Goal: Communication & Community: Answer question/provide support

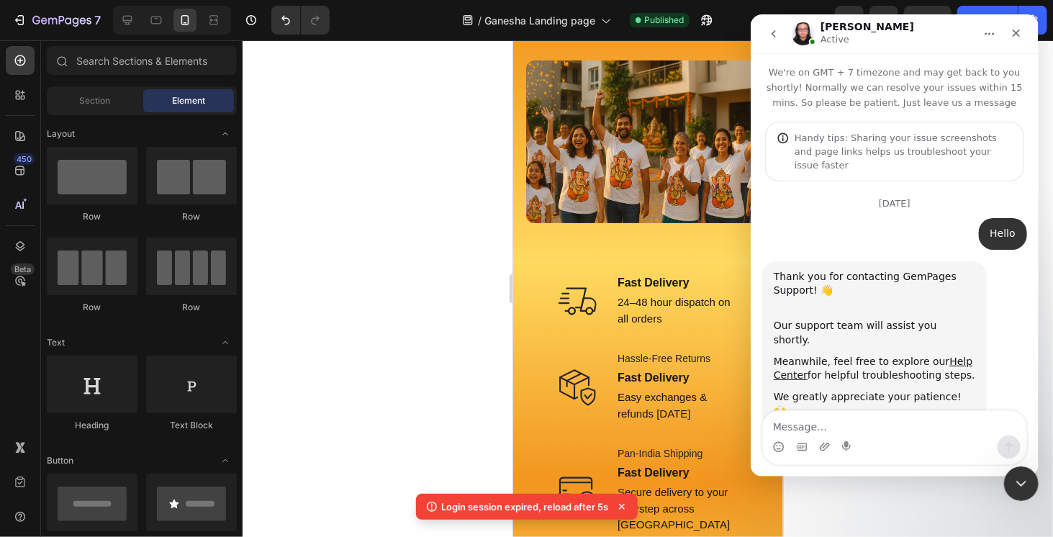
scroll to position [4905, 0]
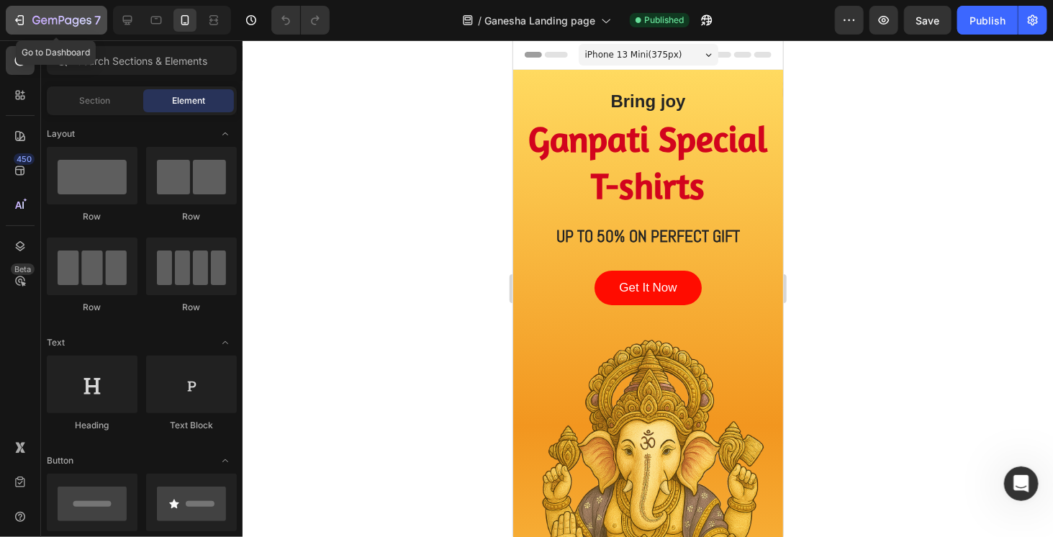
click at [56, 24] on icon "button" at bounding box center [61, 21] width 59 height 12
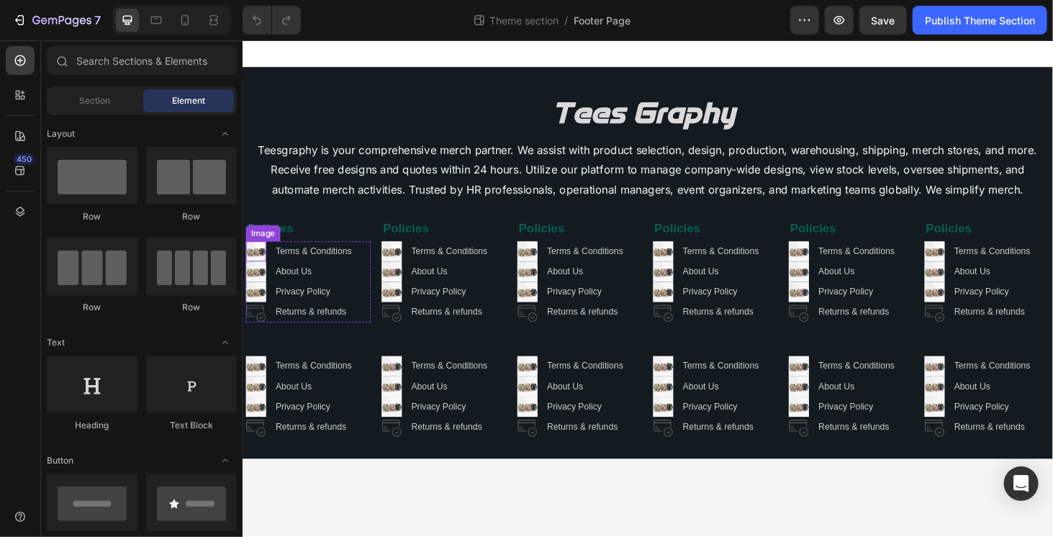
click at [259, 267] on img at bounding box center [256, 265] width 22 height 22
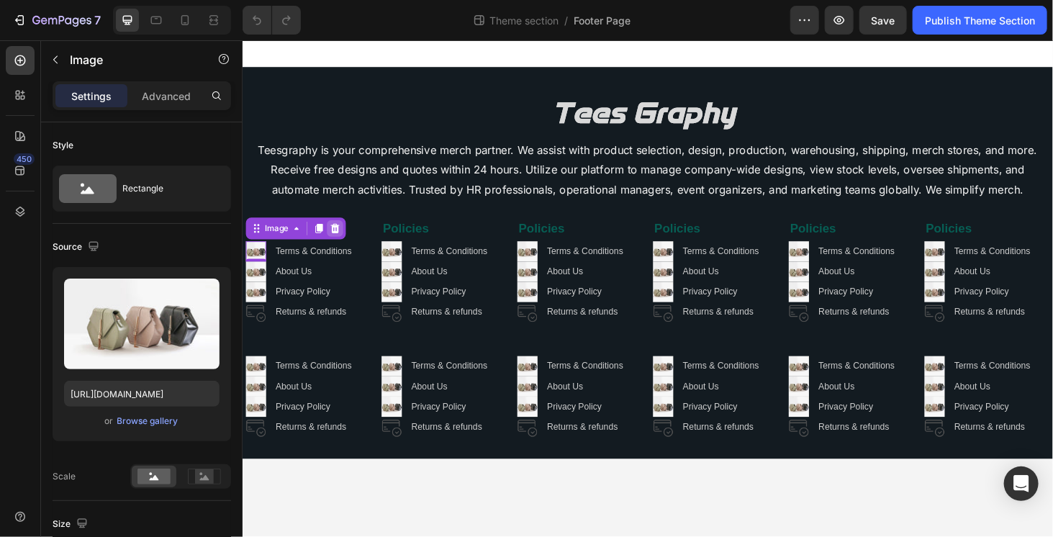
click at [338, 243] on icon at bounding box center [340, 240] width 9 height 10
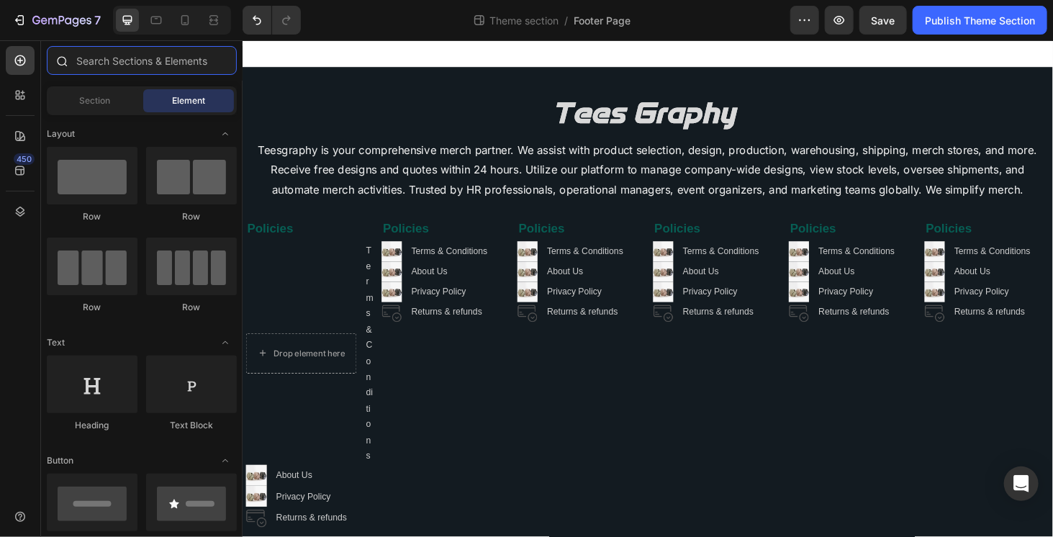
click at [98, 69] on input "text" at bounding box center [142, 60] width 190 height 29
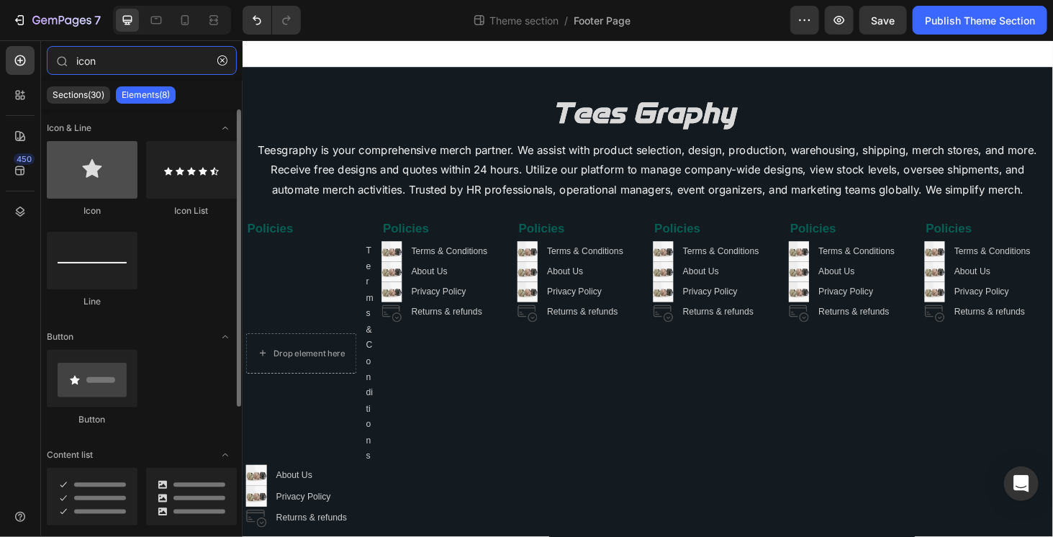
type input "icon"
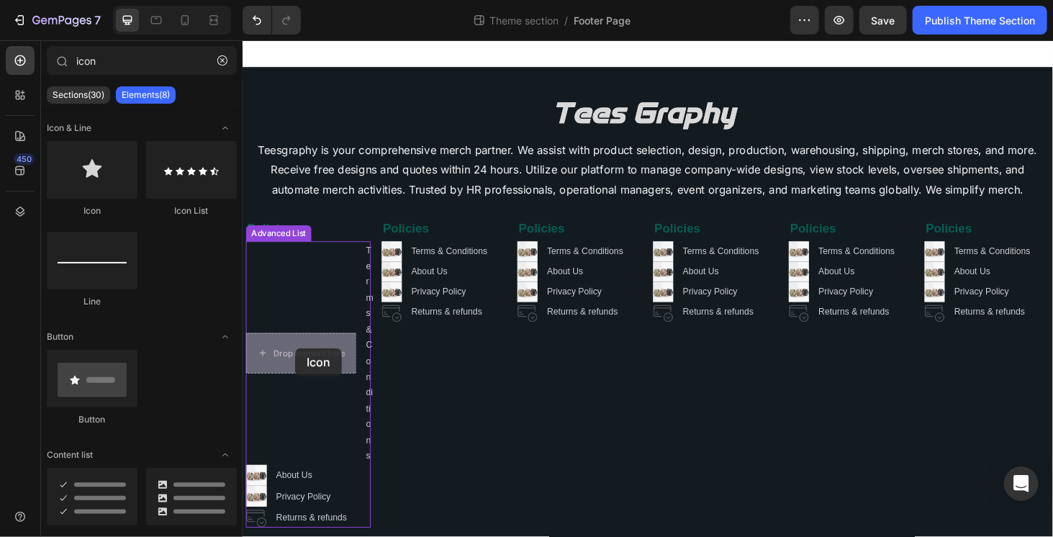
drag, startPoint x: 332, startPoint y: 206, endPoint x: 298, endPoint y: 368, distance: 165.6
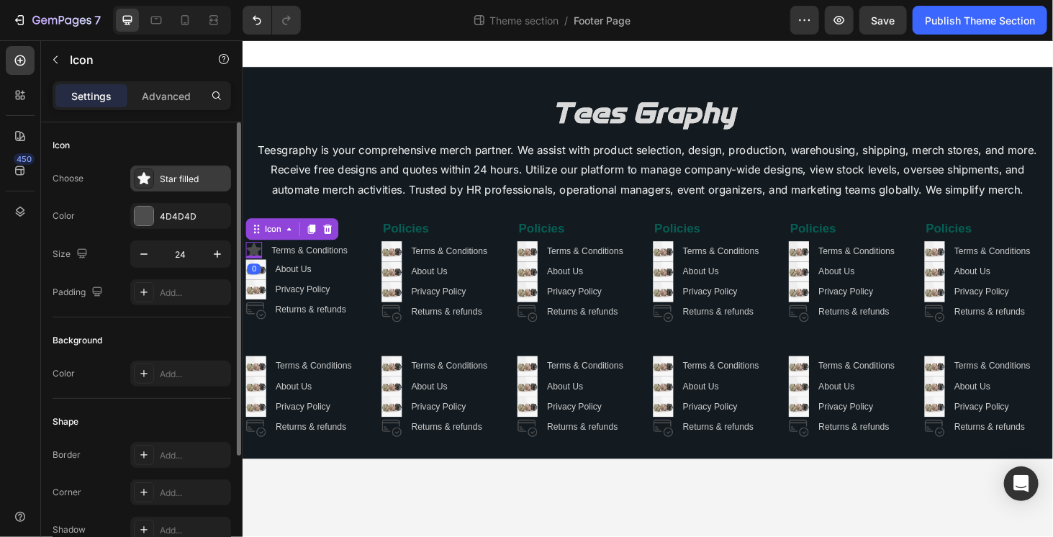
click at [177, 178] on div "Star filled" at bounding box center [194, 179] width 68 height 13
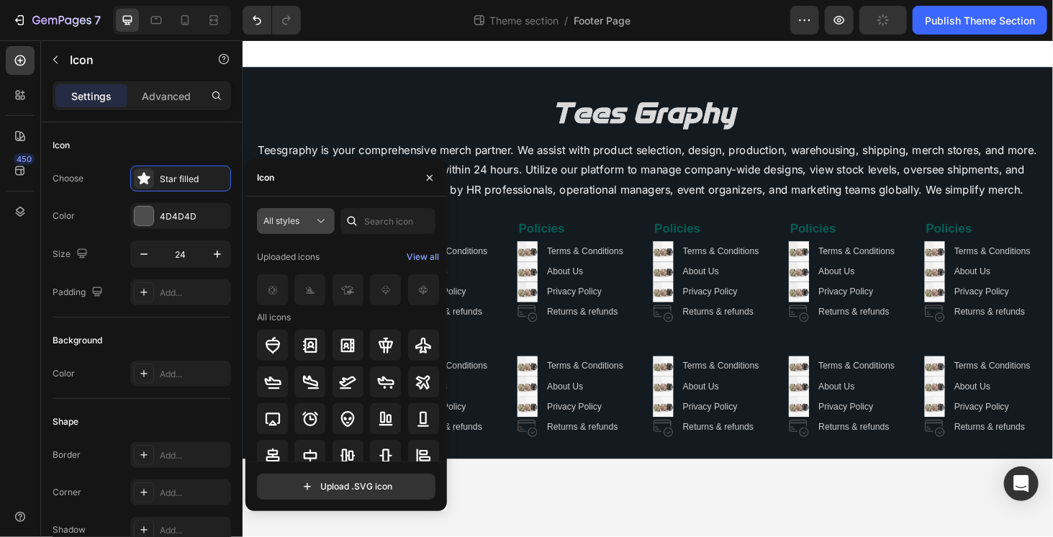
click at [318, 214] on icon at bounding box center [321, 221] width 14 height 14
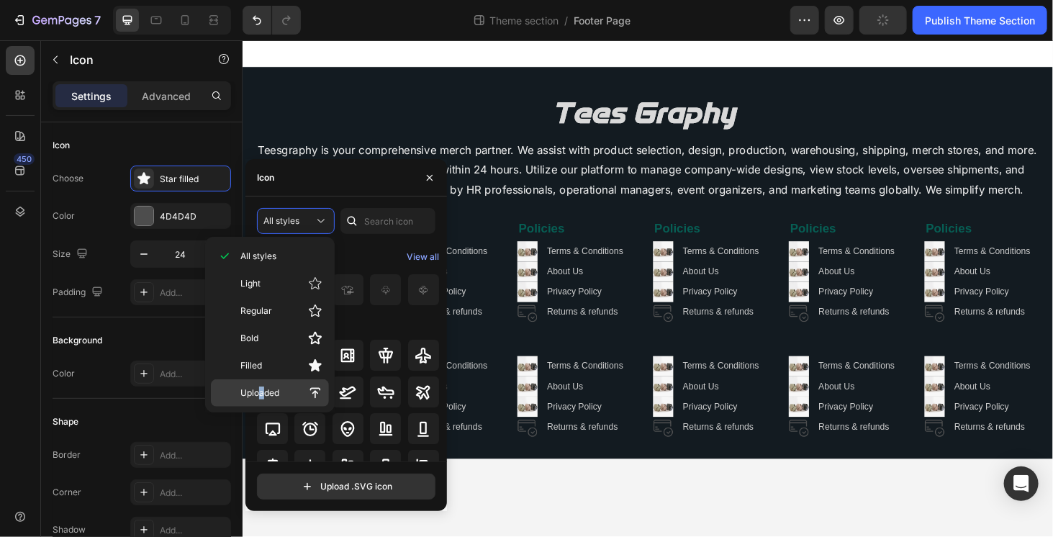
click at [263, 389] on span "Uploaded" at bounding box center [259, 392] width 39 height 13
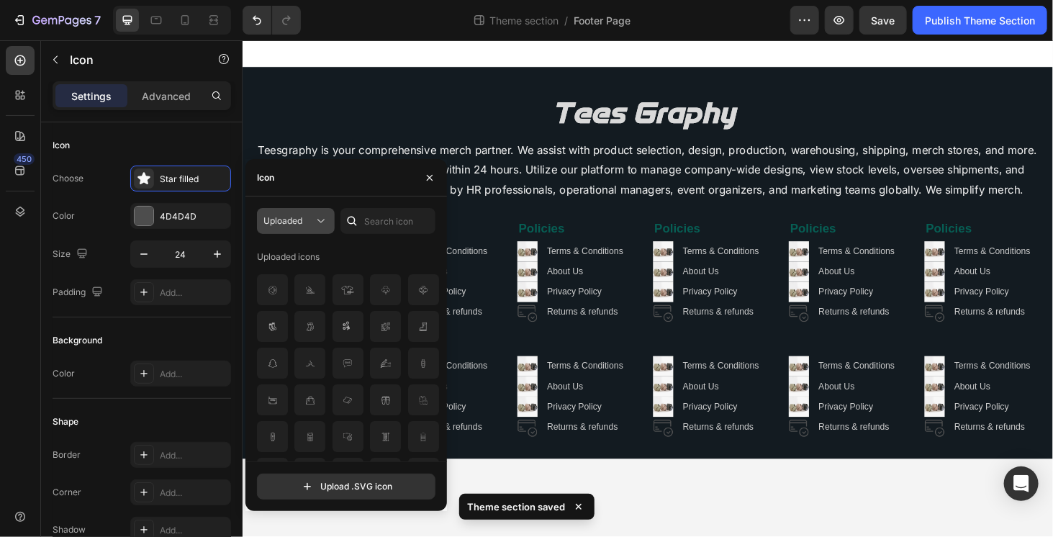
click at [317, 224] on icon at bounding box center [321, 221] width 14 height 14
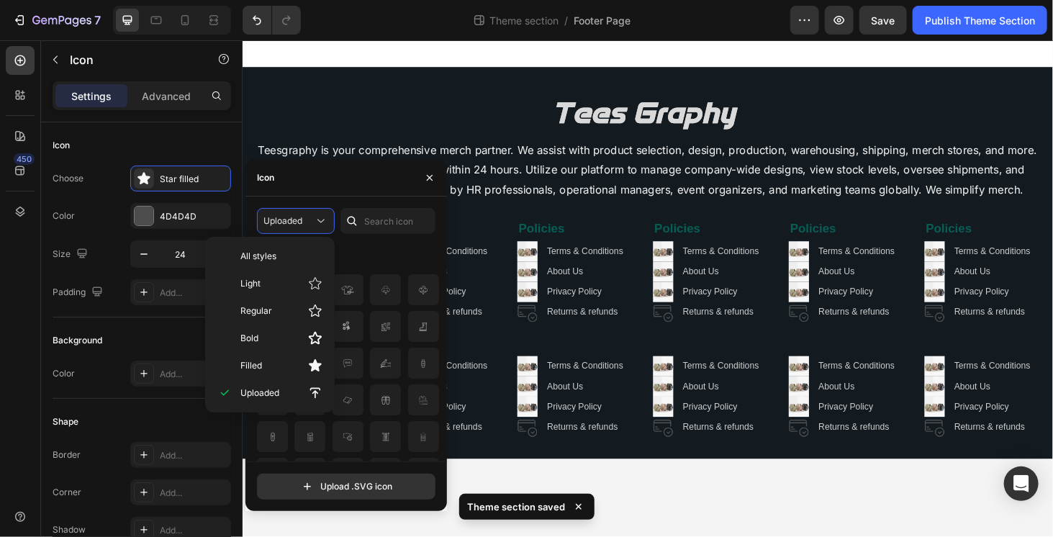
click at [367, 253] on div "Uploaded icons" at bounding box center [348, 256] width 183 height 23
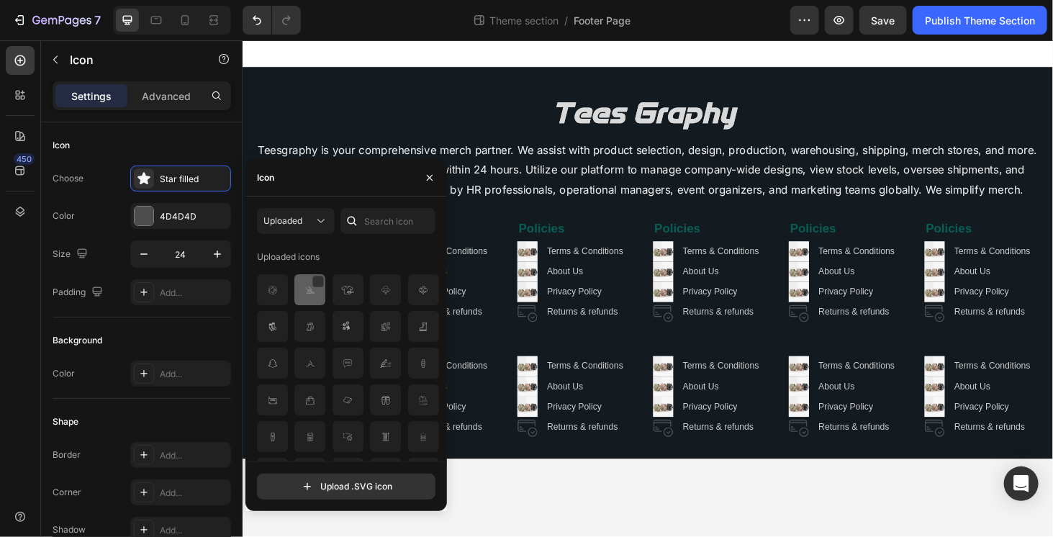
click at [308, 296] on img at bounding box center [310, 289] width 17 height 17
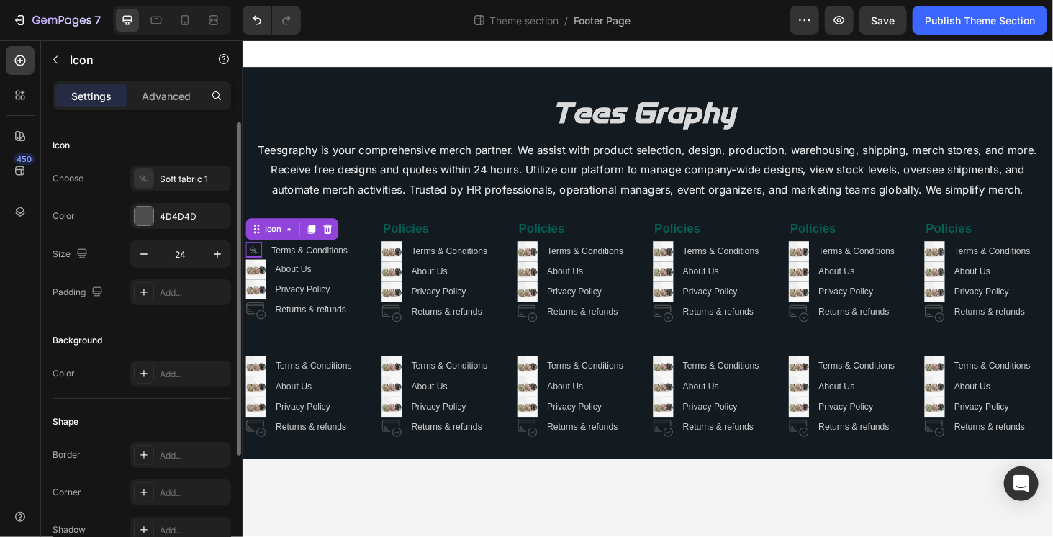
click at [136, 144] on div "Icon" at bounding box center [142, 145] width 178 height 23
click at [252, 281] on div "0" at bounding box center [254, 284] width 14 height 12
click at [255, 285] on div "0" at bounding box center [254, 284] width 14 height 12
click at [256, 289] on div "0" at bounding box center [254, 284] width 14 height 12
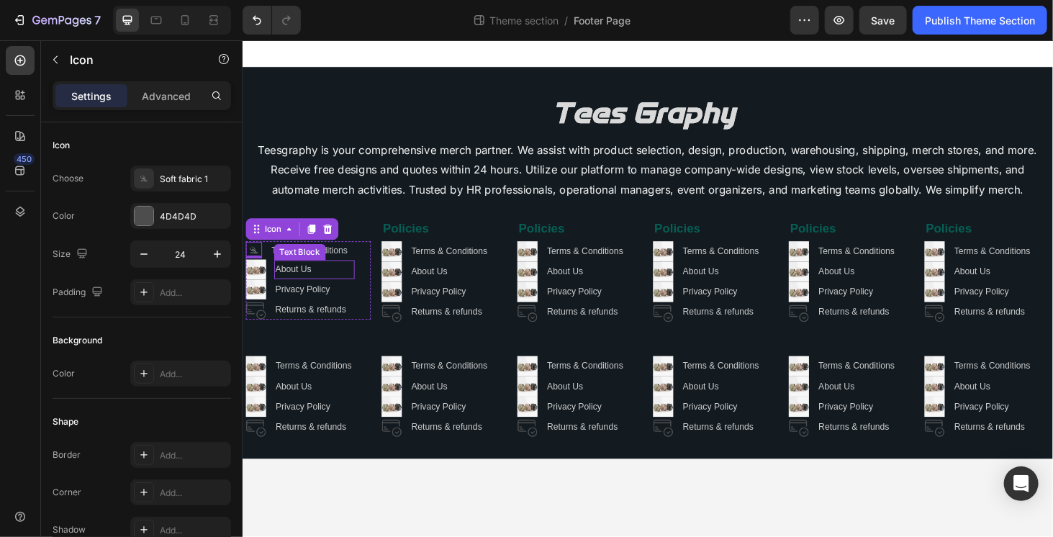
click at [295, 286] on p "About Us" at bounding box center [318, 284] width 83 height 17
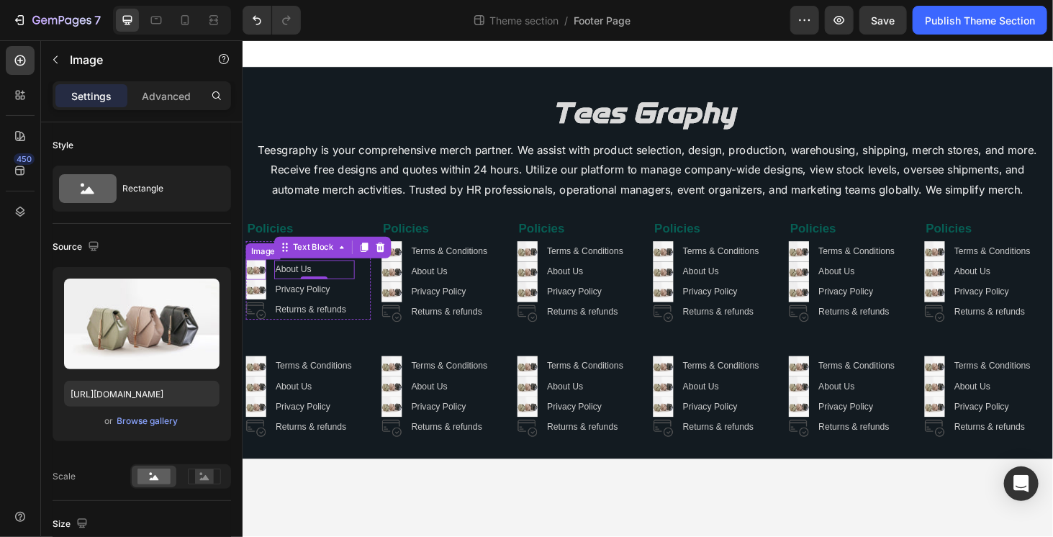
click at [257, 289] on img at bounding box center [256, 284] width 22 height 22
click at [342, 258] on icon at bounding box center [340, 260] width 9 height 10
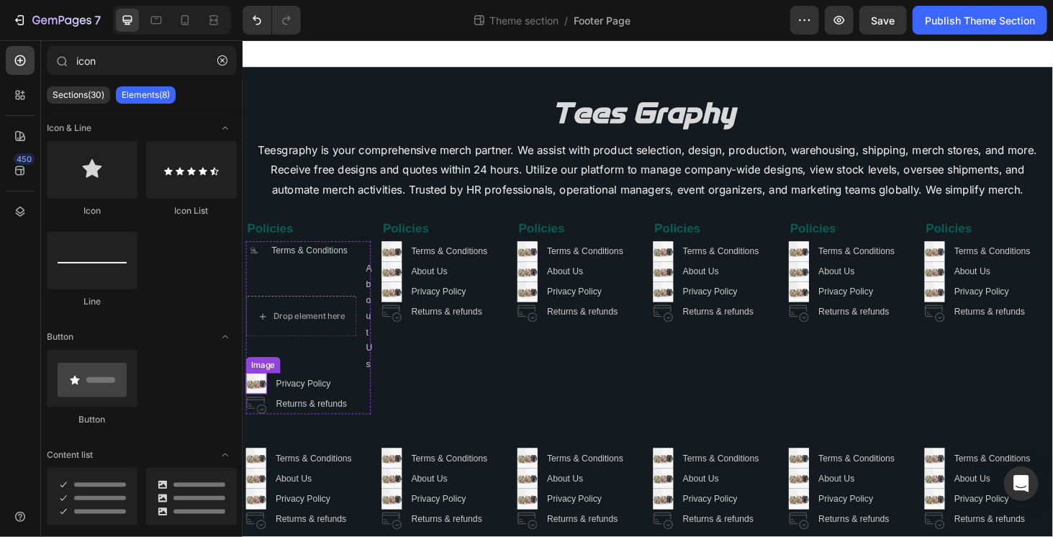
click at [262, 398] on img at bounding box center [256, 405] width 22 height 22
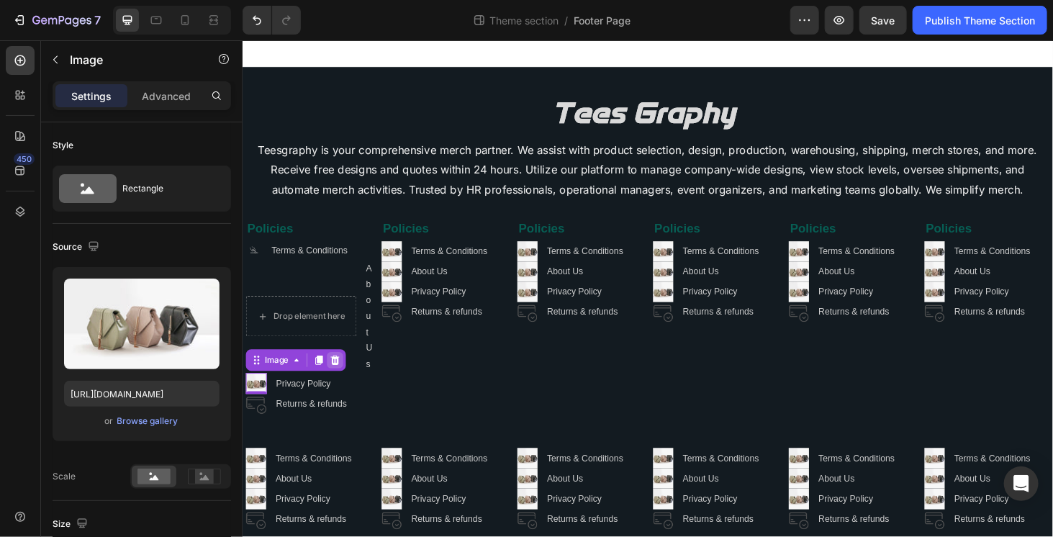
click at [339, 378] on icon at bounding box center [340, 381] width 9 height 10
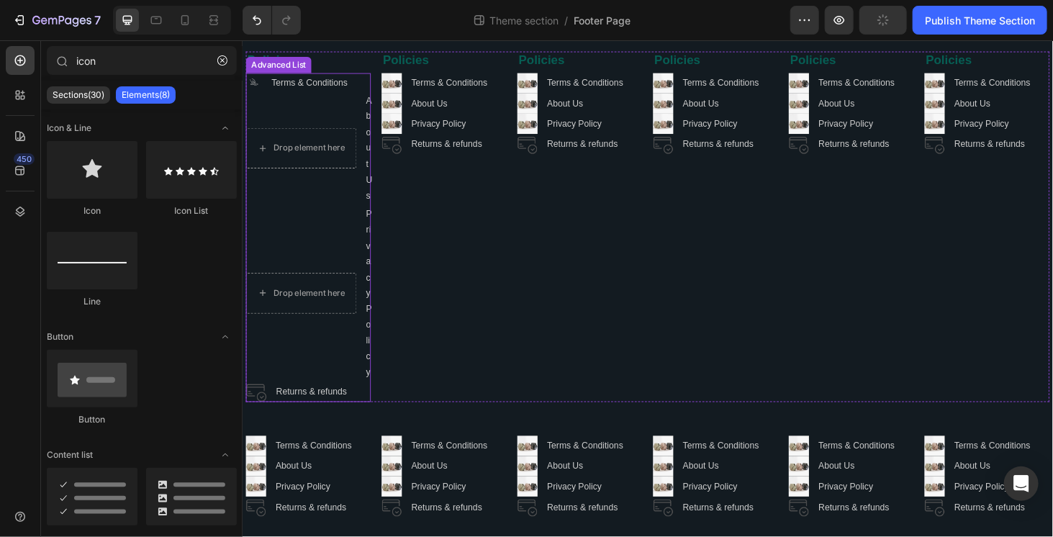
scroll to position [180, 0]
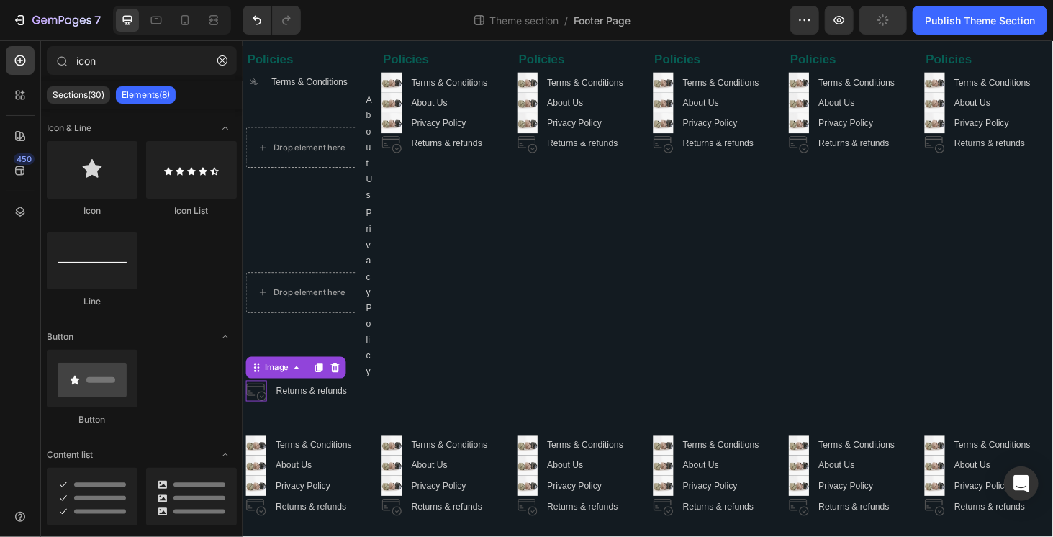
click at [255, 412] on img at bounding box center [256, 413] width 22 height 22
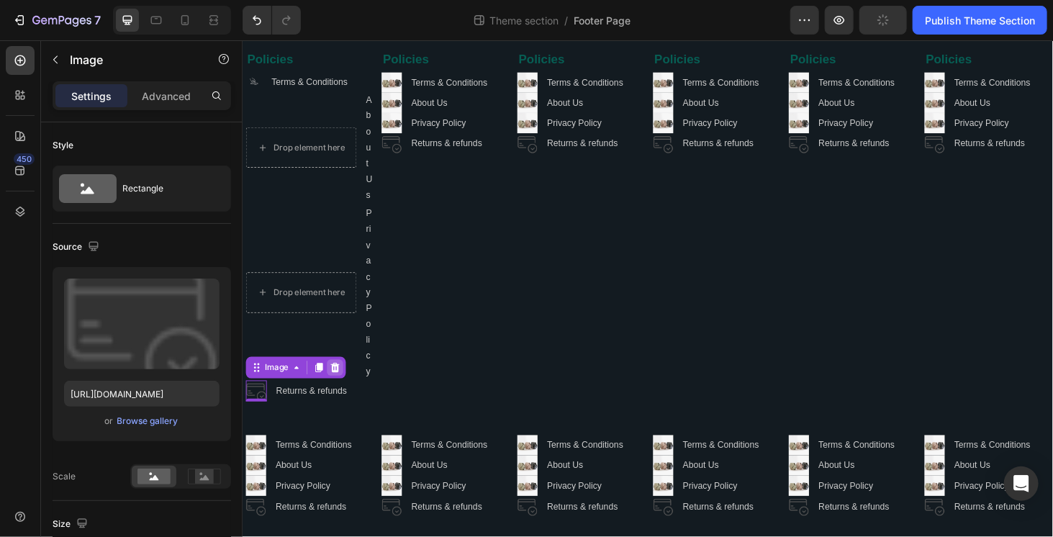
click at [338, 394] on div at bounding box center [340, 388] width 17 height 17
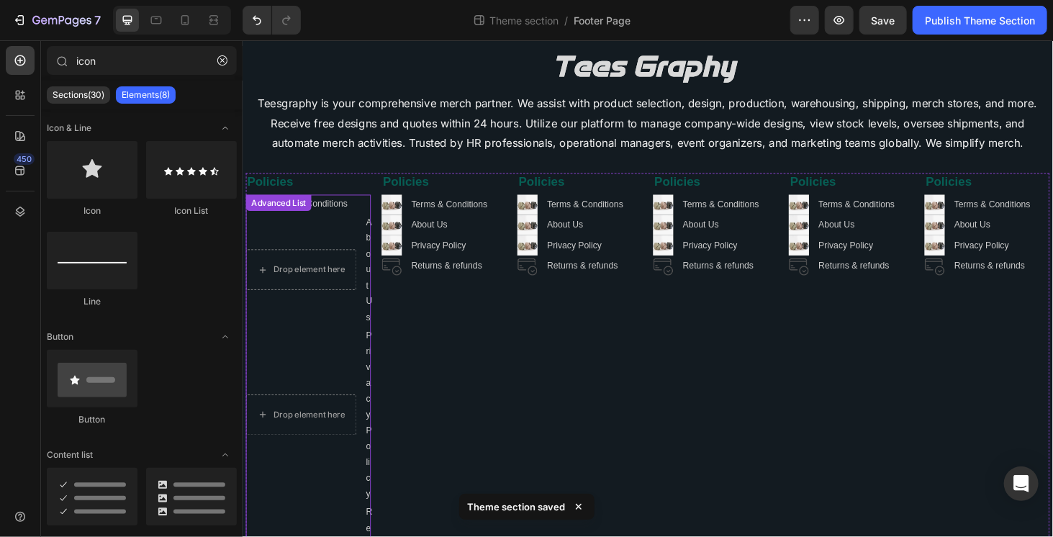
scroll to position [36, 0]
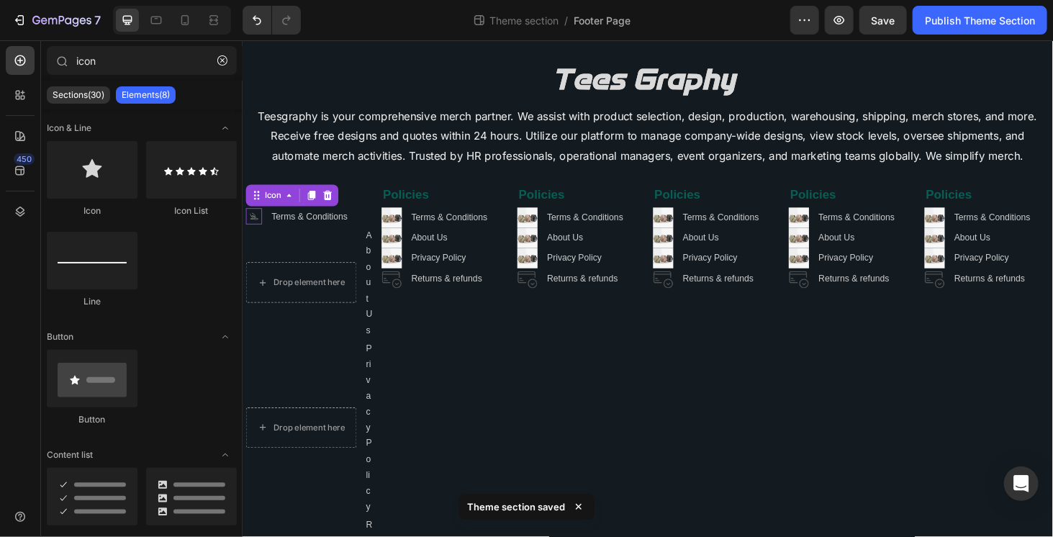
click at [255, 225] on icon at bounding box center [253, 227] width 6 height 6
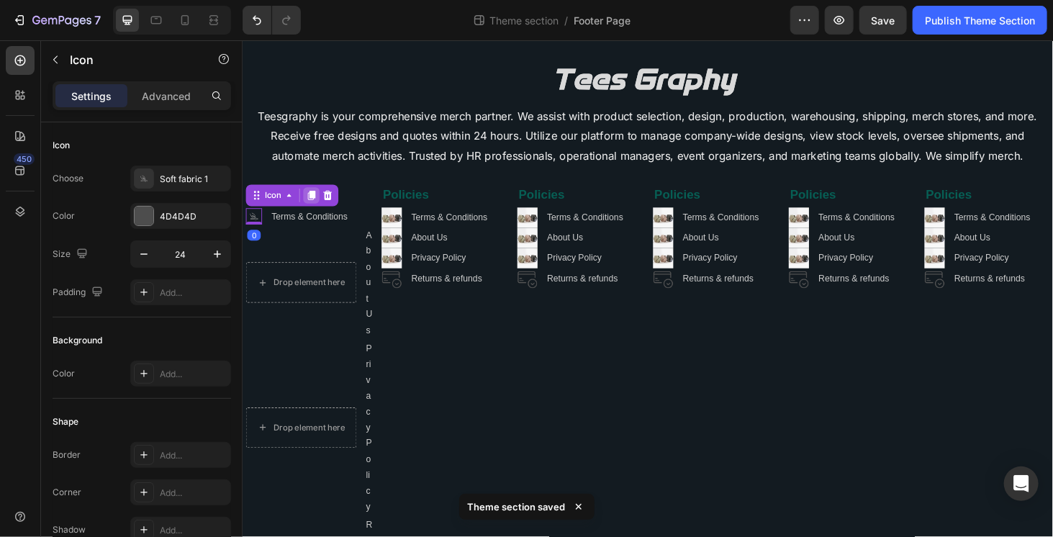
click at [317, 210] on div at bounding box center [315, 204] width 17 height 17
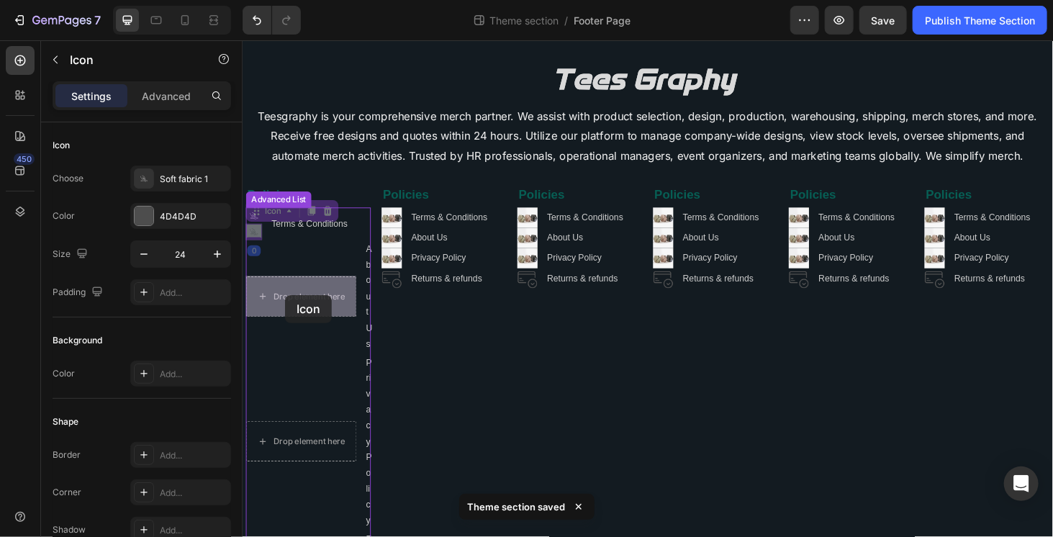
drag, startPoint x: 257, startPoint y: 218, endPoint x: 287, endPoint y: 304, distance: 91.5
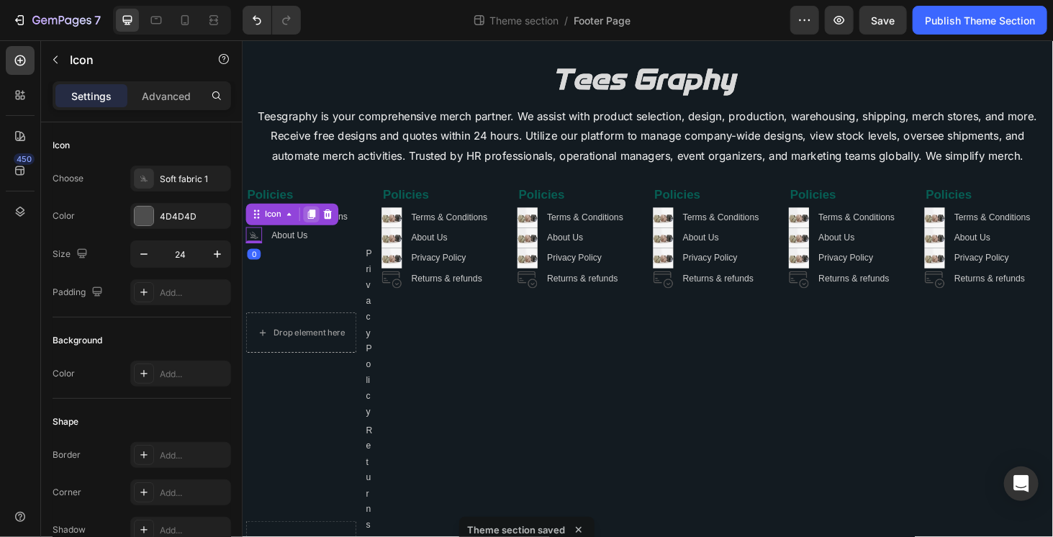
click at [313, 230] on div at bounding box center [315, 225] width 17 height 17
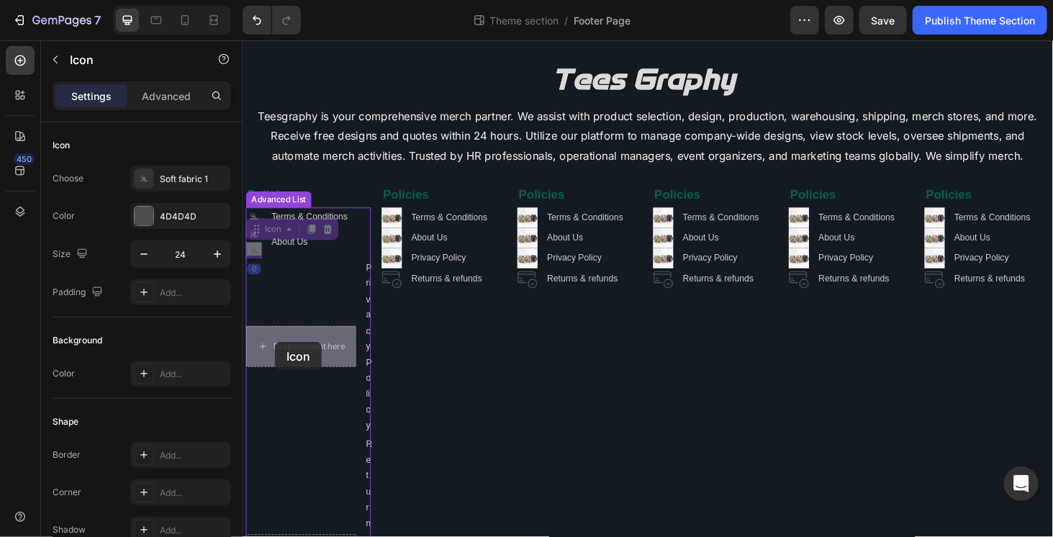
drag, startPoint x: 267, startPoint y: 317, endPoint x: 277, endPoint y: 362, distance: 46.4
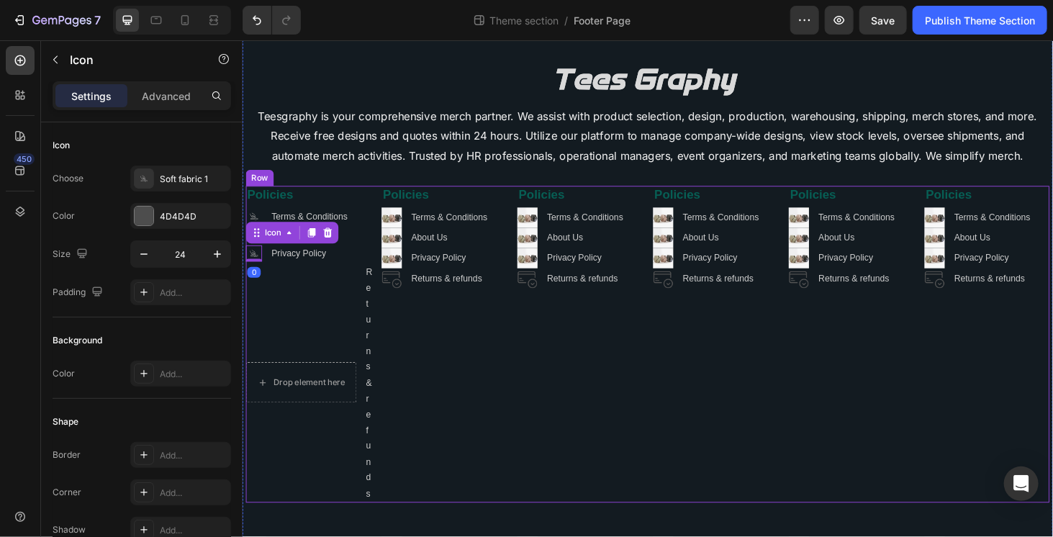
click at [489, 368] on div "Policies Heading Image Terms & Conditions Text Block Image About Us Text Block …" at bounding box center [456, 364] width 133 height 338
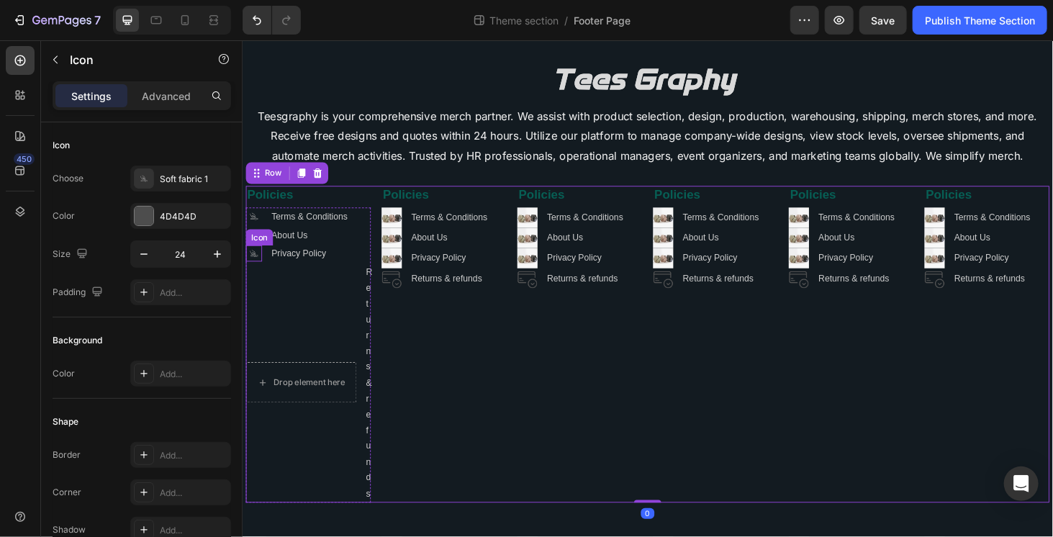
click at [251, 269] on icon at bounding box center [254, 269] width 8 height 1
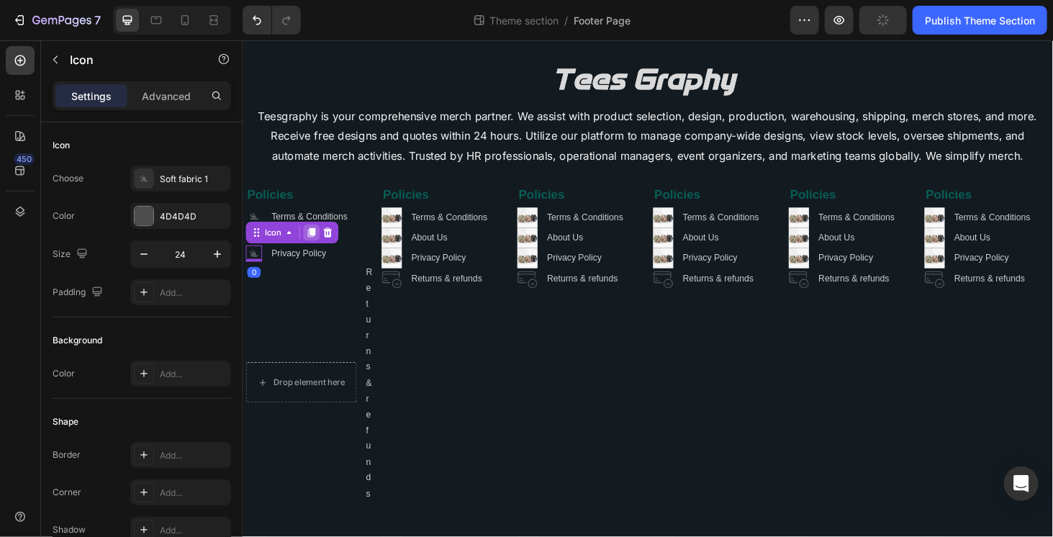
click at [317, 242] on icon at bounding box center [316, 245] width 8 height 10
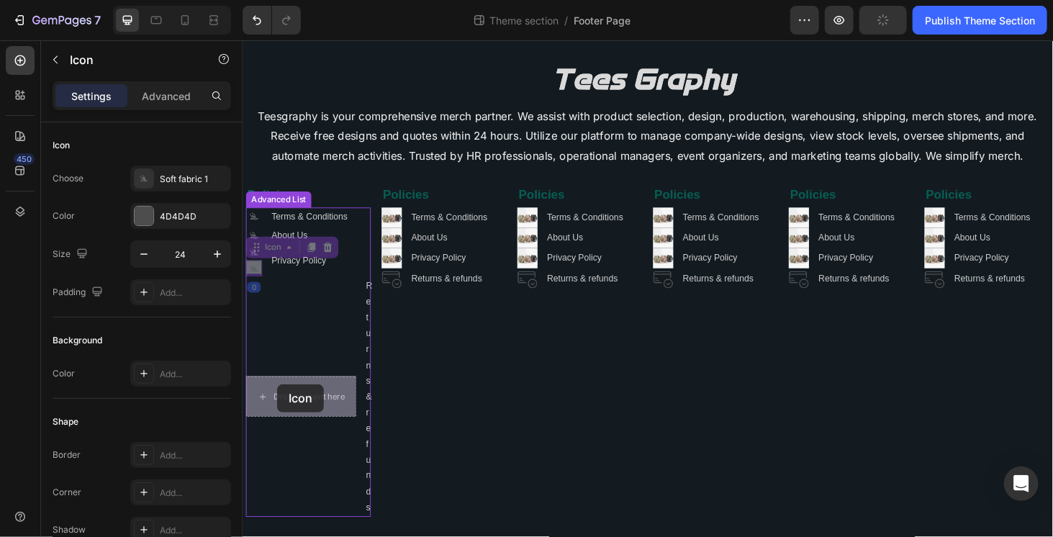
drag, startPoint x: 251, startPoint y: 253, endPoint x: 278, endPoint y: 405, distance: 154.2
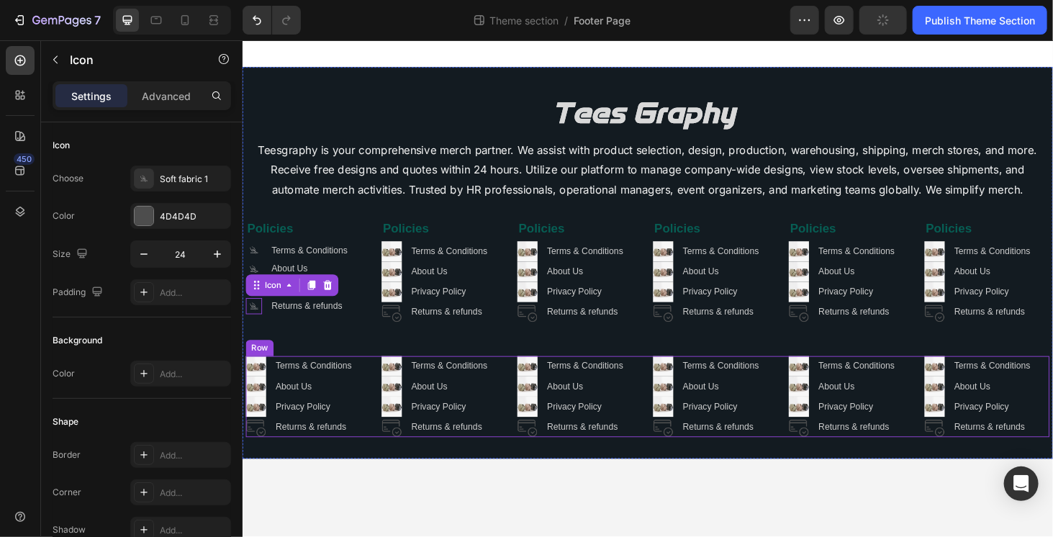
scroll to position [0, 0]
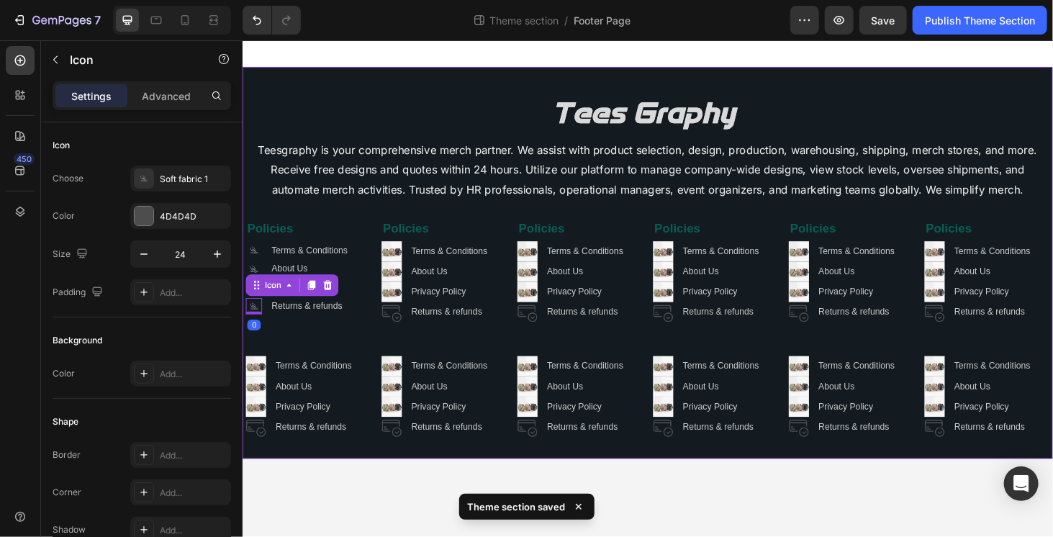
click at [369, 358] on div "Image Teesgraphy is your comprehensive merch partner. We assist with product se…" at bounding box center [673, 276] width 856 height 371
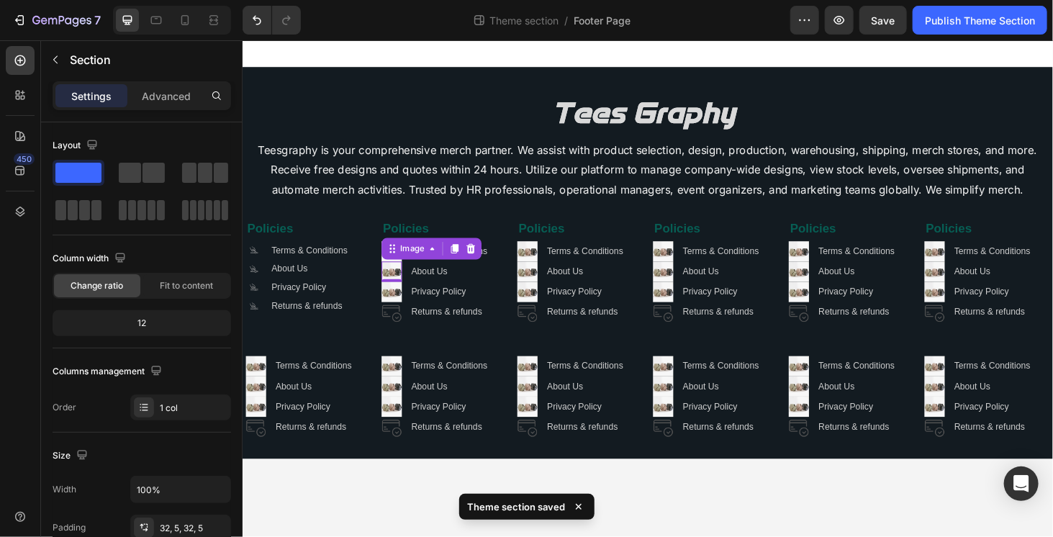
click at [392, 265] on div "Image" at bounding box center [443, 261] width 107 height 23
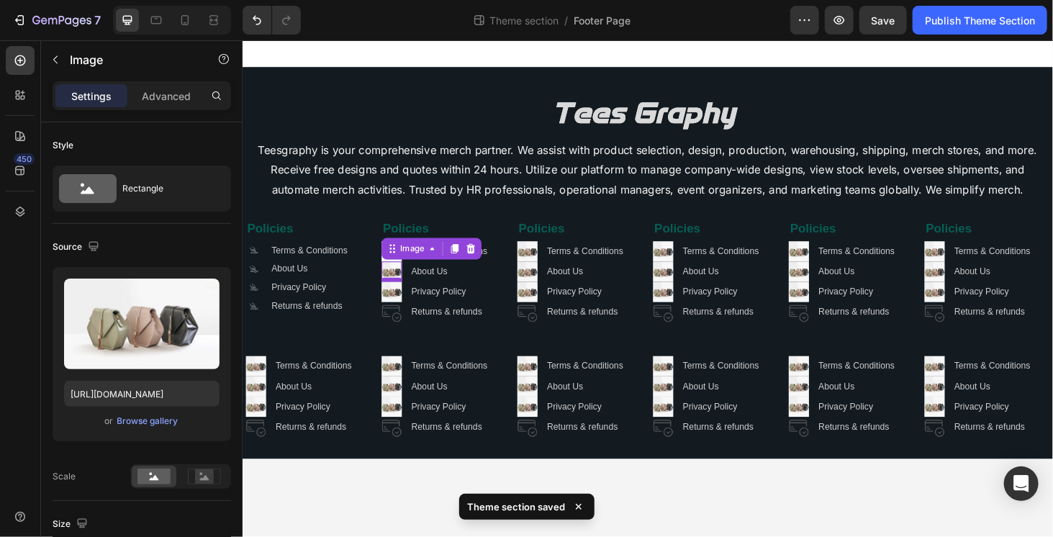
click at [400, 295] on div at bounding box center [401, 295] width 22 height 4
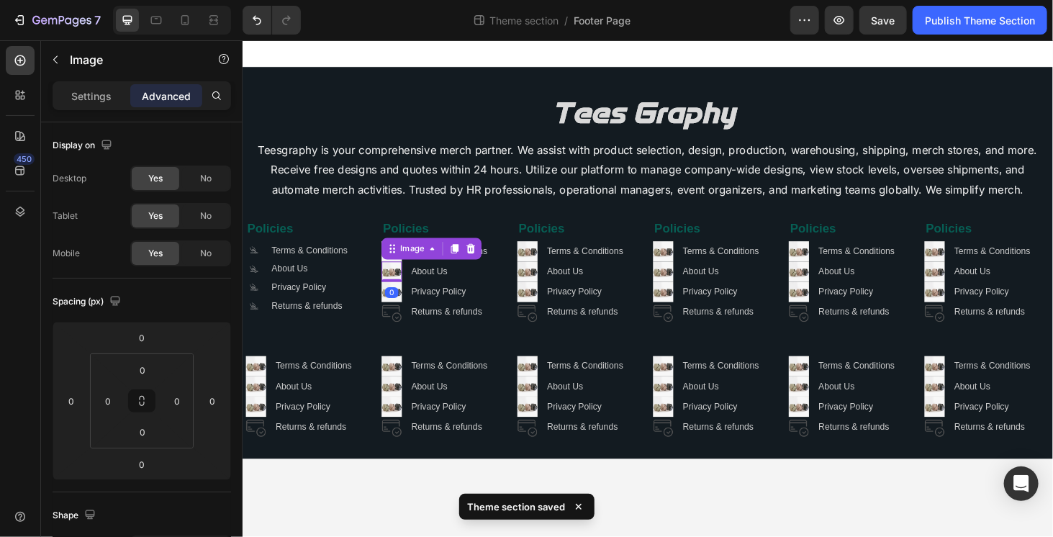
click at [399, 304] on div "0" at bounding box center [401, 309] width 14 height 12
click at [401, 355] on div "Image Teesgraphy is your comprehensive merch partner. We assist with product se…" at bounding box center [673, 276] width 856 height 371
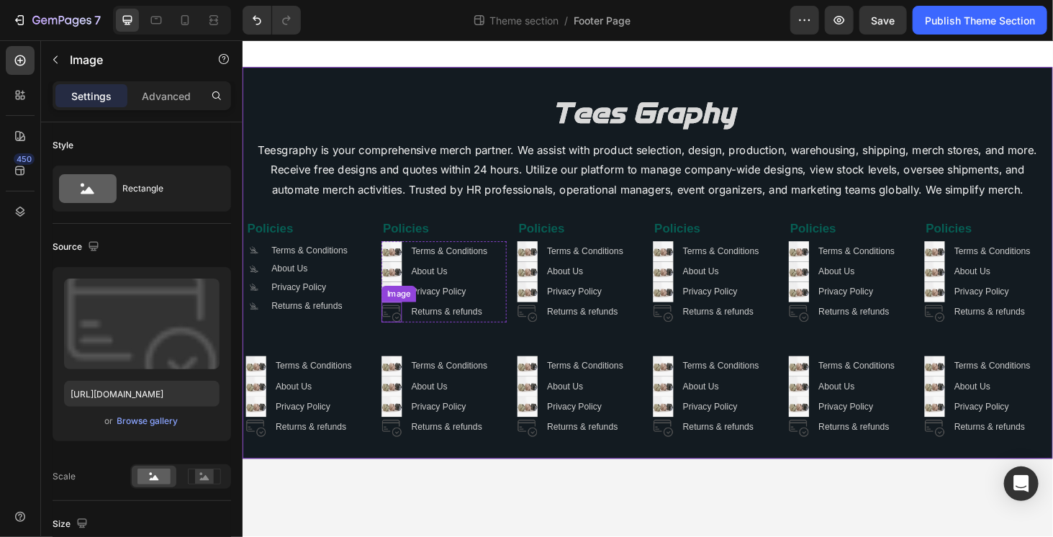
click at [400, 331] on img at bounding box center [401, 330] width 22 height 22
click at [486, 304] on icon at bounding box center [485, 305] width 9 height 10
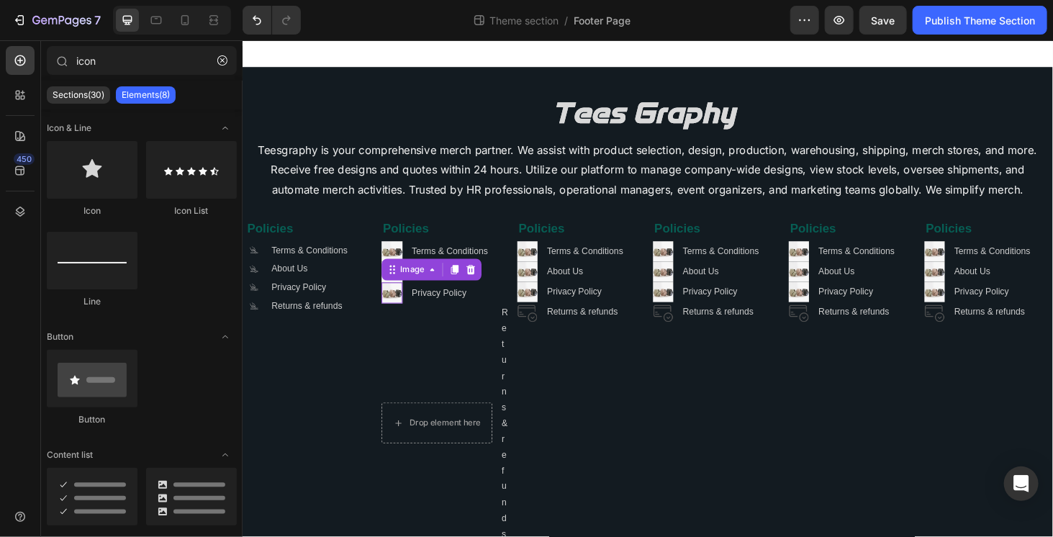
click at [403, 309] on img at bounding box center [401, 309] width 22 height 22
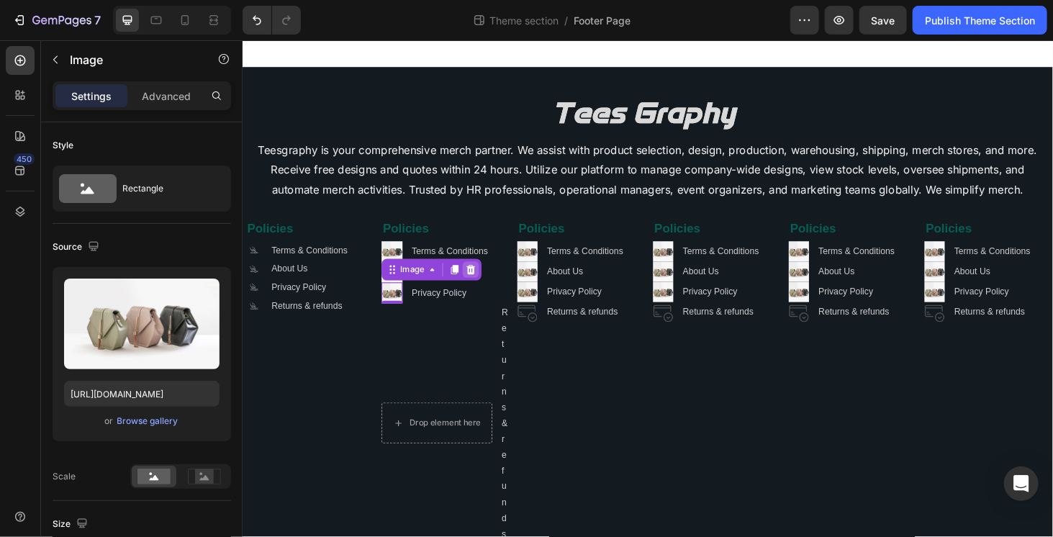
click at [485, 286] on icon at bounding box center [485, 284] width 9 height 10
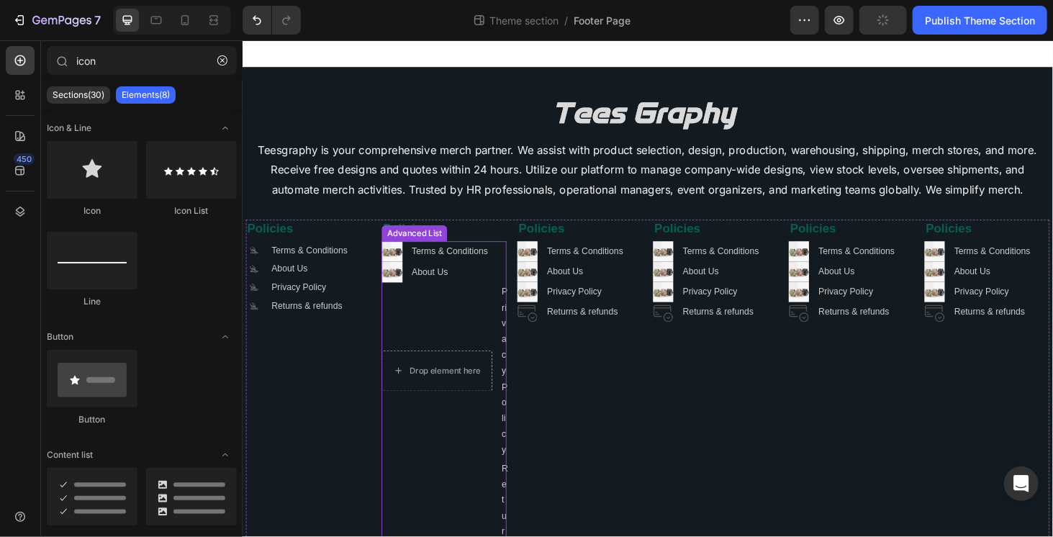
click at [403, 288] on img at bounding box center [401, 287] width 22 height 22
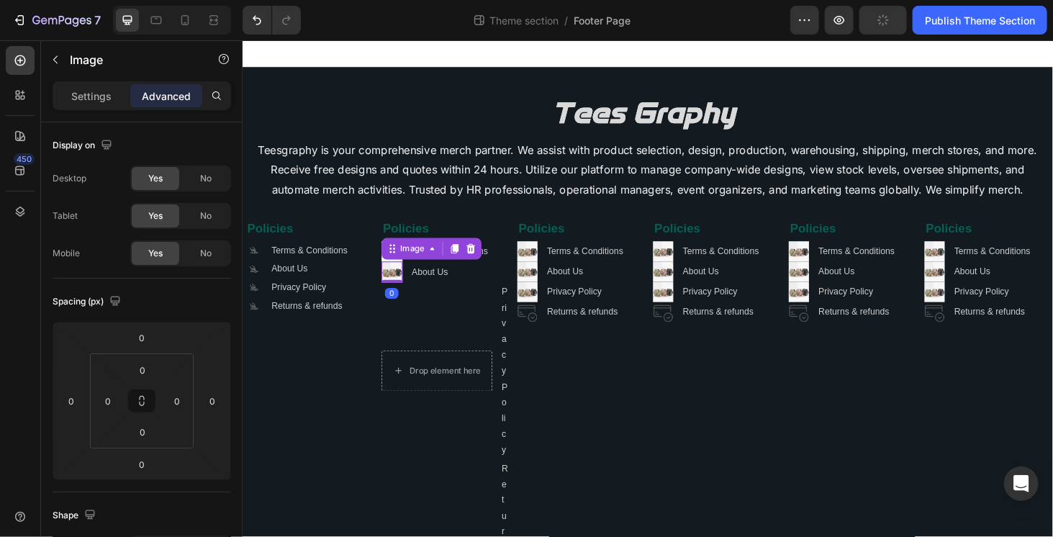
click at [481, 261] on icon at bounding box center [485, 262] width 9 height 10
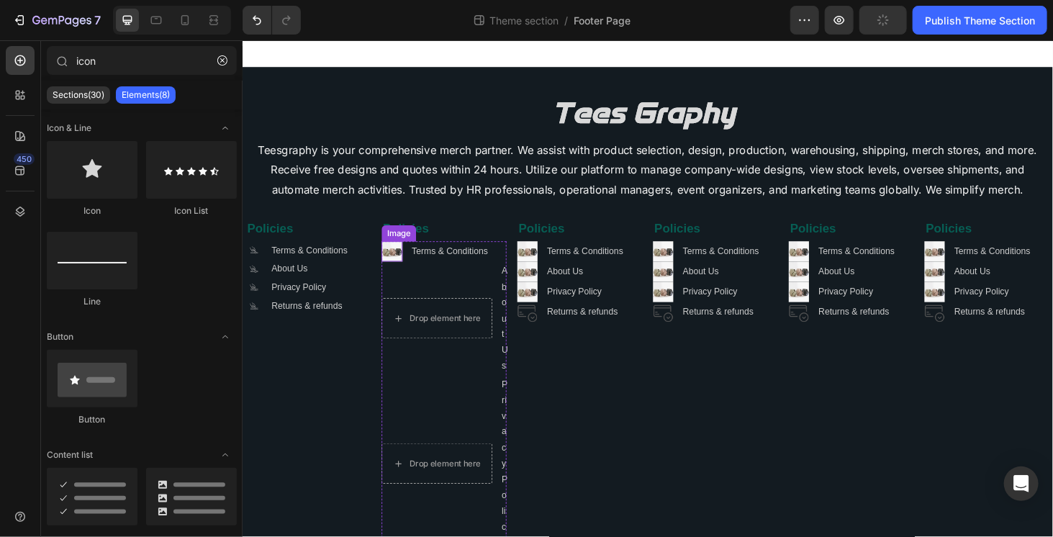
click at [396, 271] on img at bounding box center [401, 265] width 22 height 22
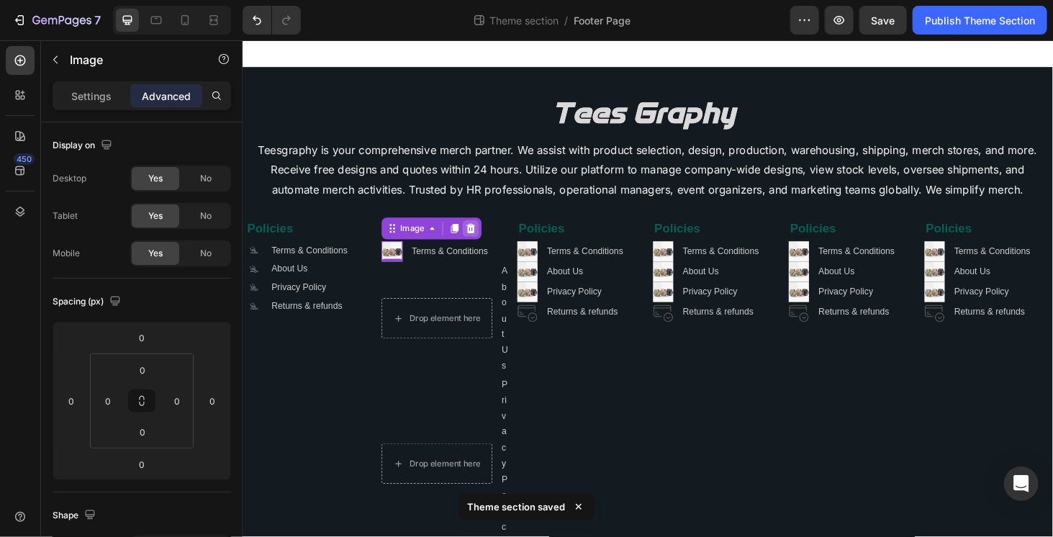
click at [481, 237] on icon at bounding box center [485, 240] width 9 height 10
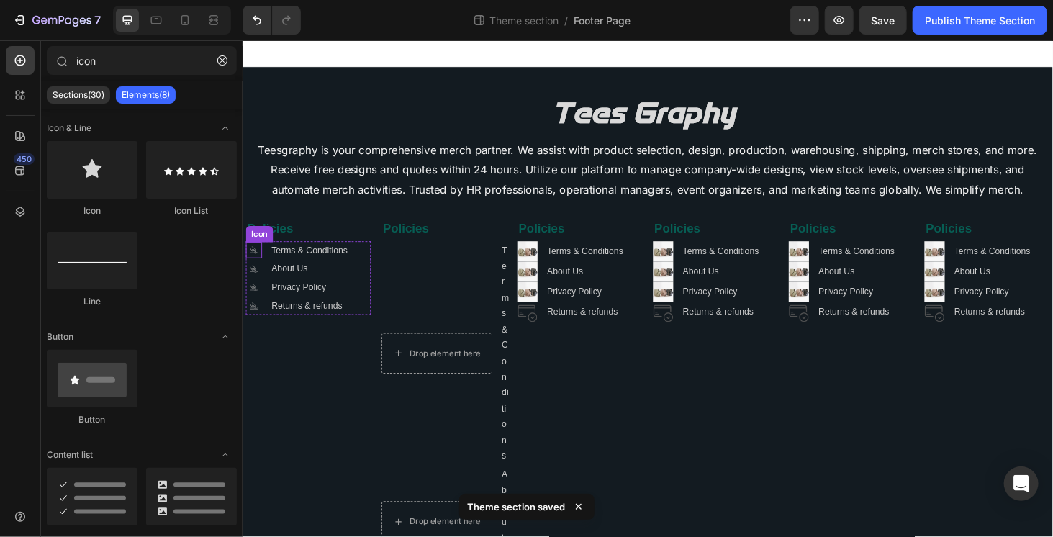
click at [255, 266] on icon ".id581668665934479914 .cls-1 { fill: #a8a7a7; }" at bounding box center [253, 263] width 17 height 17
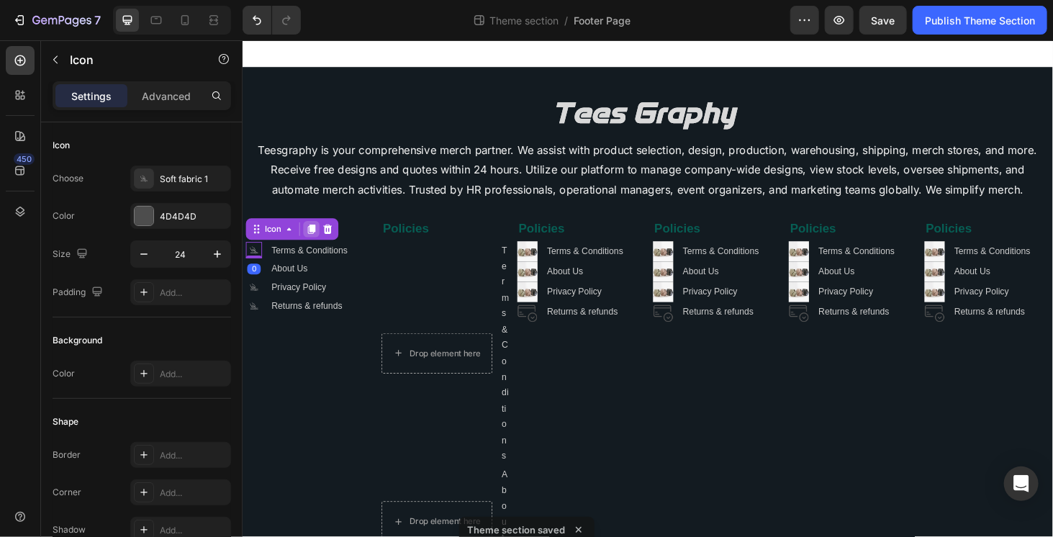
click at [316, 237] on icon at bounding box center [316, 242] width 8 height 10
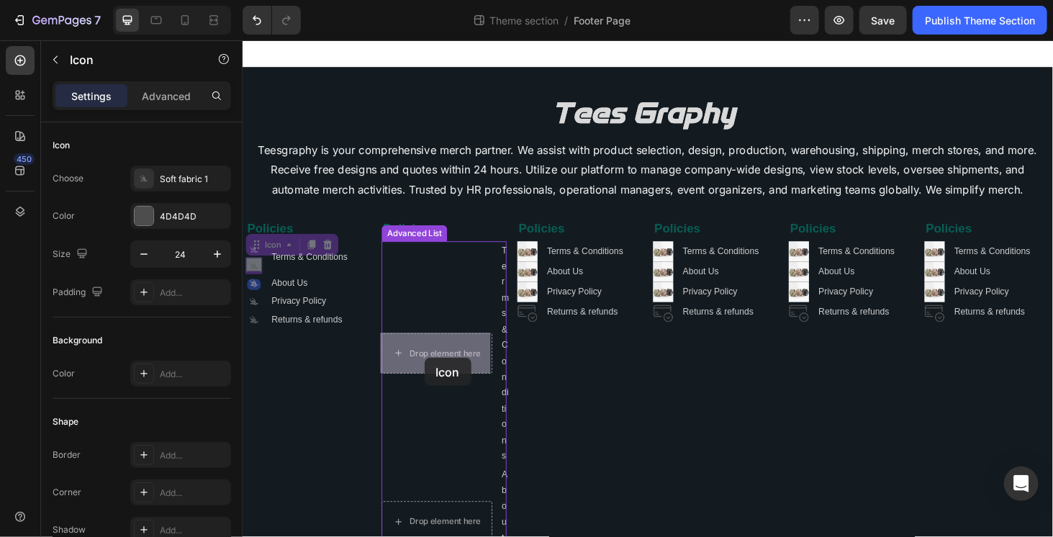
drag, startPoint x: 257, startPoint y: 256, endPoint x: 423, endPoint y: 375, distance: 204.3
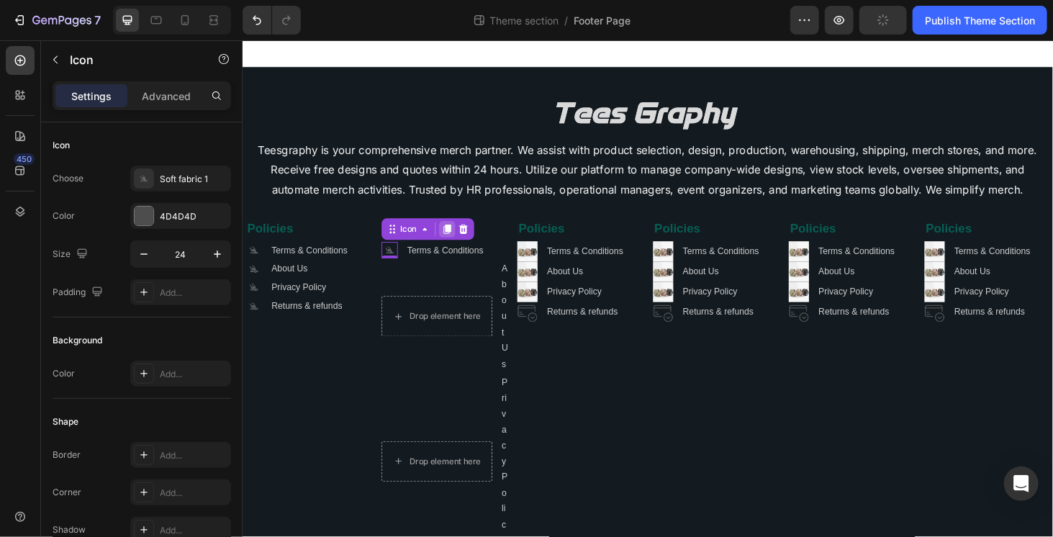
click at [456, 245] on icon at bounding box center [460, 242] width 8 height 10
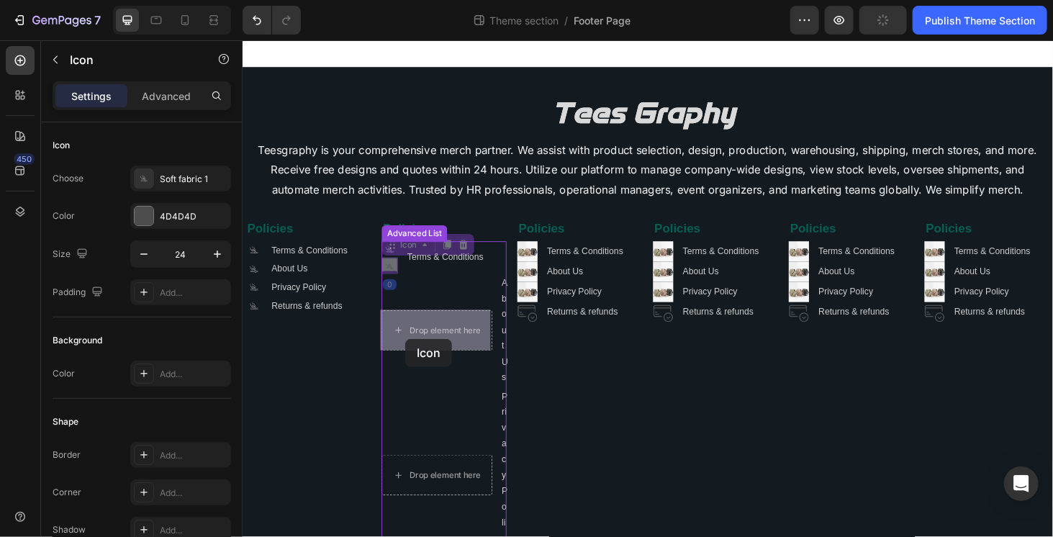
drag, startPoint x: 402, startPoint y: 256, endPoint x: 415, endPoint y: 358, distance: 102.4
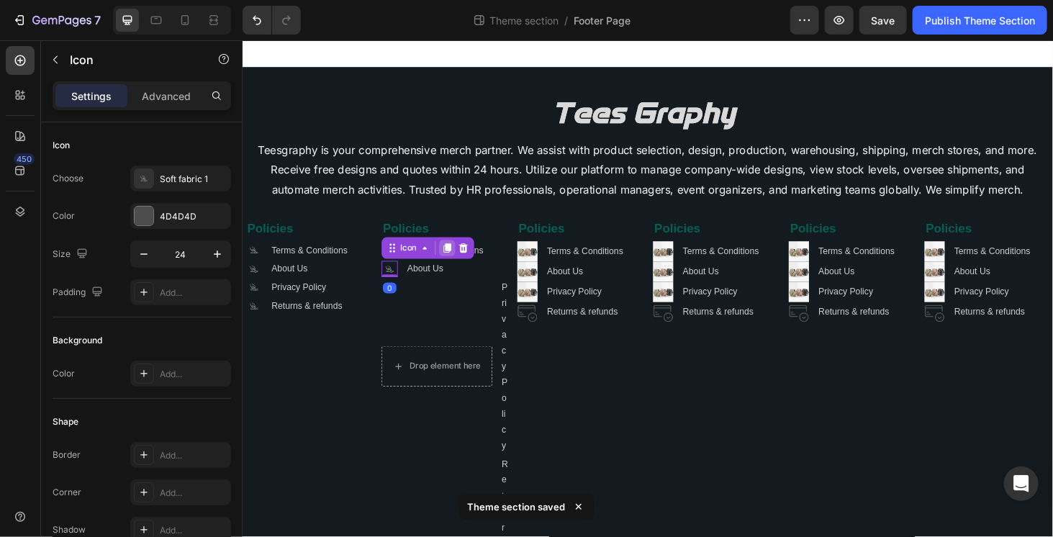
click at [454, 260] on icon at bounding box center [460, 261] width 12 height 12
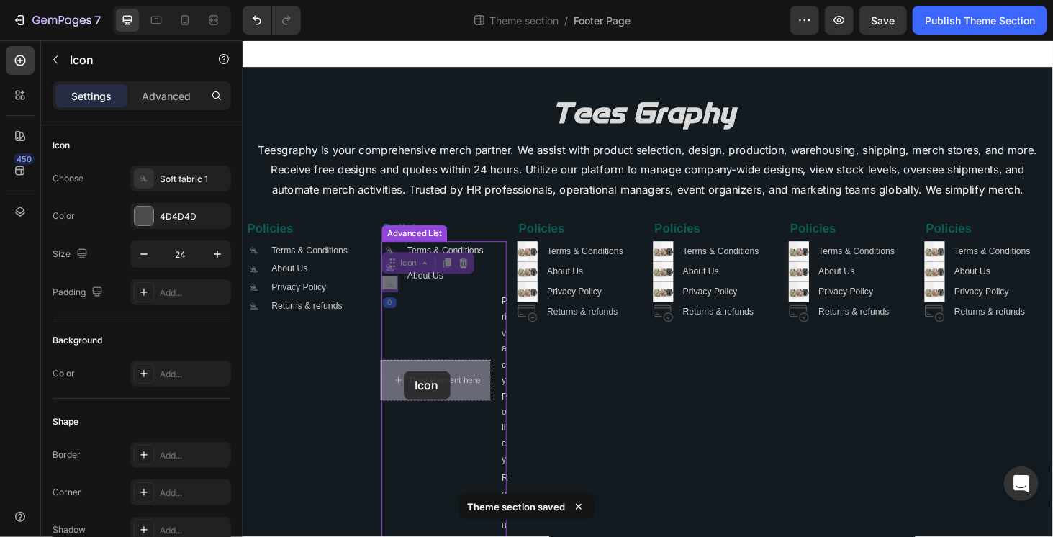
drag, startPoint x: 399, startPoint y: 295, endPoint x: 415, endPoint y: 381, distance: 87.9
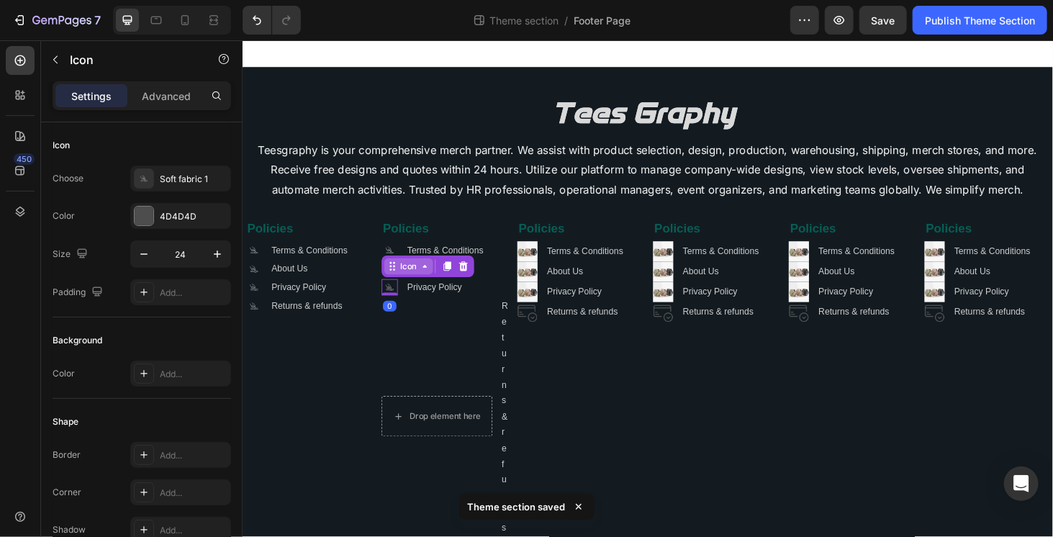
drag, startPoint x: 463, startPoint y: 279, endPoint x: 432, endPoint y: 284, distance: 31.4
click at [462, 279] on icon at bounding box center [460, 281] width 8 height 10
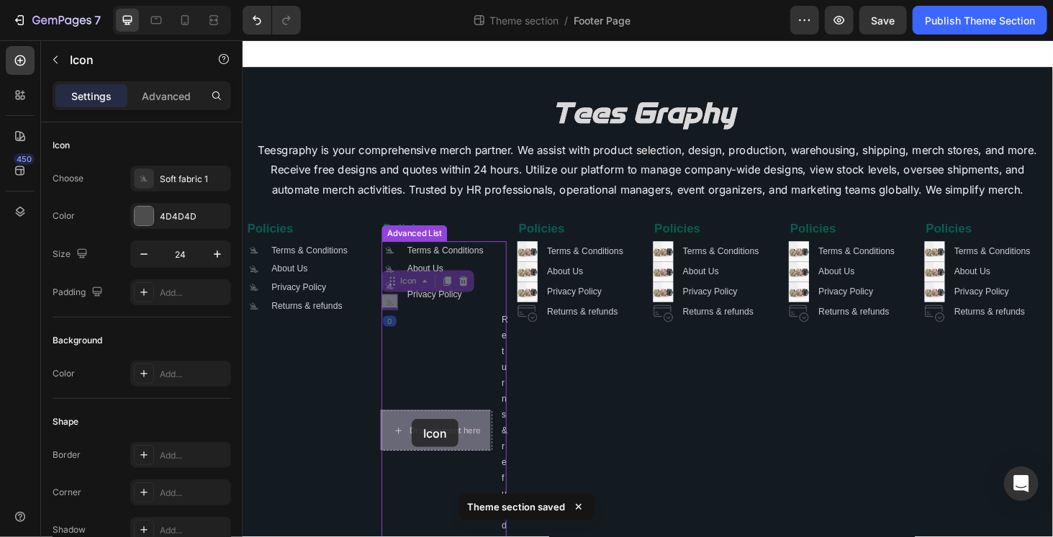
drag, startPoint x: 394, startPoint y: 296, endPoint x: 422, endPoint y: 444, distance: 150.9
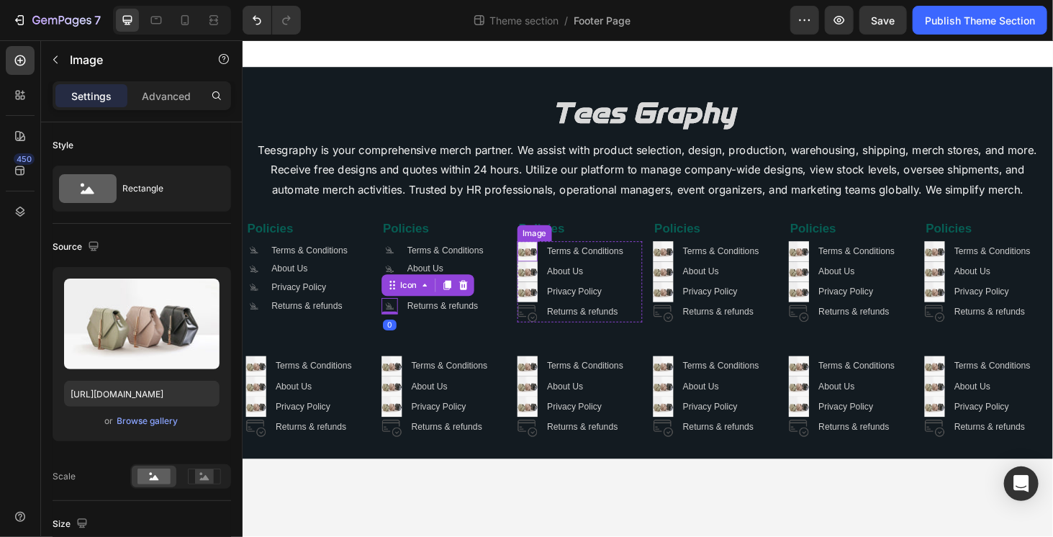
click at [544, 263] on img at bounding box center [546, 265] width 22 height 22
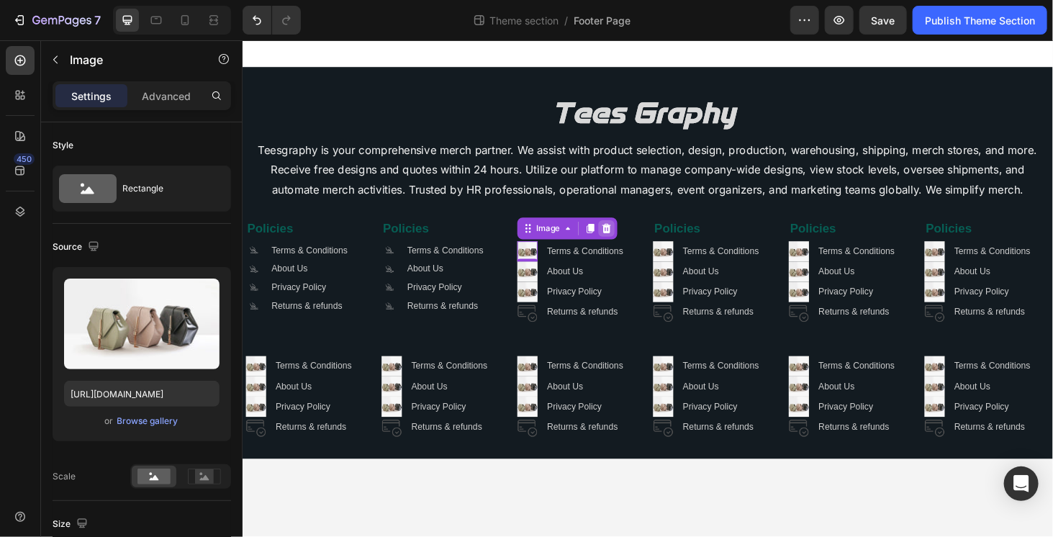
click at [628, 235] on icon at bounding box center [630, 241] width 12 height 12
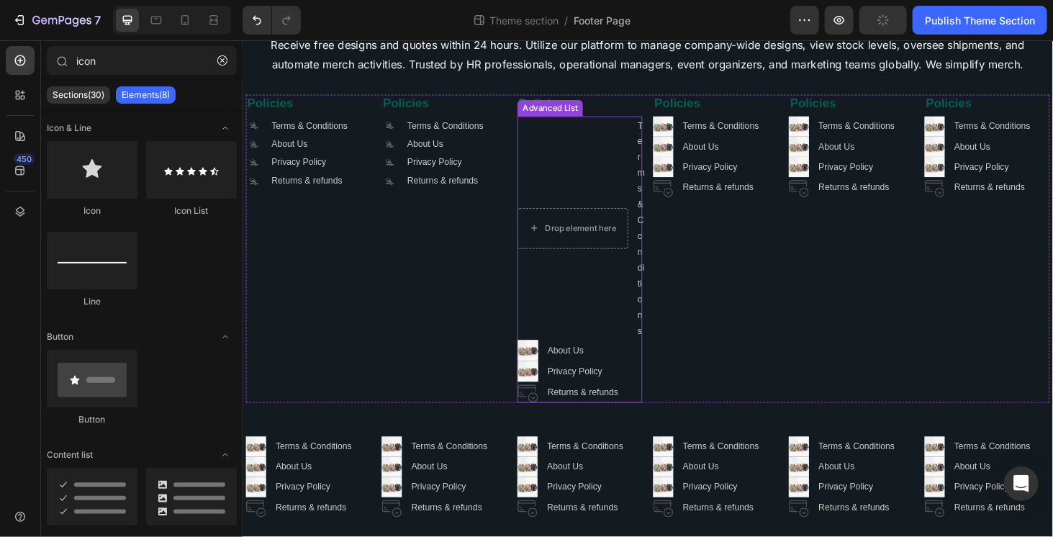
scroll to position [134, 0]
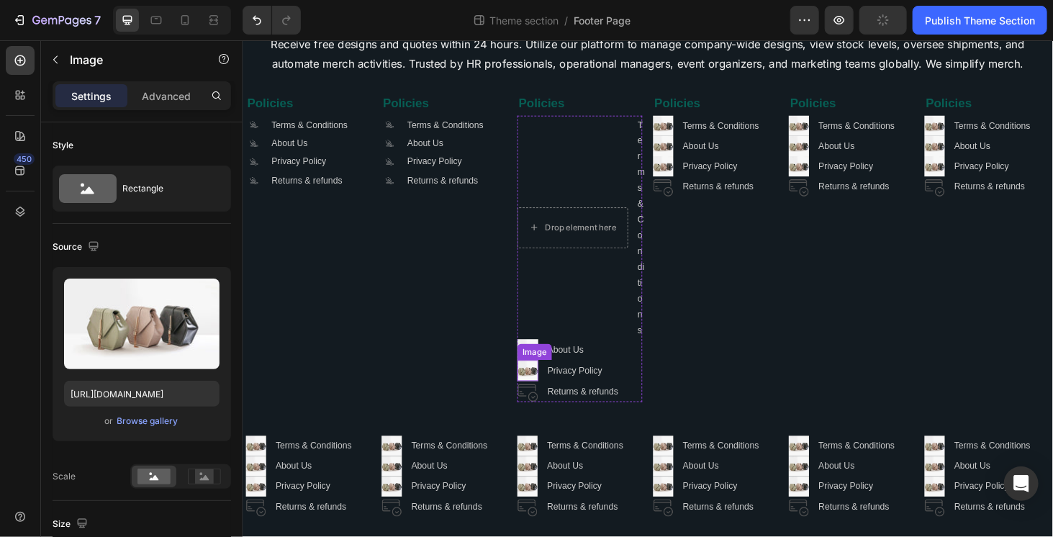
click at [536, 396] on div "Image" at bounding box center [546, 392] width 22 height 22
click at [625, 366] on icon at bounding box center [630, 367] width 12 height 12
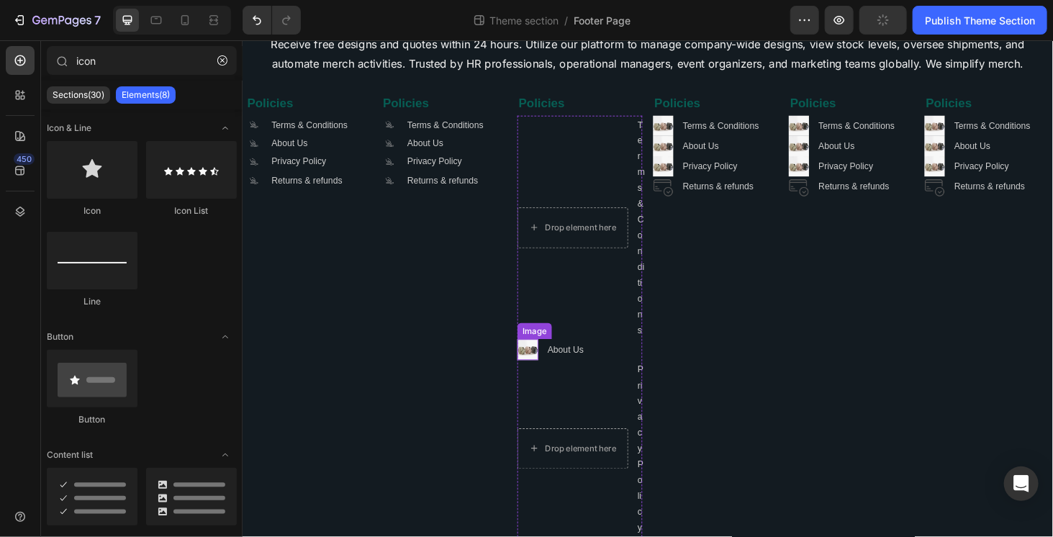
click at [541, 370] on img at bounding box center [546, 369] width 22 height 22
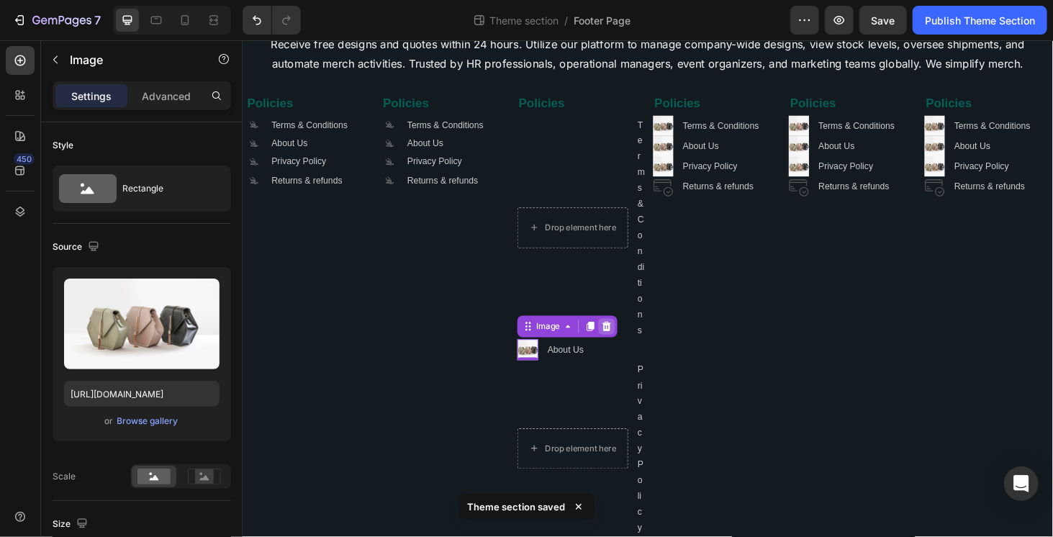
click at [628, 341] on icon at bounding box center [629, 345] width 9 height 10
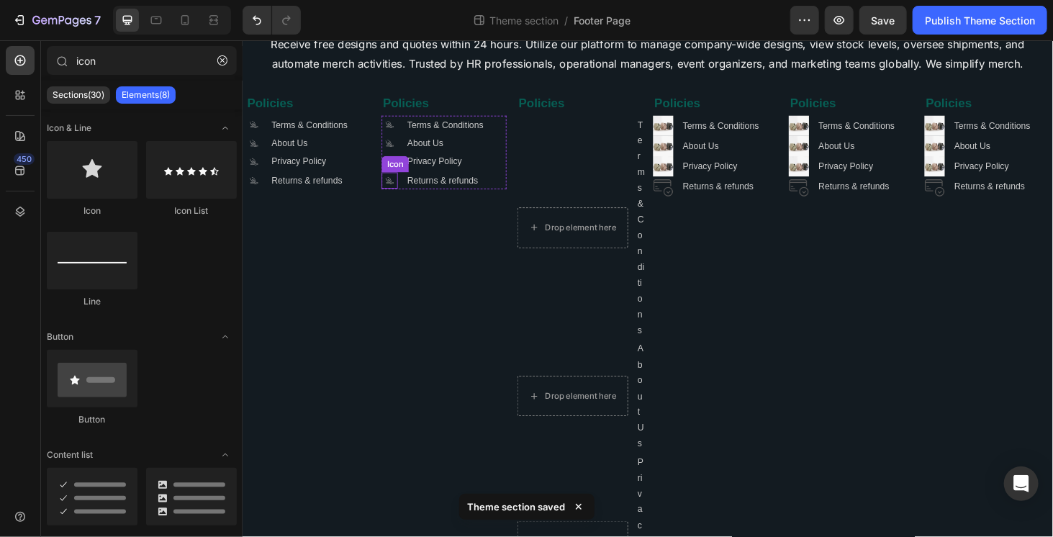
click at [396, 189] on icon ".id581668665934479914 .cls-1 { fill: #a8a7a7; }" at bounding box center [398, 189] width 17 height 17
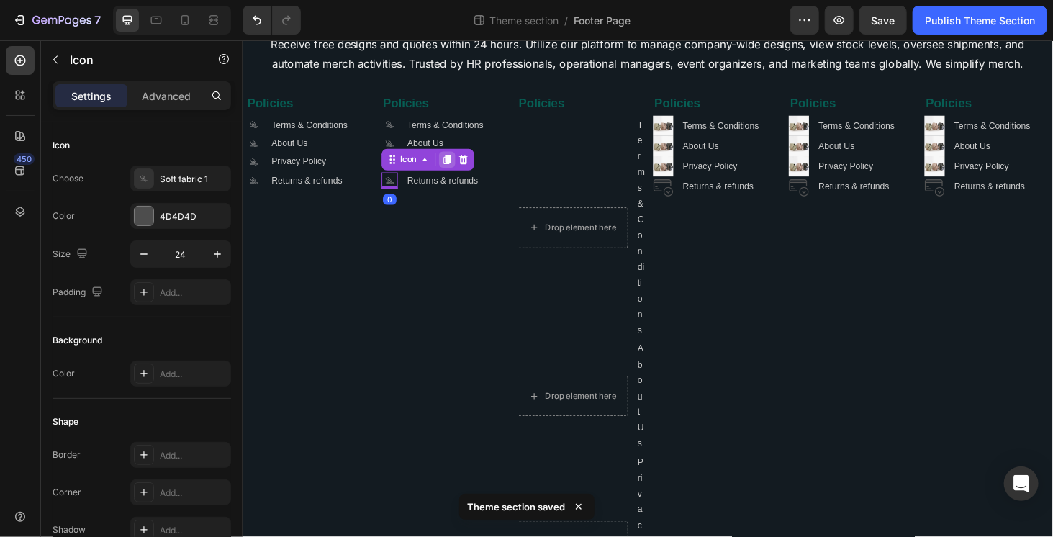
click at [458, 171] on div at bounding box center [459, 166] width 17 height 17
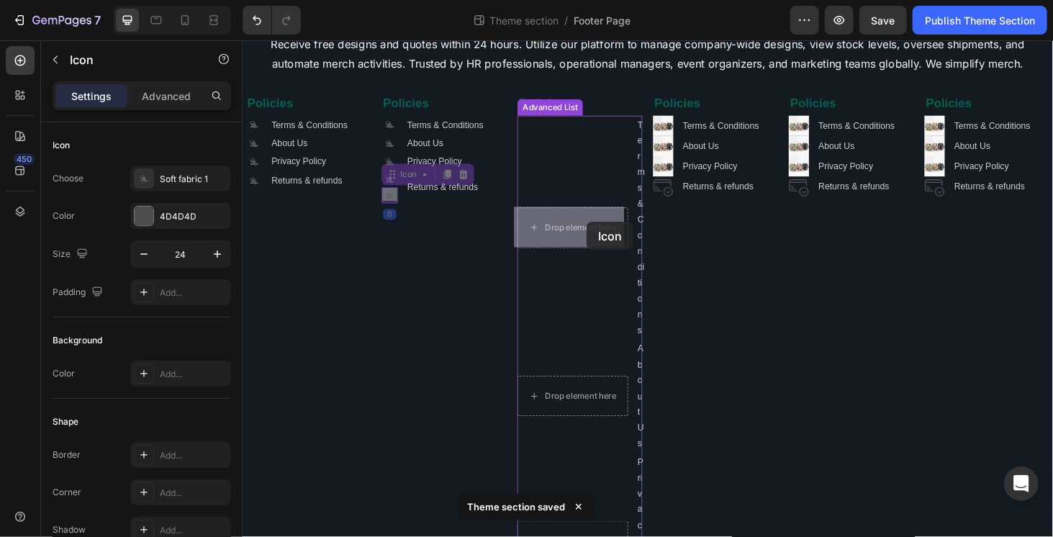
drag, startPoint x: 398, startPoint y: 184, endPoint x: 607, endPoint y: 237, distance: 216.1
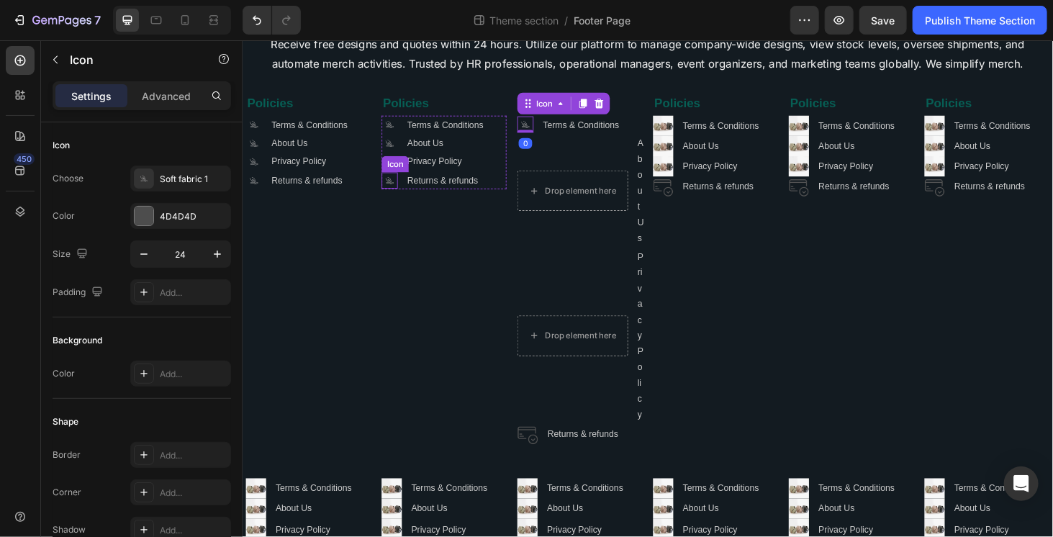
click at [396, 187] on icon ".id581668665934479914 .cls-1 { fill: #a8a7a7; }" at bounding box center [398, 189] width 17 height 17
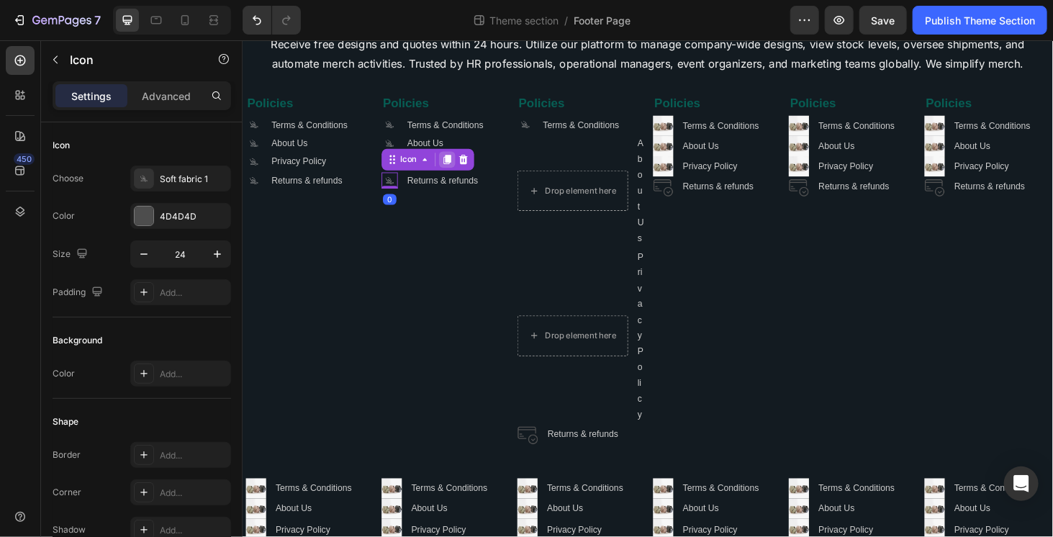
click at [458, 171] on icon at bounding box center [460, 167] width 12 height 12
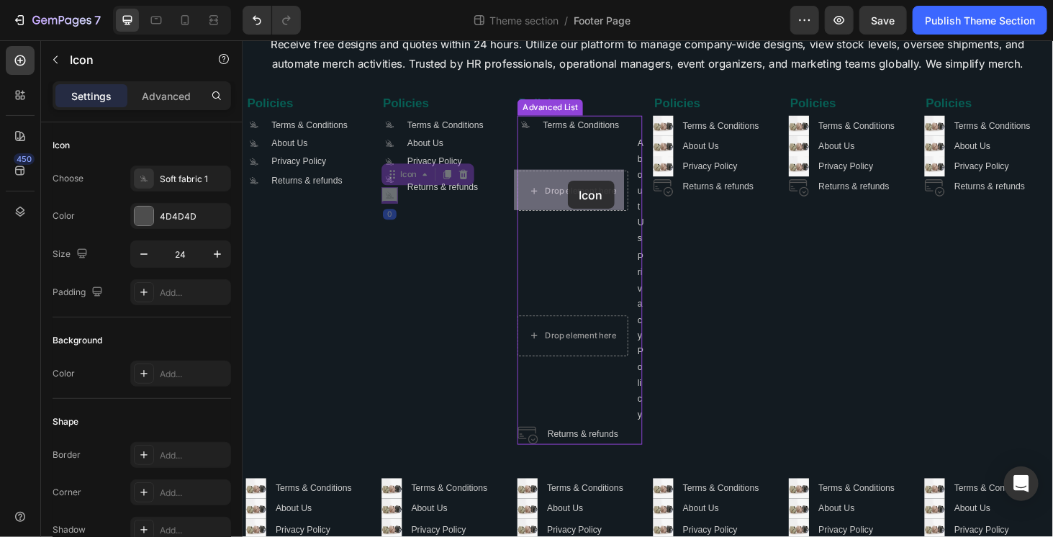
drag, startPoint x: 400, startPoint y: 182, endPoint x: 588, endPoint y: 189, distance: 188.0
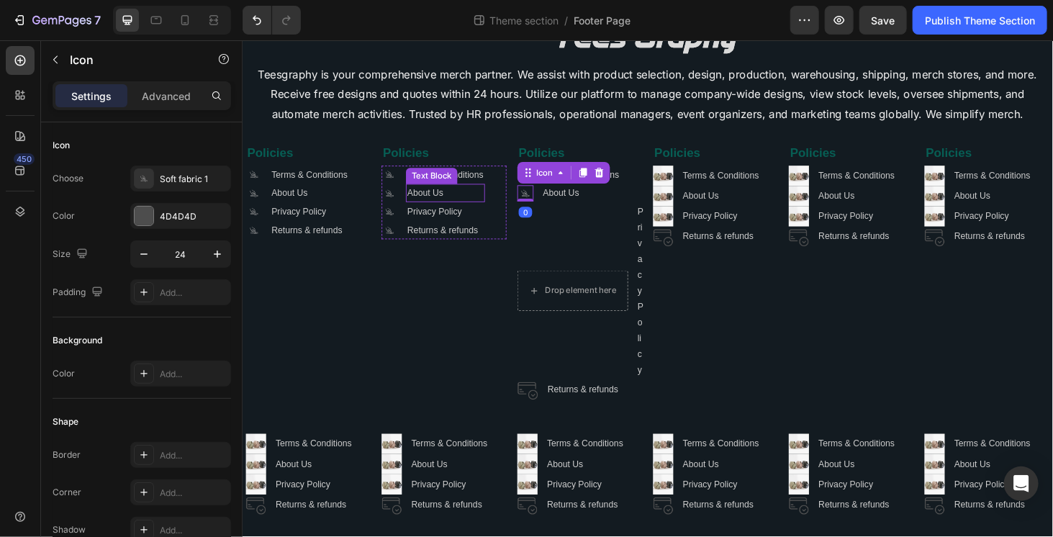
scroll to position [79, 0]
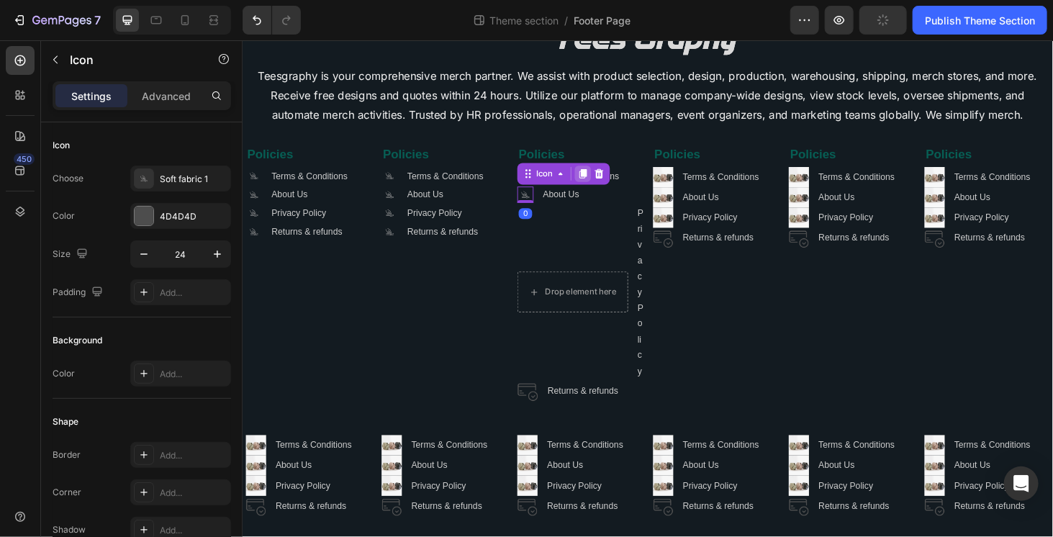
click at [602, 181] on icon at bounding box center [605, 182] width 8 height 10
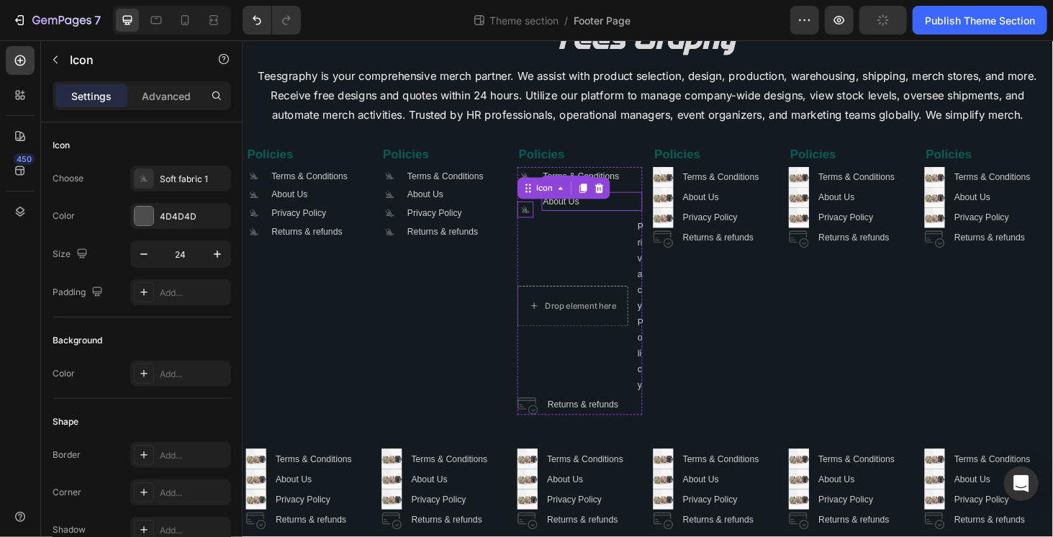
scroll to position [94, 0]
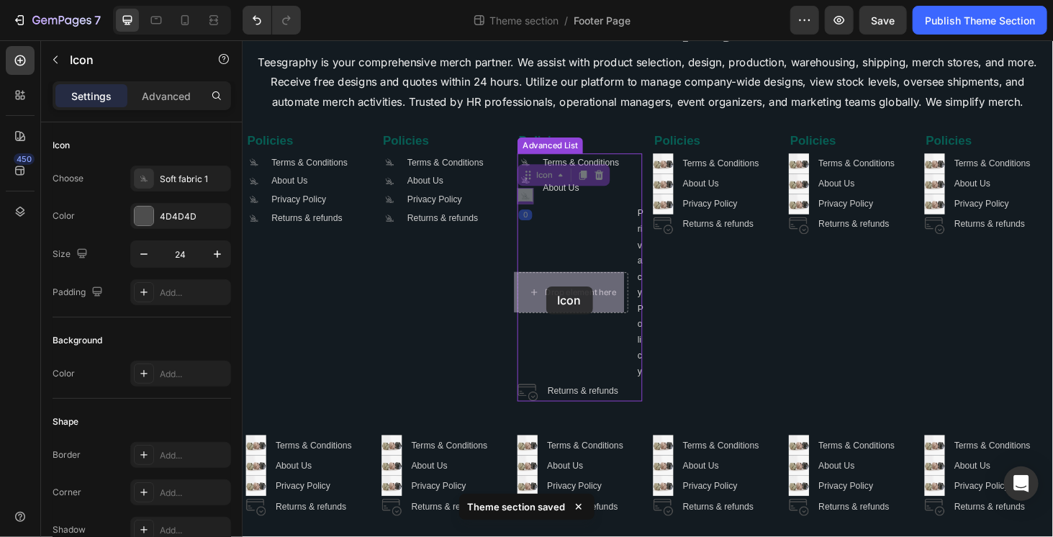
drag, startPoint x: 537, startPoint y: 180, endPoint x: 571, endPoint y: 301, distance: 125.6
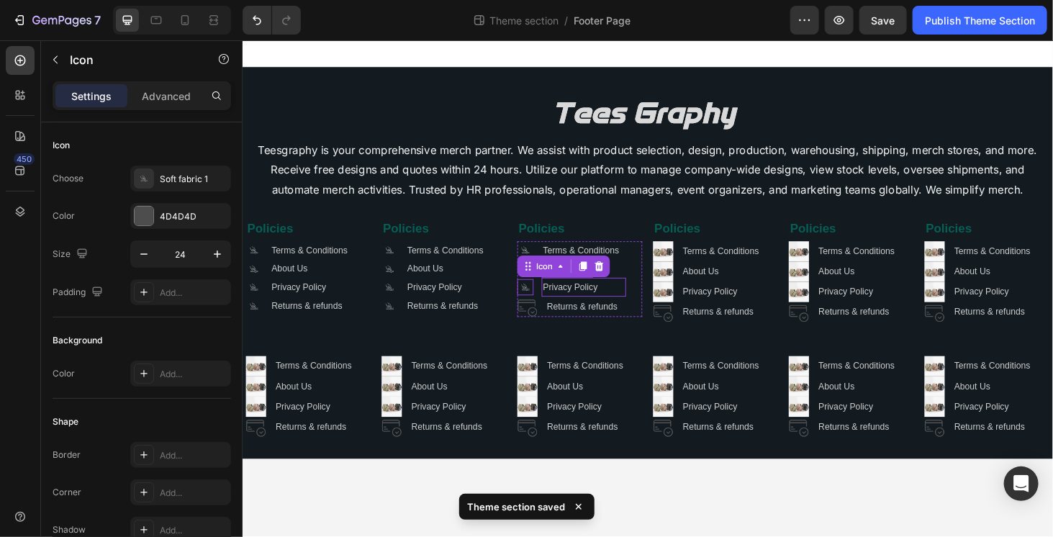
scroll to position [0, 0]
click at [588, 332] on div "Returns & refunds" at bounding box center [608, 323] width 86 height 19
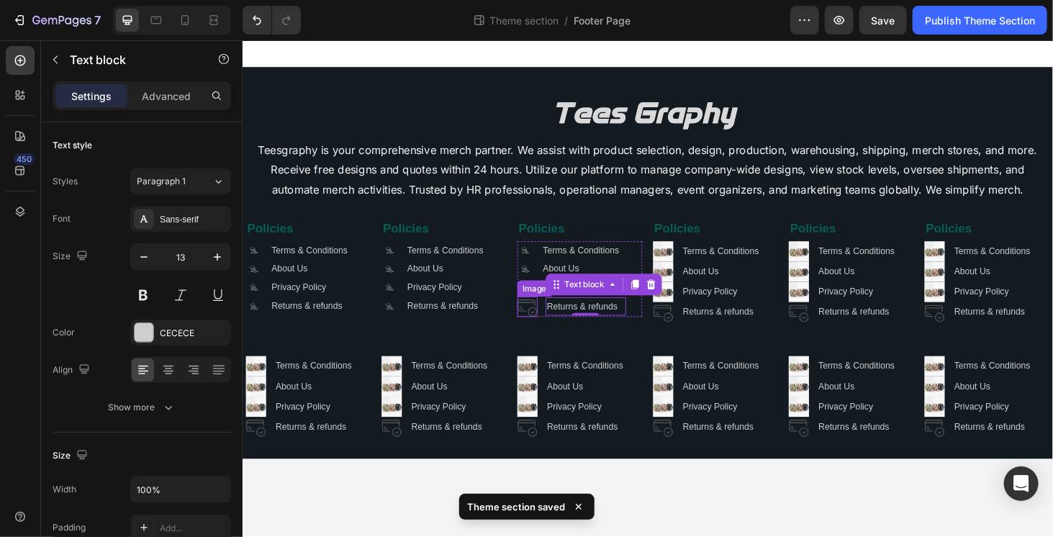
click at [550, 328] on img at bounding box center [546, 324] width 22 height 22
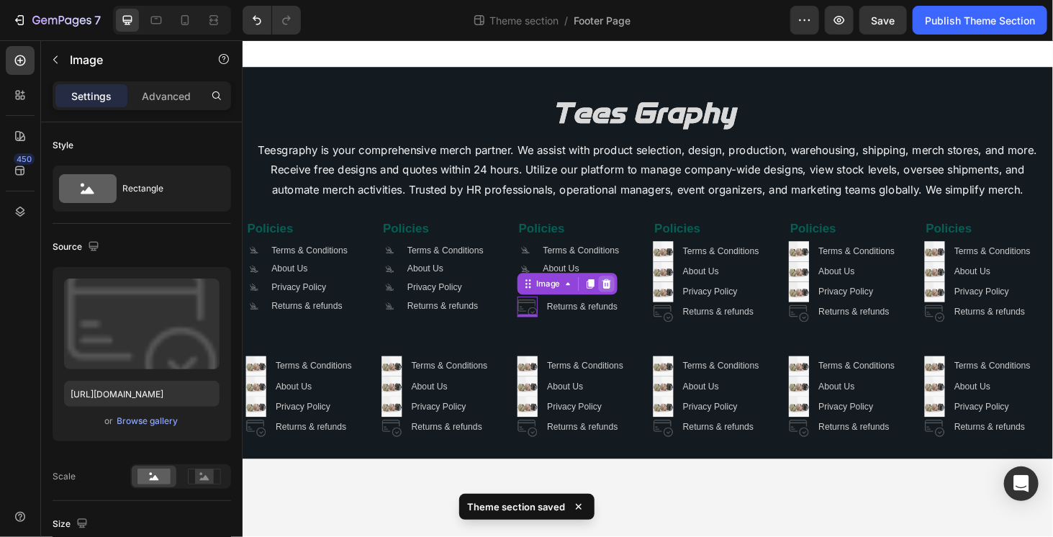
click at [631, 301] on icon at bounding box center [630, 300] width 12 height 12
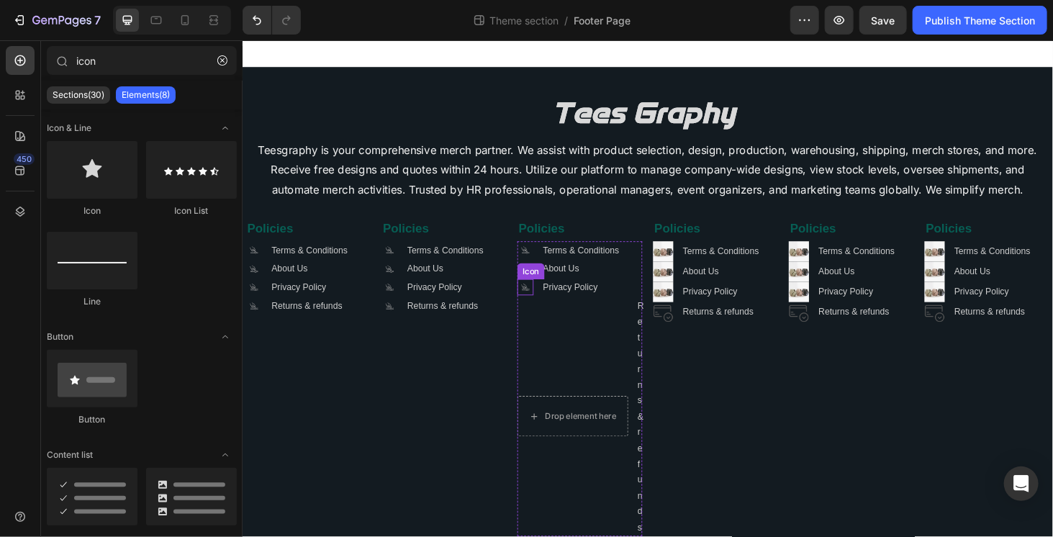
click at [537, 307] on icon ".id581668665934479914 .cls-1 { fill: #a8a7a7; }" at bounding box center [543, 302] width 17 height 17
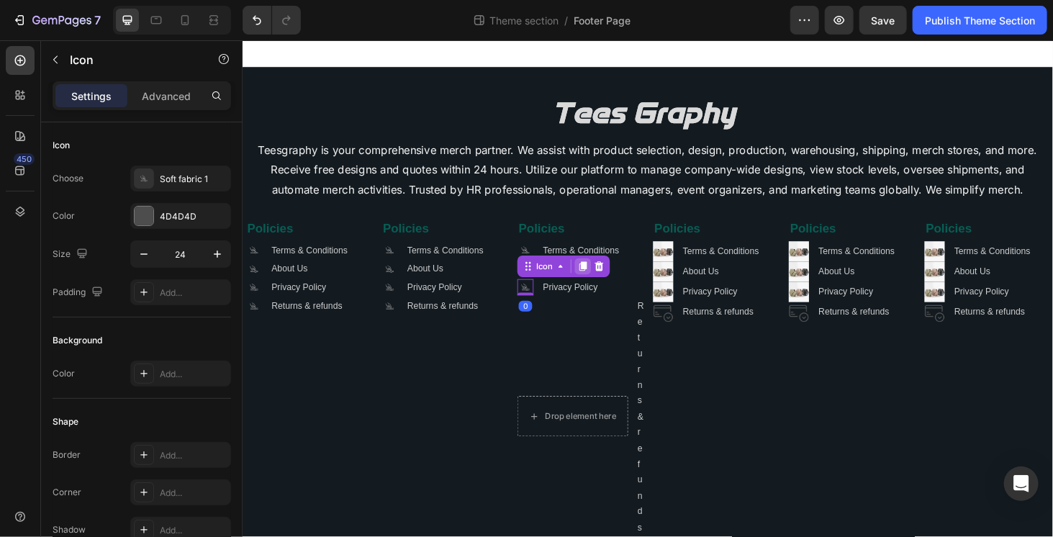
click at [605, 279] on icon at bounding box center [605, 281] width 8 height 10
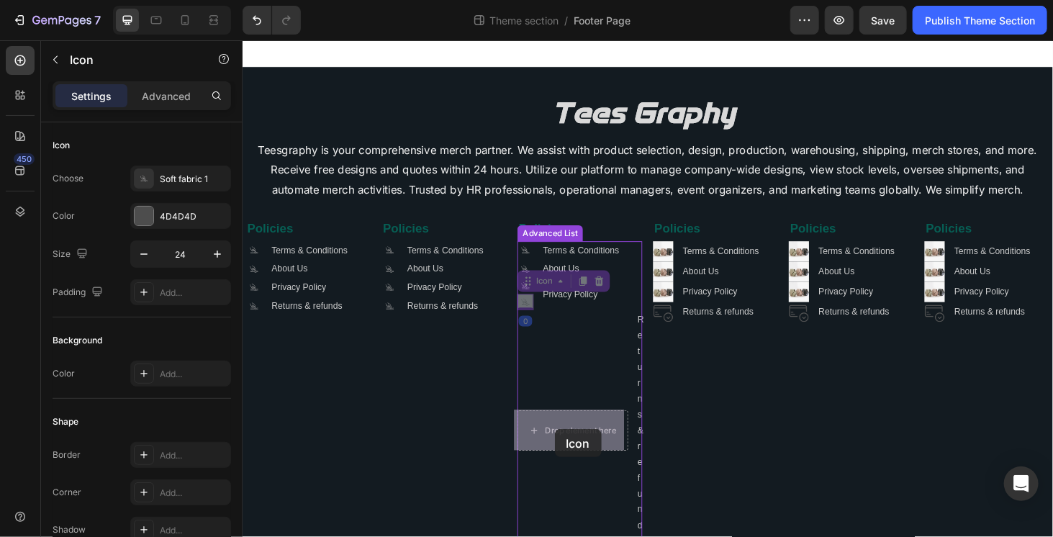
drag, startPoint x: 542, startPoint y: 297, endPoint x: 595, endPoint y: 449, distance: 160.9
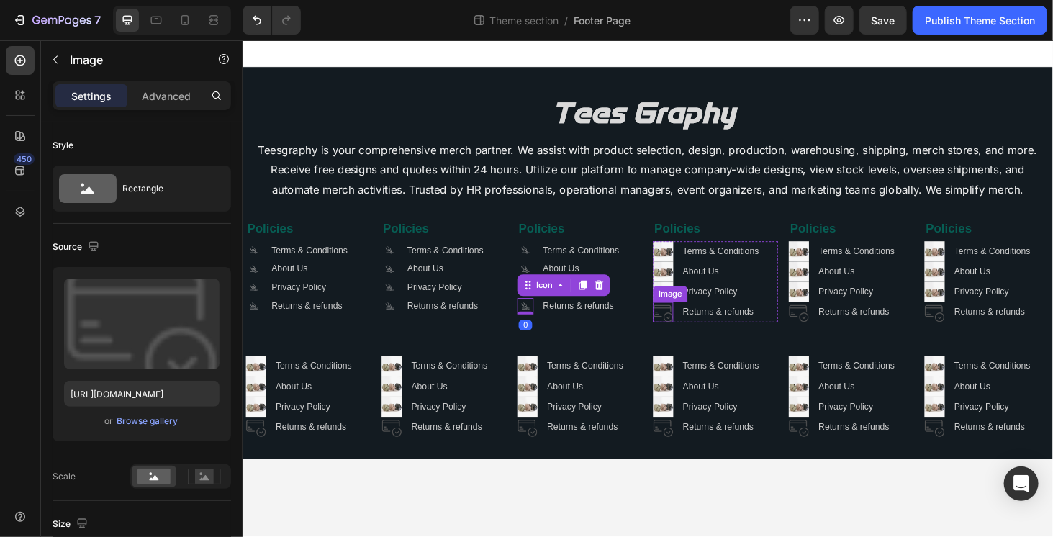
click at [693, 332] on img at bounding box center [690, 330] width 22 height 22
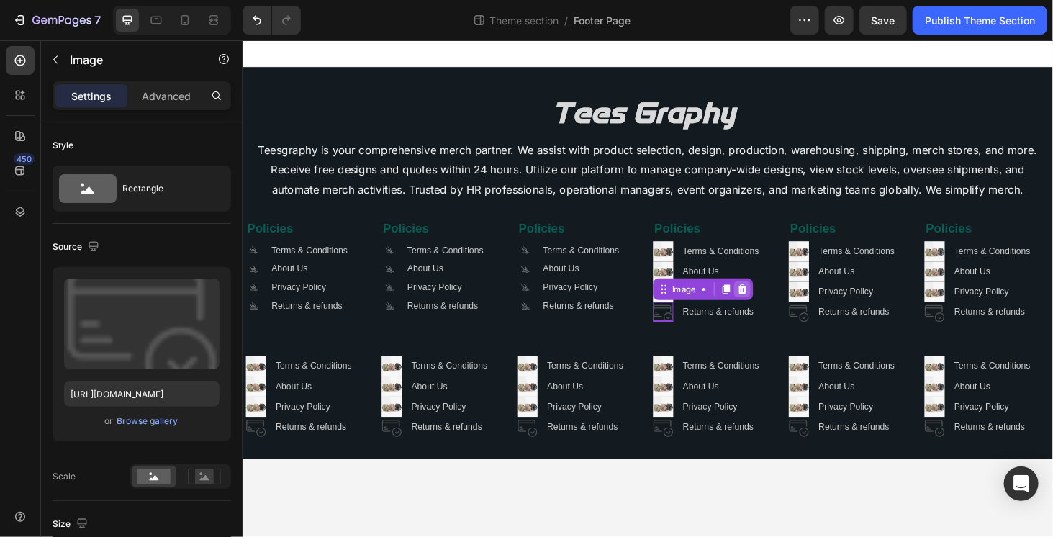
click at [772, 307] on icon at bounding box center [774, 305] width 9 height 10
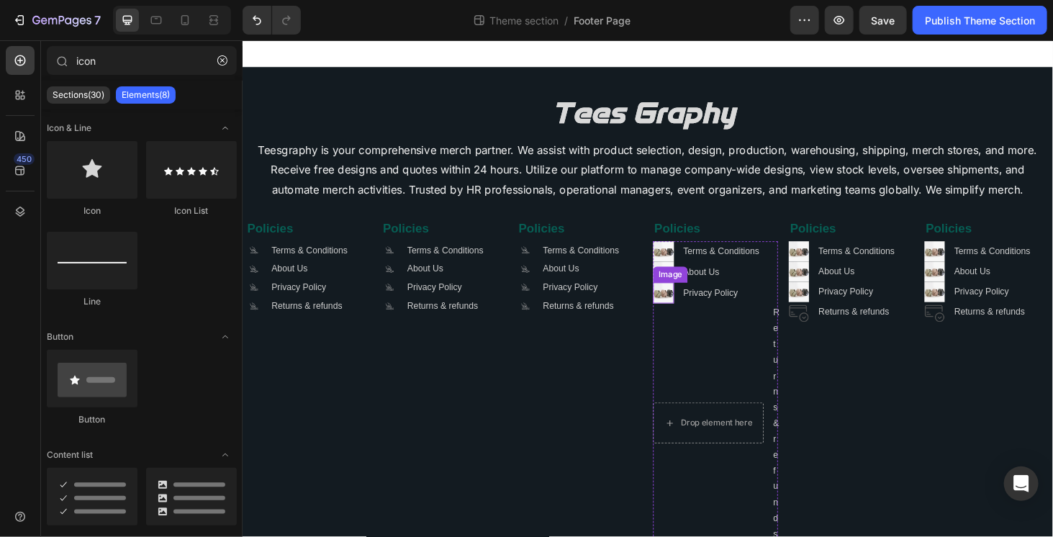
click at [691, 309] on img at bounding box center [690, 309] width 22 height 22
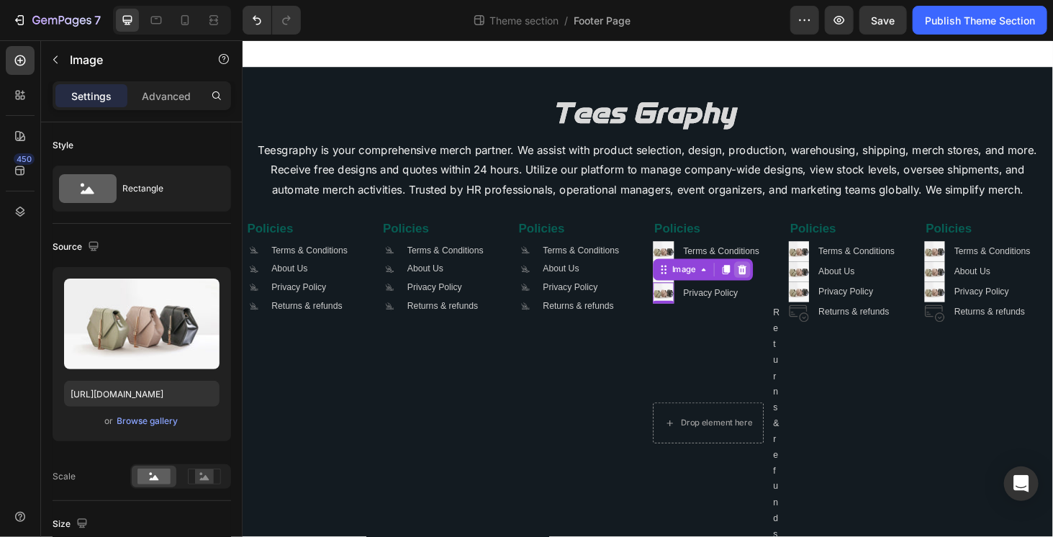
click at [774, 289] on icon at bounding box center [775, 285] width 12 height 12
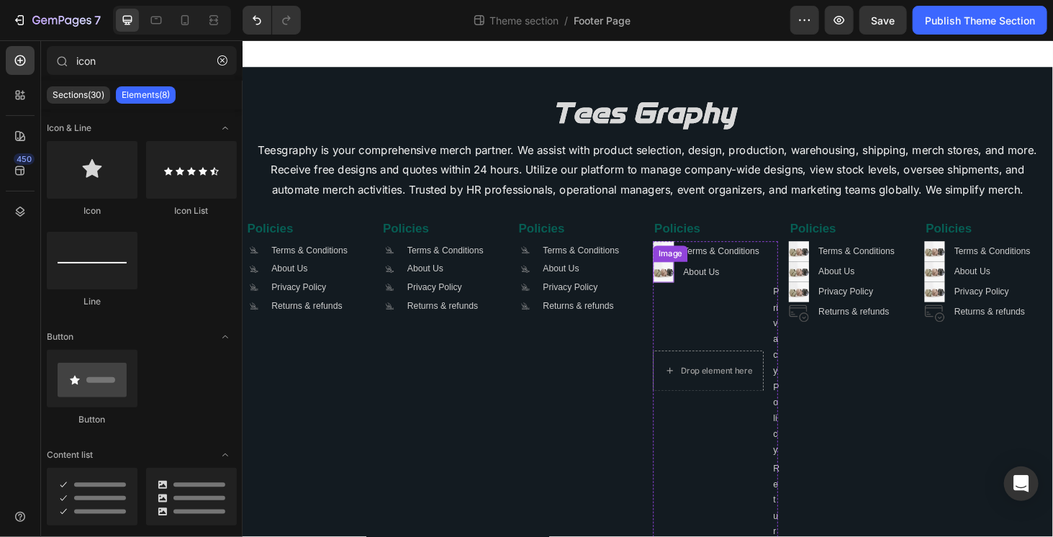
click at [686, 293] on img at bounding box center [690, 287] width 22 height 22
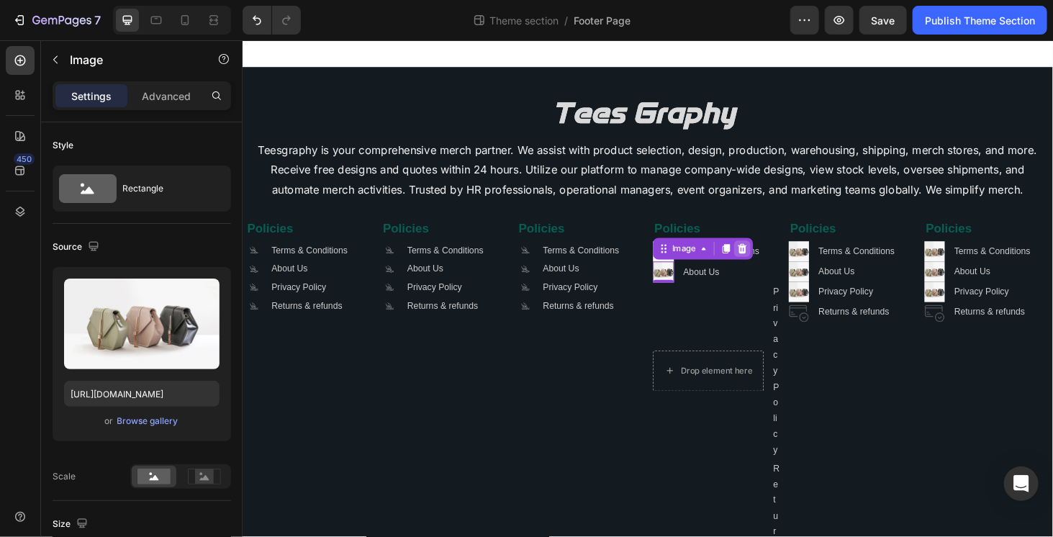
click at [769, 263] on icon at bounding box center [775, 262] width 12 height 12
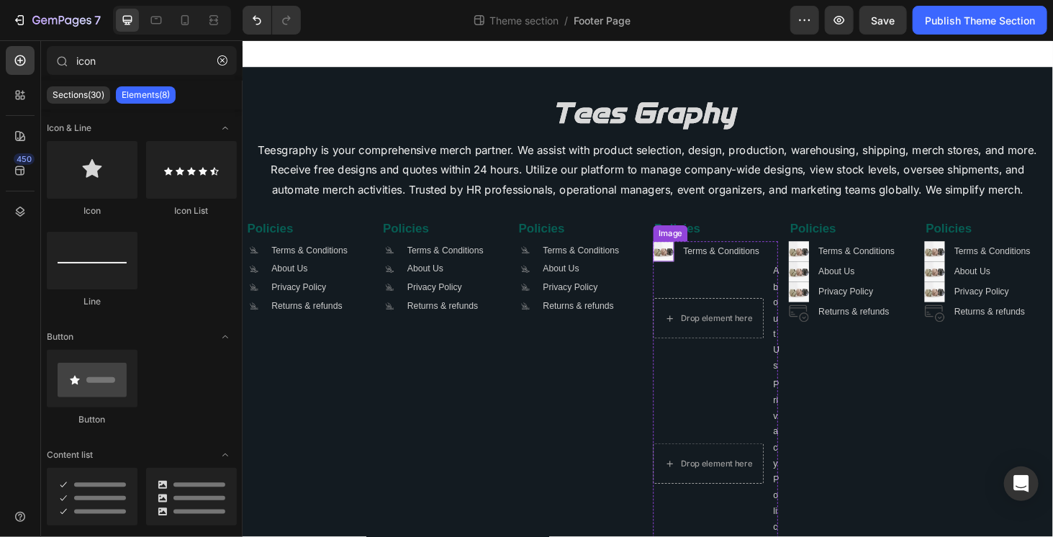
click at [687, 271] on img at bounding box center [690, 265] width 22 height 22
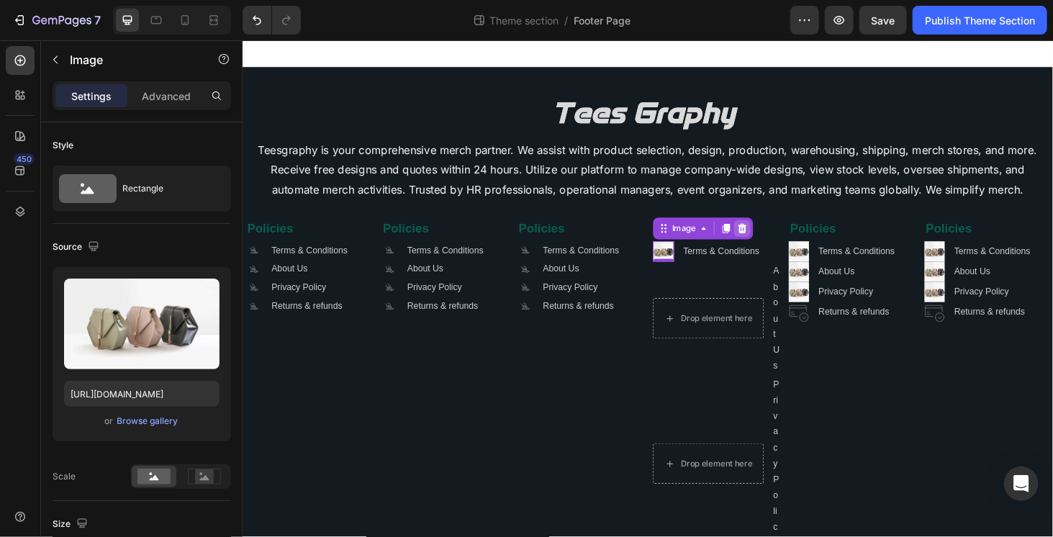
click at [770, 242] on icon at bounding box center [774, 240] width 9 height 10
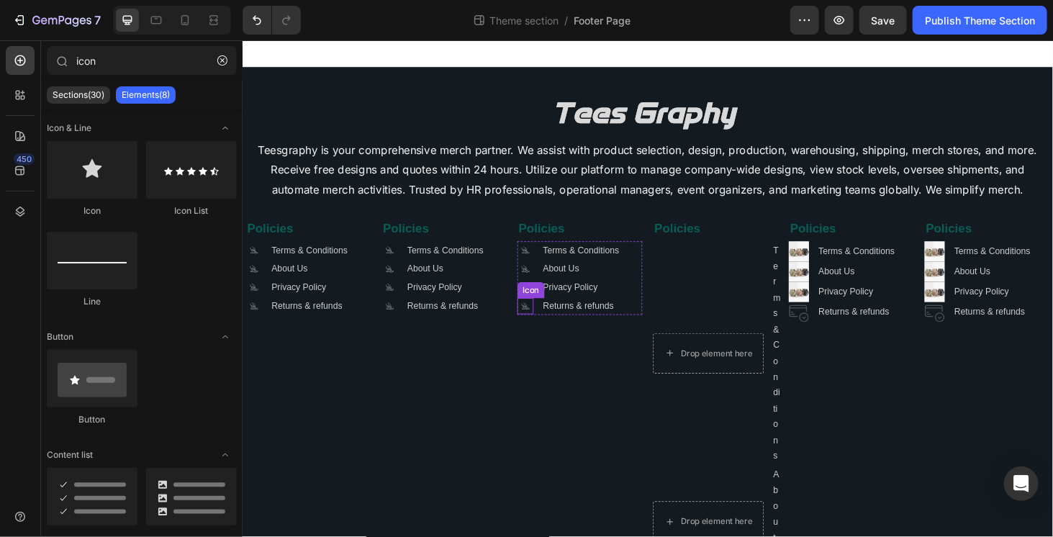
click at [540, 321] on icon at bounding box center [542, 322] width 6 height 6
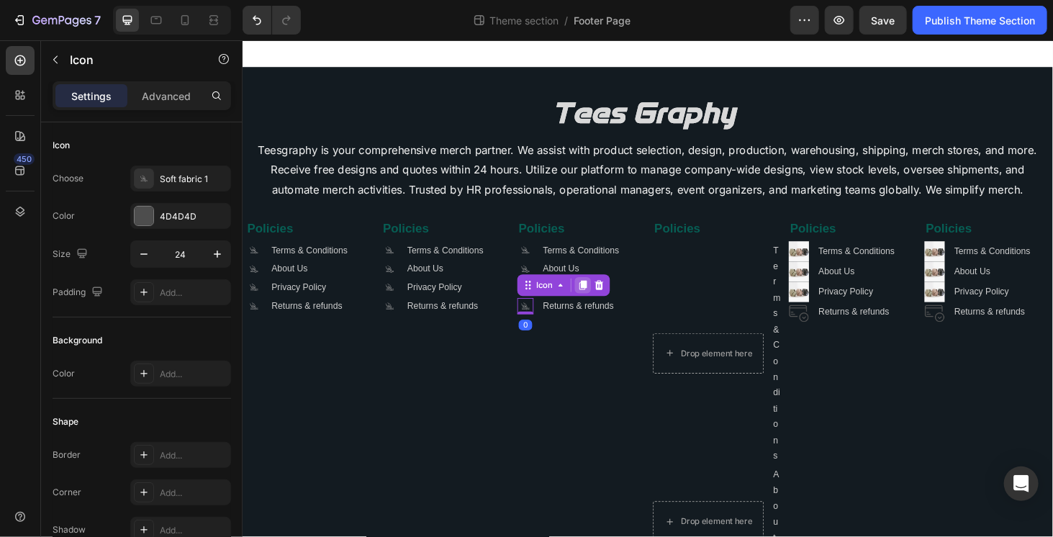
click at [599, 299] on icon at bounding box center [605, 301] width 12 height 12
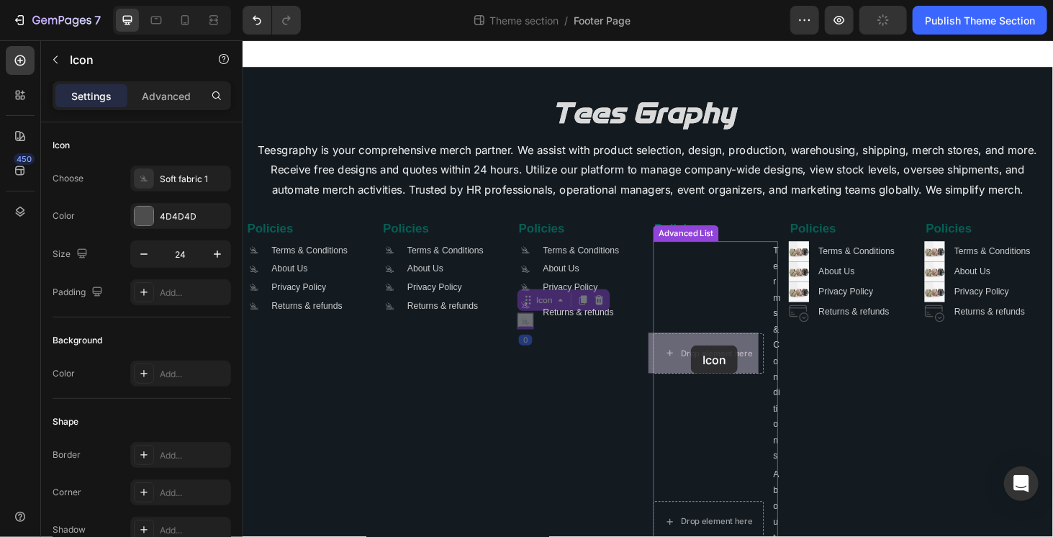
drag, startPoint x: 543, startPoint y: 317, endPoint x: 720, endPoint y: 365, distance: 183.5
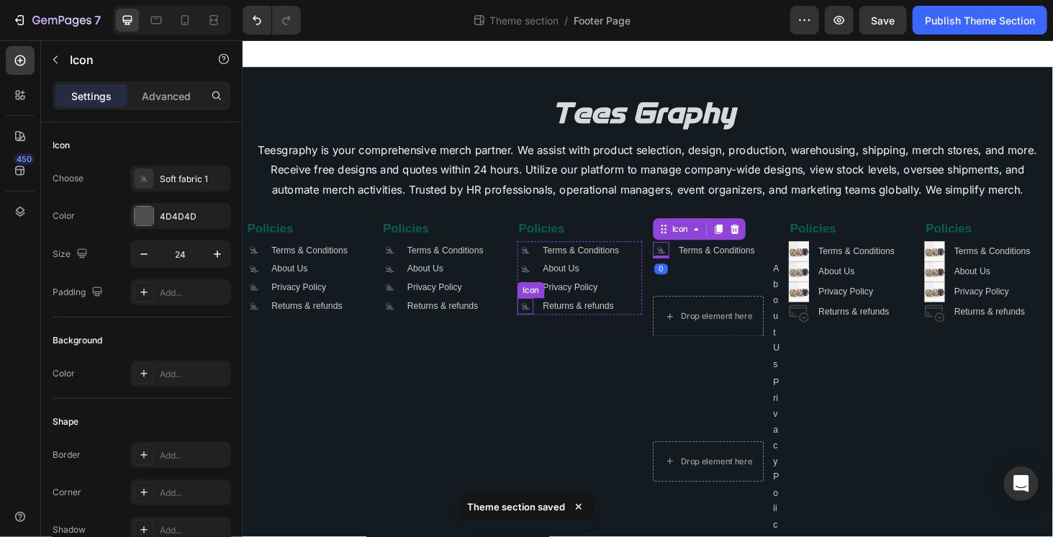
click at [540, 325] on icon at bounding box center [544, 325] width 8 height 1
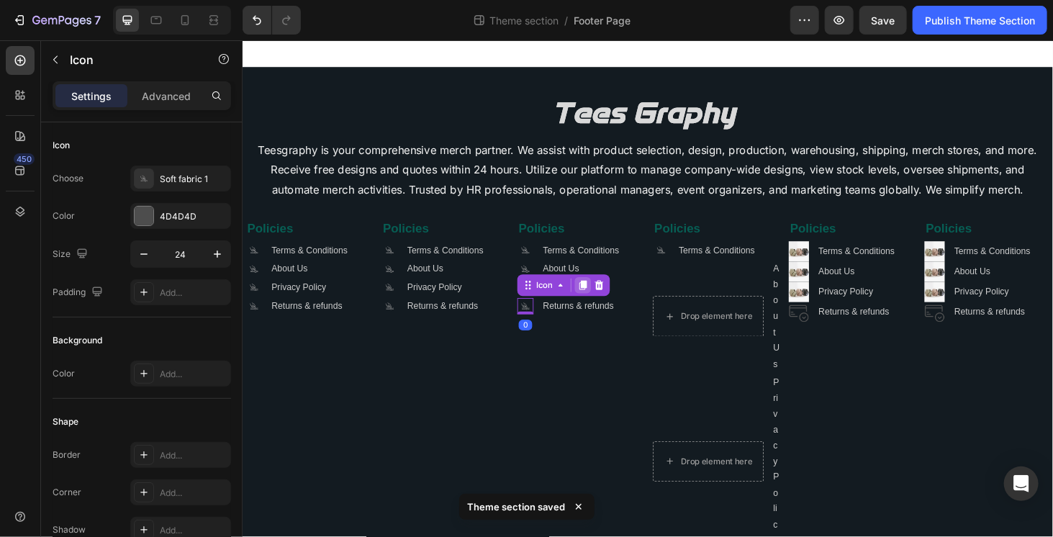
click at [601, 299] on icon at bounding box center [605, 301] width 8 height 10
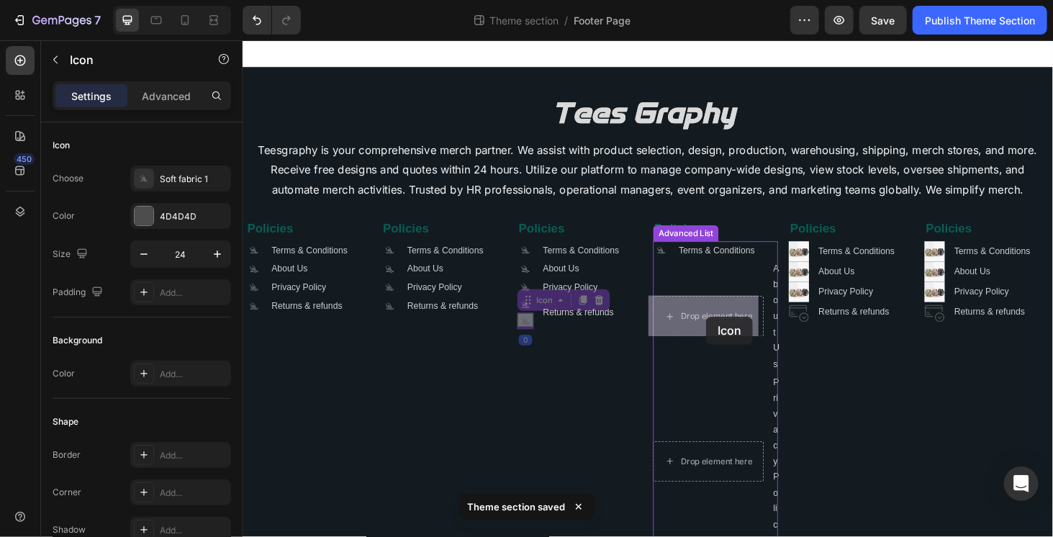
drag, startPoint x: 553, startPoint y: 329, endPoint x: 736, endPoint y: 334, distance: 182.2
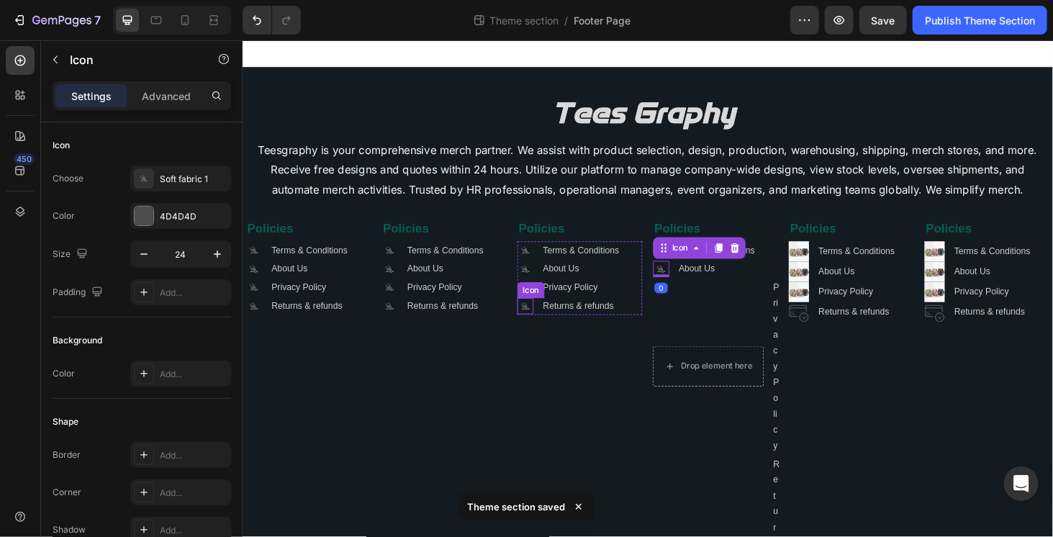
click at [541, 324] on icon ".id581668665934479914 .cls-1 { fill: #a8a7a7; }" at bounding box center [543, 323] width 17 height 17
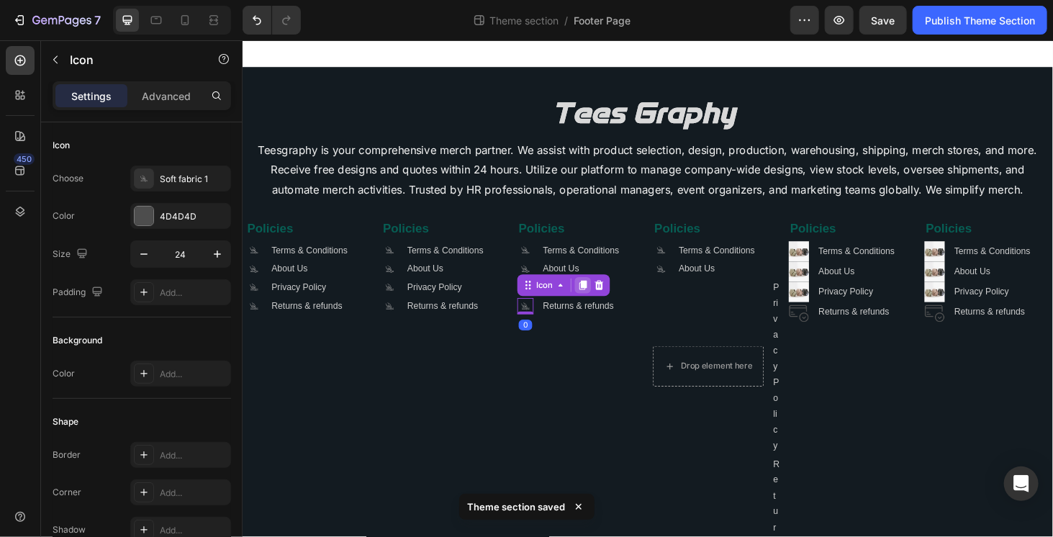
click at [601, 299] on icon at bounding box center [605, 301] width 8 height 10
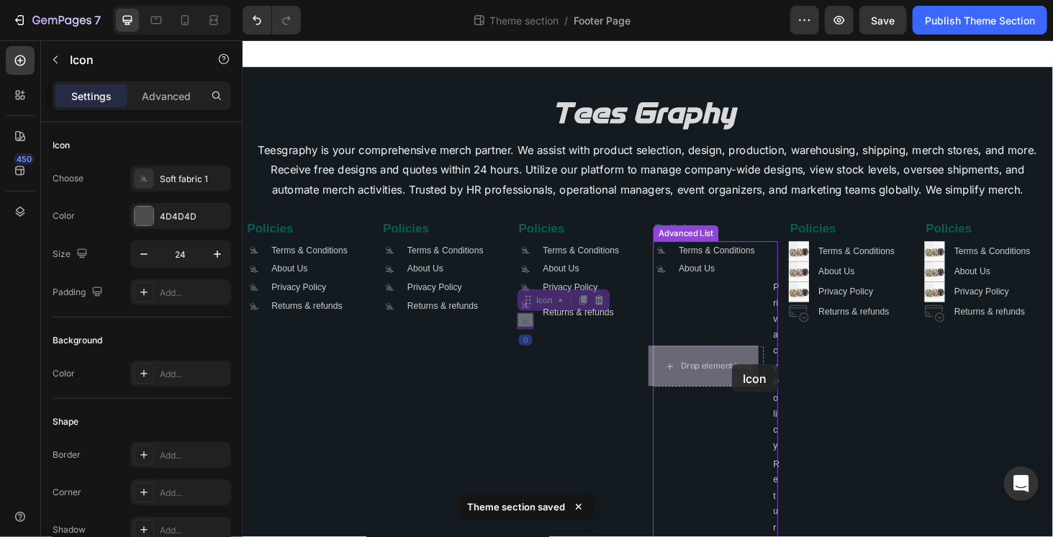
drag, startPoint x: 542, startPoint y: 314, endPoint x: 768, endPoint y: 386, distance: 237.2
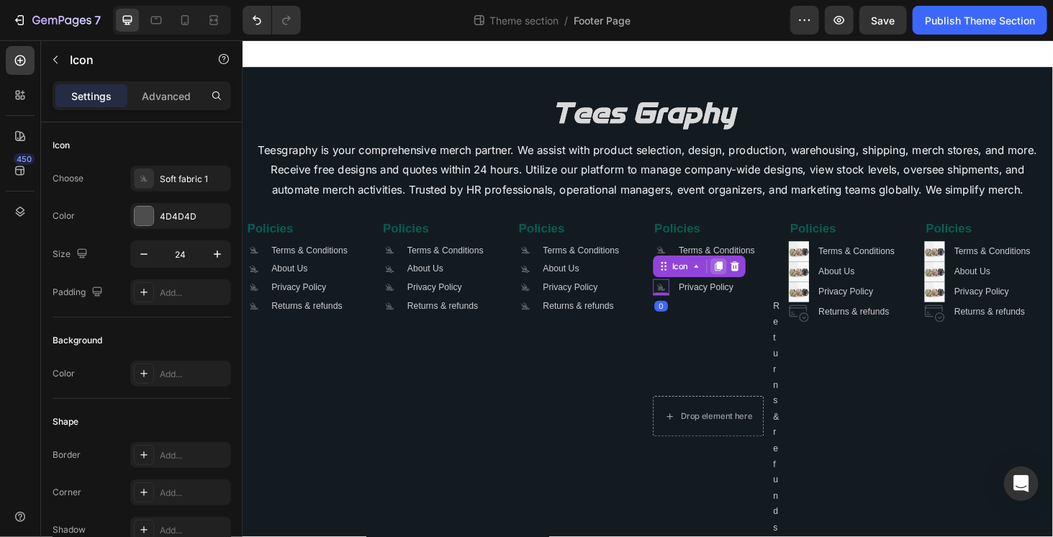
click at [751, 279] on div at bounding box center [749, 280] width 17 height 17
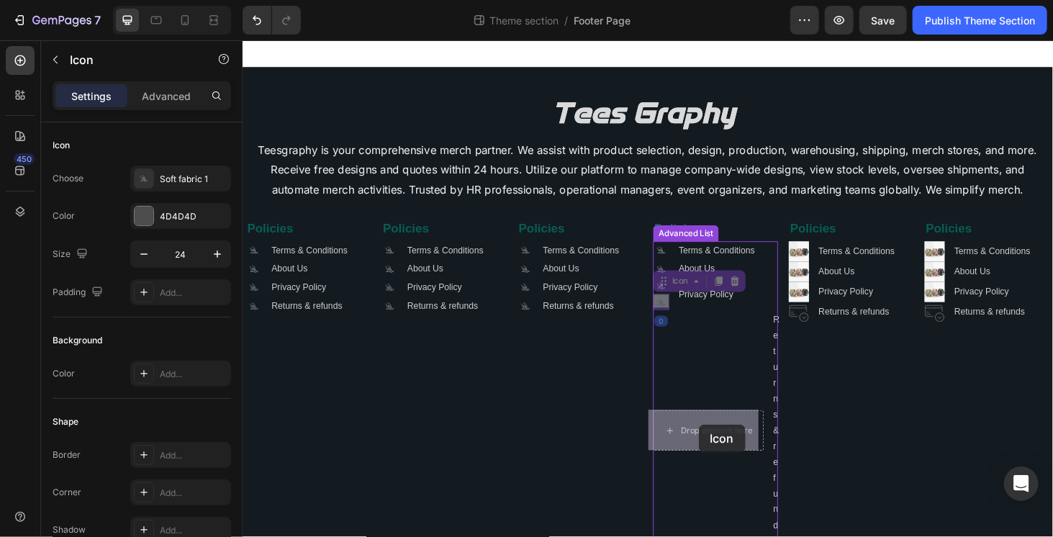
drag, startPoint x: 689, startPoint y: 296, endPoint x: 728, endPoint y: 449, distance: 158.0
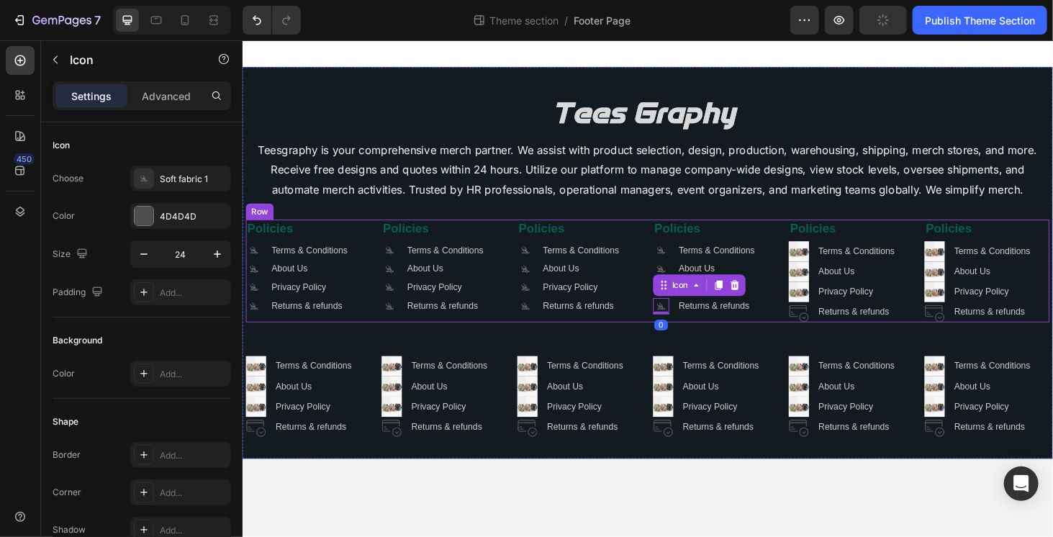
click at [759, 335] on div "Policies Heading .id581668665934479914 .cls-1 { fill: #a8a7a7; } Icon Terms & C…" at bounding box center [745, 285] width 133 height 109
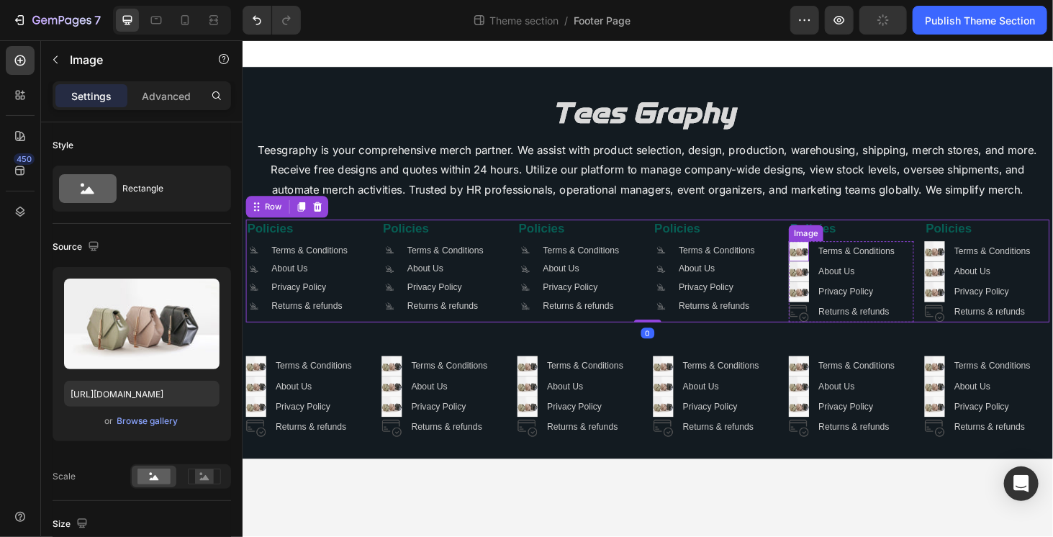
click at [836, 268] on img at bounding box center [835, 265] width 22 height 22
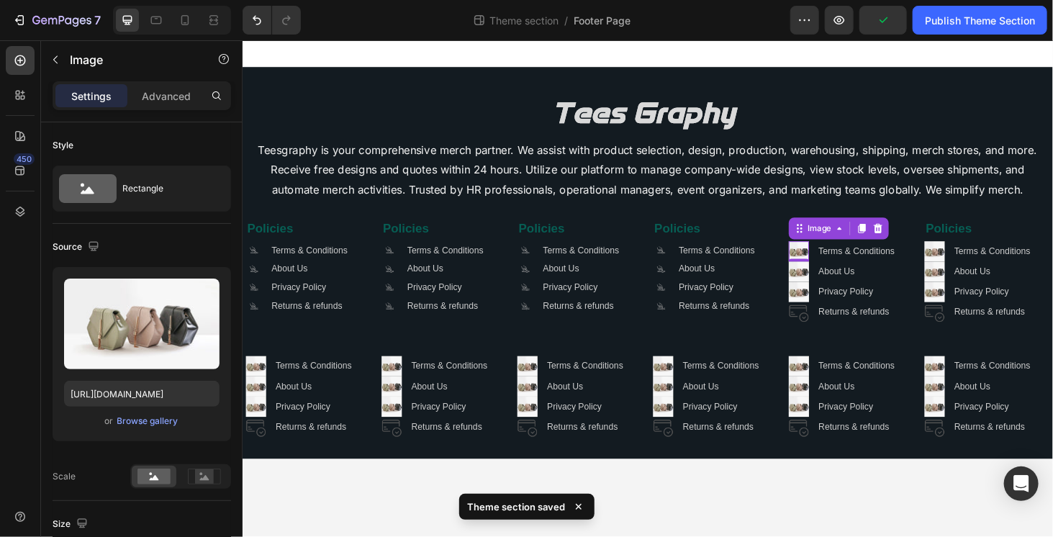
click at [923, 241] on icon at bounding box center [919, 241] width 12 height 12
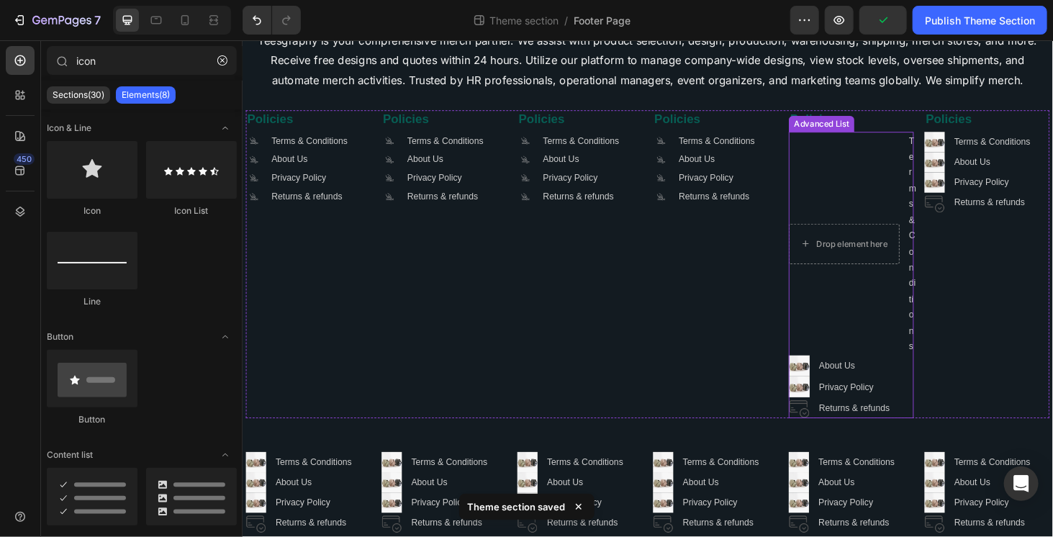
scroll to position [134, 0]
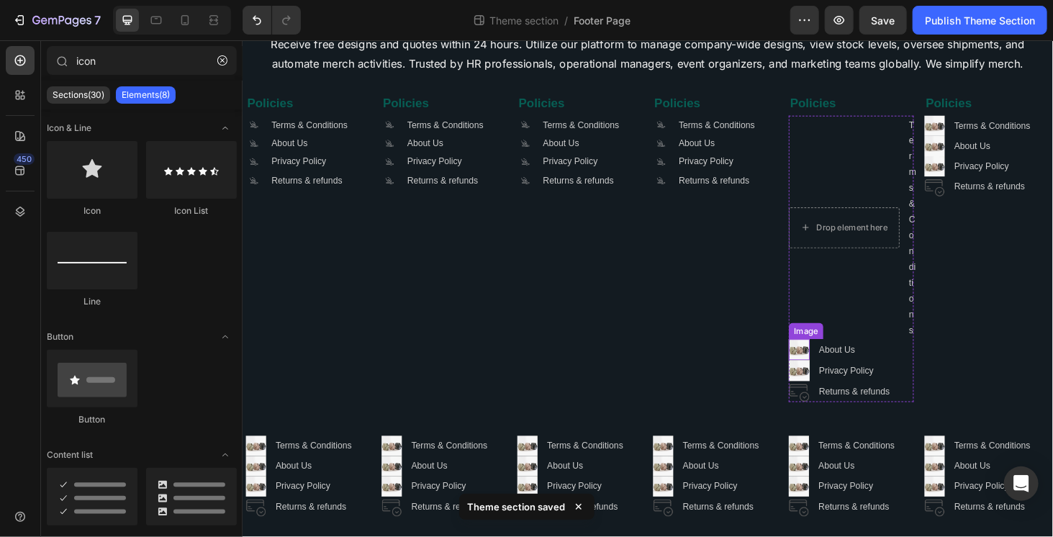
click at [826, 371] on img at bounding box center [835, 369] width 22 height 22
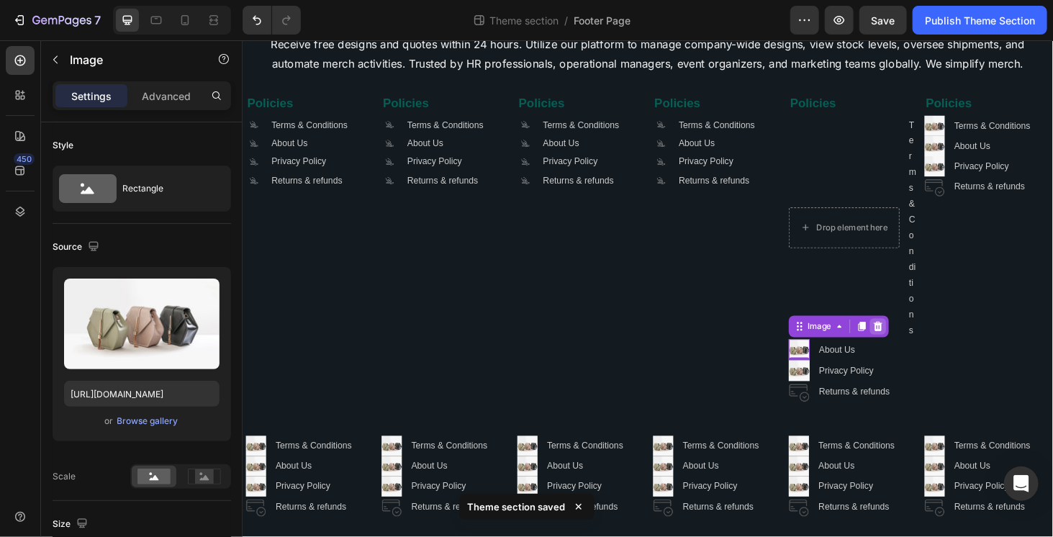
click at [915, 343] on icon at bounding box center [919, 345] width 9 height 10
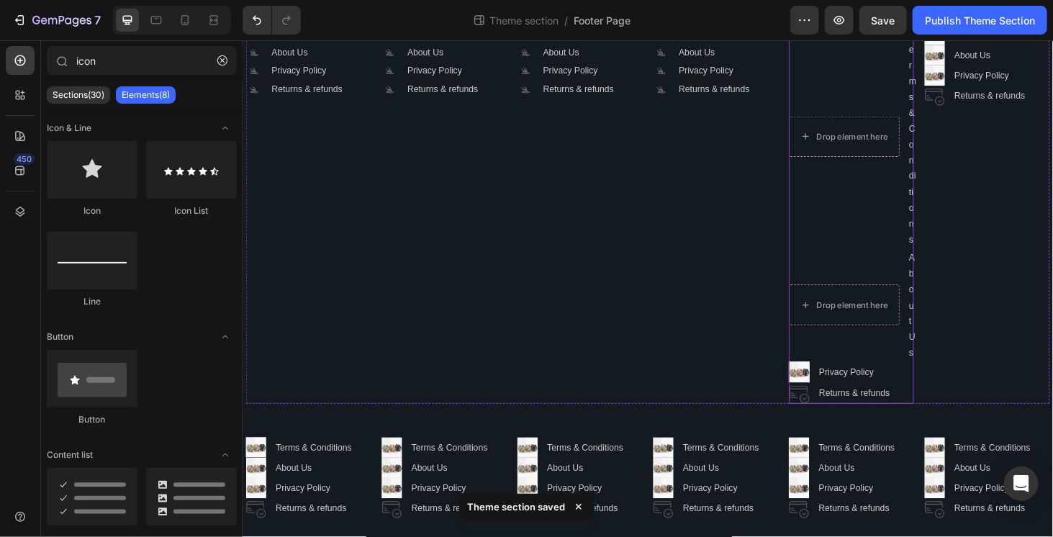
scroll to position [233, 0]
click at [832, 395] on div "Image" at bounding box center [842, 393] width 31 height 13
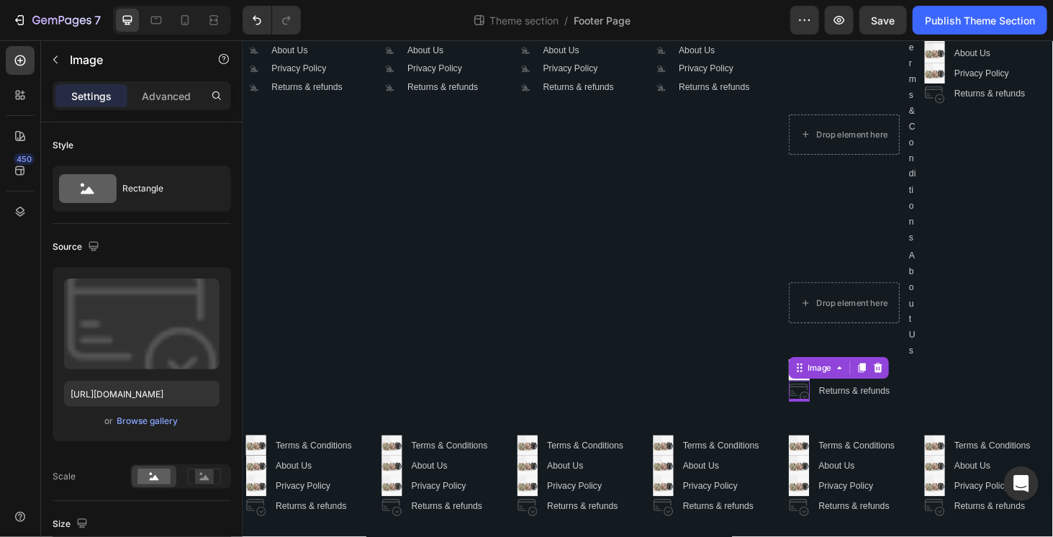
click at [836, 415] on img at bounding box center [835, 413] width 22 height 22
click at [914, 380] on div at bounding box center [918, 388] width 17 height 17
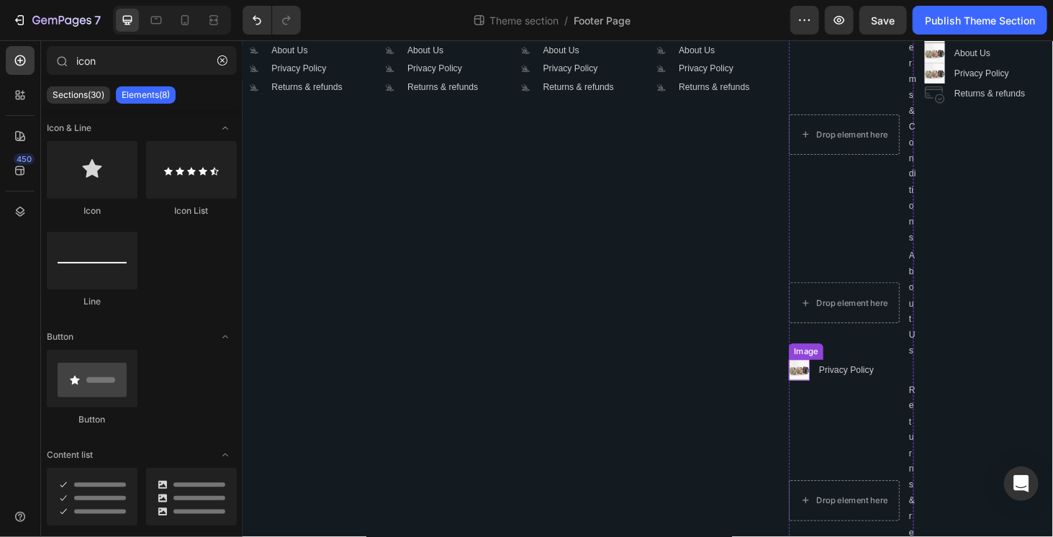
click at [828, 395] on img at bounding box center [835, 391] width 22 height 22
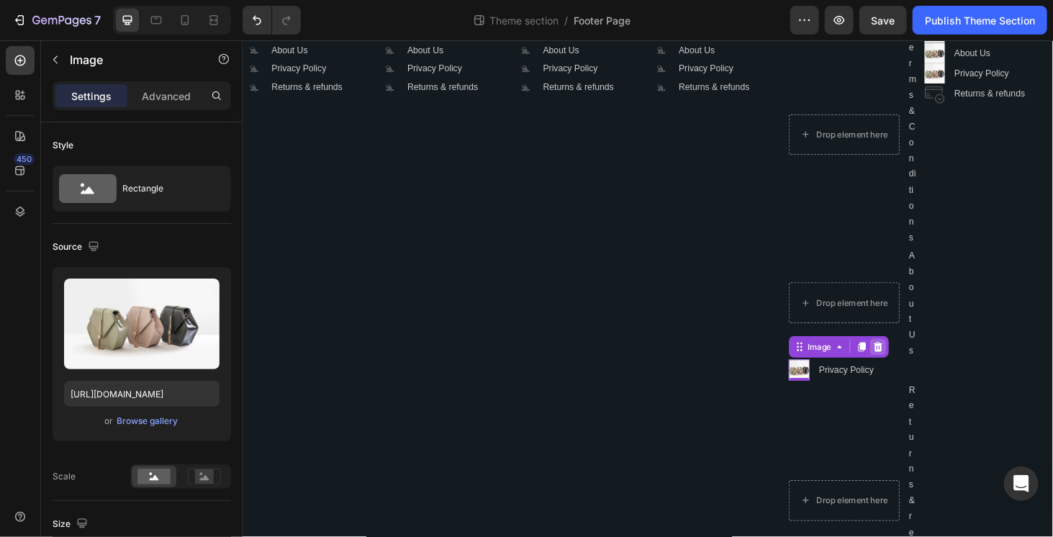
click at [910, 372] on div at bounding box center [918, 366] width 17 height 17
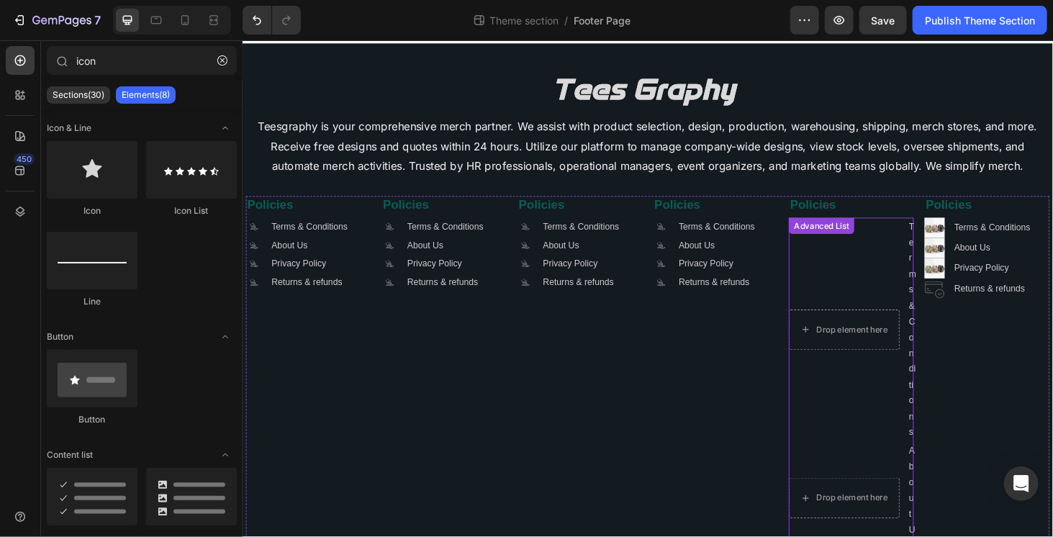
scroll to position [17, 0]
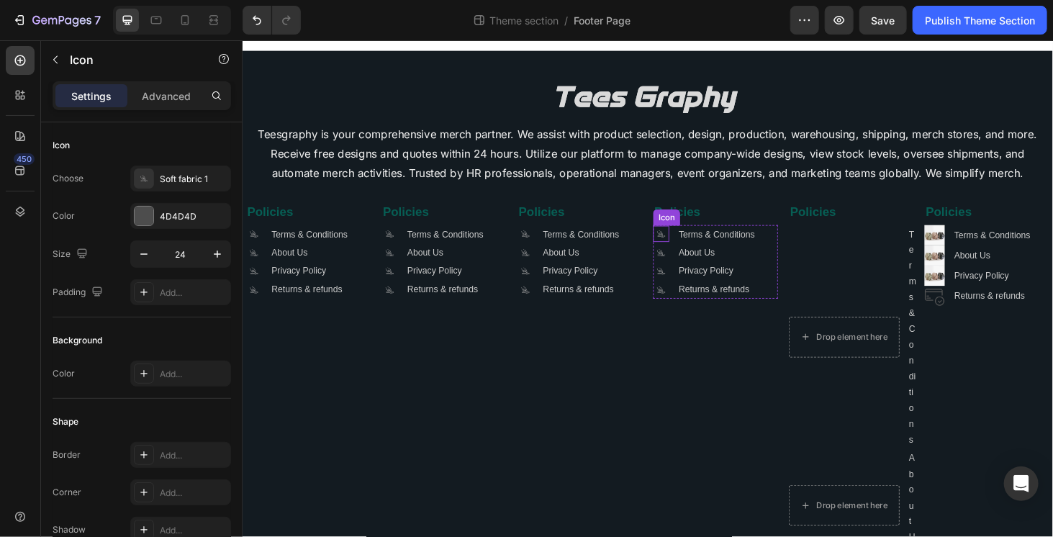
click at [679, 248] on icon ".id581668665934479914 .cls-1 { fill: #a8a7a7; }" at bounding box center [687, 245] width 17 height 17
click at [743, 224] on icon at bounding box center [749, 224] width 12 height 12
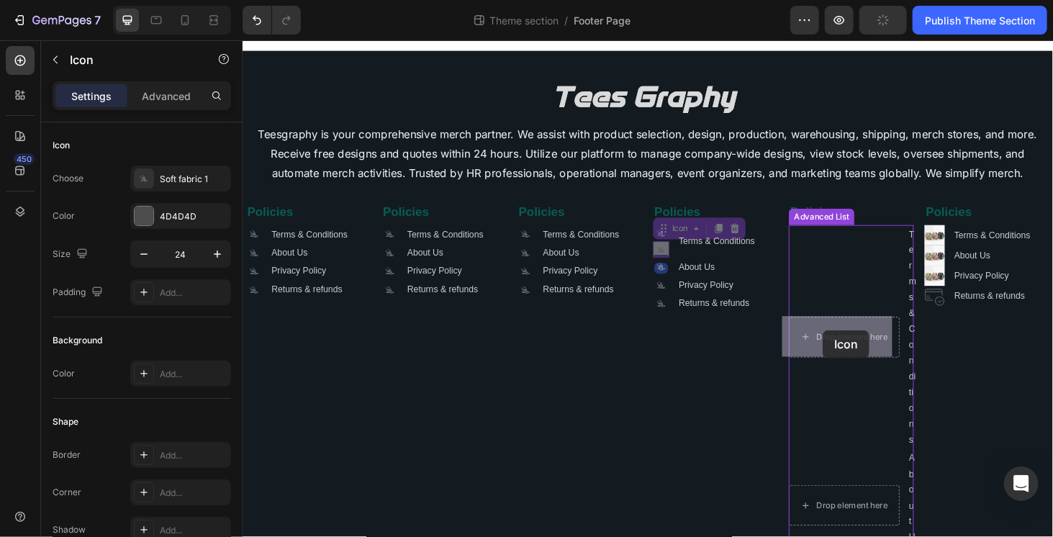
drag, startPoint x: 682, startPoint y: 235, endPoint x: 722, endPoint y: 280, distance: 60.7
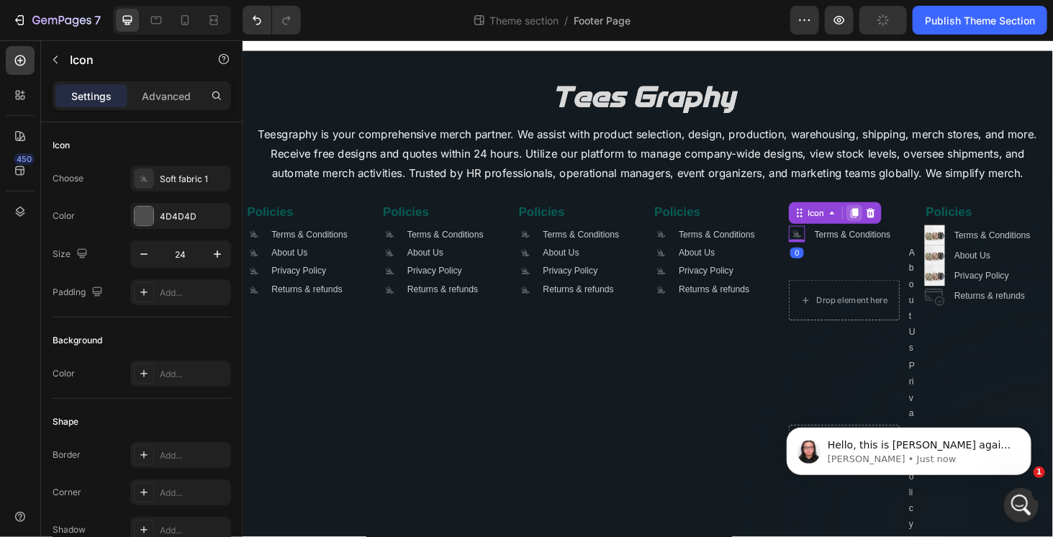
scroll to position [0, 0]
click at [888, 223] on icon at bounding box center [894, 224] width 12 height 12
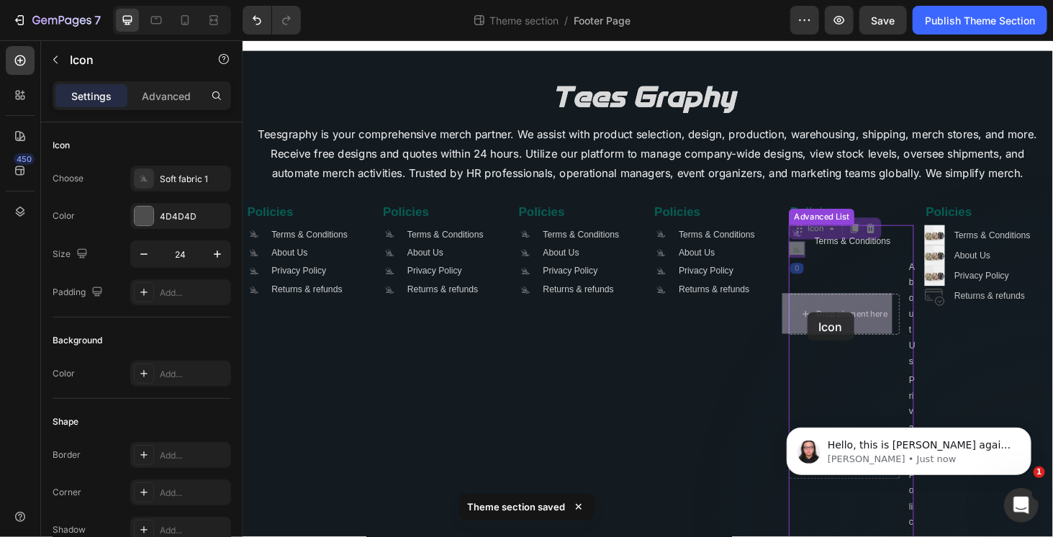
drag, startPoint x: 826, startPoint y: 241, endPoint x: 843, endPoint y: 330, distance: 90.2
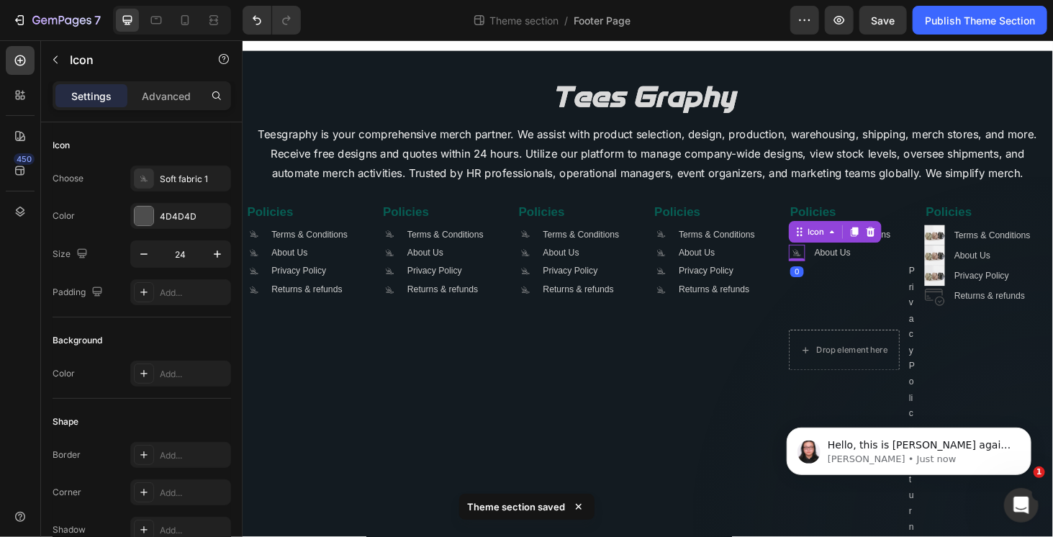
drag, startPoint x: 885, startPoint y: 243, endPoint x: 854, endPoint y: 254, distance: 33.0
click at [890, 243] on icon at bounding box center [894, 244] width 8 height 10
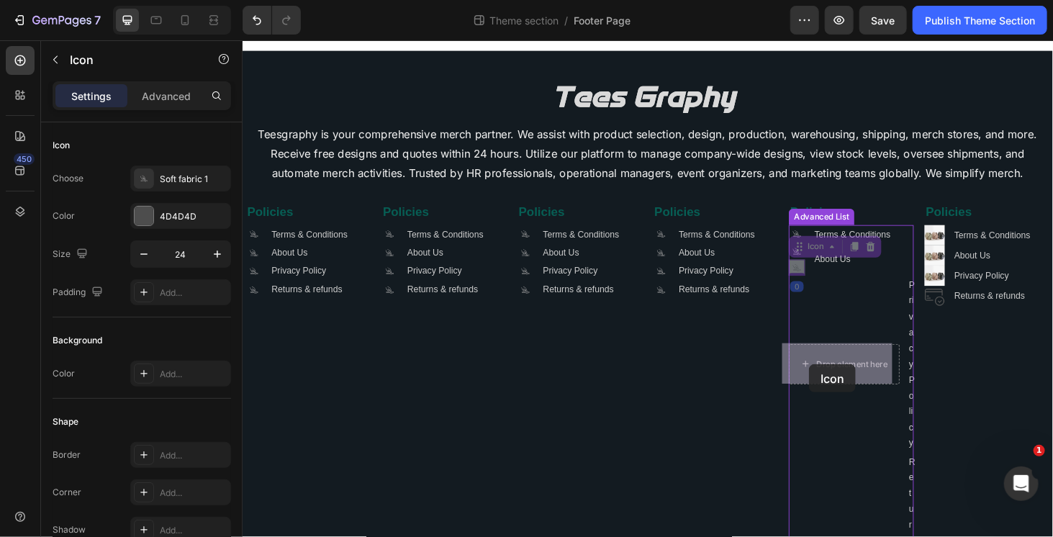
drag, startPoint x: 831, startPoint y: 255, endPoint x: 846, endPoint y: 385, distance: 130.3
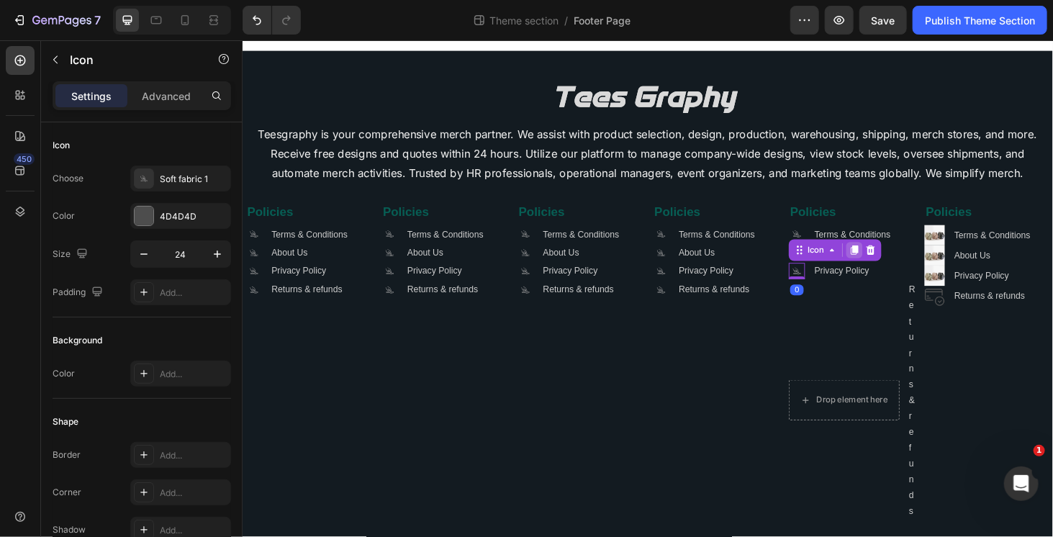
click at [890, 261] on icon at bounding box center [894, 263] width 8 height 10
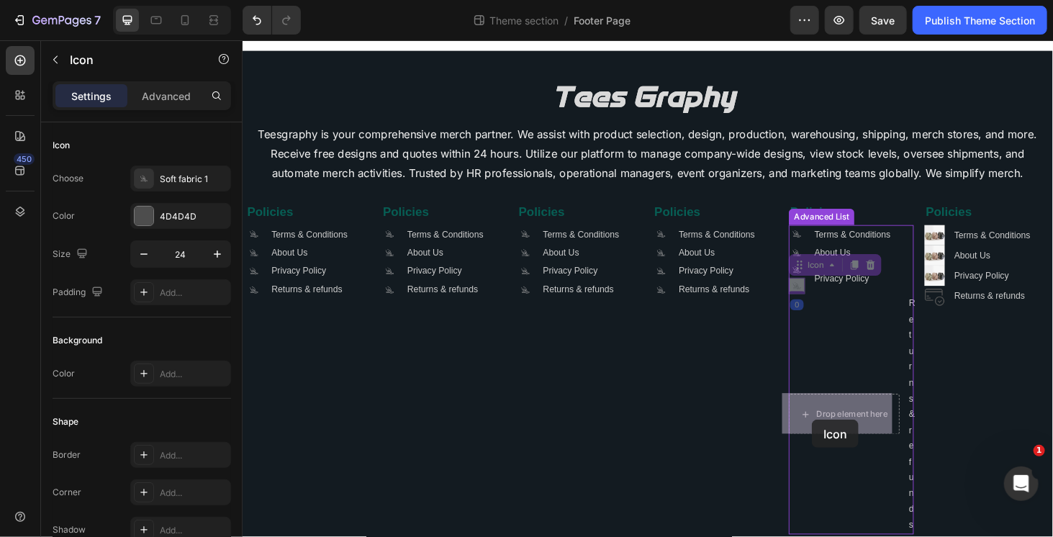
drag, startPoint x: 833, startPoint y: 335, endPoint x: 849, endPoint y: 444, distance: 109.7
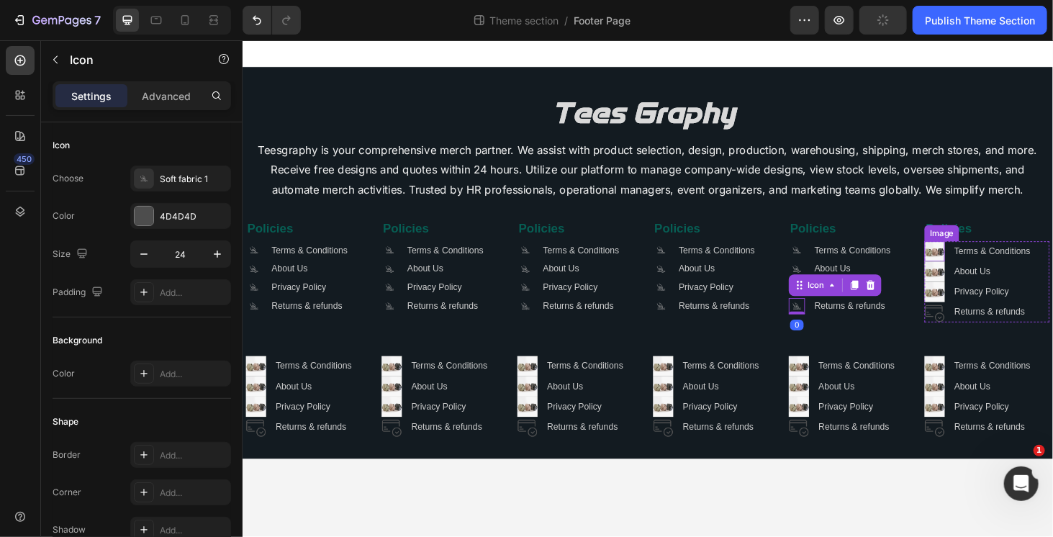
click at [977, 267] on img at bounding box center [980, 265] width 22 height 22
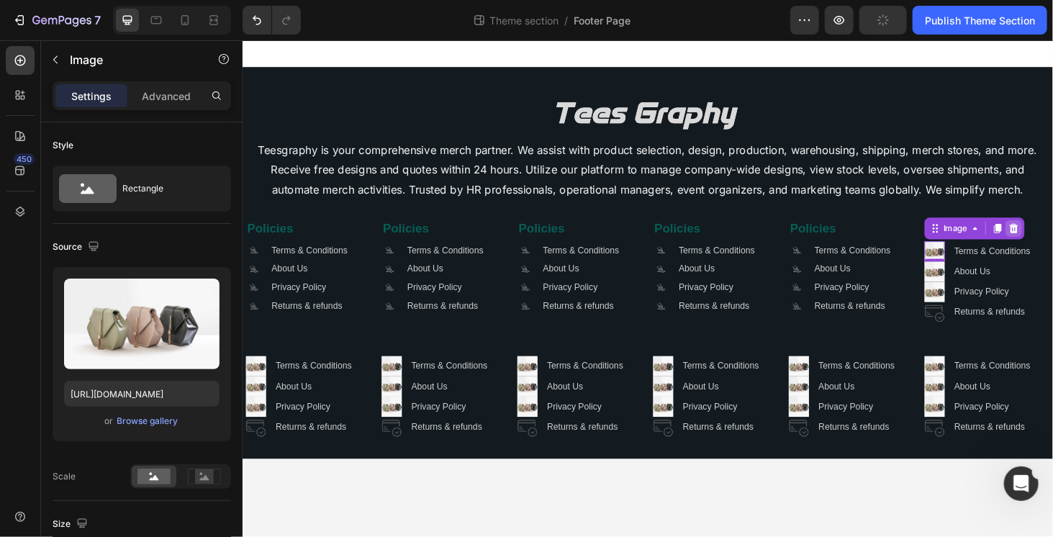
click at [1052, 237] on icon at bounding box center [1063, 240] width 9 height 10
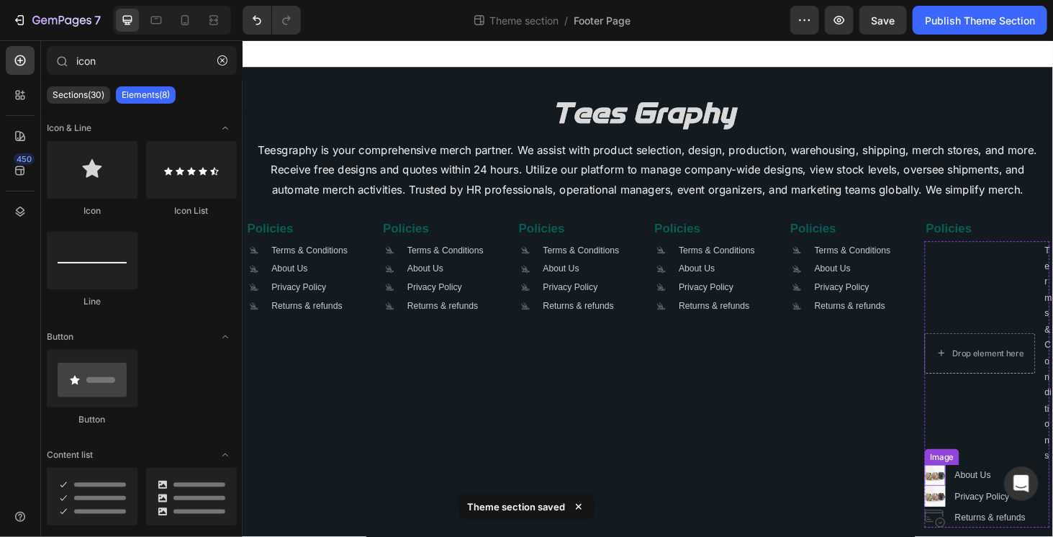
click at [977, 503] on img at bounding box center [980, 503] width 22 height 22
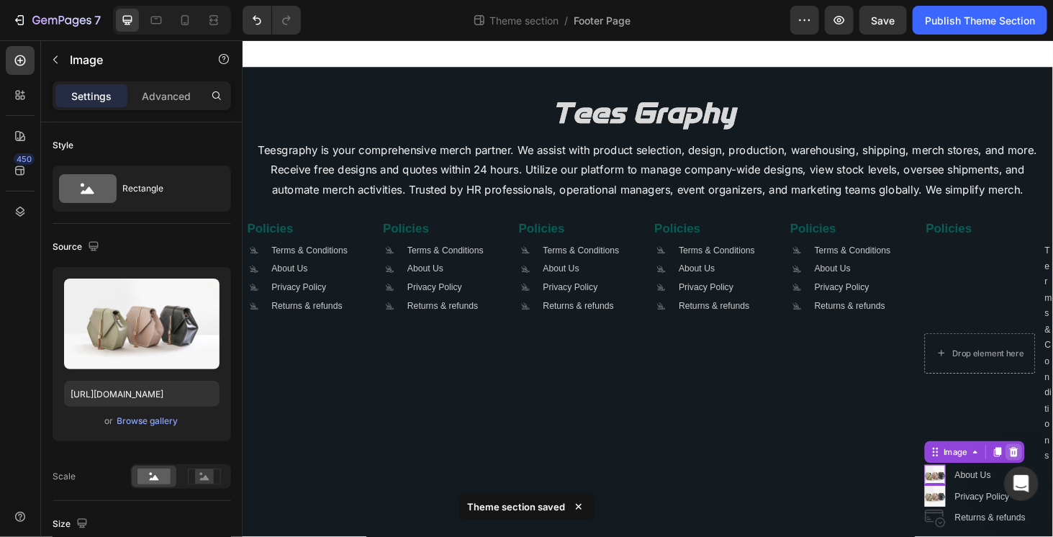
click at [1052, 479] on icon at bounding box center [1064, 479] width 12 height 12
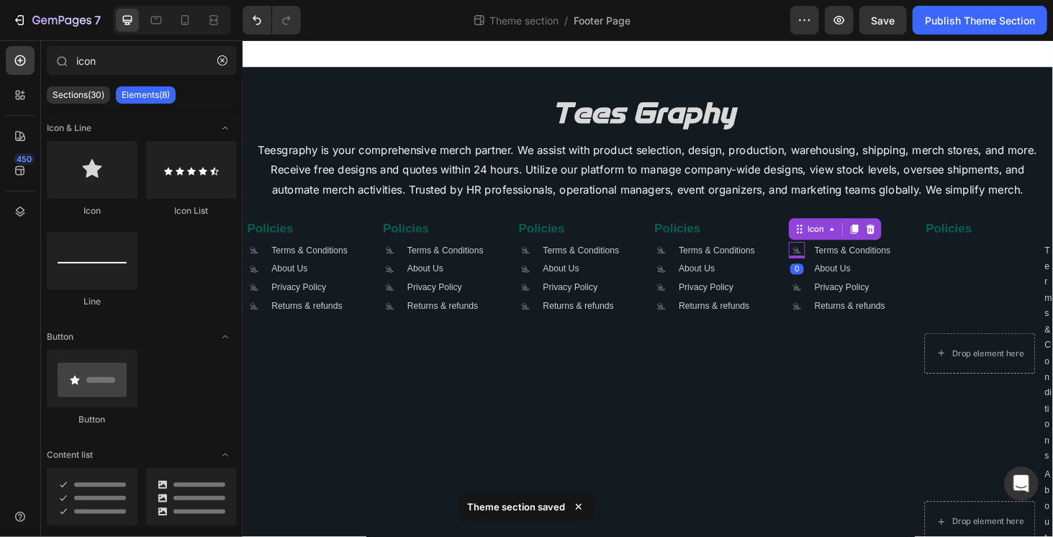
click at [824, 265] on icon ".id581668665934479914 .cls-1 { fill: #a8a7a7; }" at bounding box center [832, 263] width 17 height 17
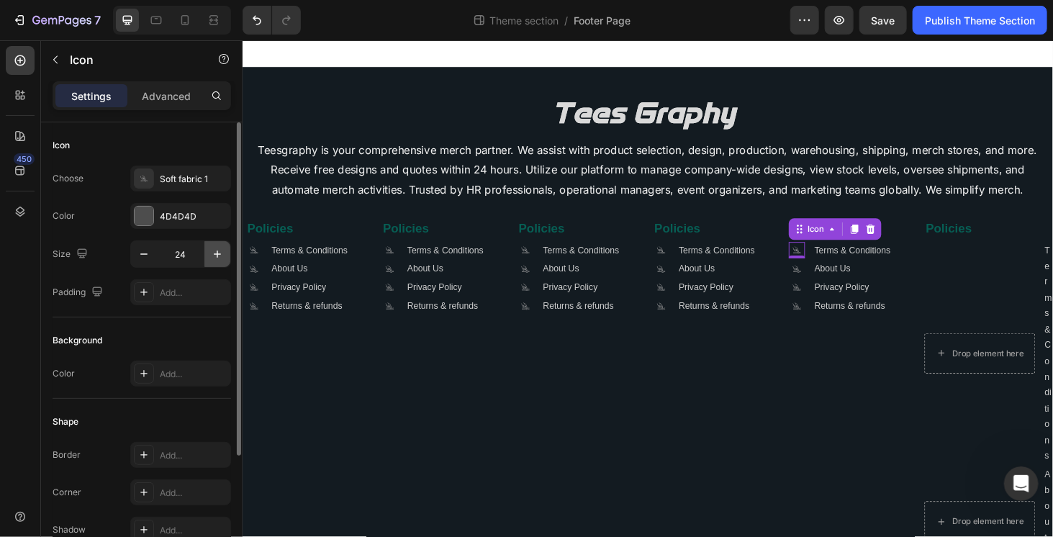
click at [214, 252] on icon "button" at bounding box center [217, 254] width 14 height 14
click at [145, 254] on icon "button" at bounding box center [144, 254] width 14 height 14
type input "24"
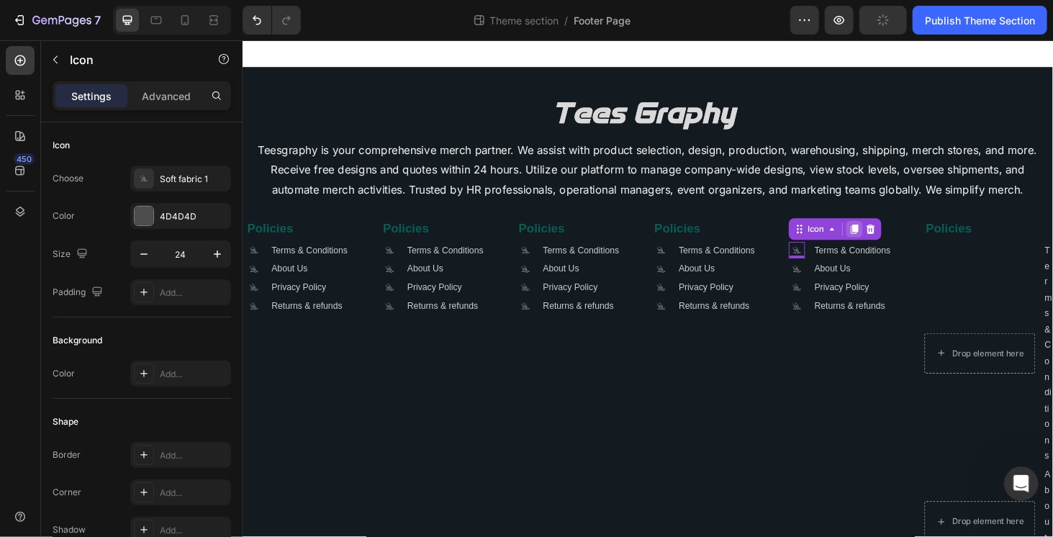
click at [890, 243] on icon at bounding box center [894, 242] width 8 height 10
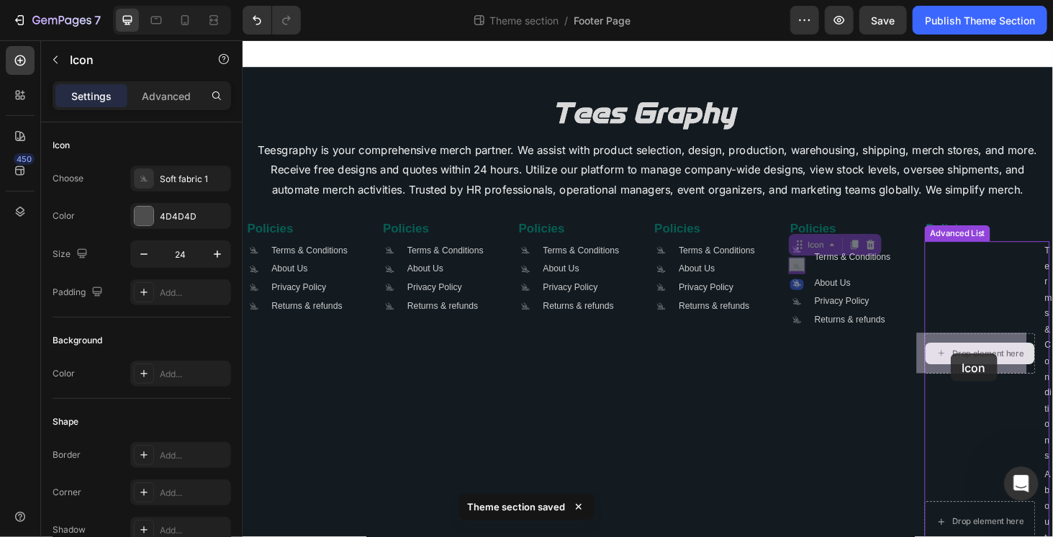
drag, startPoint x: 828, startPoint y: 256, endPoint x: 996, endPoint y: 374, distance: 204.6
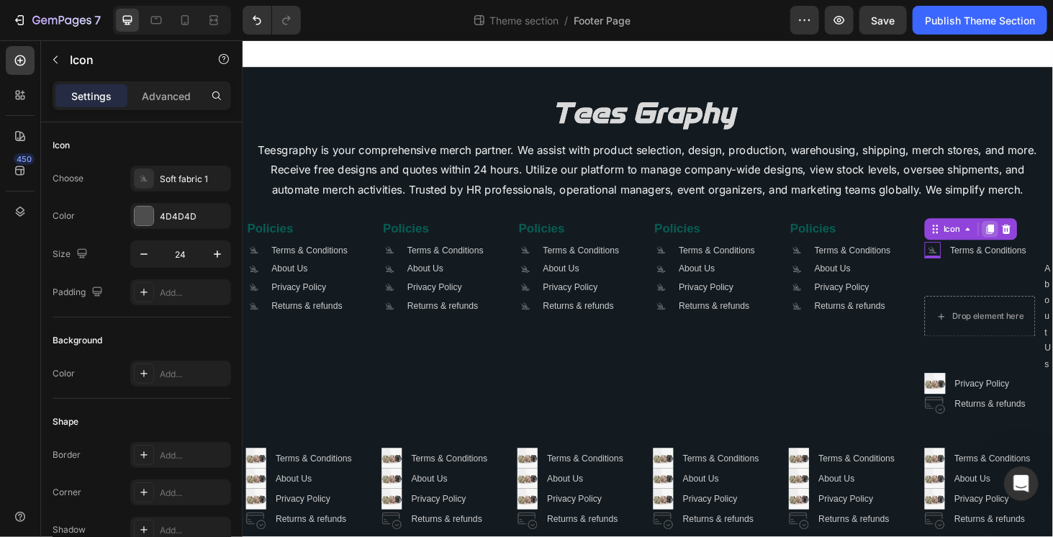
click at [1035, 241] on icon at bounding box center [1039, 242] width 8 height 10
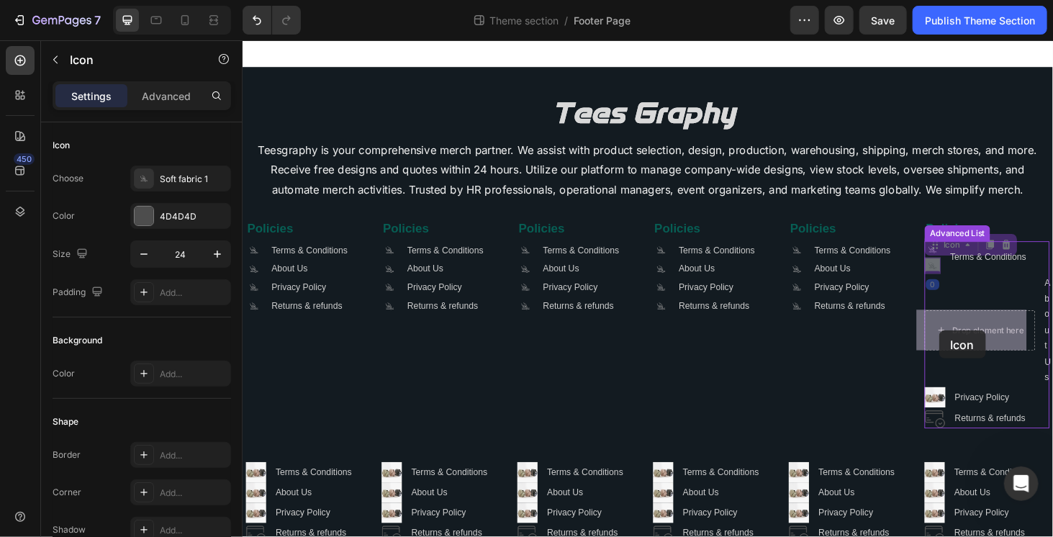
drag, startPoint x: 974, startPoint y: 257, endPoint x: 984, endPoint y: 349, distance: 92.7
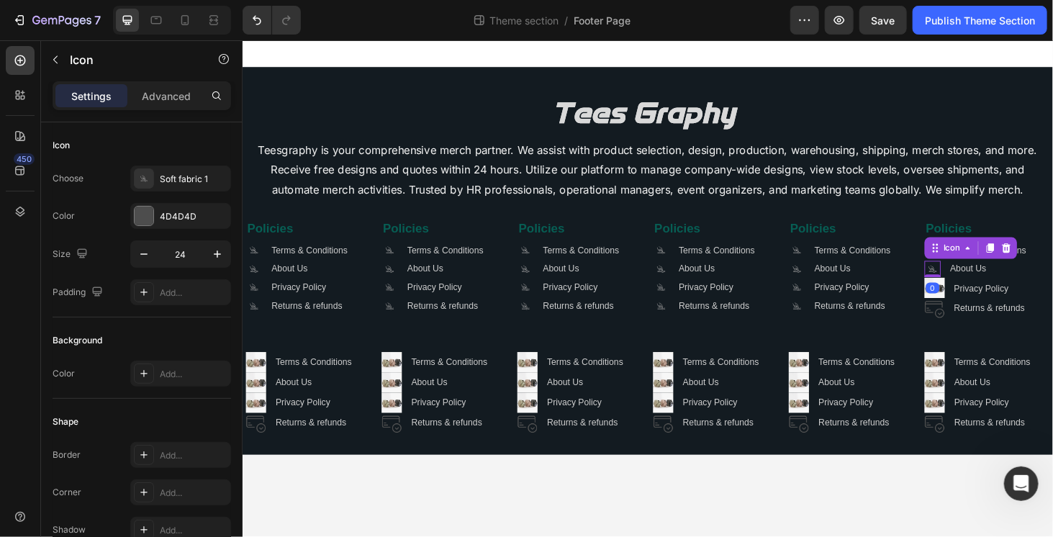
click at [983, 300] on div "0" at bounding box center [977, 304] width 14 height 12
click at [981, 307] on div "0" at bounding box center [977, 304] width 14 height 12
click at [1052, 263] on icon at bounding box center [1055, 261] width 9 height 10
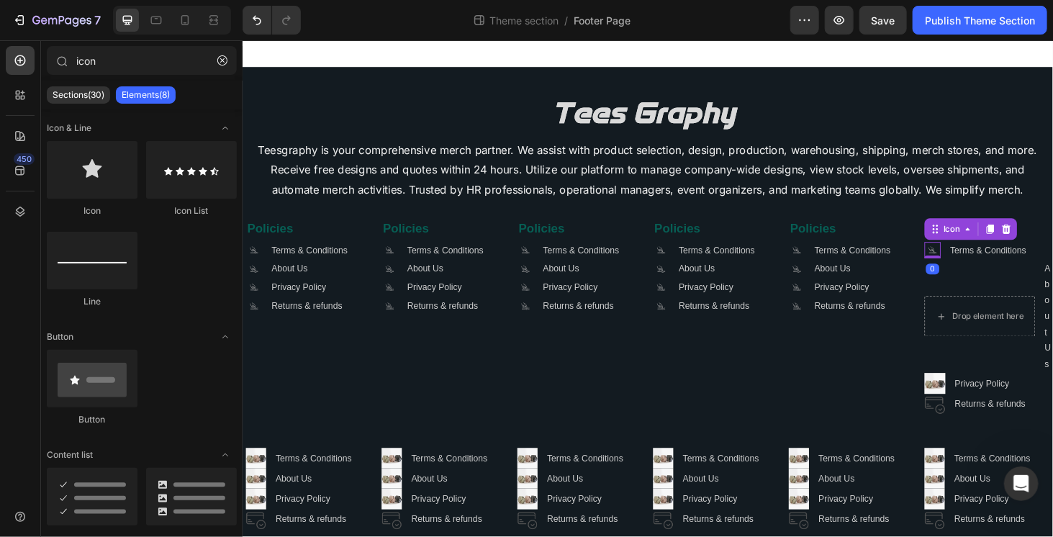
click at [969, 259] on icon ".id581668665934479914 .cls-1 { fill: #a8a7a7; }" at bounding box center [977, 263] width 17 height 17
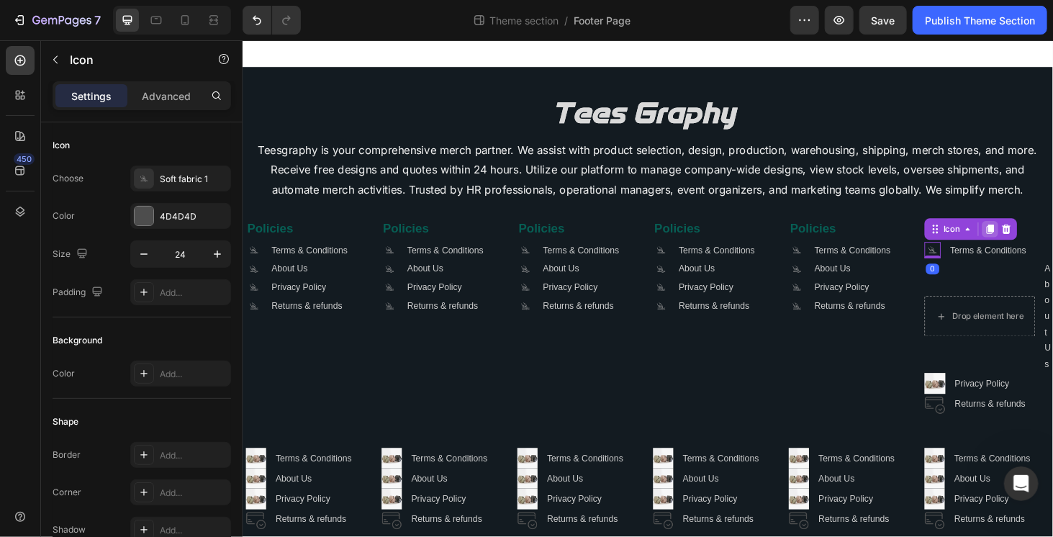
click at [1033, 243] on icon at bounding box center [1039, 241] width 12 height 12
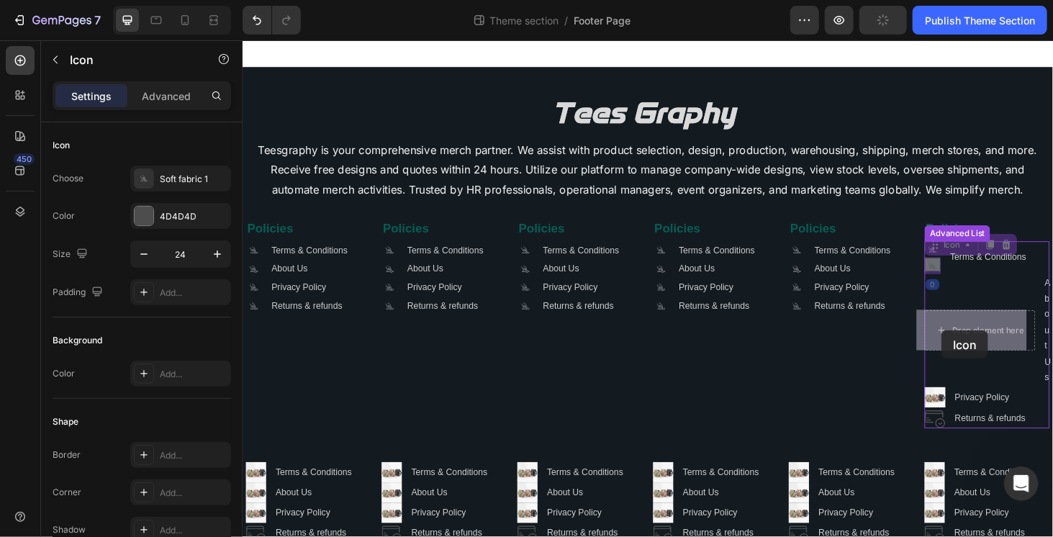
drag, startPoint x: 981, startPoint y: 268, endPoint x: 987, endPoint y: 349, distance: 81.5
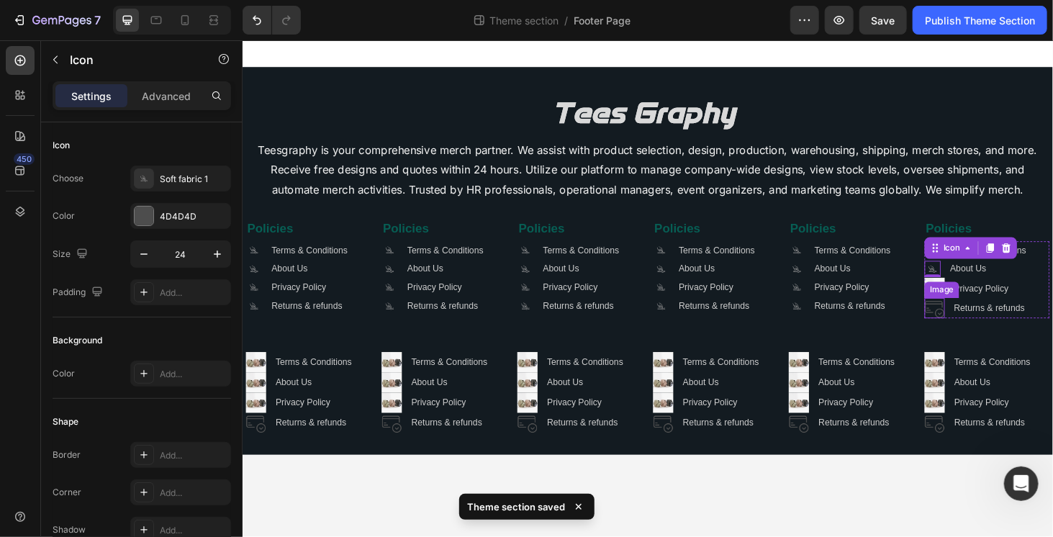
click at [984, 304] on div "Image" at bounding box center [987, 305] width 31 height 13
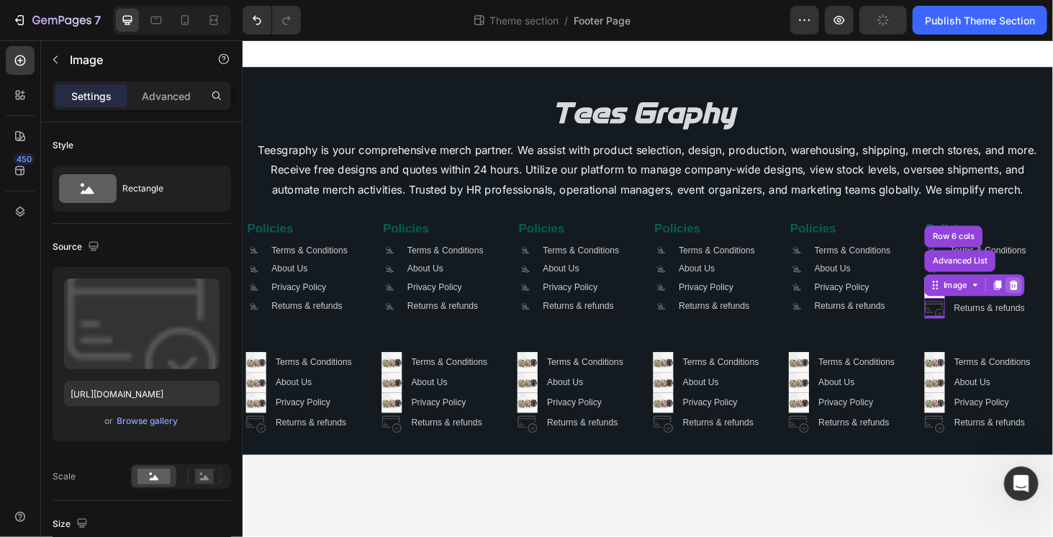
click at [1052, 299] on icon at bounding box center [1063, 301] width 9 height 10
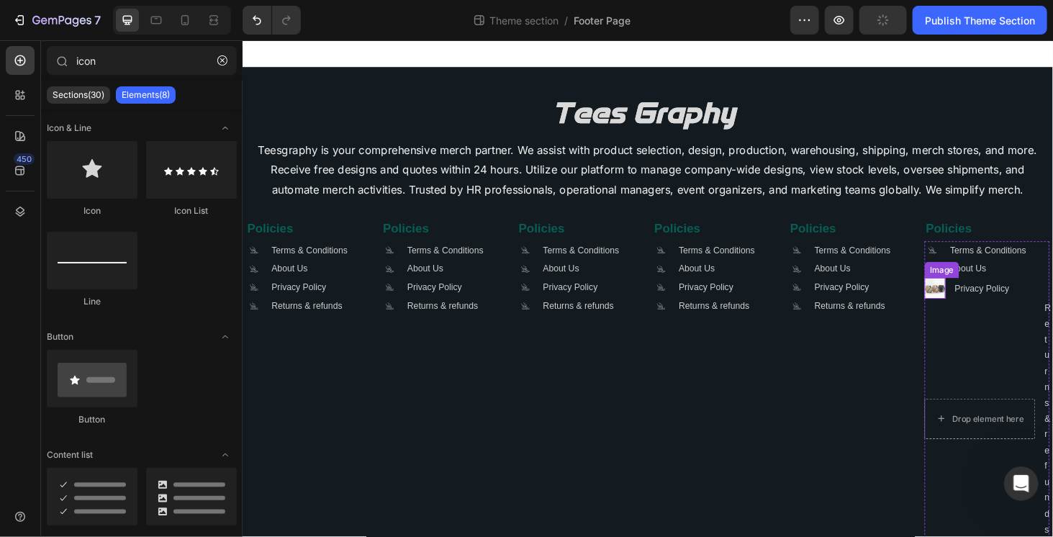
click at [971, 307] on img at bounding box center [980, 304] width 22 height 22
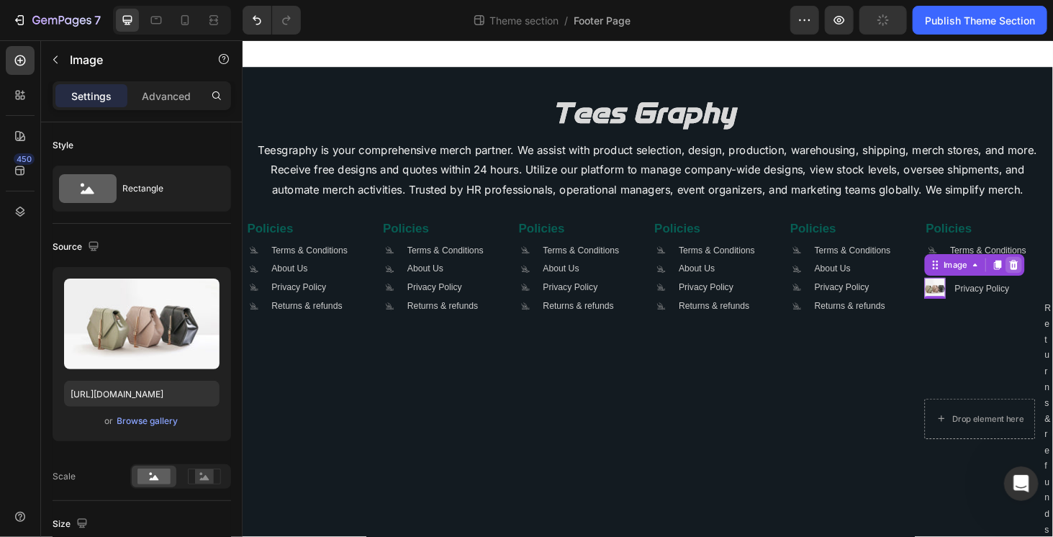
click at [1052, 276] on icon at bounding box center [1063, 279] width 9 height 10
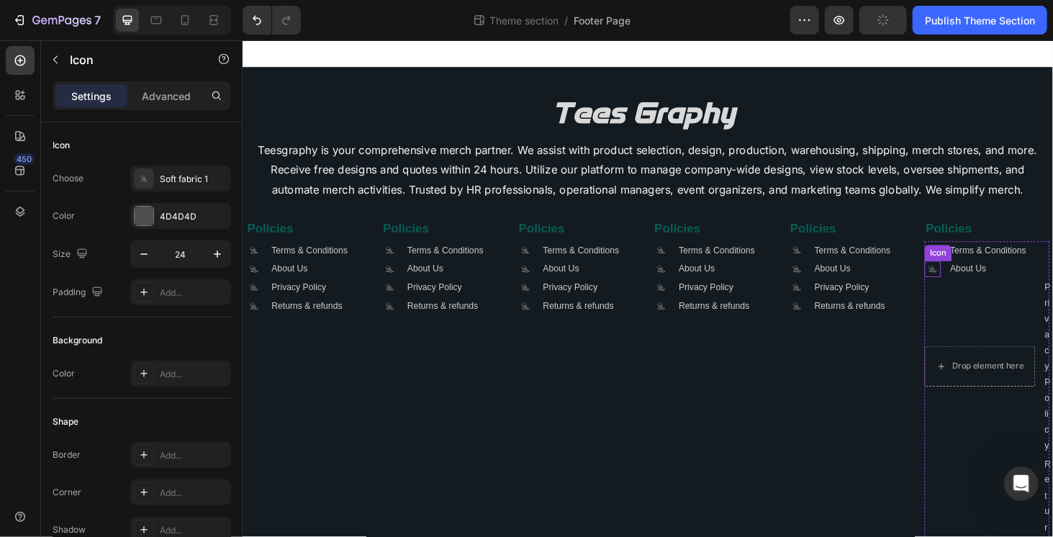
click at [971, 281] on icon ".id581668665934479914 .cls-1 { fill: #a8a7a7; }" at bounding box center [977, 283] width 17 height 17
click at [1035, 261] on icon at bounding box center [1039, 261] width 12 height 12
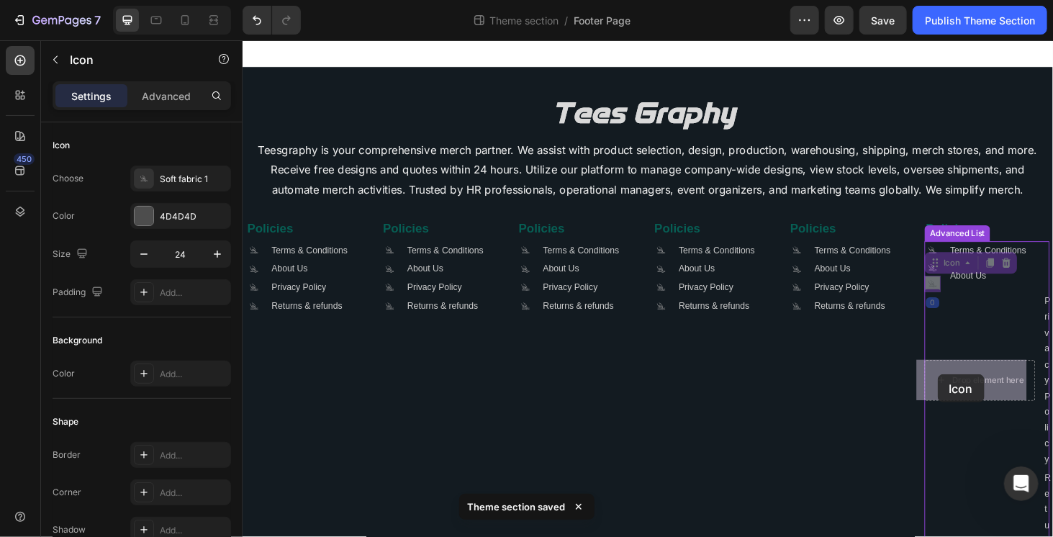
drag, startPoint x: 967, startPoint y: 276, endPoint x: 981, endPoint y: 386, distance: 111.0
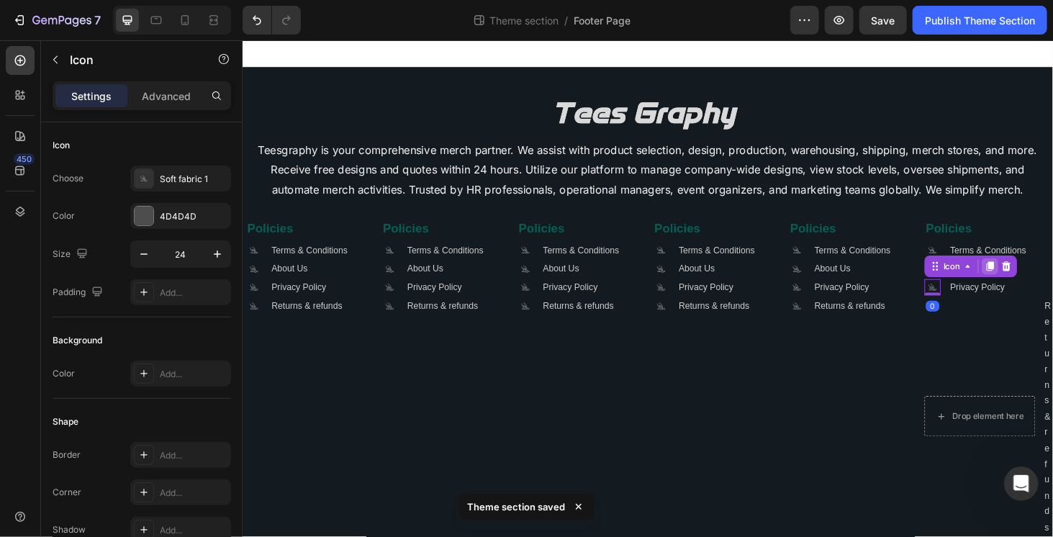
click at [1033, 281] on icon at bounding box center [1039, 281] width 12 height 12
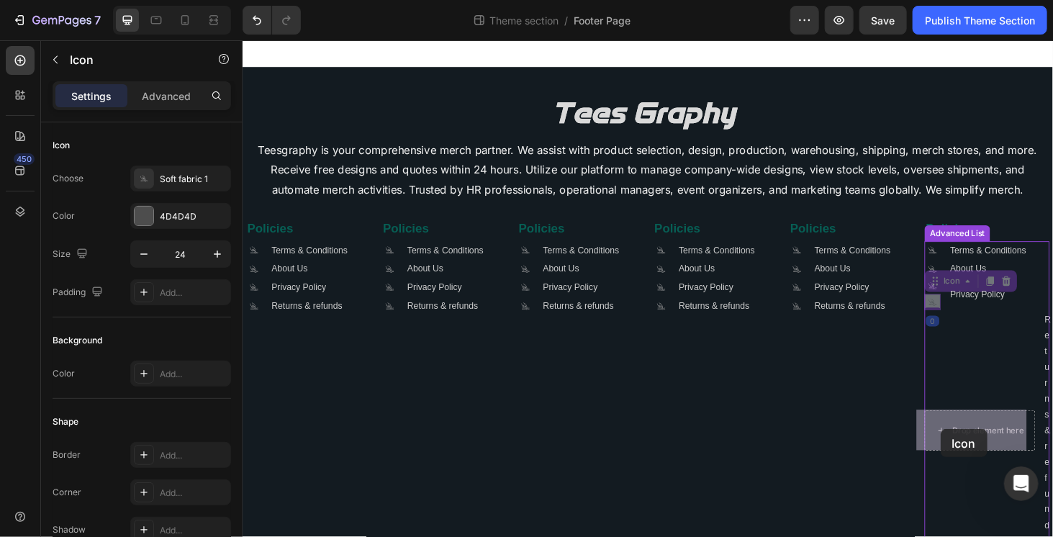
drag, startPoint x: 972, startPoint y: 298, endPoint x: 984, endPoint y: 436, distance: 138.7
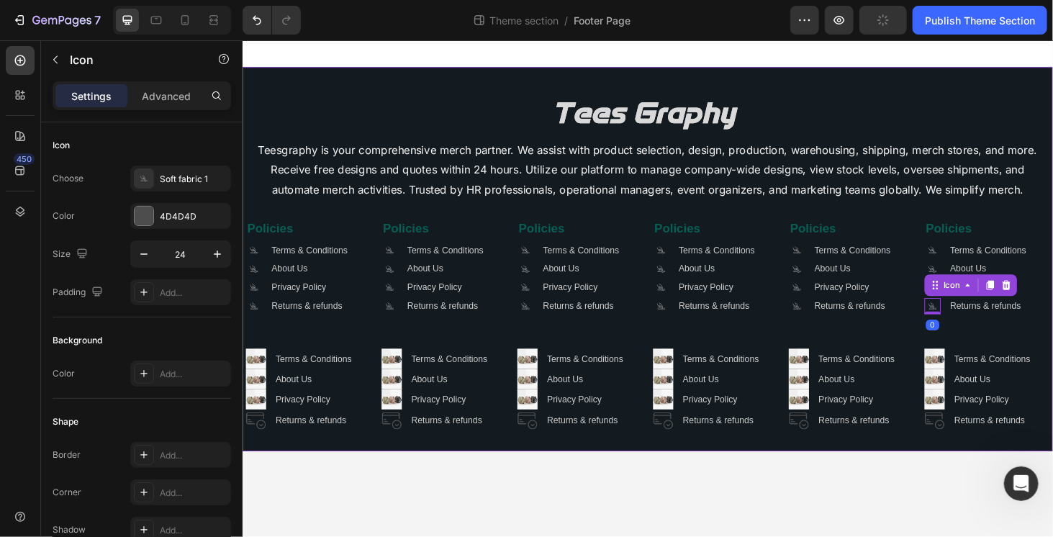
click at [1002, 335] on div "Image Teesgraphy is your comprehensive merch partner. We assist with product se…" at bounding box center [673, 272] width 856 height 363
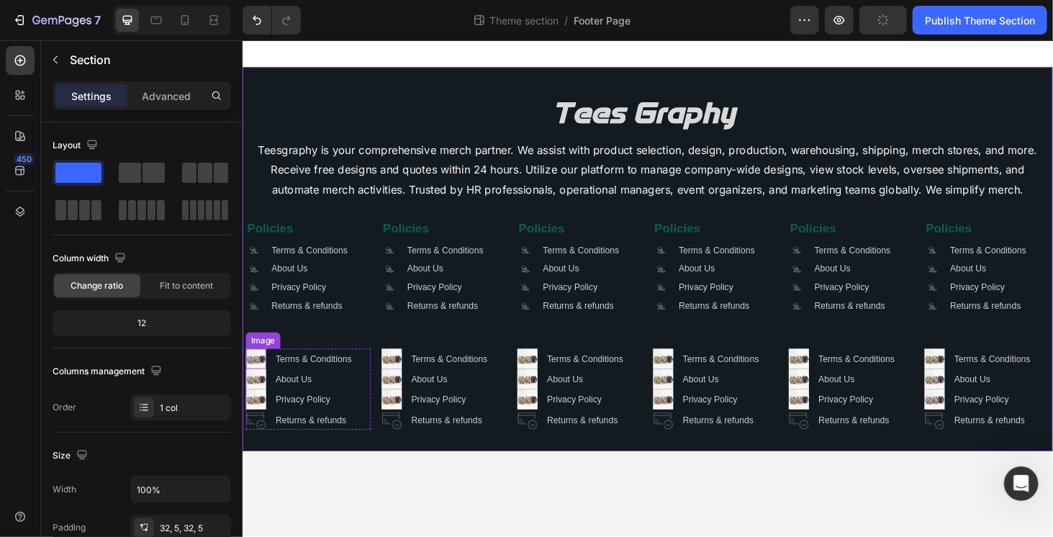
click at [259, 380] on img at bounding box center [256, 379] width 22 height 22
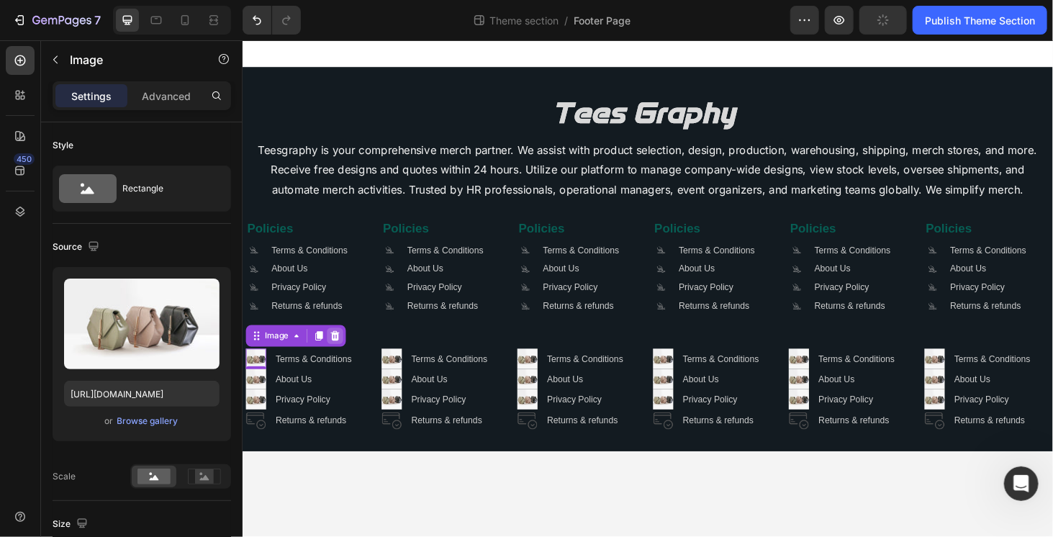
click at [342, 360] on icon at bounding box center [340, 355] width 9 height 10
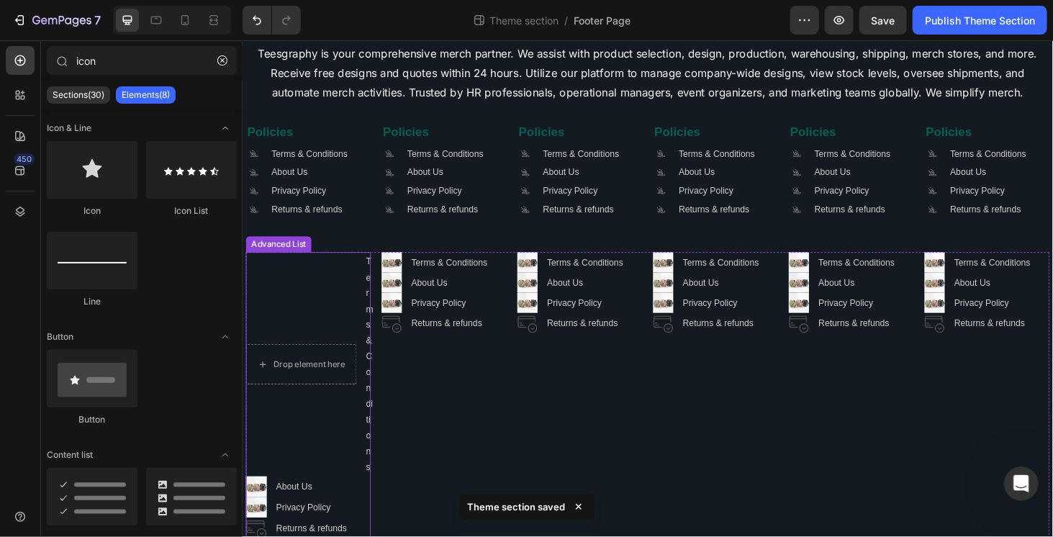
scroll to position [127, 0]
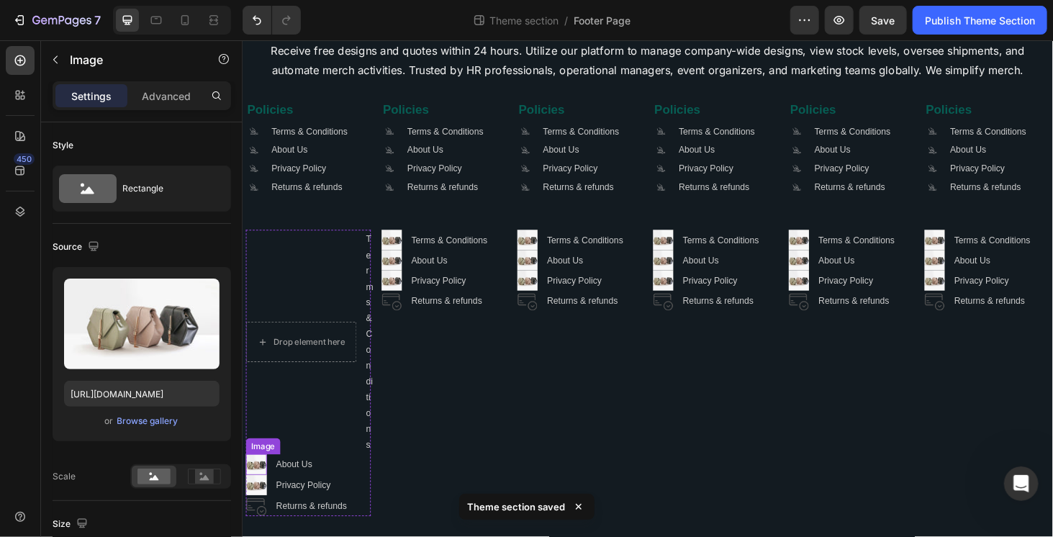
click at [258, 492] on img at bounding box center [256, 492] width 22 height 22
click at [347, 467] on div at bounding box center [340, 466] width 17 height 17
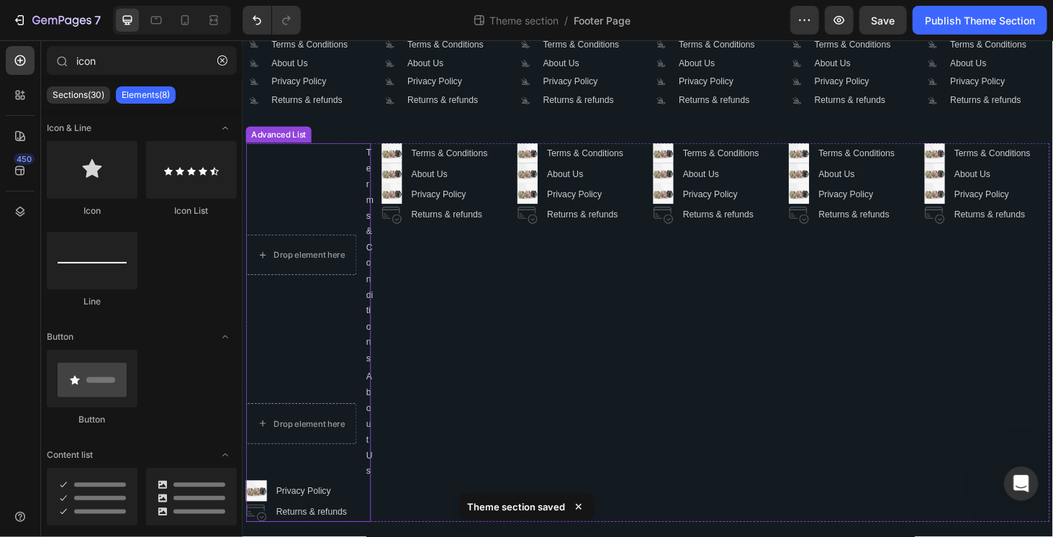
scroll to position [225, 0]
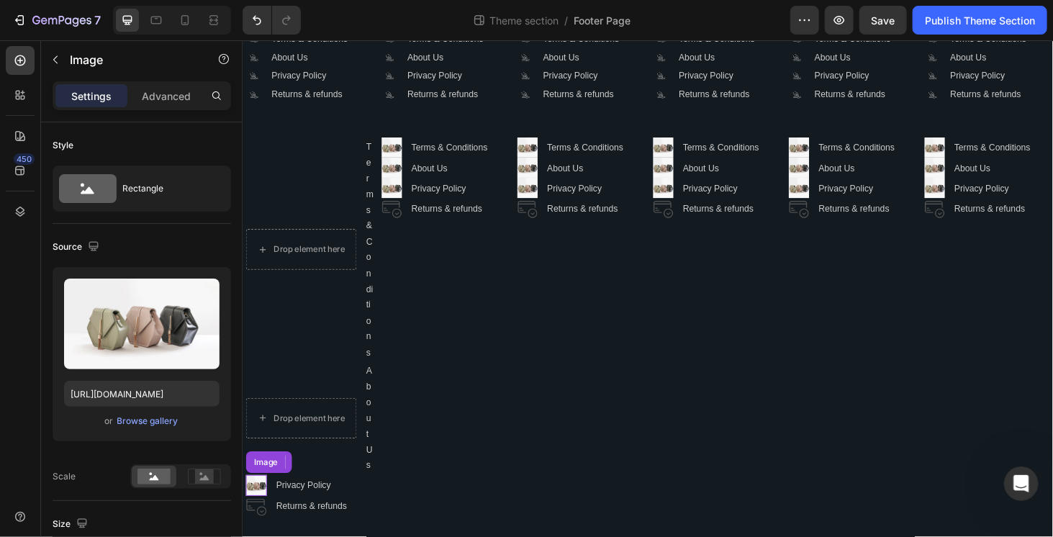
click at [250, 517] on img at bounding box center [256, 514] width 22 height 22
click at [341, 484] on icon at bounding box center [340, 489] width 9 height 10
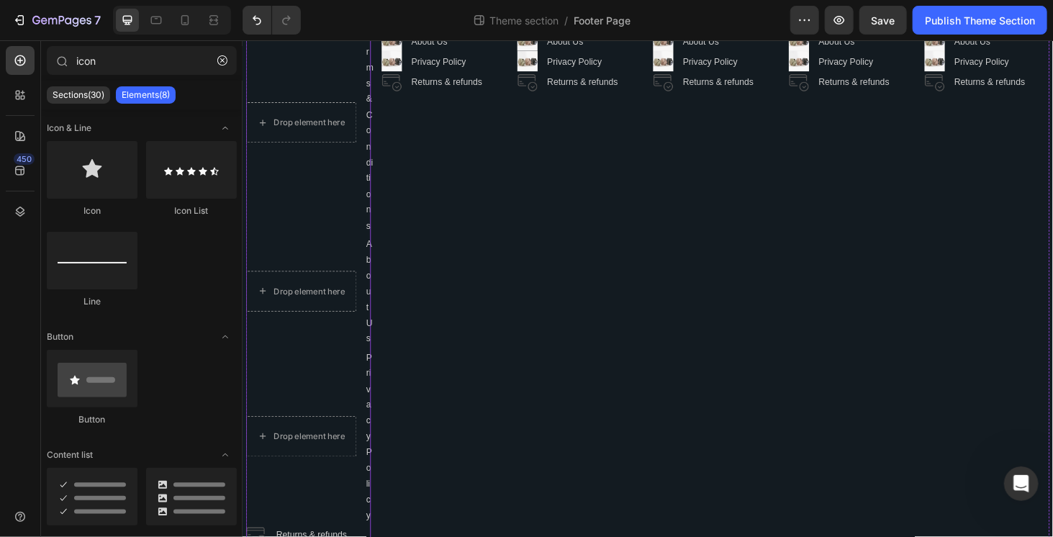
scroll to position [392, 0]
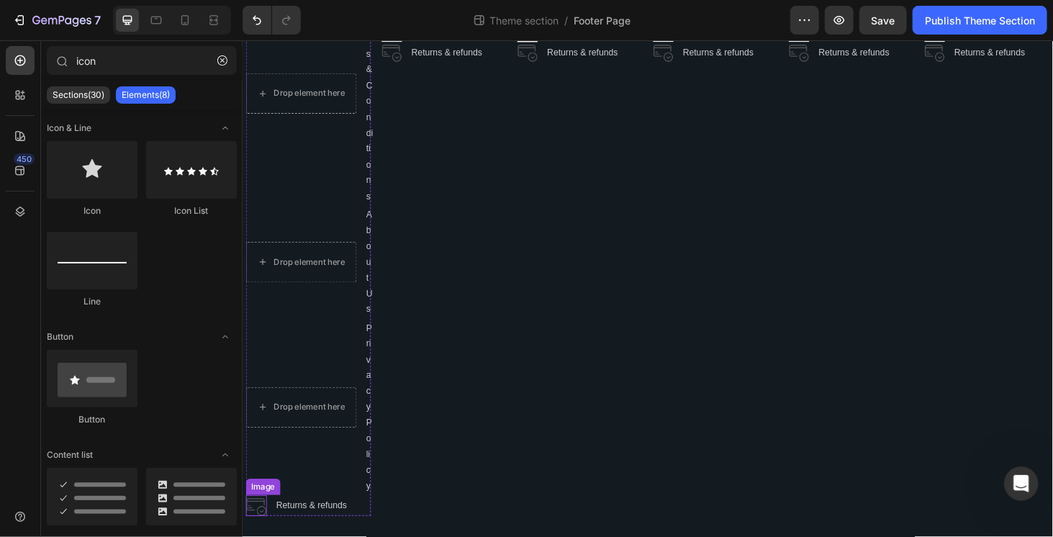
click at [257, 535] on img at bounding box center [256, 536] width 22 height 22
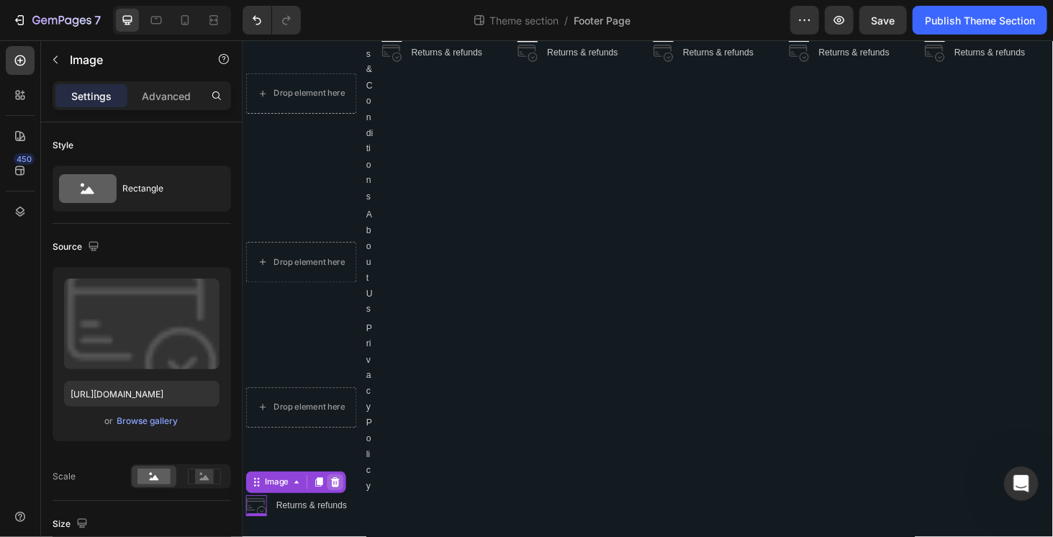
click at [345, 504] on div at bounding box center [340, 510] width 17 height 17
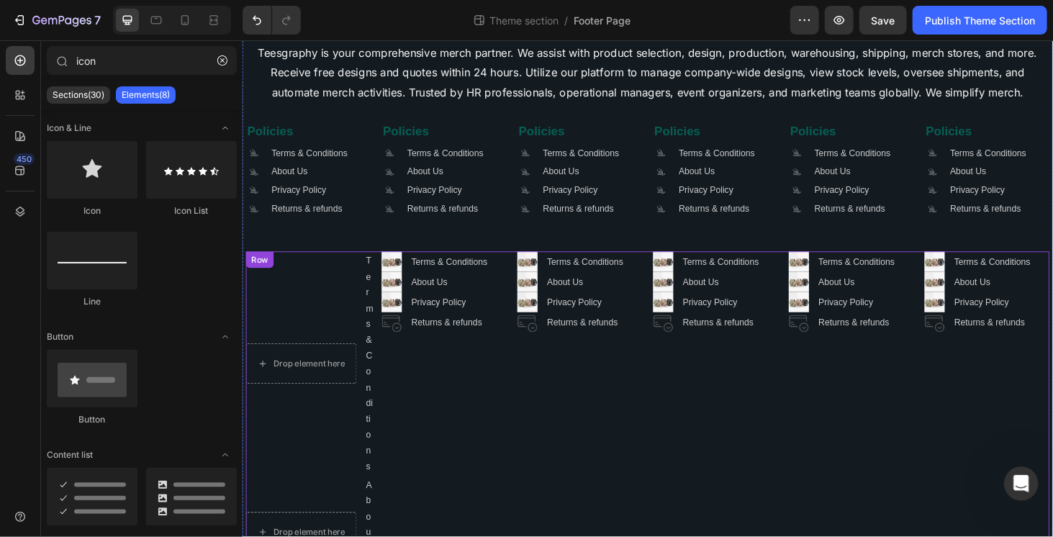
scroll to position [0, 0]
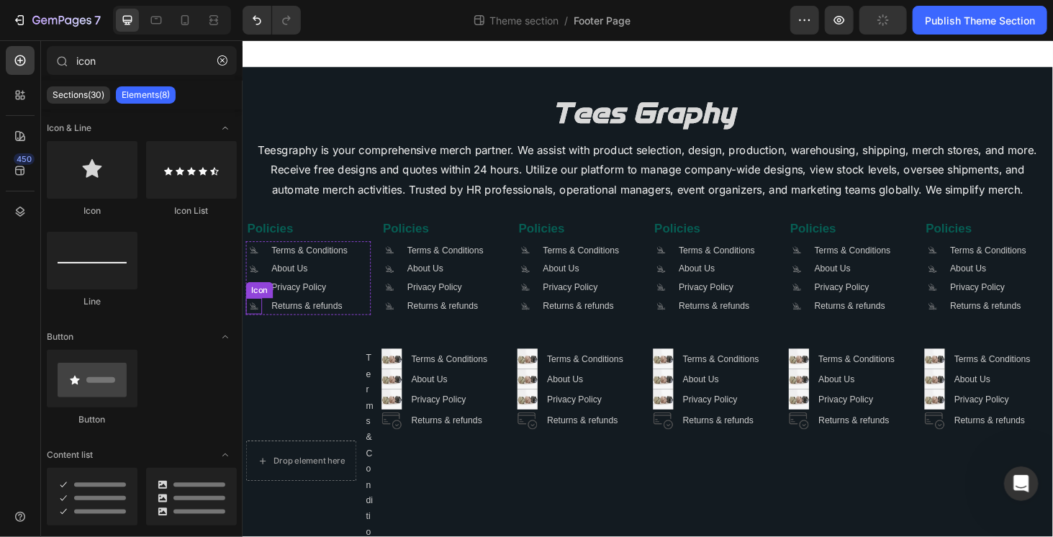
click at [253, 322] on icon at bounding box center [253, 322] width 6 height 6
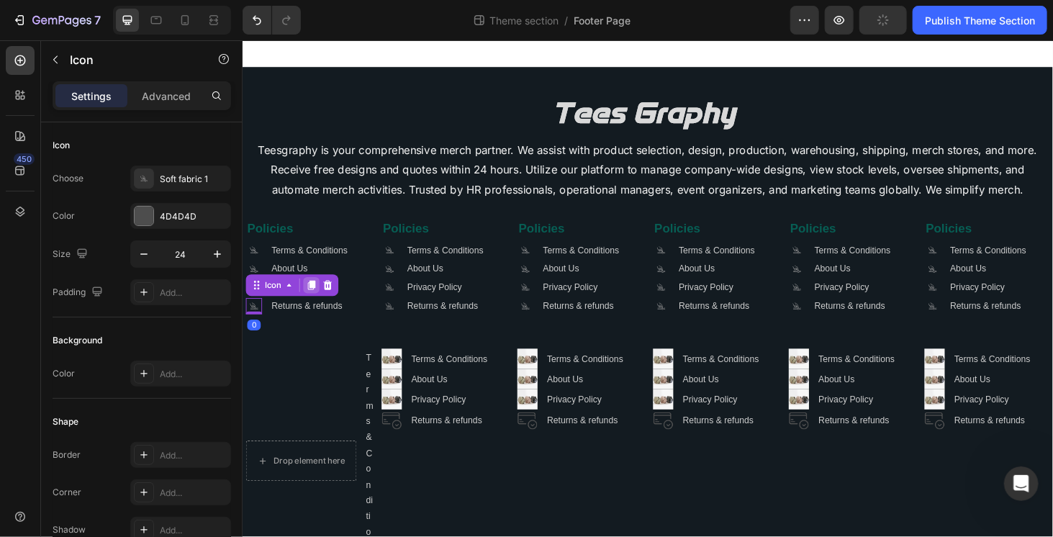
click at [320, 303] on icon at bounding box center [315, 301] width 12 height 12
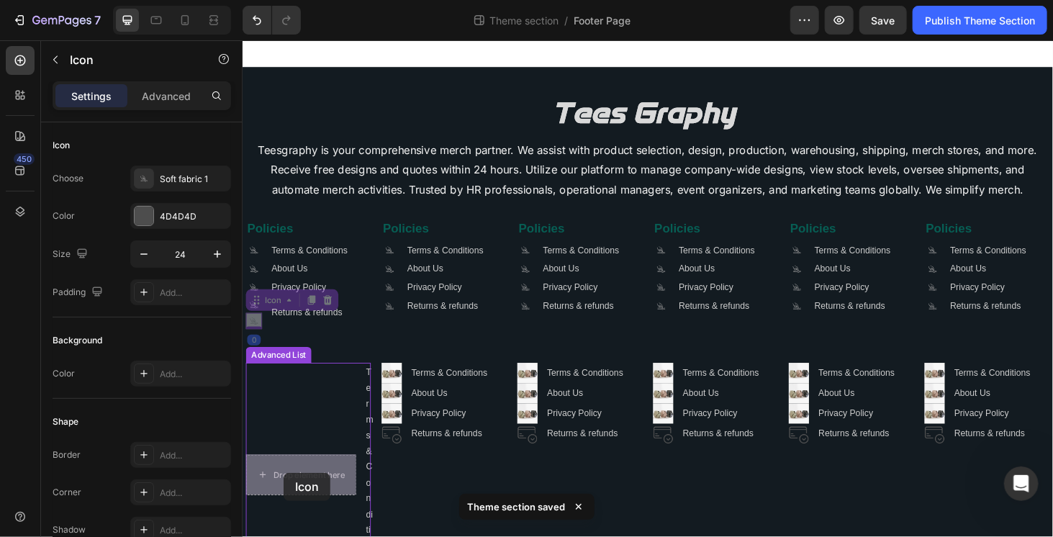
drag, startPoint x: 256, startPoint y: 321, endPoint x: 284, endPoint y: 497, distance: 178.4
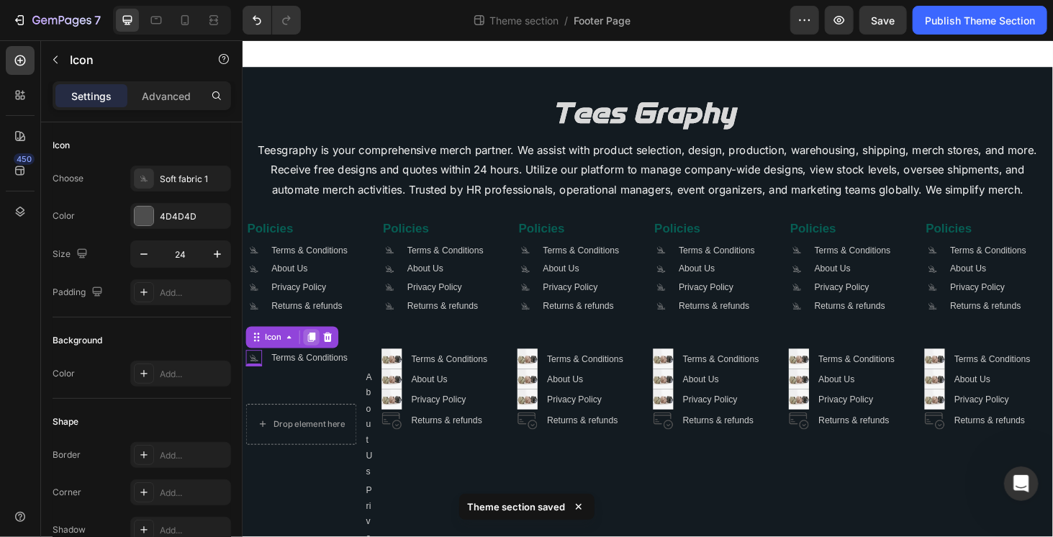
click at [314, 358] on icon at bounding box center [316, 356] width 8 height 10
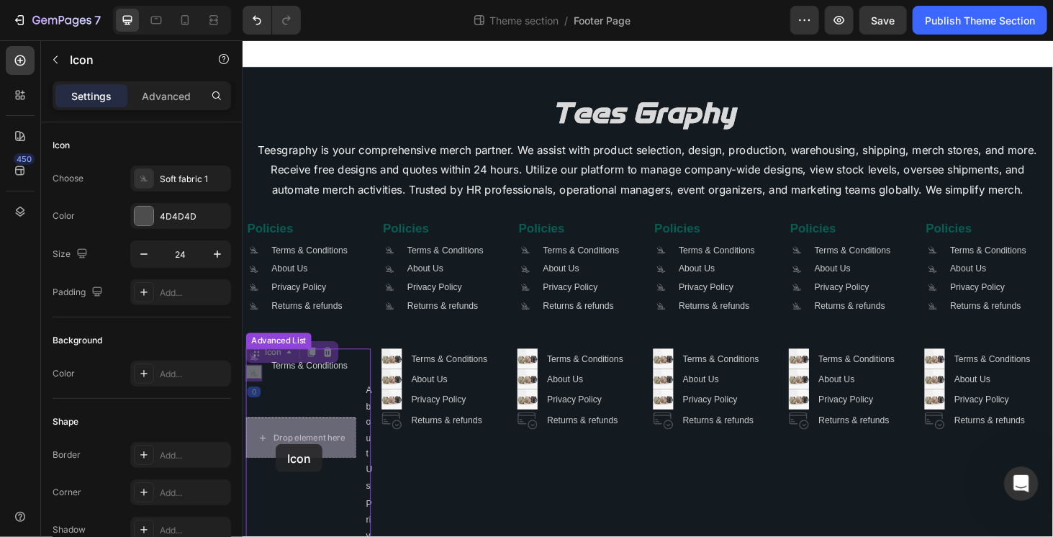
drag, startPoint x: 259, startPoint y: 376, endPoint x: 281, endPoint y: 469, distance: 95.3
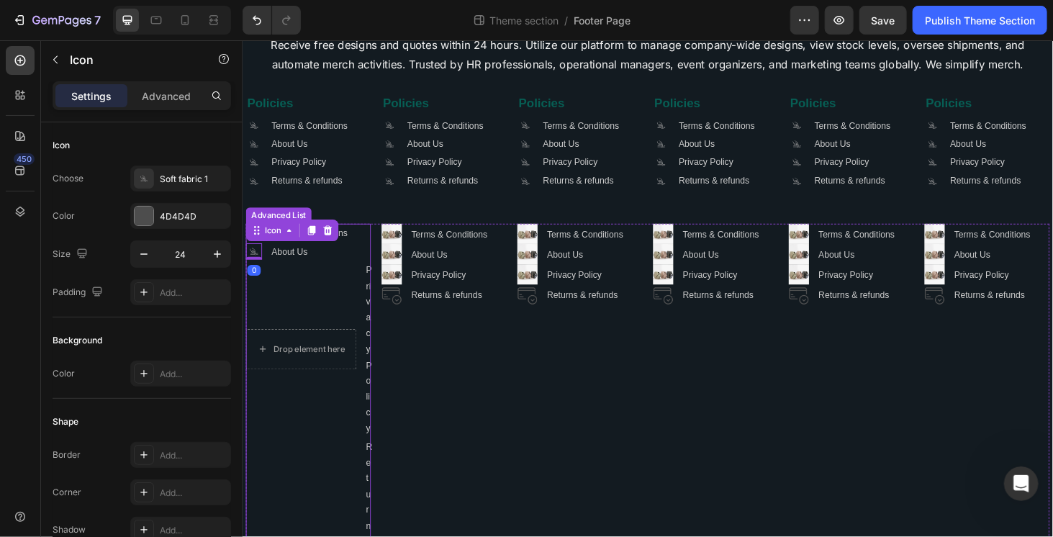
scroll to position [144, 0]
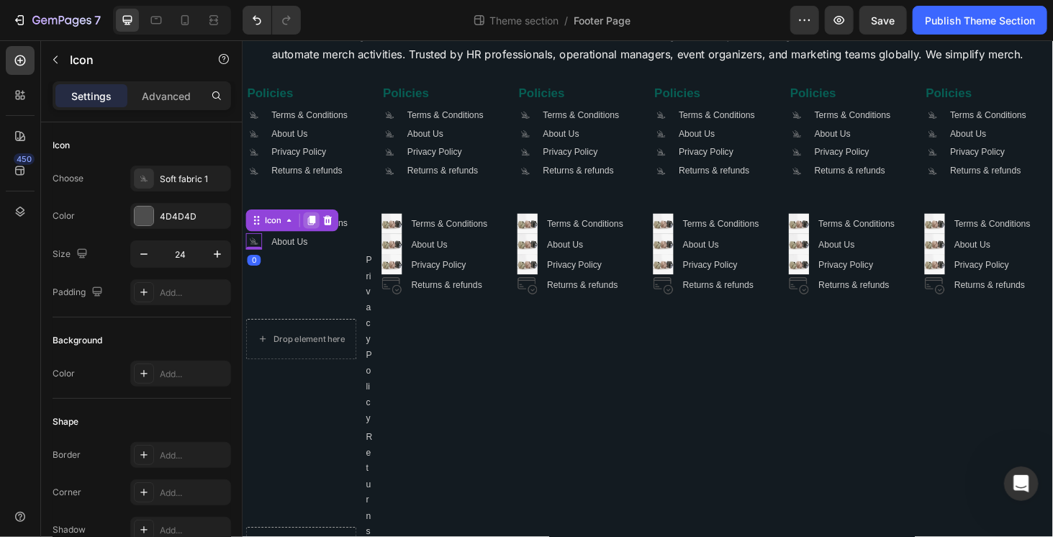
click at [315, 236] on icon at bounding box center [315, 232] width 12 height 12
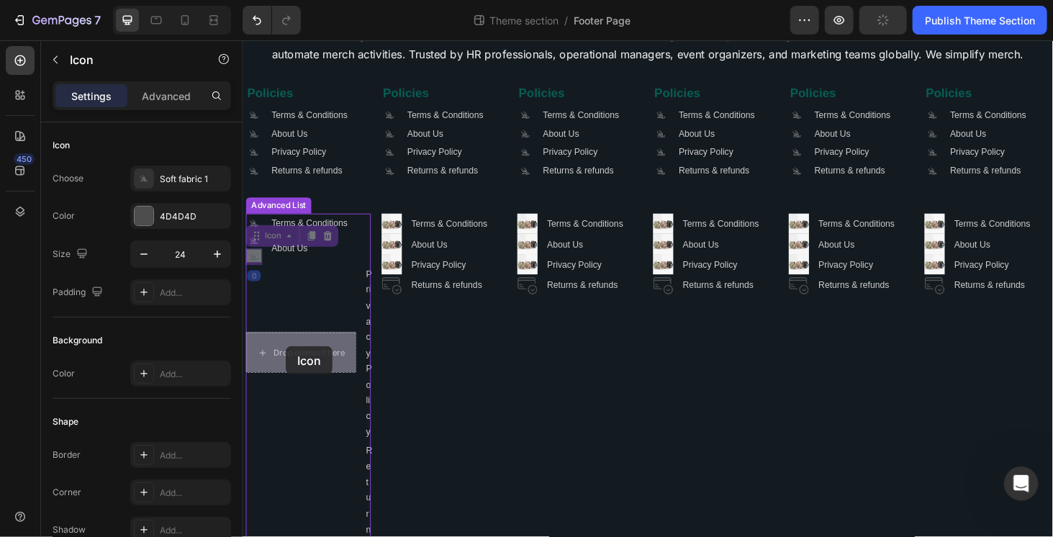
drag, startPoint x: 258, startPoint y: 240, endPoint x: 288, endPoint y: 366, distance: 128.7
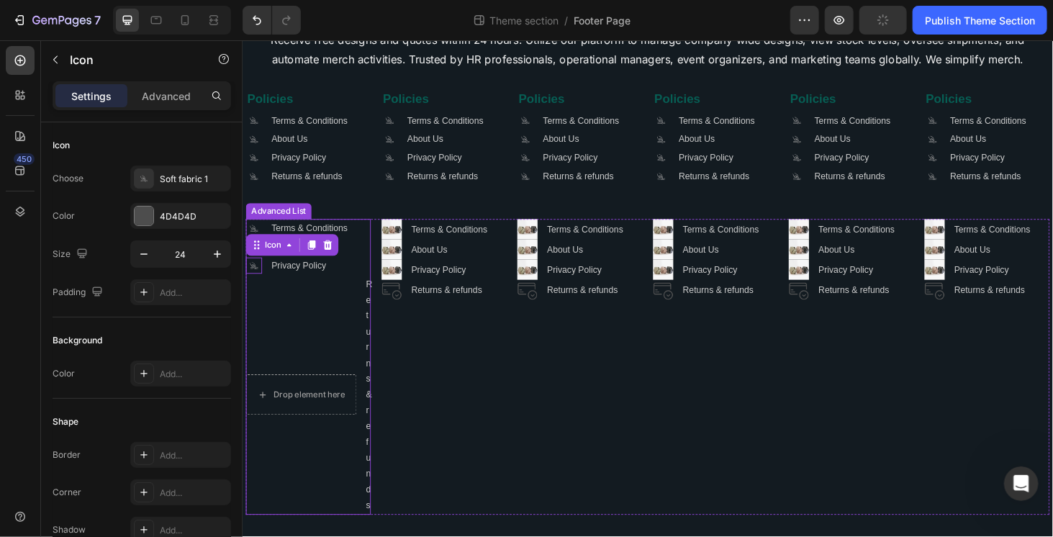
scroll to position [137, 0]
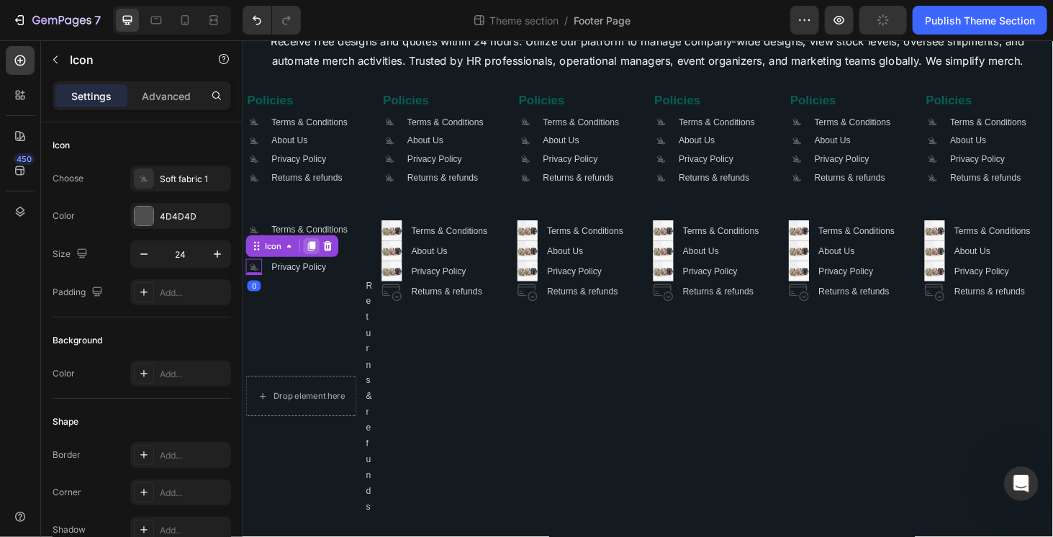
click at [315, 253] on icon at bounding box center [315, 259] width 12 height 12
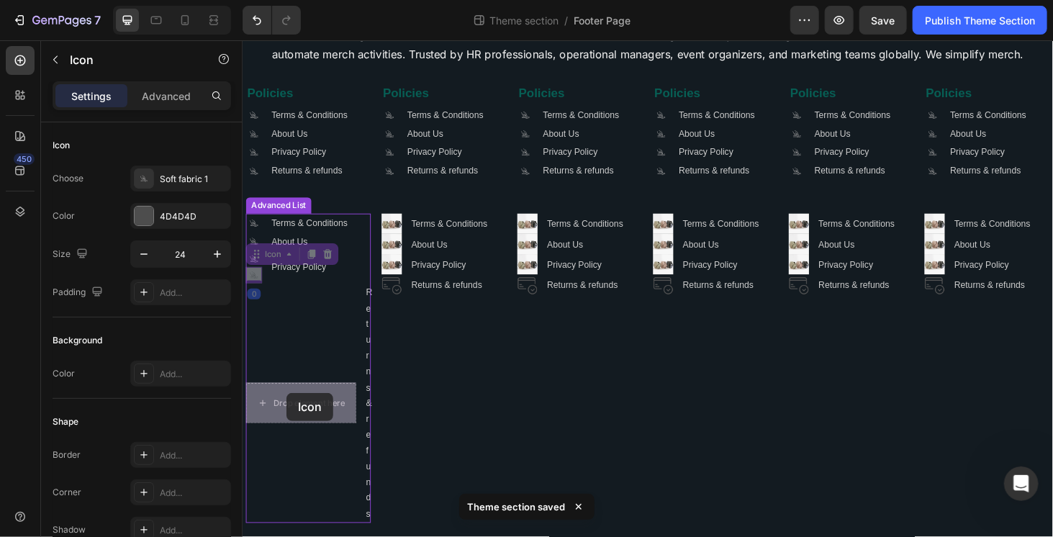
drag, startPoint x: 258, startPoint y: 278, endPoint x: 289, endPoint y: 415, distance: 140.7
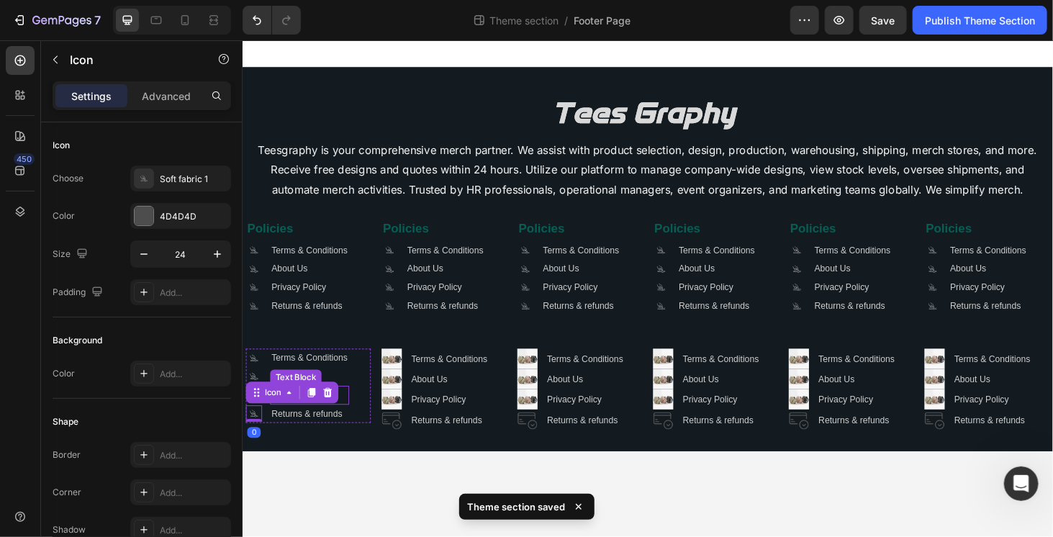
scroll to position [0, 0]
click at [398, 374] on img at bounding box center [401, 379] width 22 height 22
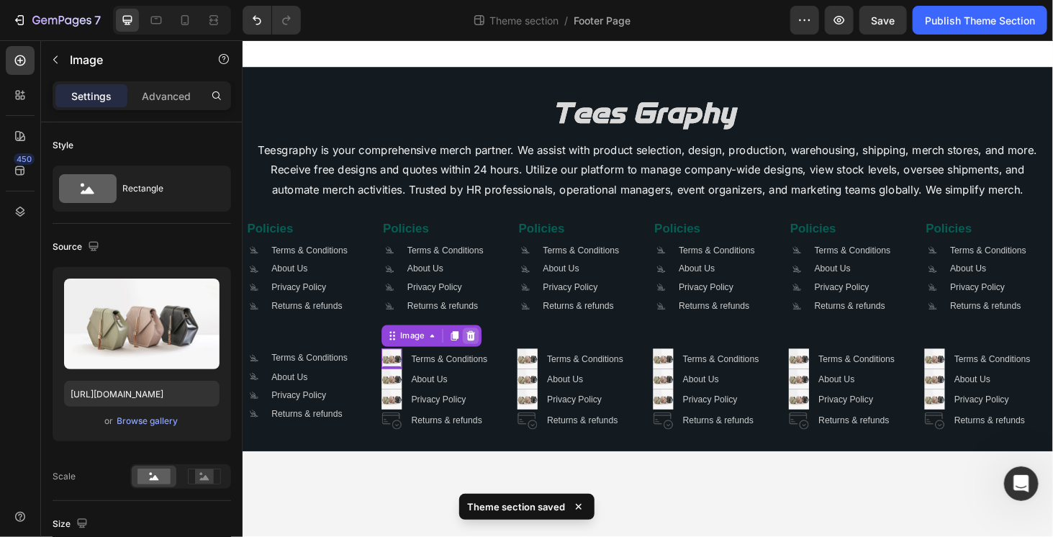
click at [487, 349] on icon at bounding box center [485, 355] width 12 height 12
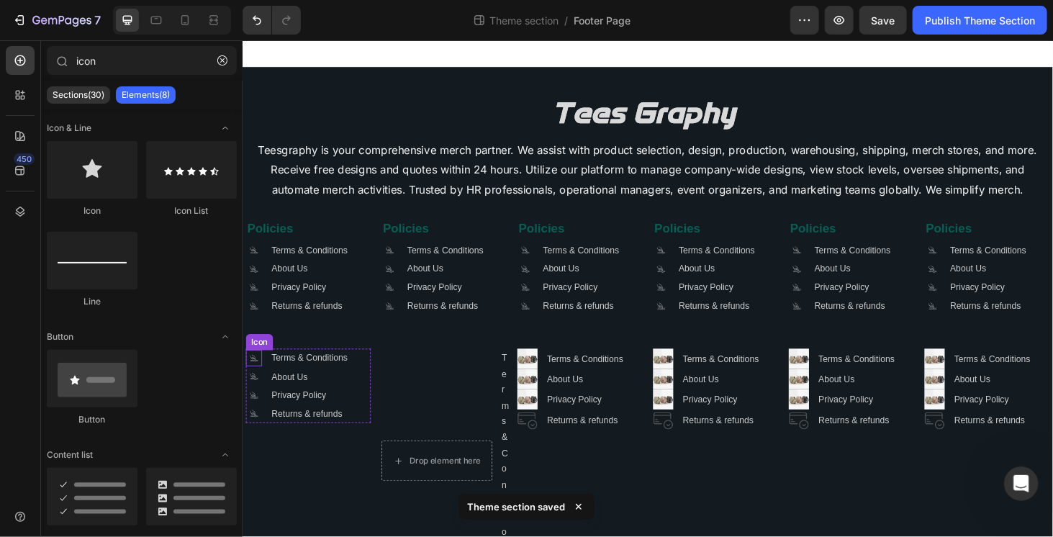
click at [256, 381] on icon ".id581668665934479914 .cls-1 { fill: #a8a7a7; }" at bounding box center [253, 378] width 17 height 17
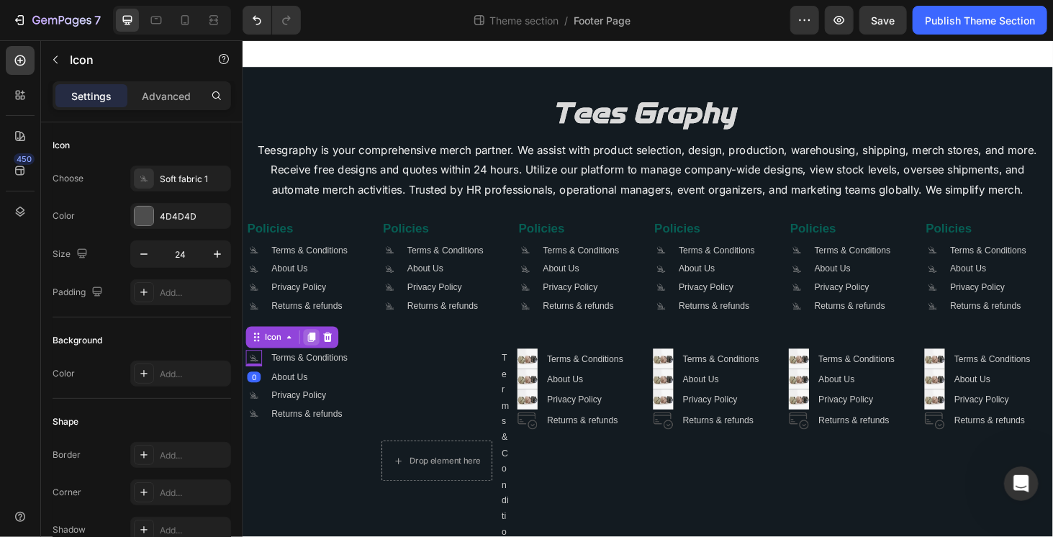
click at [315, 356] on icon at bounding box center [316, 356] width 8 height 10
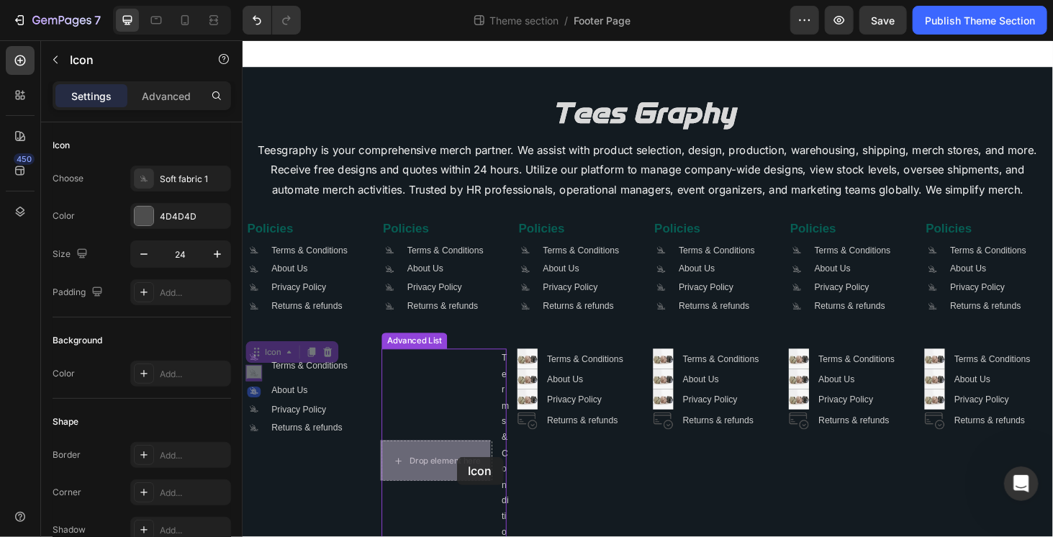
drag, startPoint x: 258, startPoint y: 371, endPoint x: 470, endPoint y: 484, distance: 239.9
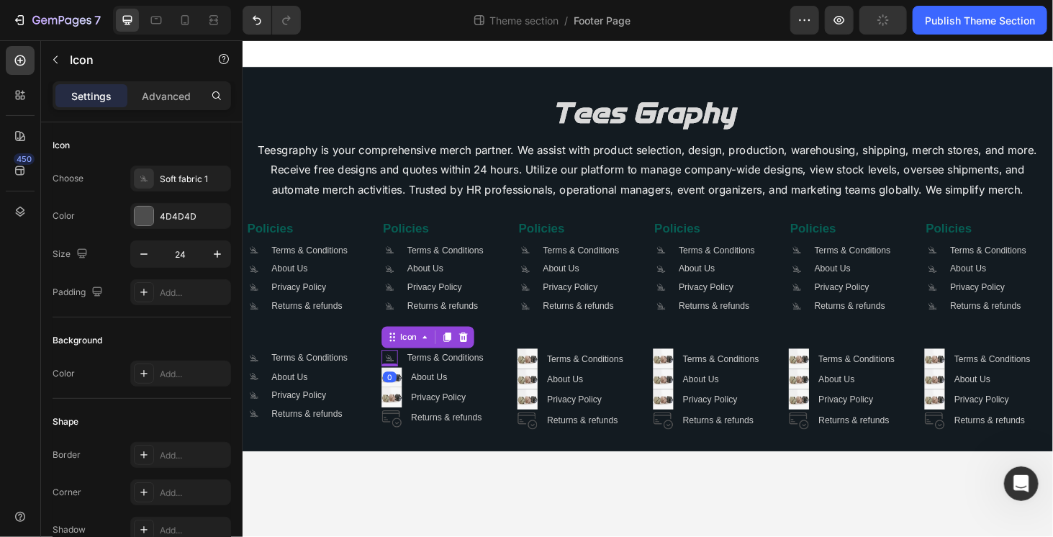
click at [400, 398] on div "0" at bounding box center [399, 399] width 14 height 12
click at [399, 402] on div "0" at bounding box center [399, 399] width 14 height 12
click at [397, 402] on div "0" at bounding box center [399, 399] width 14 height 12
click at [405, 404] on img at bounding box center [401, 400] width 22 height 22
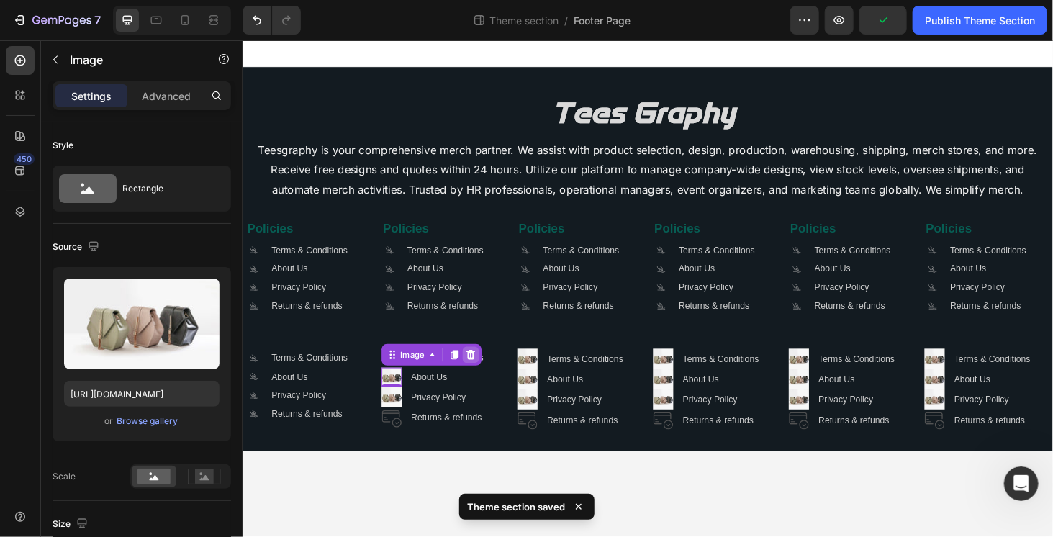
click at [484, 371] on icon at bounding box center [485, 375] width 9 height 10
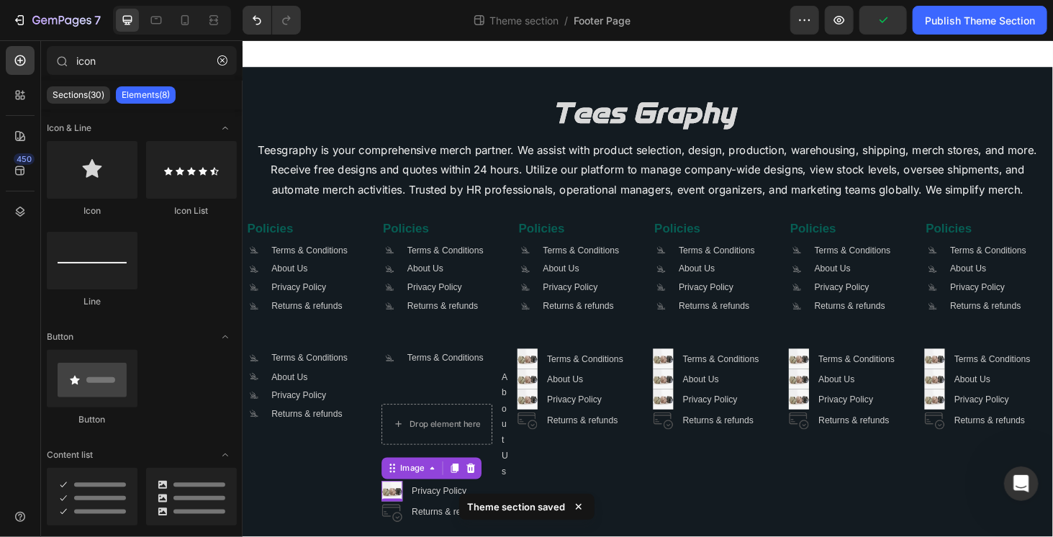
click at [404, 520] on img at bounding box center [401, 521] width 22 height 22
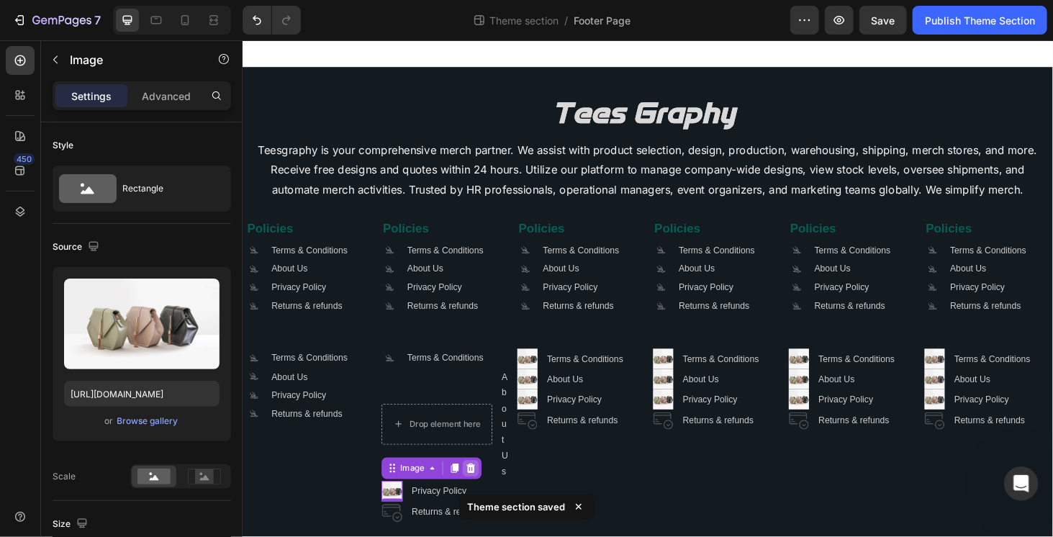
click at [482, 492] on icon at bounding box center [485, 495] width 9 height 10
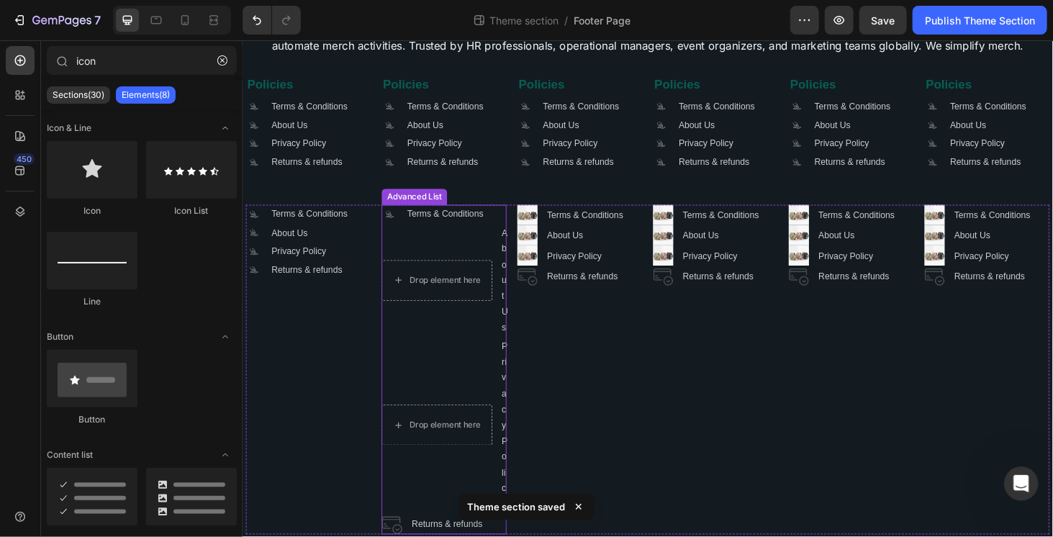
scroll to position [173, 0]
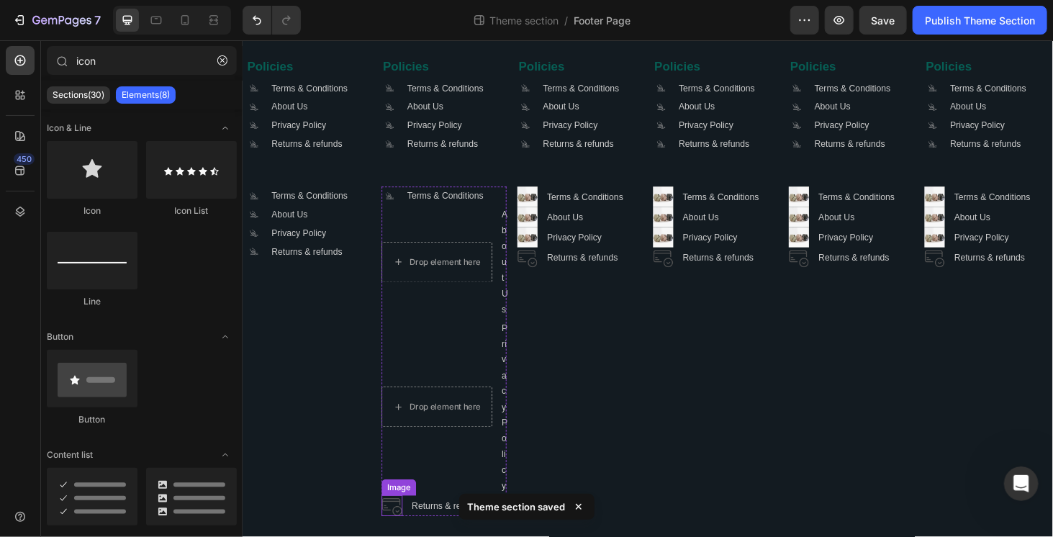
click at [393, 536] on img at bounding box center [401, 536] width 22 height 22
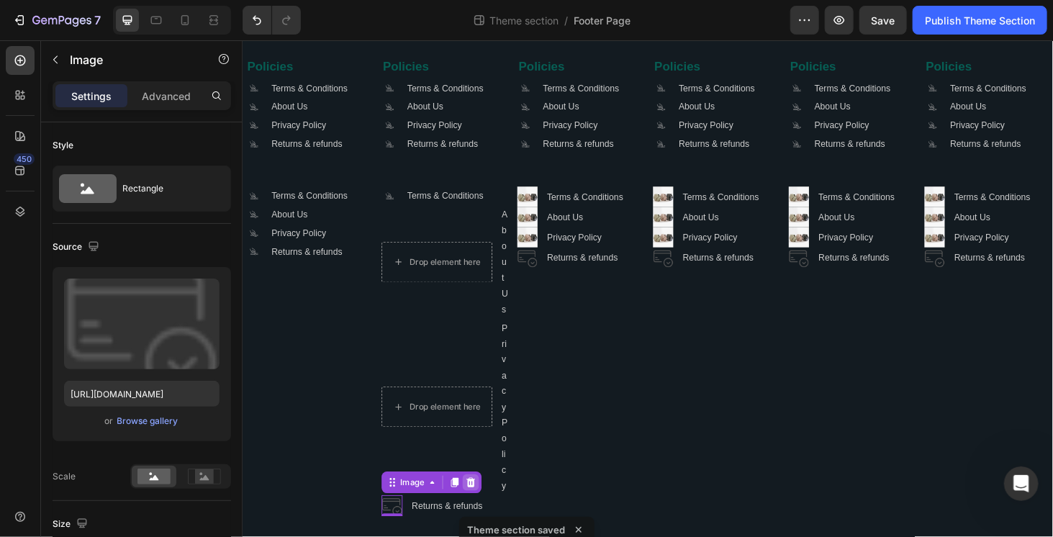
click at [484, 509] on icon at bounding box center [485, 511] width 9 height 10
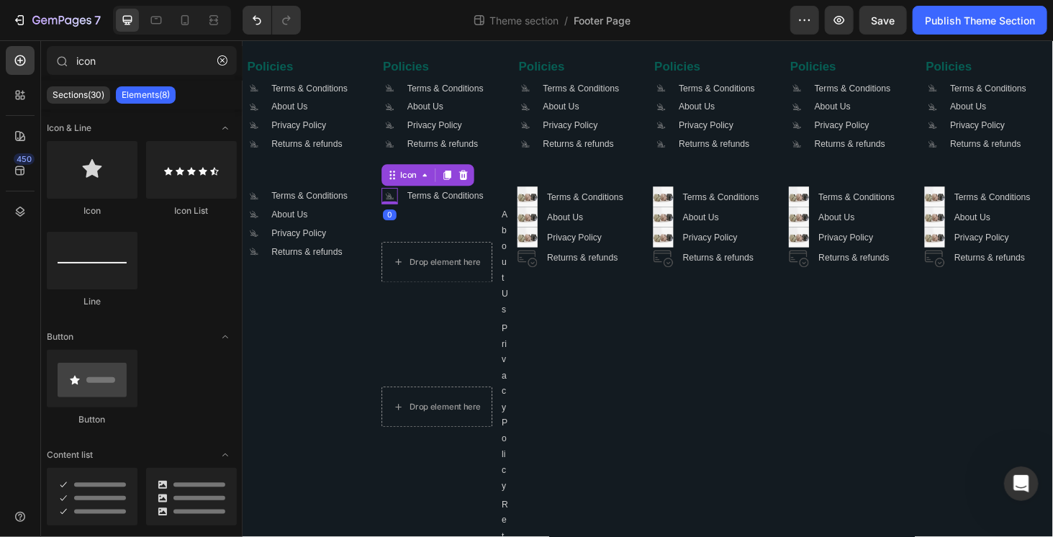
click at [396, 211] on div ".id581668665934479914 .cls-1 { fill: #a8a7a7; } Icon 0" at bounding box center [398, 205] width 17 height 17
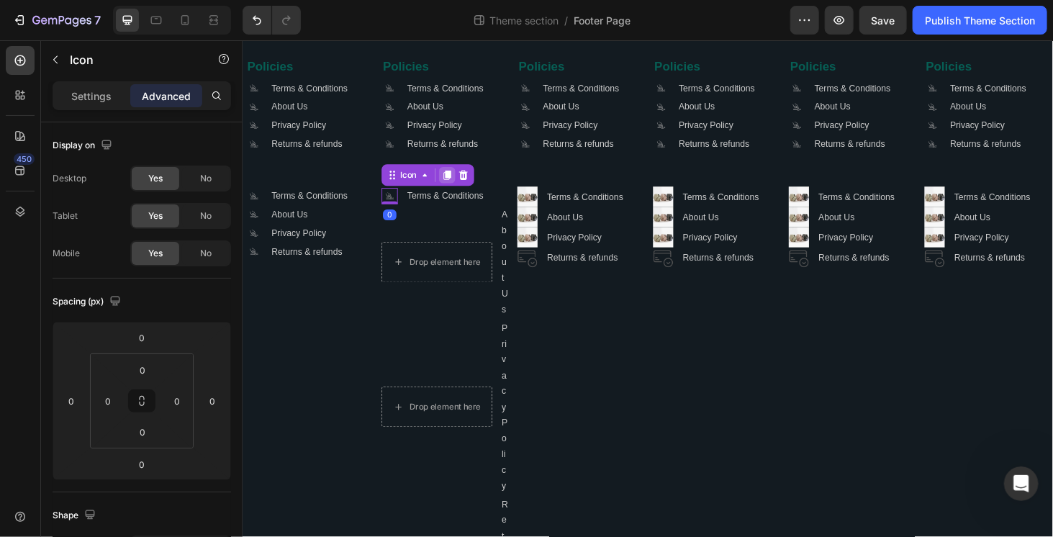
click at [458, 184] on icon at bounding box center [460, 183] width 8 height 10
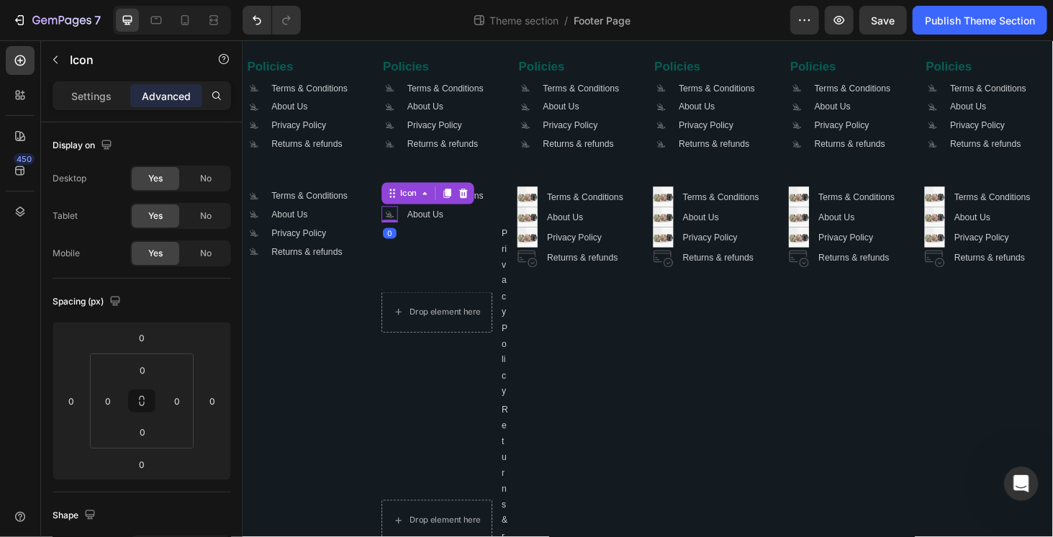
click at [456, 203] on icon at bounding box center [460, 204] width 8 height 10
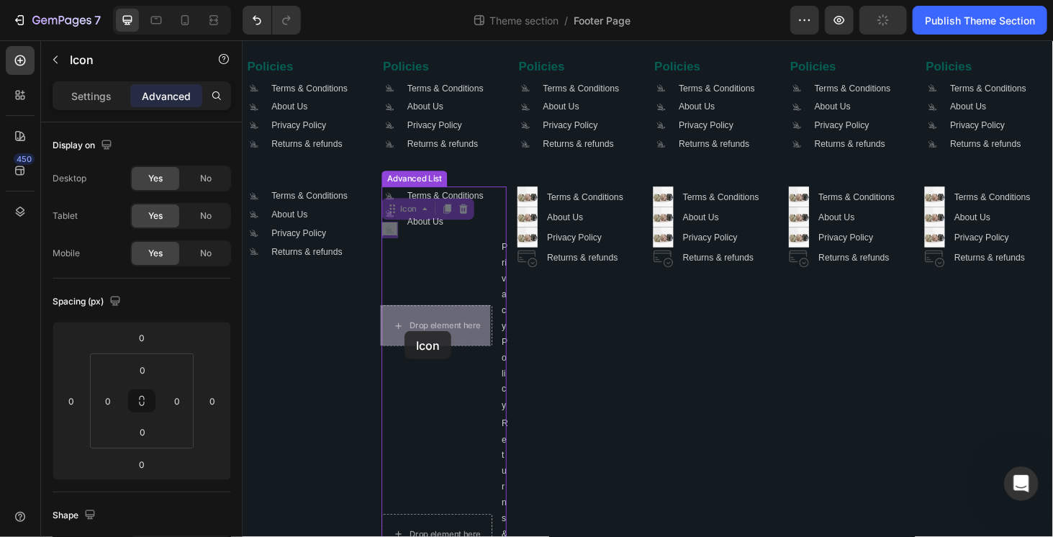
drag, startPoint x: 399, startPoint y: 235, endPoint x: 412, endPoint y: 342, distance: 107.4
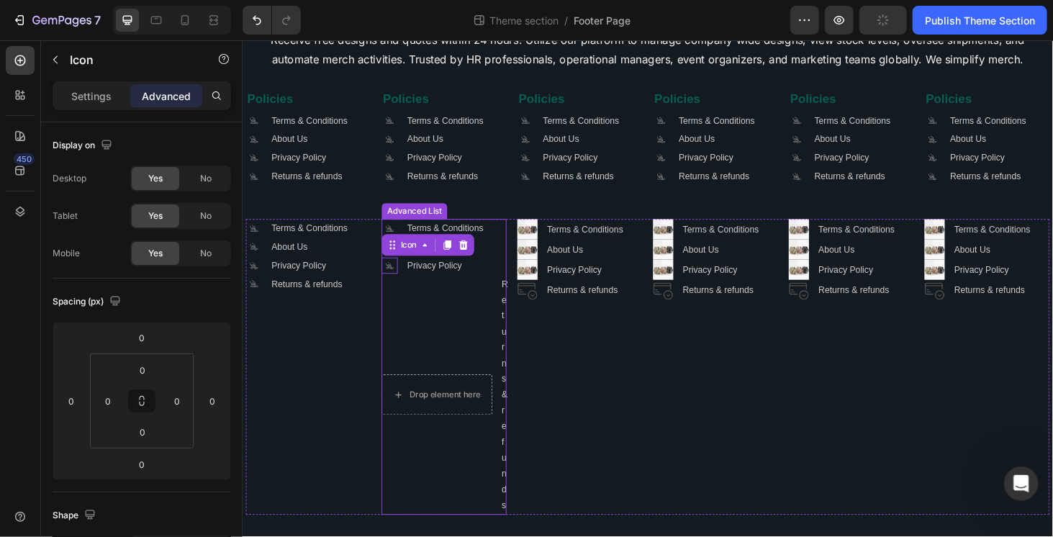
scroll to position [137, 0]
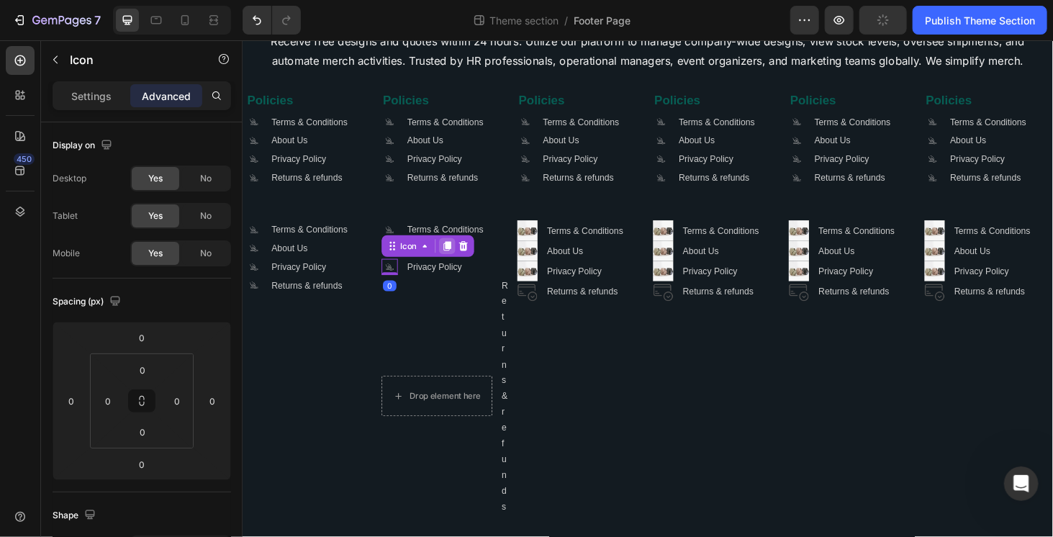
click at [461, 257] on icon at bounding box center [460, 259] width 8 height 10
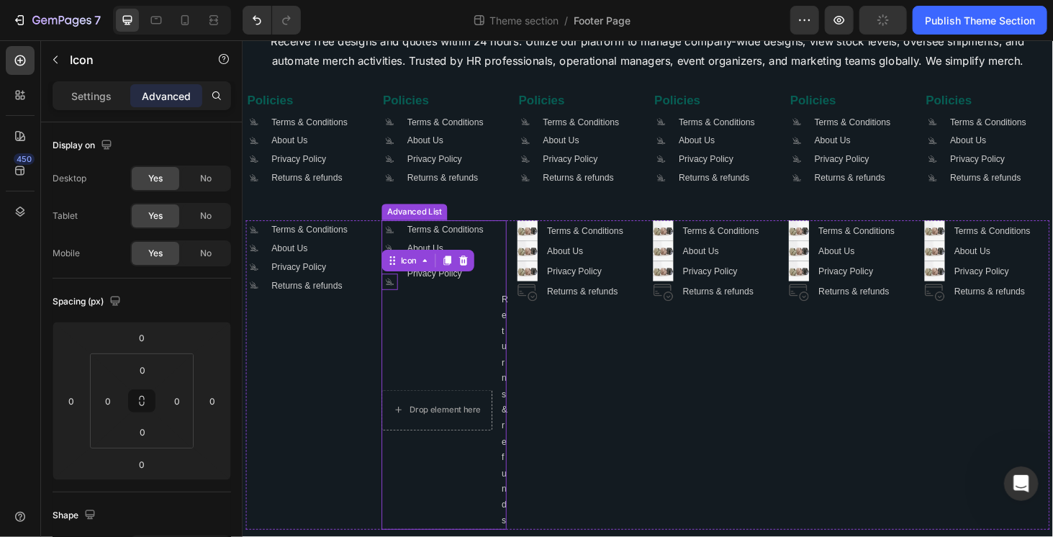
scroll to position [151, 0]
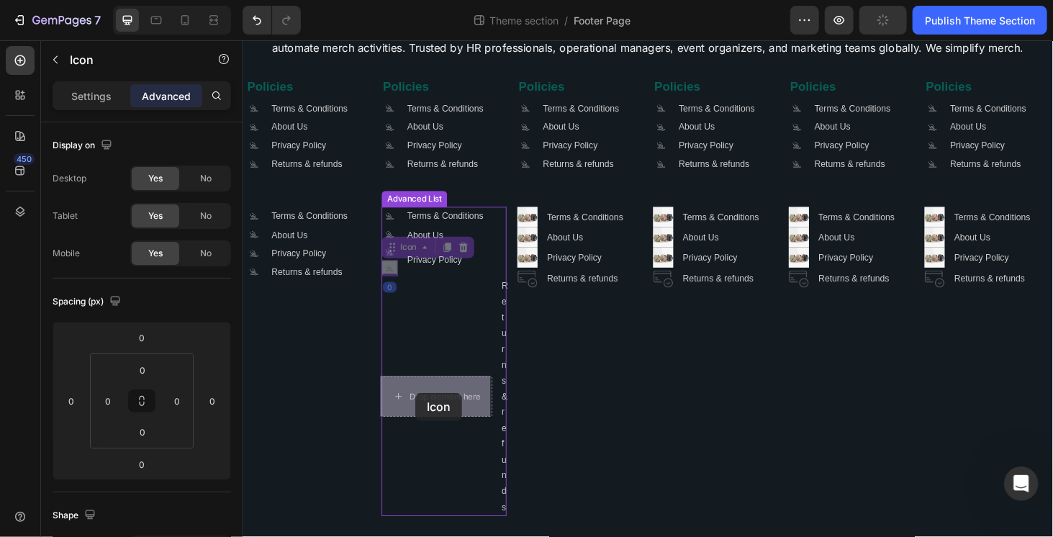
drag, startPoint x: 404, startPoint y: 268, endPoint x: 427, endPoint y: 416, distance: 150.0
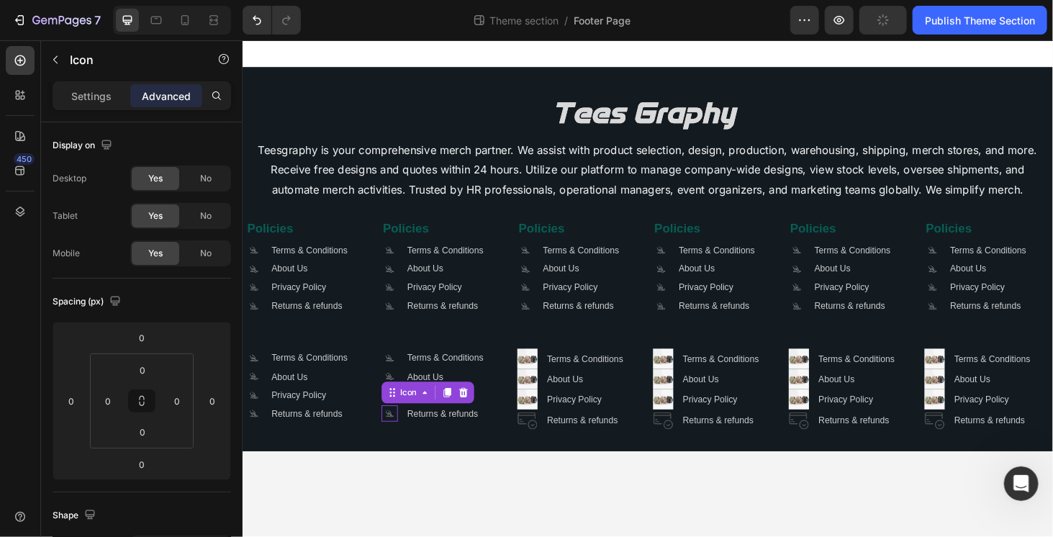
scroll to position [0, 0]
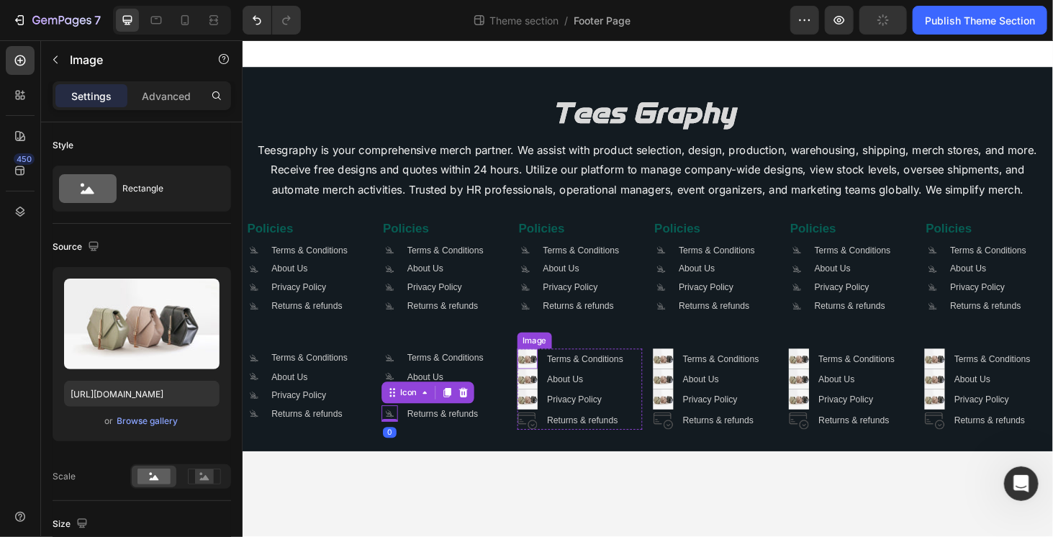
click at [545, 381] on img at bounding box center [546, 379] width 22 height 22
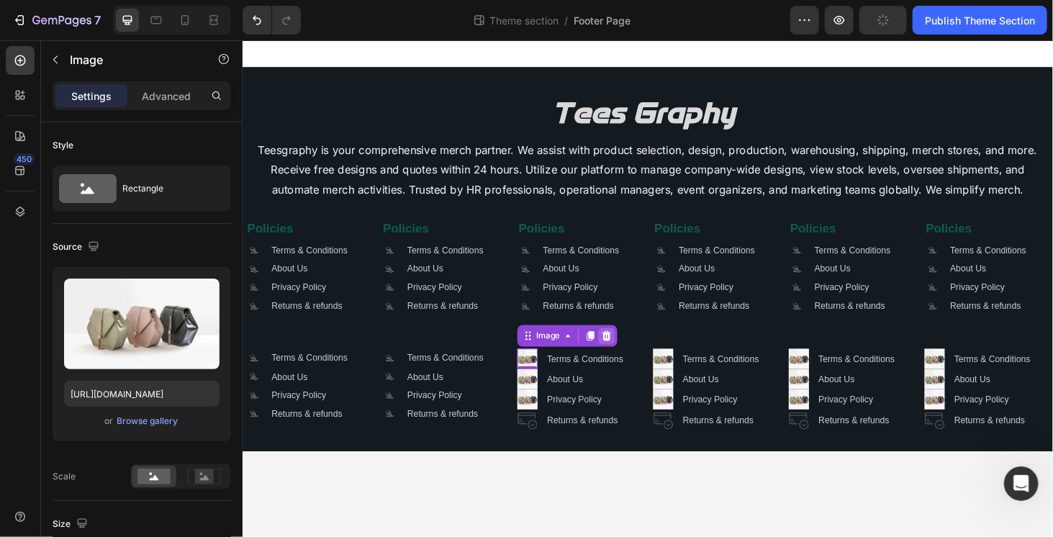
click at [637, 356] on div at bounding box center [629, 354] width 17 height 17
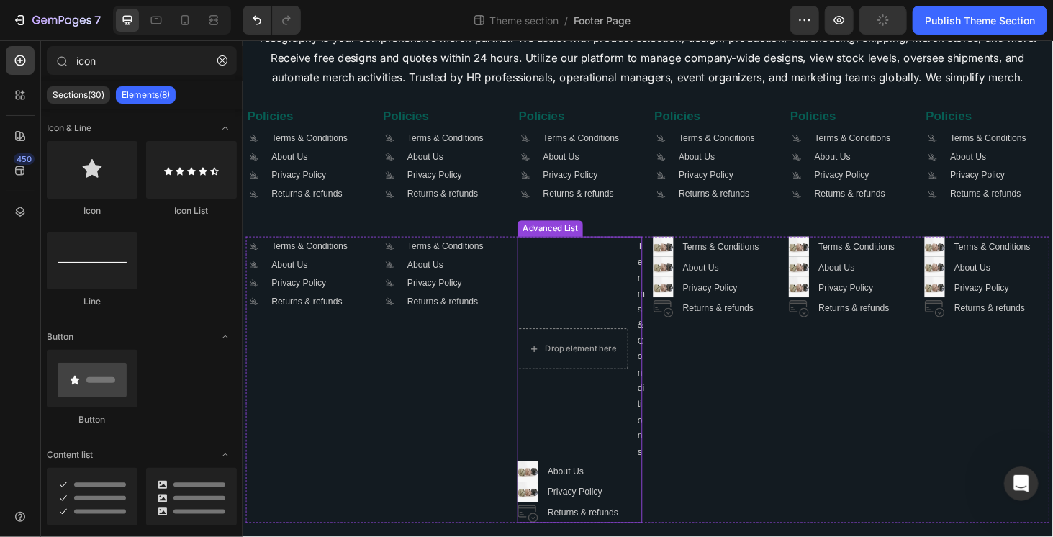
scroll to position [127, 0]
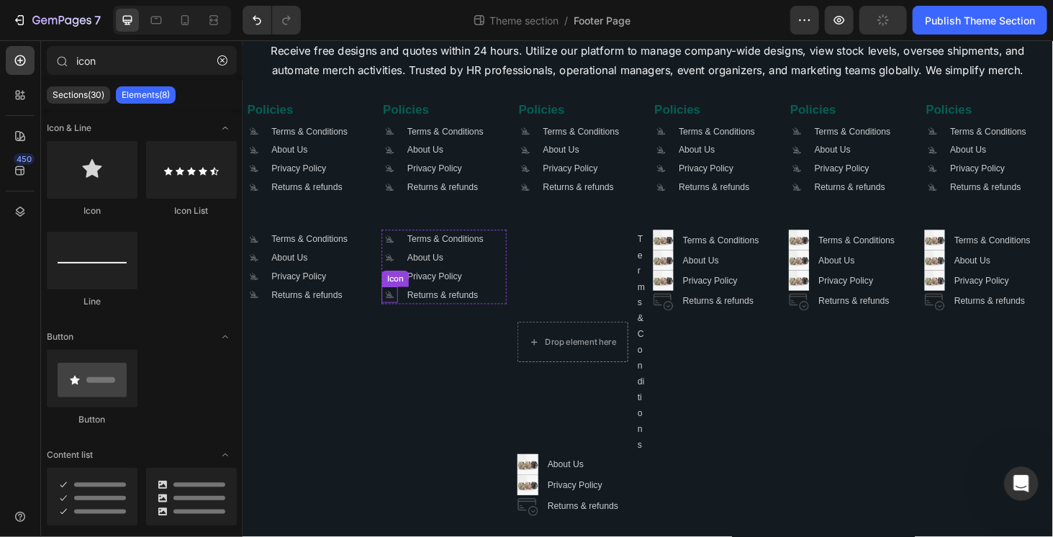
click at [399, 309] on icon ".id581668665934479914 .cls-1 { fill: #a8a7a7; }" at bounding box center [398, 310] width 17 height 17
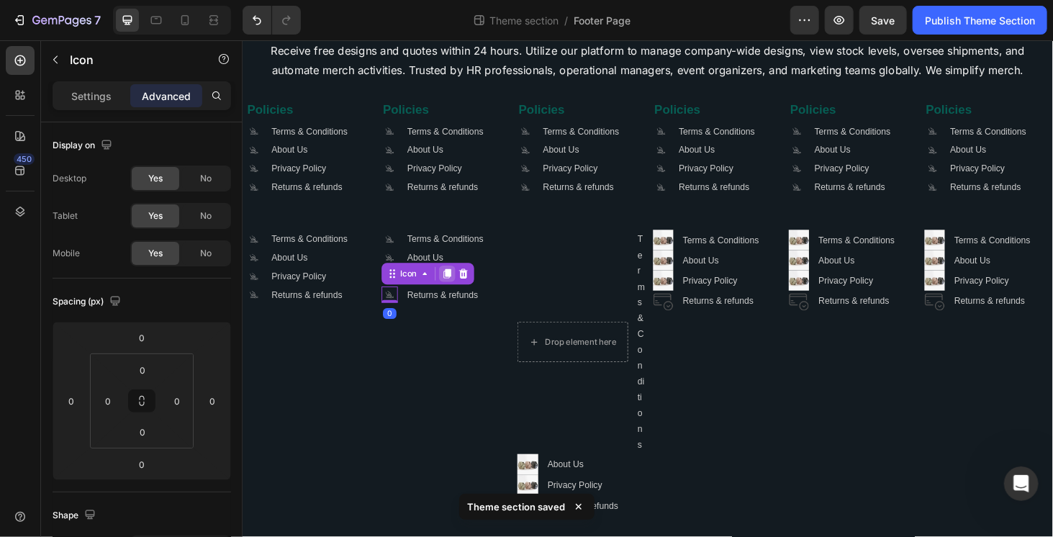
click at [456, 289] on icon at bounding box center [460, 289] width 8 height 10
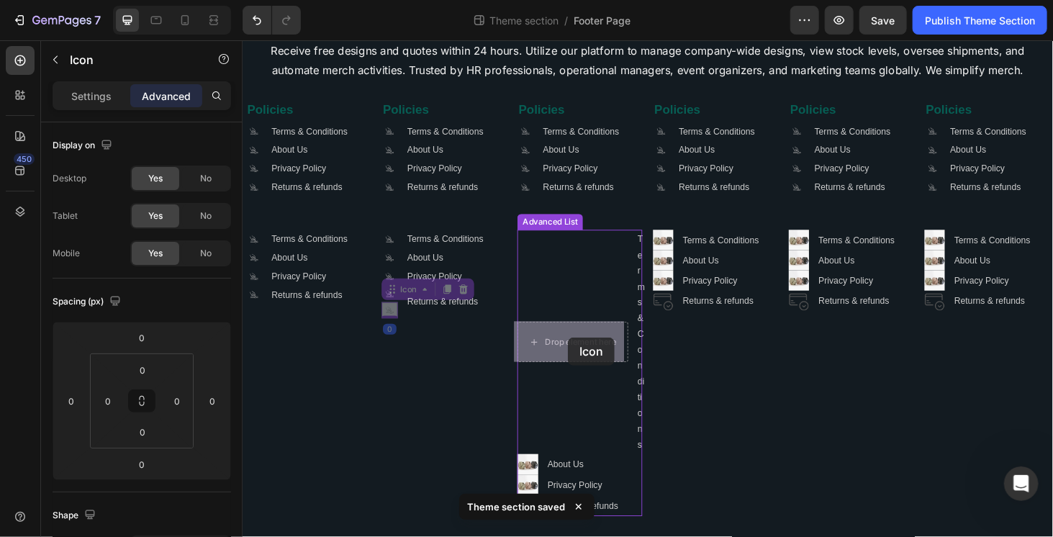
drag, startPoint x: 401, startPoint y: 300, endPoint x: 588, endPoint y: 359, distance: 196.2
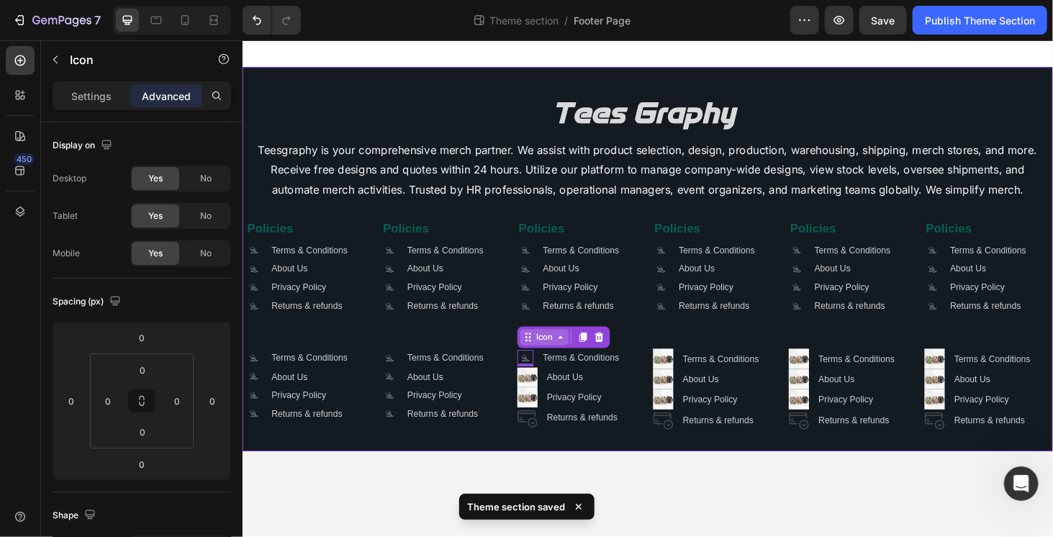
scroll to position [0, 0]
click at [543, 405] on div "Image 0" at bounding box center [546, 400] width 22 height 22
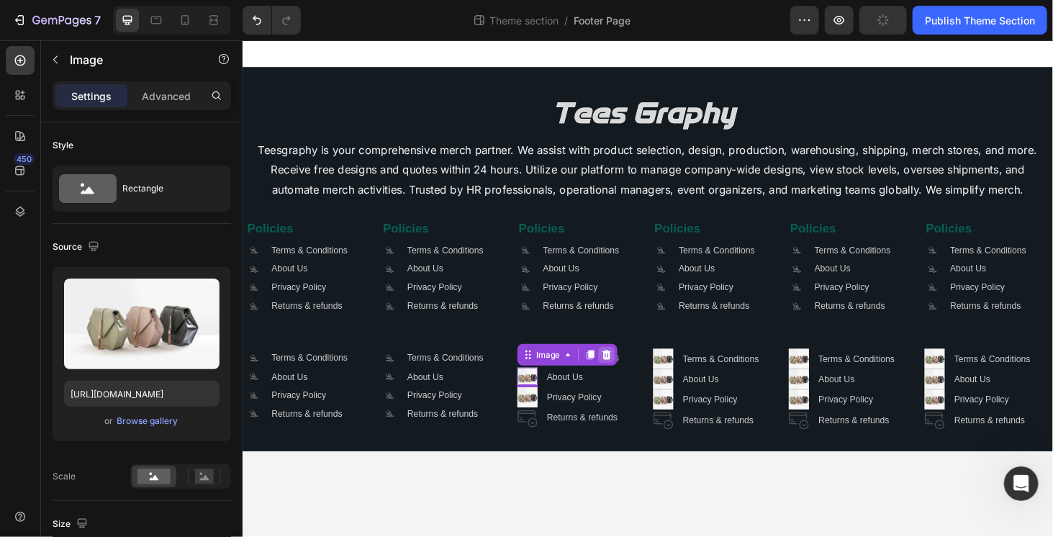
click at [633, 373] on icon at bounding box center [630, 375] width 12 height 12
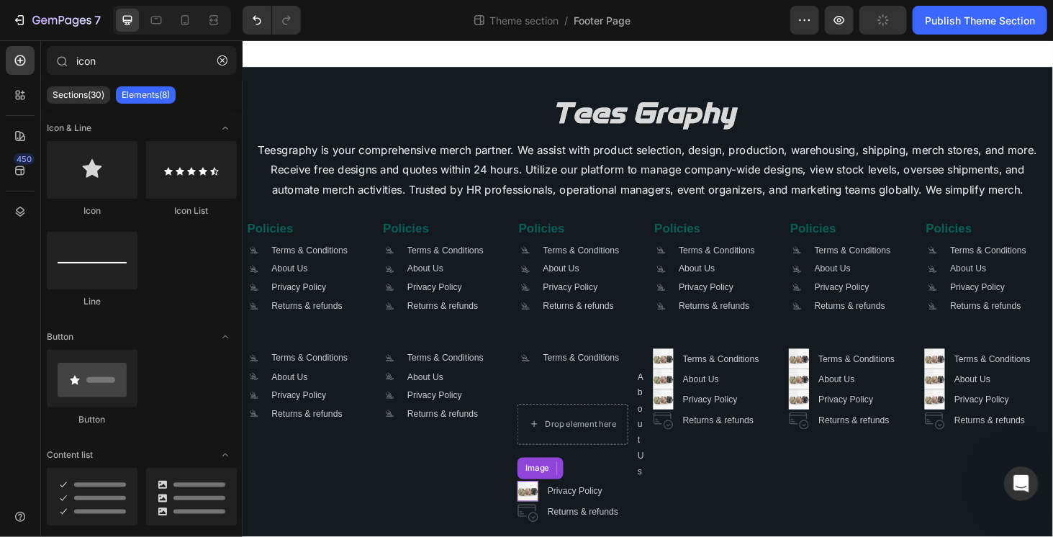
click at [547, 520] on img at bounding box center [546, 521] width 22 height 22
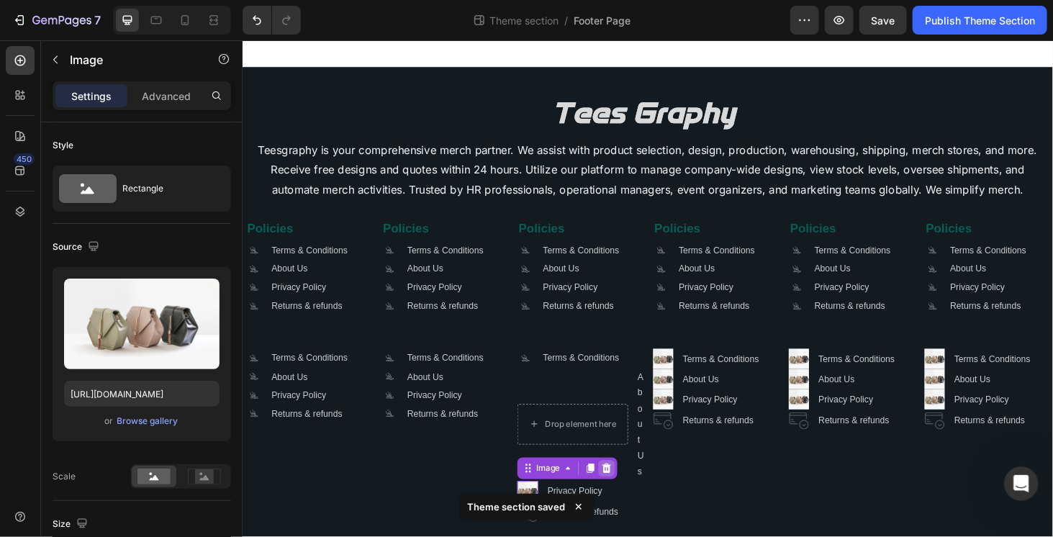
click at [624, 492] on icon at bounding box center [630, 496] width 12 height 12
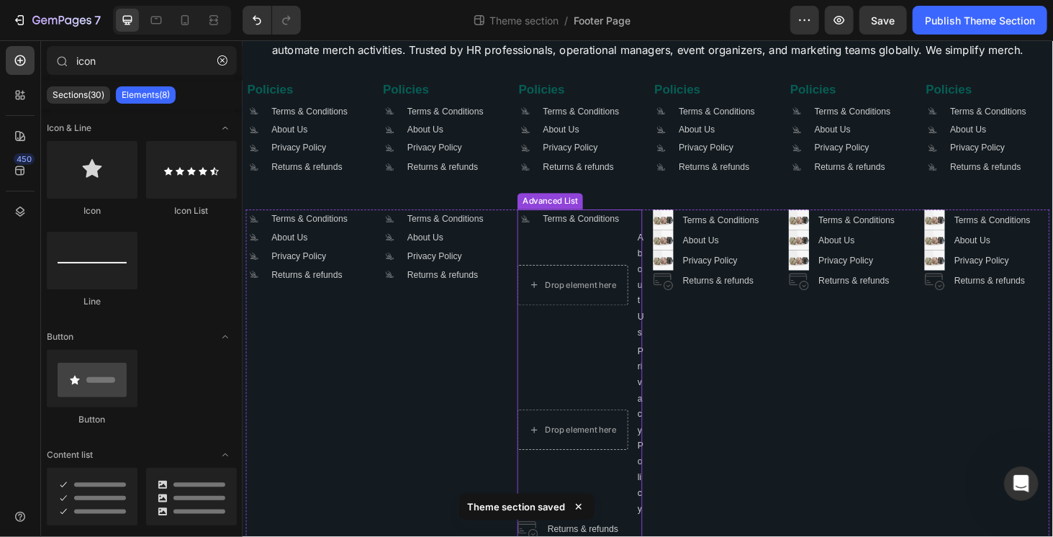
scroll to position [173, 0]
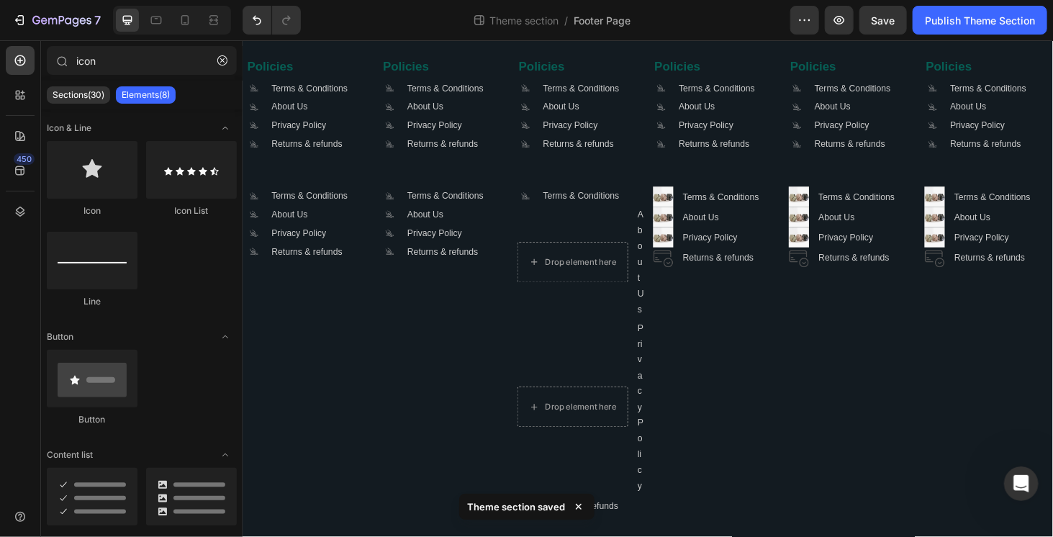
click at [582, 505] on icon at bounding box center [578, 506] width 14 height 14
click at [543, 536] on img at bounding box center [546, 536] width 22 height 22
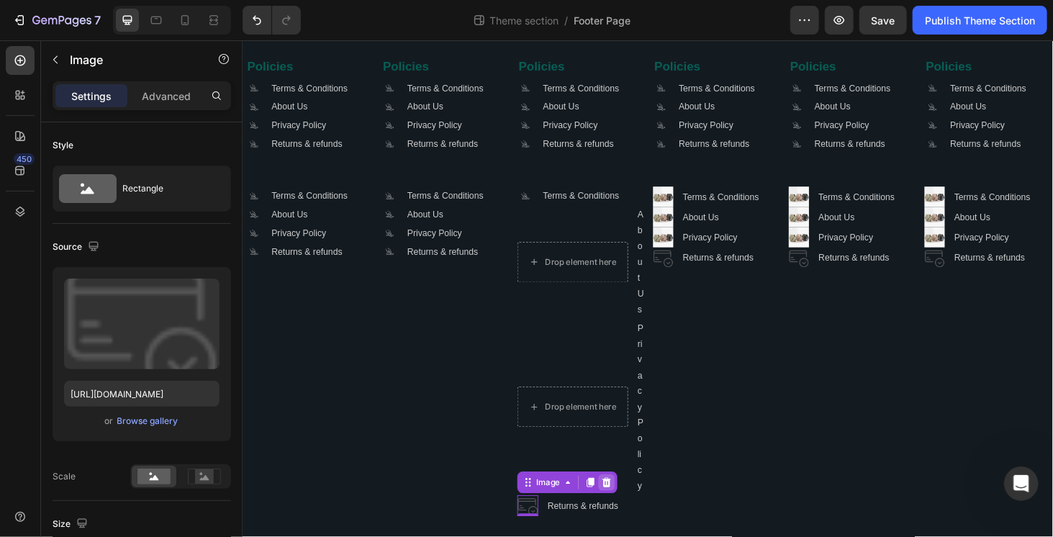
click at [626, 508] on icon at bounding box center [629, 511] width 9 height 10
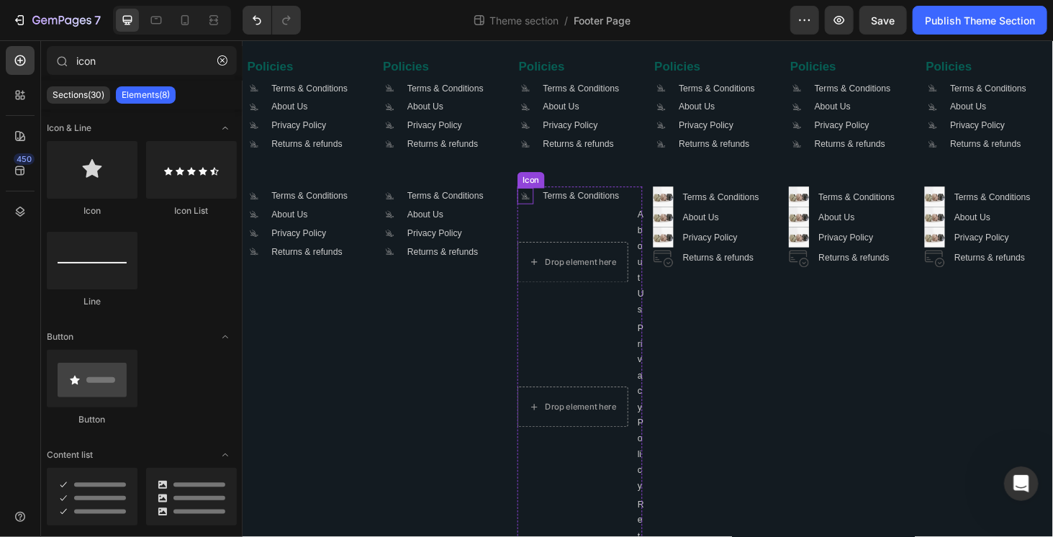
click at [540, 207] on icon ".id581668665934479914 .cls-1 { fill: #a8a7a7; }" at bounding box center [543, 205] width 17 height 17
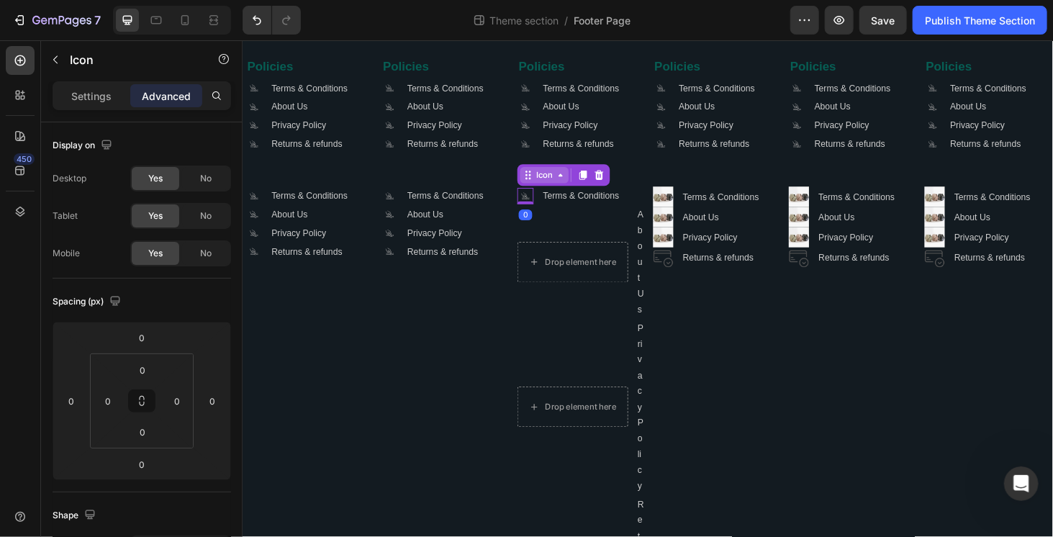
click at [601, 181] on icon at bounding box center [605, 183] width 8 height 10
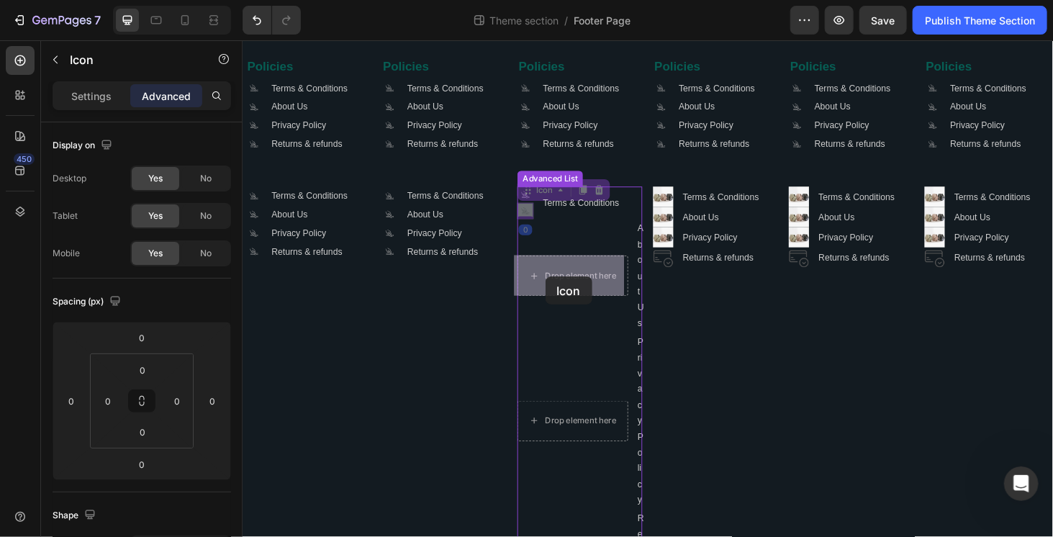
drag, startPoint x: 537, startPoint y: 195, endPoint x: 564, endPoint y: 291, distance: 100.2
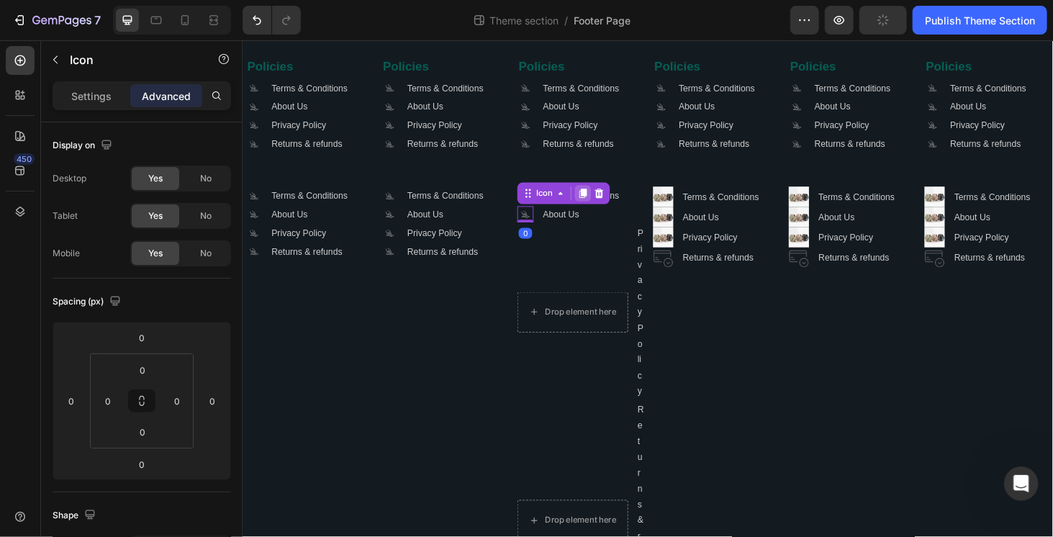
click at [602, 207] on icon at bounding box center [605, 203] width 12 height 12
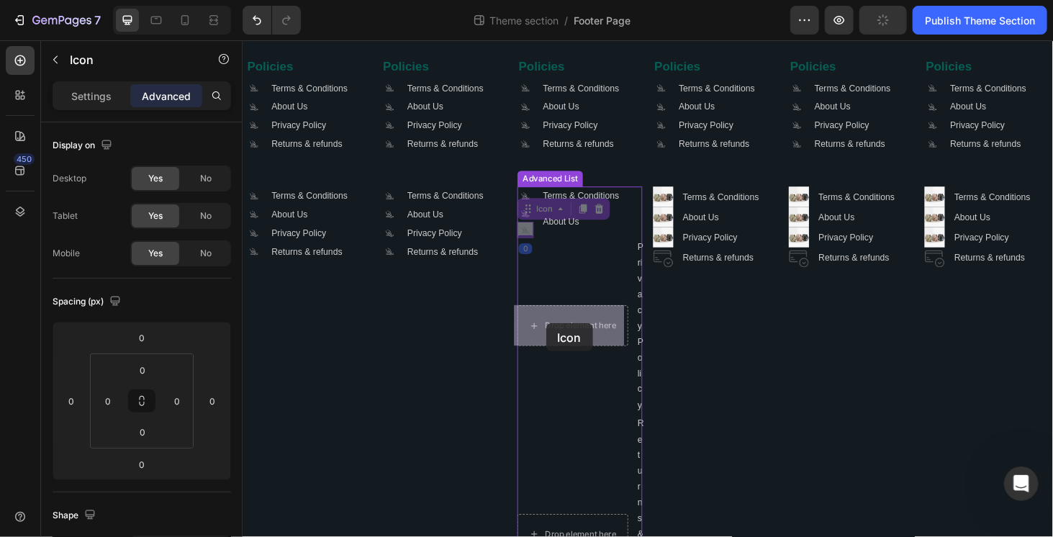
drag, startPoint x: 542, startPoint y: 222, endPoint x: 564, endPoint y: 335, distance: 115.2
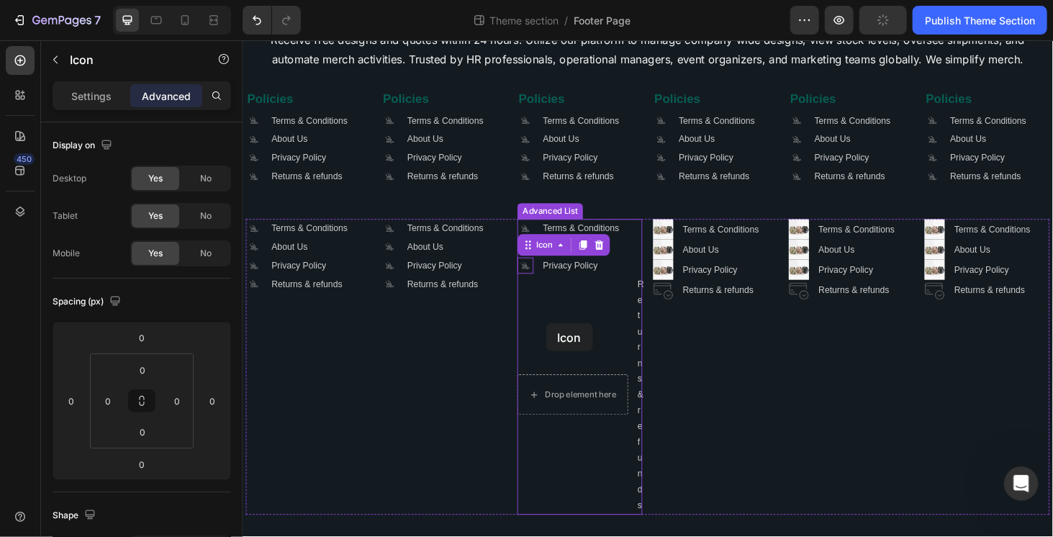
scroll to position [137, 0]
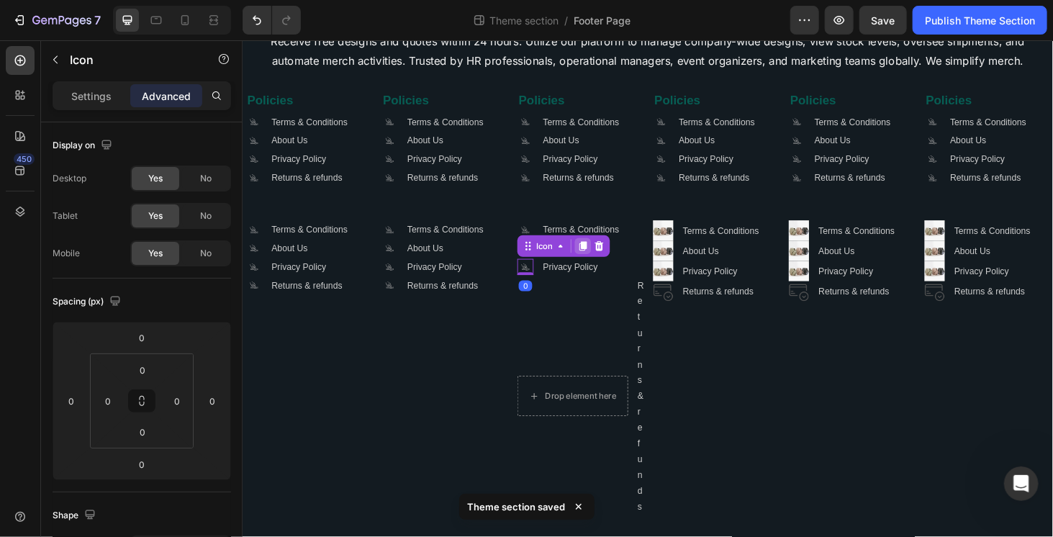
click at [599, 256] on icon at bounding box center [605, 259] width 12 height 12
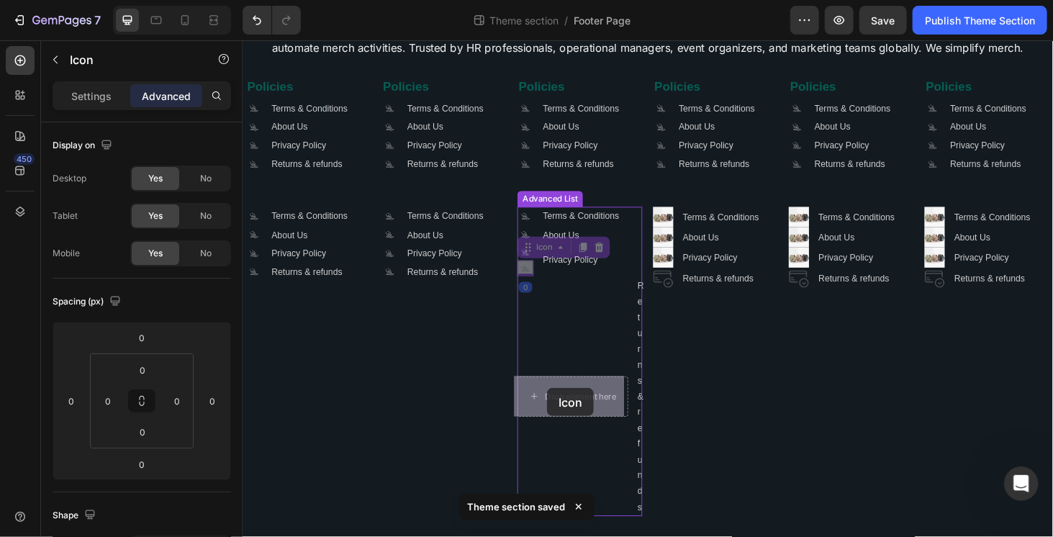
drag, startPoint x: 543, startPoint y: 259, endPoint x: 566, endPoint y: 412, distance: 154.3
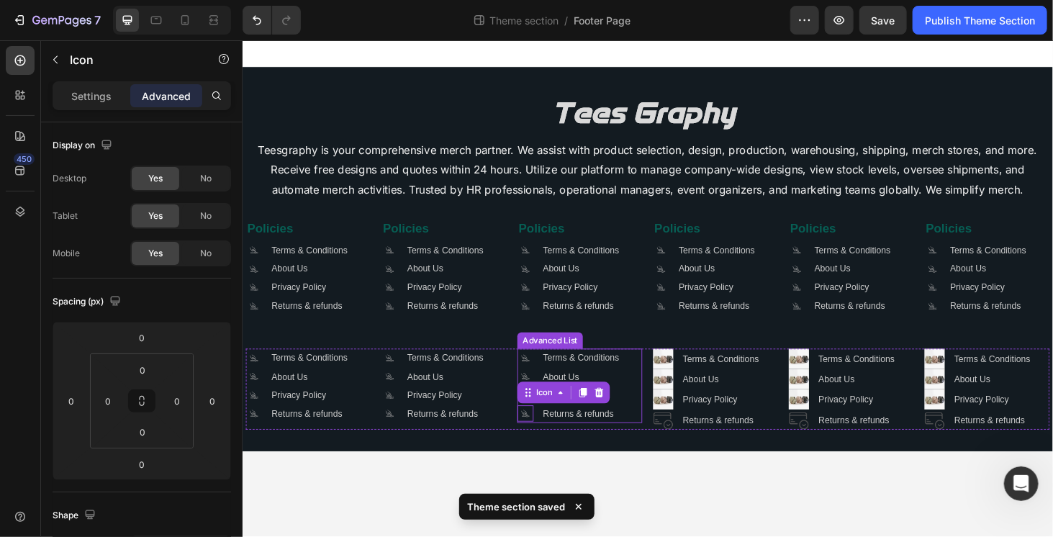
scroll to position [0, 0]
click at [693, 376] on div "Image" at bounding box center [697, 381] width 31 height 13
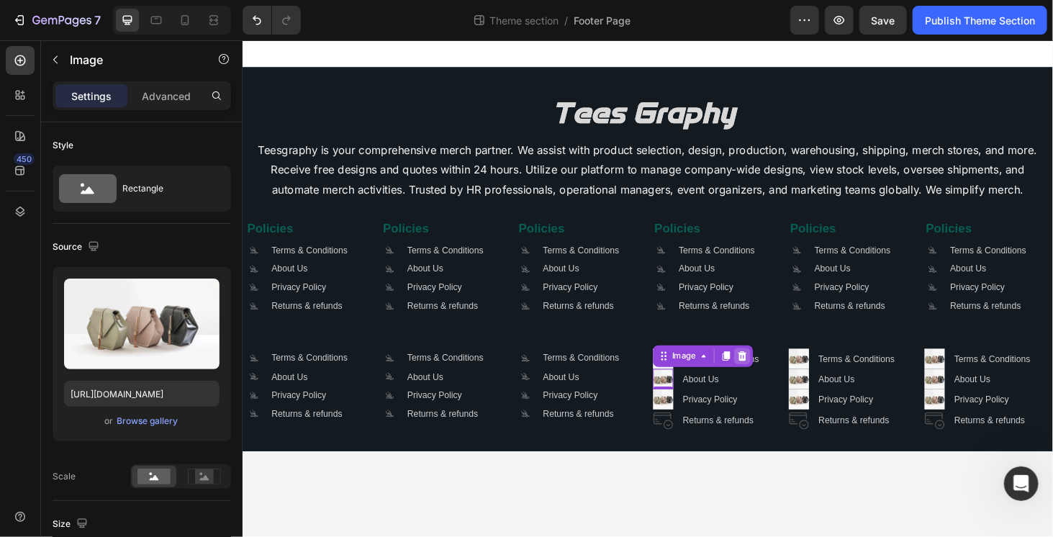
click at [774, 374] on icon at bounding box center [774, 376] width 9 height 10
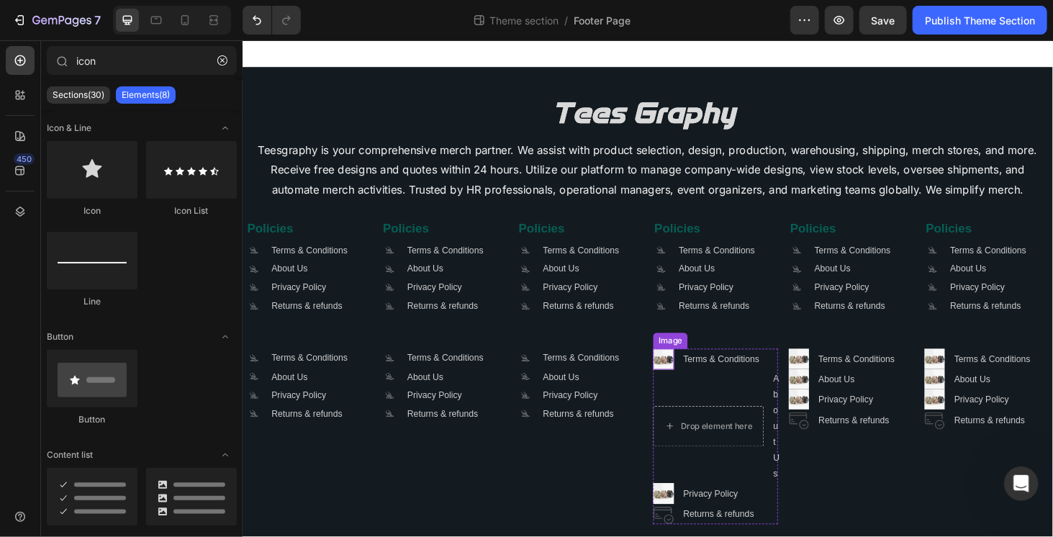
click at [679, 381] on img at bounding box center [690, 379] width 22 height 22
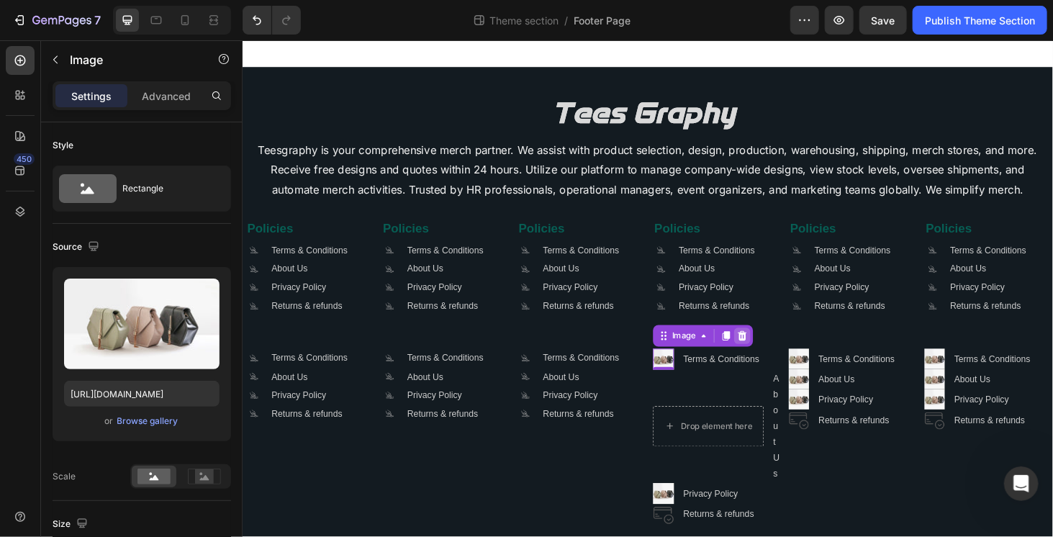
click at [766, 358] on div at bounding box center [774, 354] width 17 height 17
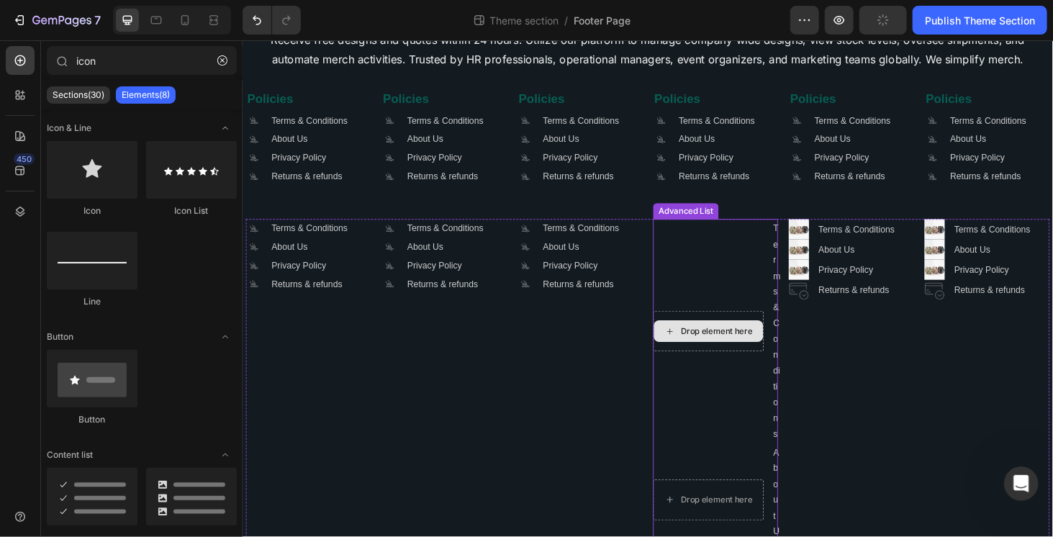
scroll to position [225, 0]
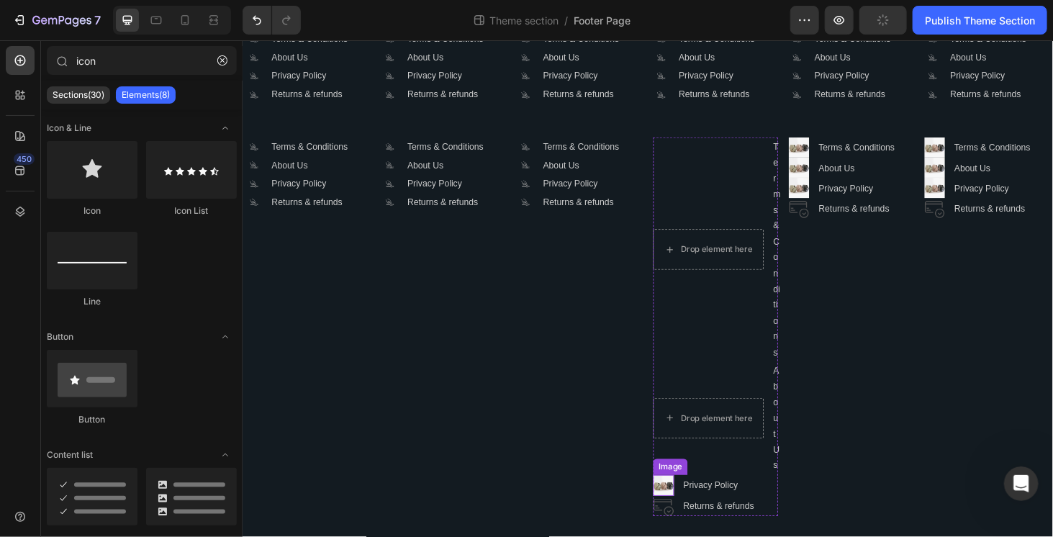
click at [683, 515] on img at bounding box center [690, 514] width 22 height 22
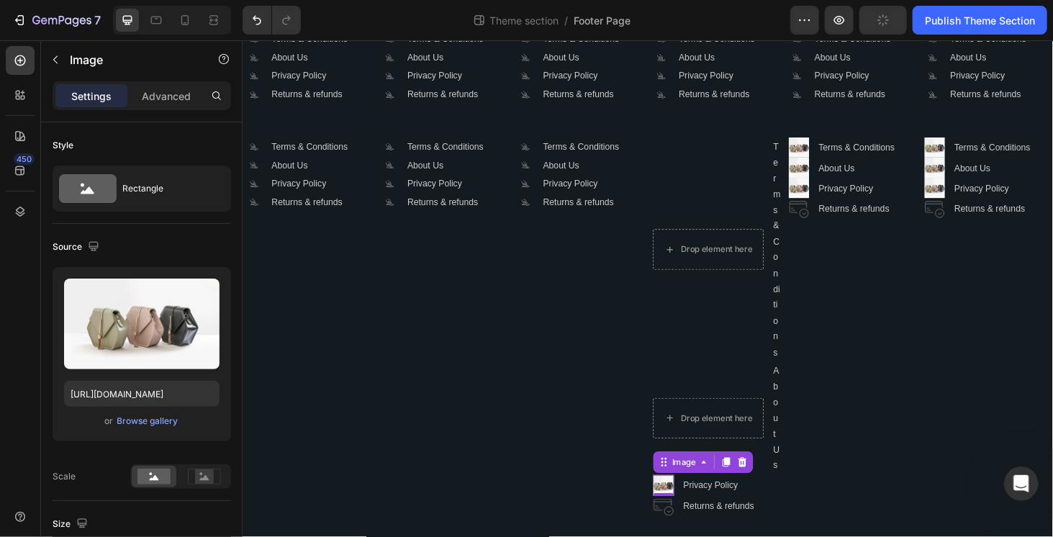
click at [769, 484] on icon at bounding box center [775, 490] width 12 height 12
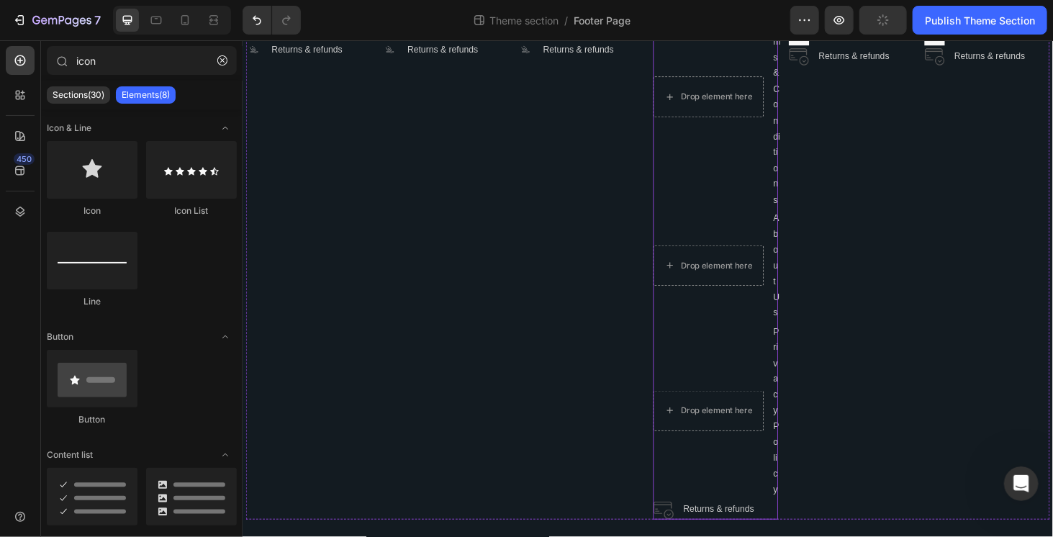
scroll to position [392, 0]
click at [687, 533] on img at bounding box center [690, 536] width 22 height 22
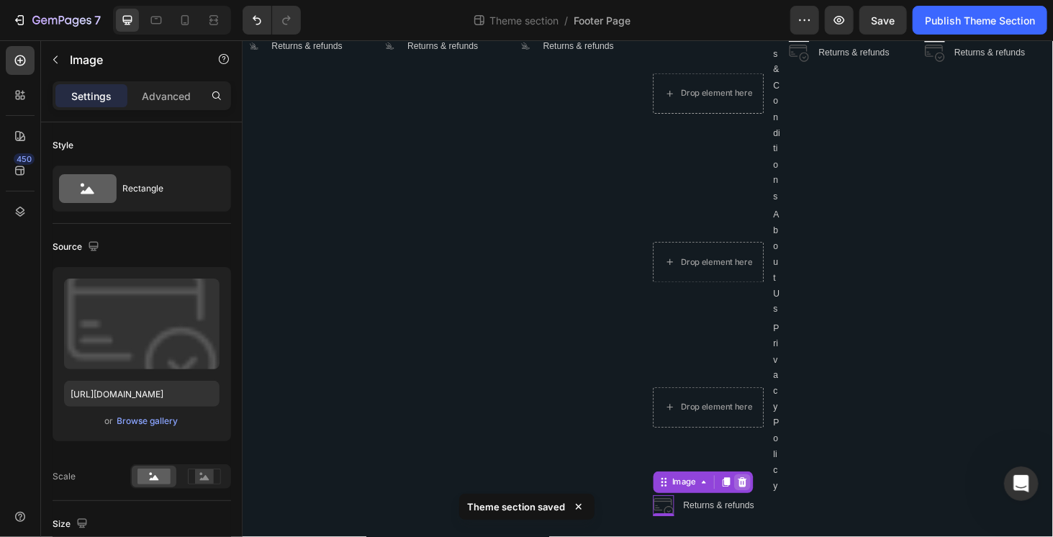
click at [770, 510] on icon at bounding box center [774, 511] width 9 height 10
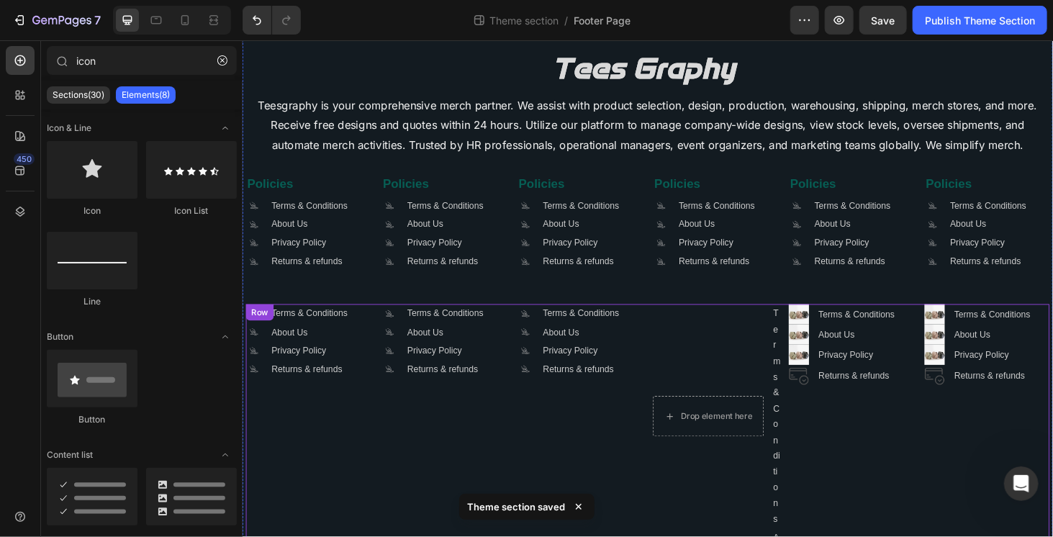
scroll to position [32, 0]
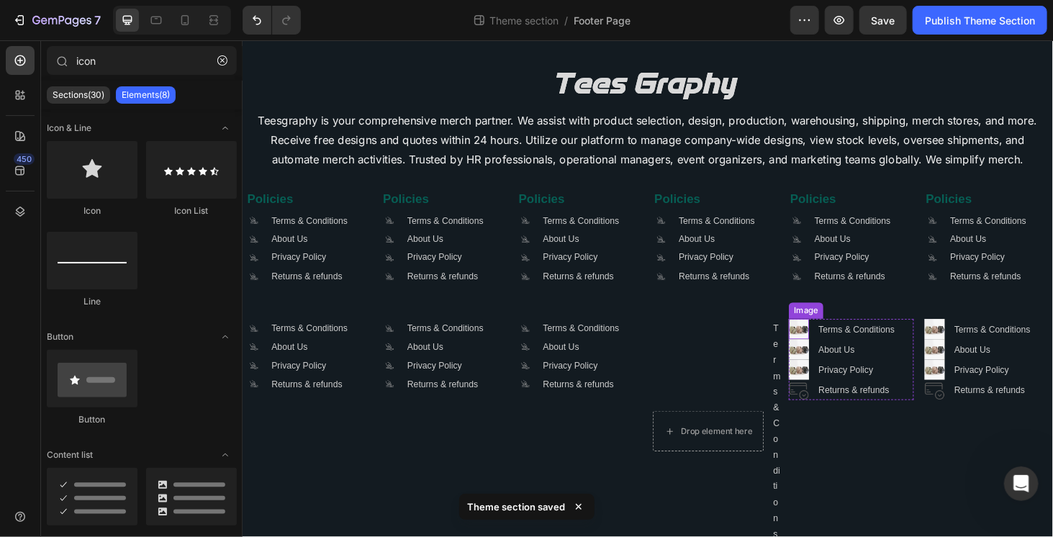
click at [832, 348] on img at bounding box center [835, 348] width 22 height 22
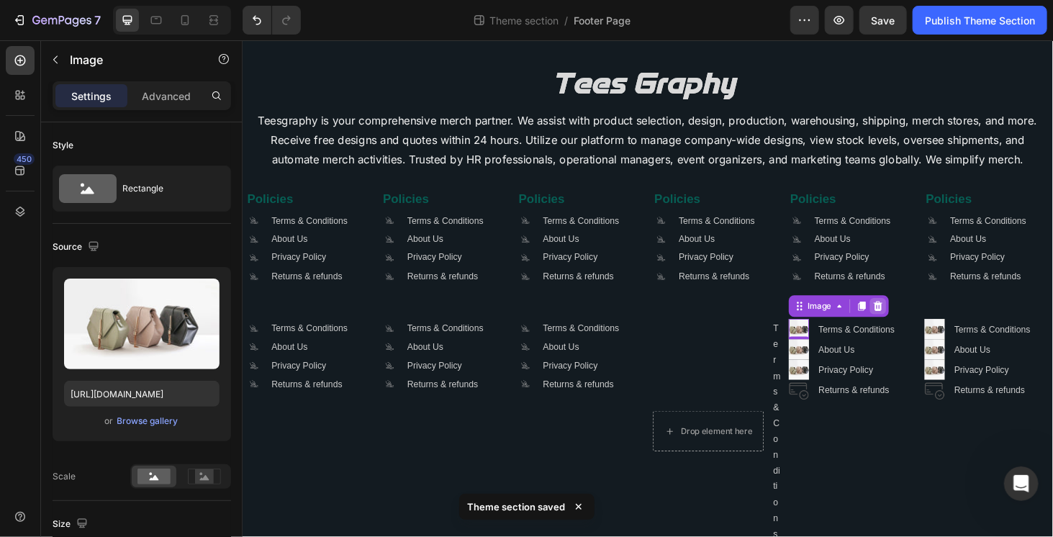
click at [915, 321] on icon at bounding box center [919, 323] width 9 height 10
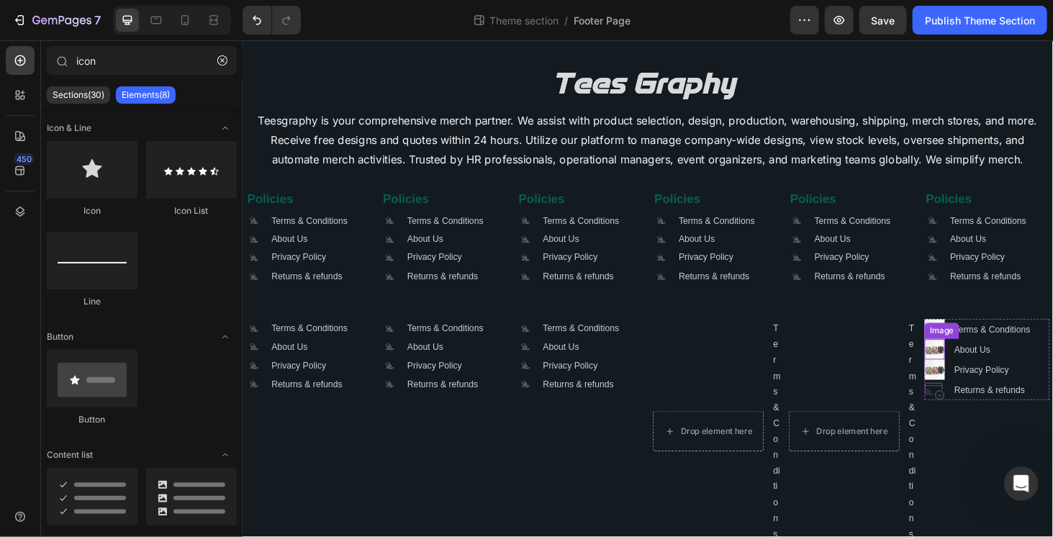
click at [969, 376] on img at bounding box center [980, 369] width 22 height 22
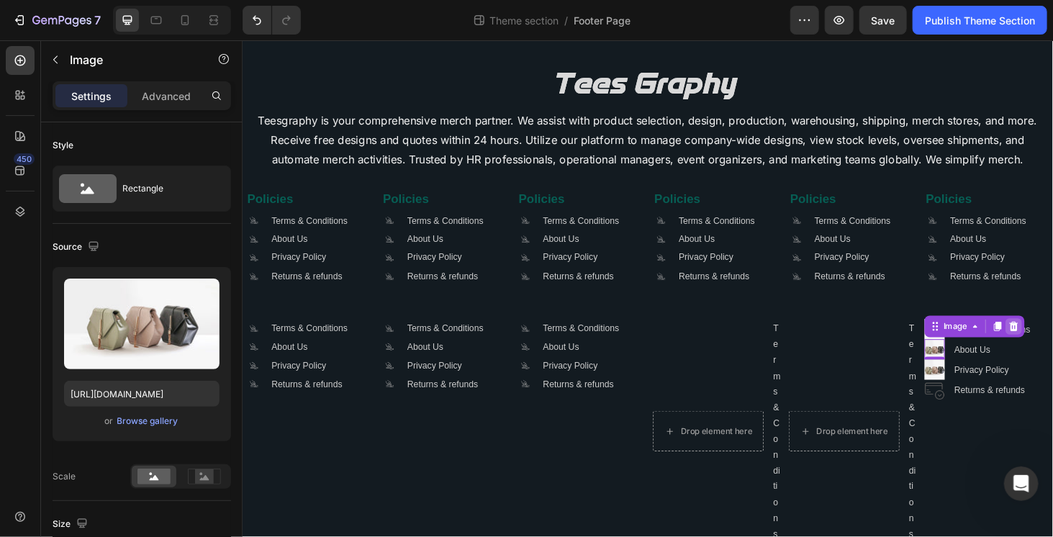
click at [1052, 342] on div at bounding box center [1063, 344] width 17 height 17
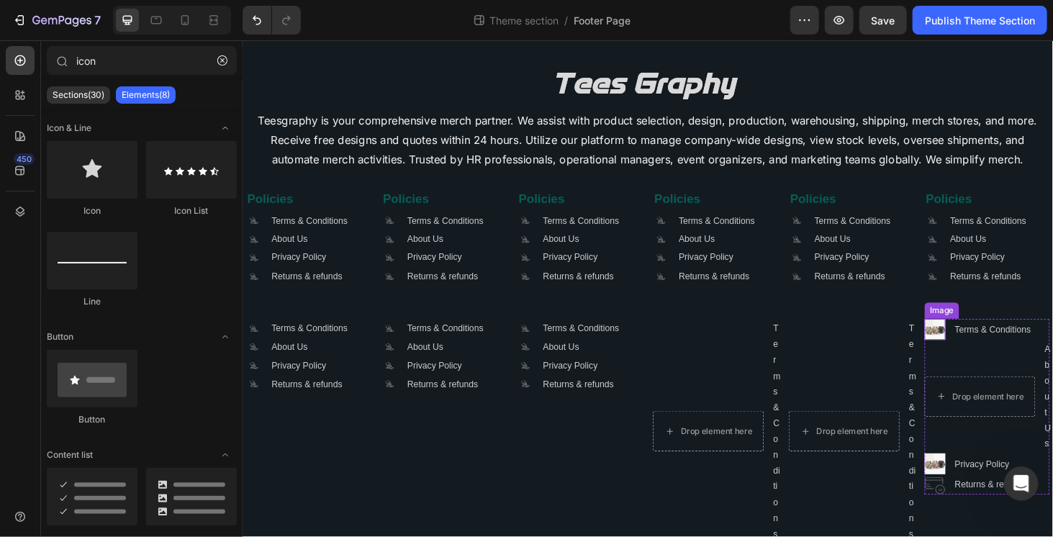
click at [975, 348] on img at bounding box center [980, 348] width 22 height 22
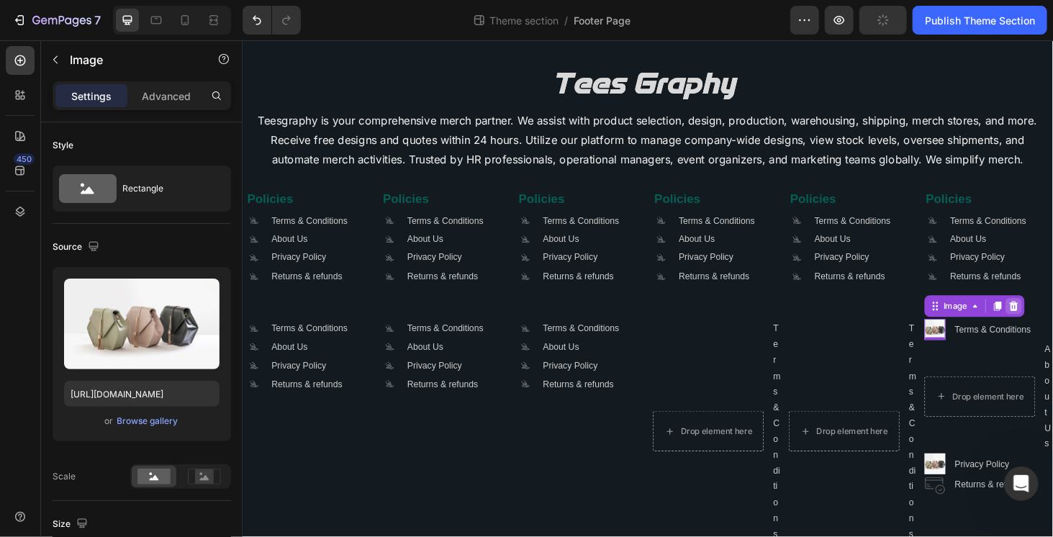
click at [1052, 323] on icon at bounding box center [1064, 323] width 12 height 12
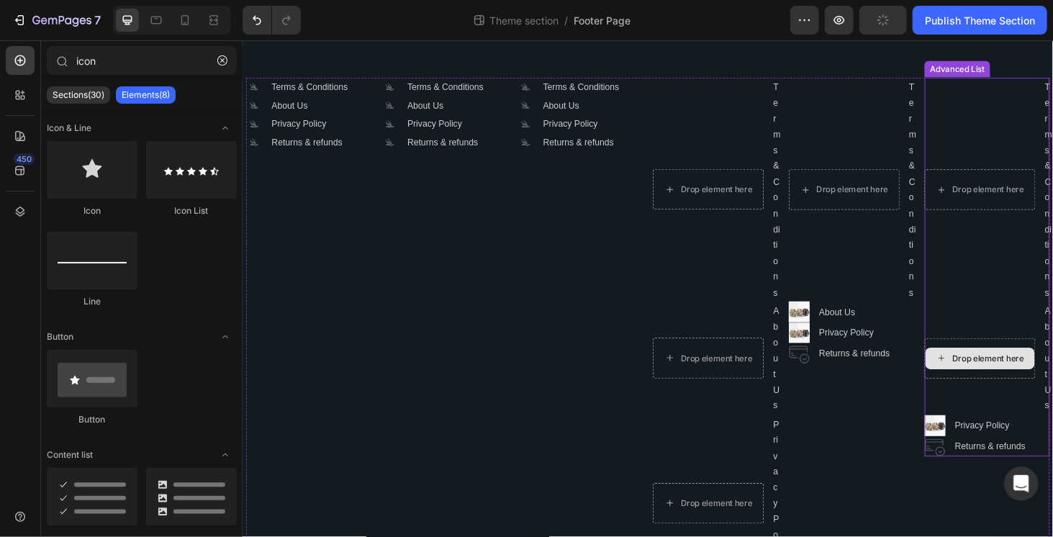
scroll to position [320, 0]
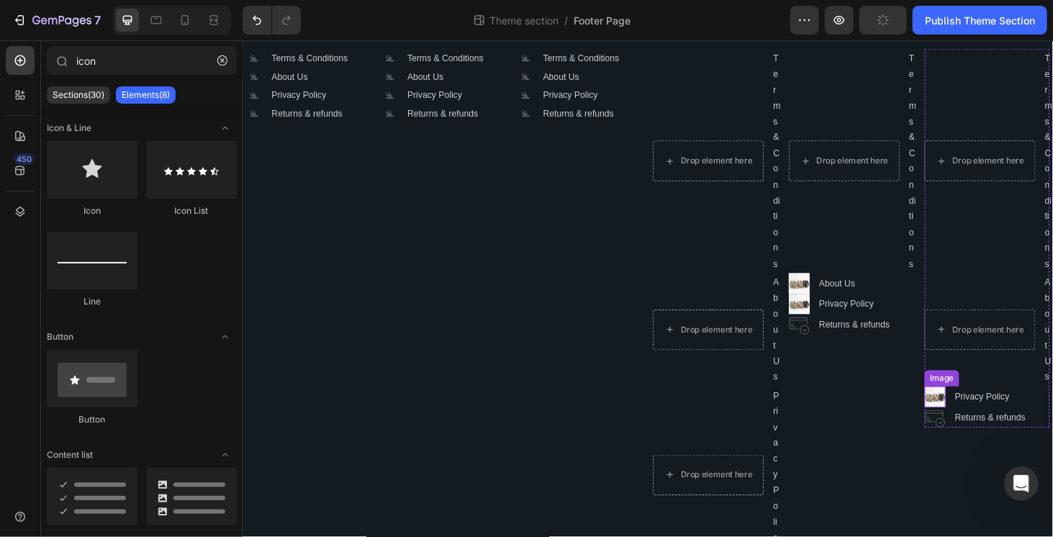
click at [969, 417] on img at bounding box center [980, 420] width 22 height 22
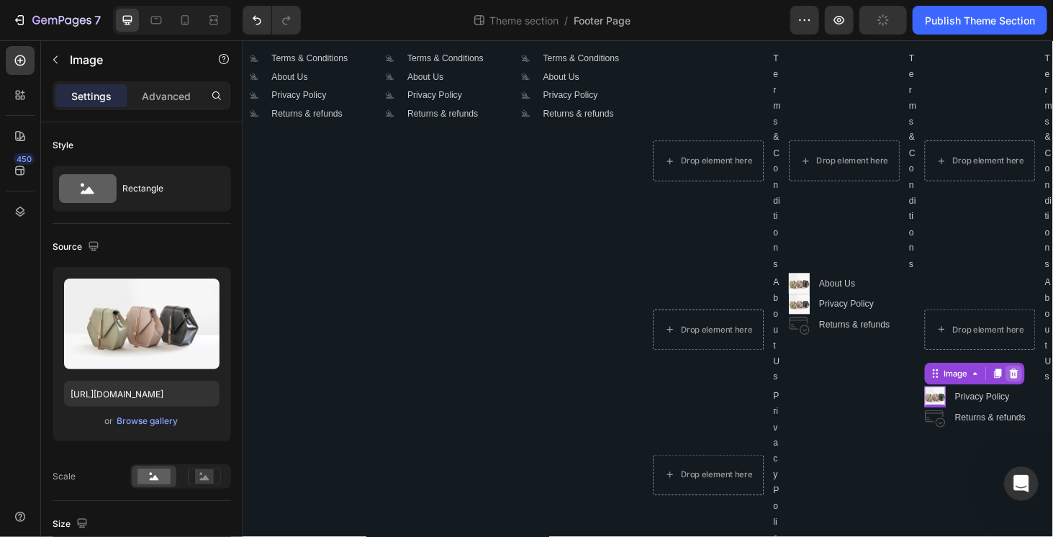
click at [1052, 389] on icon at bounding box center [1064, 395] width 12 height 12
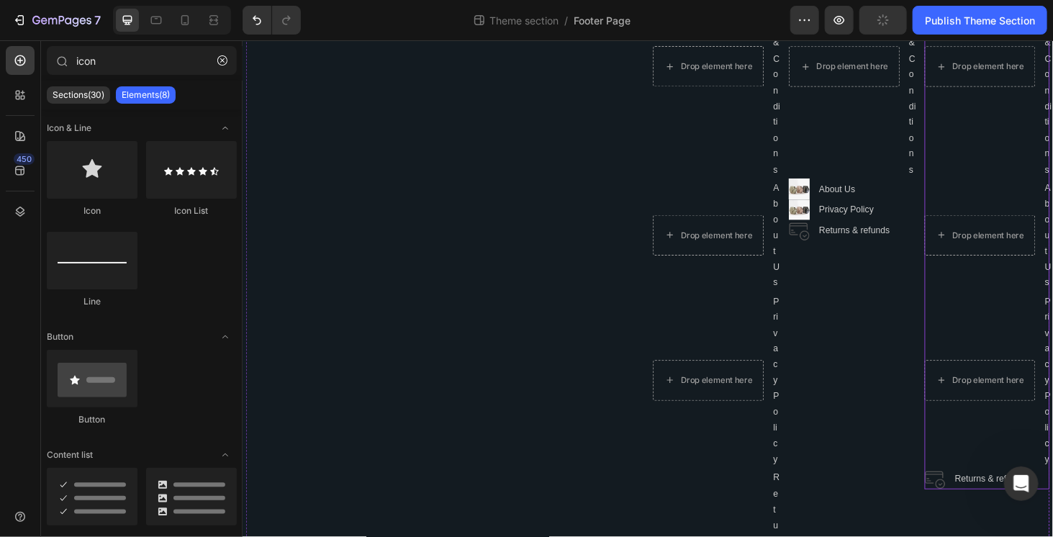
scroll to position [625, 0]
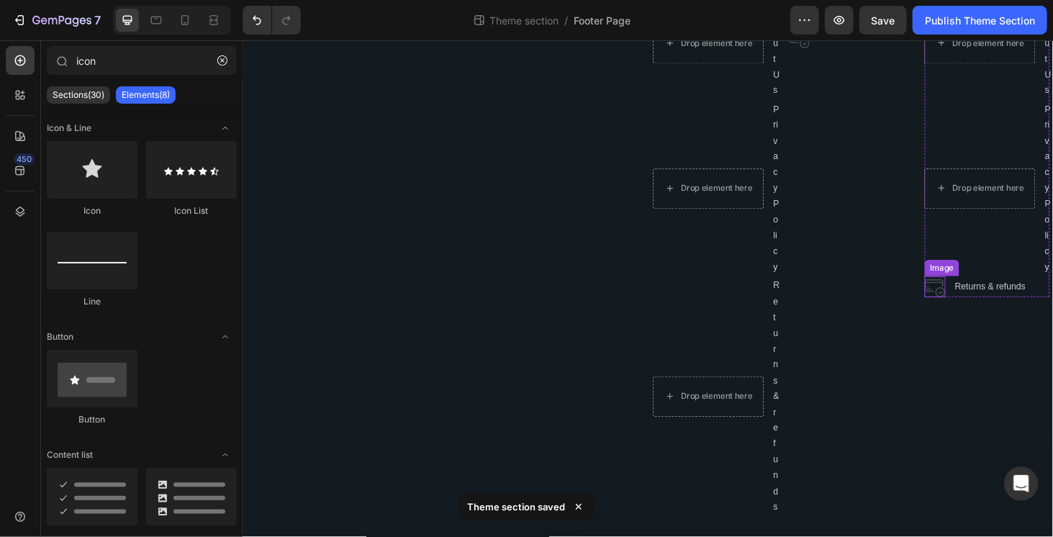
click at [973, 306] on img at bounding box center [980, 302] width 22 height 22
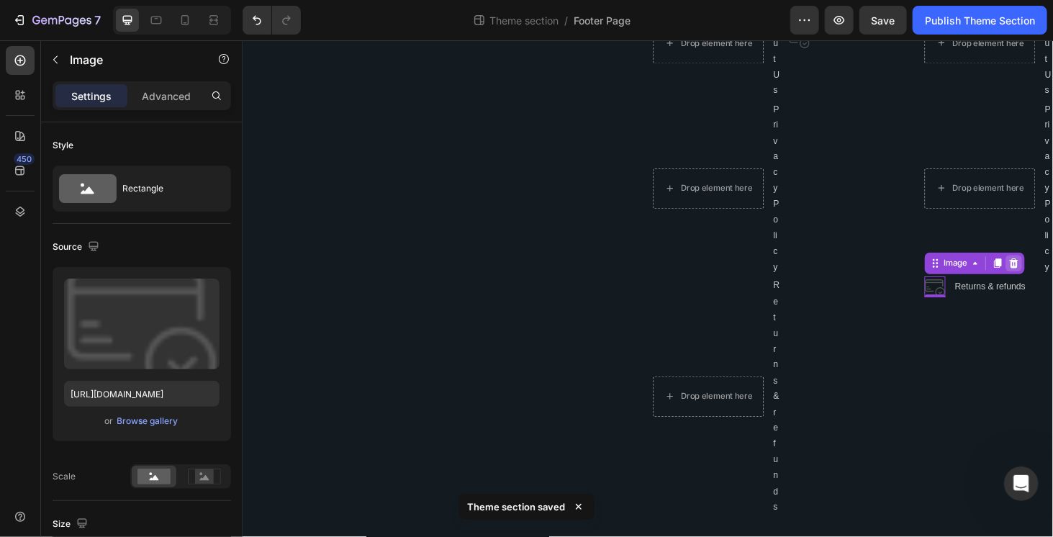
click at [1052, 281] on icon at bounding box center [1063, 278] width 9 height 10
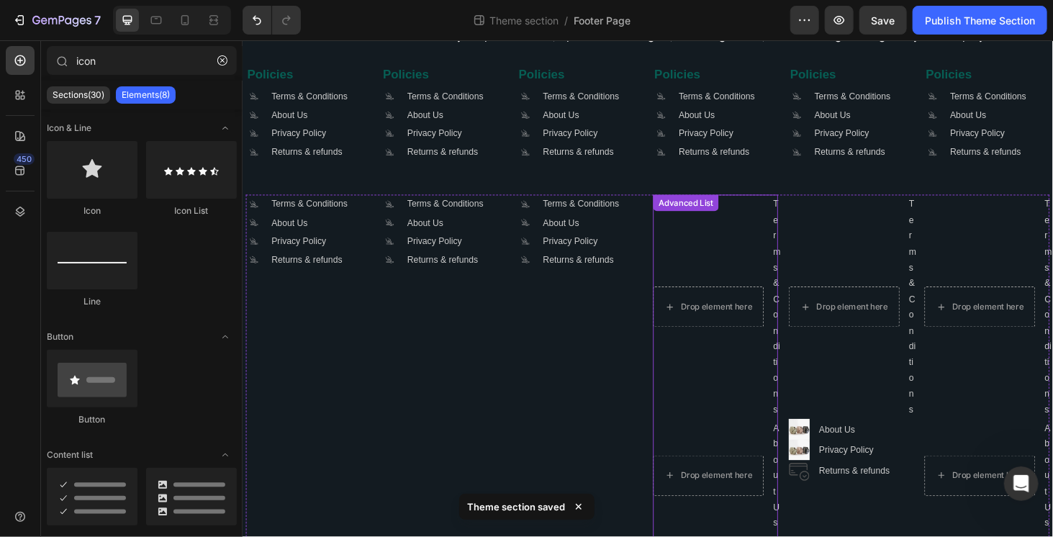
scroll to position [265, 0]
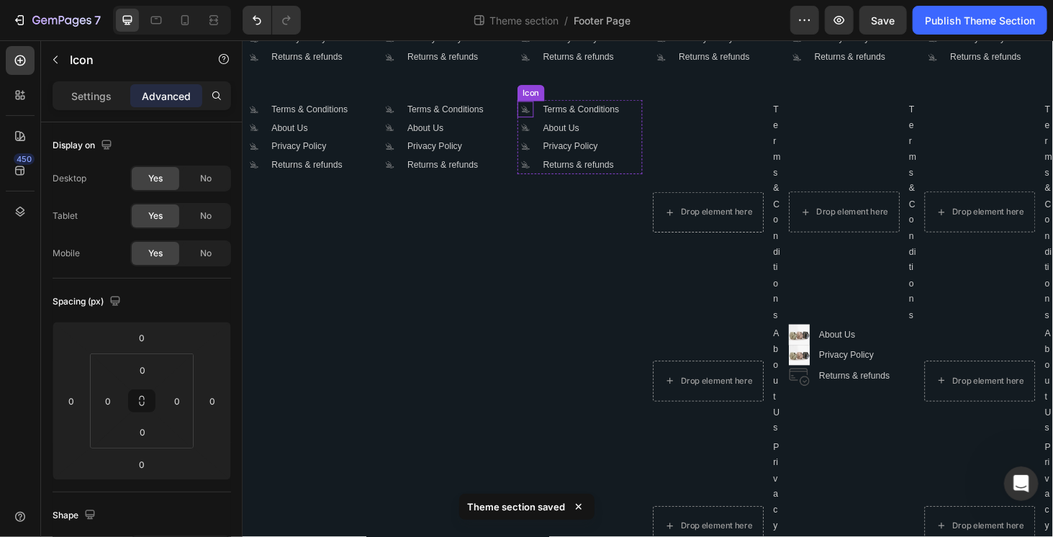
click at [539, 111] on icon ".id581668665934479914 .cls-1 { fill: #a8a7a7; }" at bounding box center [543, 113] width 17 height 17
click at [600, 94] on icon at bounding box center [605, 92] width 12 height 12
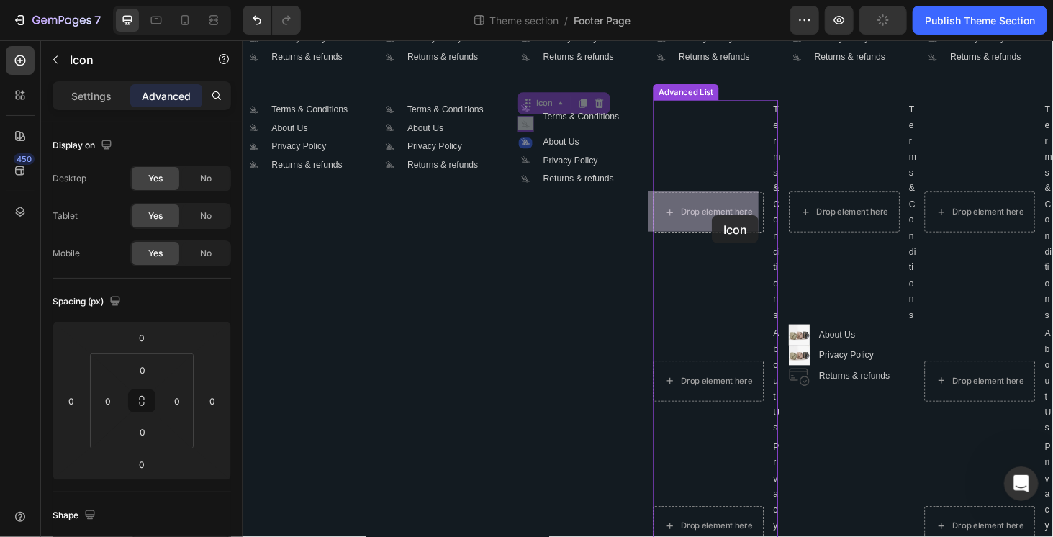
drag, startPoint x: 542, startPoint y: 104, endPoint x: 709, endPoint y: 227, distance: 207.0
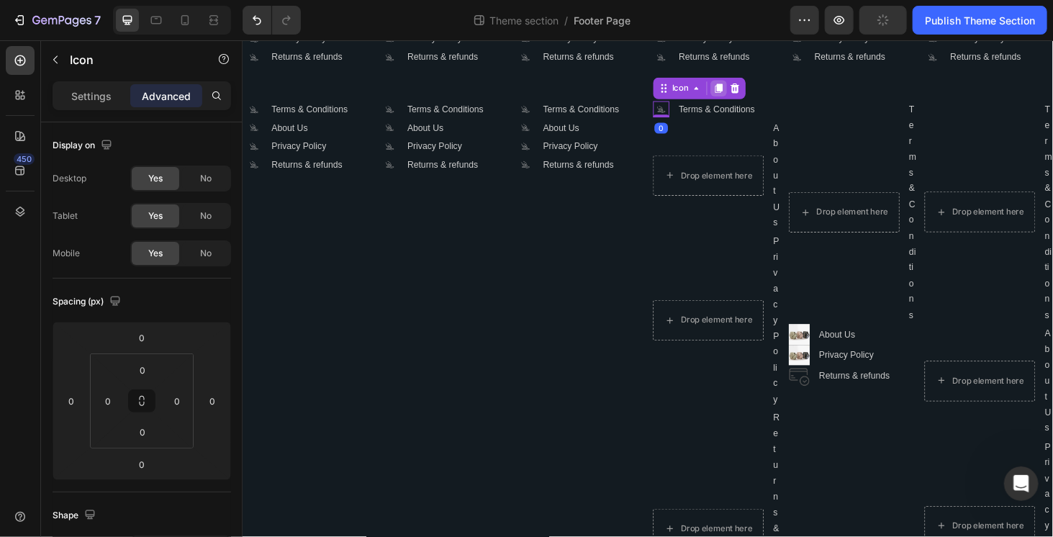
click at [741, 96] on div at bounding box center [749, 91] width 17 height 17
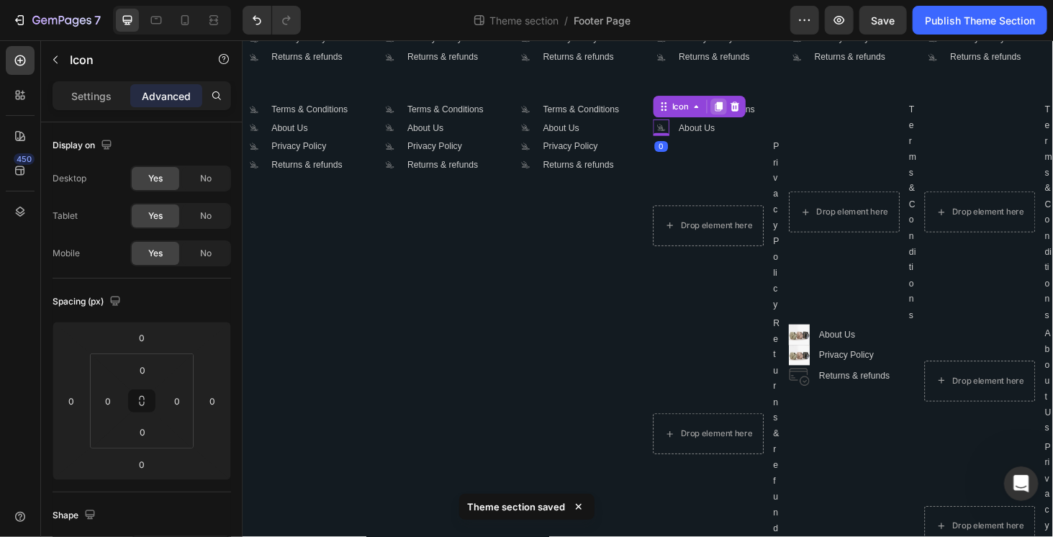
click at [747, 111] on icon at bounding box center [750, 112] width 8 height 10
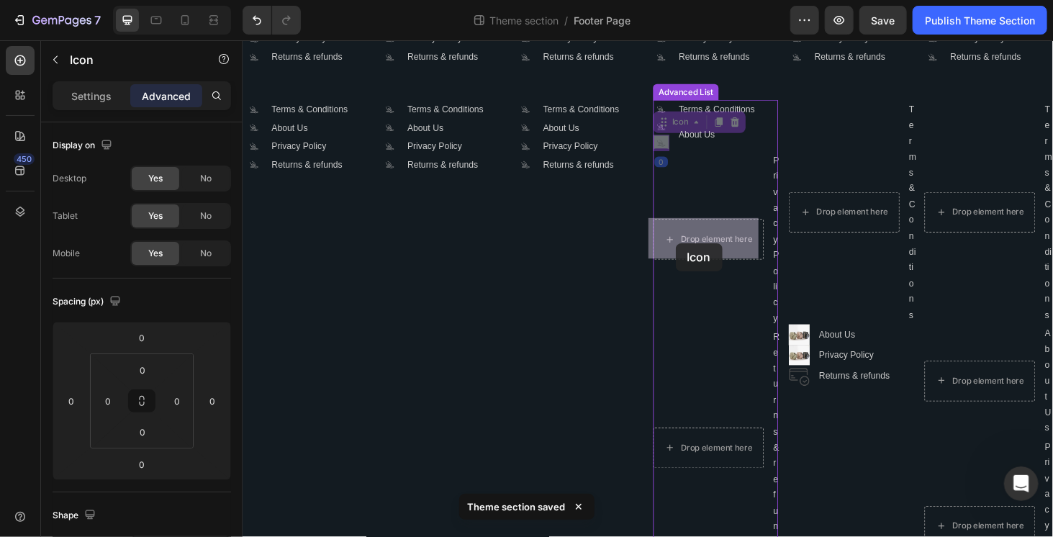
drag, startPoint x: 687, startPoint y: 127, endPoint x: 703, endPoint y: 253, distance: 127.7
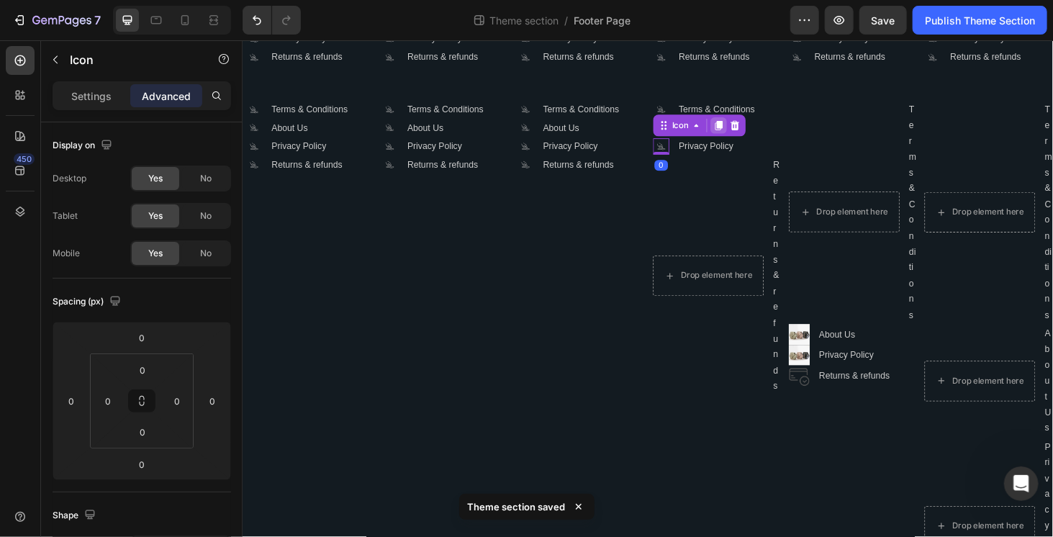
click at [743, 131] on icon at bounding box center [749, 131] width 12 height 12
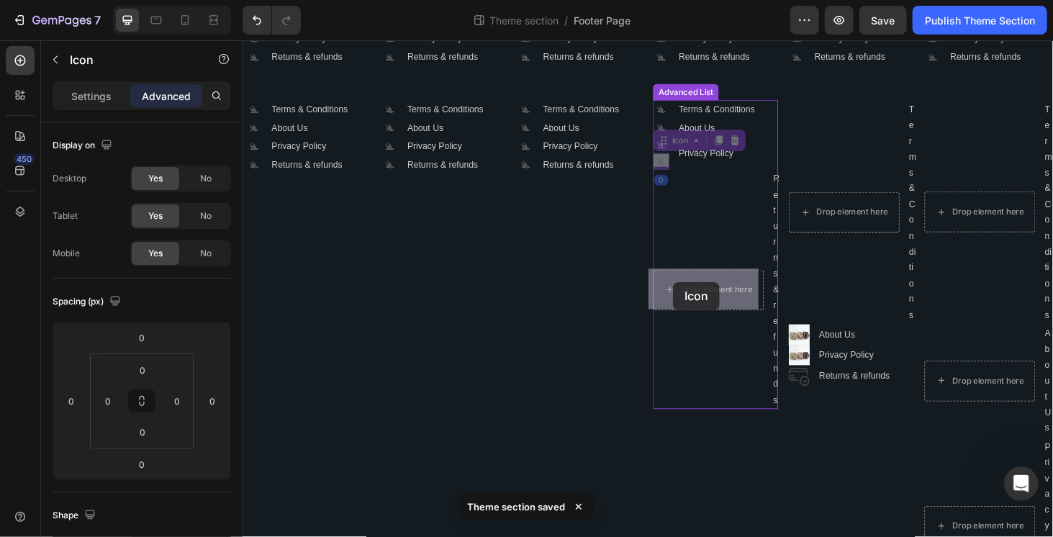
drag, startPoint x: 679, startPoint y: 140, endPoint x: 703, endPoint y: 293, distance: 155.1
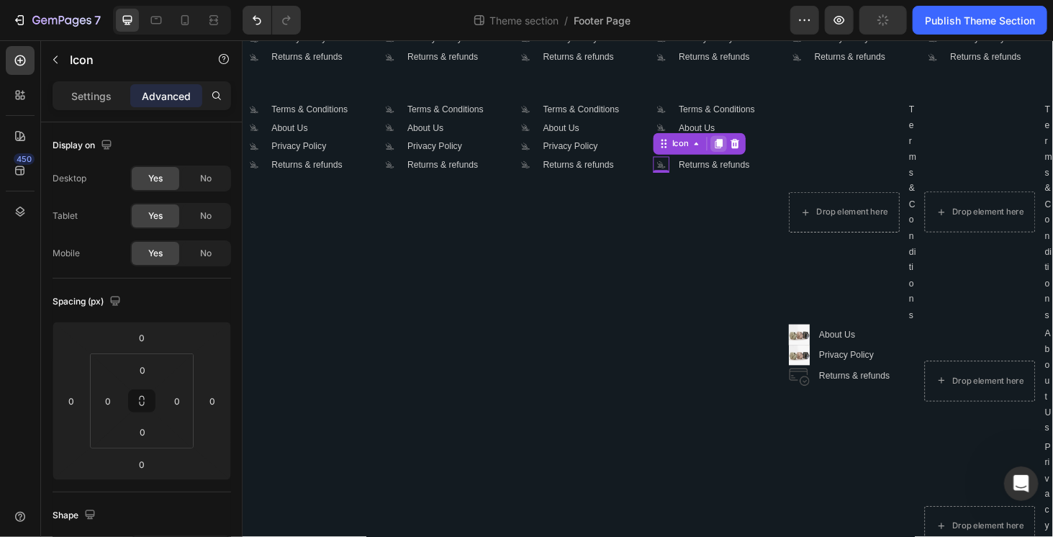
click at [743, 148] on icon at bounding box center [749, 151] width 12 height 12
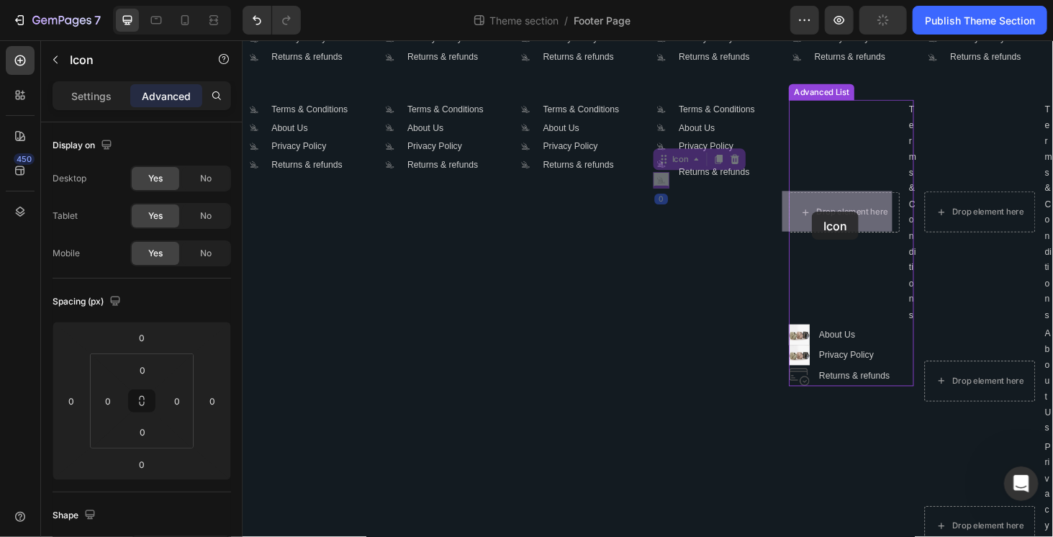
drag, startPoint x: 685, startPoint y: 164, endPoint x: 846, endPoint y: 223, distance: 171.0
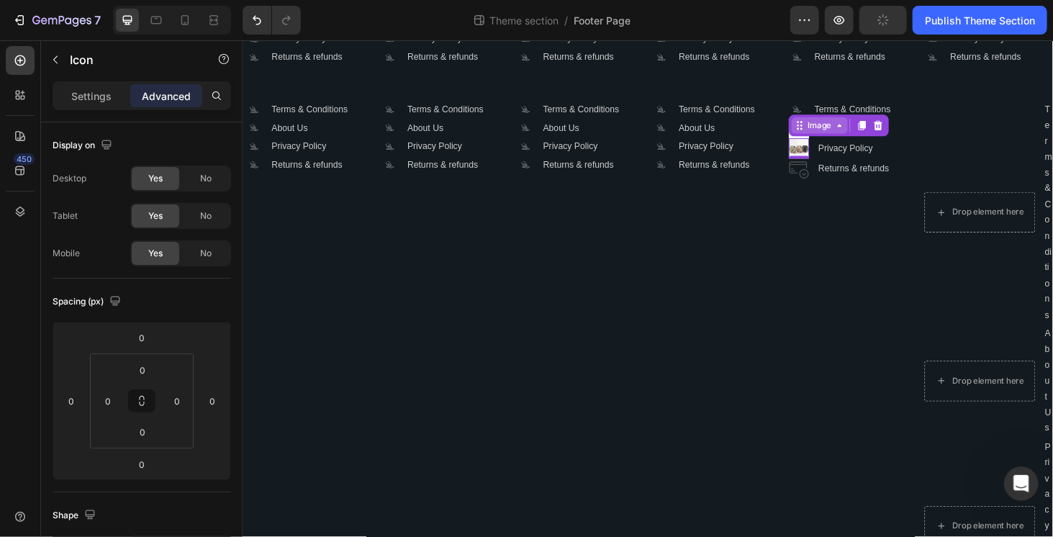
click at [830, 138] on div "Image" at bounding box center [877, 130] width 107 height 23
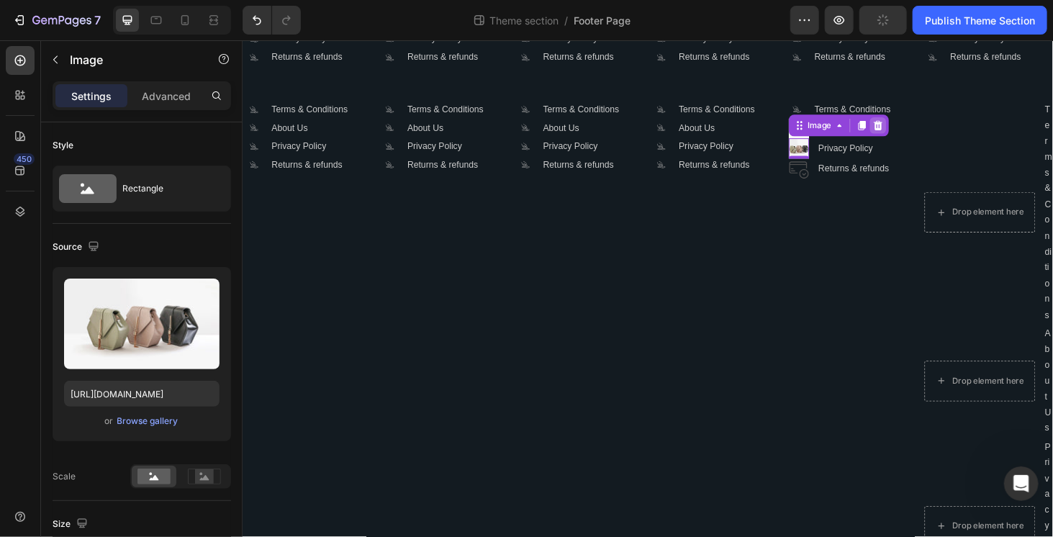
click at [910, 127] on div at bounding box center [918, 130] width 17 height 17
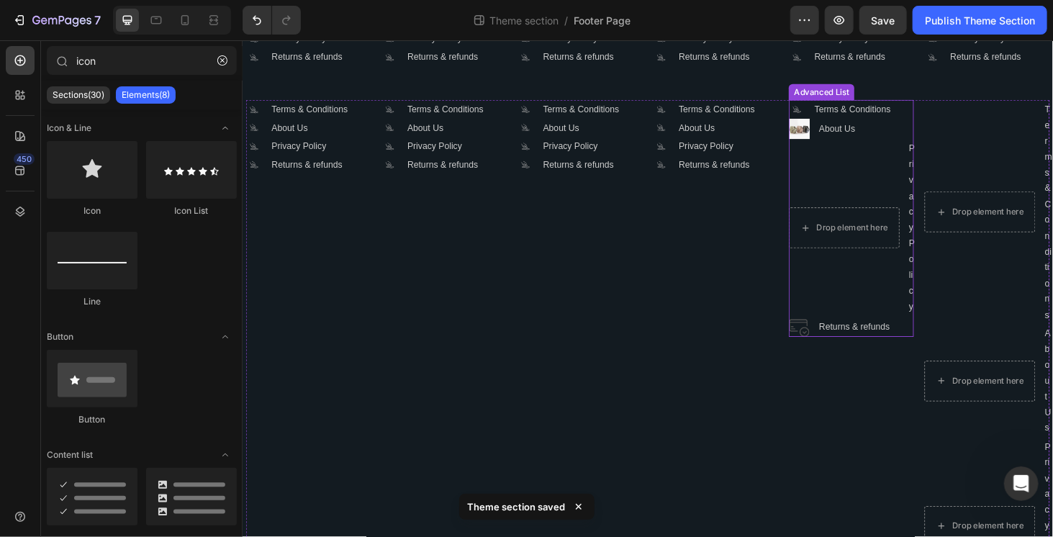
click at [828, 140] on img at bounding box center [835, 135] width 22 height 22
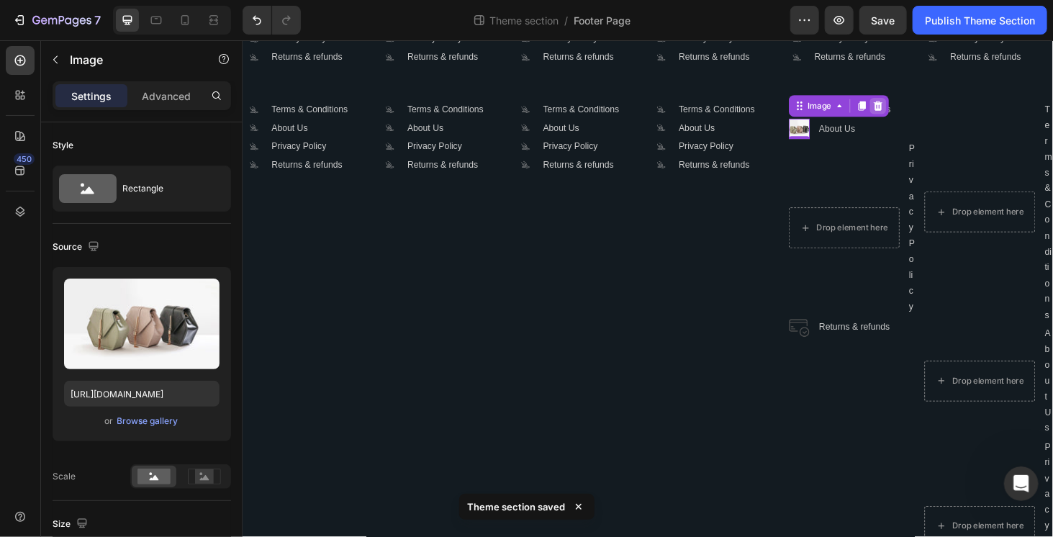
click at [915, 113] on icon at bounding box center [919, 110] width 9 height 10
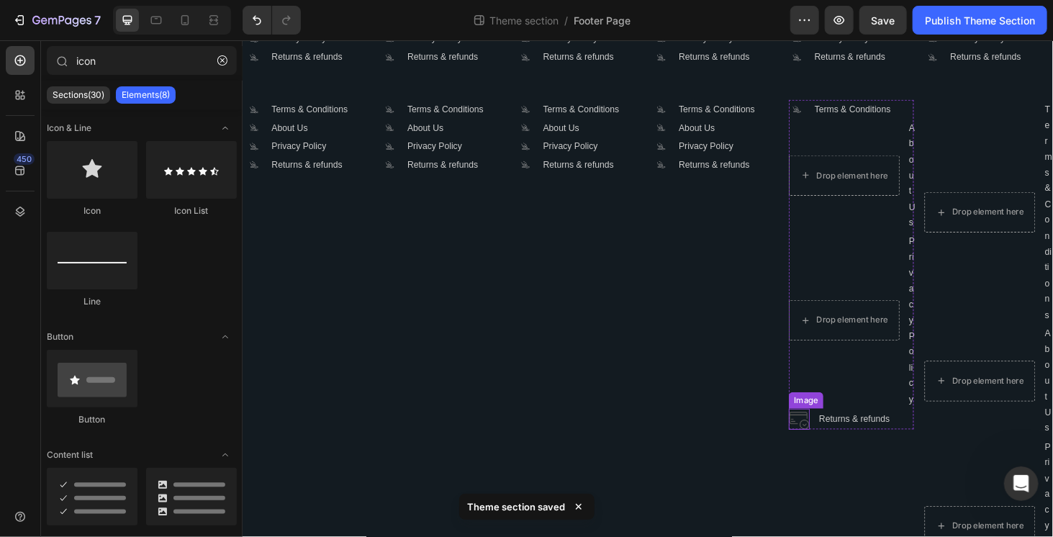
click at [826, 443] on img at bounding box center [835, 444] width 22 height 22
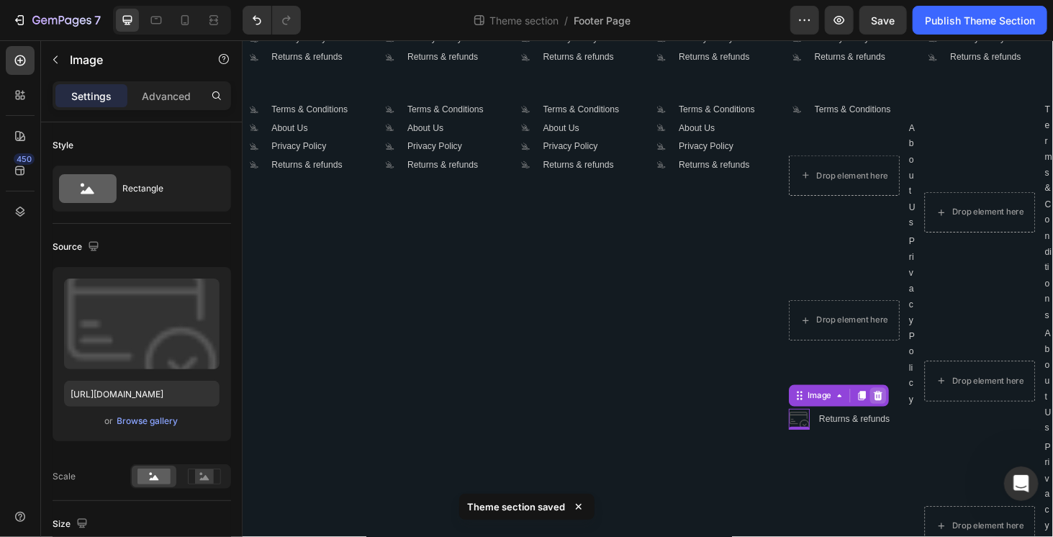
click at [913, 420] on icon at bounding box center [919, 419] width 12 height 12
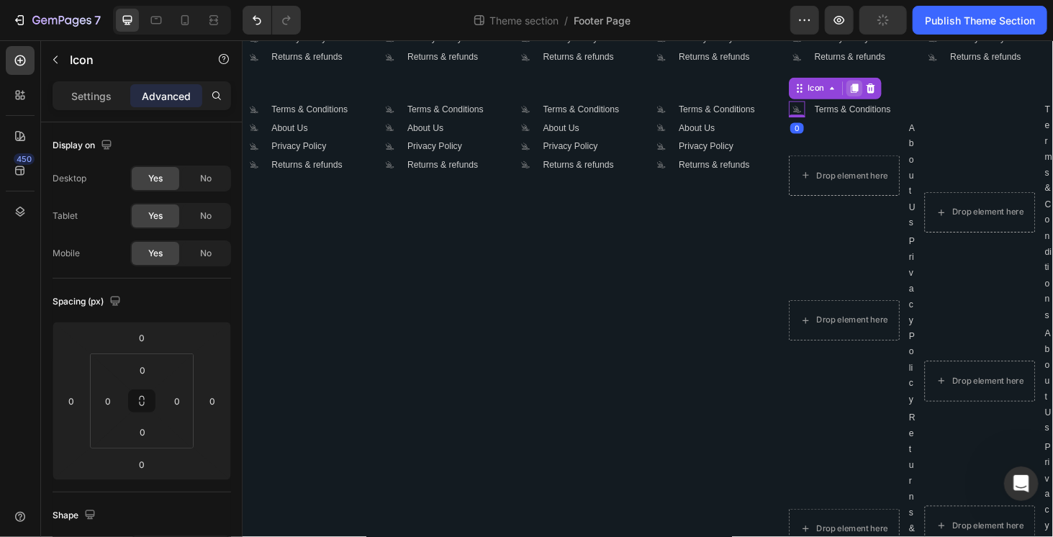
click at [890, 91] on icon at bounding box center [894, 91] width 8 height 10
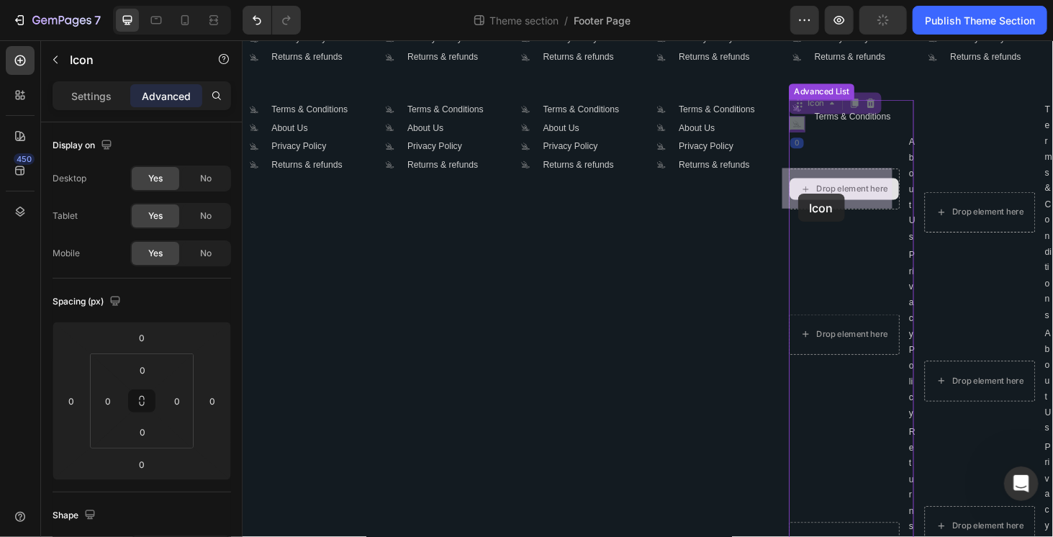
drag, startPoint x: 828, startPoint y: 120, endPoint x: 827, endPoint y: 191, distance: 71.3
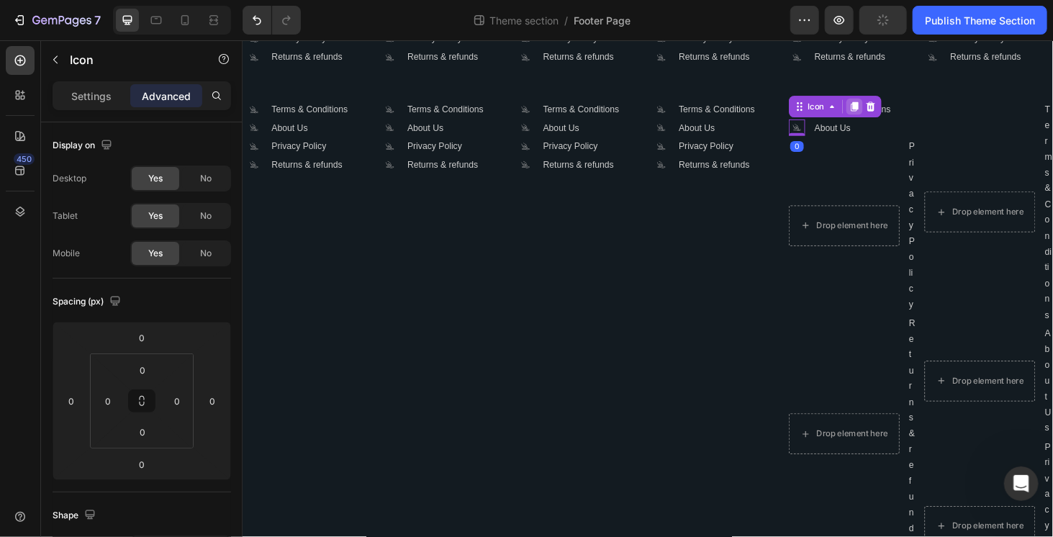
click at [890, 114] on icon at bounding box center [894, 112] width 8 height 10
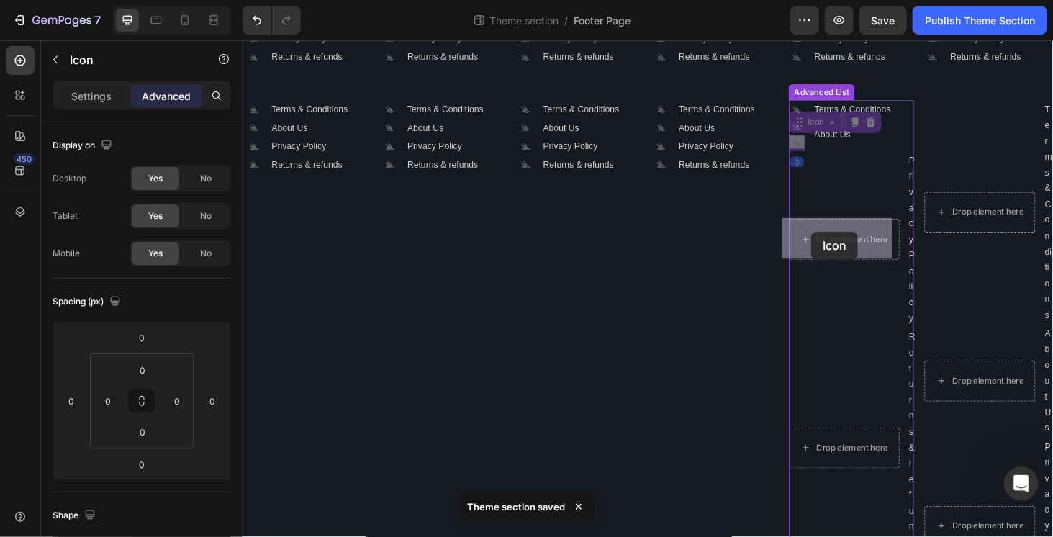
drag, startPoint x: 826, startPoint y: 127, endPoint x: 846, endPoint y: 231, distance: 106.1
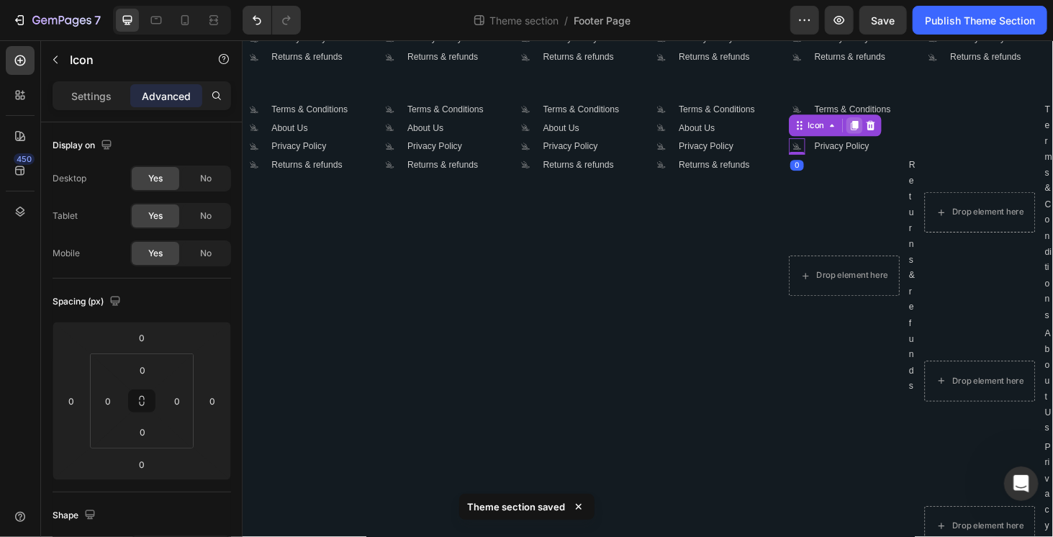
click at [888, 132] on icon at bounding box center [894, 131] width 12 height 12
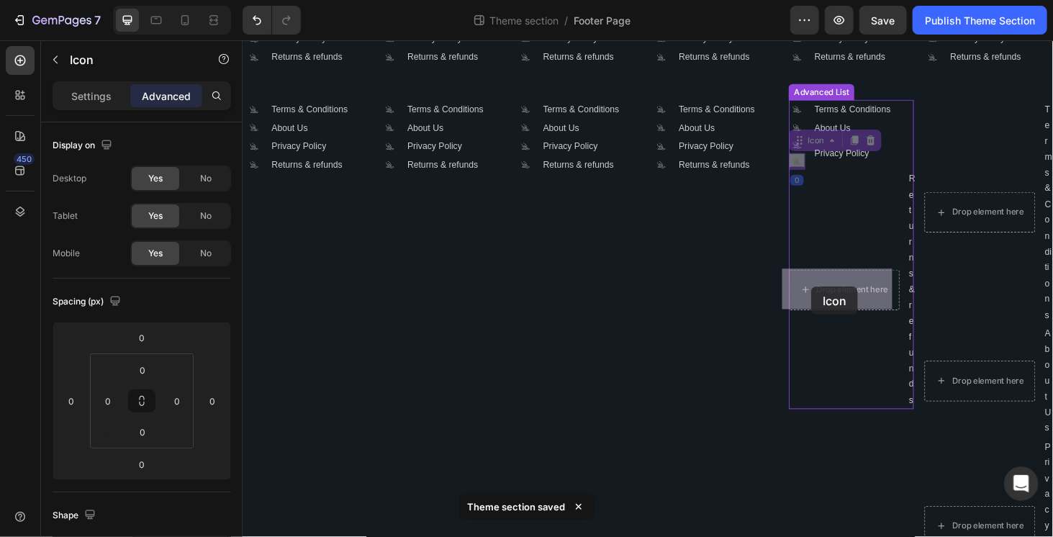
drag, startPoint x: 831, startPoint y: 162, endPoint x: 848, endPoint y: 302, distance: 141.3
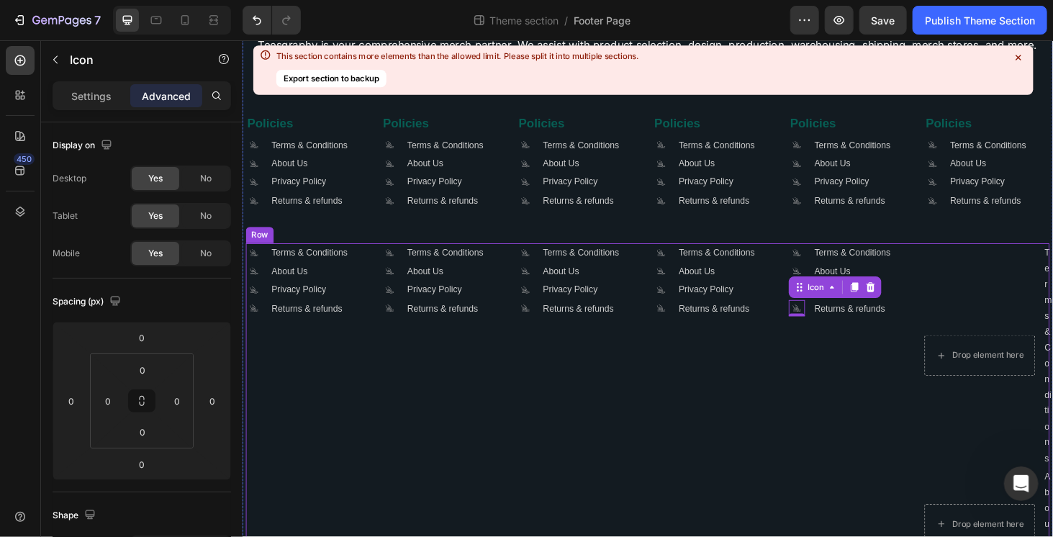
scroll to position [72, 0]
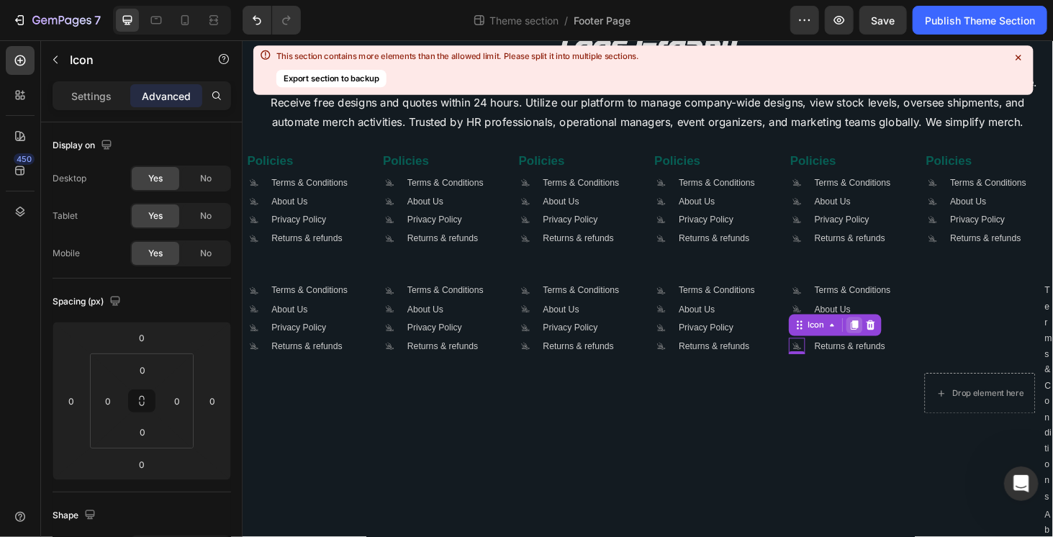
click at [890, 341] on icon at bounding box center [894, 343] width 8 height 10
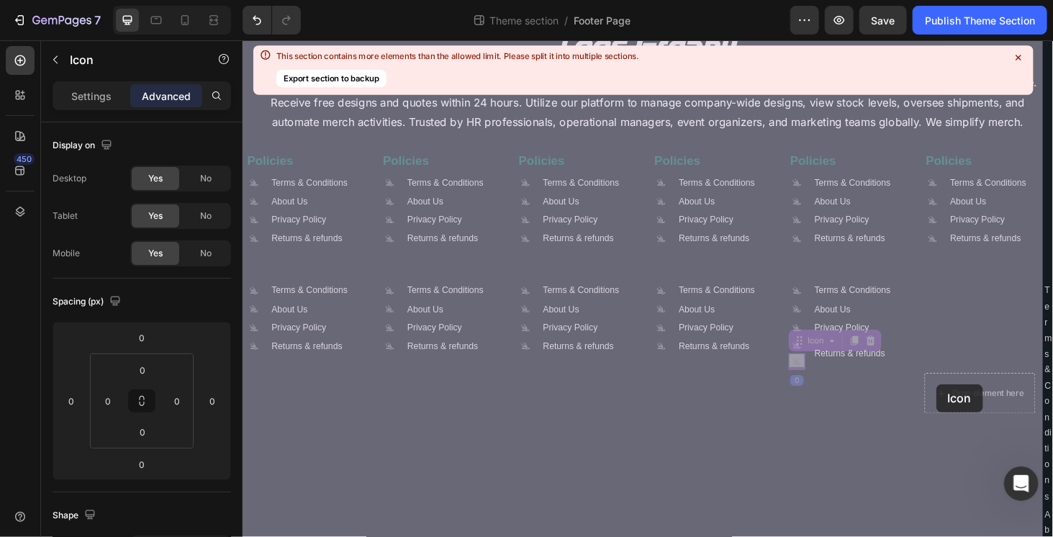
drag, startPoint x: 836, startPoint y: 370, endPoint x: 981, endPoint y: 406, distance: 149.8
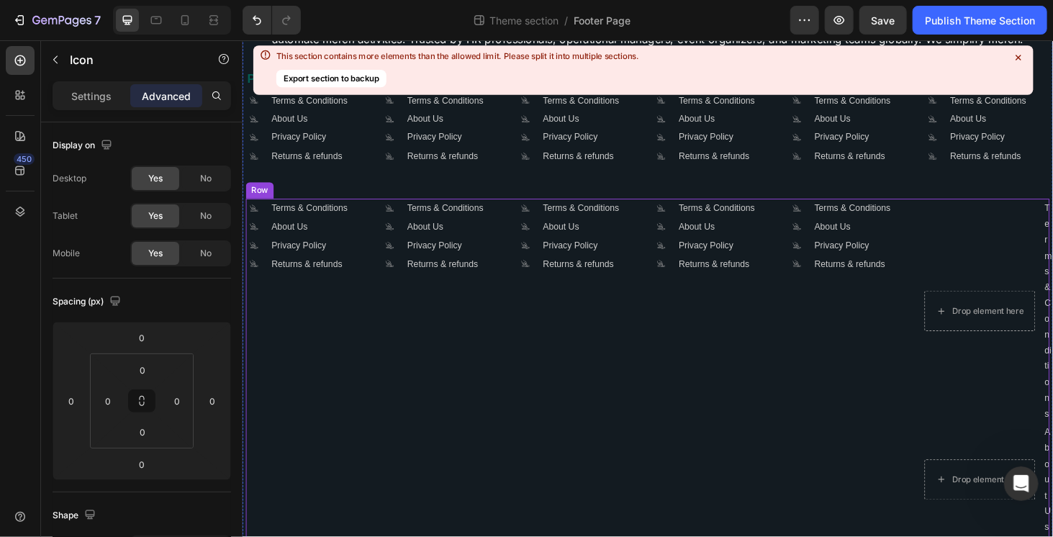
scroll to position [144, 0]
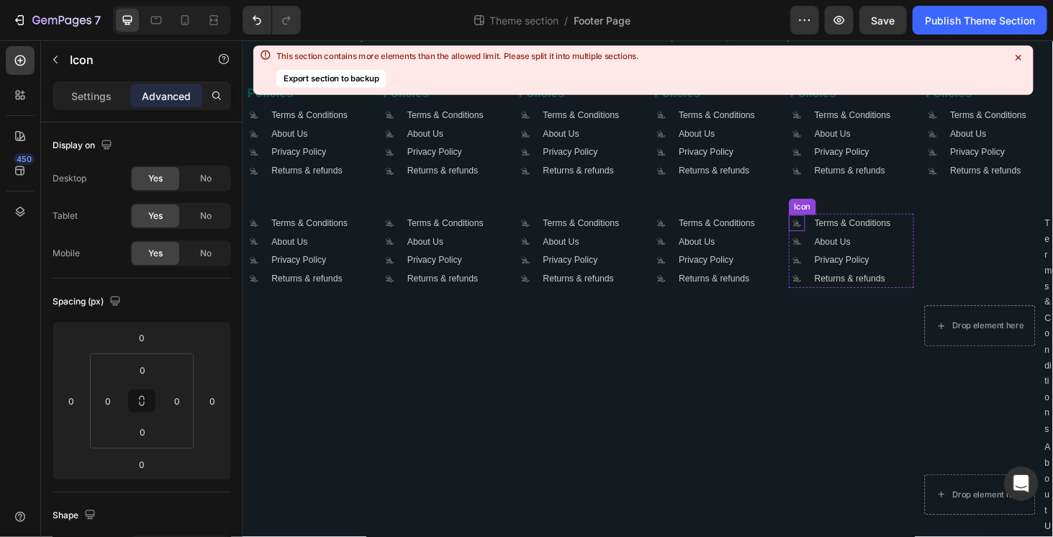
click at [825, 240] on div ".id581668665934479914 .cls-1 { fill: #a8a7a7; } Icon" at bounding box center [832, 234] width 17 height 17
click at [888, 209] on icon at bounding box center [894, 213] width 12 height 12
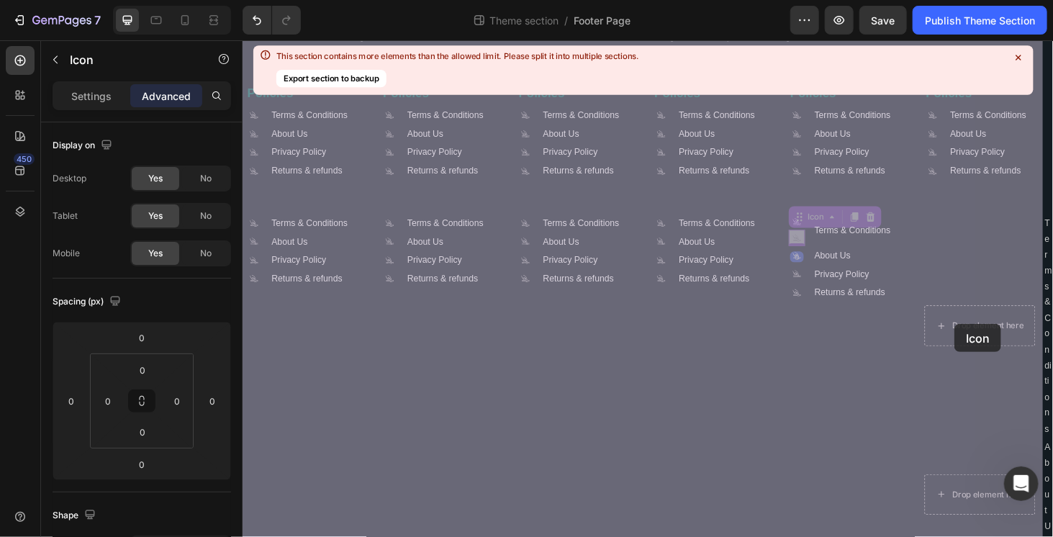
drag, startPoint x: 839, startPoint y: 233, endPoint x: 987, endPoint y: 335, distance: 180.1
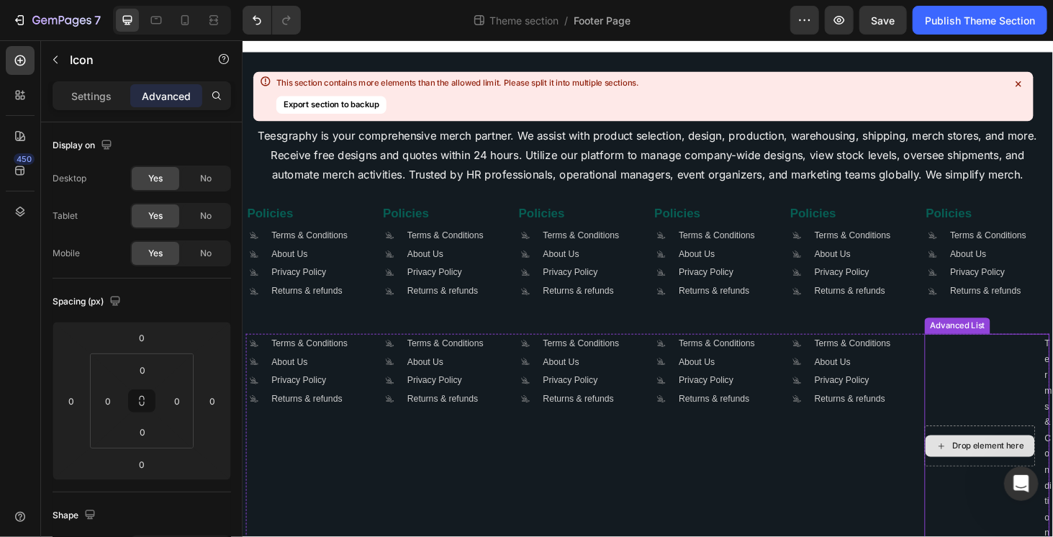
scroll to position [0, 0]
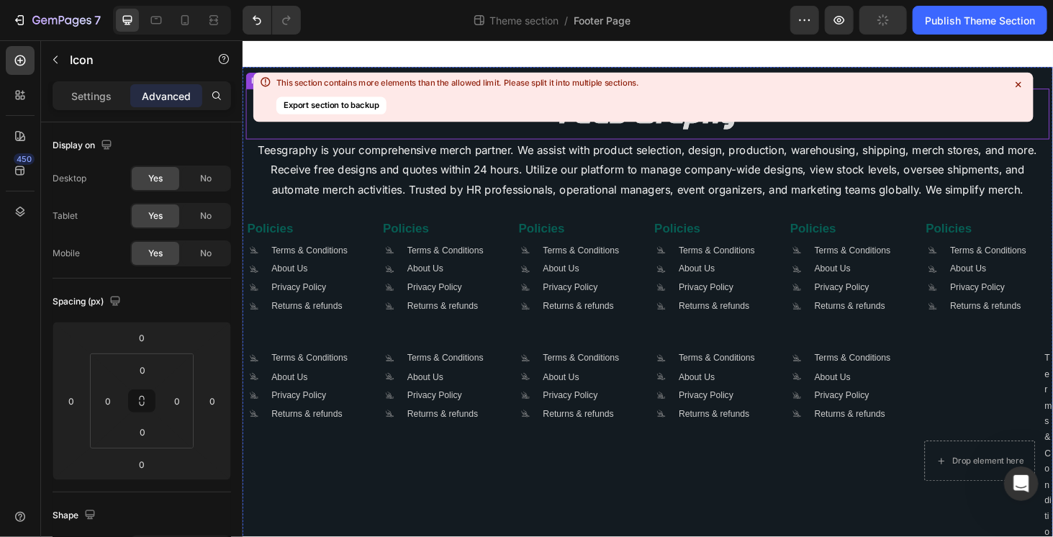
click at [1018, 80] on icon at bounding box center [1019, 85] width 14 height 14
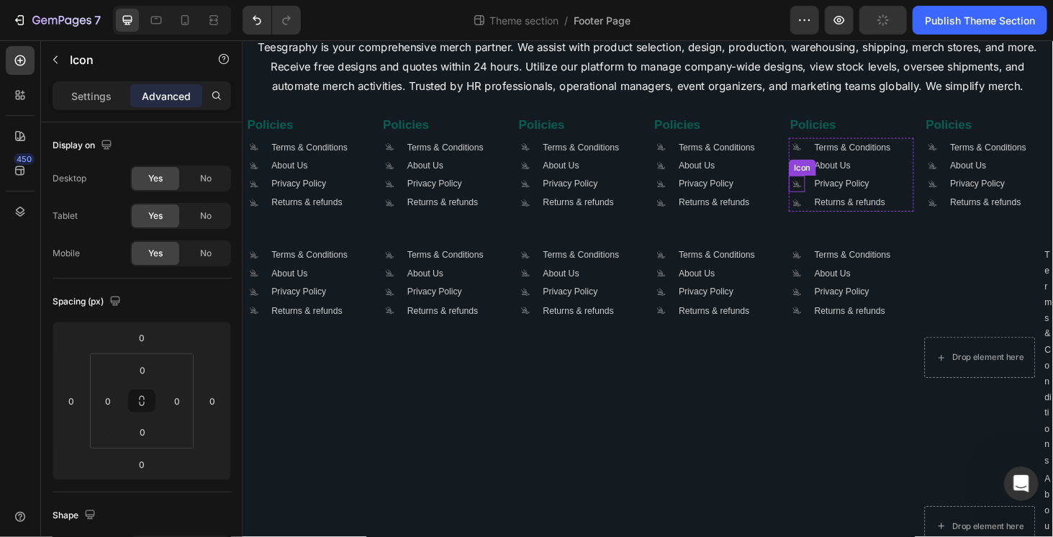
scroll to position [288, 0]
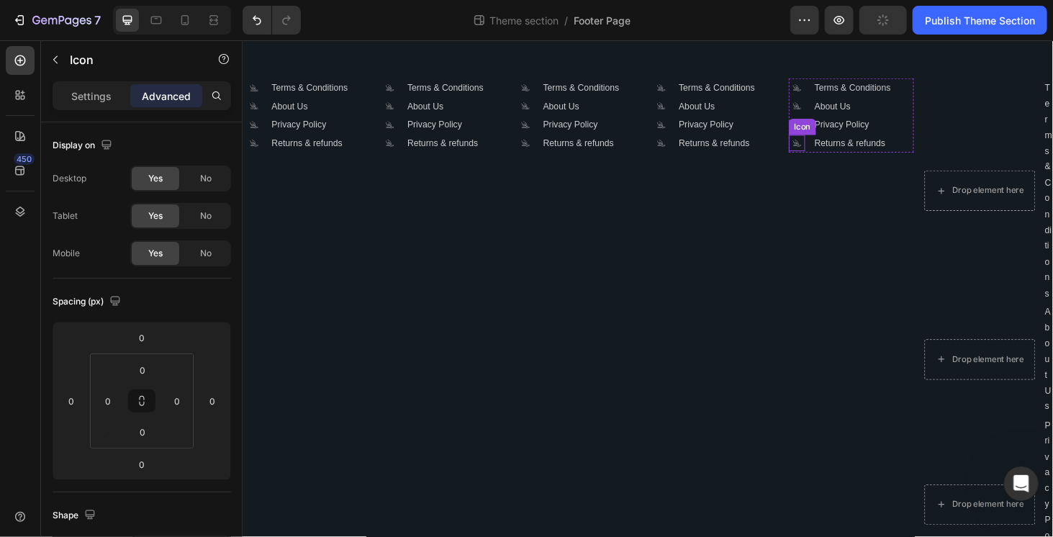
click at [825, 148] on icon ".id581668665934479914 .cls-1 { fill: #a8a7a7; }" at bounding box center [832, 149] width 17 height 17
click at [885, 122] on div at bounding box center [893, 127] width 17 height 17
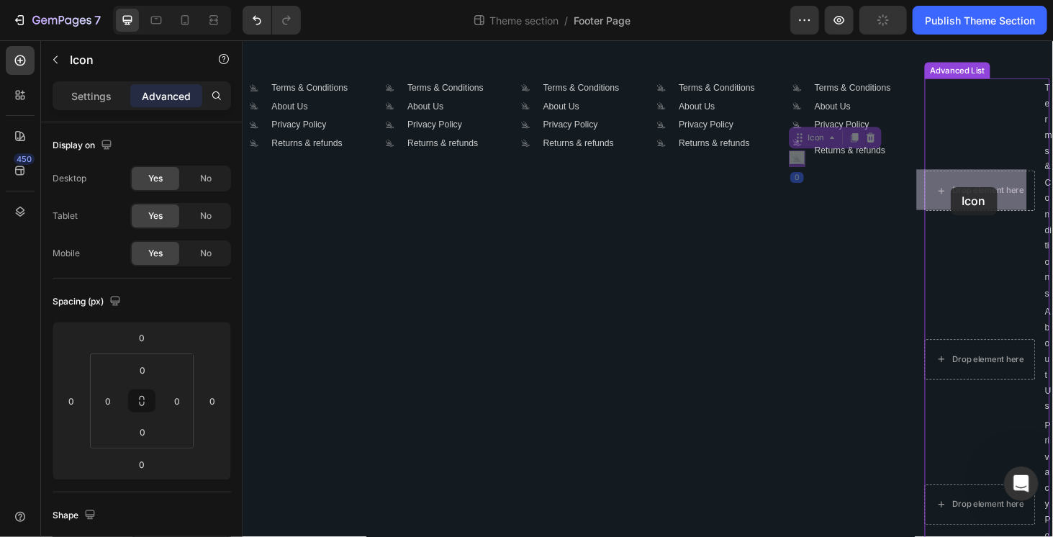
drag, startPoint x: 825, startPoint y: 145, endPoint x: 993, endPoint y: 199, distance: 176.4
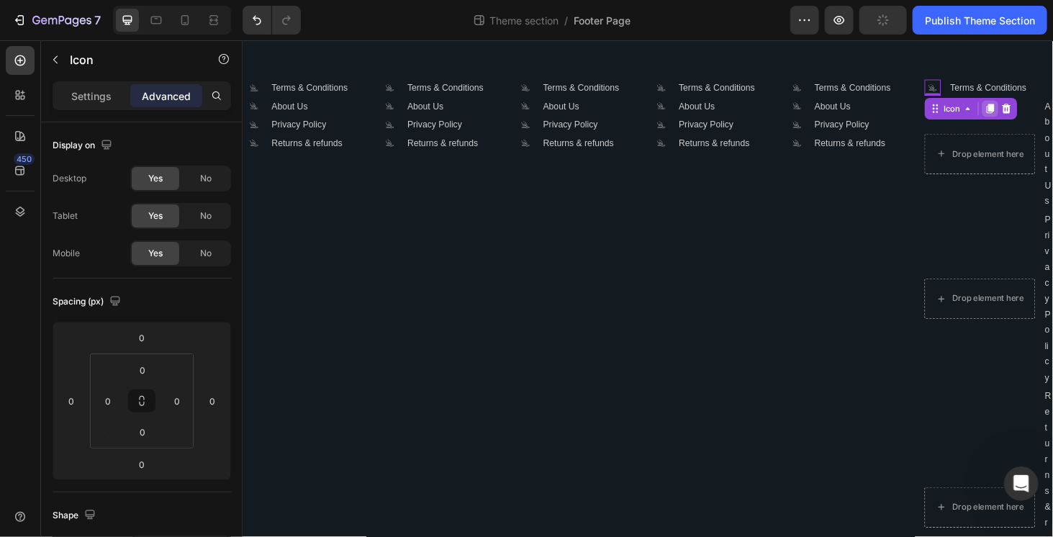
click at [1033, 107] on icon at bounding box center [1039, 113] width 12 height 12
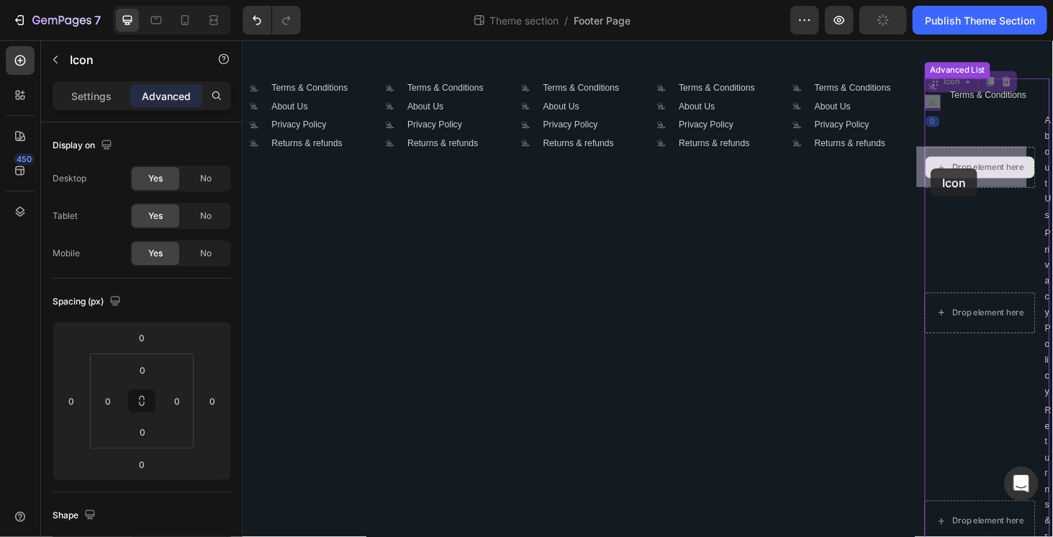
drag, startPoint x: 968, startPoint y: 83, endPoint x: 971, endPoint y: 168, distance: 85.0
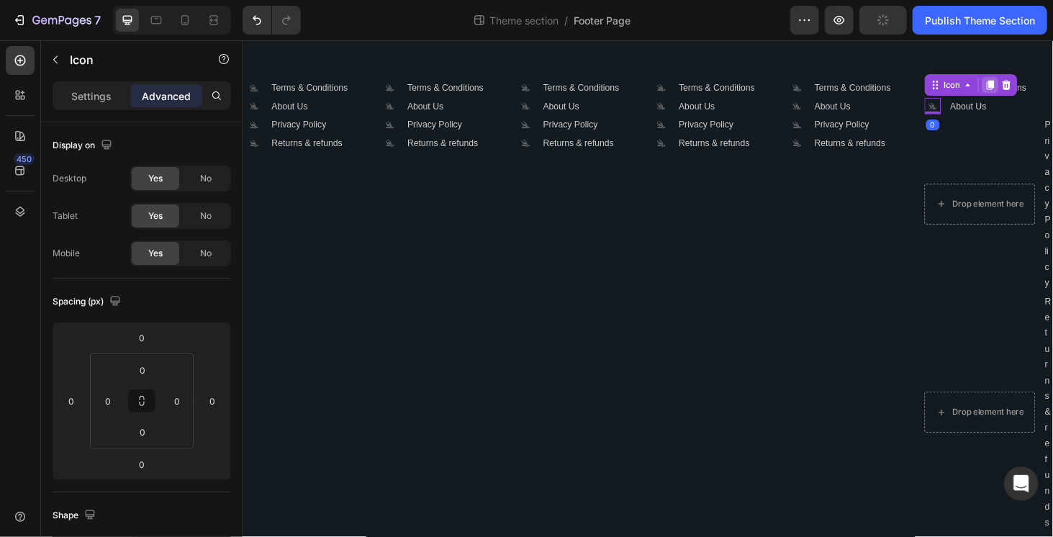
click at [1030, 94] on div at bounding box center [1038, 87] width 17 height 17
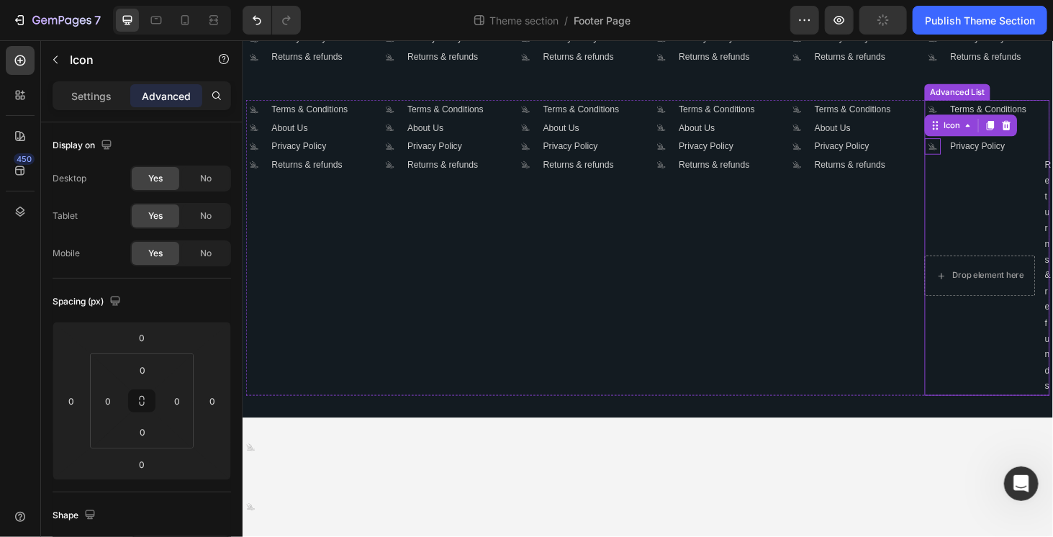
scroll to position [263, 0]
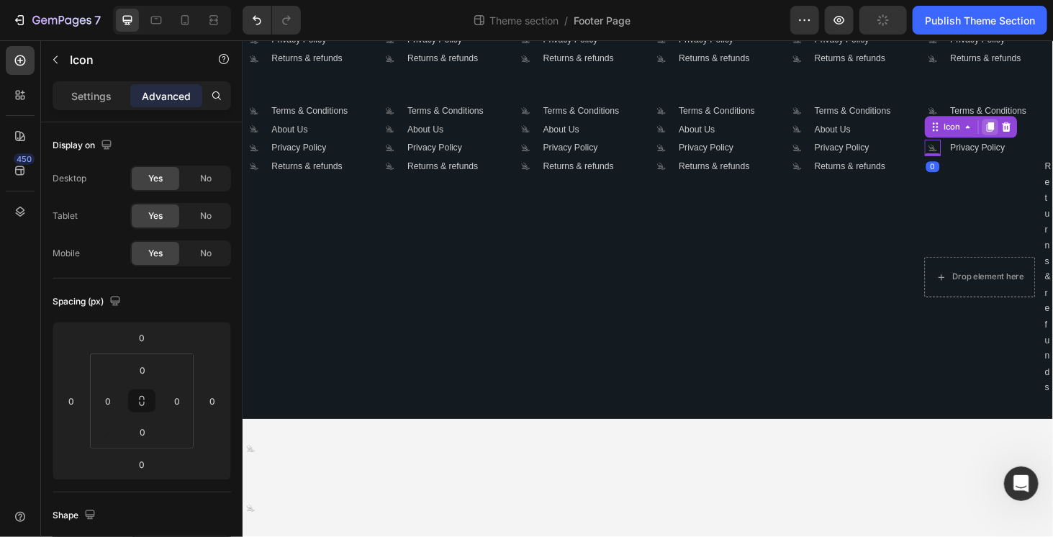
click at [1033, 127] on icon at bounding box center [1039, 133] width 12 height 12
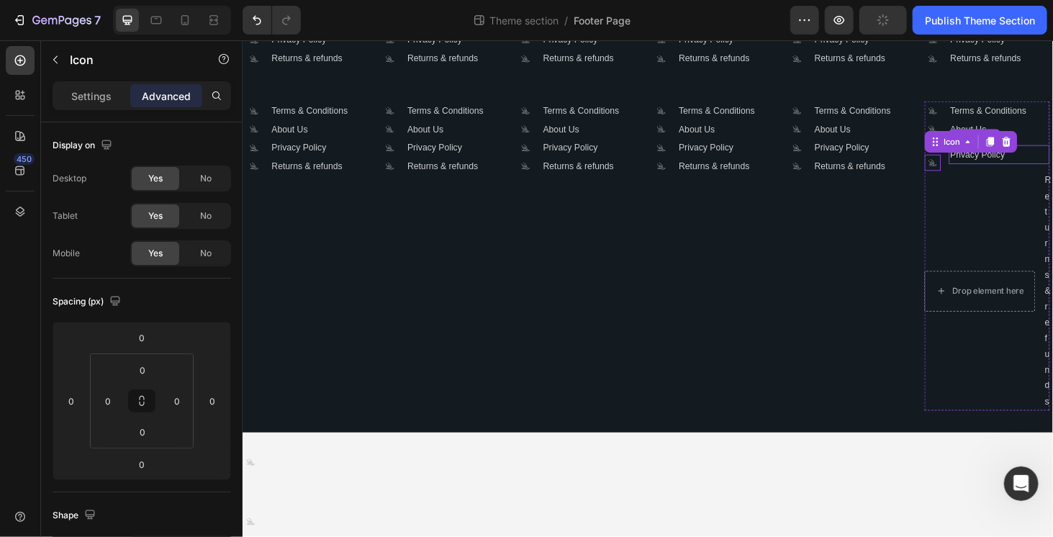
scroll to position [278, 0]
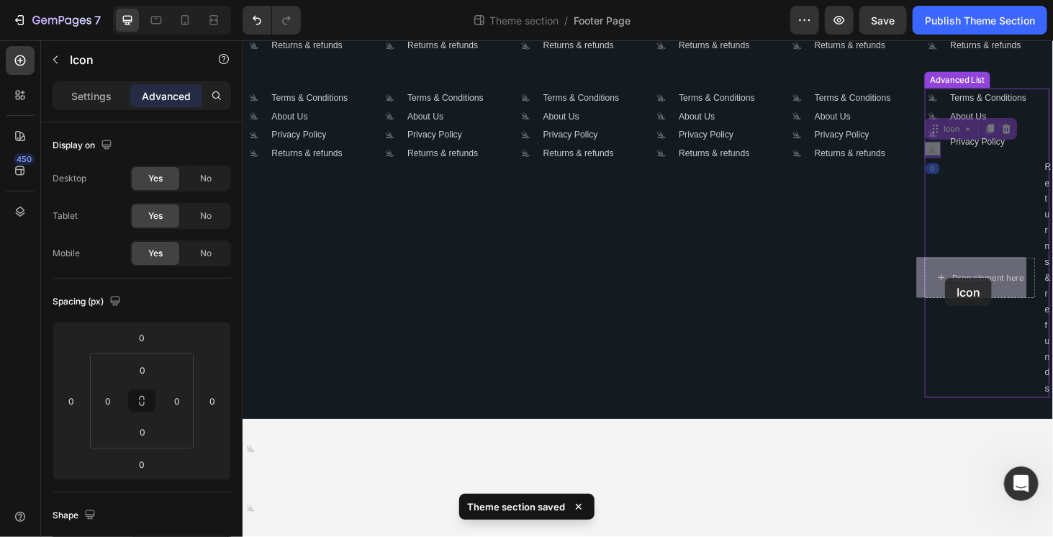
drag, startPoint x: 968, startPoint y: 157, endPoint x: 990, endPoint y: 293, distance: 137.8
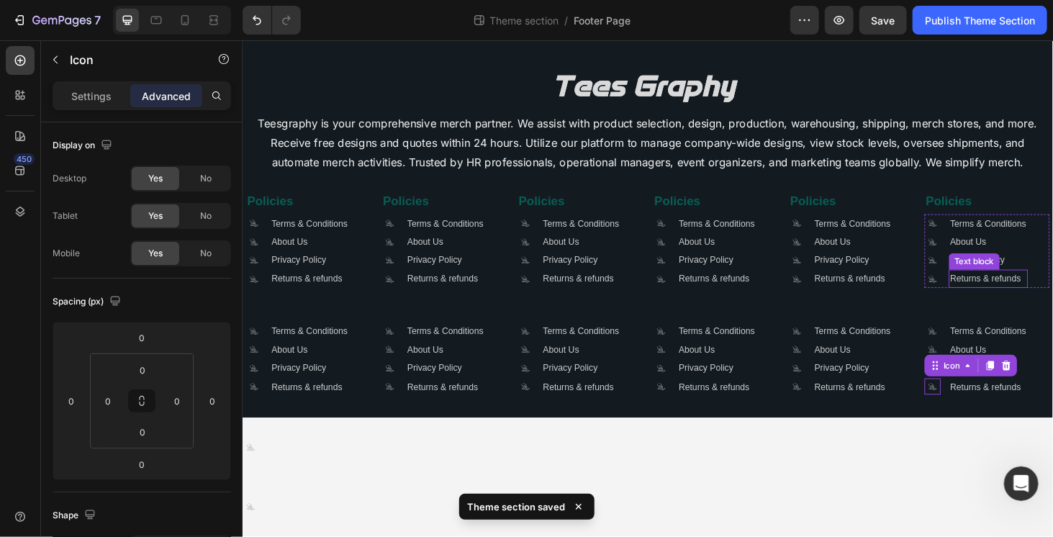
scroll to position [27, 0]
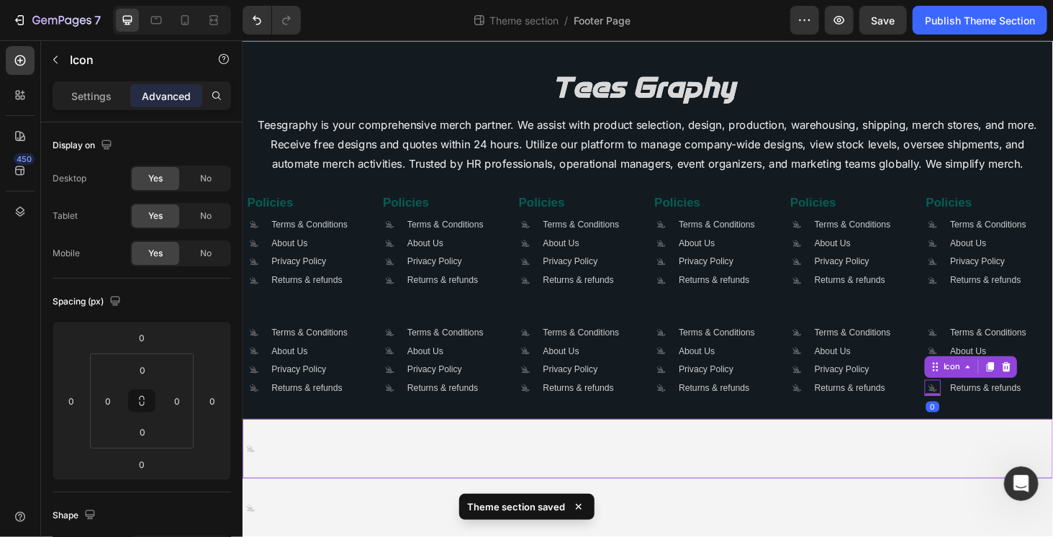
click at [820, 466] on div ".id581668665934479914 .cls-1 { fill: #a8a7a7; } Icon" at bounding box center [674, 474] width 864 height 17
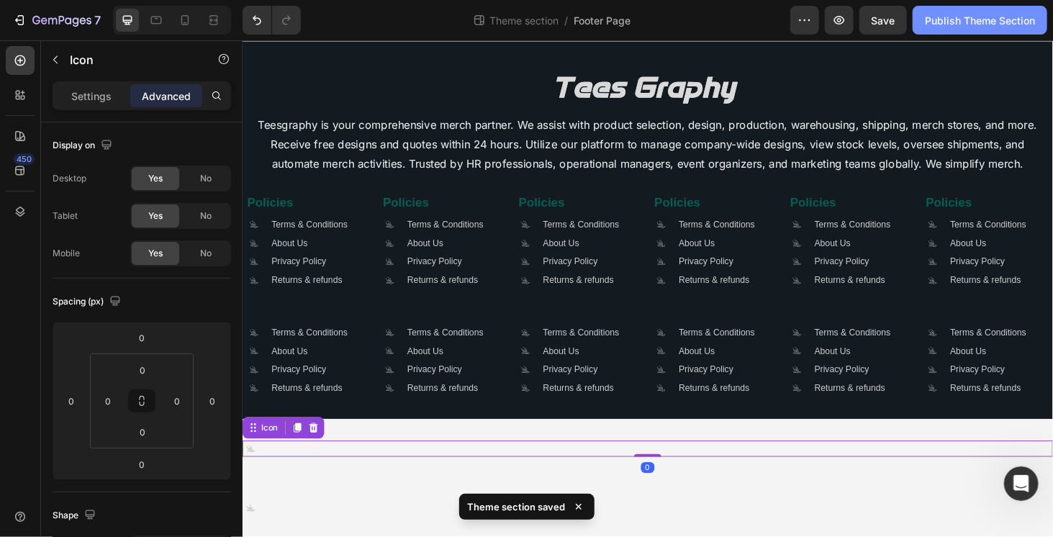
click at [962, 21] on div "Publish Theme Section" at bounding box center [980, 20] width 110 height 15
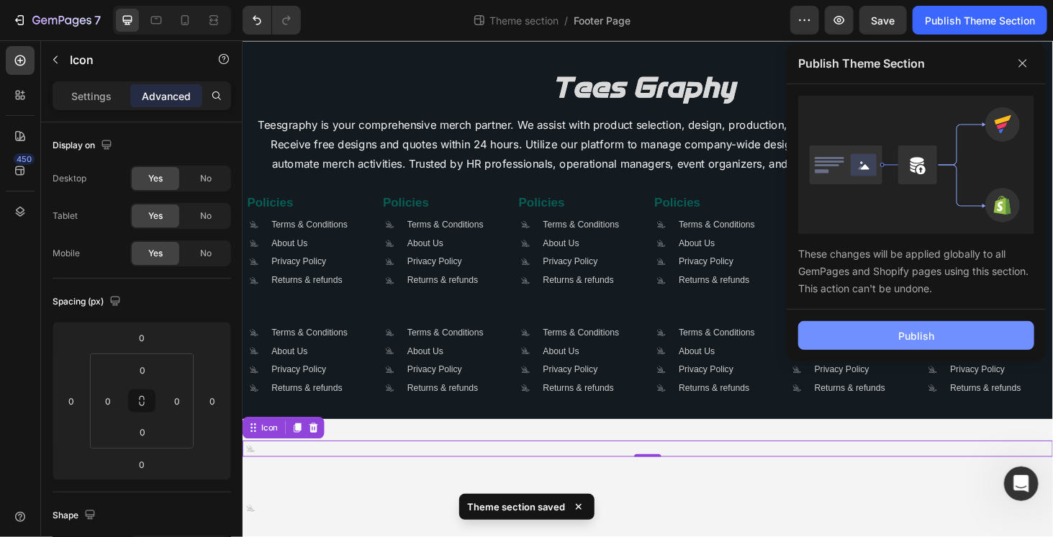
click at [944, 345] on button "Publish" at bounding box center [916, 335] width 236 height 29
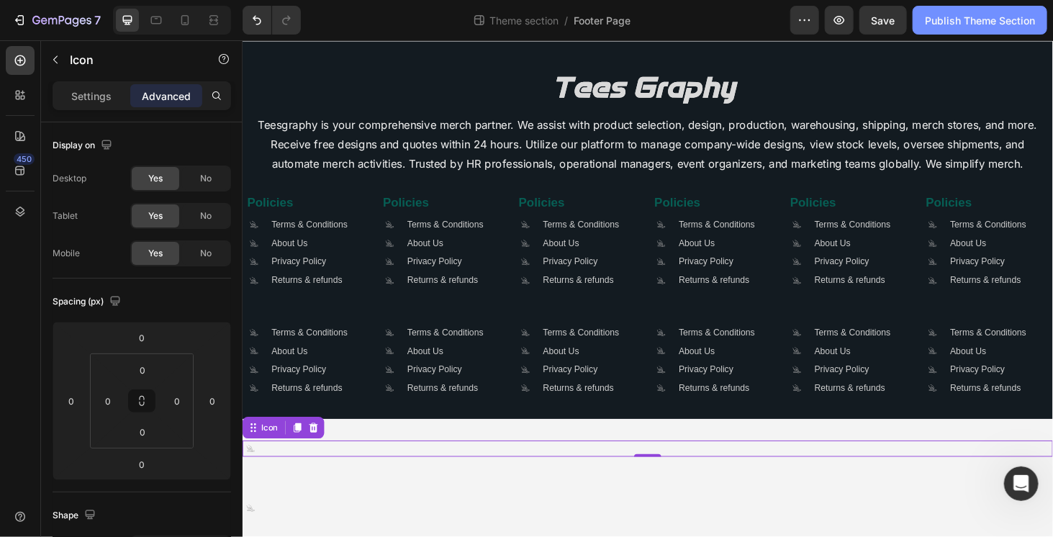
click at [969, 32] on button "Publish Theme Section" at bounding box center [980, 20] width 135 height 29
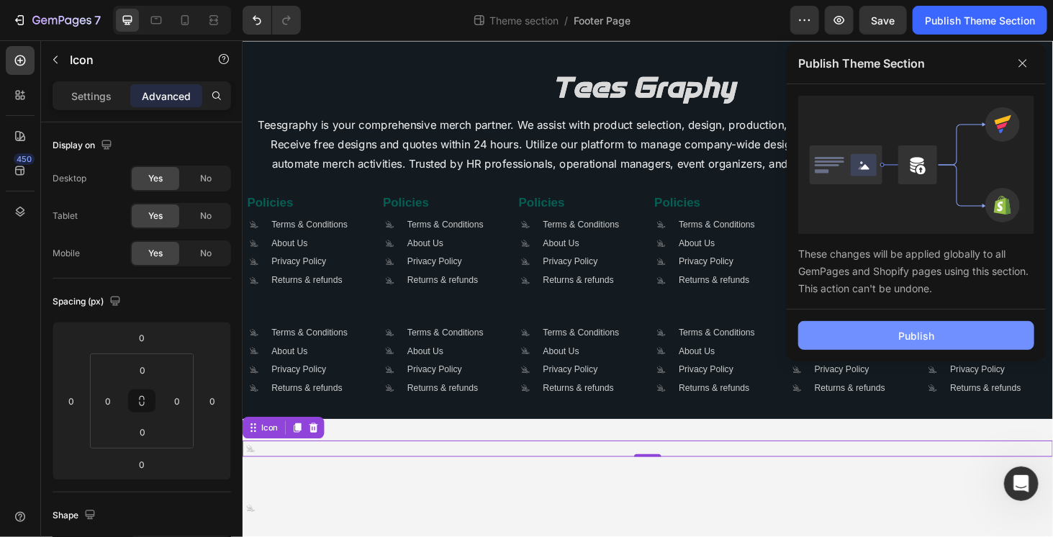
click at [944, 329] on button "Publish" at bounding box center [916, 335] width 236 height 29
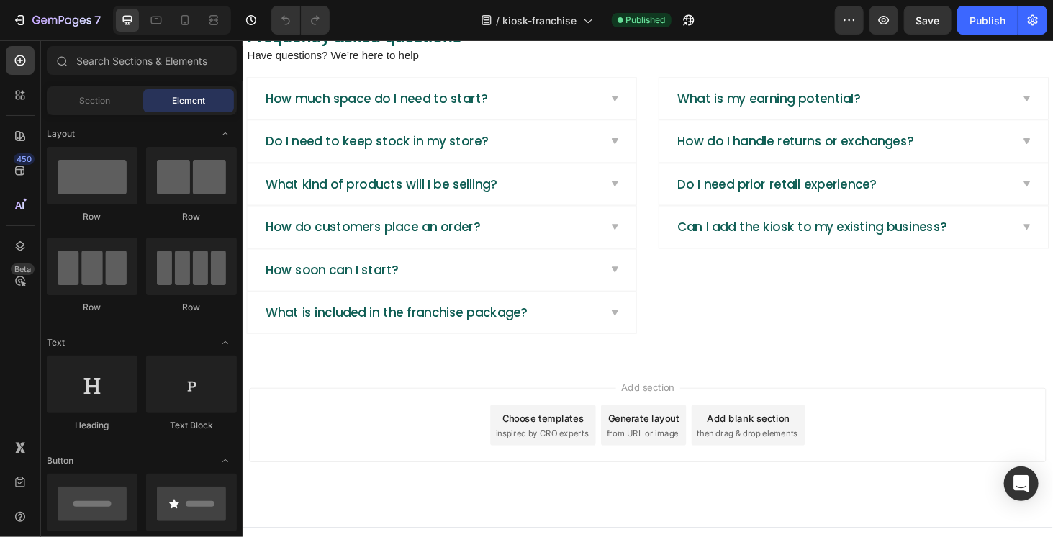
scroll to position [2194, 0]
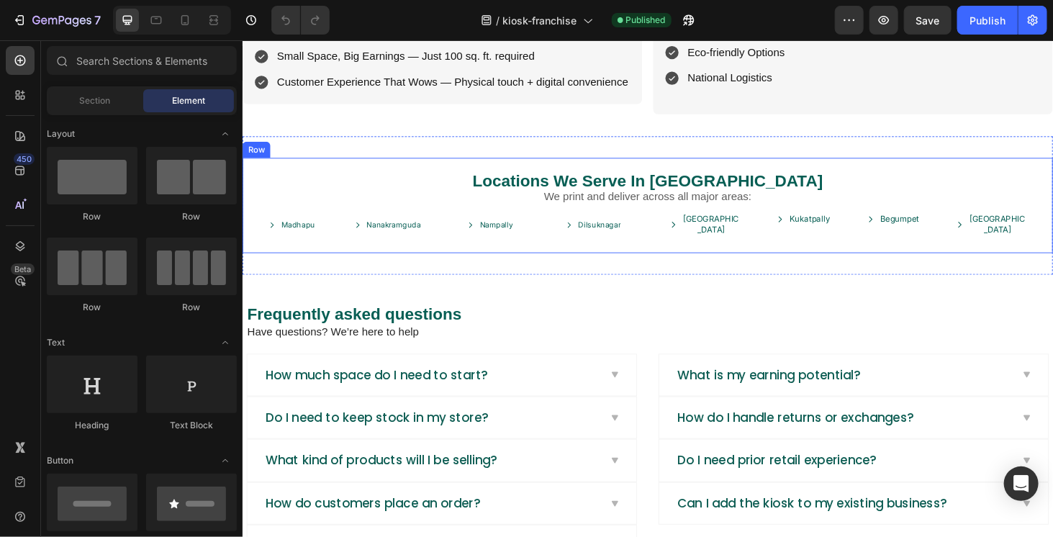
click at [574, 239] on div "Locations We Serve In Hyderabad Heading We print and deliver across all major a…" at bounding box center [674, 215] width 864 height 101
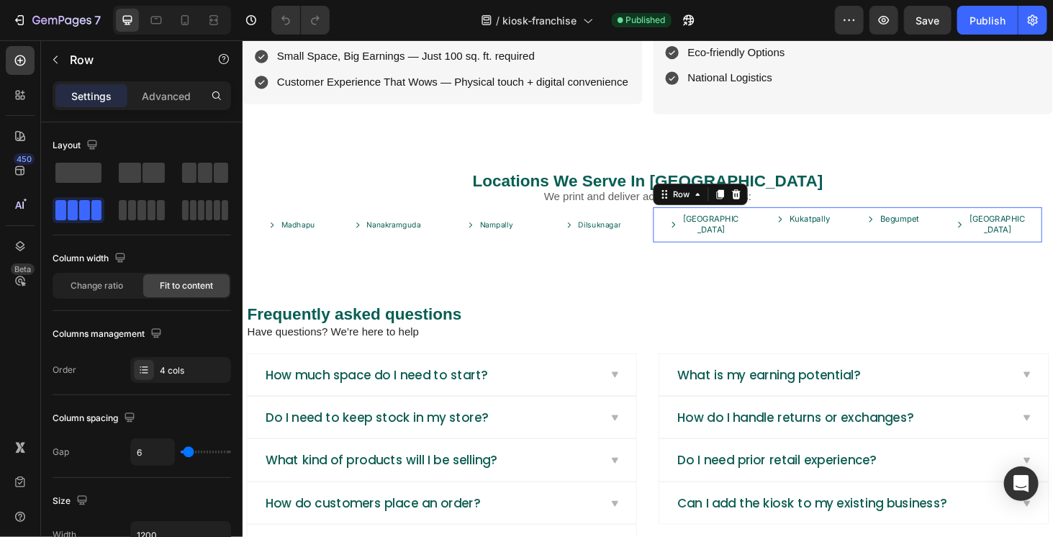
click at [1052, 219] on div "Hitech City Button Kukatpally Button Begumpet Button Secunderabad Button Row 0" at bounding box center [886, 235] width 415 height 37
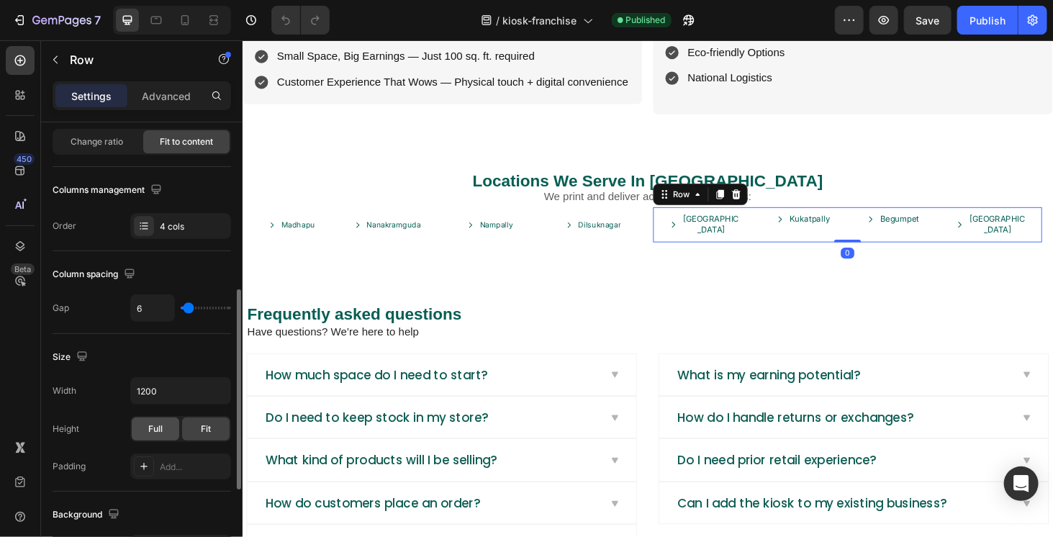
scroll to position [216, 0]
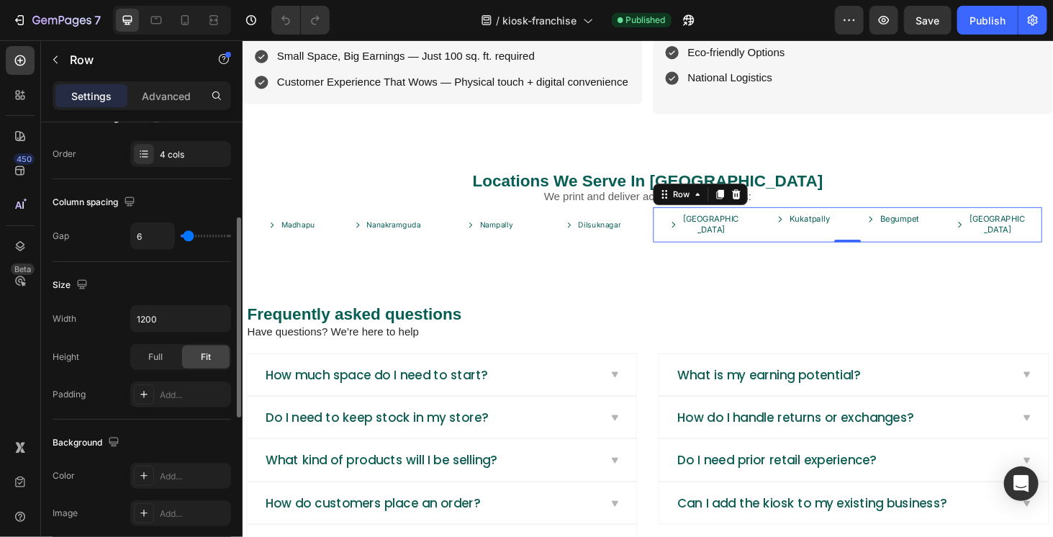
type input "40"
type input "120"
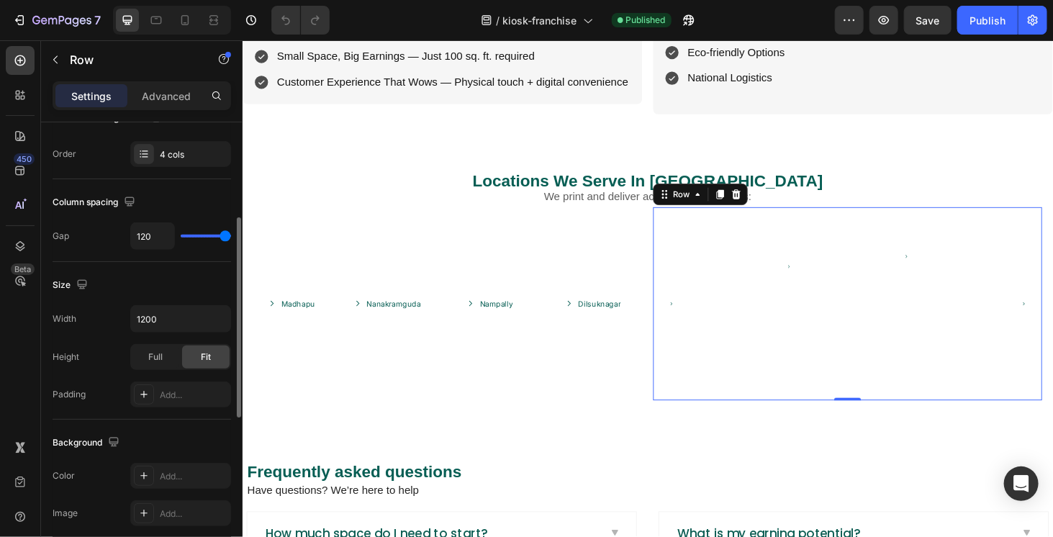
type input "115"
type input "47"
type input "39"
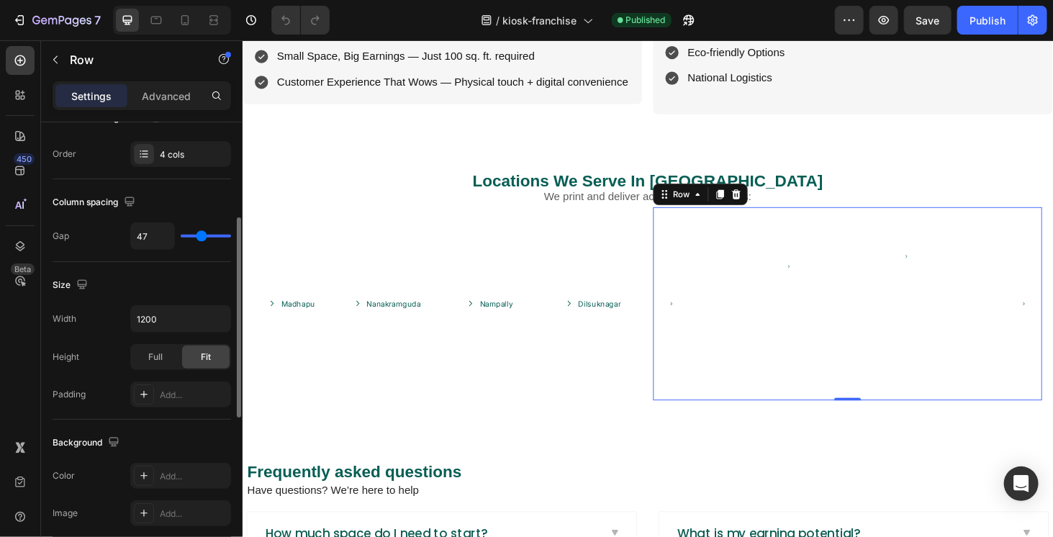
type input "39"
type input "34"
type input "24"
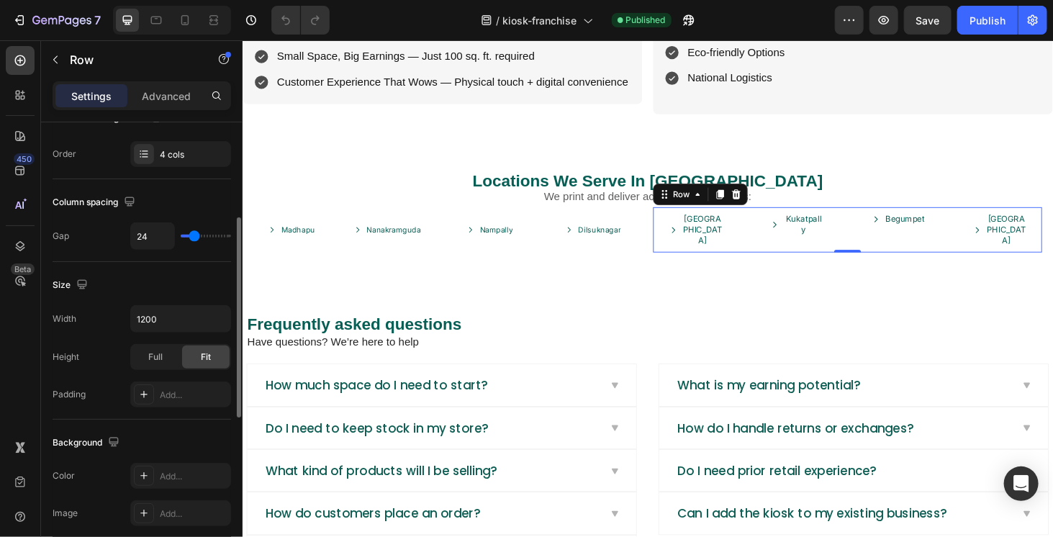
type input "15"
type input "12"
type input "10"
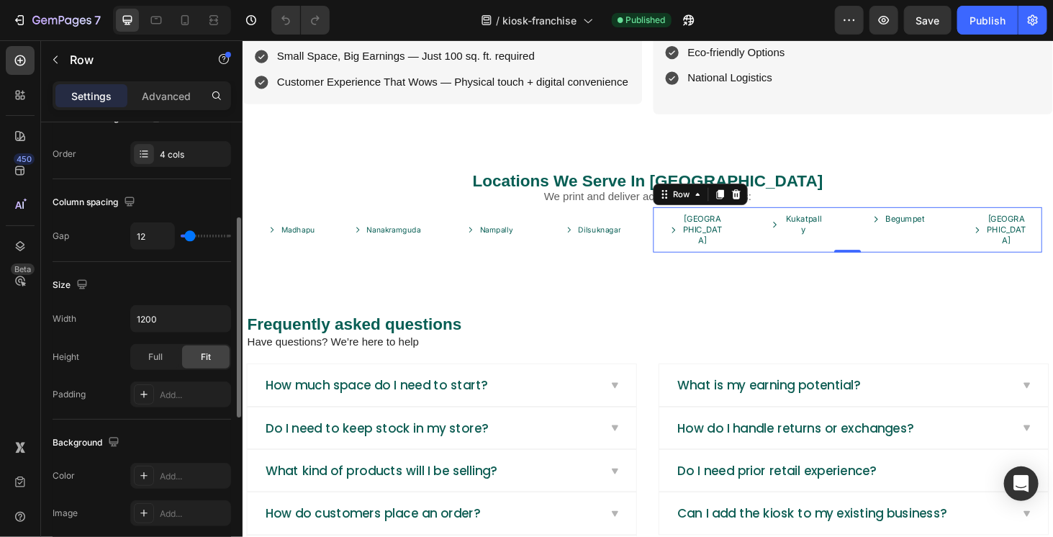
type input "10"
type input "2"
type input "0"
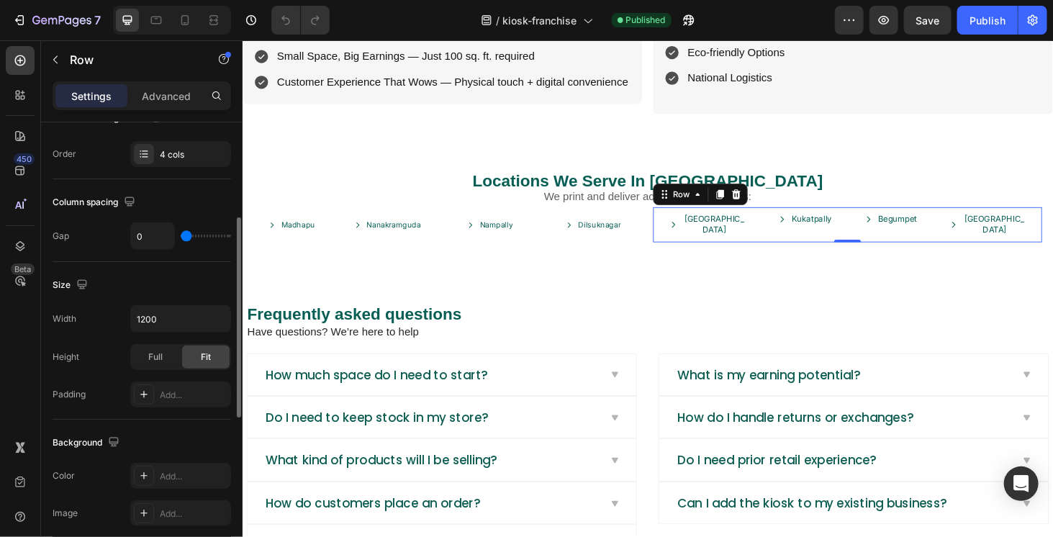
drag, startPoint x: 225, startPoint y: 236, endPoint x: 166, endPoint y: 230, distance: 60.0
type input "0"
click at [181, 235] on input "range" at bounding box center [206, 236] width 50 height 3
click at [444, 231] on link "Nanakramguda" at bounding box center [404, 236] width 90 height 24
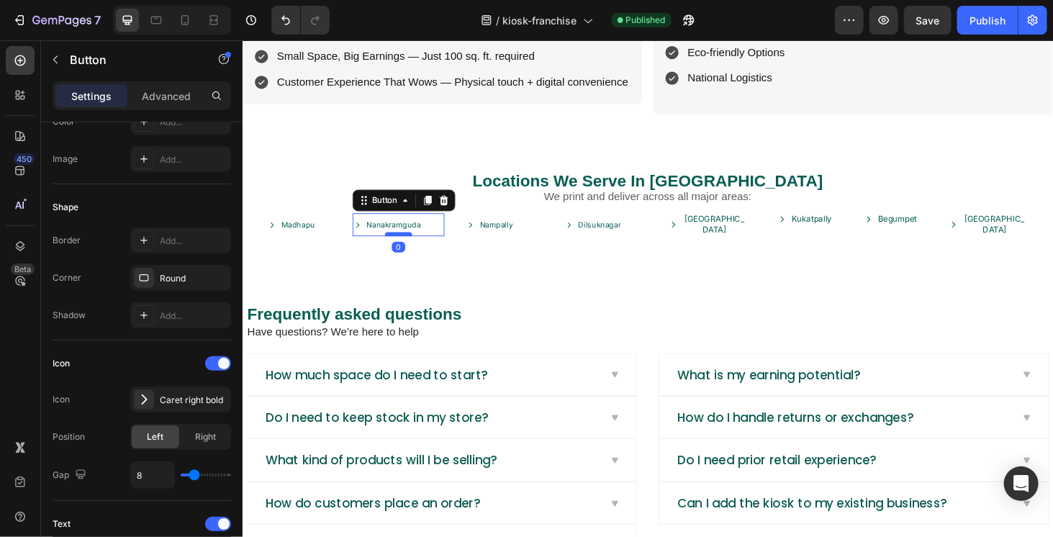
scroll to position [0, 0]
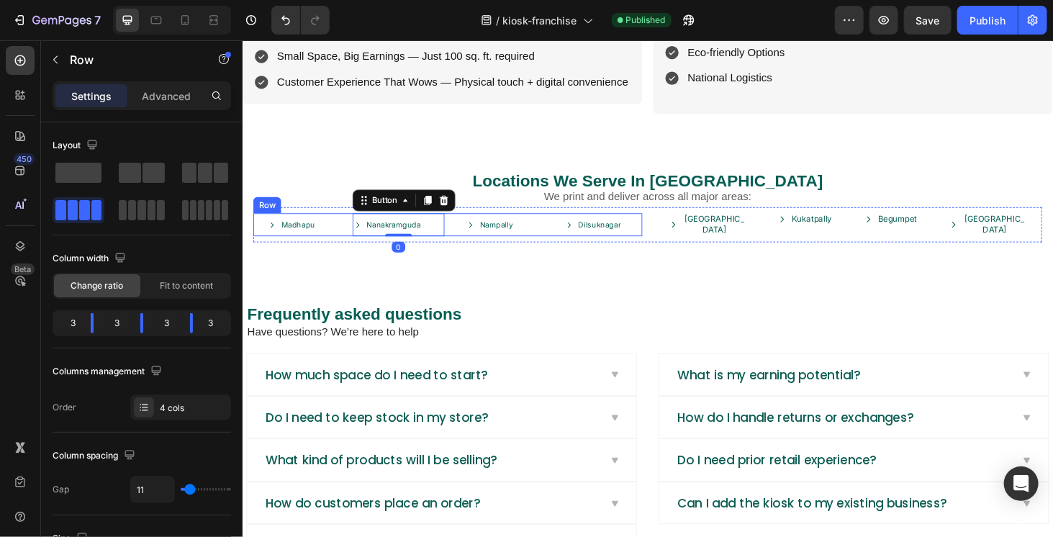
click at [357, 233] on div "Madhapu Button Nanakramguda Button 0 Nampally Button Dilsuknagar Button Row" at bounding box center [460, 236] width 415 height 24
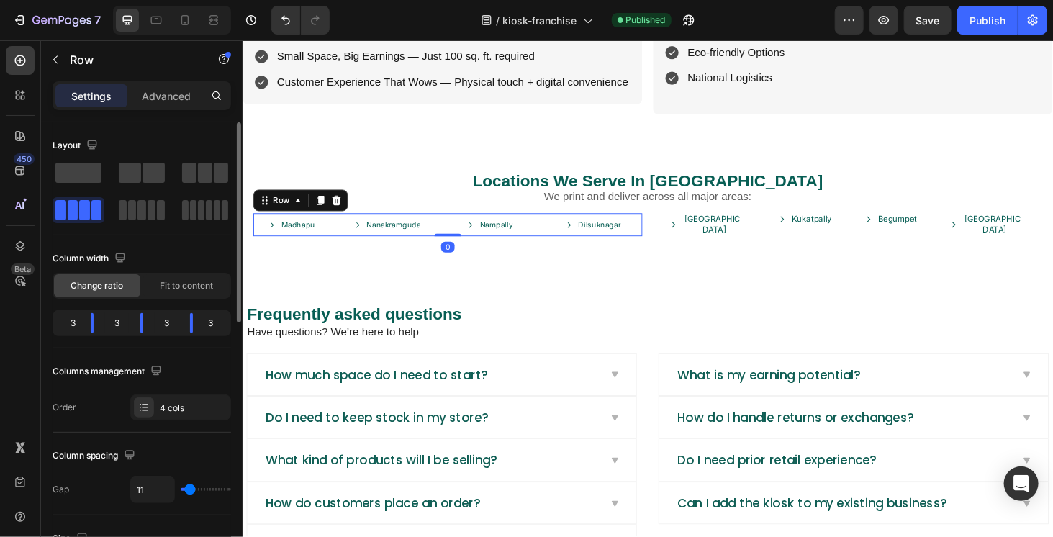
type input "0"
drag, startPoint x: 188, startPoint y: 489, endPoint x: 139, endPoint y: 479, distance: 50.0
type input "0"
click at [181, 488] on input "range" at bounding box center [206, 489] width 50 height 3
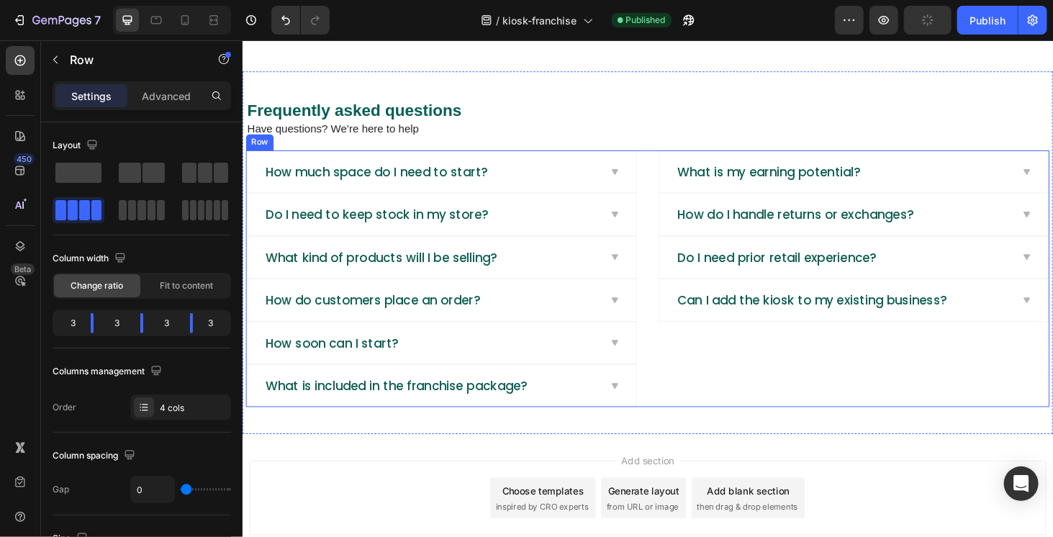
scroll to position [2410, 0]
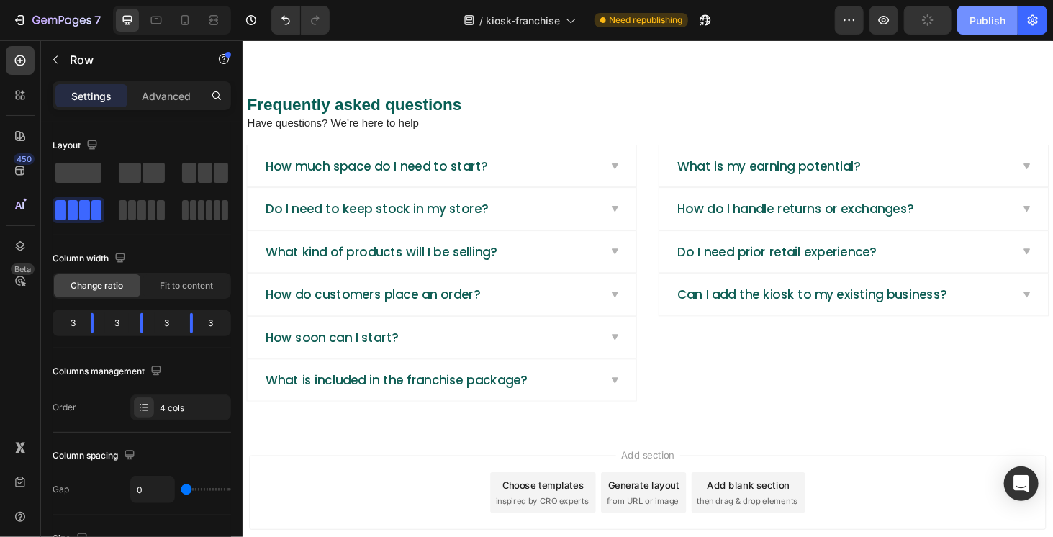
click at [977, 22] on div "Publish" at bounding box center [987, 20] width 36 height 15
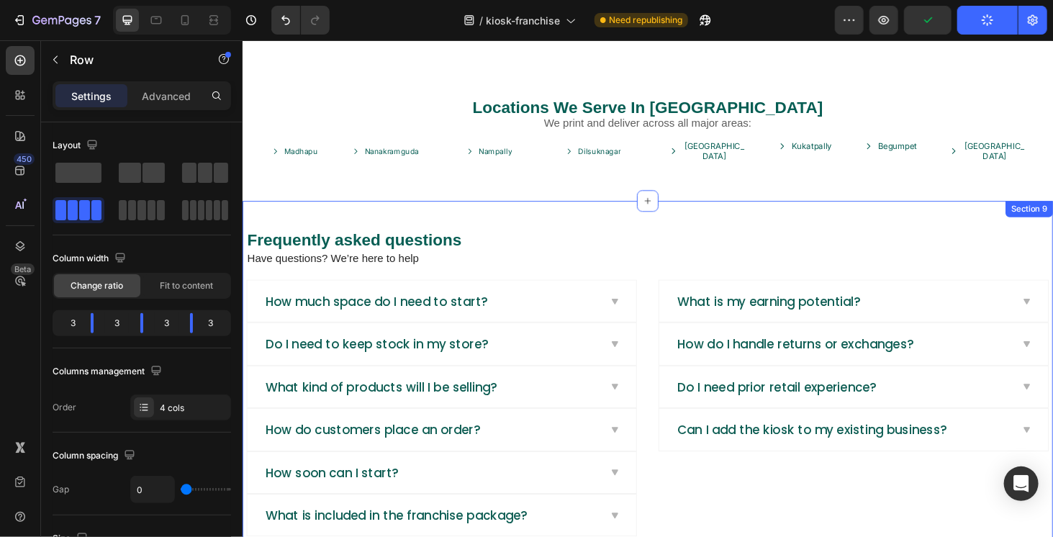
scroll to position [2482, 0]
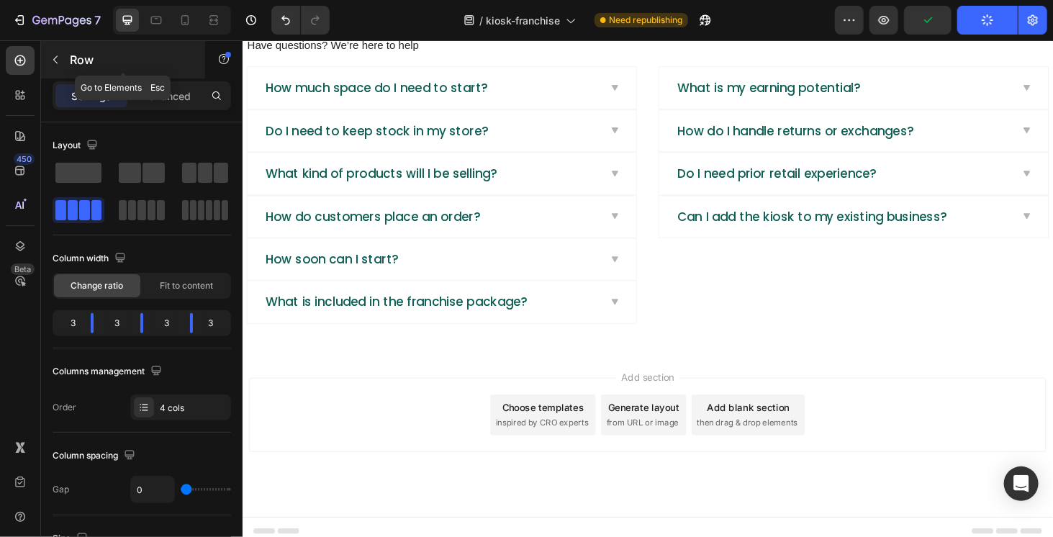
click at [64, 45] on div "Row" at bounding box center [123, 59] width 164 height 37
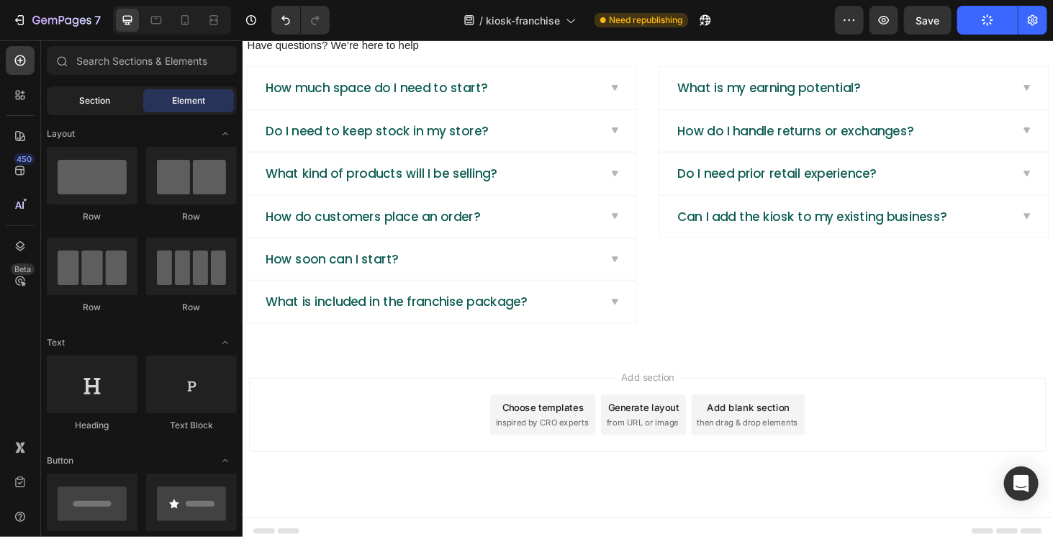
click at [74, 96] on div "Section" at bounding box center [95, 100] width 91 height 23
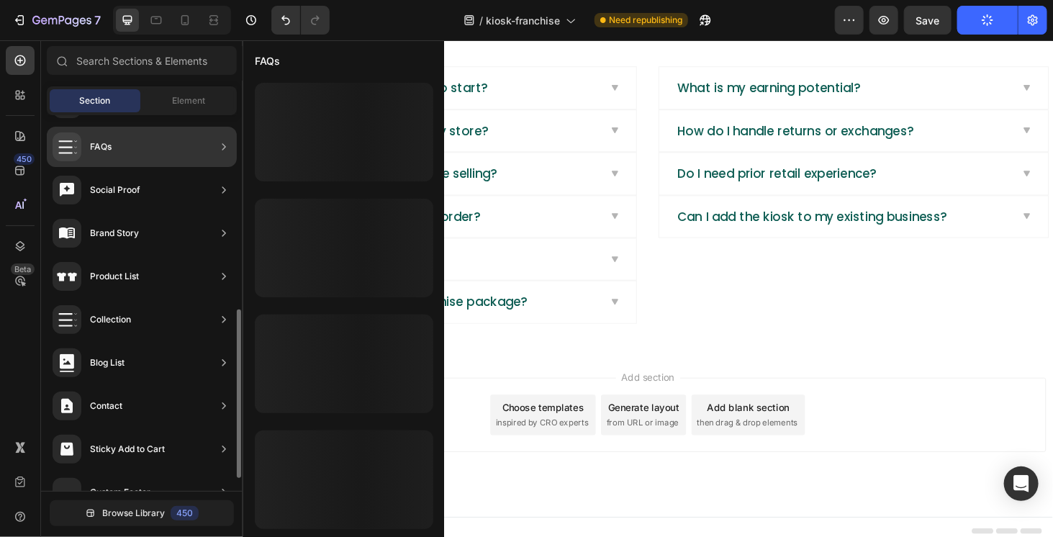
scroll to position [458, 0]
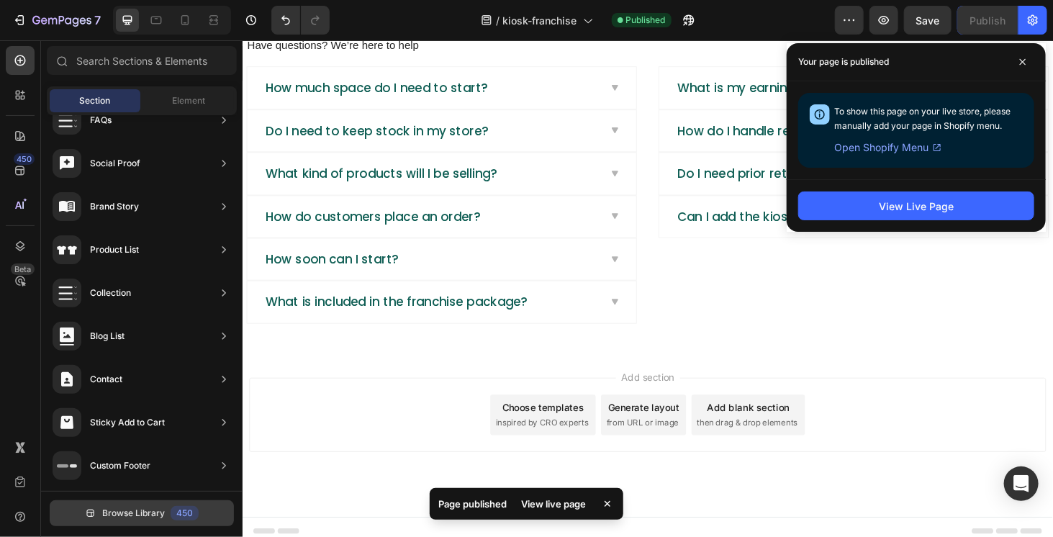
click at [155, 507] on span "Browse Library" at bounding box center [133, 513] width 63 height 13
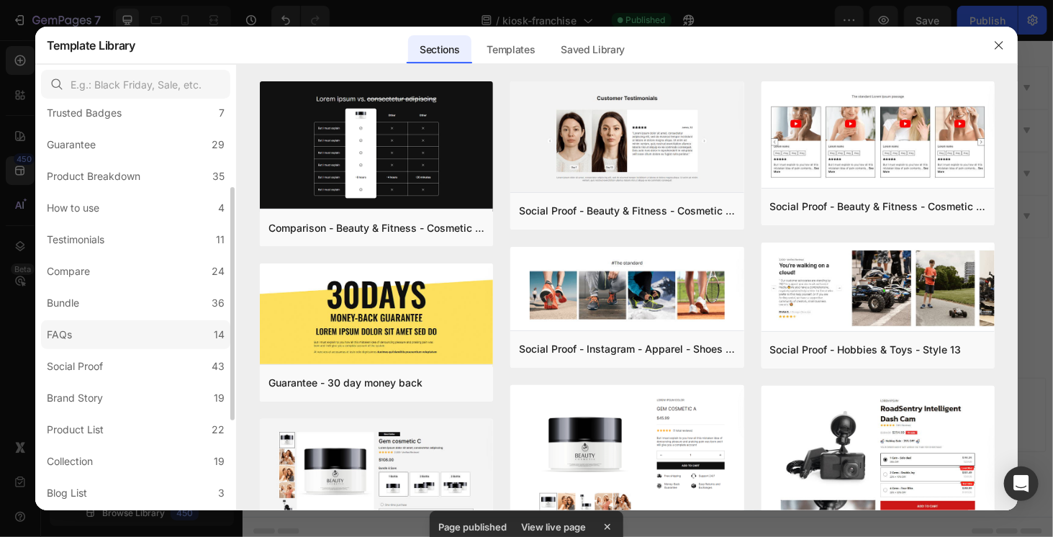
scroll to position [299, 0]
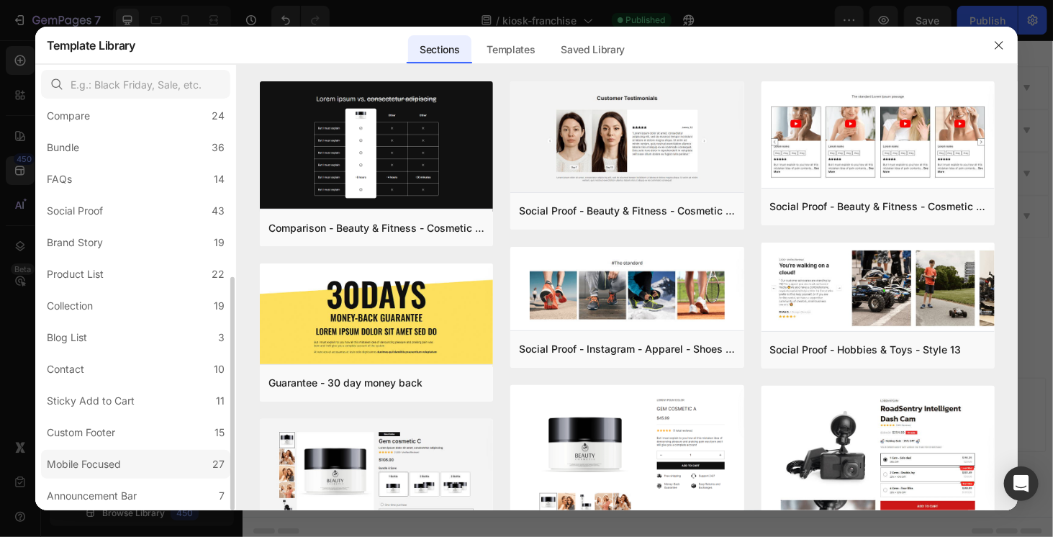
click at [120, 460] on div "Mobile Focused" at bounding box center [84, 464] width 74 height 17
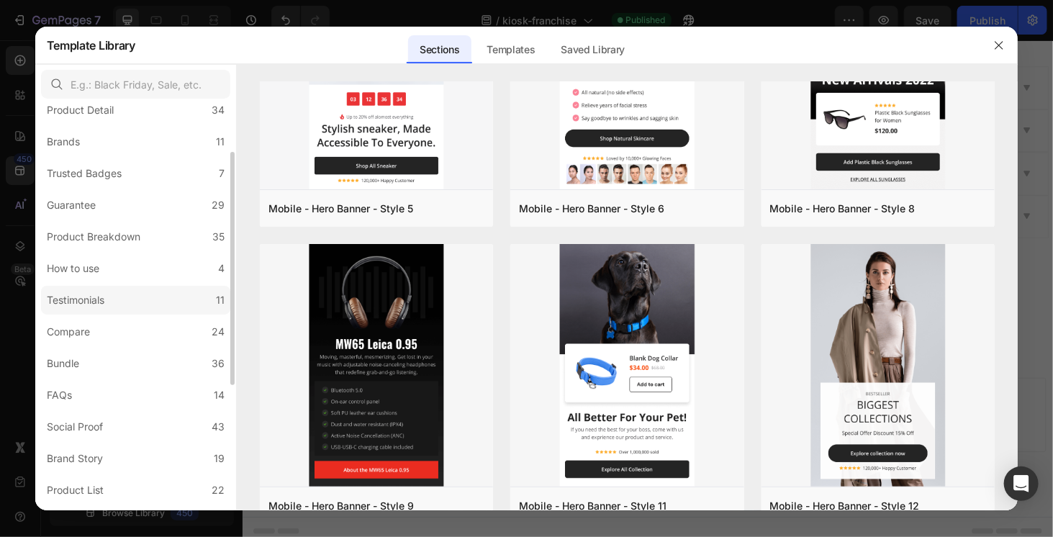
scroll to position [0, 0]
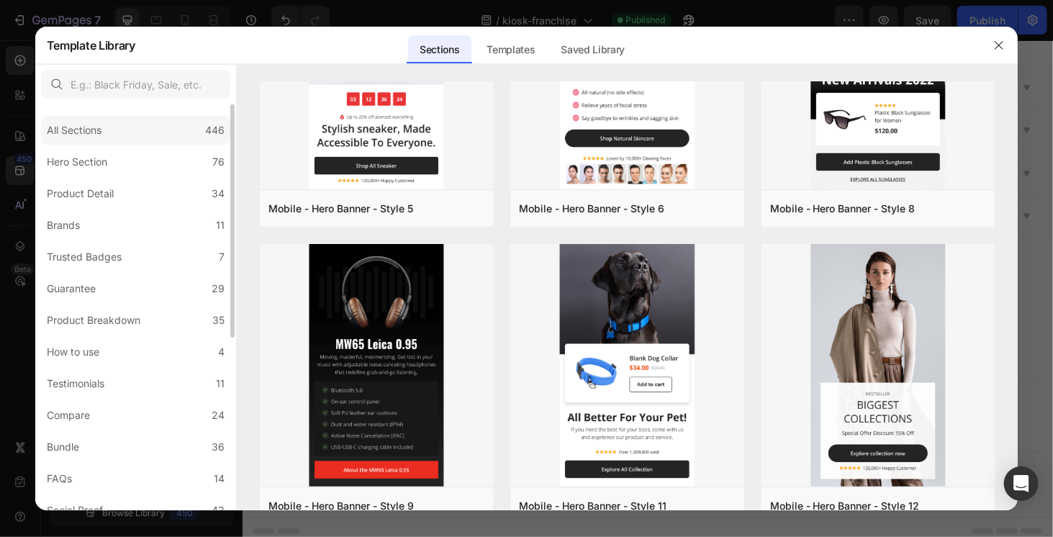
click at [153, 125] on div "All Sections 446" at bounding box center [135, 130] width 189 height 29
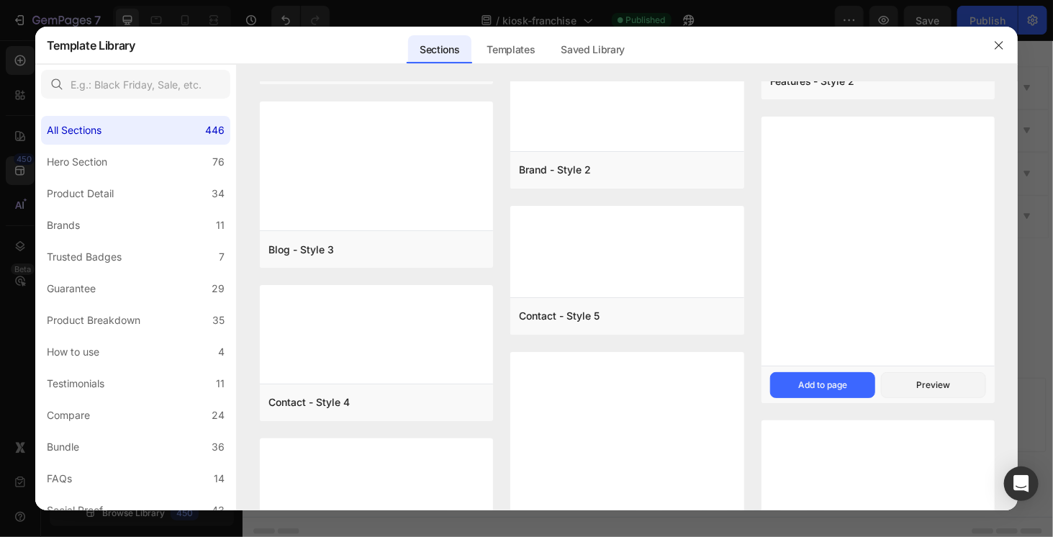
scroll to position [20621, 0]
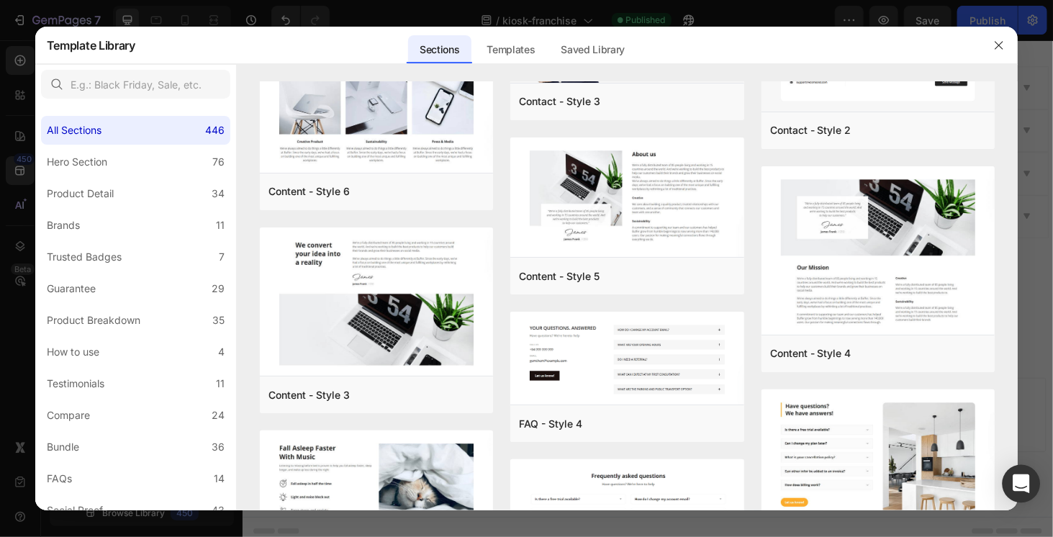
click at [1023, 487] on icon "Open Intercom Messenger" at bounding box center [1021, 483] width 19 height 19
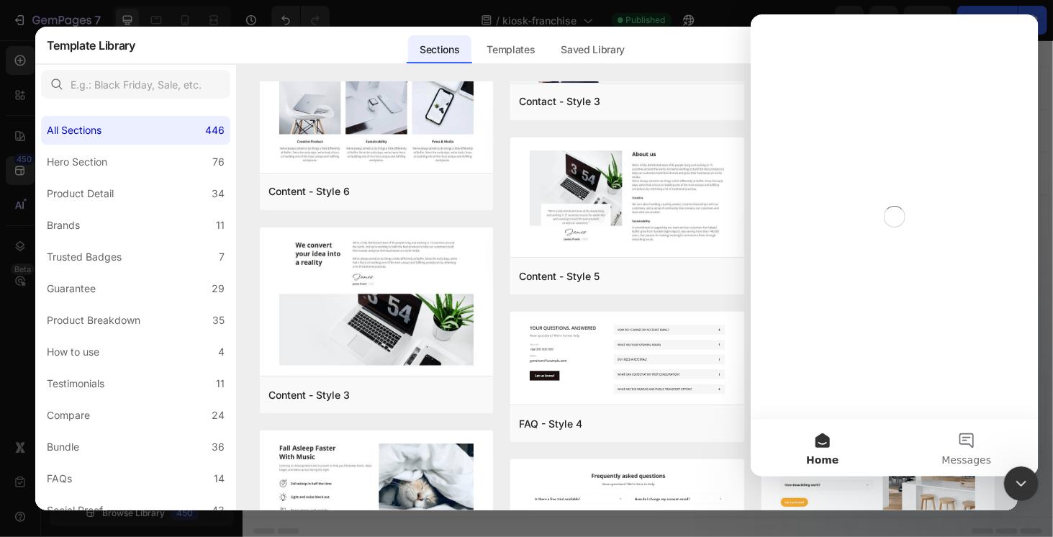
scroll to position [0, 0]
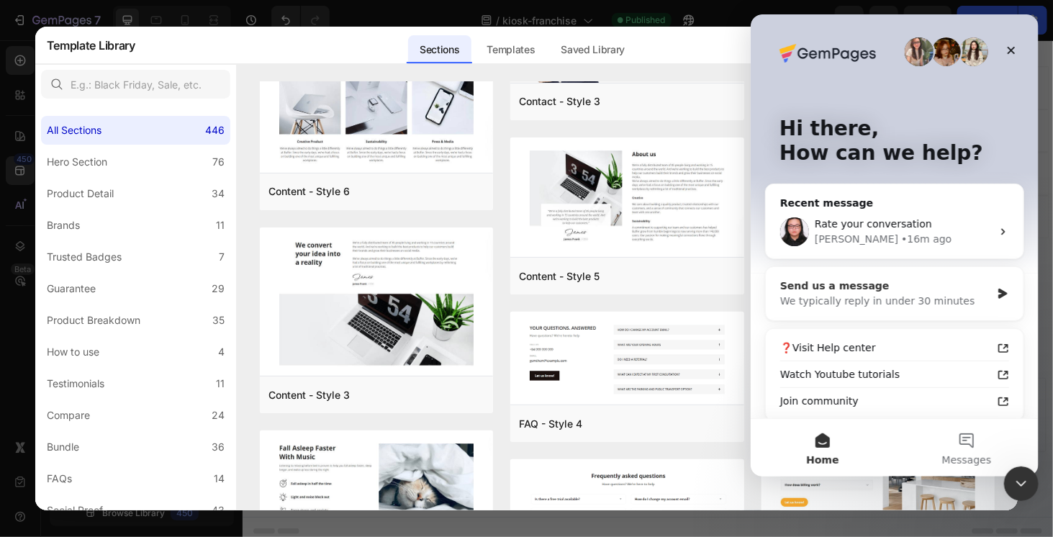
click at [831, 303] on div "We typically reply in under 30 minutes" at bounding box center [884, 301] width 211 height 15
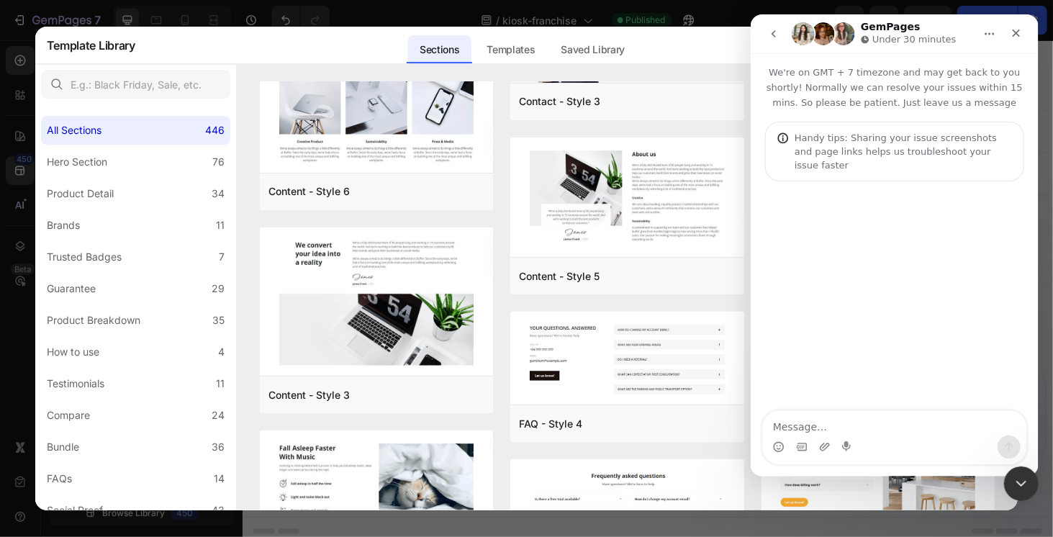
click at [823, 422] on textarea "Message…" at bounding box center [893, 423] width 263 height 24
type textarea "hello"
type textarea "/"
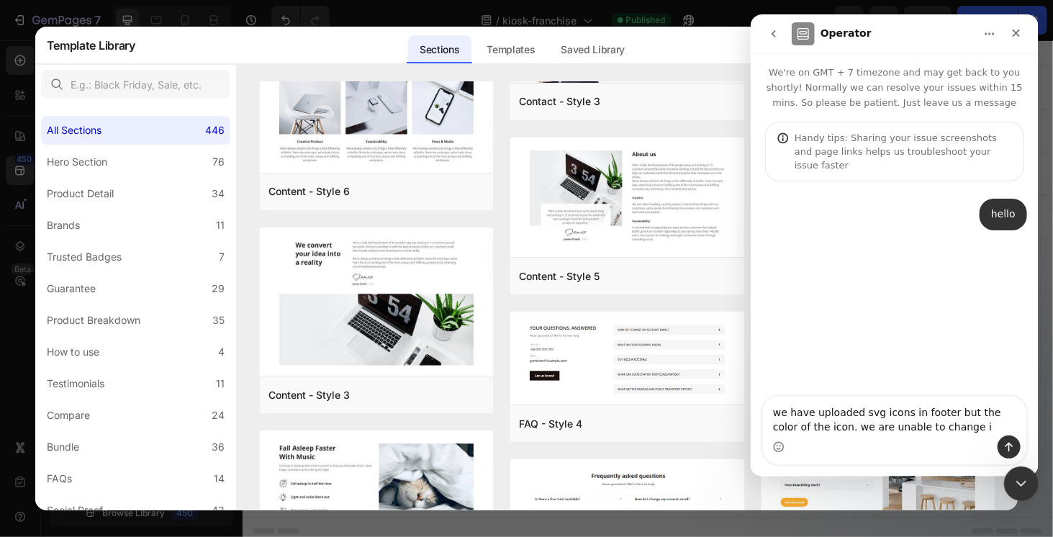
type textarea "we have uploaded svg icons in footer but the color of the icon. we are unable t…"
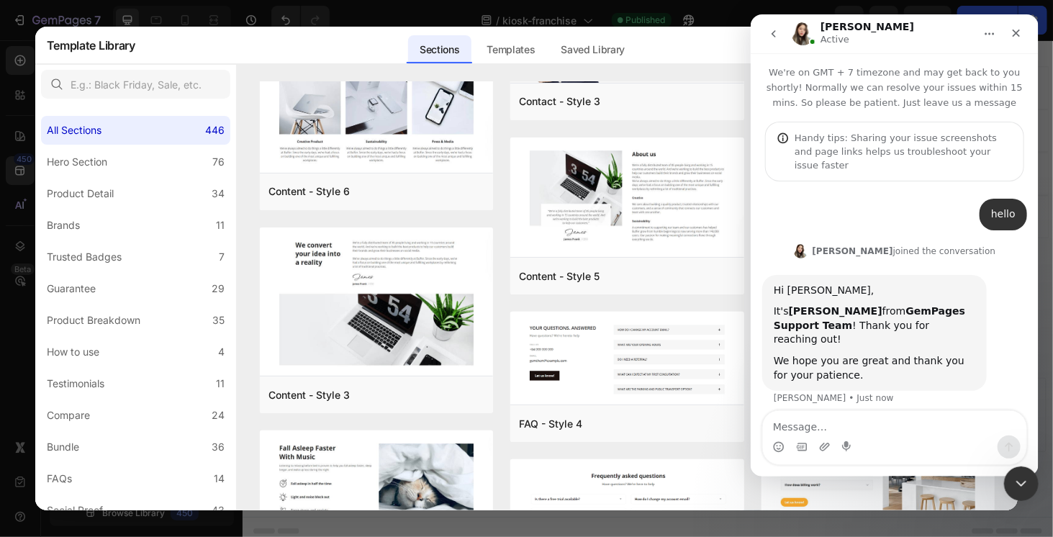
scroll to position [37, 0]
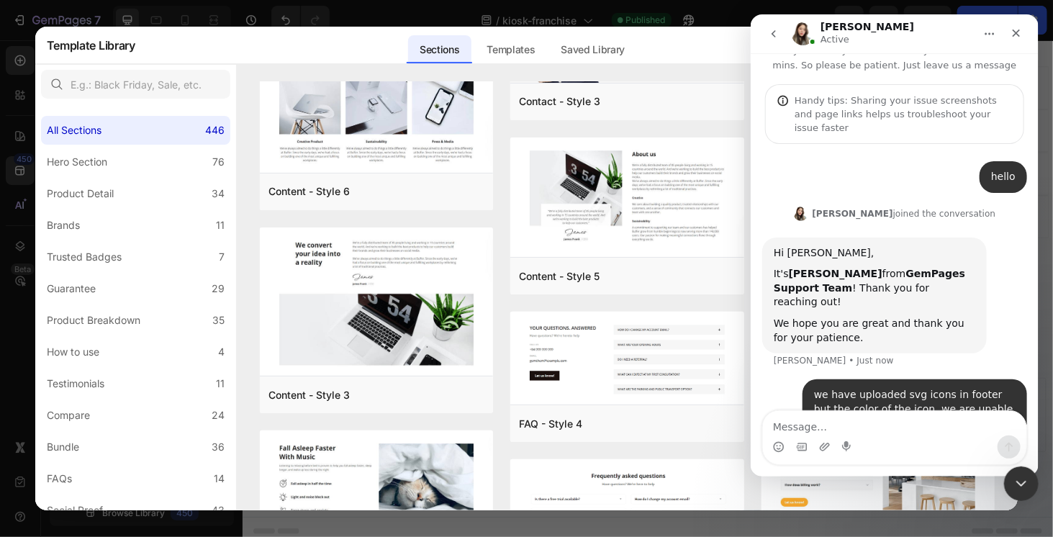
click at [863, 207] on div "Célia joined the conversation" at bounding box center [904, 213] width 184 height 13
click at [862, 207] on div "Célia joined the conversation" at bounding box center [904, 213] width 184 height 13
click at [855, 394] on div "we have uploaded svg icons in footer but the color of the icon. we are unable t…" at bounding box center [914, 409] width 225 height 60
drag, startPoint x: 848, startPoint y: 385, endPoint x: 931, endPoint y: 382, distance: 82.8
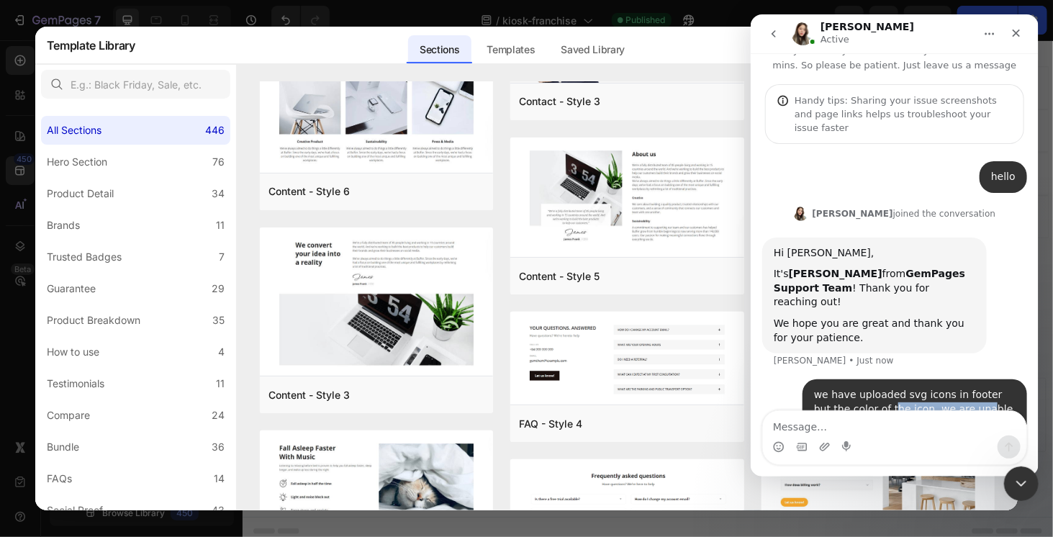
click at [931, 388] on div "we have uploaded svg icons in footer but the color of the icon. we are unable t…" at bounding box center [914, 409] width 202 height 42
click at [938, 401] on div "we have uploaded svg icons in footer but the color of the icon. we are unable t…" at bounding box center [893, 417] width 265 height 77
click at [894, 425] on textarea "Message…" at bounding box center [893, 423] width 263 height 24
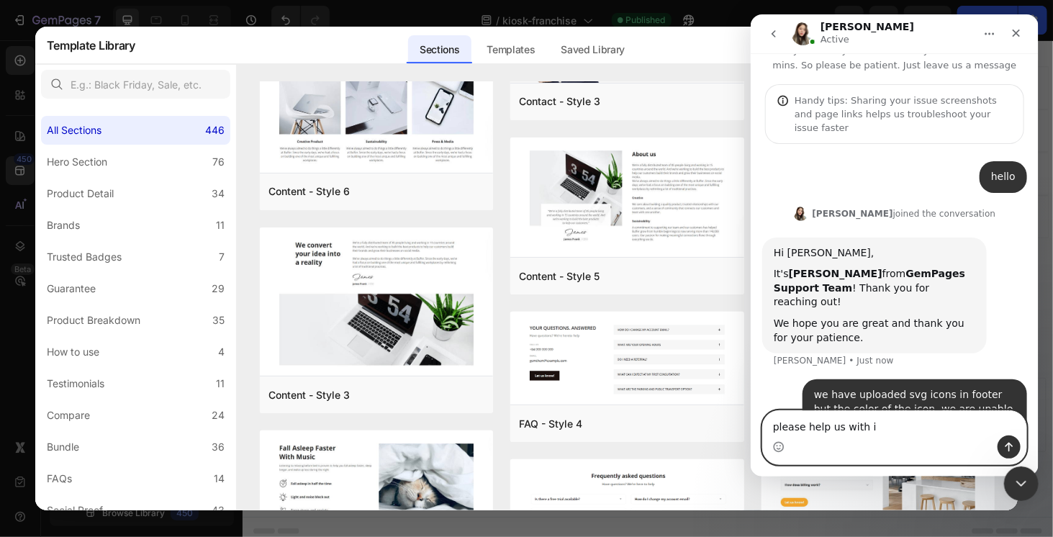
type textarea "please help us with it"
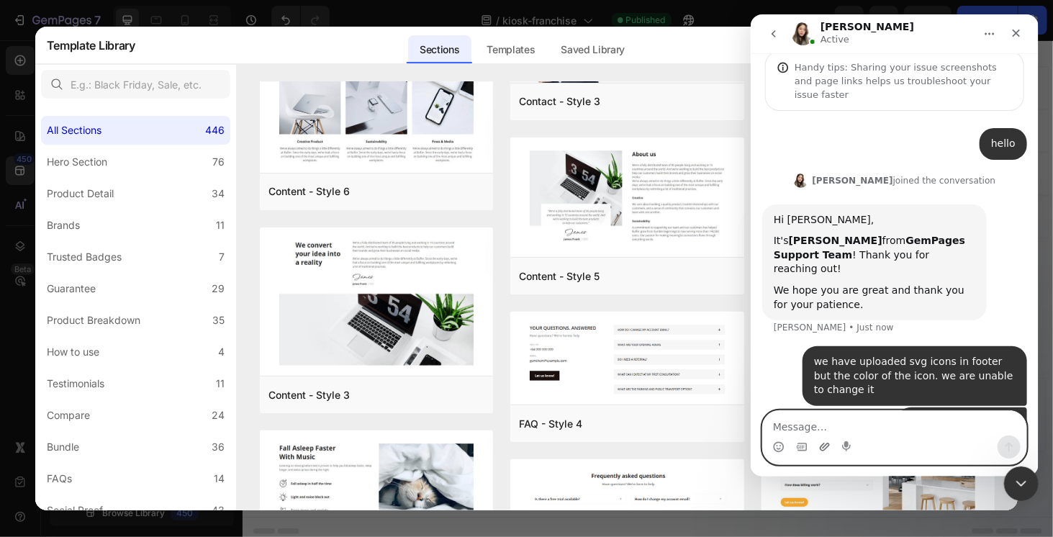
click at [823, 443] on icon "Upload attachment" at bounding box center [824, 447] width 10 height 8
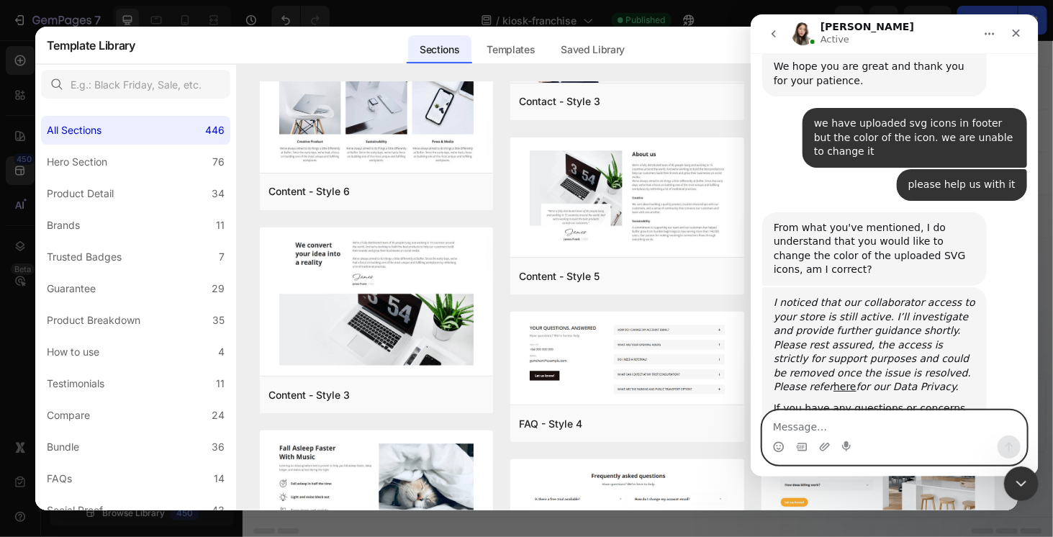
scroll to position [294, 0]
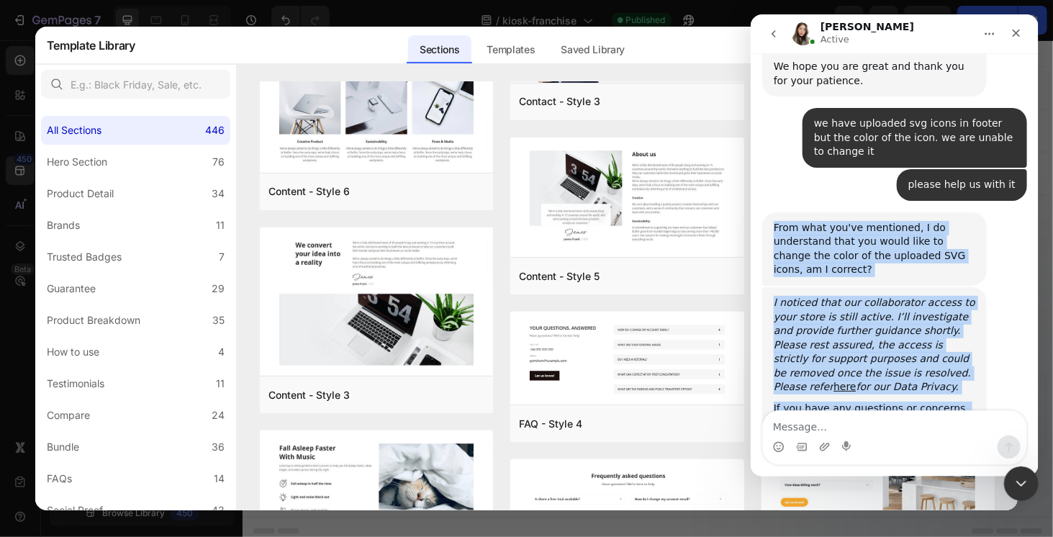
drag, startPoint x: 864, startPoint y: 374, endPoint x: 769, endPoint y: 182, distance: 214.0
click at [769, 182] on div "hello • 40m ago Célia joined the conversation 2:17 pm Hi Arjun, It's Célia from…" at bounding box center [893, 187] width 265 height 566
click at [869, 402] on div "If you have any questions or concerns, feel free to let me know." at bounding box center [874, 416] width 202 height 28
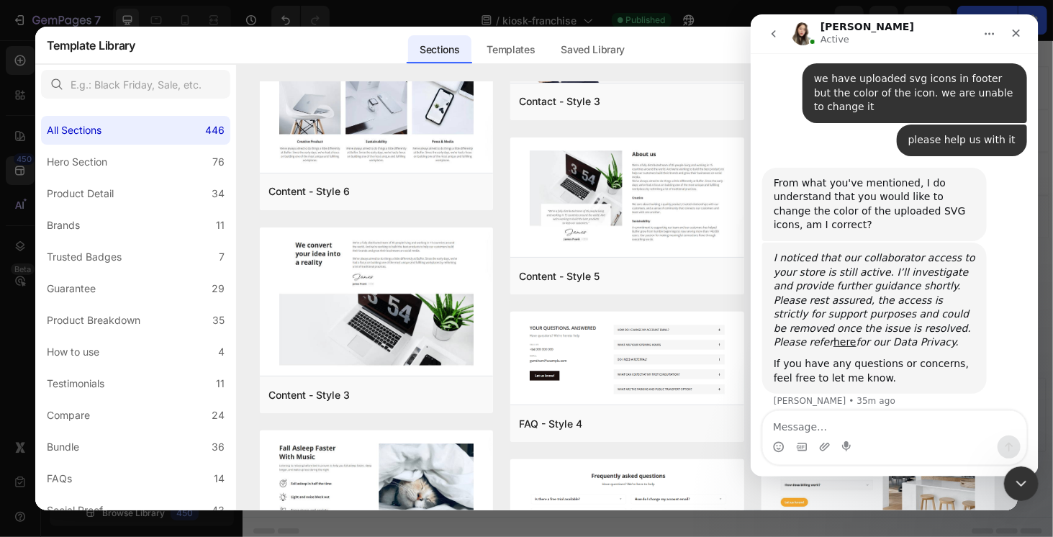
scroll to position [350, 0]
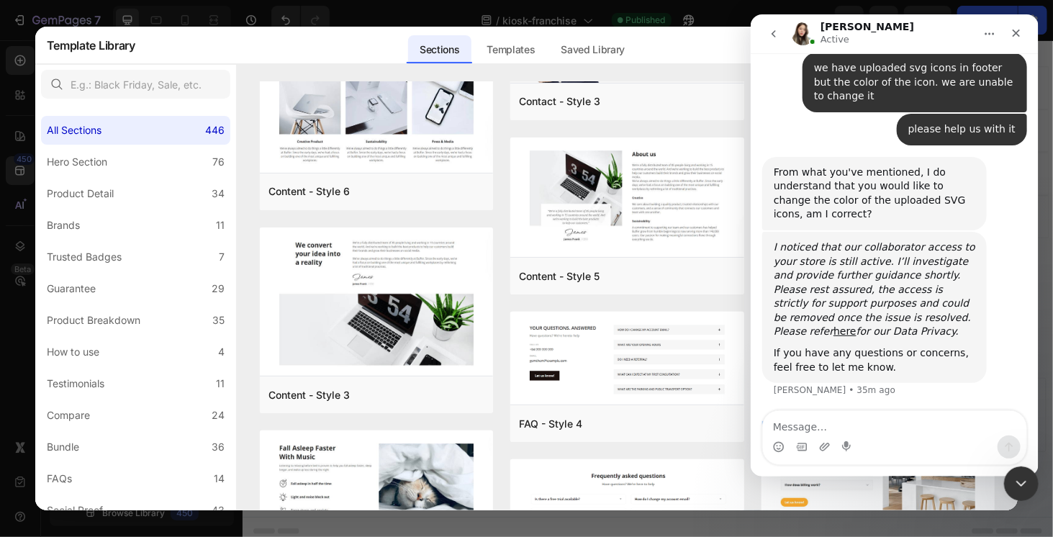
drag, startPoint x: 802, startPoint y: 380, endPoint x: 781, endPoint y: 379, distance: 20.9
click at [781, 415] on div "Typing" at bounding box center [893, 442] width 265 height 55
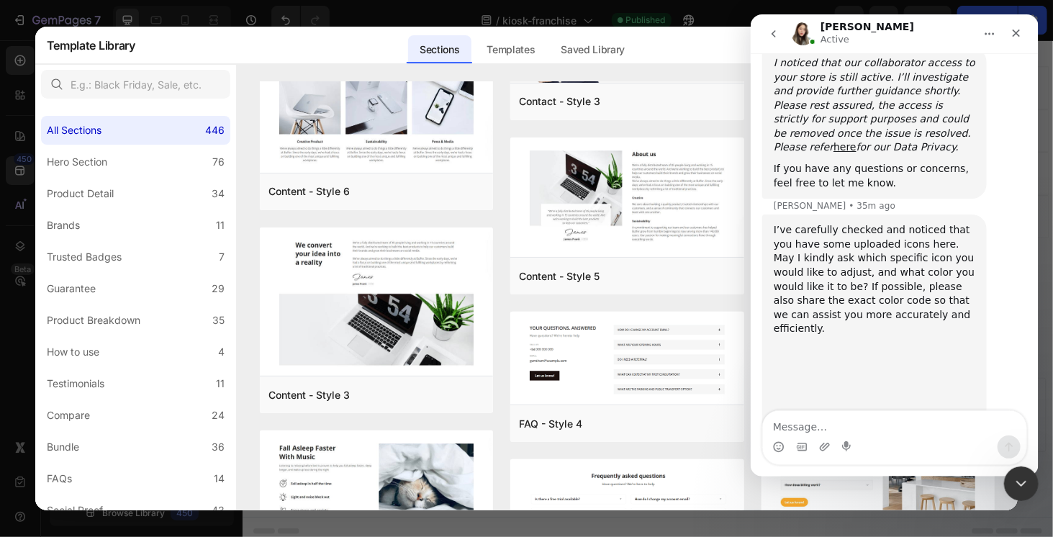
scroll to position [535, 0]
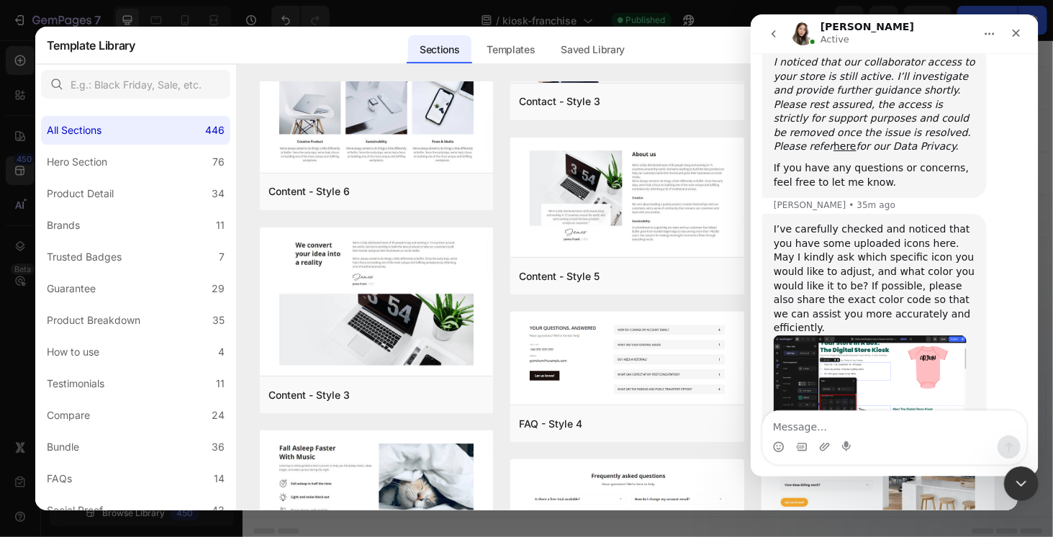
click at [855, 343] on img "Célia says…" at bounding box center [869, 389] width 193 height 109
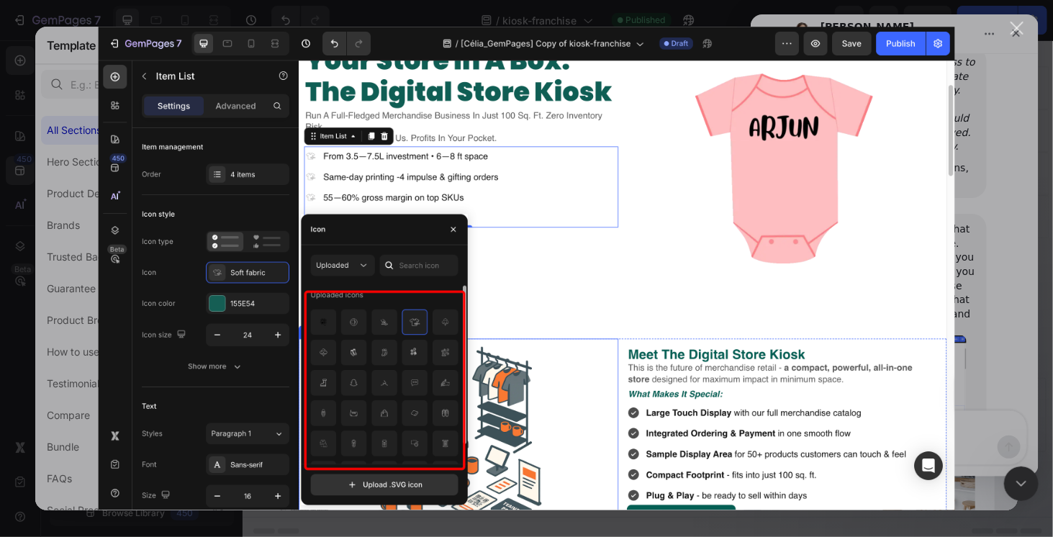
scroll to position [0, 0]
click at [651, 214] on img "Close" at bounding box center [526, 268] width 857 height 483
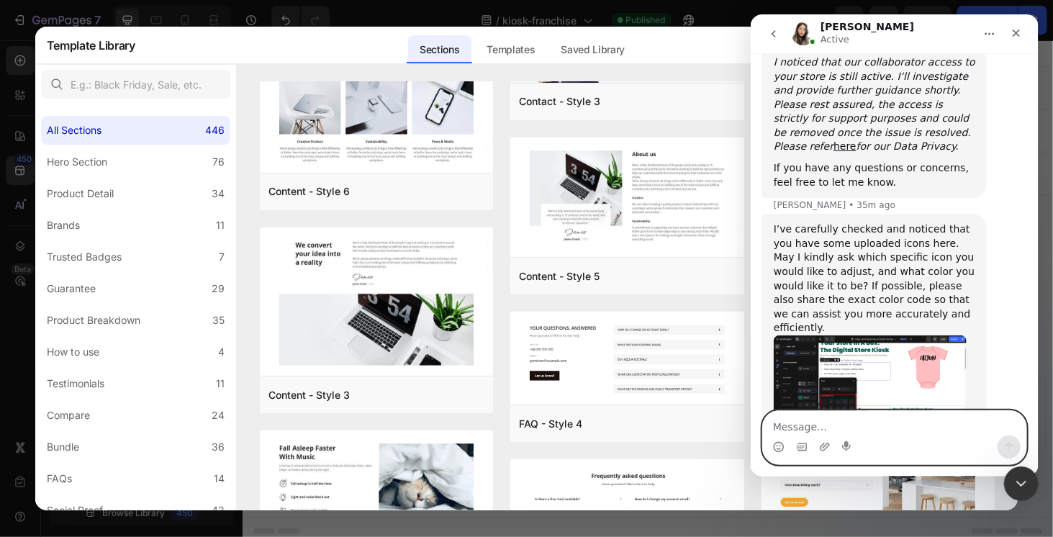
click at [942, 433] on textarea "Message…" at bounding box center [893, 423] width 263 height 24
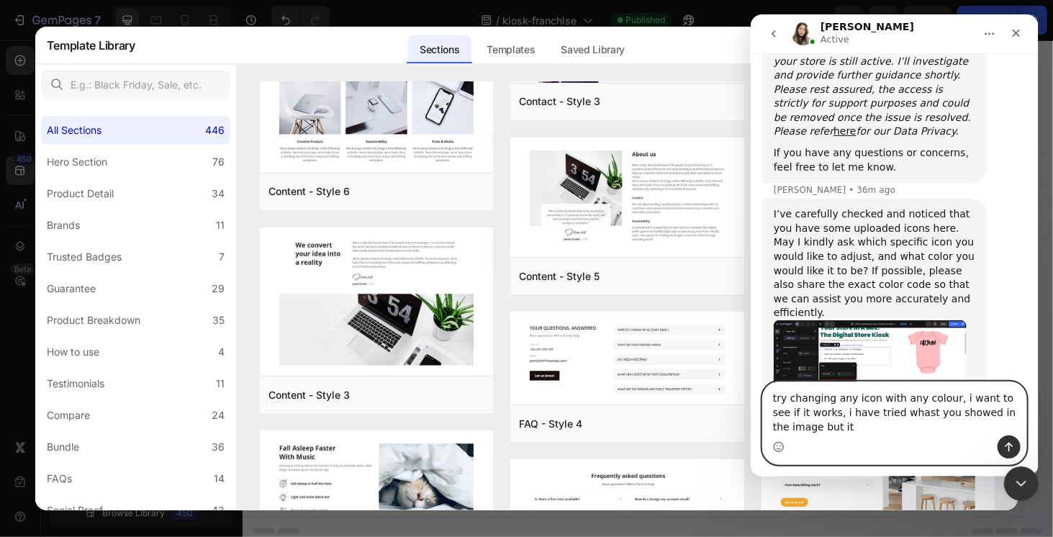
scroll to position [564, 0]
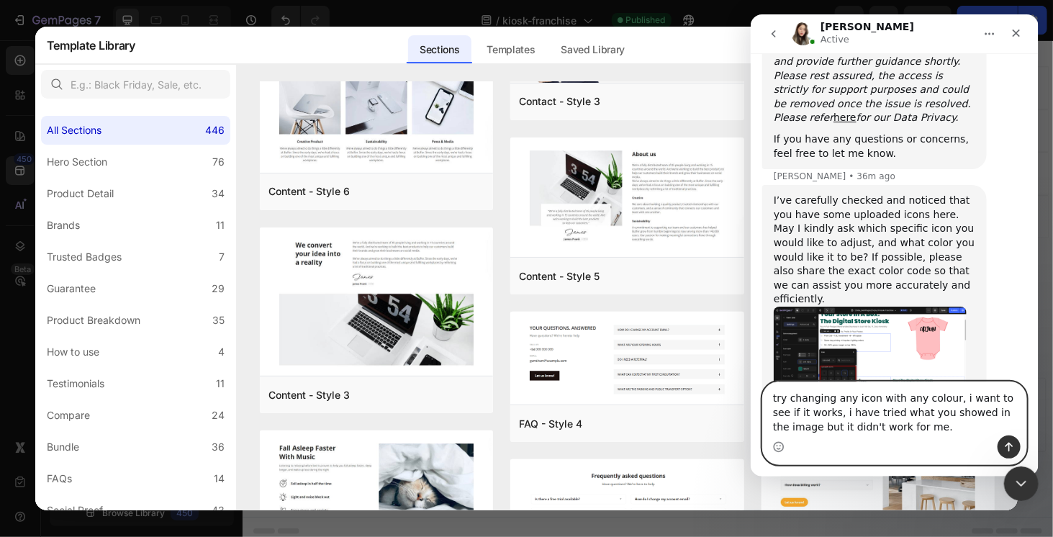
type textarea "try changing any icon with any colour, i want to see if it works, i have tried …"
click at [998, 444] on button "Send a message…" at bounding box center [1008, 446] width 23 height 23
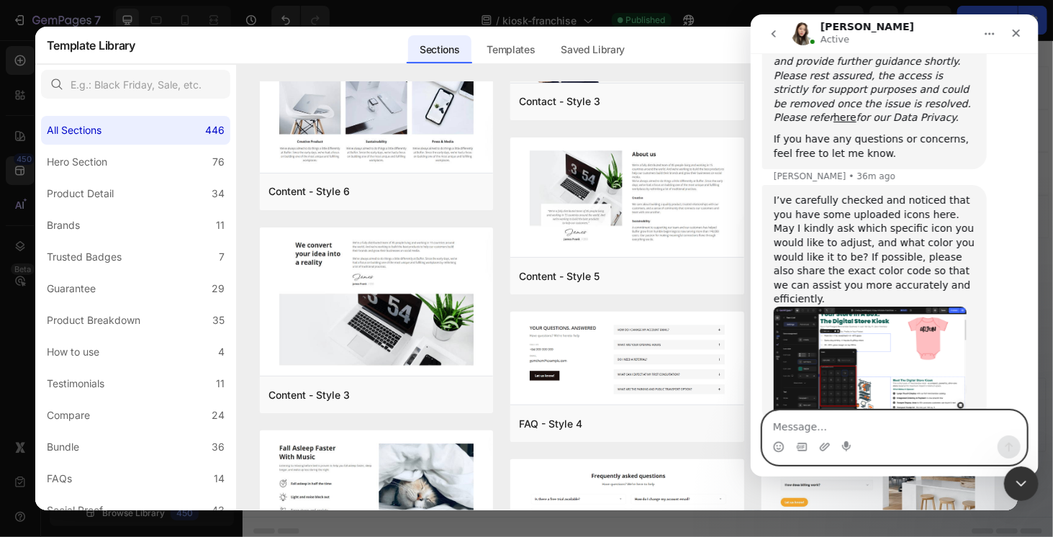
scroll to position [620, 0]
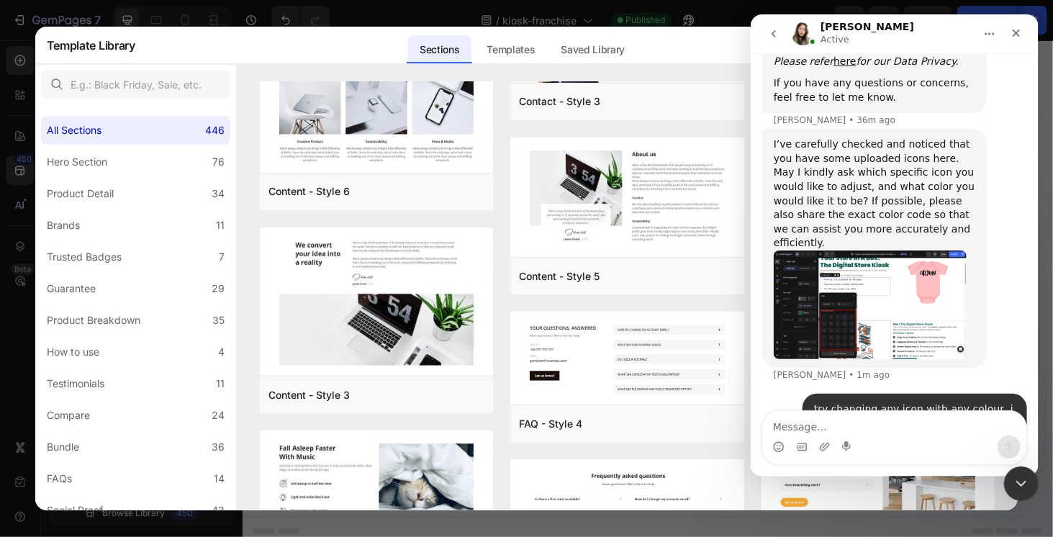
click at [843, 263] on img "Célia says…" at bounding box center [869, 304] width 193 height 109
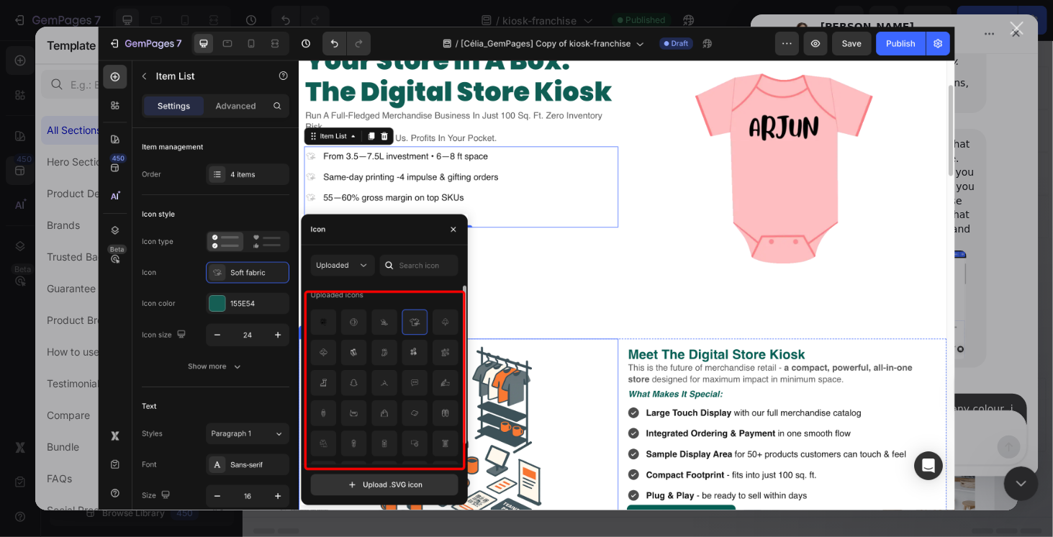
scroll to position [0, 0]
click at [972, 266] on div "Intercom messenger" at bounding box center [526, 268] width 1053 height 537
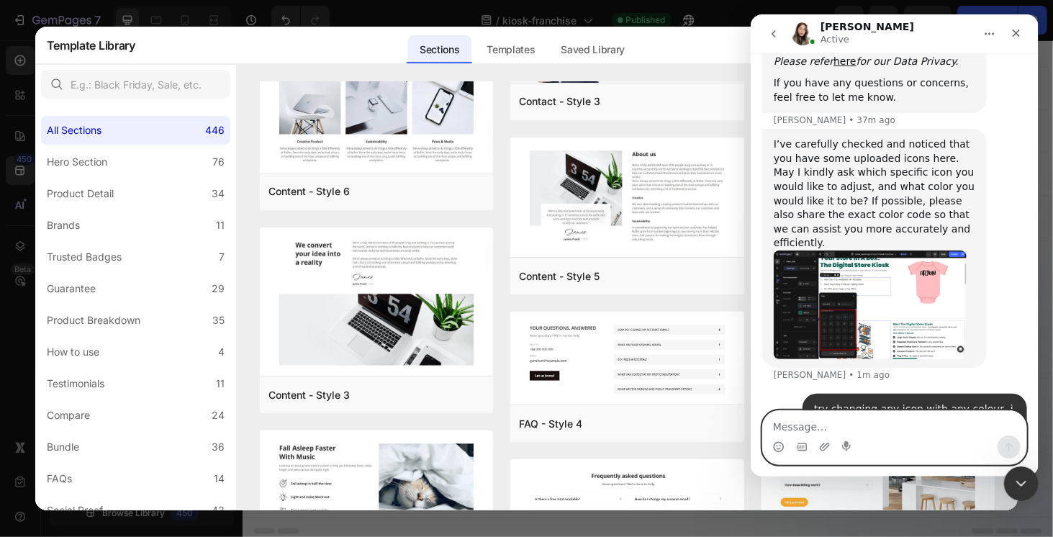
click at [902, 424] on textarea "Message…" at bounding box center [893, 423] width 263 height 24
type textarea "i"
click at [921, 267] on img "Célia says…" at bounding box center [869, 304] width 193 height 109
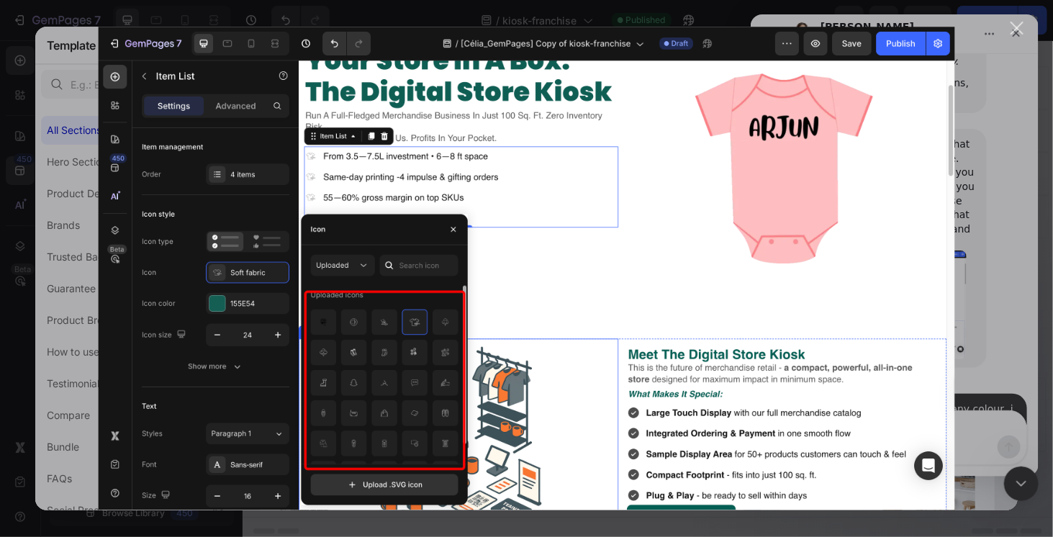
click at [624, 212] on img "Close" at bounding box center [526, 268] width 857 height 483
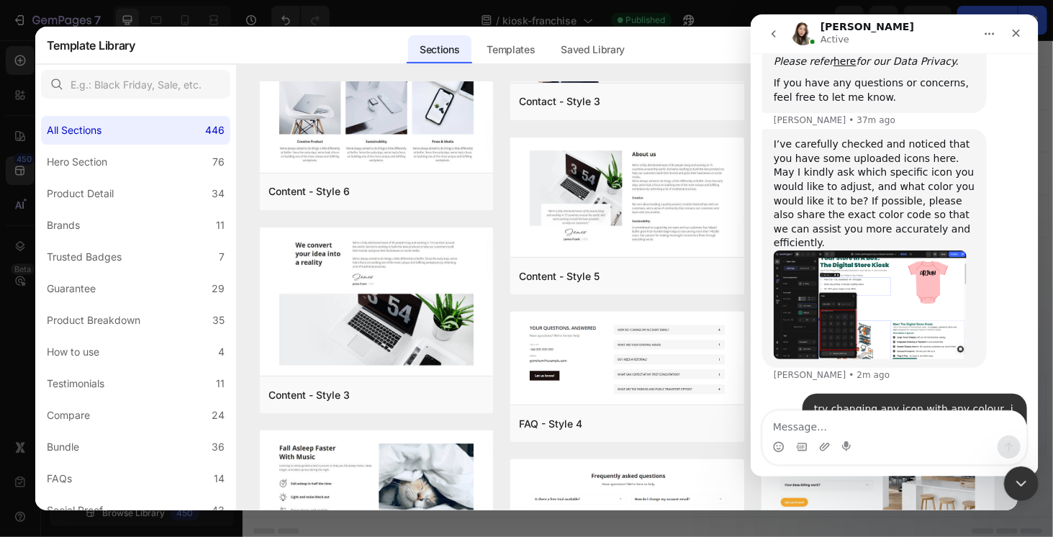
click at [825, 250] on img "Célia says…" at bounding box center [869, 304] width 193 height 109
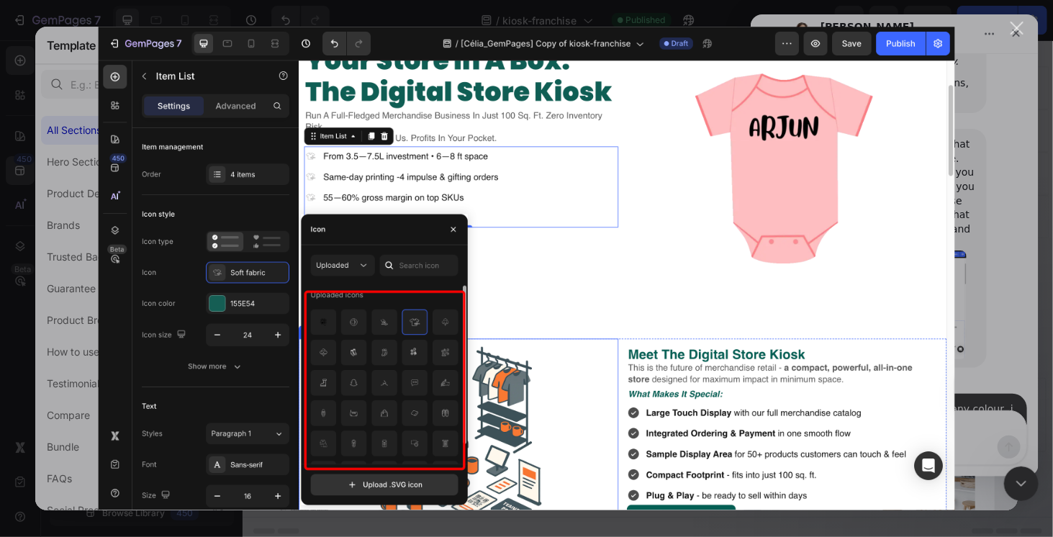
click at [977, 198] on div "Intercom messenger" at bounding box center [526, 268] width 1053 height 537
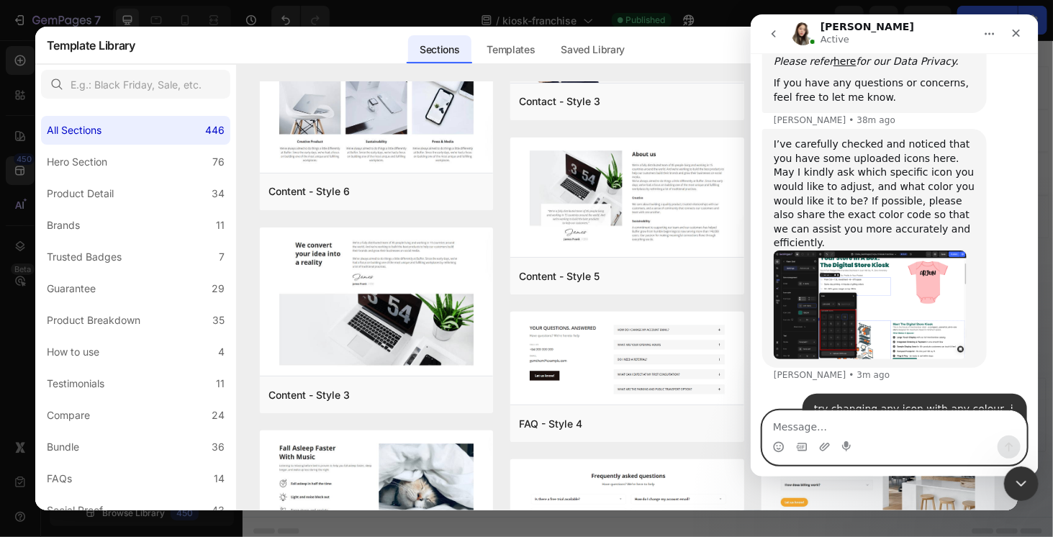
click at [810, 420] on textarea "Message…" at bounding box center [893, 423] width 263 height 24
type textarea "t"
click at [781, 394] on div "try changing any icon with any colour, i want to see if it works, i have tried …" at bounding box center [893, 439] width 265 height 91
click at [1026, 32] on div "Close" at bounding box center [1016, 33] width 26 height 26
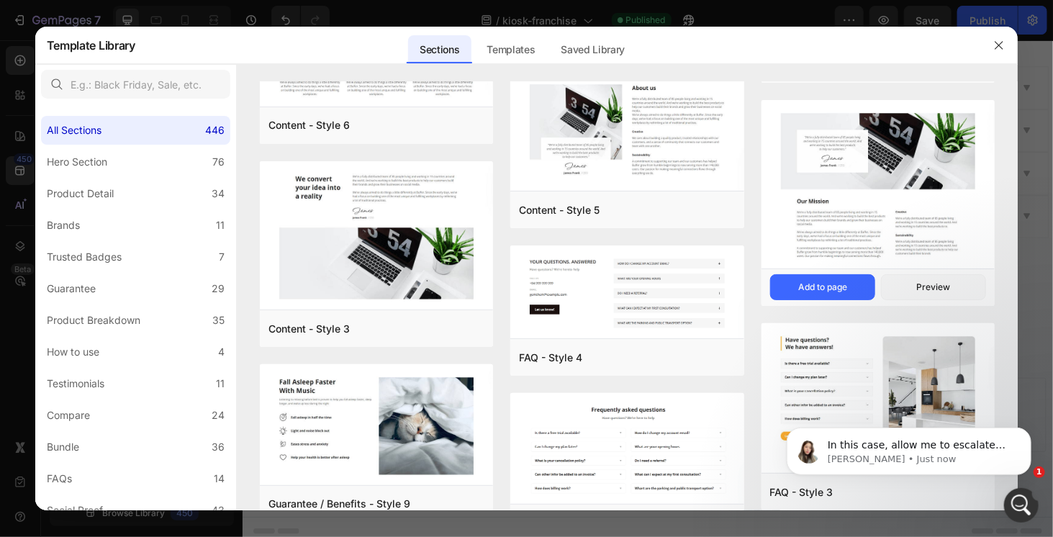
scroll to position [766, 0]
click at [964, 447] on p "In this case, allow me to escalate the issue to the Technical team for further …" at bounding box center [920, 445] width 186 height 14
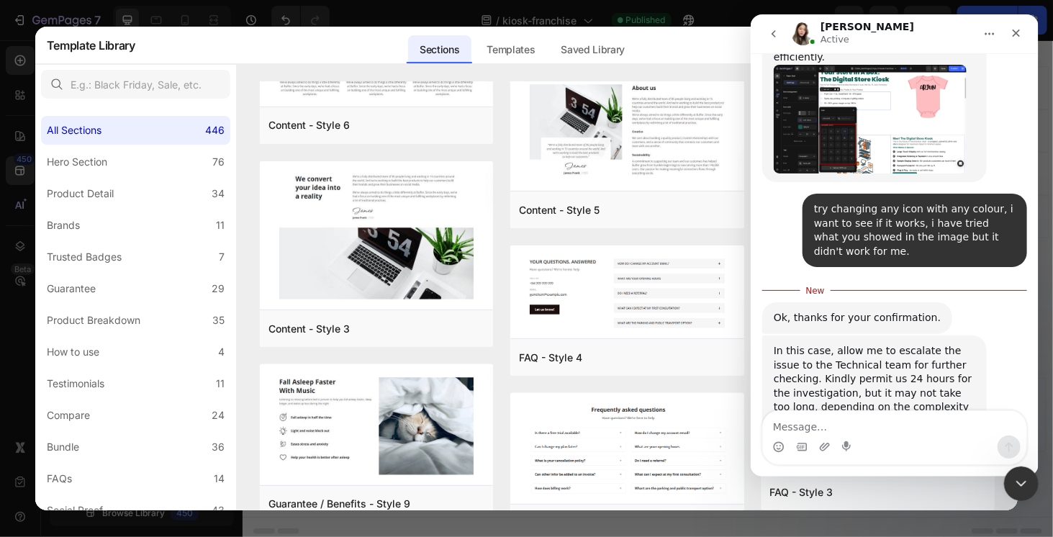
scroll to position [790, 0]
type textarea "ok"
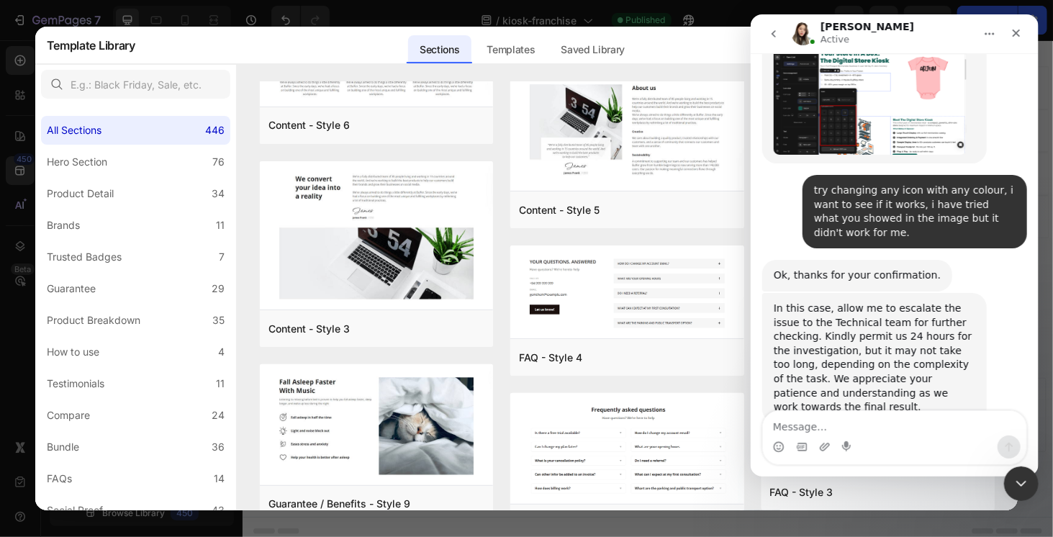
scroll to position [809, 0]
click at [1021, 38] on icon "Close" at bounding box center [1016, 33] width 12 height 12
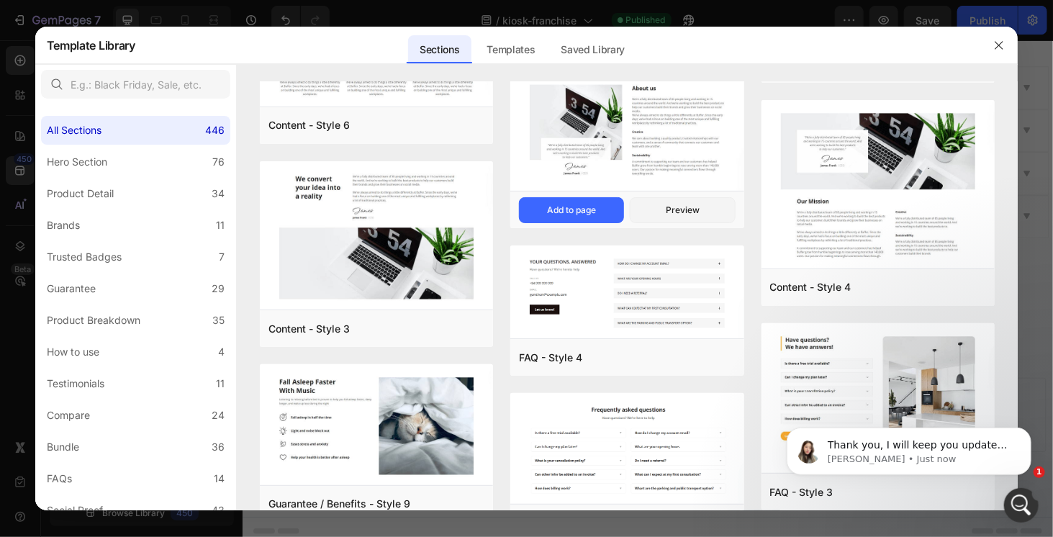
scroll to position [866, 0]
click at [849, 440] on p "Thank you, I will keep you updated via this chat 🤗" at bounding box center [920, 445] width 186 height 14
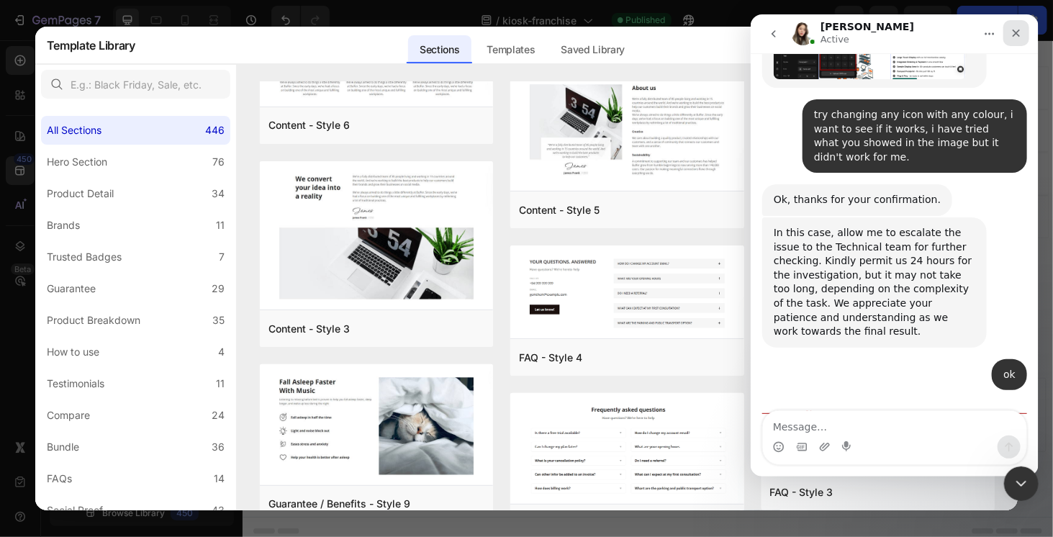
scroll to position [890, 0]
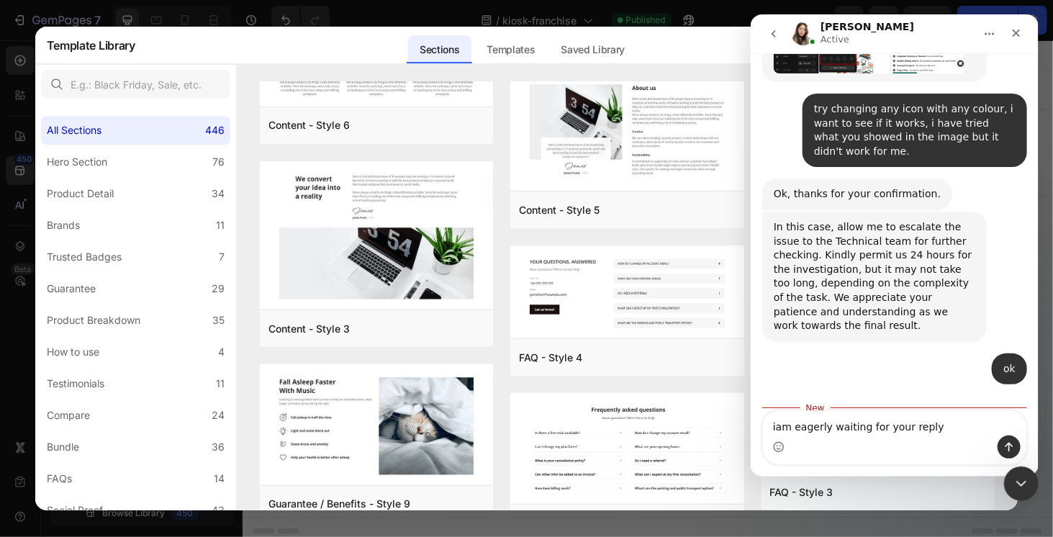
click at [777, 454] on div "Intercom messenger" at bounding box center [778, 446] width 12 height 23
click at [774, 451] on circle "Emoji picker" at bounding box center [777, 446] width 9 height 9
click at [777, 449] on icon "Emoji picker" at bounding box center [778, 448] width 3 height 1
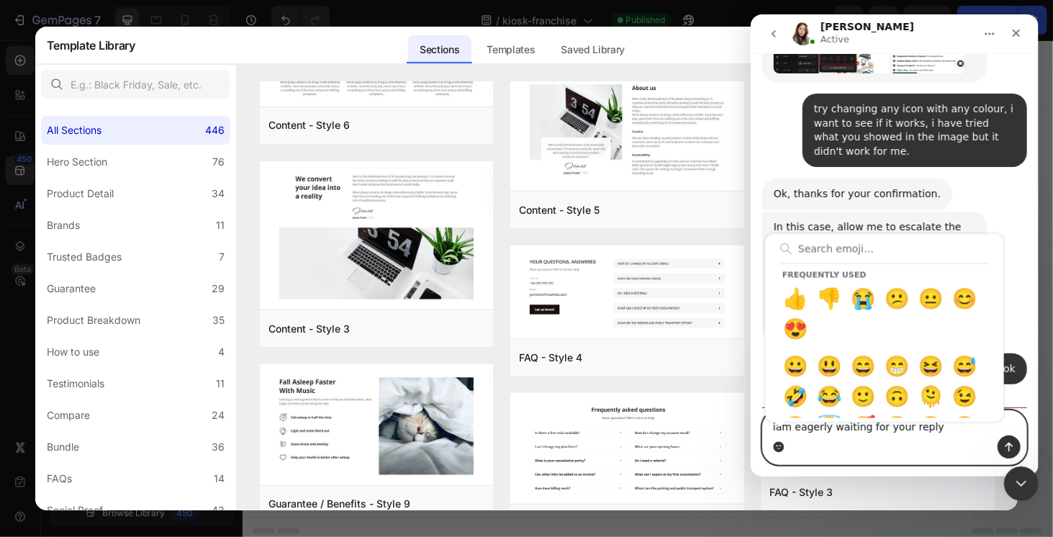
click at [777, 449] on icon "Emoji picker" at bounding box center [778, 448] width 3 height 1
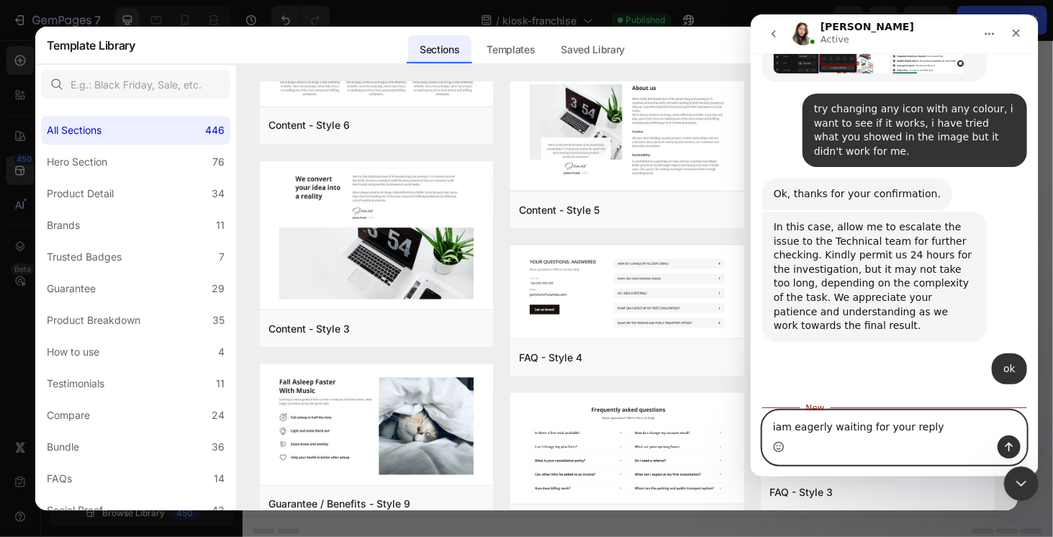
click at [777, 449] on icon "Emoji picker" at bounding box center [778, 448] width 3 height 1
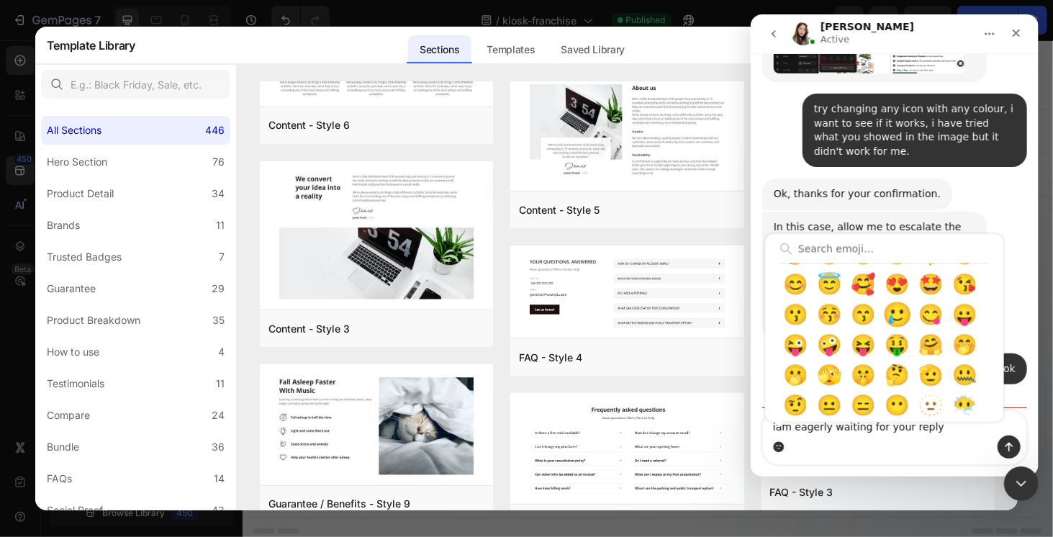
scroll to position [144, 0]
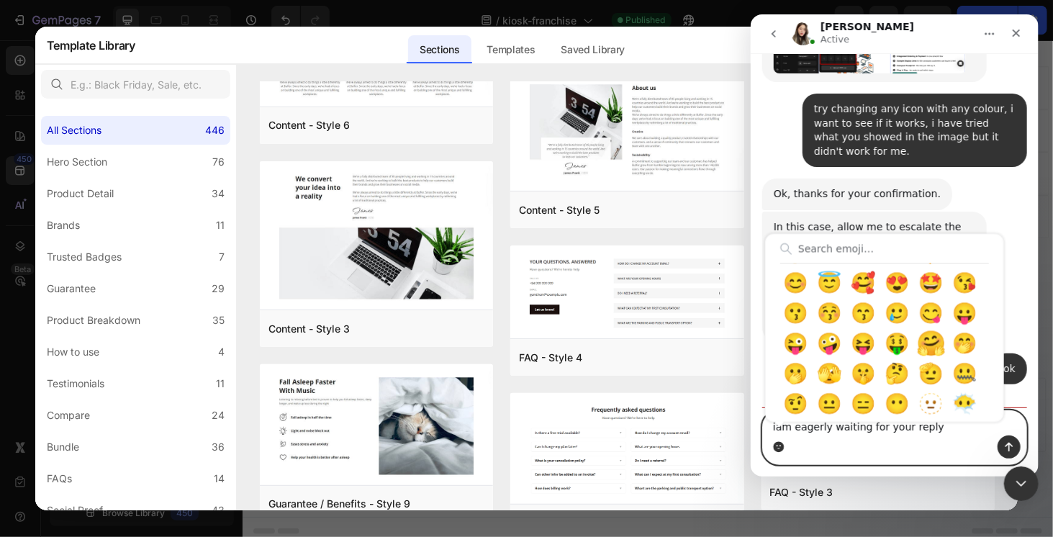
type textarea "iam eagerly waiting for your reply🤗"
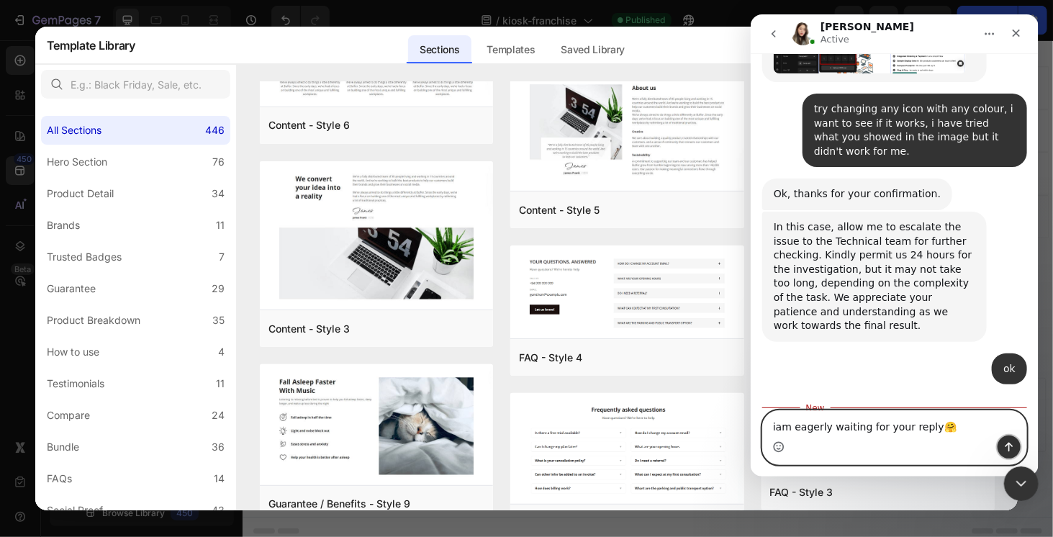
click at [1002, 445] on button "Send a message…" at bounding box center [1008, 446] width 23 height 23
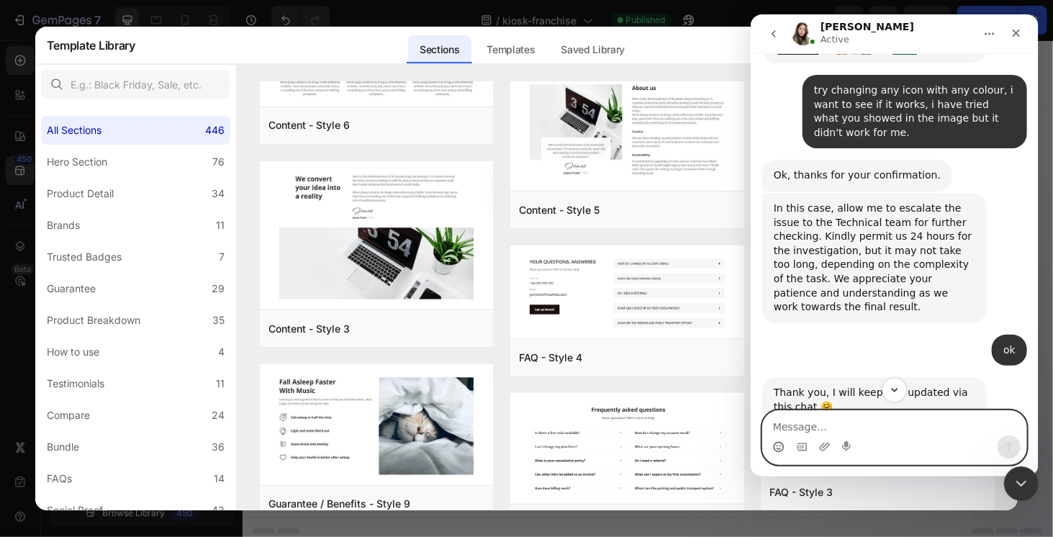
scroll to position [909, 0]
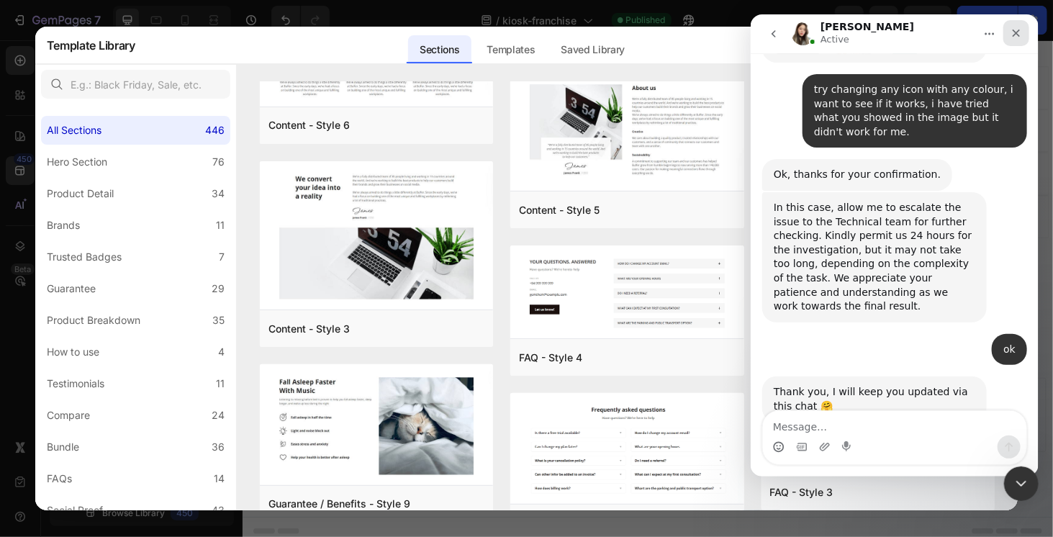
click at [1017, 32] on icon "Close" at bounding box center [1016, 34] width 8 height 8
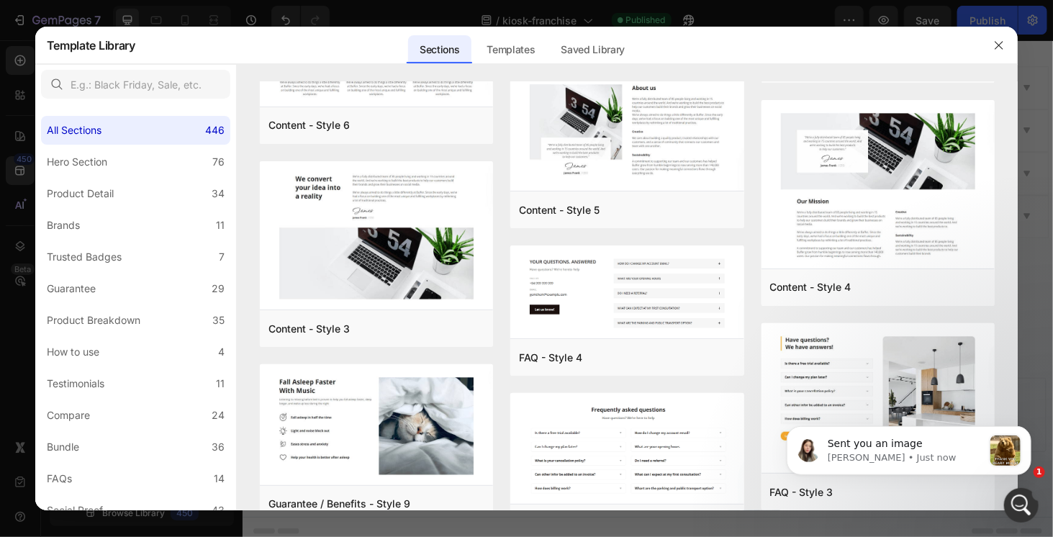
scroll to position [1092, 0]
click at [879, 441] on p "Sent you an image" at bounding box center [904, 443] width 155 height 14
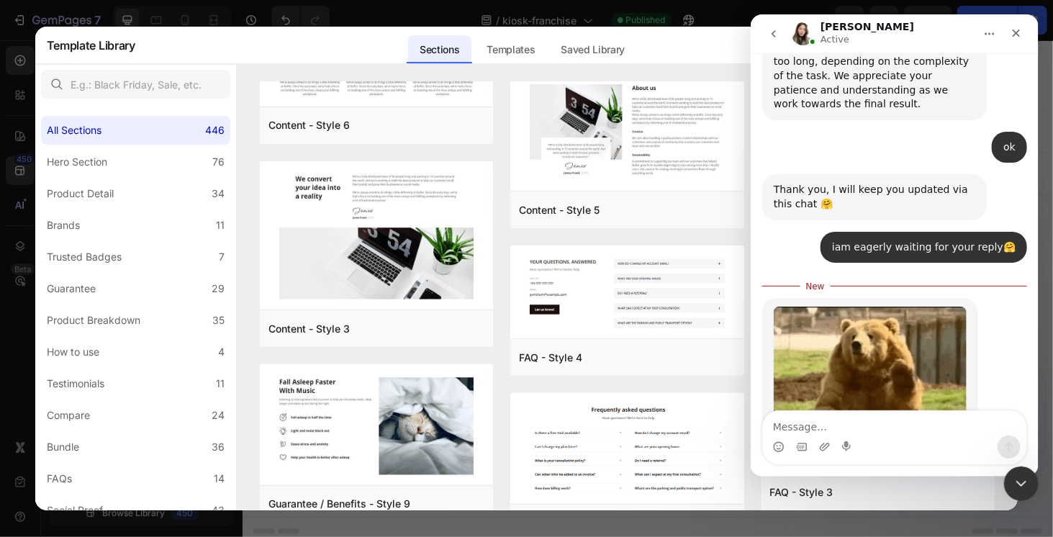
scroll to position [1116, 0]
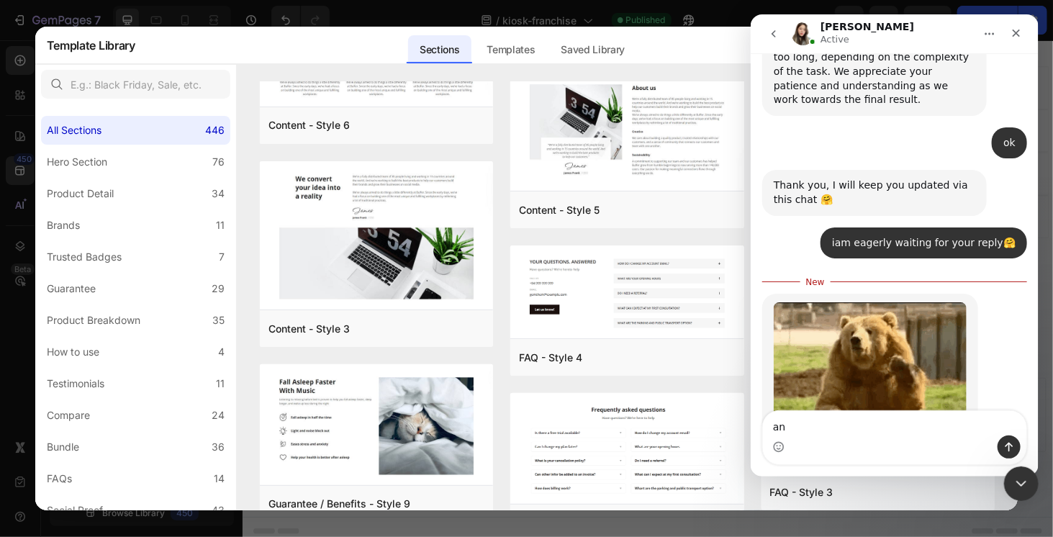
type textarea "a"
click at [1022, 42] on div "Close" at bounding box center [1016, 33] width 26 height 26
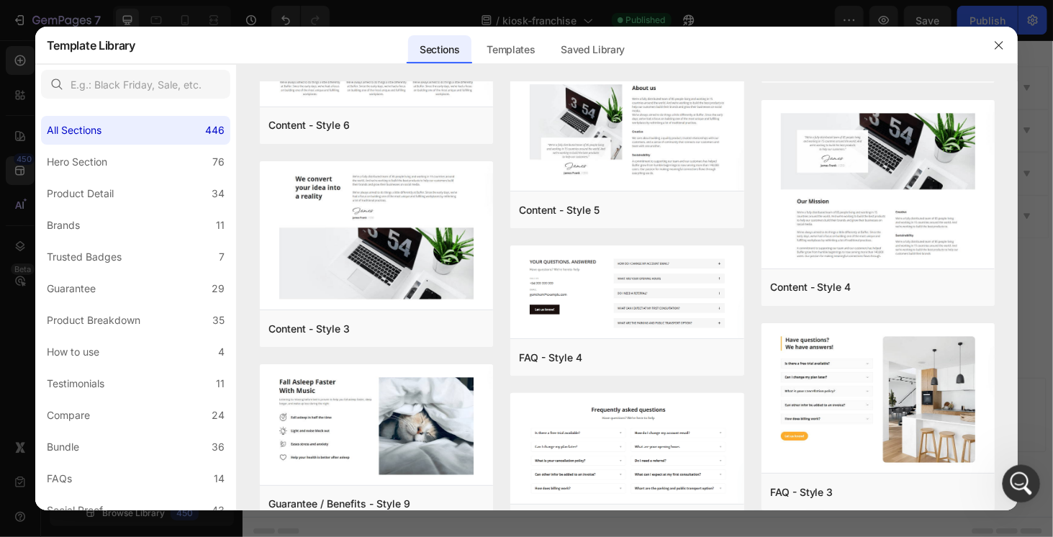
click at [1013, 473] on icon "Open Intercom Messenger" at bounding box center [1020, 482] width 24 height 24
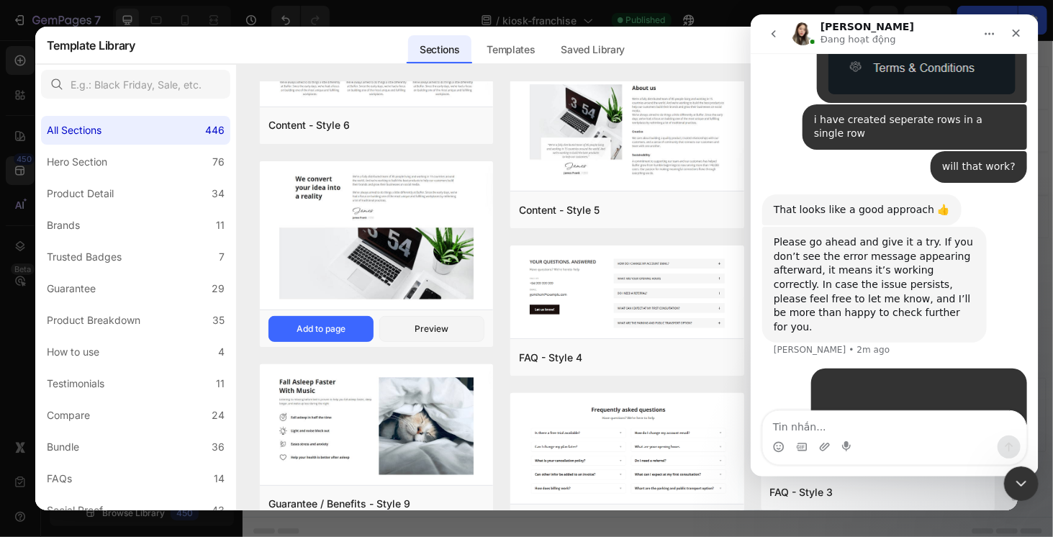
scroll to position [2801, 0]
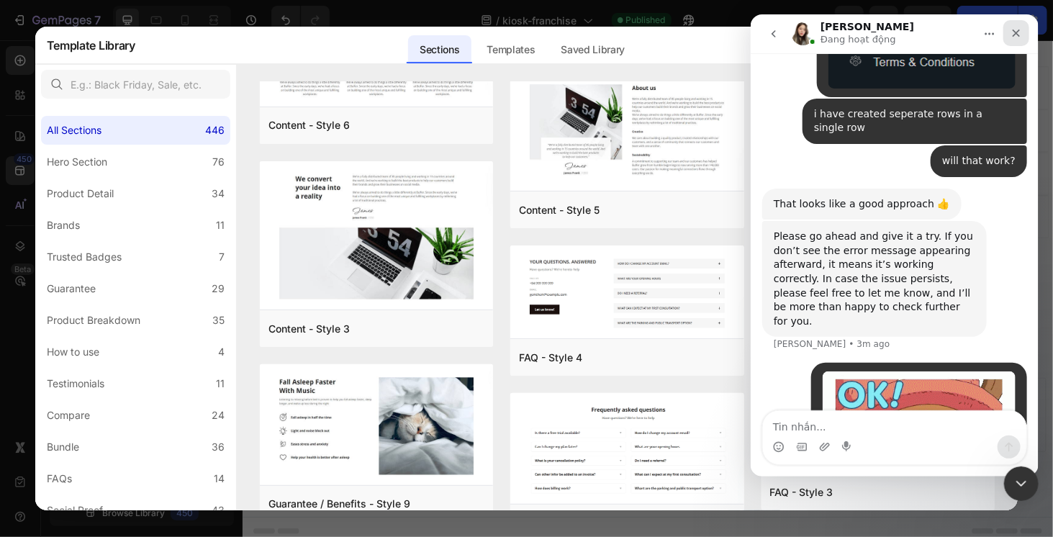
click at [1010, 41] on div "Close" at bounding box center [1016, 33] width 26 height 26
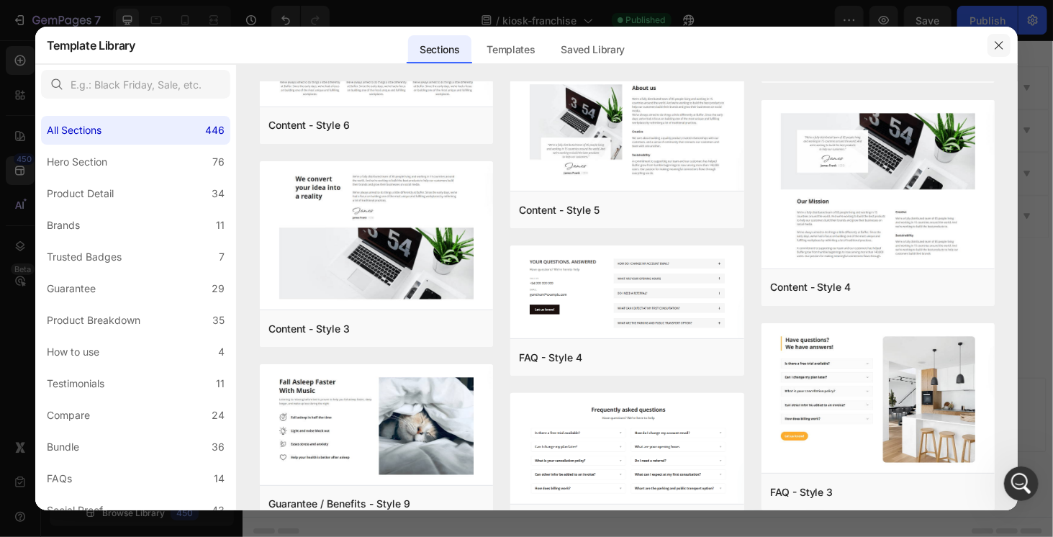
click at [1006, 41] on button "button" at bounding box center [998, 45] width 23 height 23
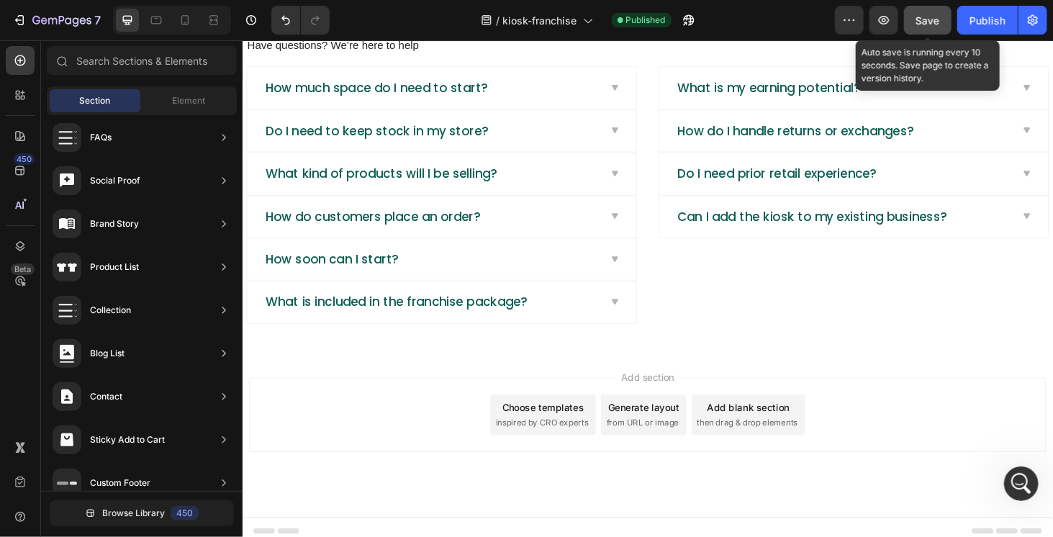
click at [929, 15] on span "Save" at bounding box center [928, 20] width 24 height 12
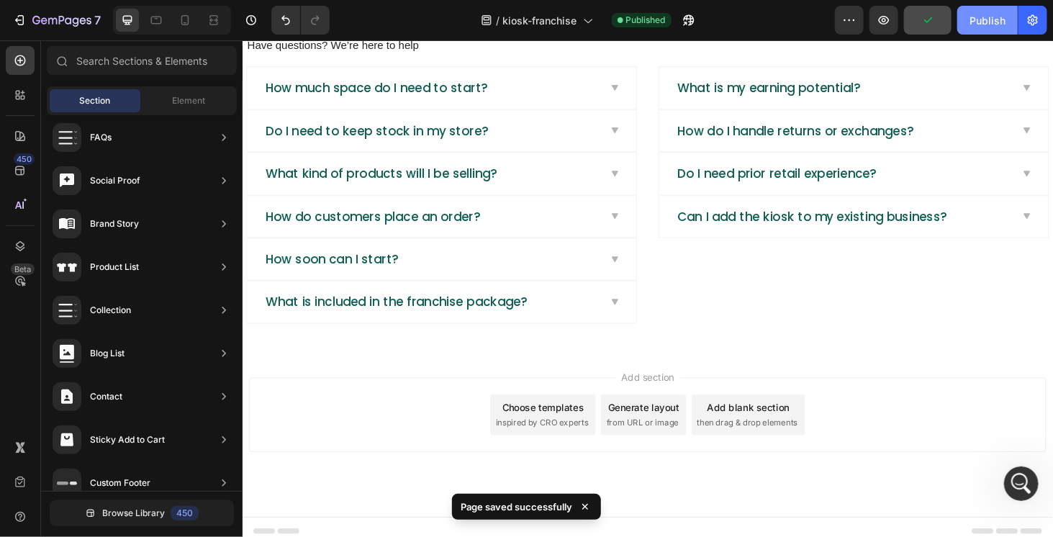
click at [965, 20] on button "Publish" at bounding box center [987, 20] width 60 height 29
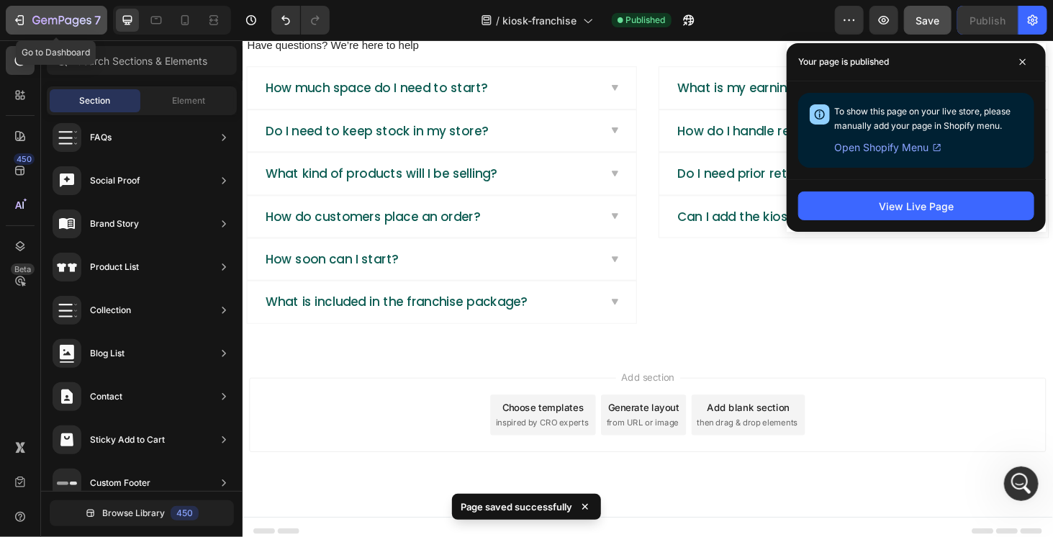
click at [60, 24] on icon "button" at bounding box center [61, 21] width 59 height 12
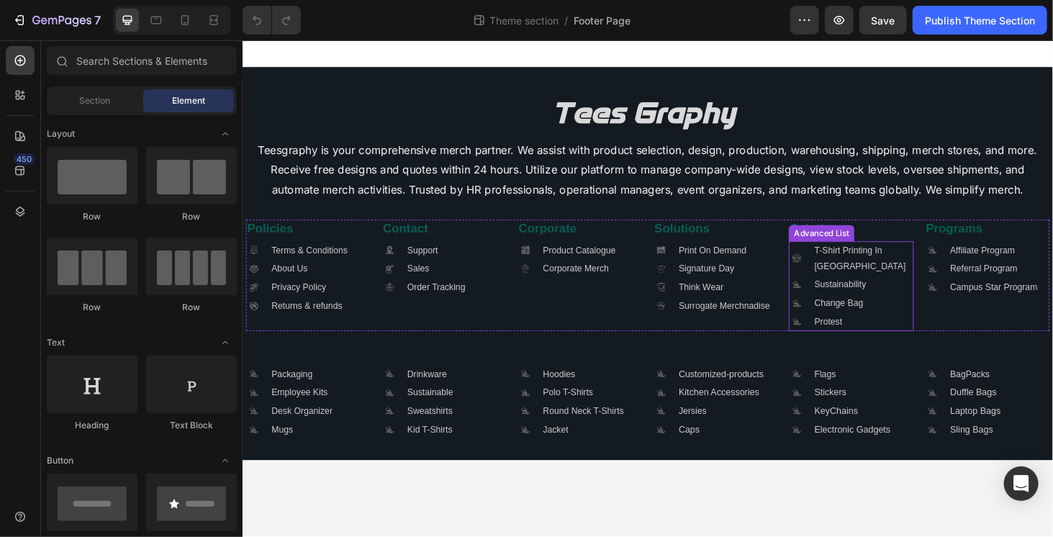
click at [846, 287] on li ".id581909794709832288 .cls-1 { fill: #a8a7a7; } Icon T-Shirt Printing In [GEOGR…" at bounding box center [890, 272] width 133 height 37
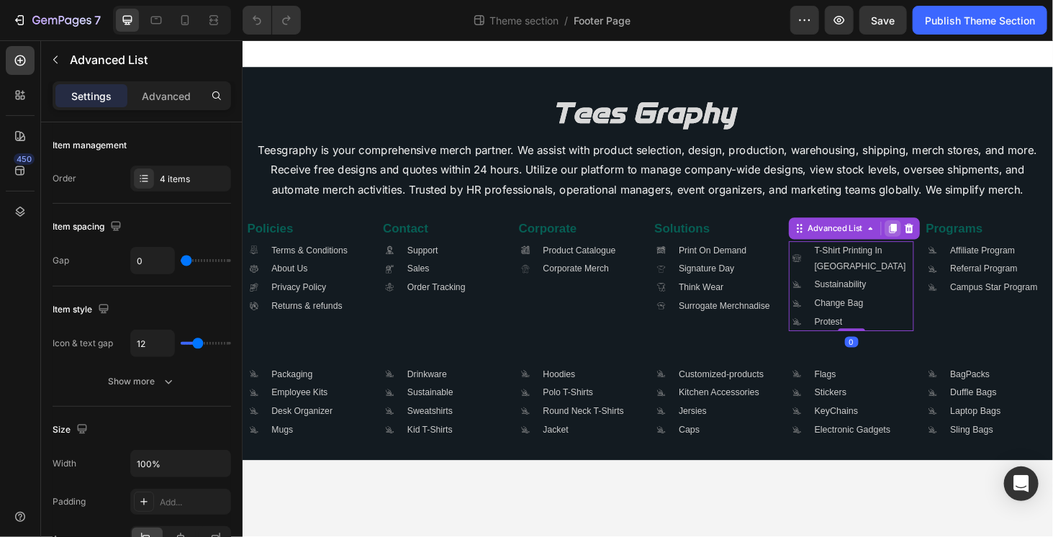
click at [936, 239] on icon at bounding box center [935, 240] width 8 height 10
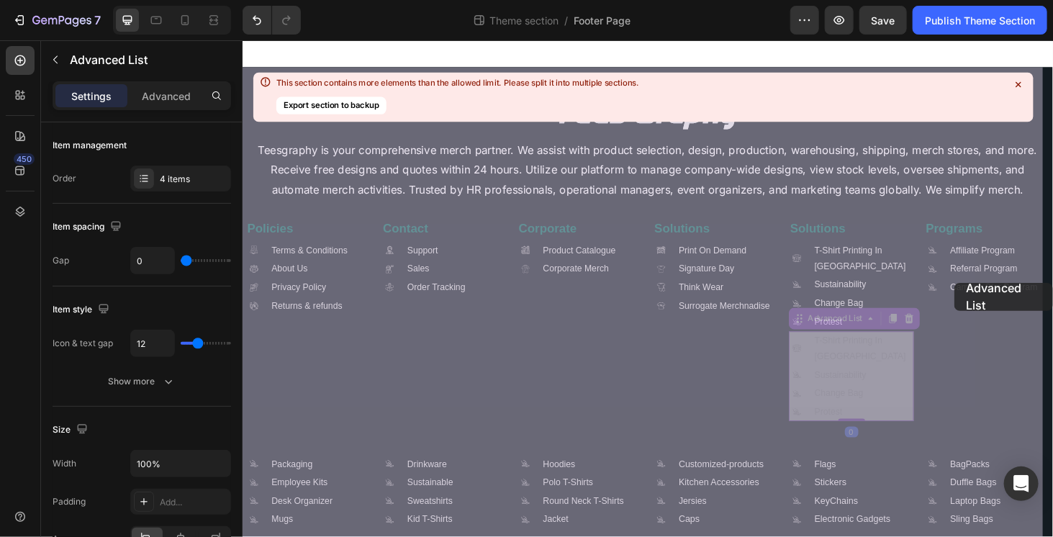
drag, startPoint x: 869, startPoint y: 329, endPoint x: 1000, endPoint y: 298, distance: 135.3
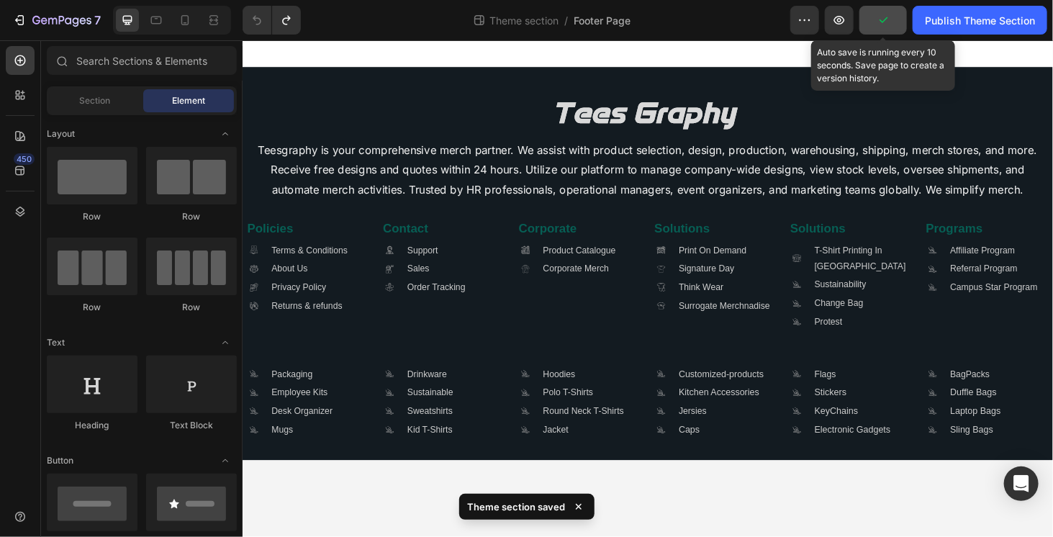
click at [882, 14] on icon "button" at bounding box center [883, 20] width 14 height 14
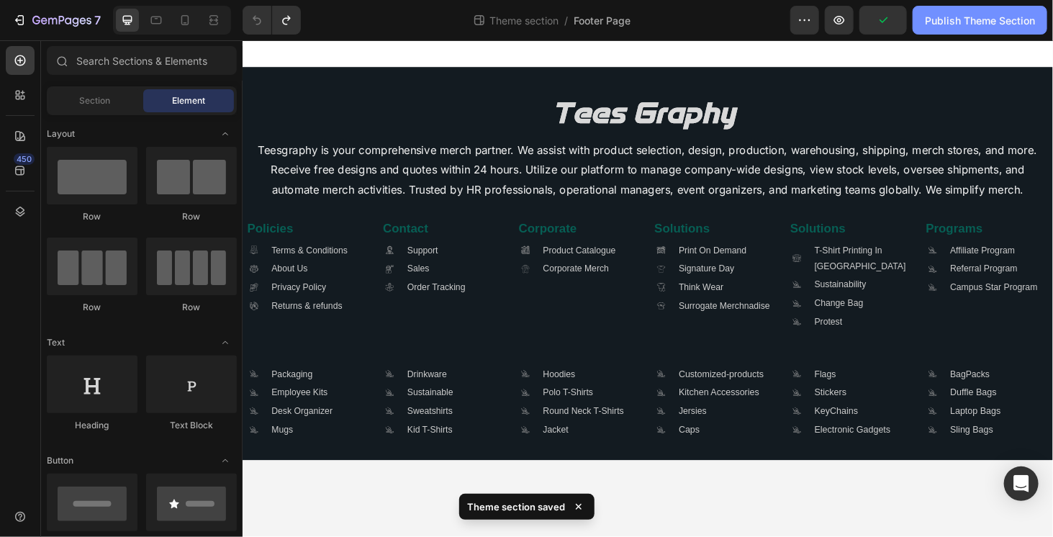
click at [937, 15] on div "Publish Theme Section" at bounding box center [980, 20] width 110 height 15
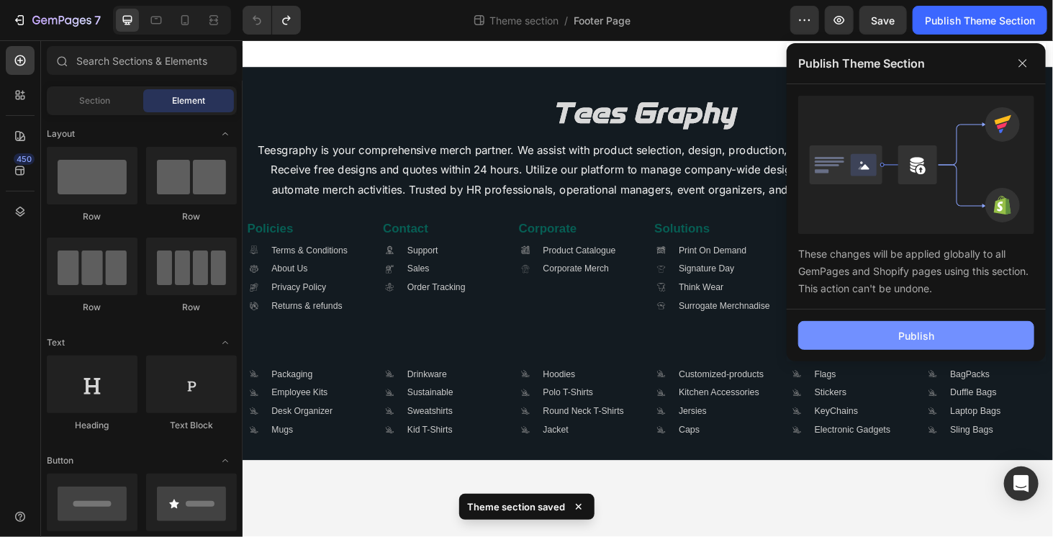
click at [914, 338] on div "Publish" at bounding box center [916, 335] width 36 height 15
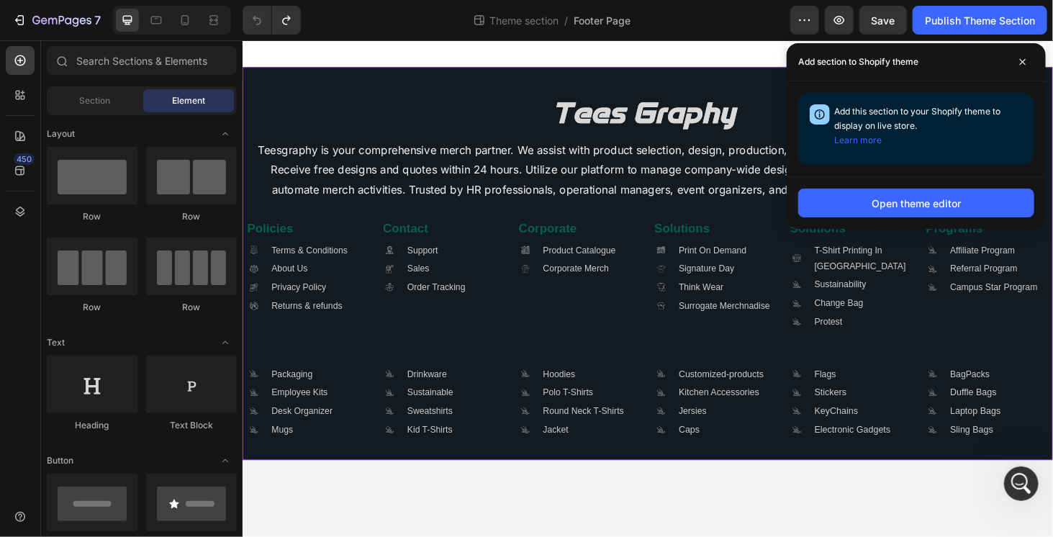
click at [621, 466] on div "Image Teesgraphy is your comprehensive merch partner. We assist with product se…" at bounding box center [674, 277] width 864 height 419
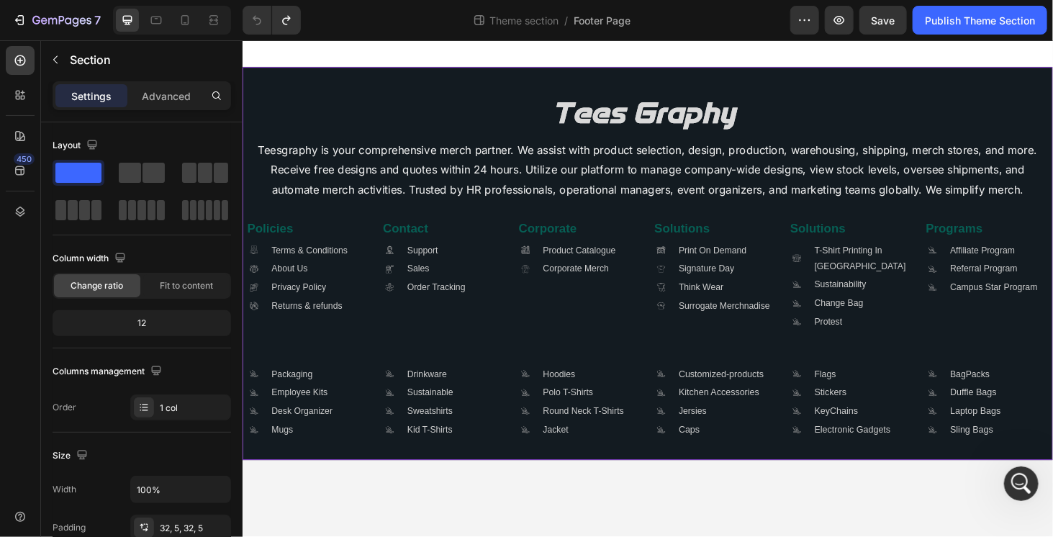
click at [624, 481] on div "Image Teesgraphy is your comprehensive merch partner. We assist with product se…" at bounding box center [674, 277] width 864 height 419
drag, startPoint x: 624, startPoint y: 481, endPoint x: 584, endPoint y: 537, distance: 68.5
click at [592, 536] on body "Image Teesgraphy is your comprehensive merch partner. We assist with product se…" at bounding box center [674, 304] width 864 height 529
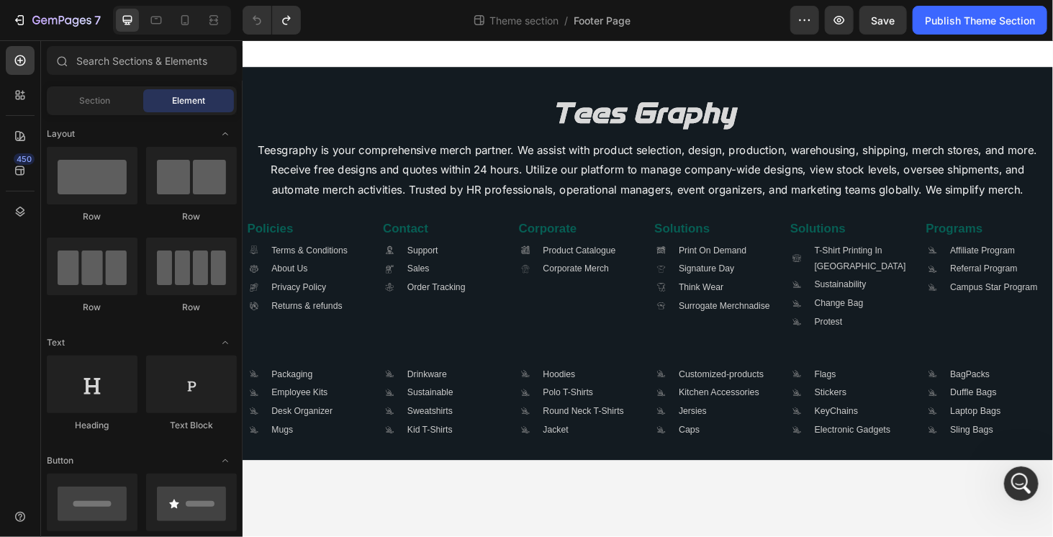
drag, startPoint x: 540, startPoint y: 527, endPoint x: 715, endPoint y: 489, distance: 179.7
click at [714, 520] on body "Image Teesgraphy is your comprehensive merch partner. We assist with product se…" at bounding box center [674, 304] width 864 height 529
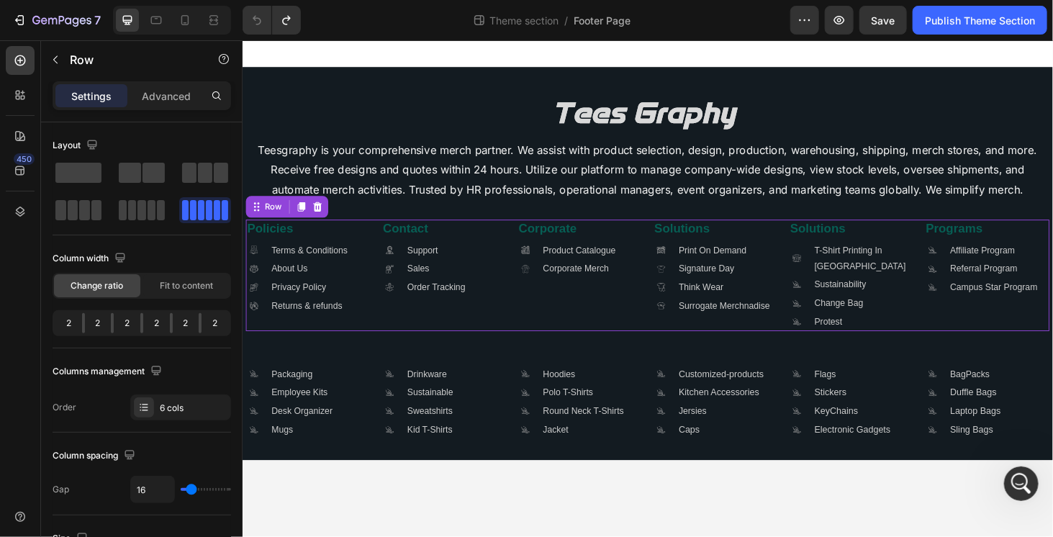
click at [495, 321] on div "Contact Heading .id581908582774080096 .cls-1 { fill: #a8a7a7; stroke-width: 0px…" at bounding box center [456, 290] width 133 height 118
click at [336, 245] on h2 "Policies" at bounding box center [311, 240] width 133 height 19
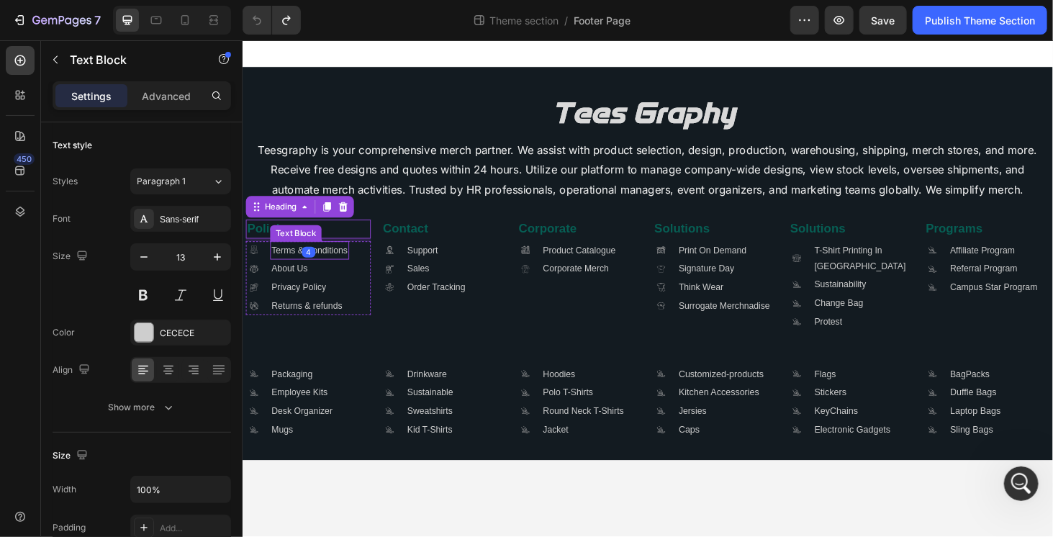
click at [342, 255] on p "Terms & Conditions" at bounding box center [313, 263] width 81 height 17
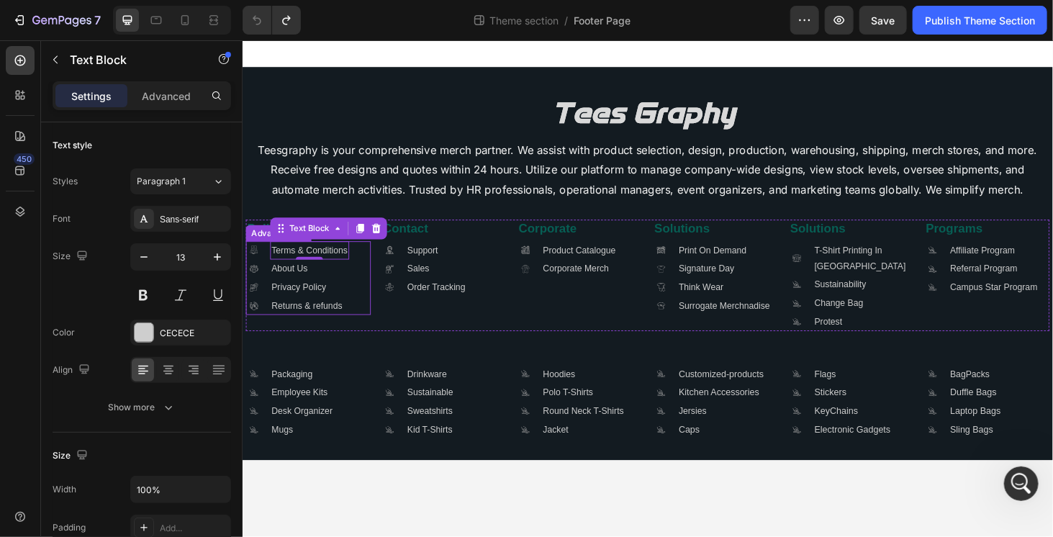
click at [369, 317] on div ".id581904572247704160 .cls-1 { fill: #a8a7a7; stroke-width: 0px; } Icon Terms &…" at bounding box center [311, 293] width 133 height 79
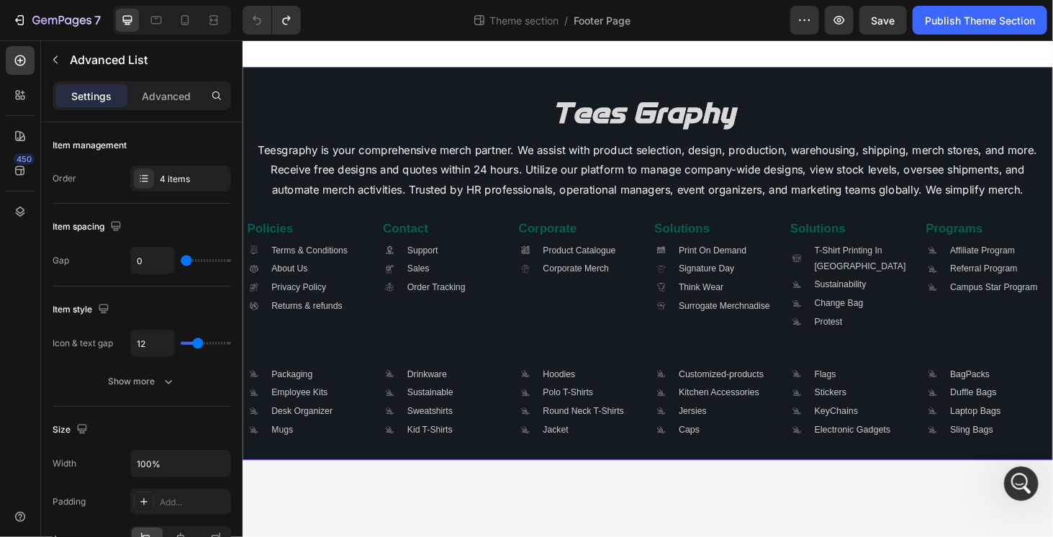
click at [379, 353] on div "Image Teesgraphy is your comprehensive merch partner. We assist with product se…" at bounding box center [673, 277] width 856 height 373
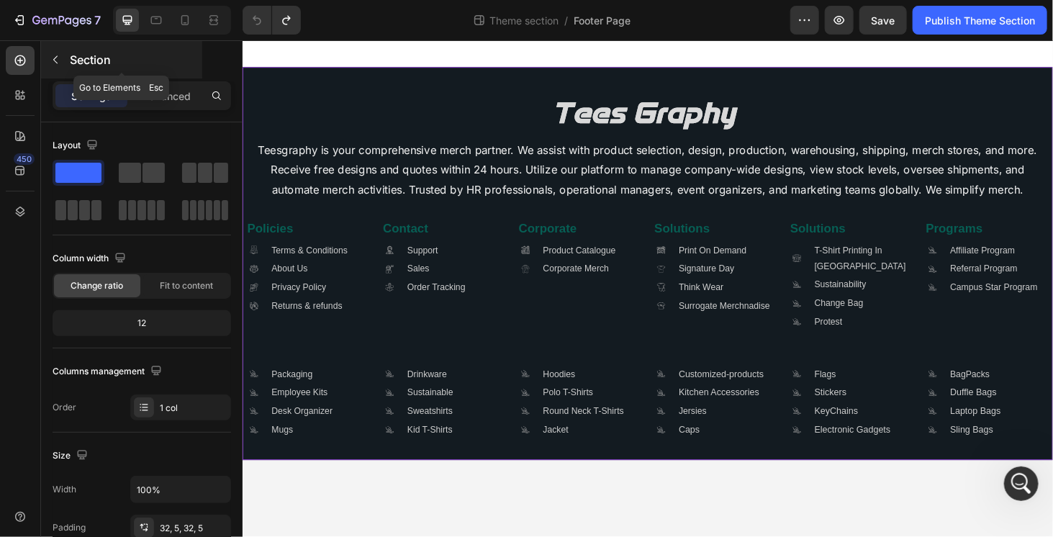
click at [58, 63] on icon "button" at bounding box center [56, 60] width 12 height 12
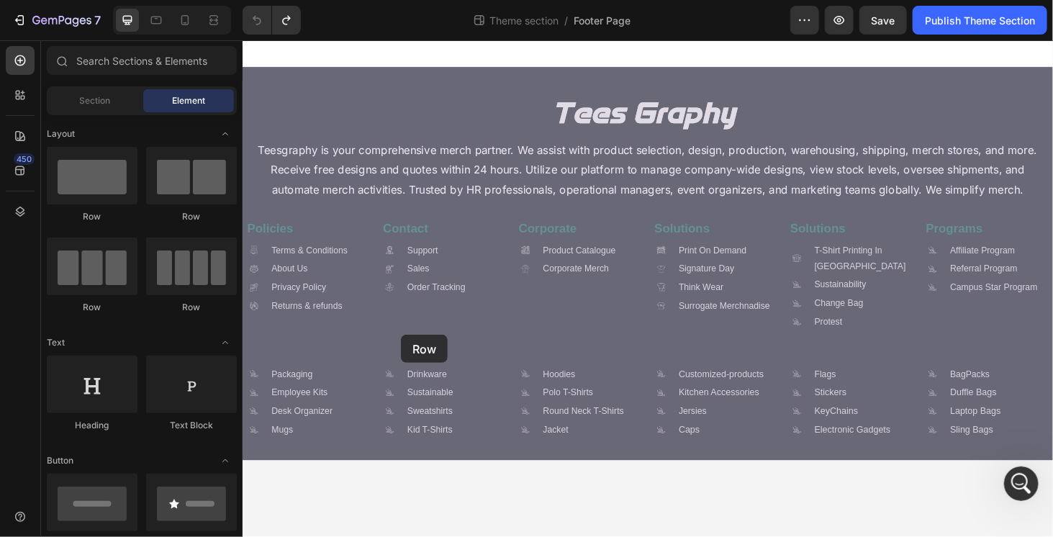
drag, startPoint x: 349, startPoint y: 214, endPoint x: 410, endPoint y: 353, distance: 152.4
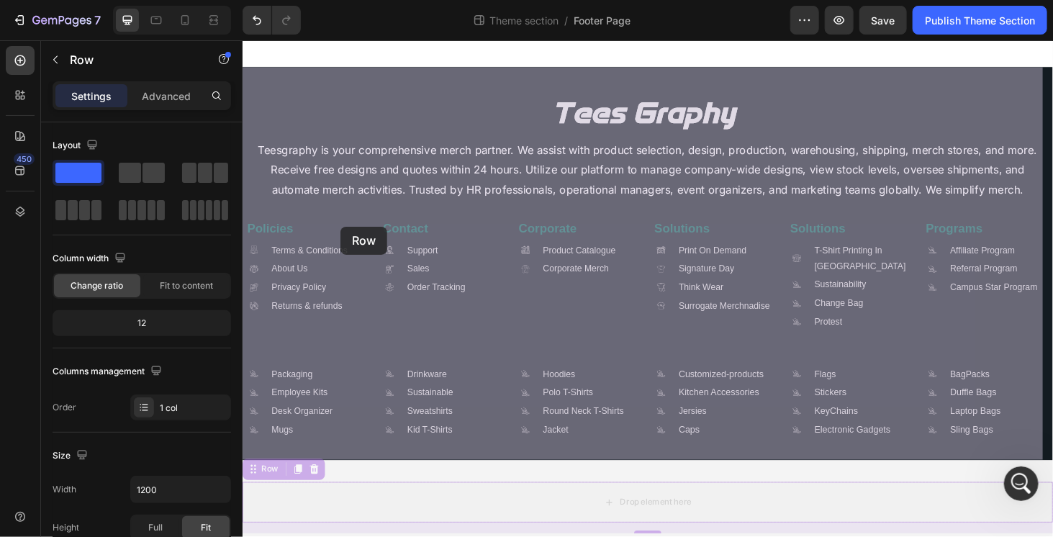
drag, startPoint x: 273, startPoint y: 498, endPoint x: 345, endPoint y: 231, distance: 276.5
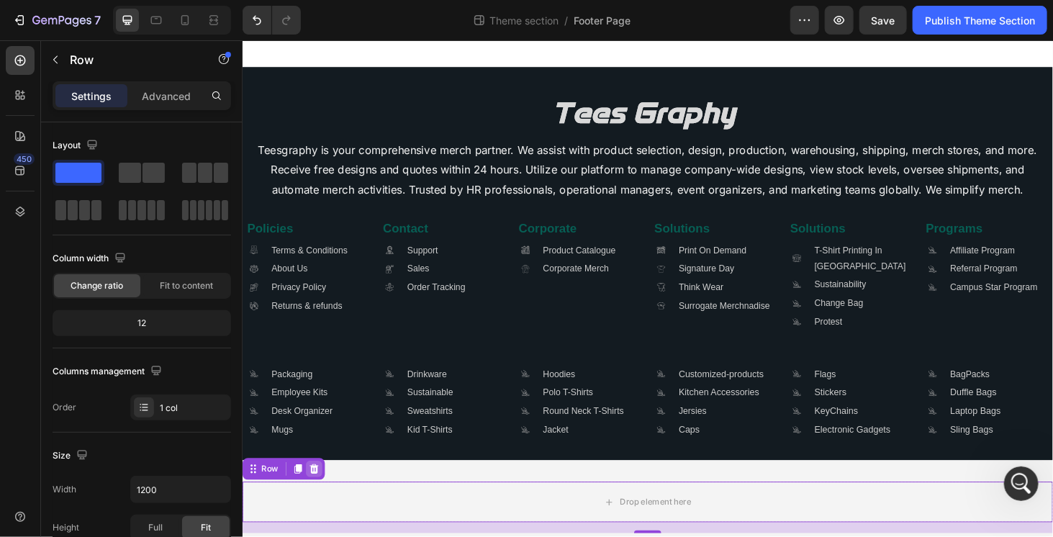
click at [315, 497] on icon at bounding box center [318, 497] width 9 height 10
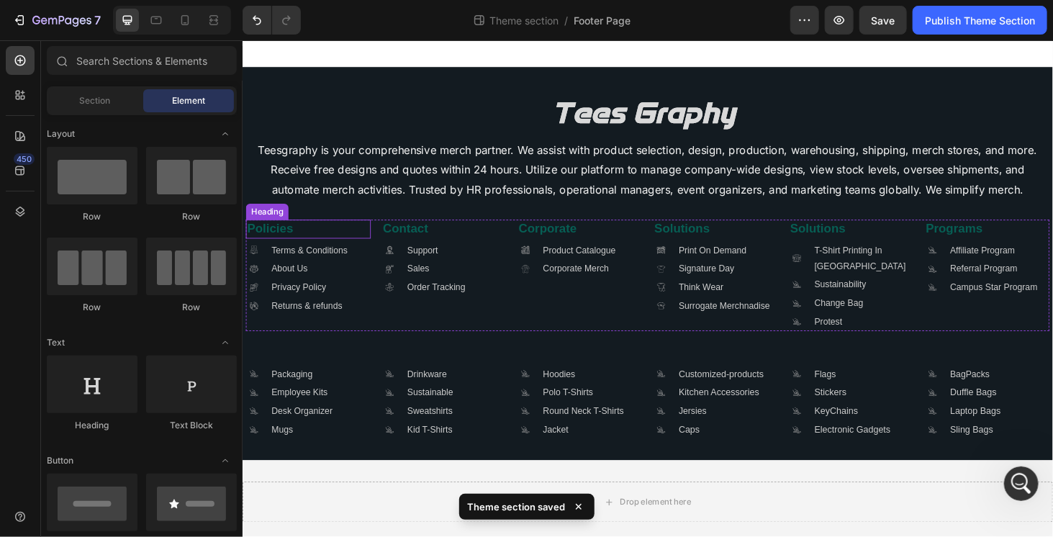
click at [338, 234] on h2 "Policies" at bounding box center [311, 240] width 133 height 19
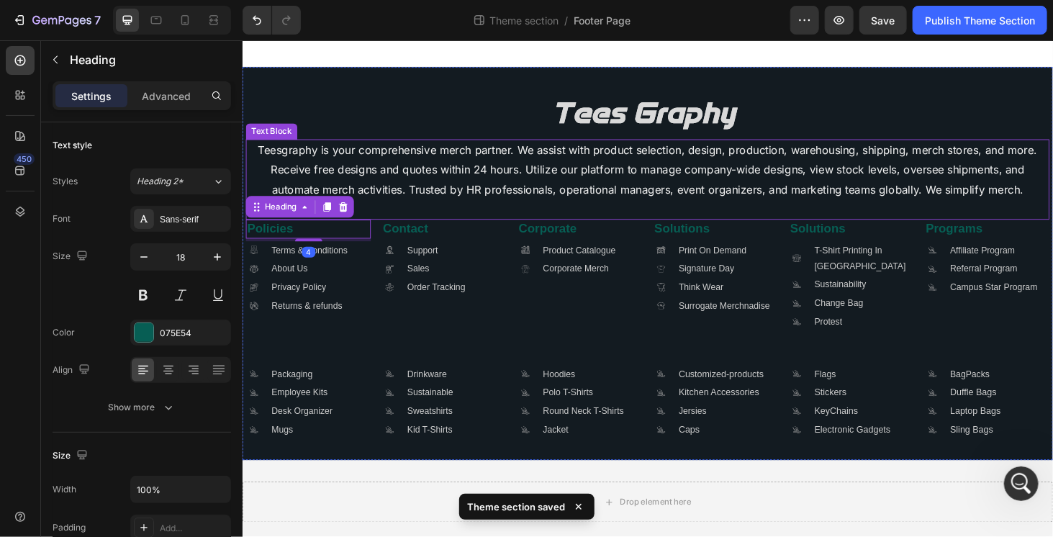
click at [376, 217] on p "Teesgraphy is your comprehensive merch partner. We assist with product selectio…" at bounding box center [674, 188] width 854 height 83
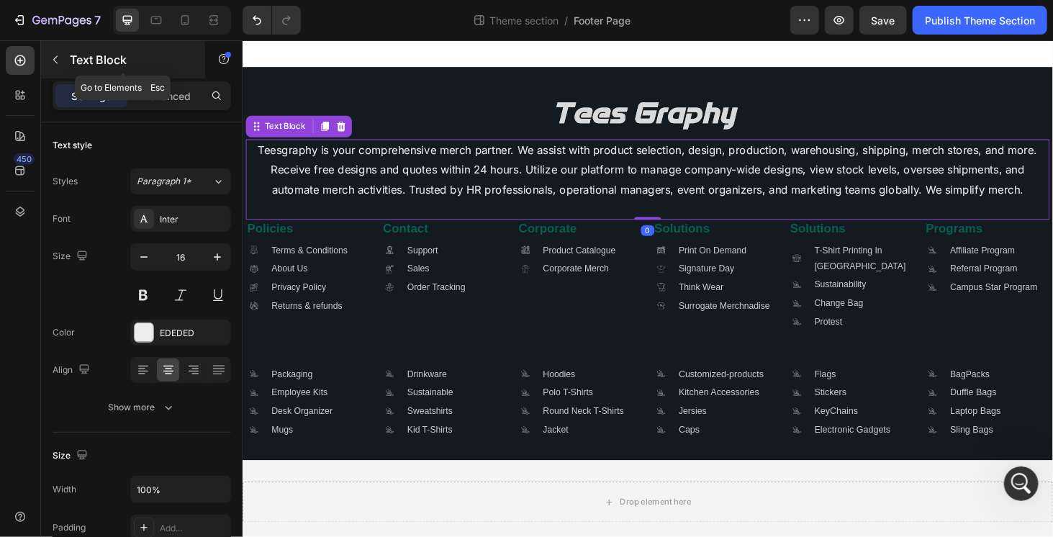
click at [60, 63] on icon "button" at bounding box center [56, 60] width 12 height 12
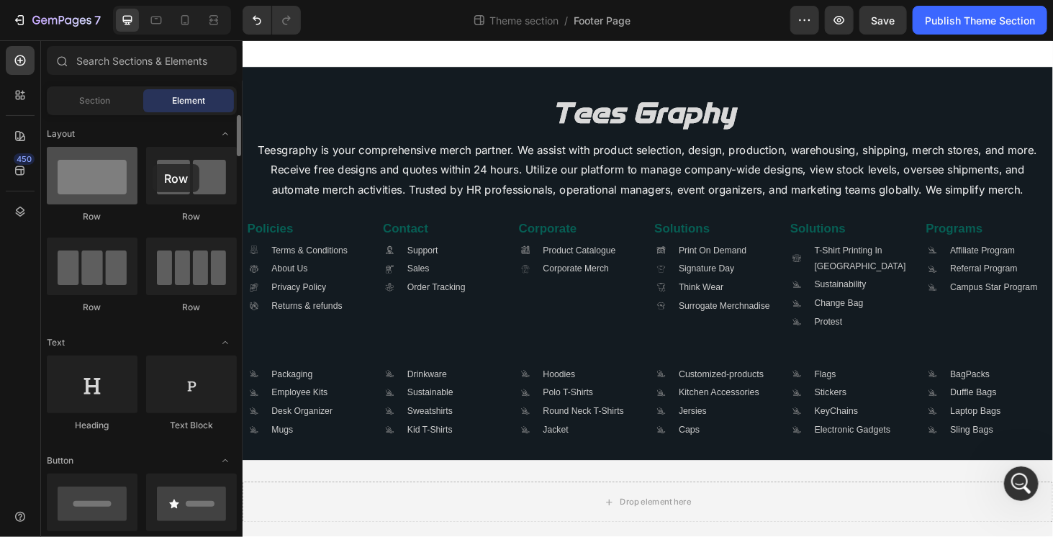
drag, startPoint x: 112, startPoint y: 168, endPoint x: 128, endPoint y: 172, distance: 16.2
click at [129, 171] on div at bounding box center [92, 176] width 91 height 58
drag, startPoint x: 157, startPoint y: 172, endPoint x: 93, endPoint y: 174, distance: 64.1
click at [97, 356] on div "Row Row Row Row" at bounding box center [142, 400] width 190 height 89
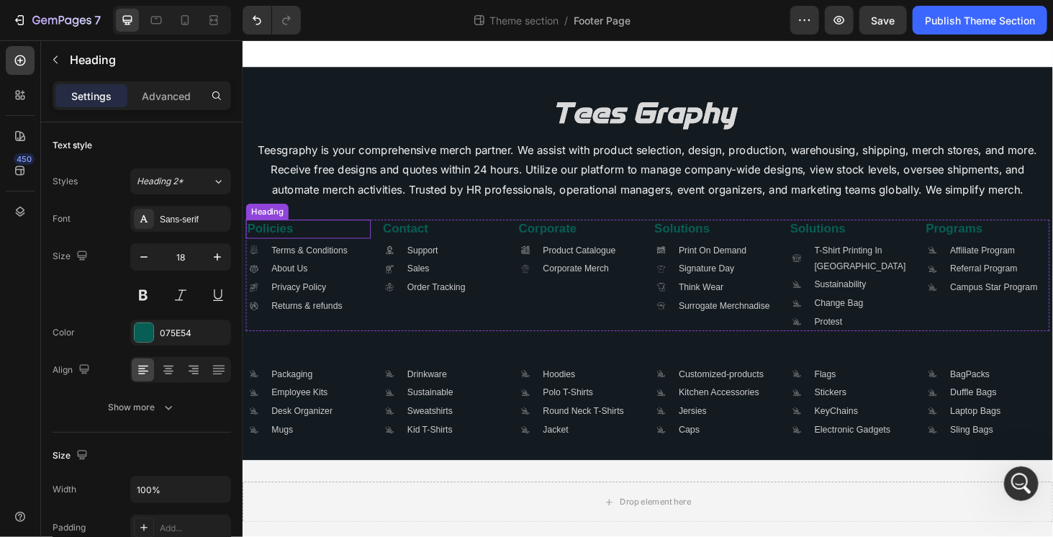
click at [376, 248] on h2 "Policies" at bounding box center [311, 240] width 133 height 19
click at [297, 221] on div "Heading" at bounding box center [283, 217] width 40 height 13
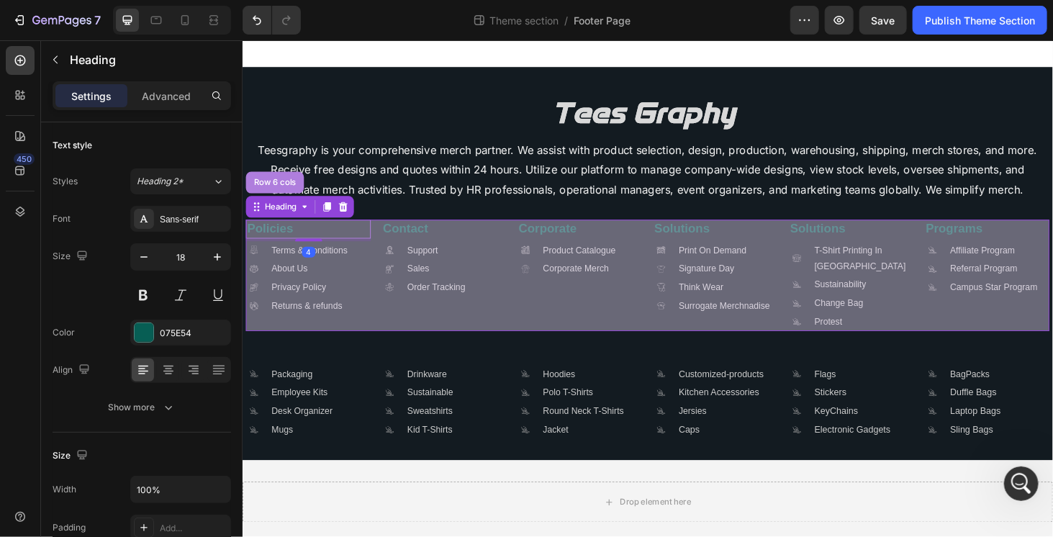
click at [289, 203] on div "Row 6 cols" at bounding box center [276, 191] width 62 height 23
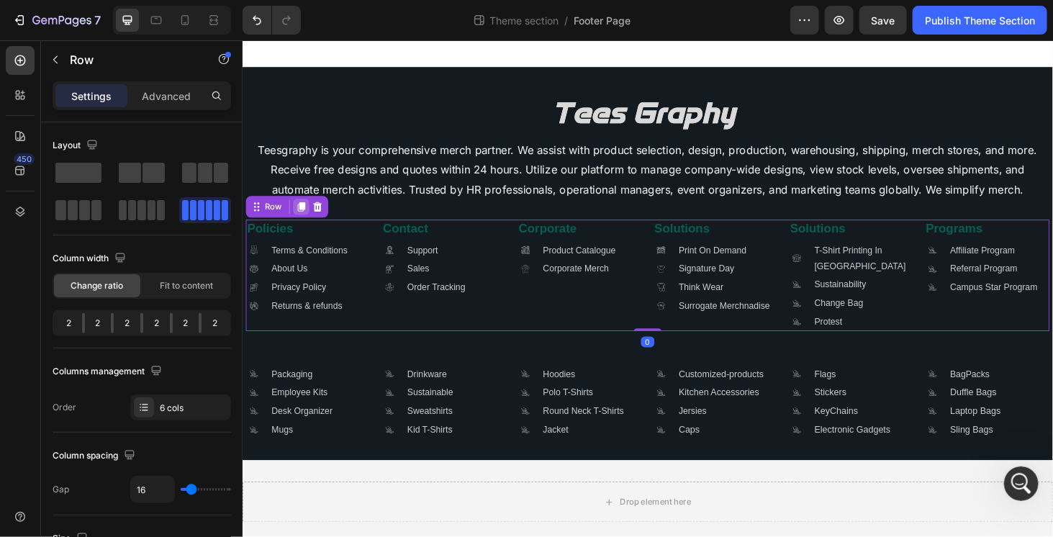
click at [311, 219] on div at bounding box center [304, 217] width 17 height 17
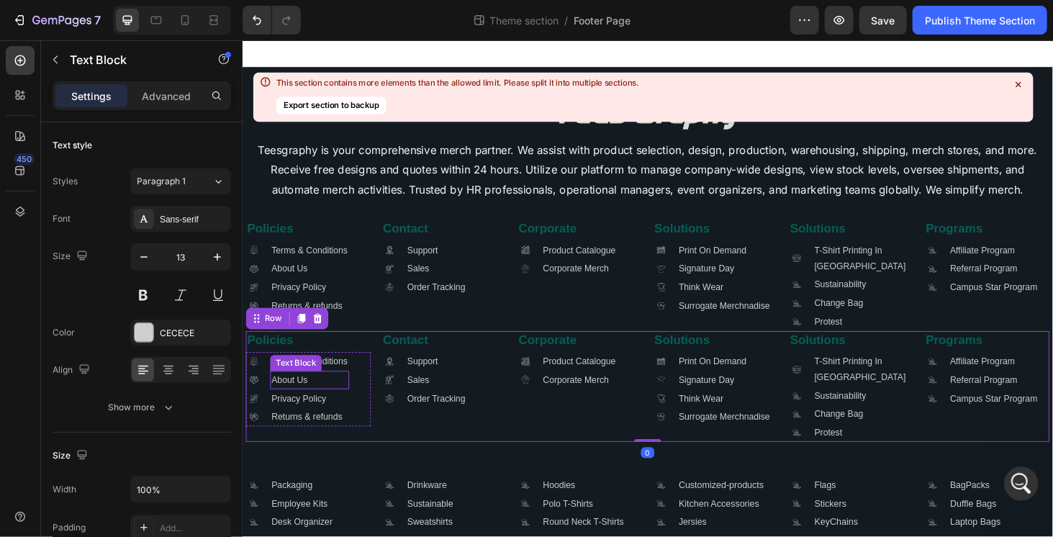
click at [325, 401] on p "About Us" at bounding box center [313, 402] width 81 height 17
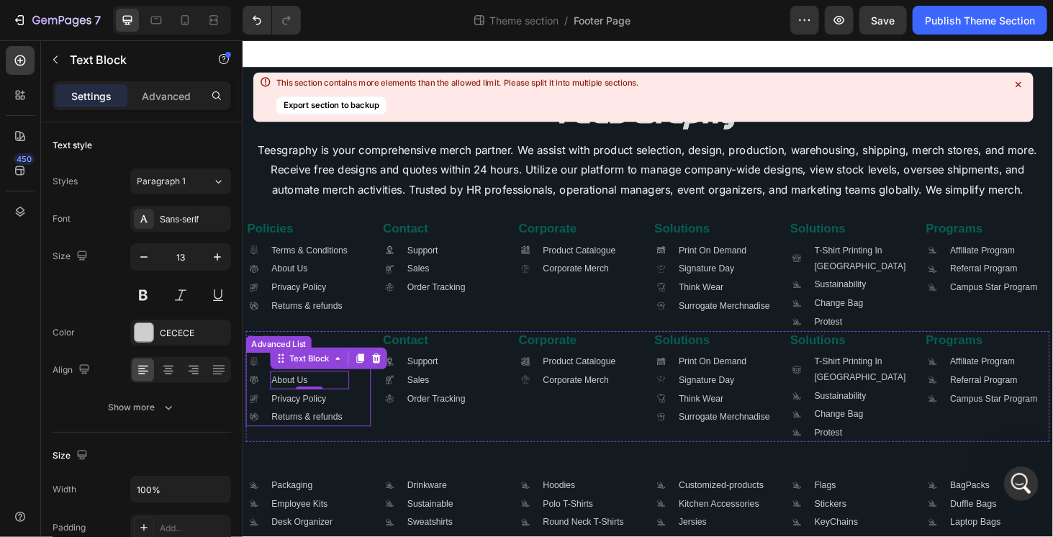
click at [371, 407] on div ".id581904572247704160 .cls-1 { fill: #a8a7a7; stroke-width: 0px; } Icon Terms &…" at bounding box center [311, 411] width 133 height 79
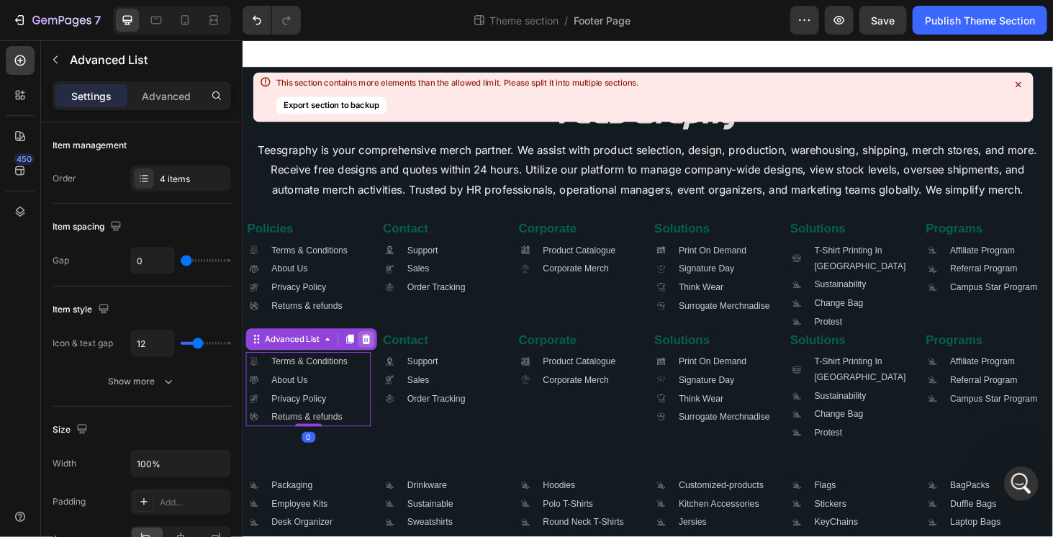
click at [374, 362] on icon at bounding box center [373, 358] width 9 height 10
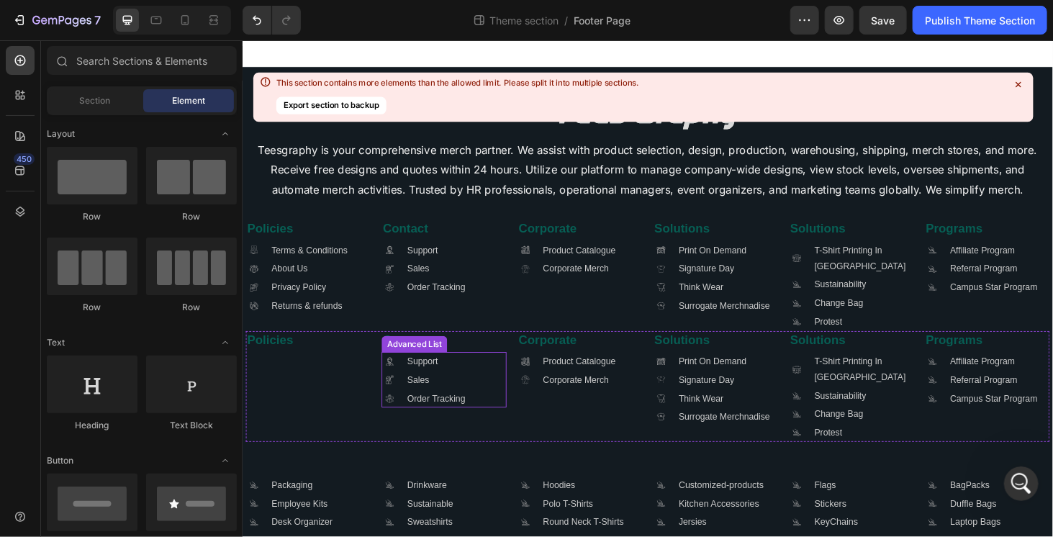
click at [508, 414] on div ".id581908582774080096 .cls-1 { fill: #a8a7a7; stroke-width: 0px; } Icon Support…" at bounding box center [456, 401] width 133 height 59
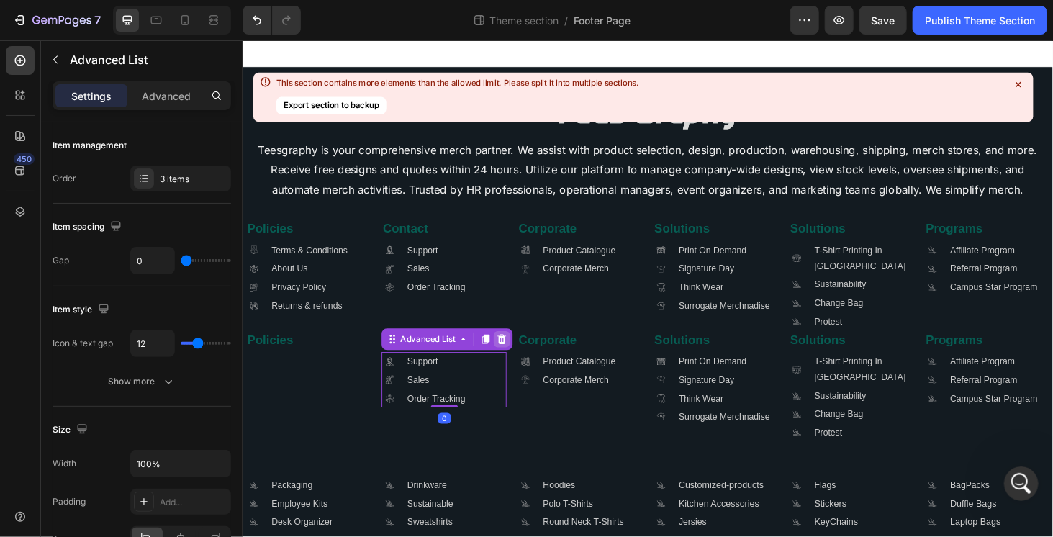
click at [512, 365] on div at bounding box center [518, 358] width 17 height 17
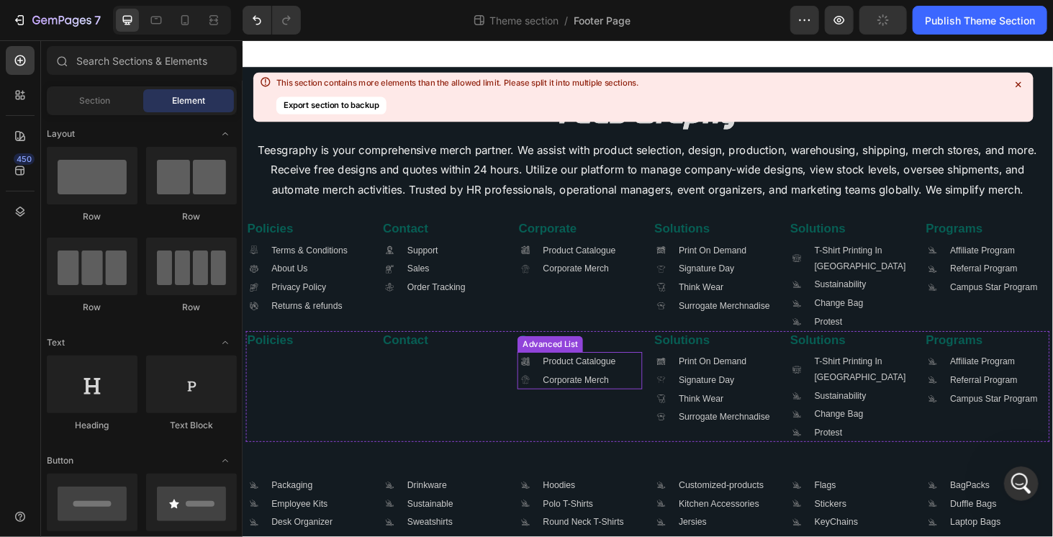
click at [641, 399] on div ".id581909009401906112 .cls-1 { fill: #a8a7a7; } Icon Product Catalogue Text Blo…" at bounding box center [601, 392] width 133 height 40
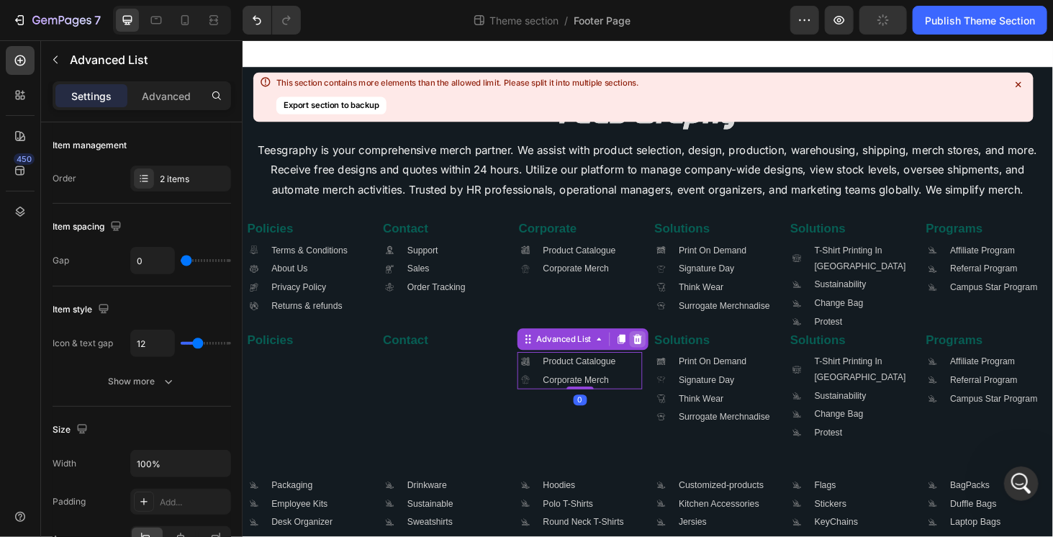
click at [657, 363] on icon at bounding box center [663, 359] width 12 height 12
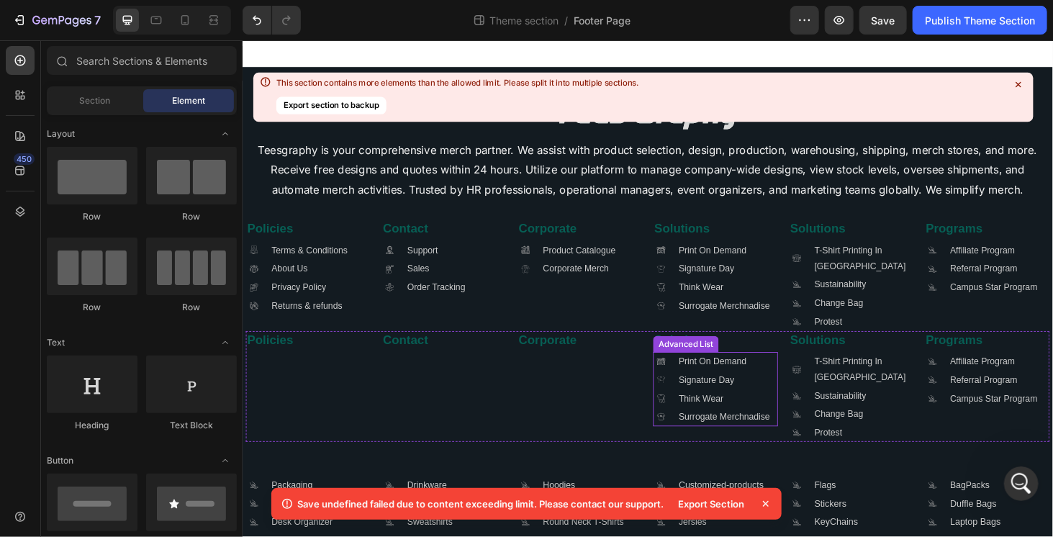
click at [802, 422] on div ".id581909313539277760 .cls-1 { fill: #a8a7a7; } Icon Print On Demand Text Block…" at bounding box center [745, 411] width 133 height 79
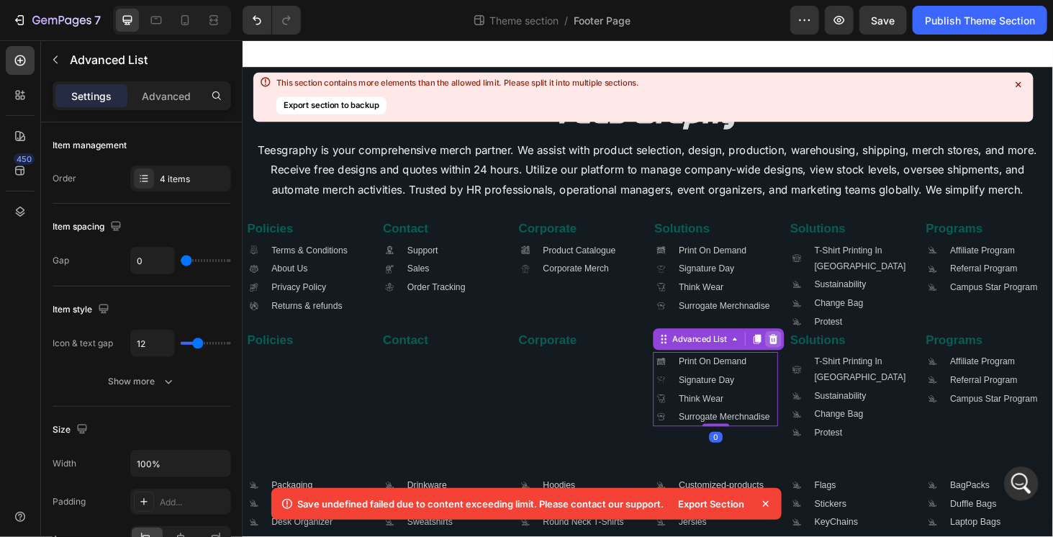
click at [804, 358] on icon at bounding box center [807, 358] width 9 height 10
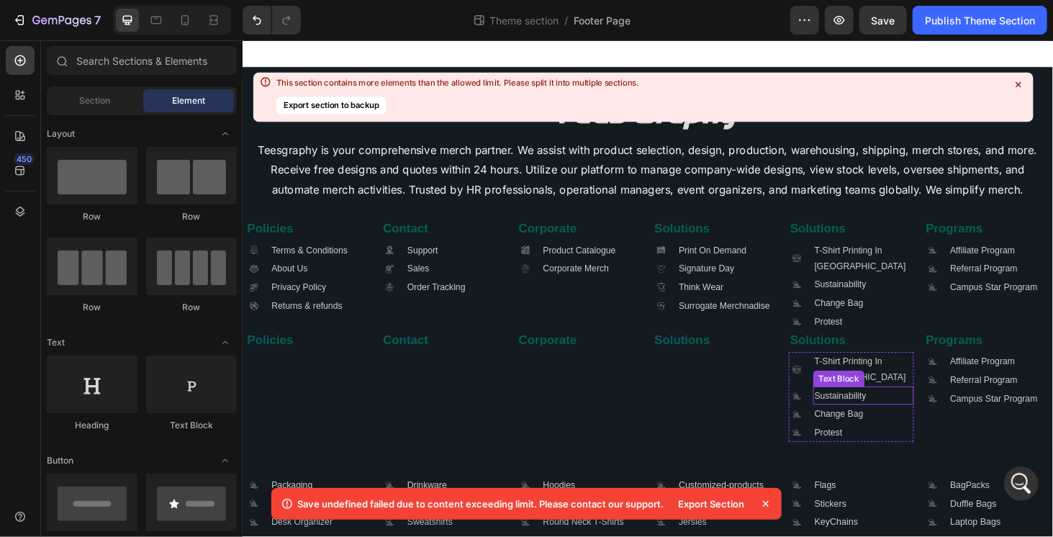
click at [936, 427] on div "Sustainability" at bounding box center [903, 418] width 107 height 19
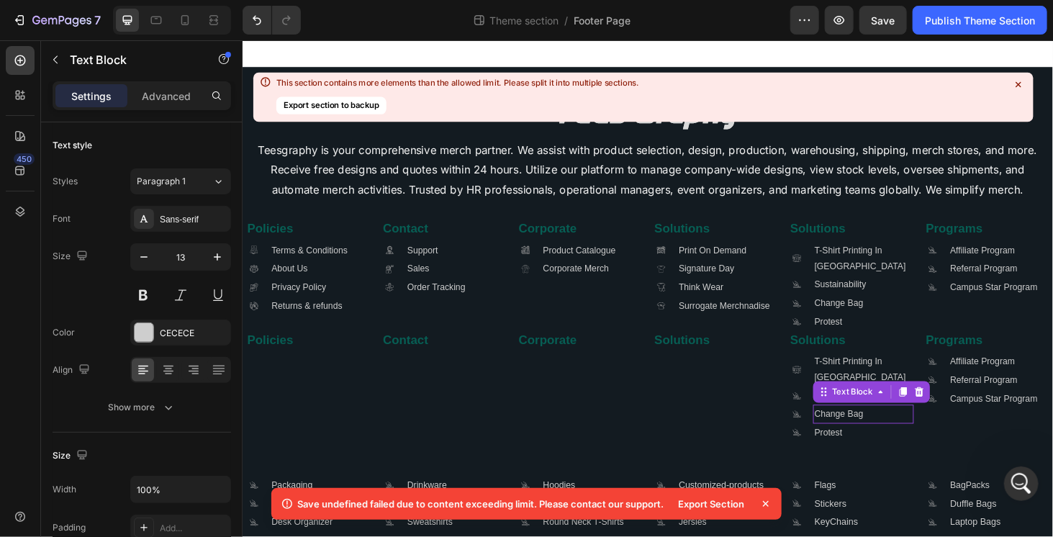
click at [940, 440] on p "Change Bag" at bounding box center [903, 438] width 104 height 17
click at [916, 418] on icon at bounding box center [922, 415] width 12 height 12
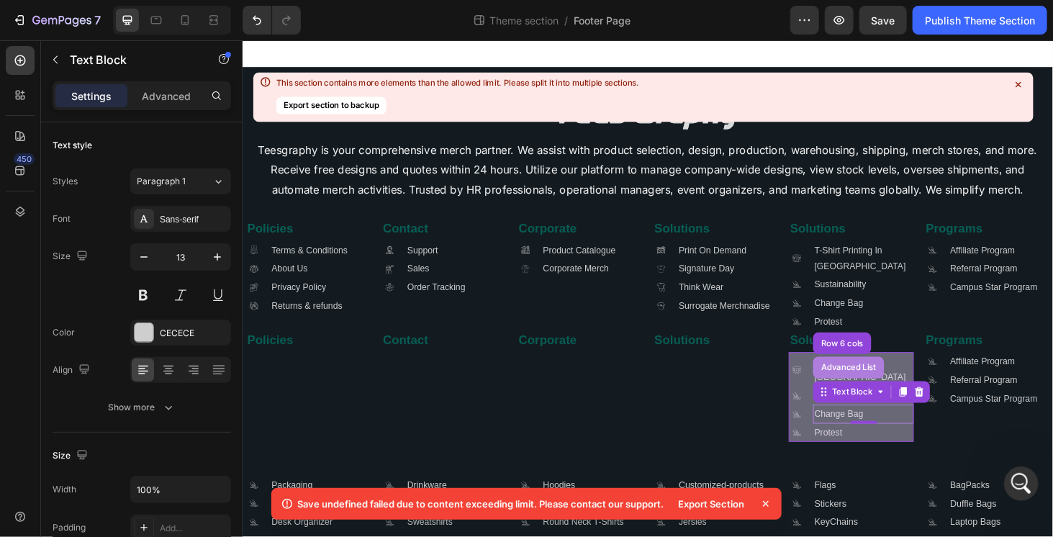
click at [886, 387] on div "Advanced List" at bounding box center [888, 388] width 64 height 9
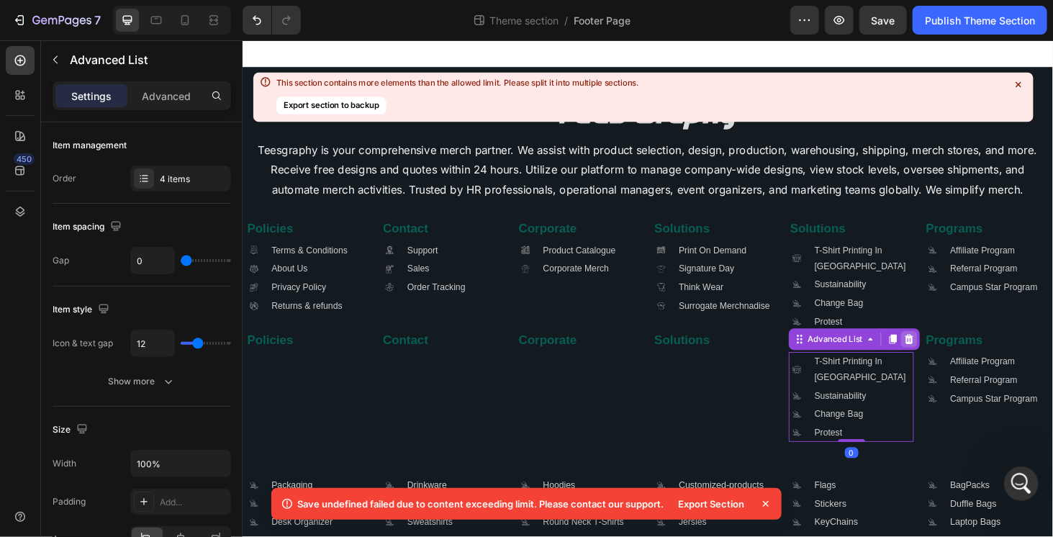
click at [948, 358] on icon at bounding box center [952, 358] width 9 height 10
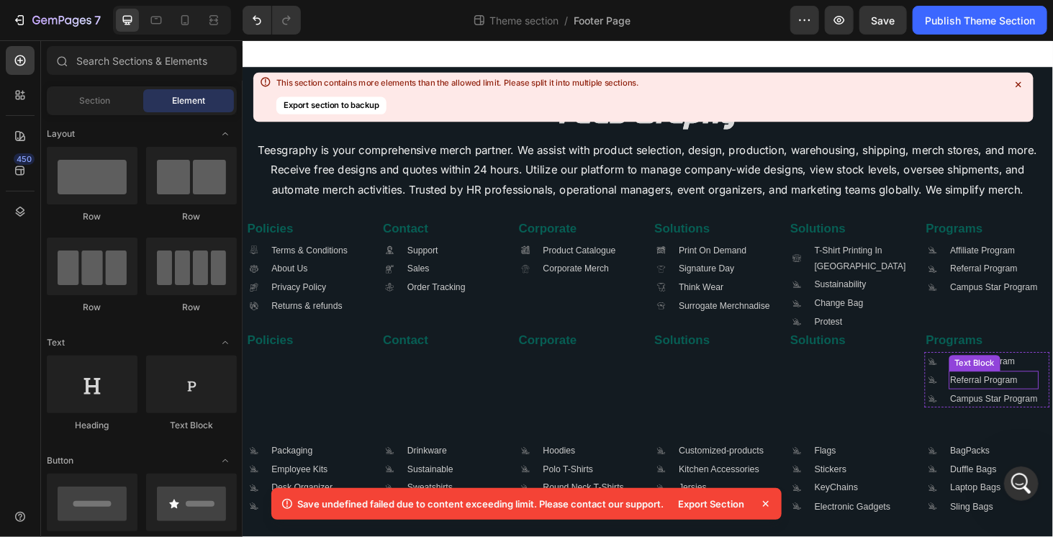
click at [1052, 405] on div "Referral Program" at bounding box center [1043, 401] width 96 height 19
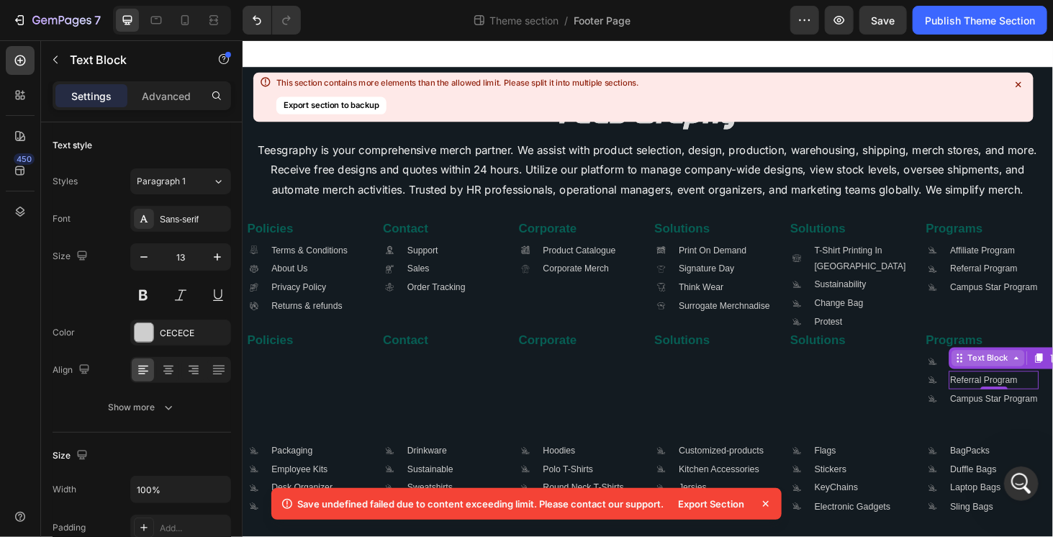
click at [1052, 379] on icon at bounding box center [1067, 379] width 12 height 12
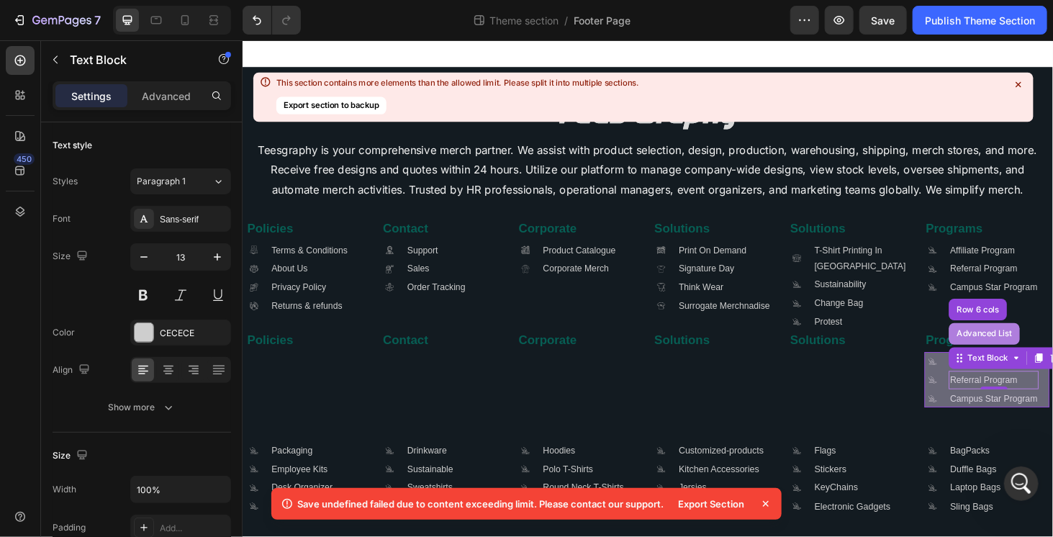
click at [1031, 364] on div "Advanced List" at bounding box center [1033, 352] width 76 height 23
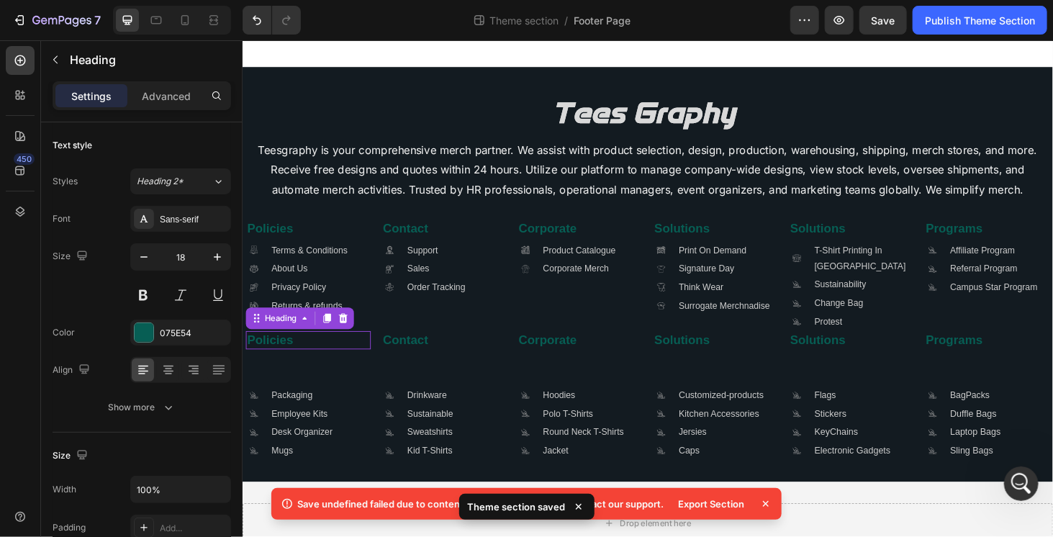
click at [337, 362] on h2 "Policies" at bounding box center [311, 359] width 133 height 19
click at [357, 358] on h2 "Policies" at bounding box center [311, 359] width 133 height 19
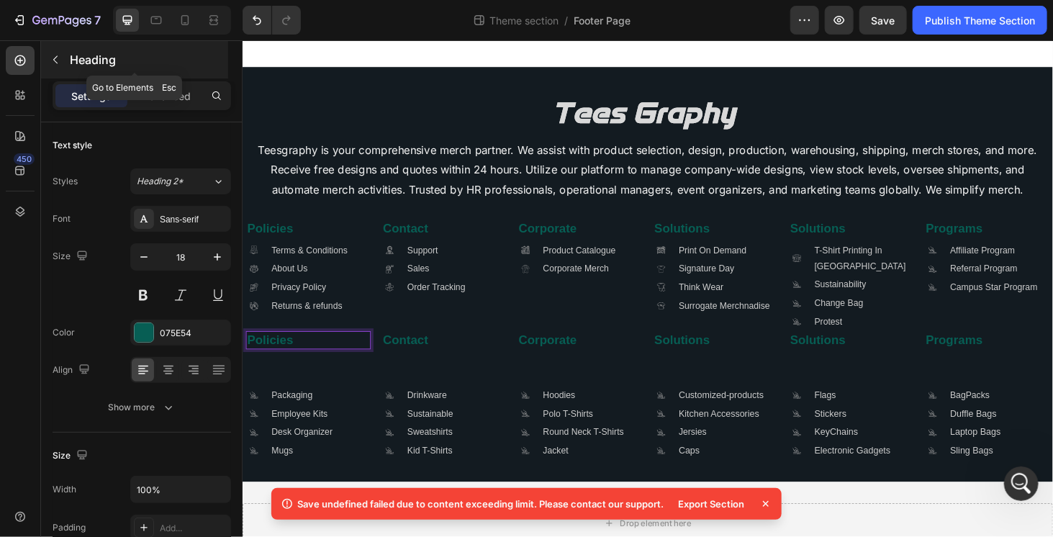
click at [57, 64] on icon "button" at bounding box center [56, 60] width 12 height 12
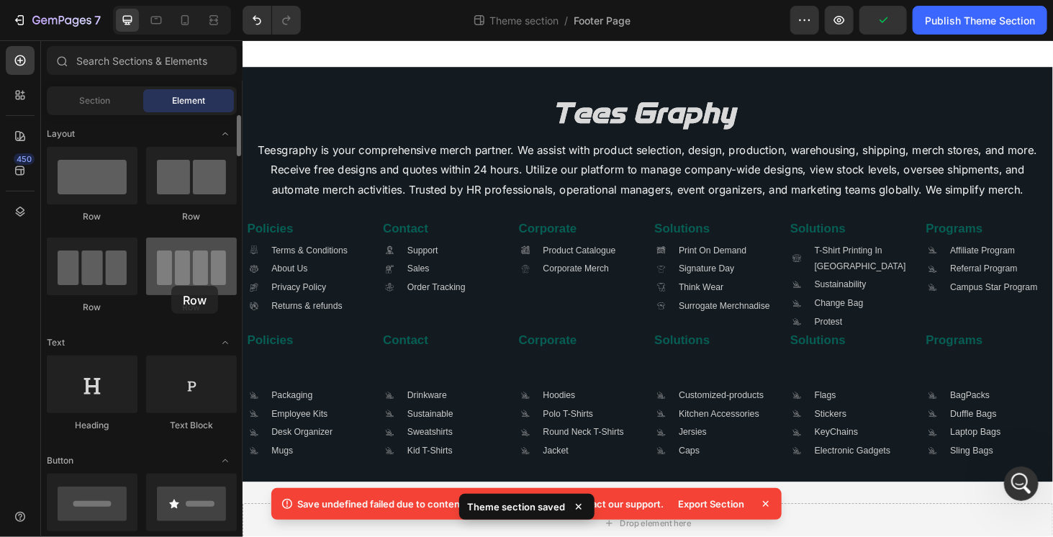
drag, startPoint x: 158, startPoint y: 185, endPoint x: 166, endPoint y: 281, distance: 96.0
click at [166, 356] on div "Row Row Row Row" at bounding box center [142, 400] width 190 height 89
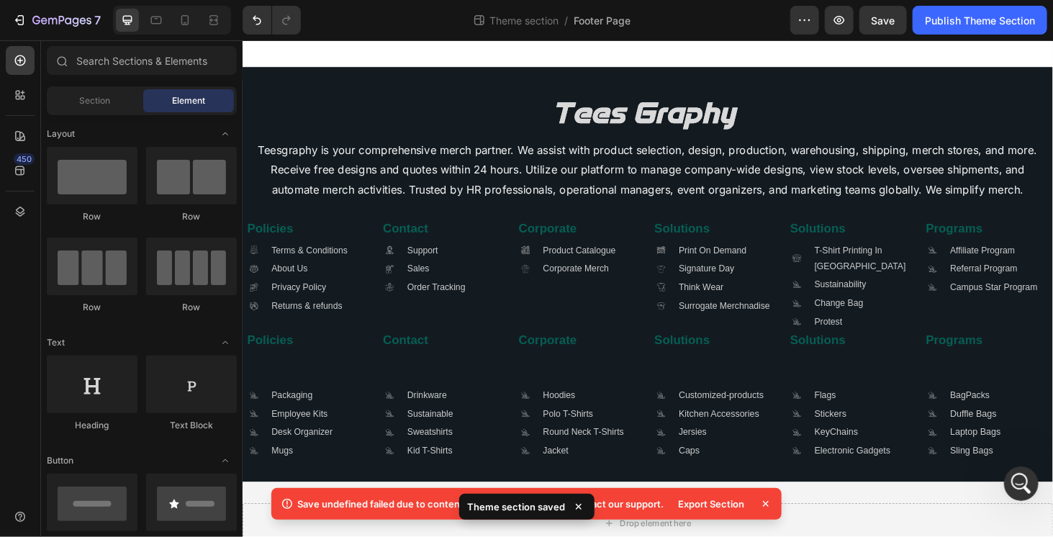
click at [766, 507] on icon at bounding box center [766, 504] width 14 height 14
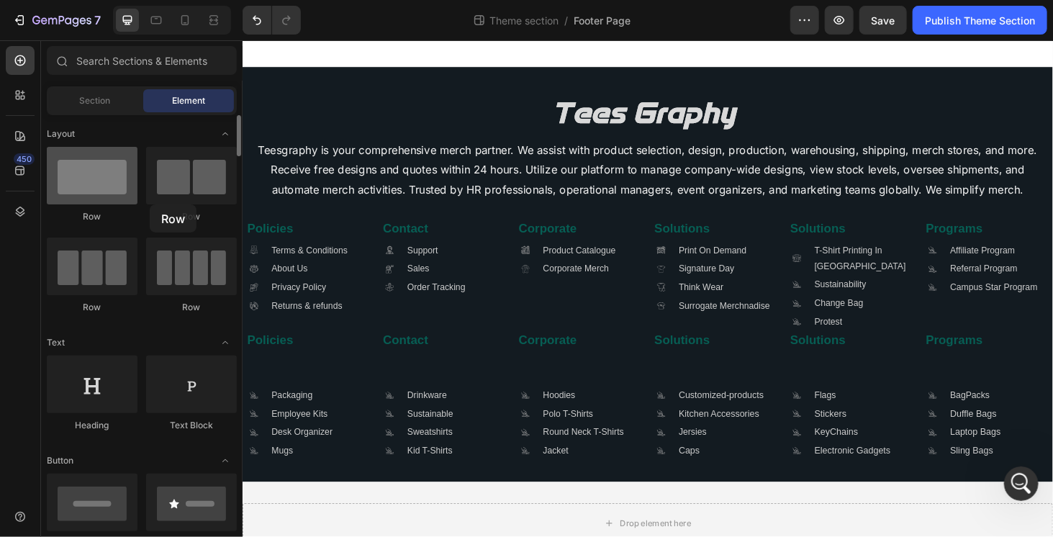
drag, startPoint x: 168, startPoint y: 187, endPoint x: 126, endPoint y: 184, distance: 42.6
click at [126, 356] on div "Row Row Row Row" at bounding box center [142, 400] width 190 height 89
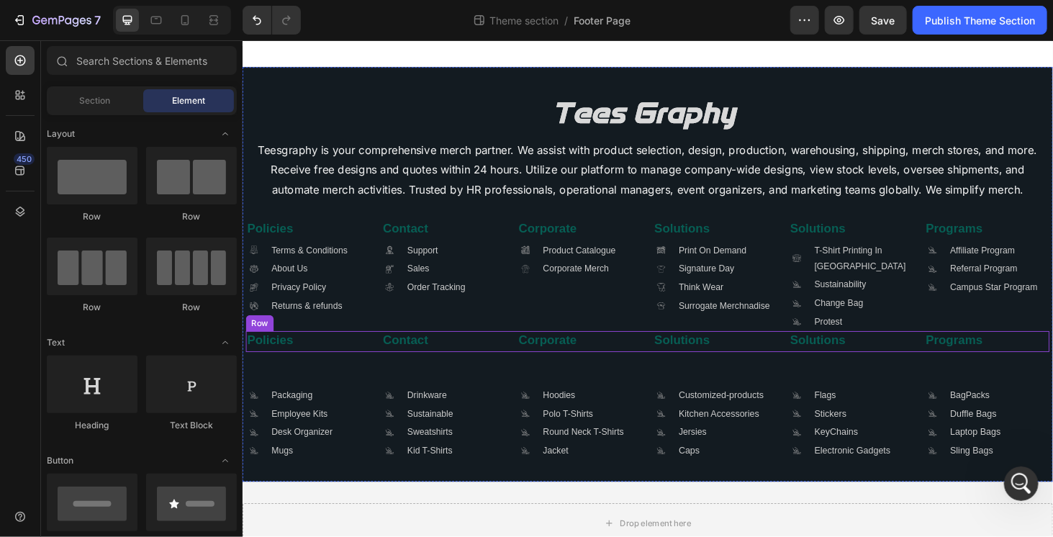
click at [317, 370] on div "Policies Heading" at bounding box center [311, 361] width 133 height 22
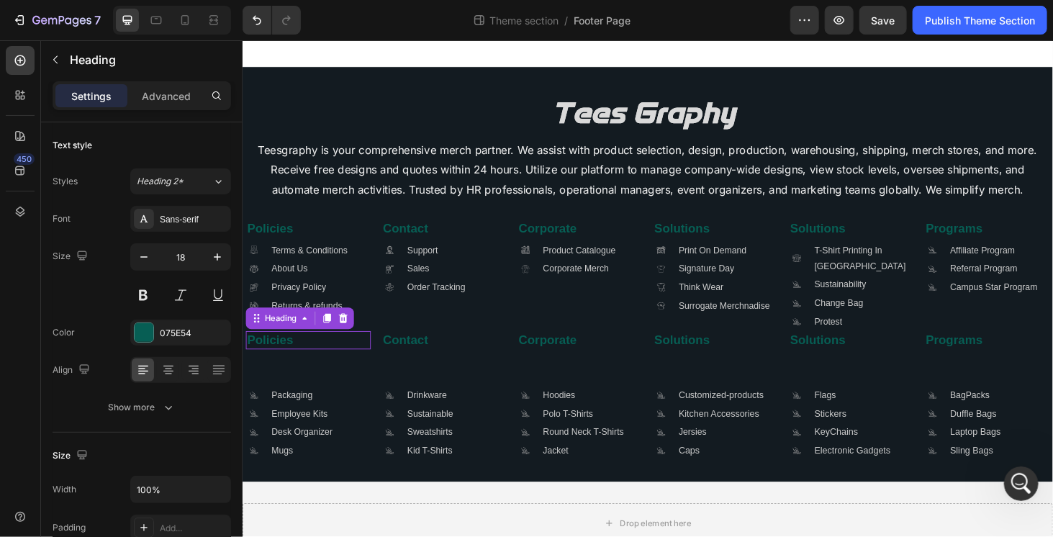
click at [314, 356] on p "Policies" at bounding box center [312, 359] width 130 height 17
click at [338, 338] on icon at bounding box center [332, 336] width 12 height 12
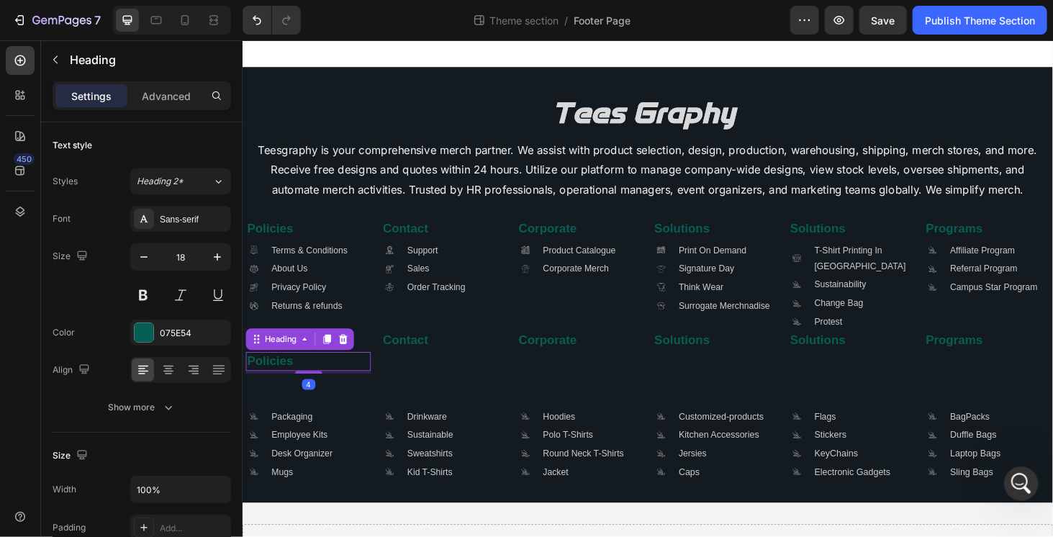
click at [313, 375] on h2 "Policies" at bounding box center [311, 381] width 133 height 19
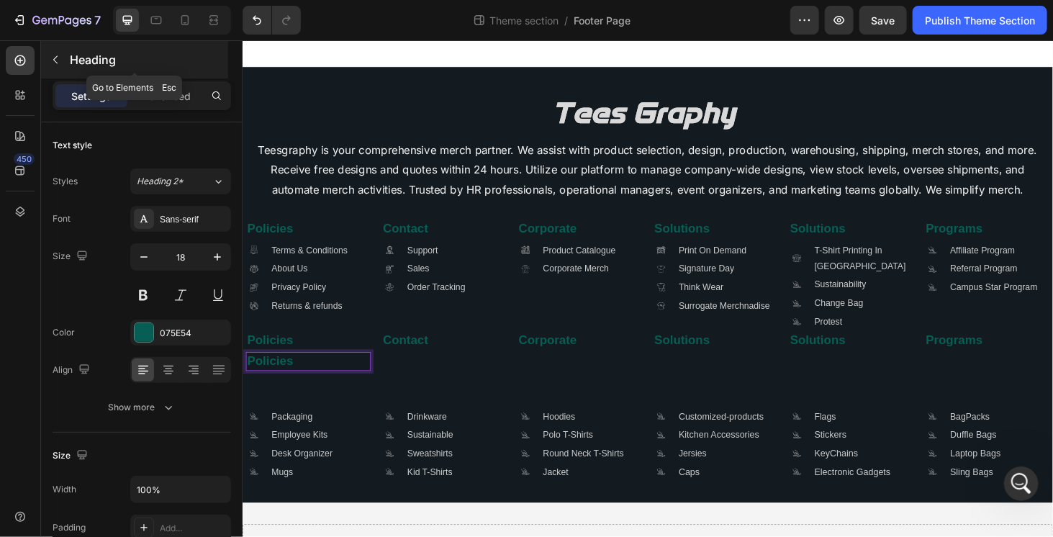
click at [58, 63] on icon "button" at bounding box center [56, 60] width 12 height 12
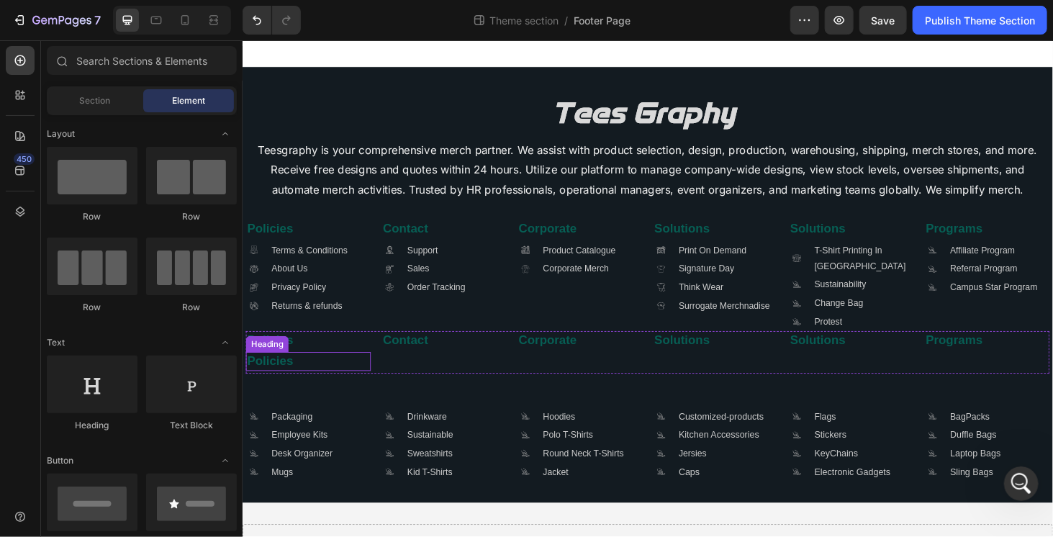
click at [297, 377] on p "Policies" at bounding box center [312, 382] width 130 height 17
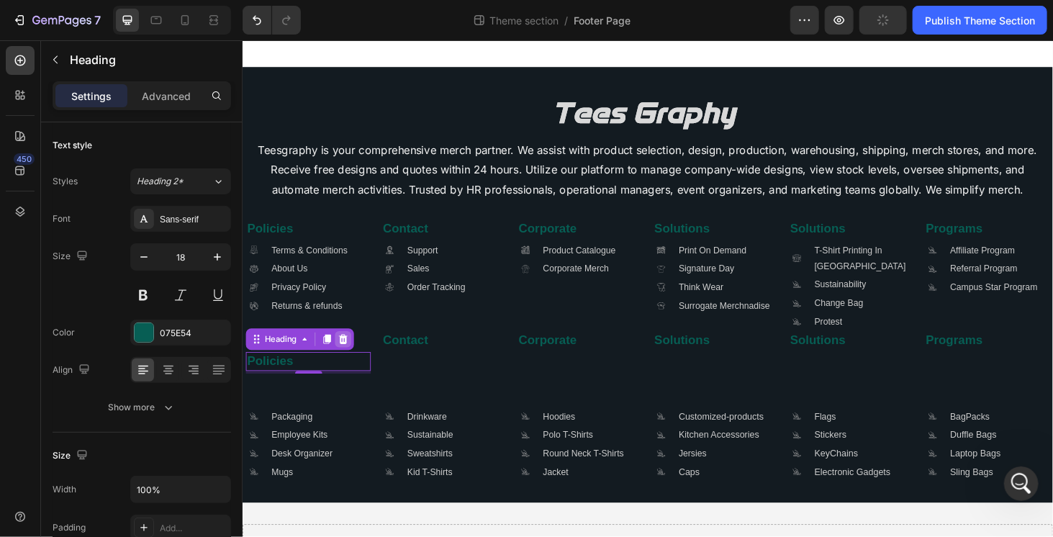
click at [343, 358] on div at bounding box center [348, 358] width 17 height 17
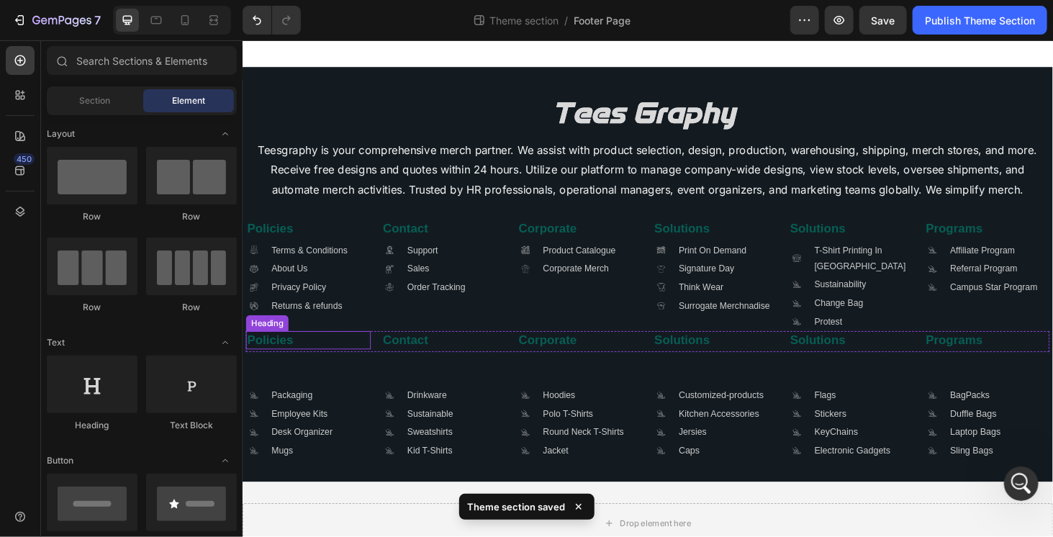
click at [311, 361] on p "Policies" at bounding box center [312, 359] width 130 height 17
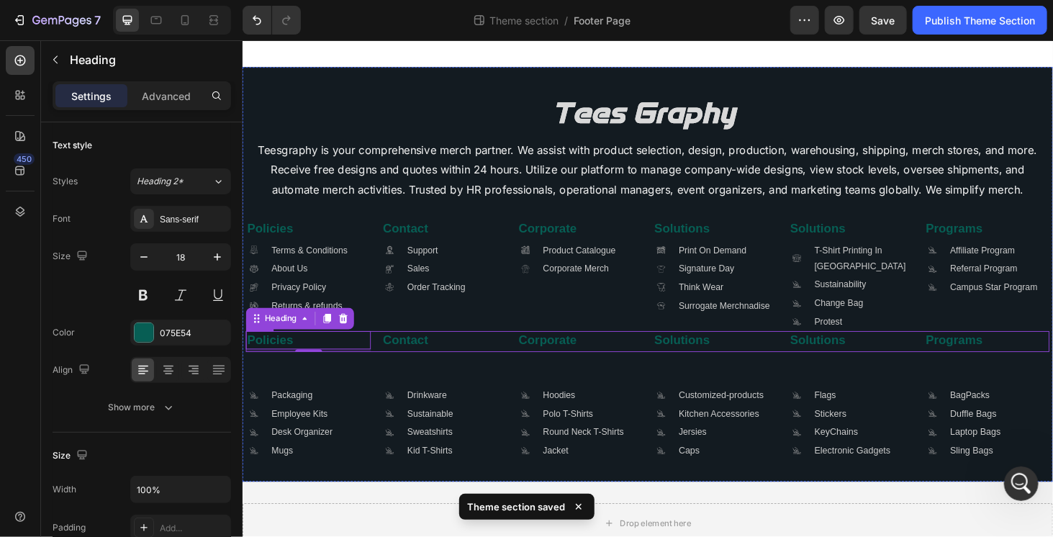
click at [379, 358] on div "Policies Heading 4 Contact Heading Corporate Heading Solutions Heading Solution…" at bounding box center [673, 361] width 856 height 22
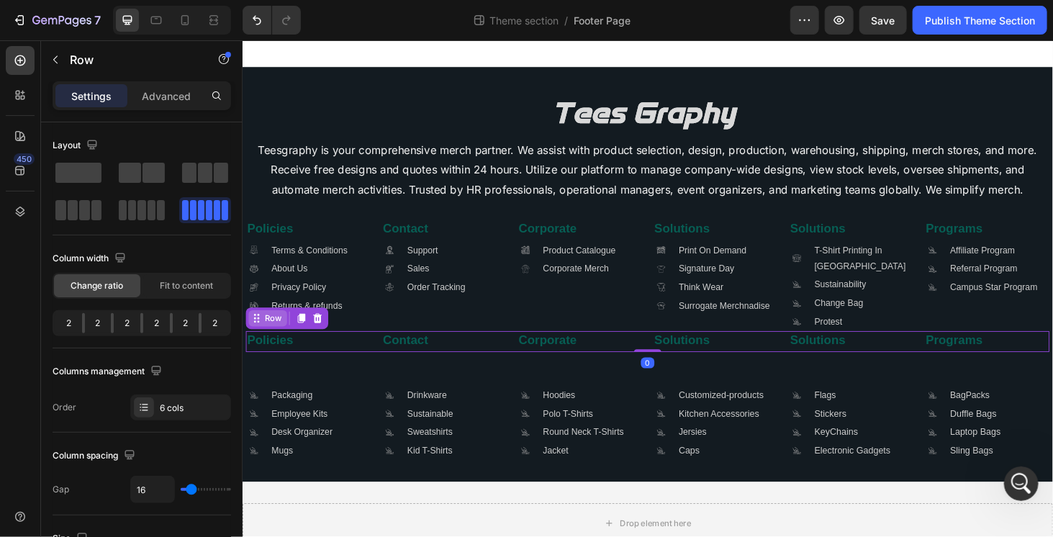
click at [278, 337] on div "Row" at bounding box center [275, 336] width 24 height 13
click at [277, 335] on div "Row" at bounding box center [275, 336] width 24 height 13
click at [307, 360] on p "Policies" at bounding box center [312, 359] width 130 height 17
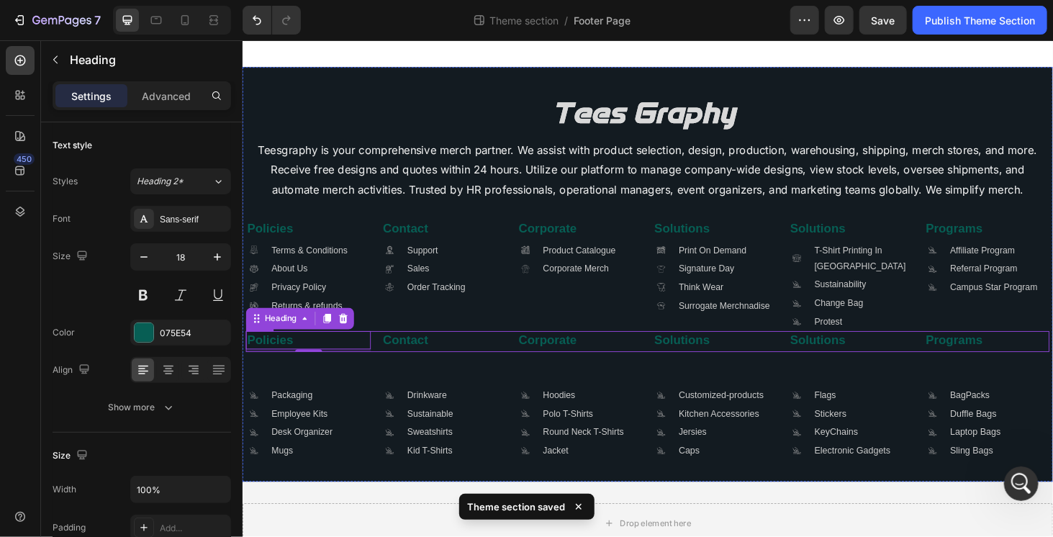
click at [384, 358] on div "Policies Heading 4 Contact Heading Corporate Heading Solutions Heading Solution…" at bounding box center [673, 361] width 856 height 22
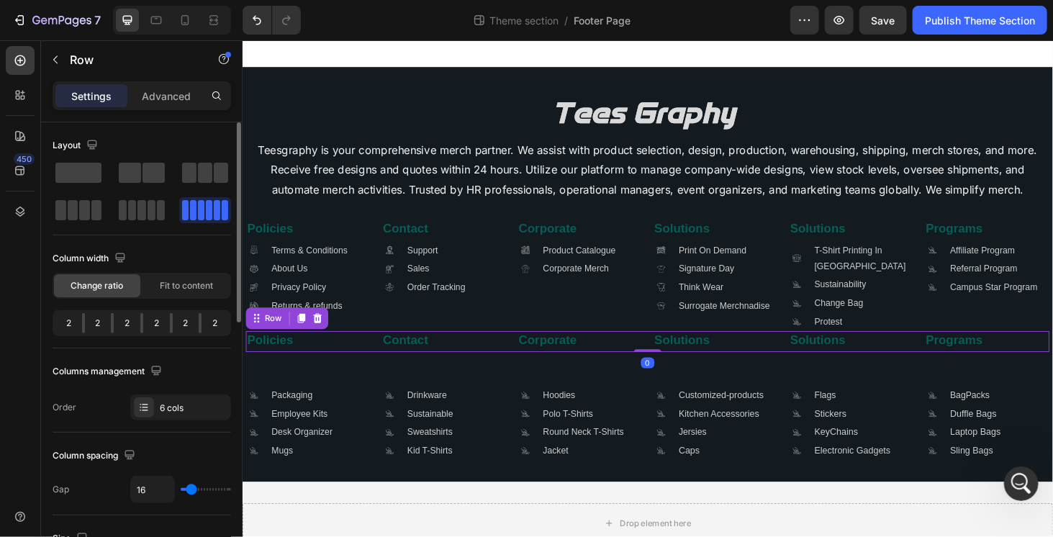
click at [206, 219] on span at bounding box center [209, 210] width 6 height 20
click at [342, 353] on p "Policies" at bounding box center [312, 359] width 130 height 17
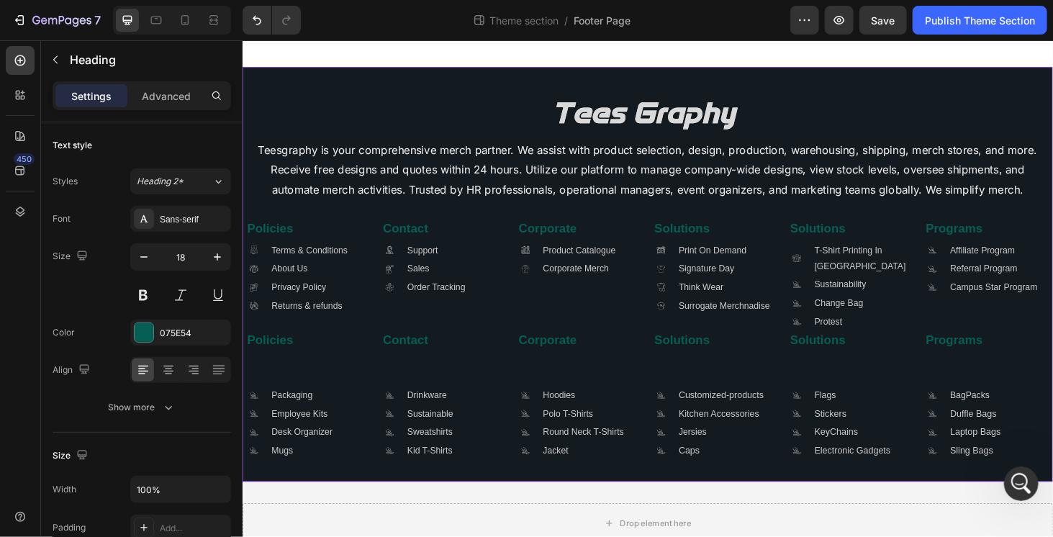
click at [378, 372] on div "Image Teesgraphy is your comprehensive merch partner. We assist with product se…" at bounding box center [673, 289] width 856 height 396
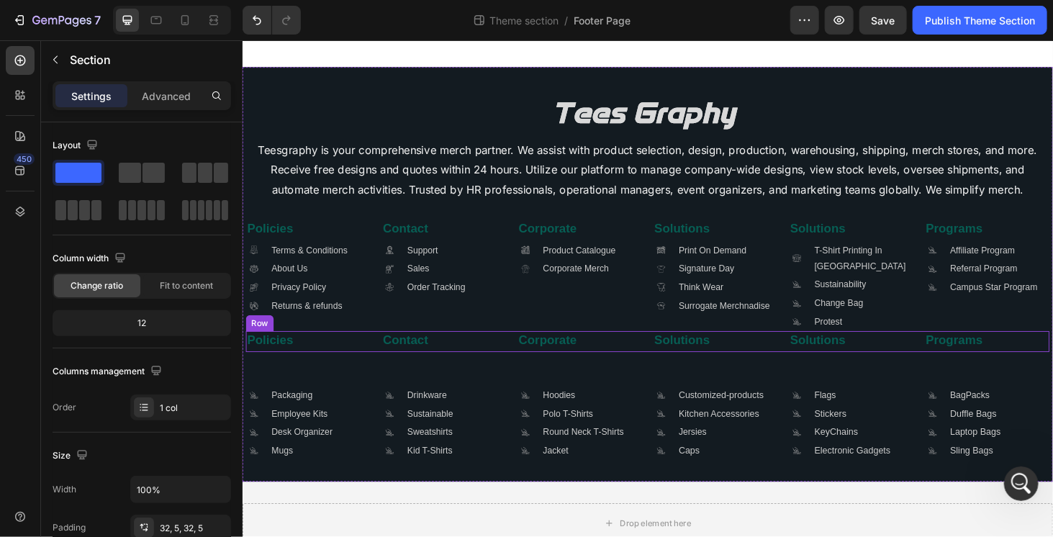
click at [380, 364] on div "Policies Heading Contact Heading Corporate Heading Solutions Heading Solutions …" at bounding box center [673, 361] width 856 height 22
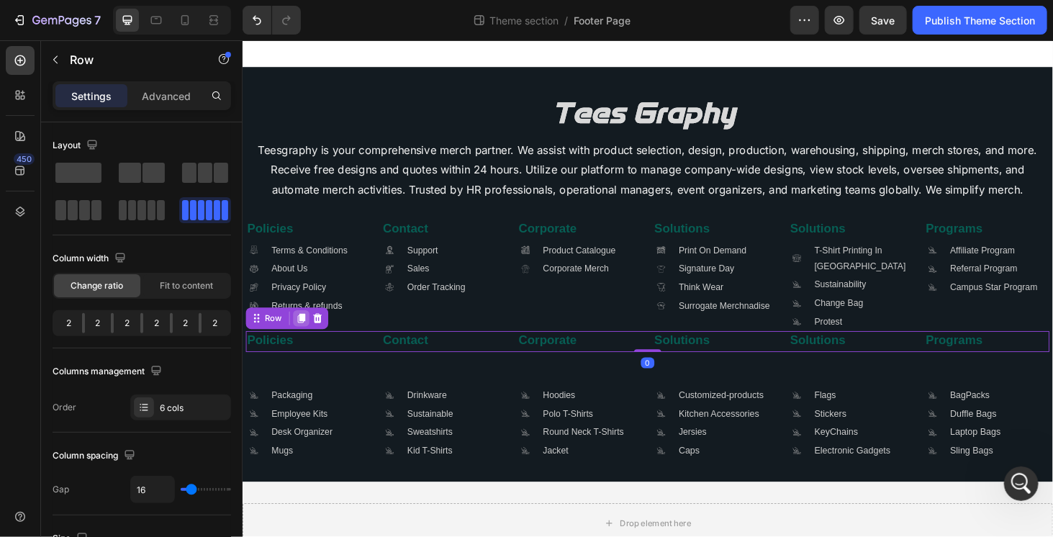
click at [310, 336] on div at bounding box center [304, 335] width 17 height 17
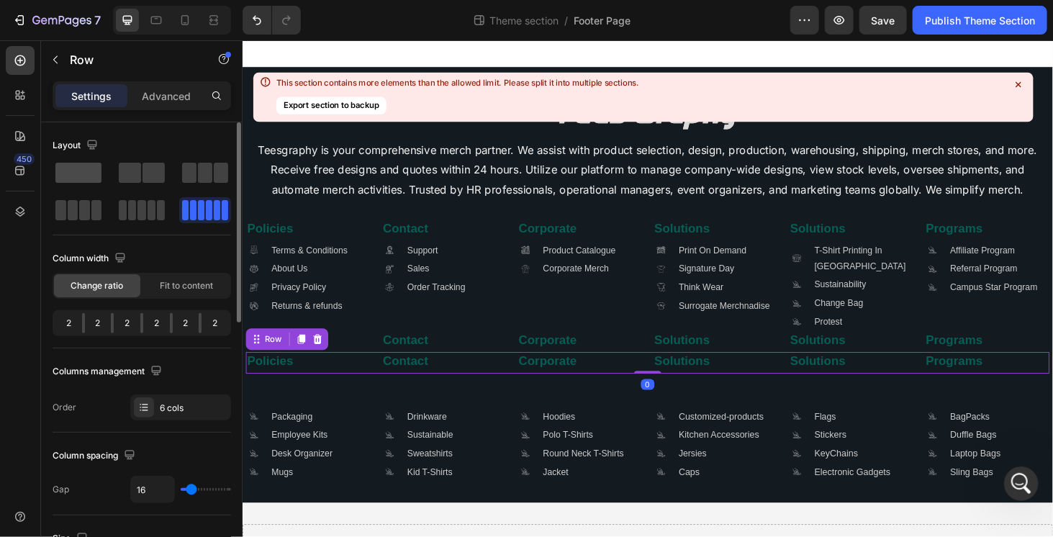
click at [94, 178] on span at bounding box center [78, 173] width 46 height 20
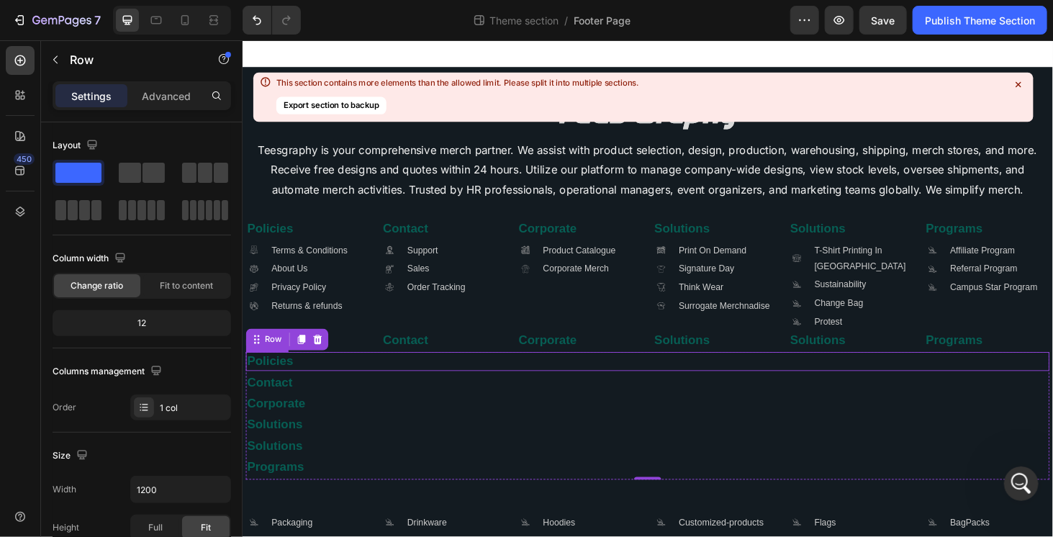
click at [299, 384] on h2 "Policies" at bounding box center [673, 381] width 856 height 19
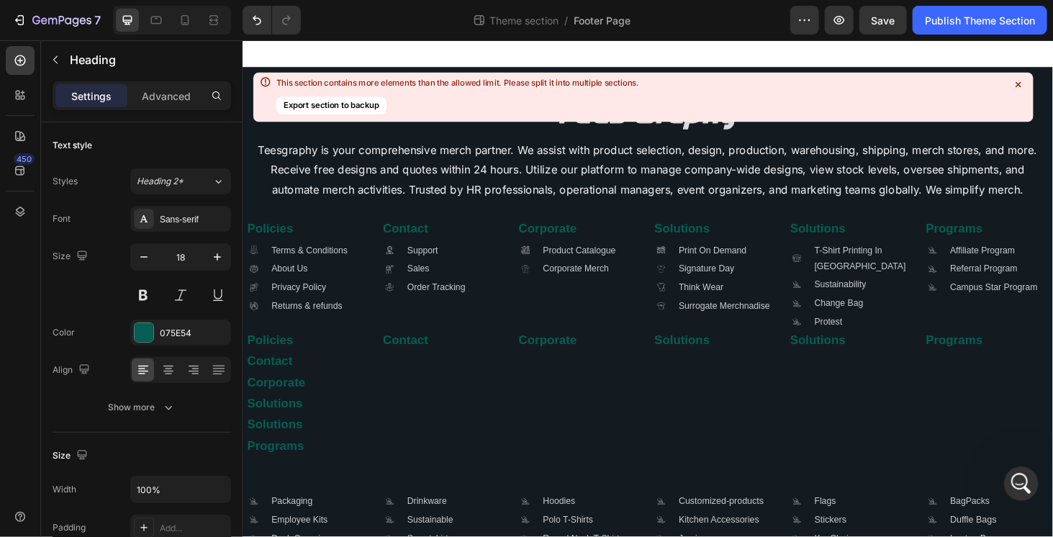
click at [299, 385] on h2 "Contact" at bounding box center [673, 381] width 856 height 19
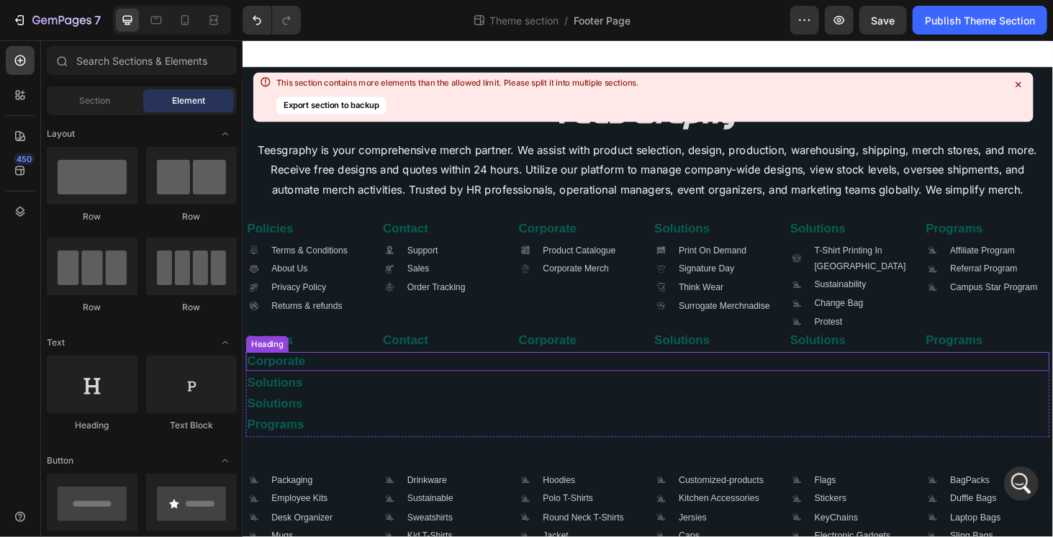
click at [286, 390] on h2 "Corporate" at bounding box center [673, 381] width 856 height 19
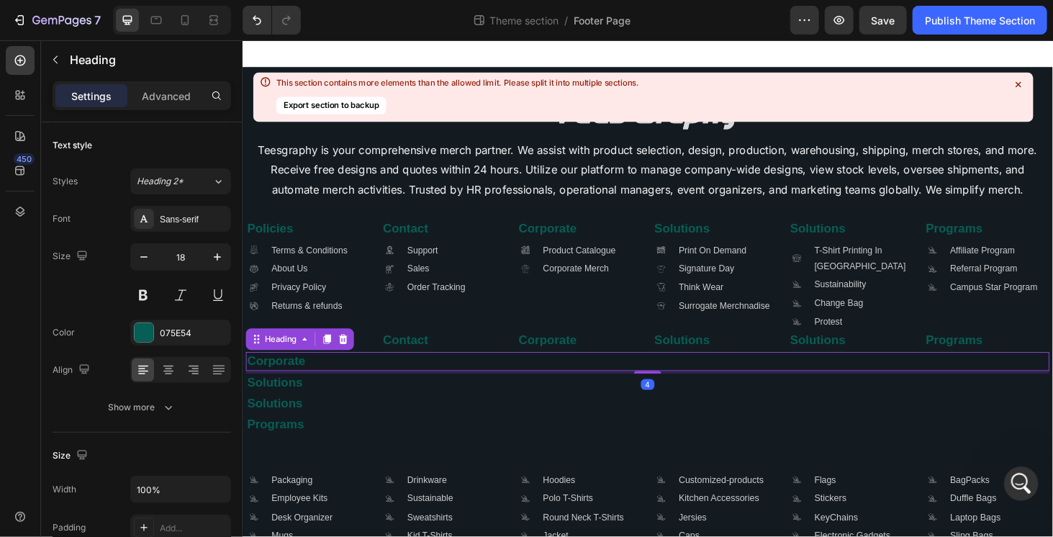
click at [286, 395] on h2 "Solutions" at bounding box center [673, 404] width 856 height 19
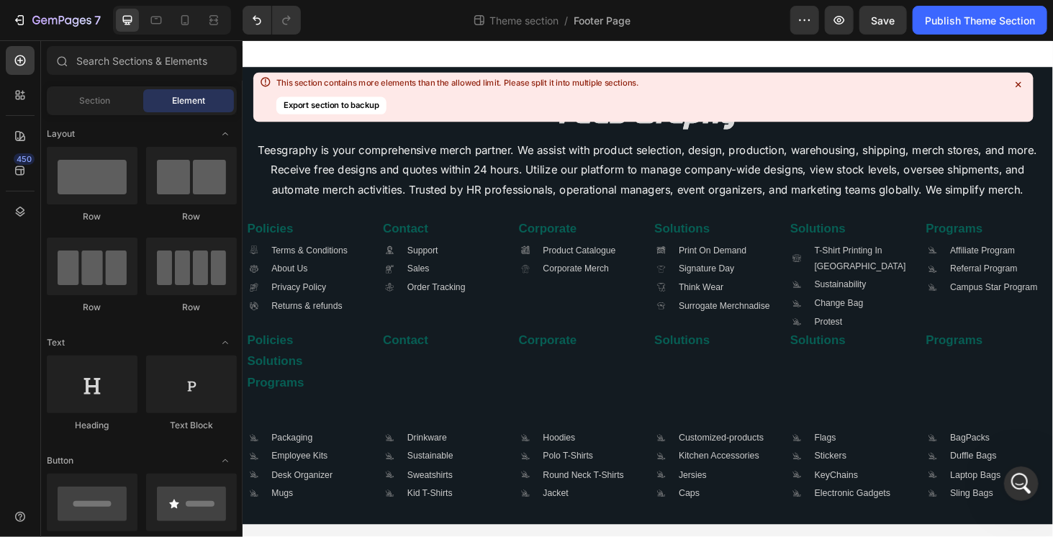
click at [286, 390] on h2 "Solutions" at bounding box center [673, 381] width 856 height 19
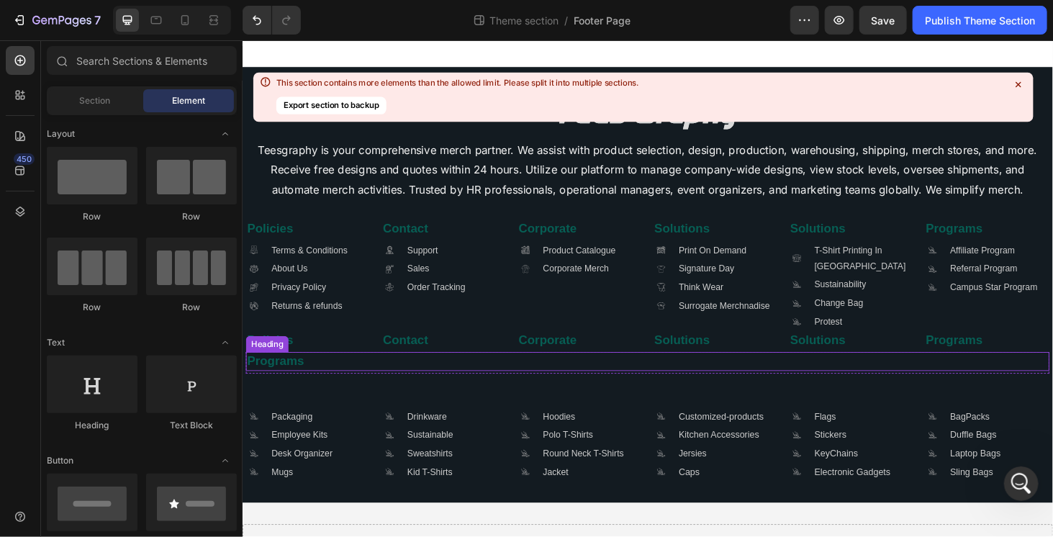
click at [279, 386] on h2 "Programs" at bounding box center [673, 381] width 856 height 19
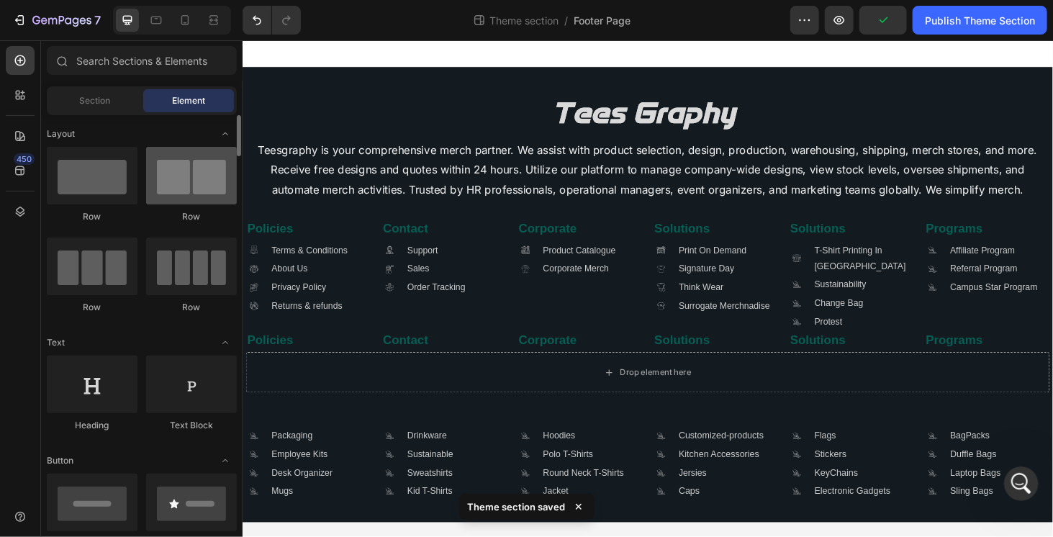
click at [193, 195] on div at bounding box center [191, 176] width 91 height 58
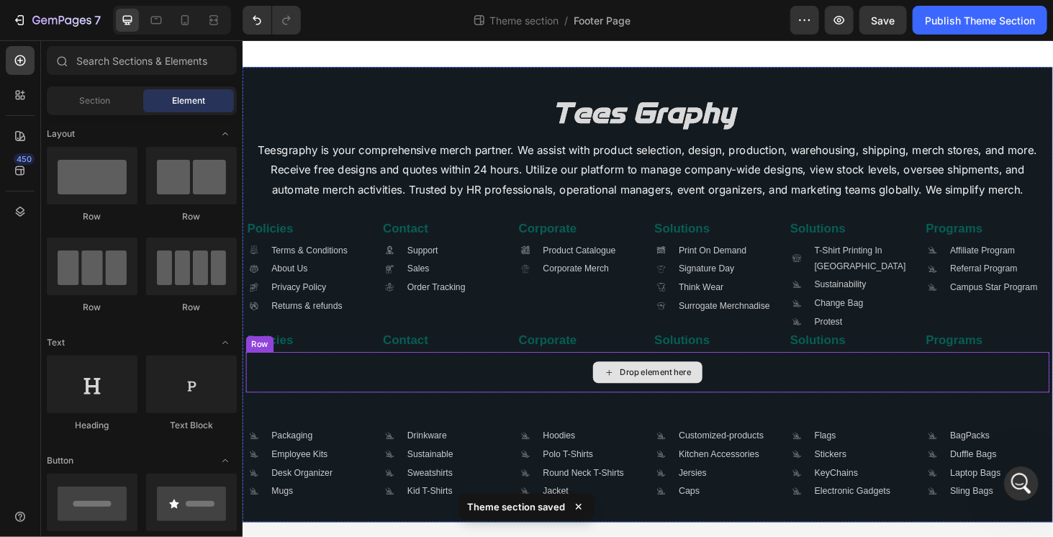
click at [353, 385] on div "Drop element here" at bounding box center [673, 393] width 856 height 43
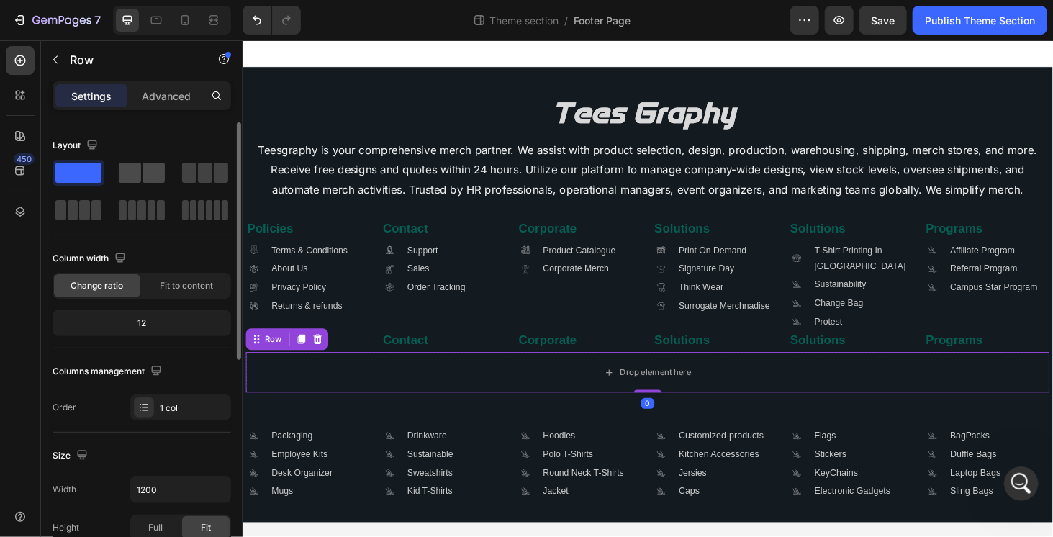
click at [151, 176] on span at bounding box center [153, 173] width 22 height 20
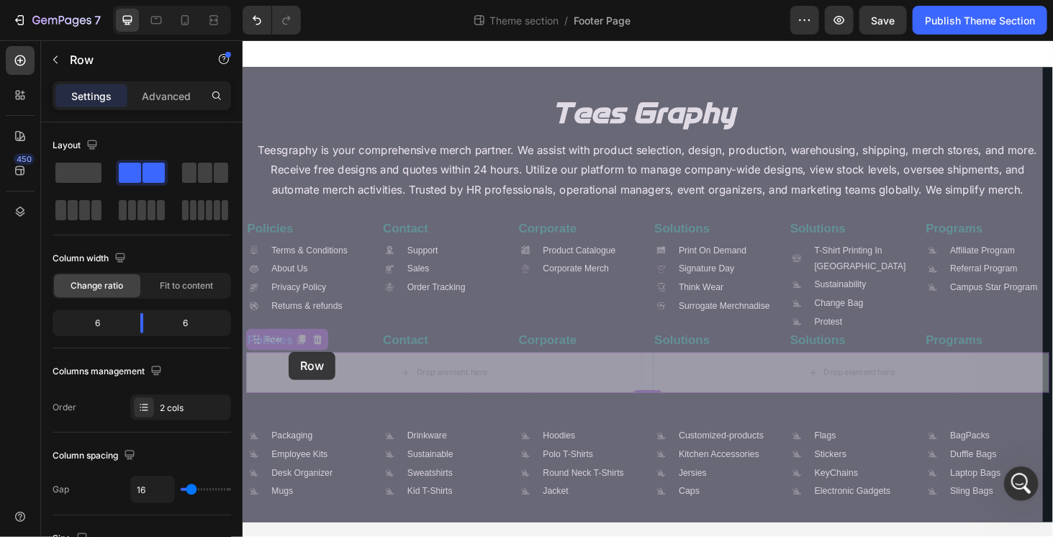
drag, startPoint x: 273, startPoint y: 356, endPoint x: 293, endPoint y: 374, distance: 27.0
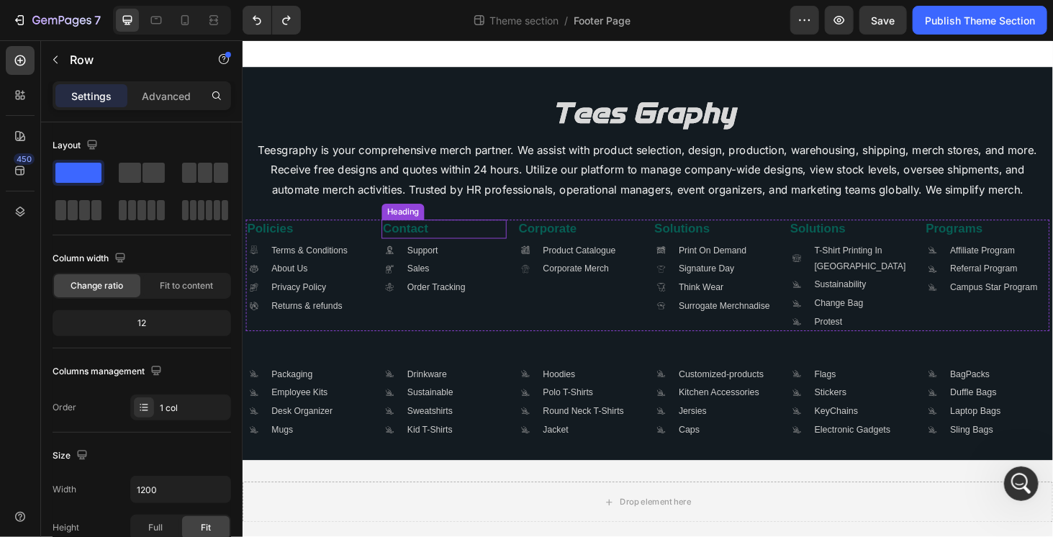
click at [508, 235] on h2 "Contact" at bounding box center [456, 240] width 133 height 19
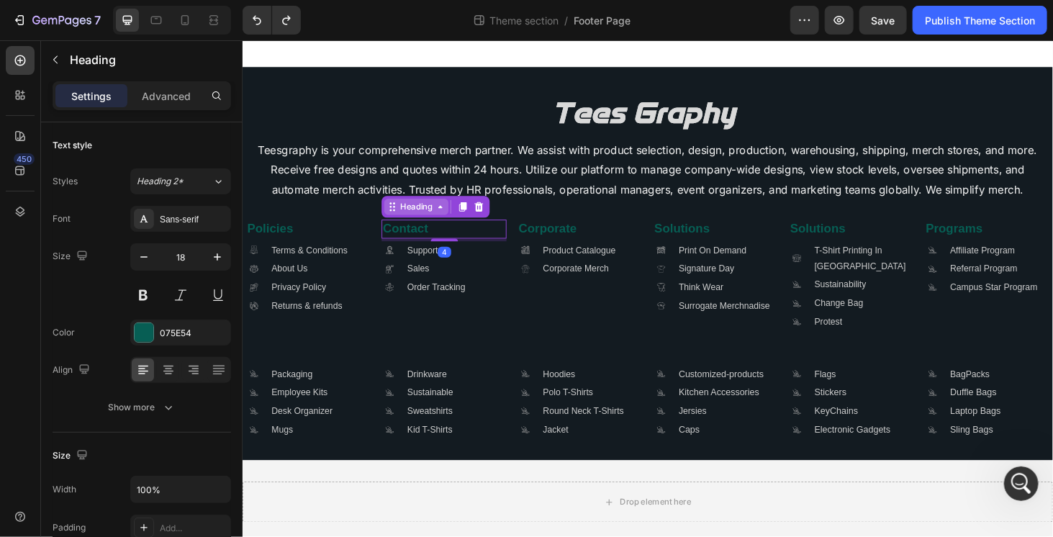
click at [451, 217] on icon at bounding box center [453, 217] width 4 height 3
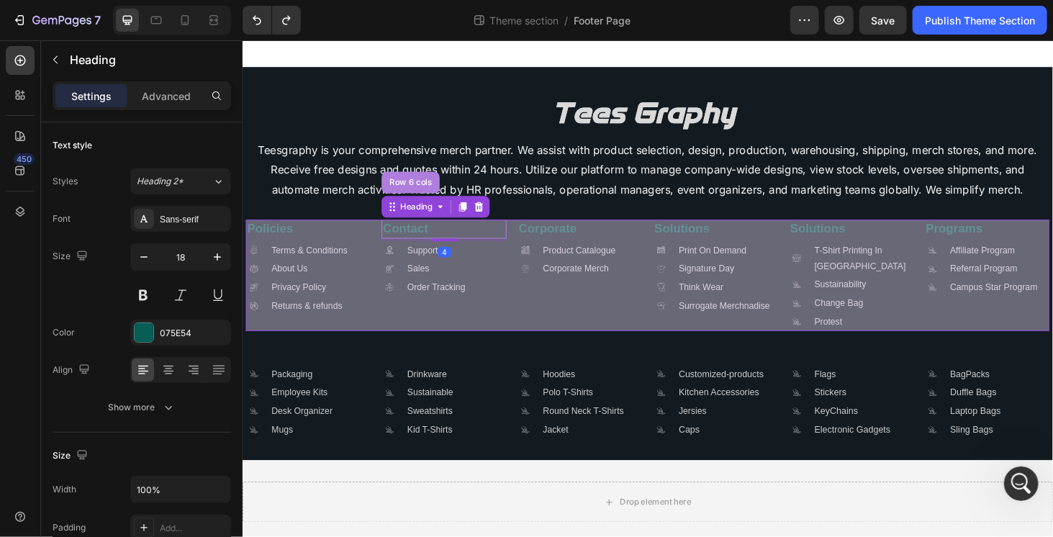
click at [435, 199] on div "Row 6 cols" at bounding box center [421, 191] width 62 height 23
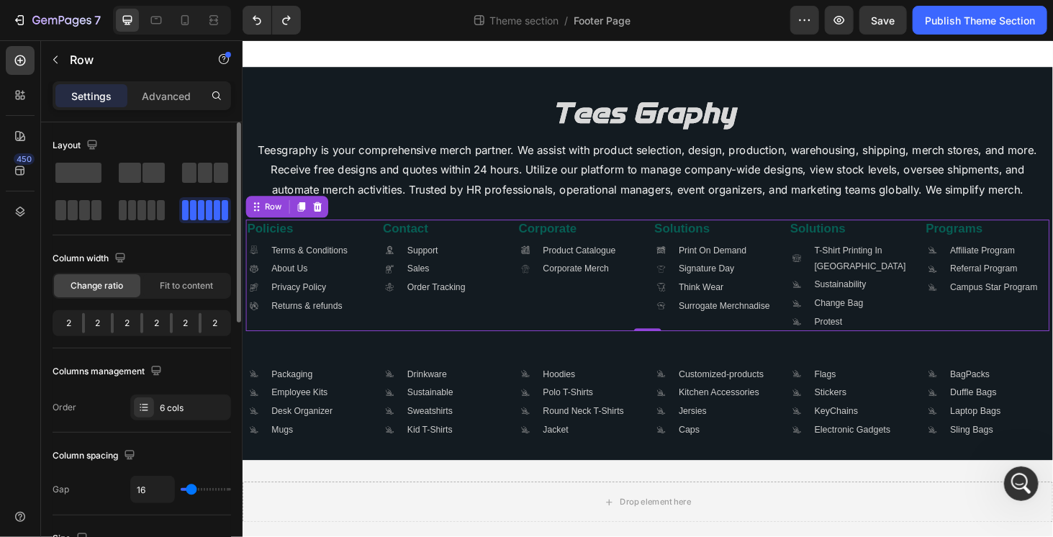
click at [174, 237] on div "Layout Column width Change ratio Fit to content 2 2 2 2 2 2 Columns management …" at bounding box center [142, 277] width 178 height 286
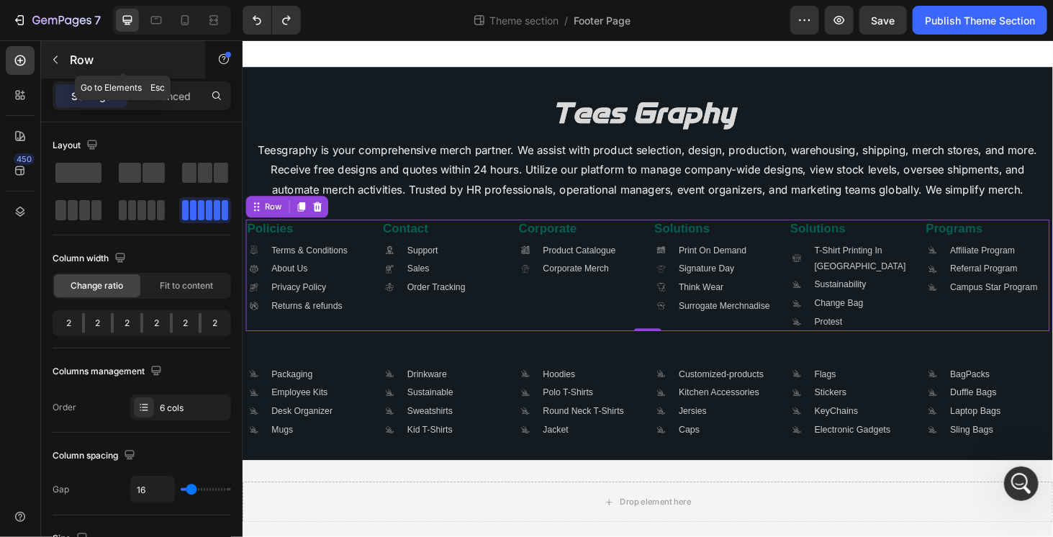
click at [49, 45] on div "Row" at bounding box center [123, 59] width 164 height 37
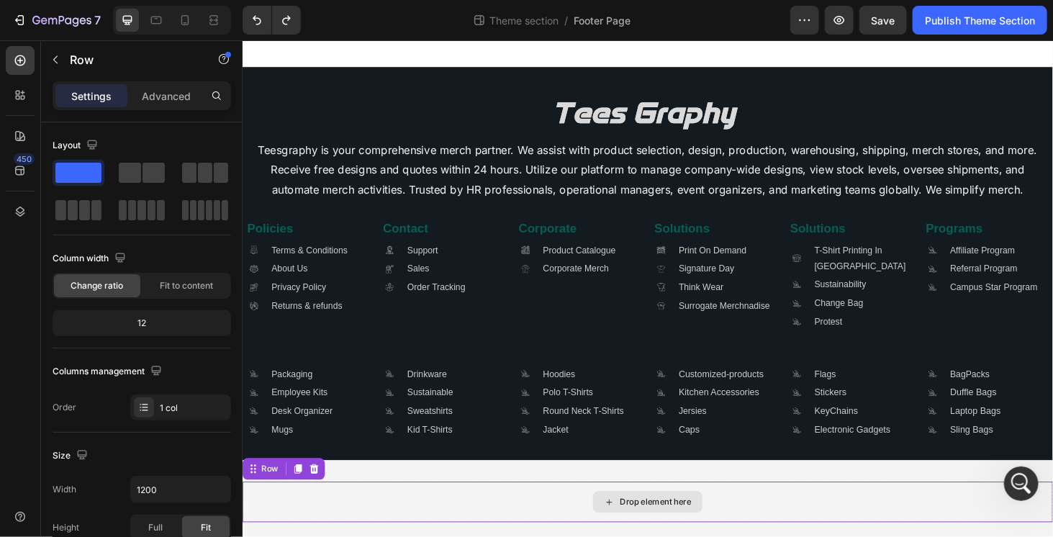
click at [367, 514] on div "Drop element here" at bounding box center [674, 531] width 864 height 43
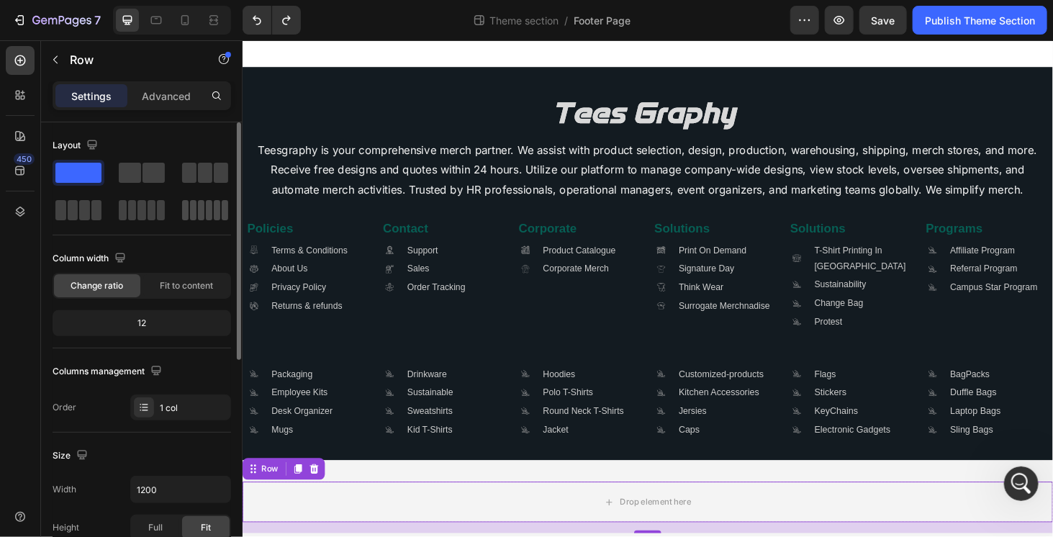
click at [199, 217] on span at bounding box center [201, 210] width 6 height 20
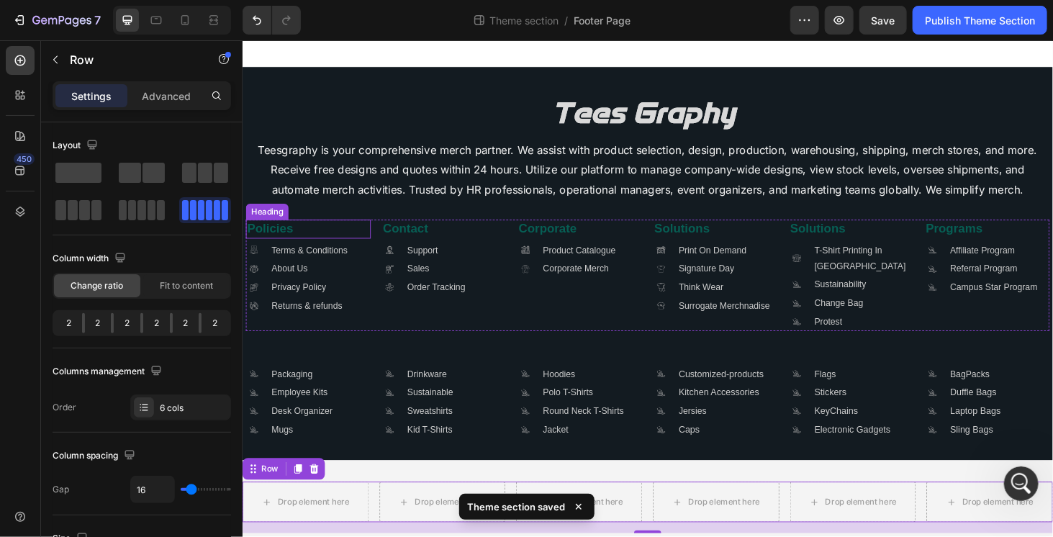
click at [341, 243] on h2 "Policies" at bounding box center [311, 240] width 133 height 19
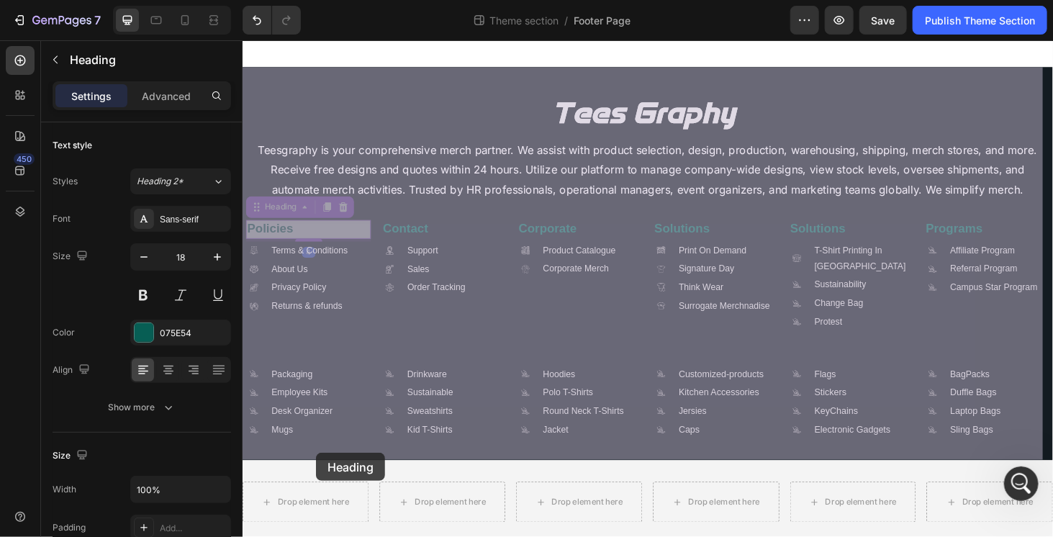
scroll to position [18, 0]
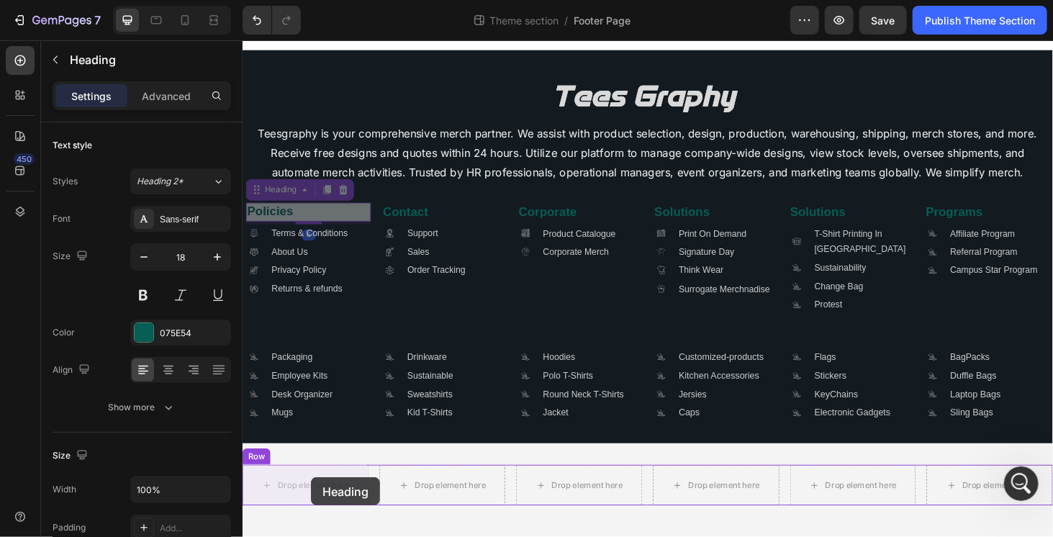
drag, startPoint x: 302, startPoint y: 213, endPoint x: 313, endPoint y: 505, distance: 292.4
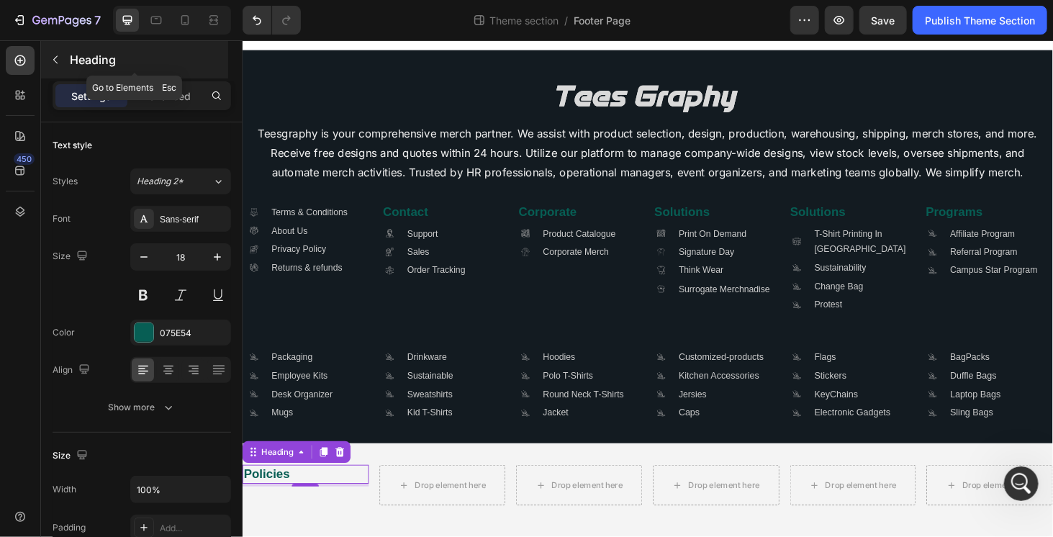
click at [54, 63] on icon "button" at bounding box center [56, 60] width 12 height 12
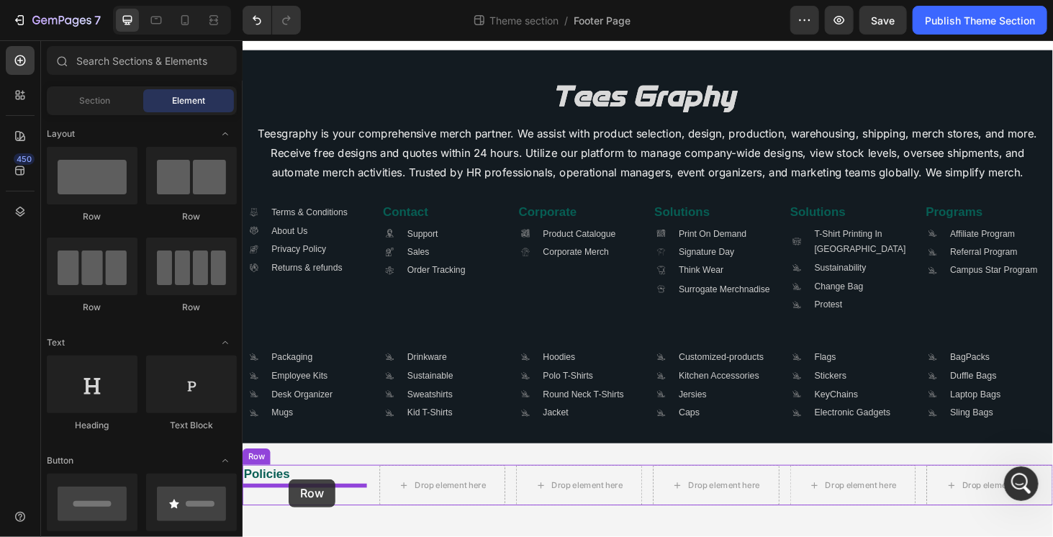
drag, startPoint x: 427, startPoint y: 236, endPoint x: 291, endPoint y: 507, distance: 303.5
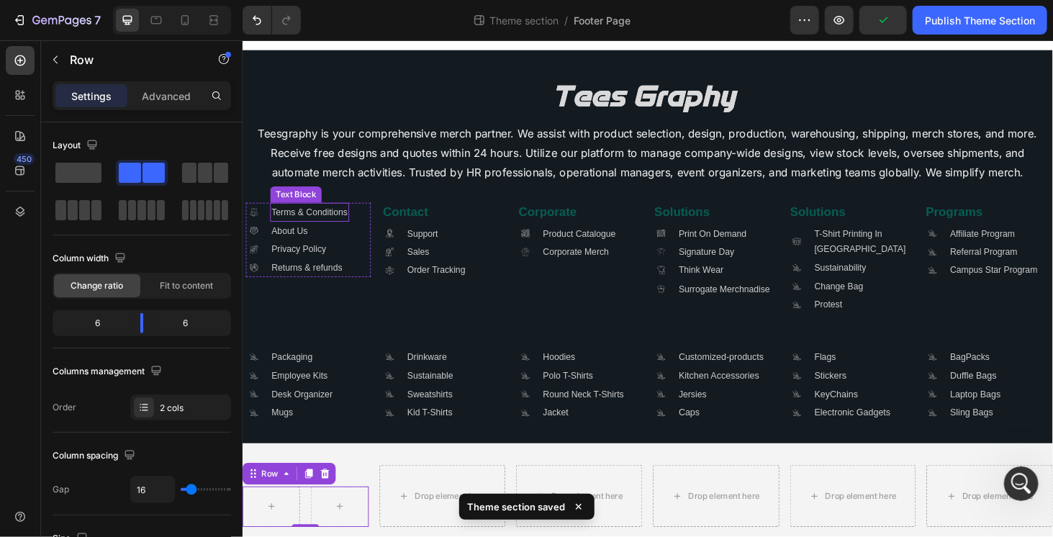
drag, startPoint x: 338, startPoint y: 218, endPoint x: 330, endPoint y: 212, distance: 10.4
click at [338, 218] on p "Terms & Conditions" at bounding box center [313, 222] width 81 height 17
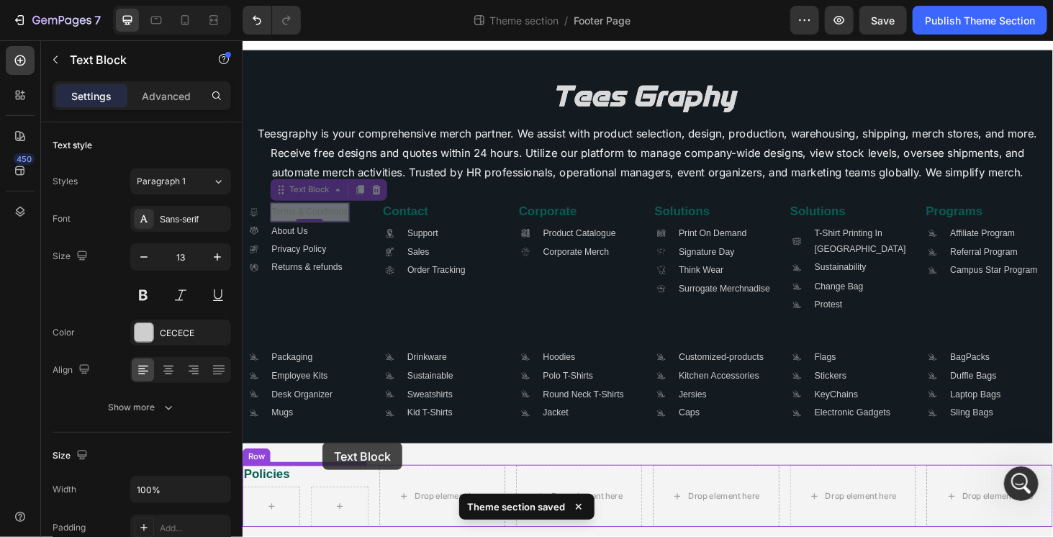
scroll to position [41, 0]
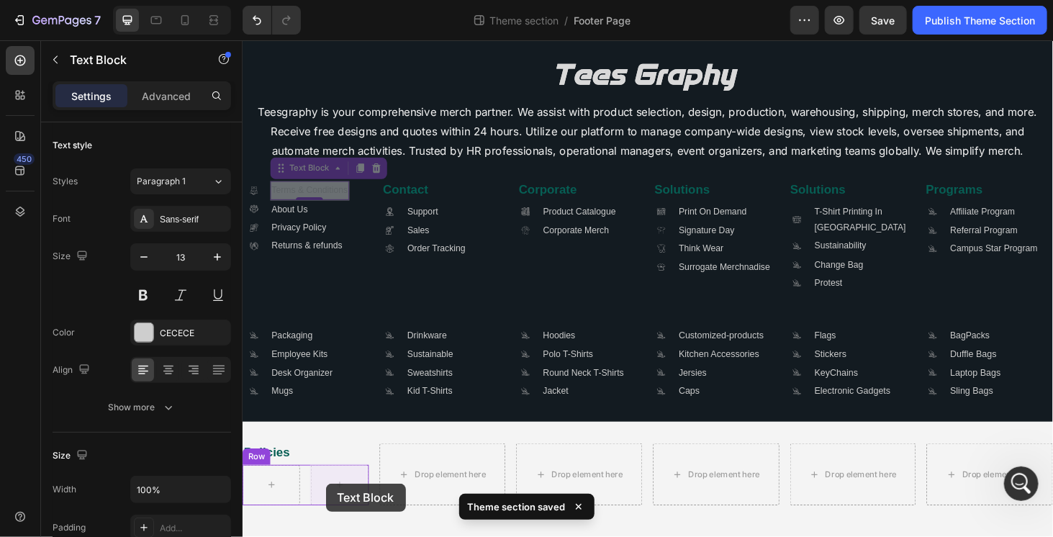
drag, startPoint x: 312, startPoint y: 196, endPoint x: 330, endPoint y: 512, distance: 316.5
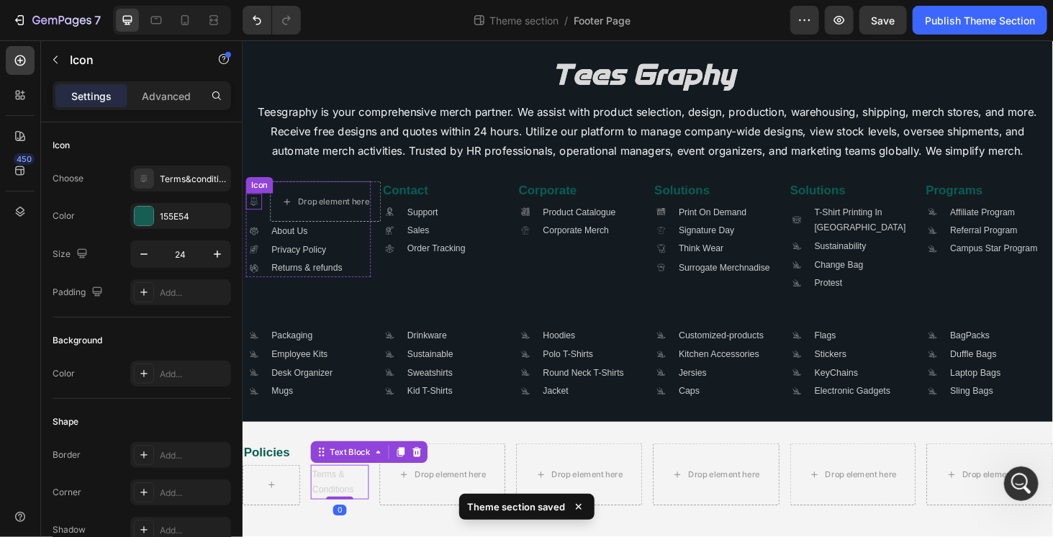
click at [258, 207] on icon ".id581904572247704160 .cls-1 { fill: #a8a7a7; stroke-width: 0px; }" at bounding box center [253, 211] width 17 height 17
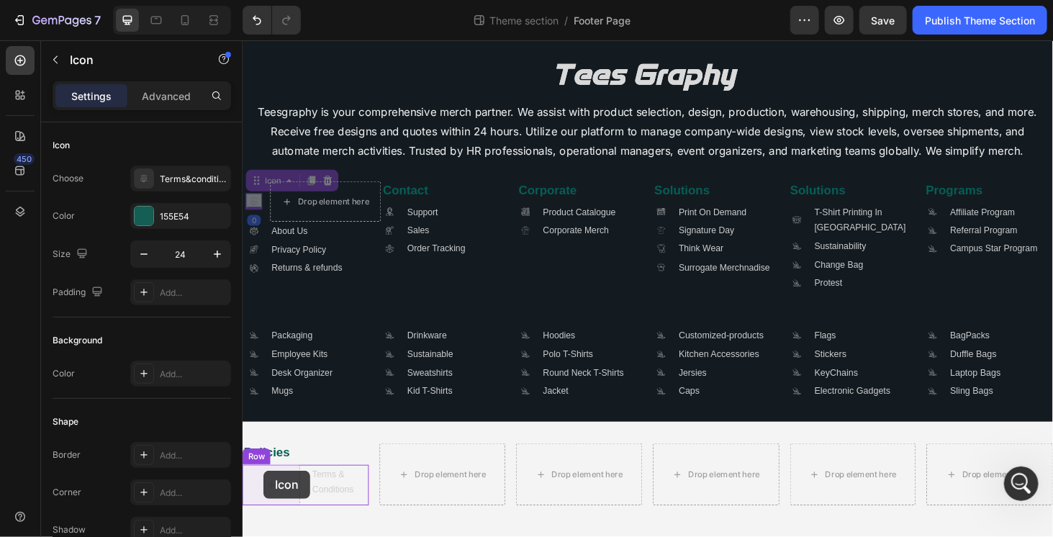
drag, startPoint x: 266, startPoint y: 186, endPoint x: 264, endPoint y: 498, distance: 311.6
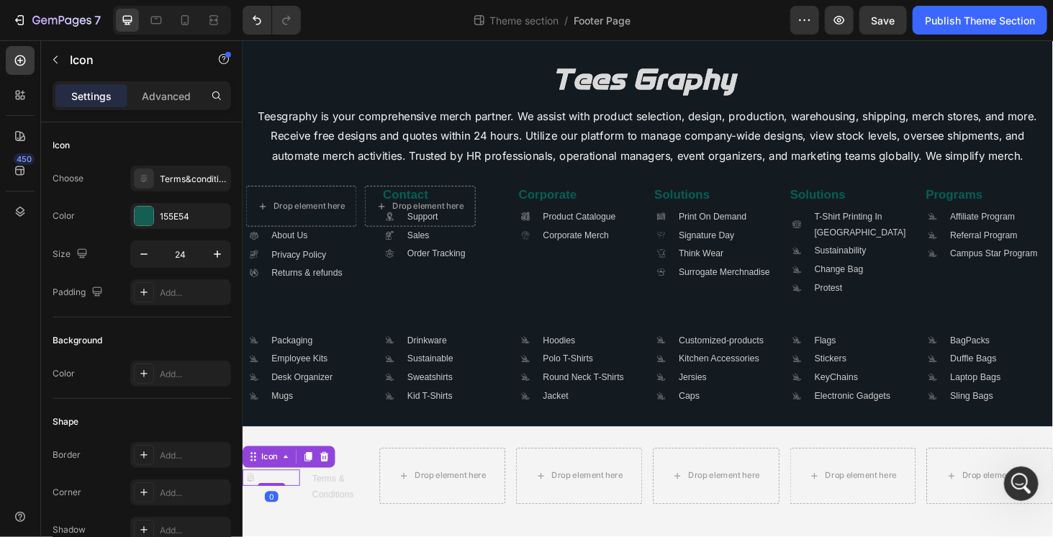
scroll to position [35, 0]
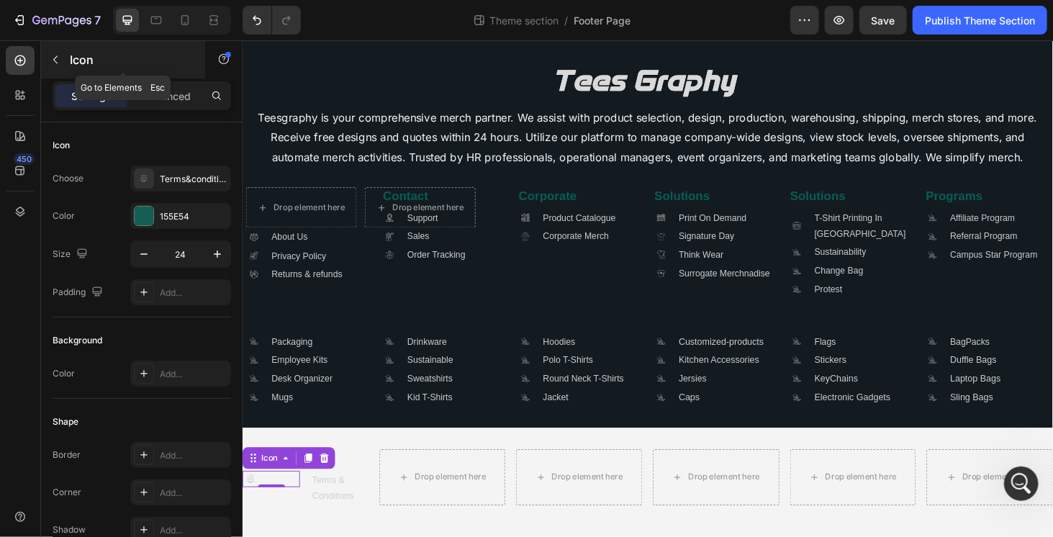
click at [50, 55] on icon "button" at bounding box center [56, 60] width 12 height 12
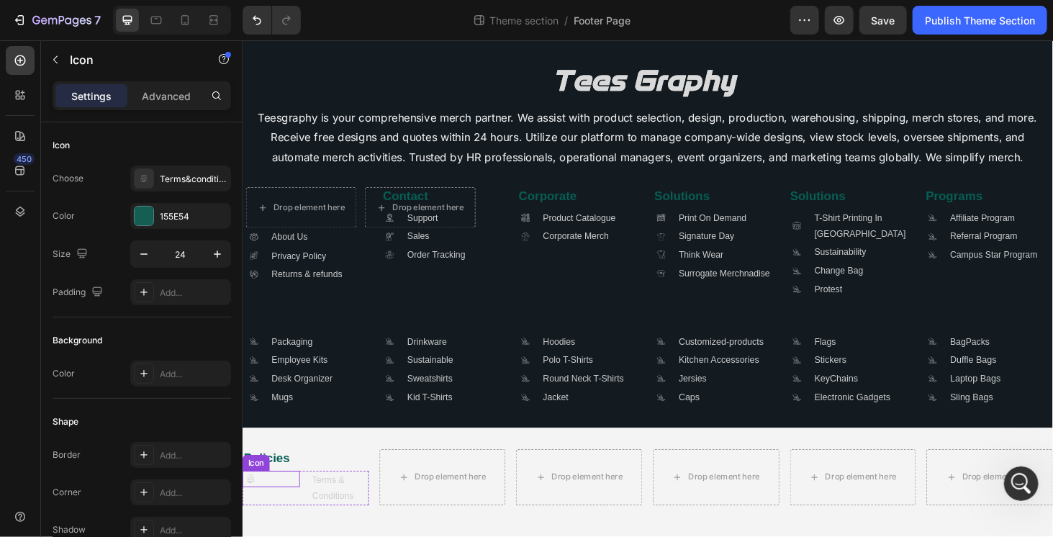
click at [285, 504] on div ".id581904572247704160 .cls-1 { fill: #a8a7a7; stroke-width: 0px; } Icon" at bounding box center [272, 507] width 61 height 17
click at [291, 532] on div ".id581904572247704160 .cls-1 { fill: #a8a7a7; stroke-width: 0px; } Icon" at bounding box center [272, 517] width 61 height 37
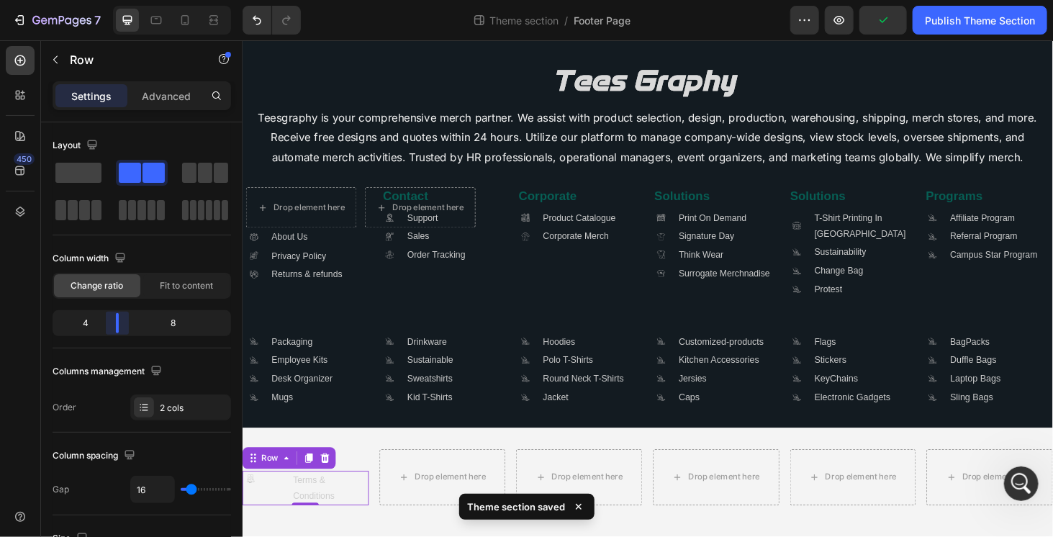
scroll to position [18, 0]
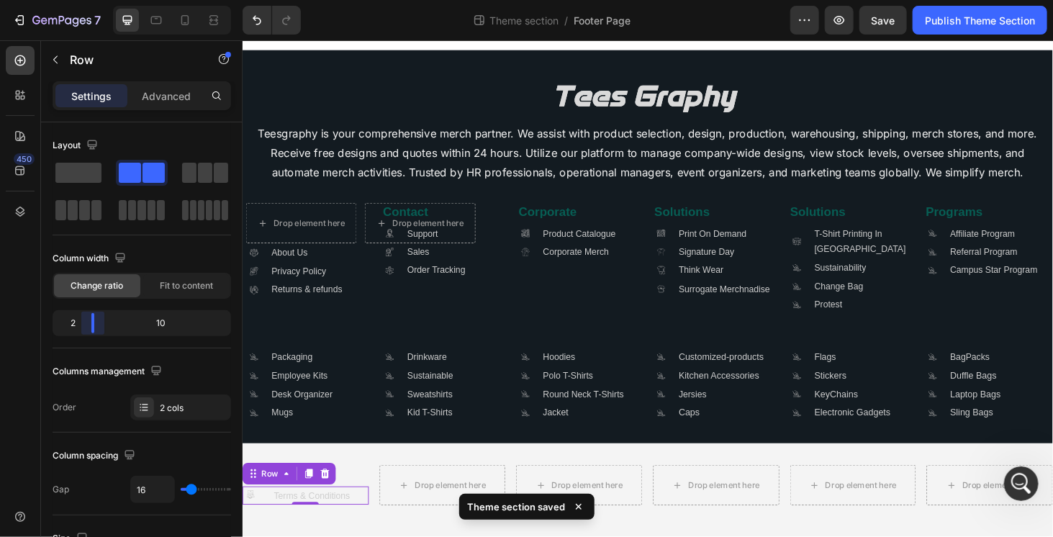
drag, startPoint x: 138, startPoint y: 318, endPoint x: 87, endPoint y: 318, distance: 51.1
click at [87, 0] on body "7 Theme section / Footer Page Preview Save Publish Theme Section 450 Sections(1…" at bounding box center [526, 0] width 1053 height 0
click at [370, 518] on p "Terms & Conditions" at bounding box center [324, 525] width 99 height 17
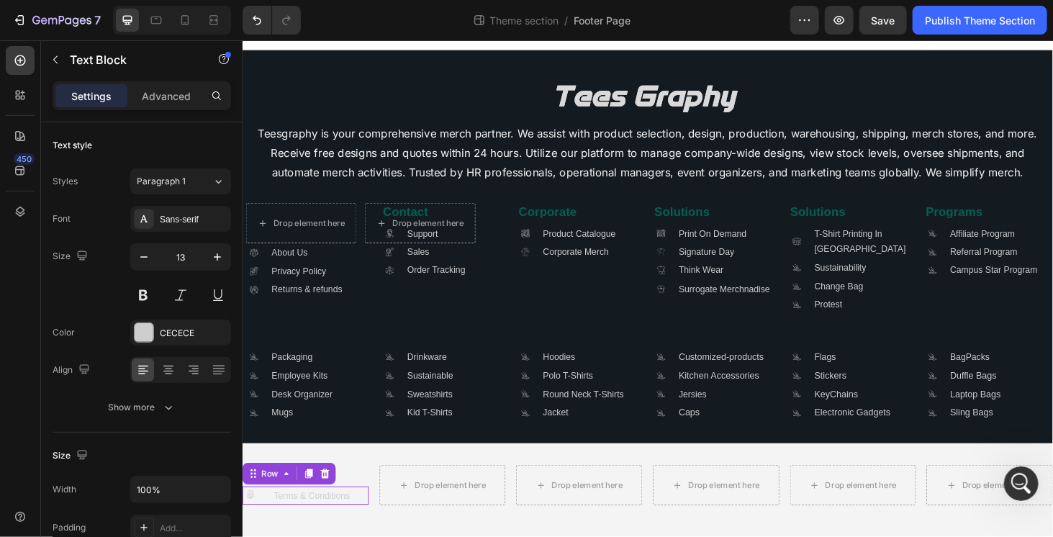
click at [273, 530] on div ".id581904572247704160 .cls-1 { fill: #a8a7a7; stroke-width: 0px; } Icon Terms &…" at bounding box center [309, 524] width 135 height 19
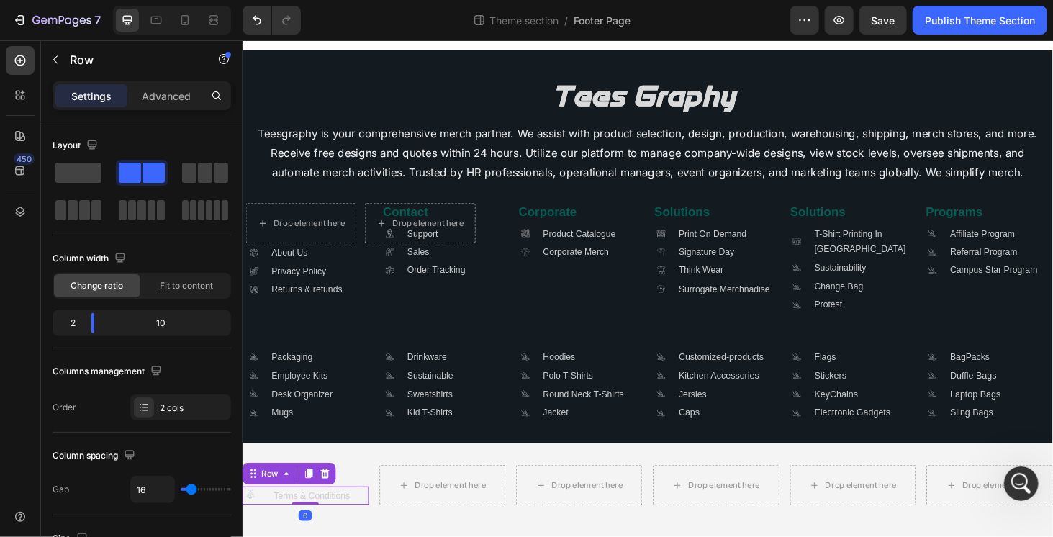
click at [272, 533] on div ".id581904572247704160 .cls-1 { fill: #a8a7a7; stroke-width: 0px; } Icon Terms &…" at bounding box center [309, 524] width 135 height 19
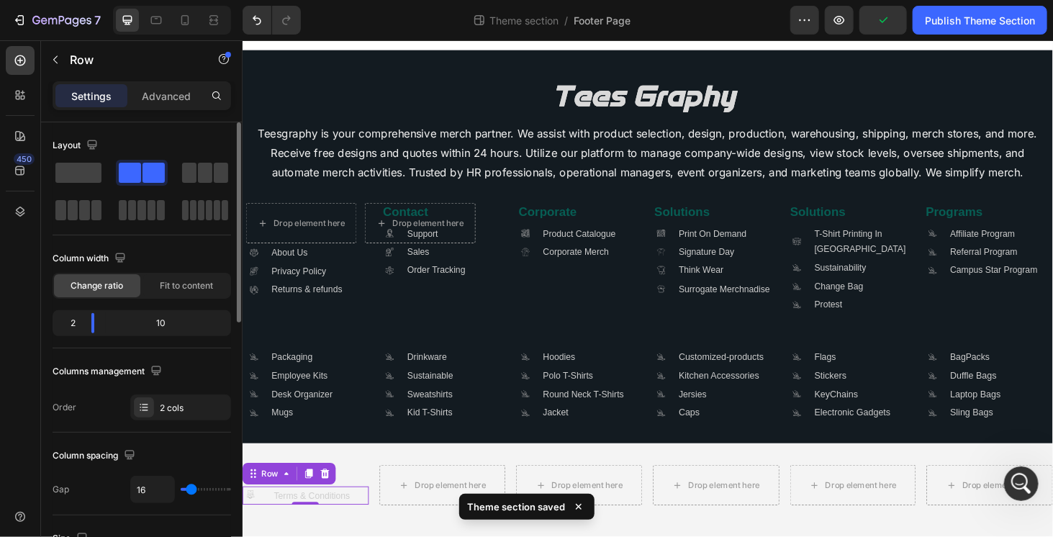
type input "19"
type input "9"
type input "0"
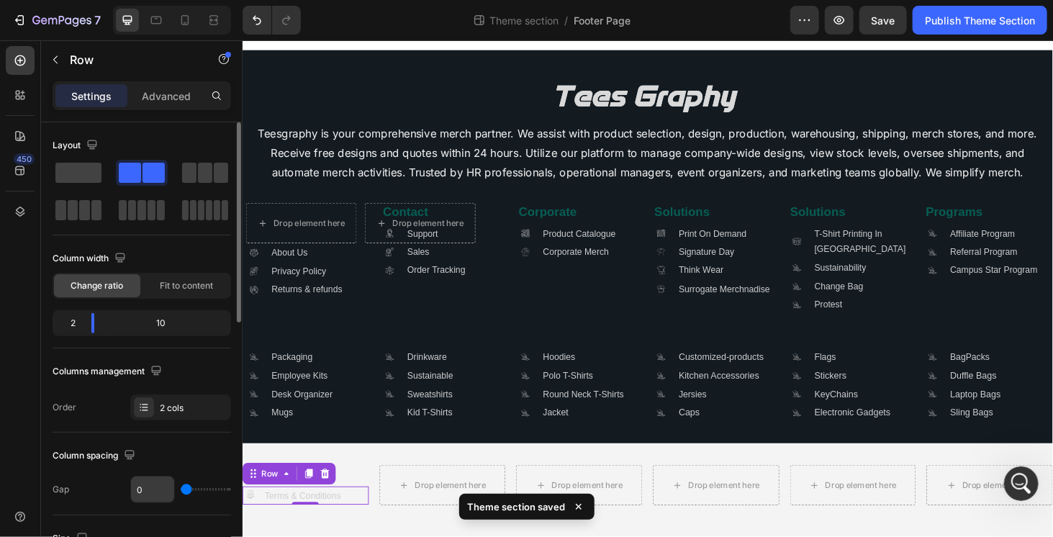
drag, startPoint x: 193, startPoint y: 487, endPoint x: 174, endPoint y: 487, distance: 18.7
type input "2"
click at [187, 488] on input "range" at bounding box center [206, 489] width 50 height 3
type input "2"
click at [158, 487] on input "2" at bounding box center [152, 489] width 43 height 26
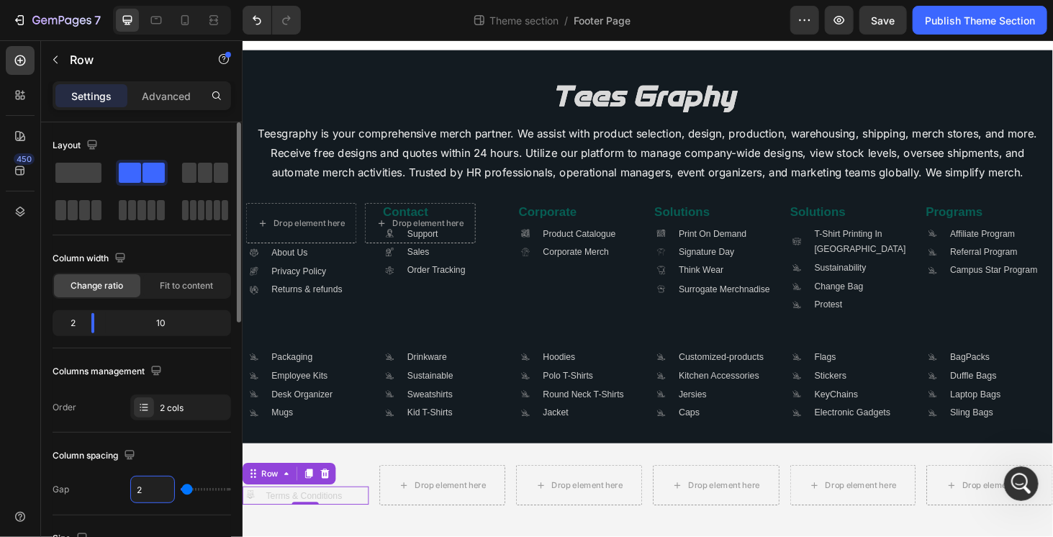
type input "0"
type input "1"
type input "16"
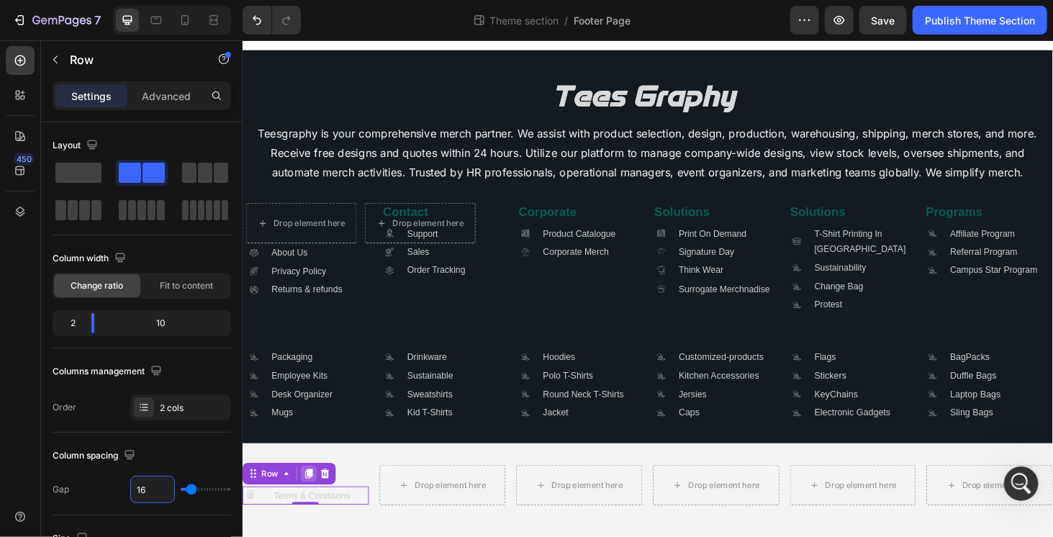
type input "16"
click at [312, 506] on div at bounding box center [312, 501] width 17 height 17
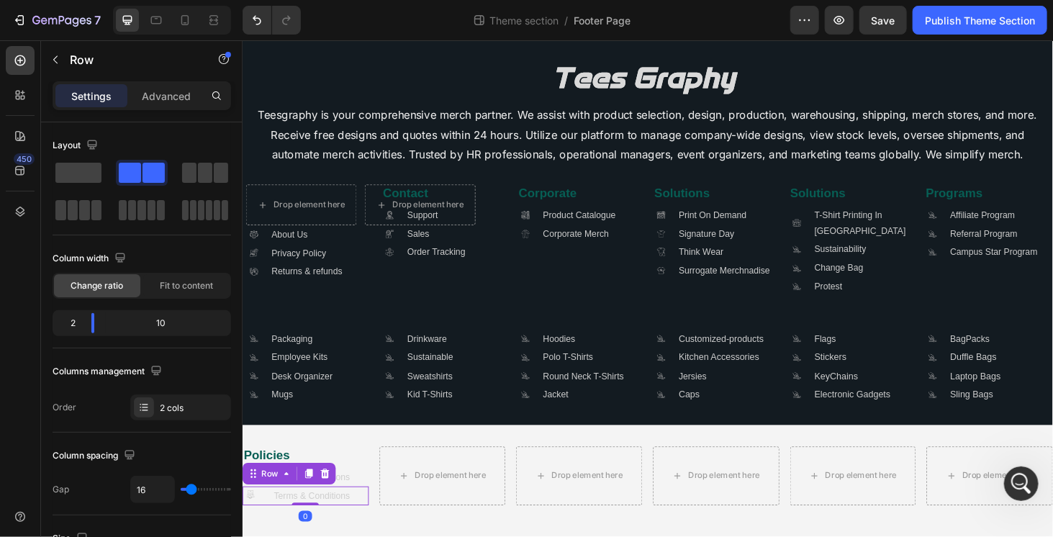
click at [312, 506] on icon at bounding box center [313, 502] width 12 height 12
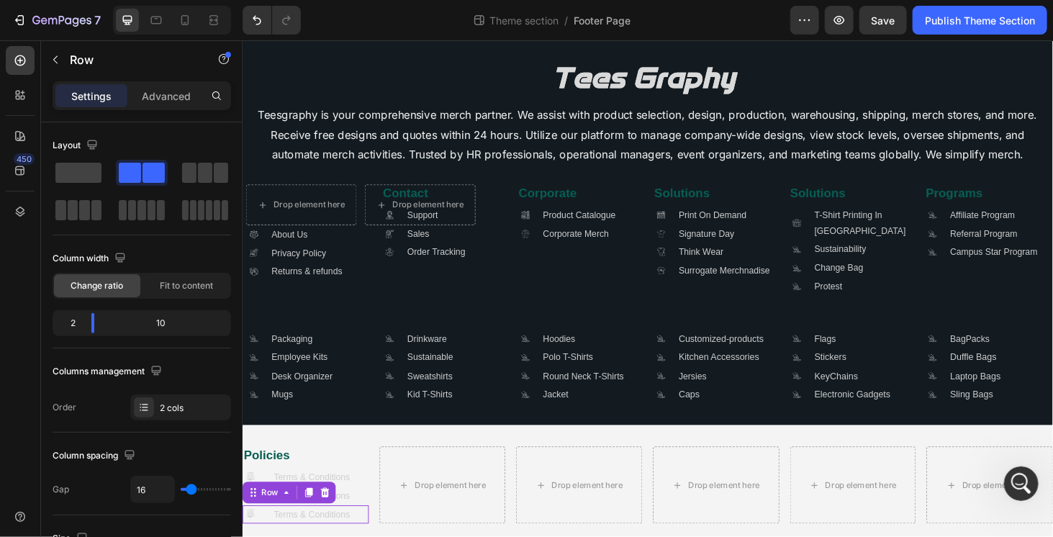
scroll to position [41, 0]
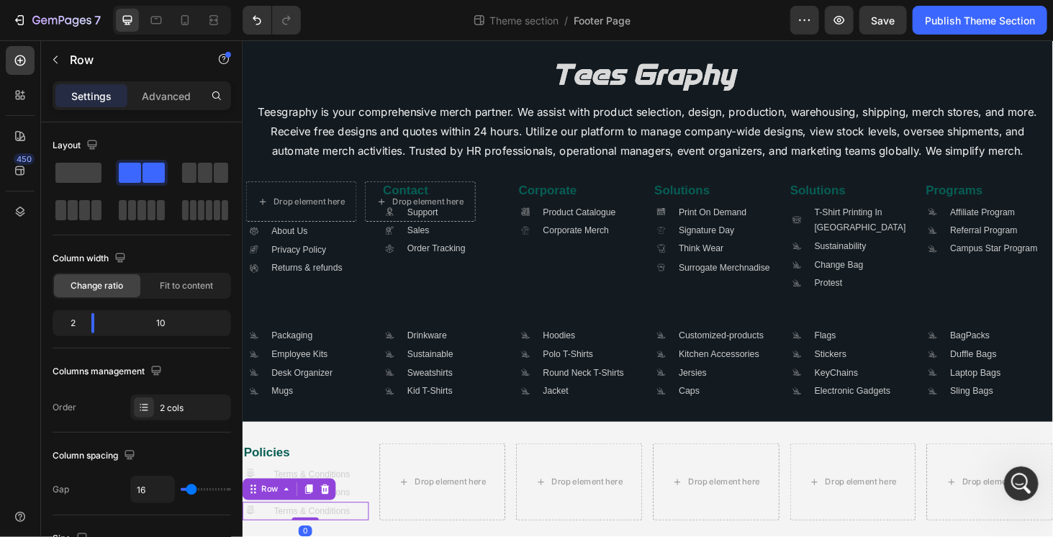
click at [312, 507] on div "Row" at bounding box center [291, 518] width 99 height 23
click at [315, 510] on div at bounding box center [312, 518] width 17 height 17
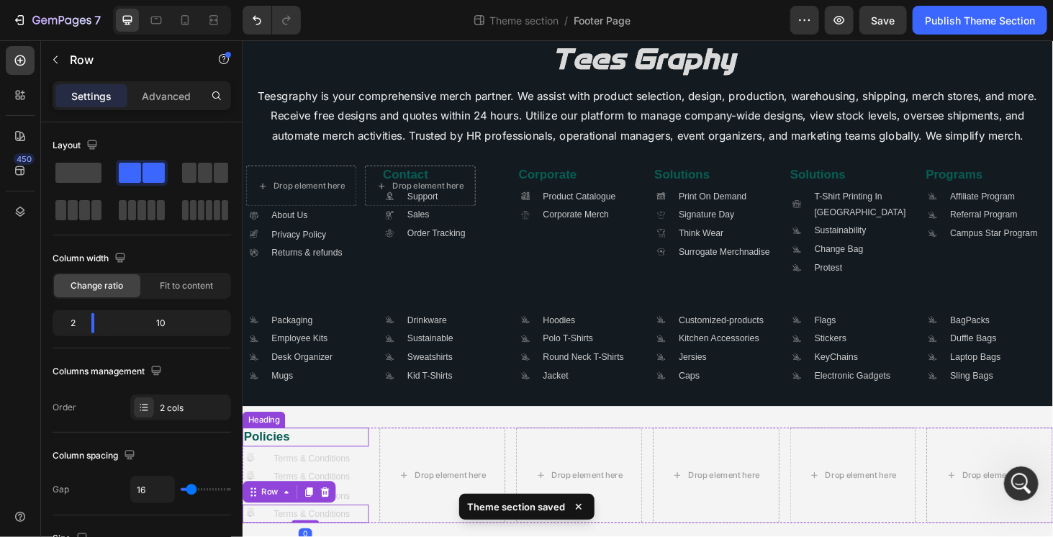
scroll to position [76, 0]
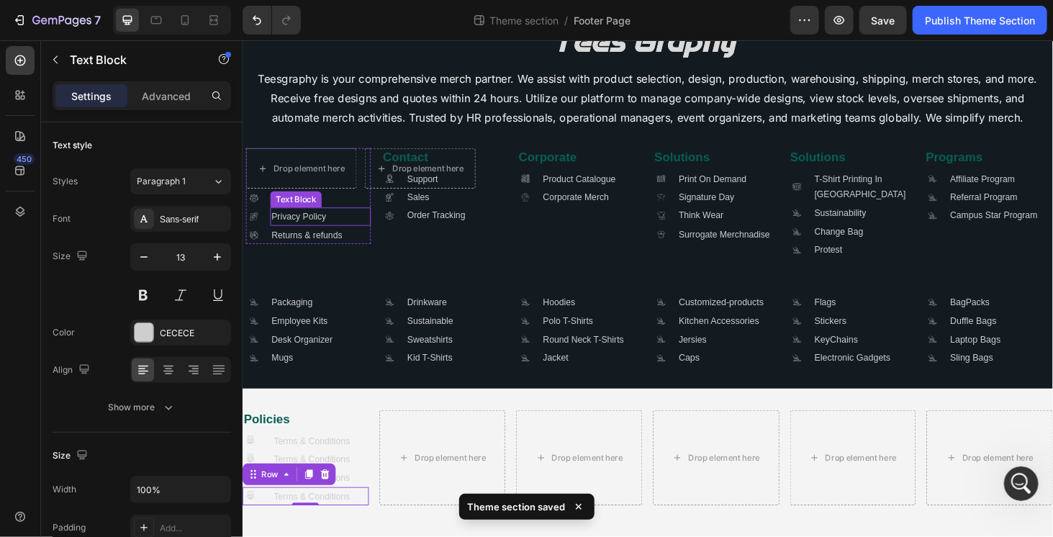
click at [294, 210] on div "Text Block" at bounding box center [298, 209] width 49 height 13
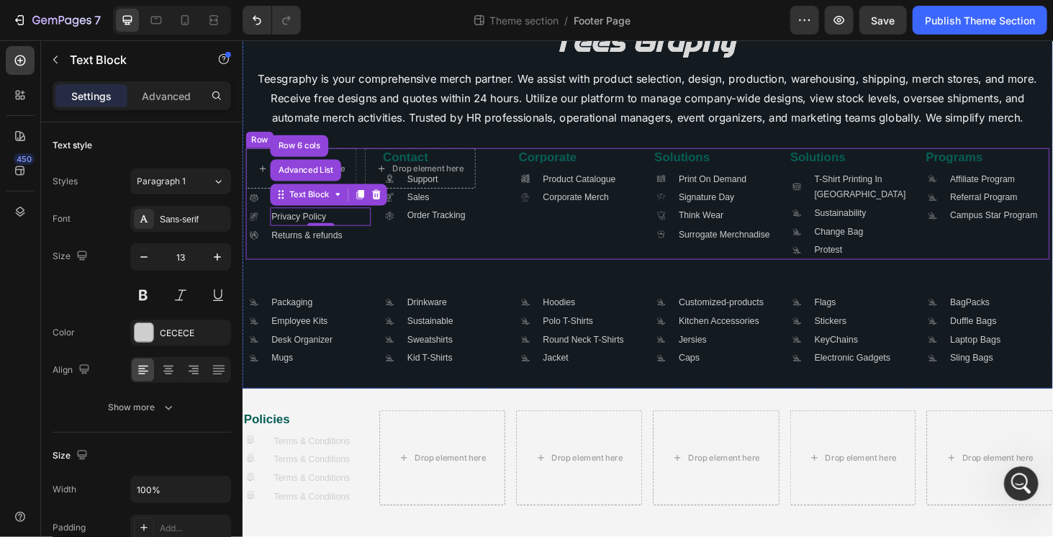
click at [390, 251] on div "Contact Heading .id581908582774080096 .cls-1 { fill: #a8a7a7; stroke-width: 0px…" at bounding box center [456, 214] width 133 height 118
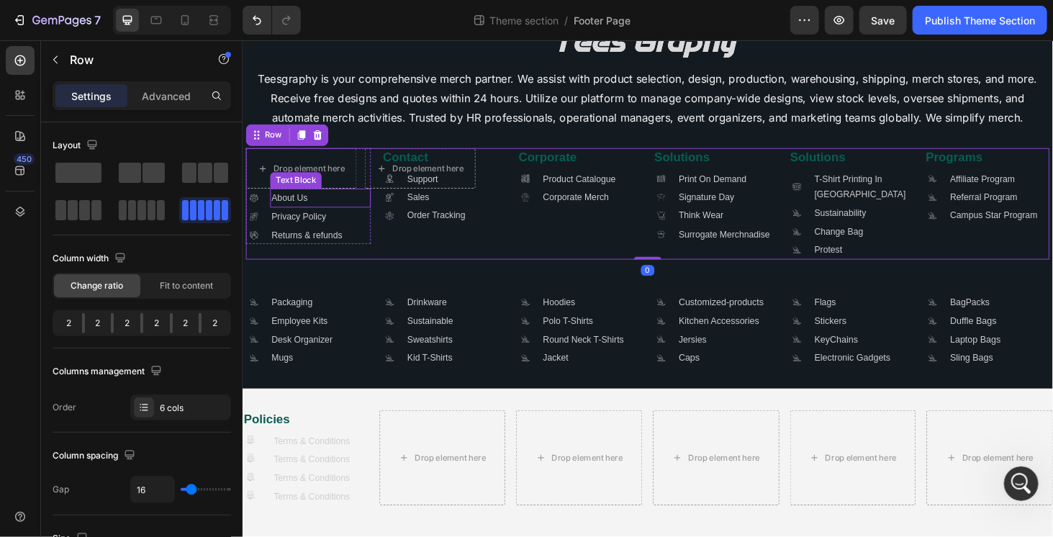
click at [338, 200] on p "About Us" at bounding box center [325, 207] width 104 height 17
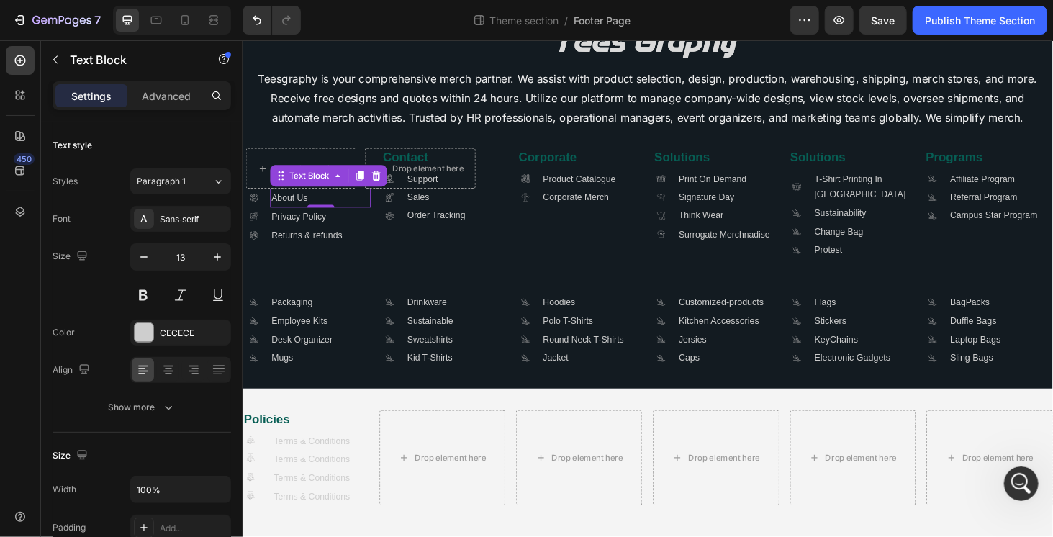
click at [337, 194] on div "Text Block" at bounding box center [333, 184] width 125 height 23
click at [330, 199] on p "About Us" at bounding box center [325, 207] width 104 height 17
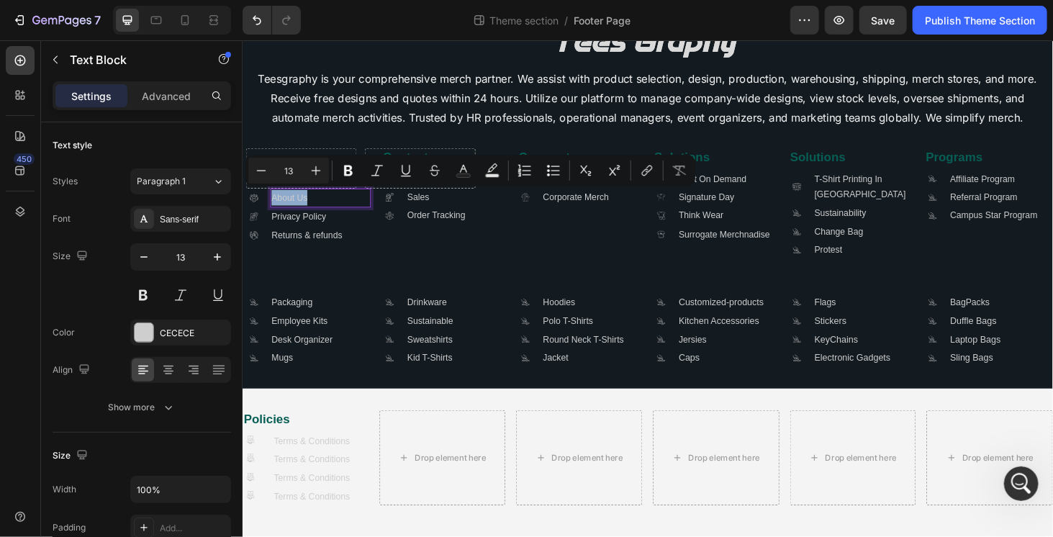
copy p "About Us"
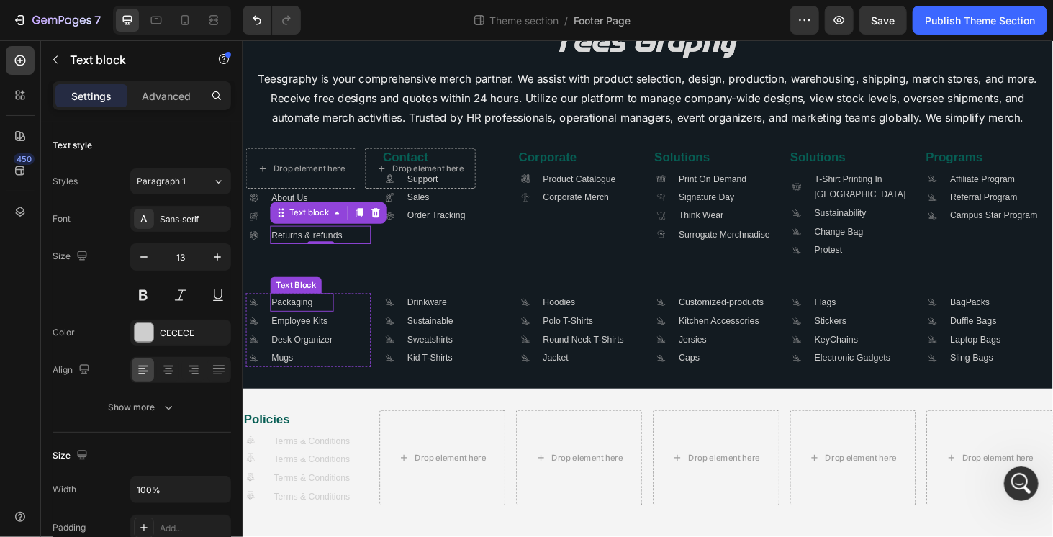
drag, startPoint x: 319, startPoint y: 321, endPoint x: 338, endPoint y: 440, distance: 120.2
click at [311, 355] on div "Image Teesgraphy is your comprehensive merch partner. We assist with product se…" at bounding box center [673, 201] width 856 height 373
click at [327, 483] on p "Terms & Conditions" at bounding box center [324, 486] width 99 height 17
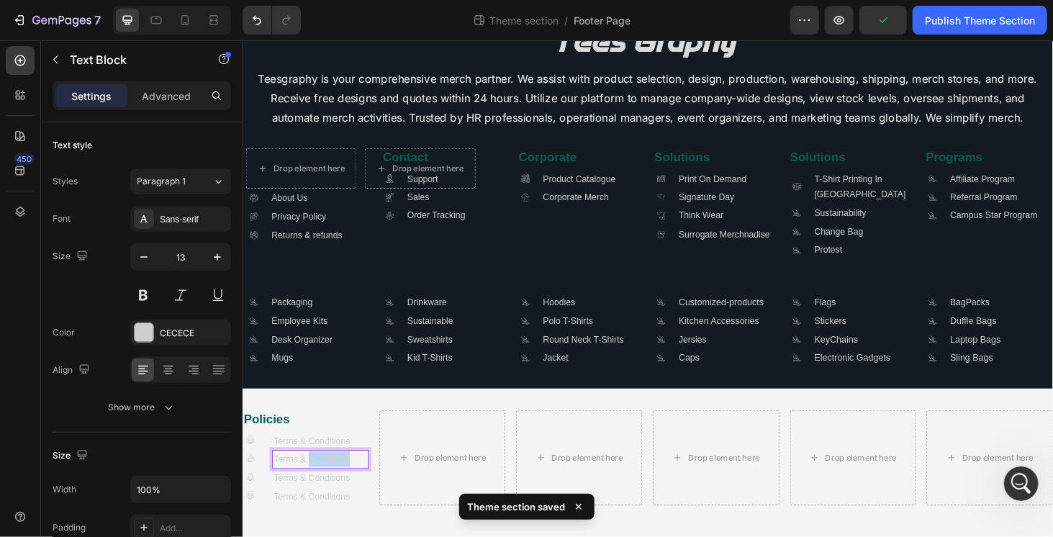
click at [327, 483] on p "Terms & Conditions" at bounding box center [324, 486] width 99 height 17
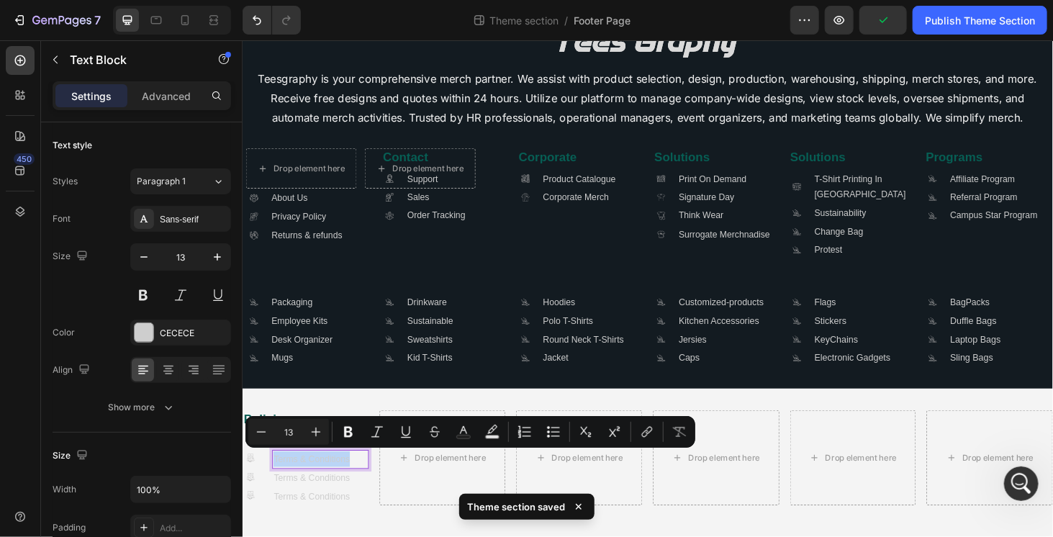
click at [327, 483] on p "Terms & Conditions" at bounding box center [324, 486] width 99 height 17
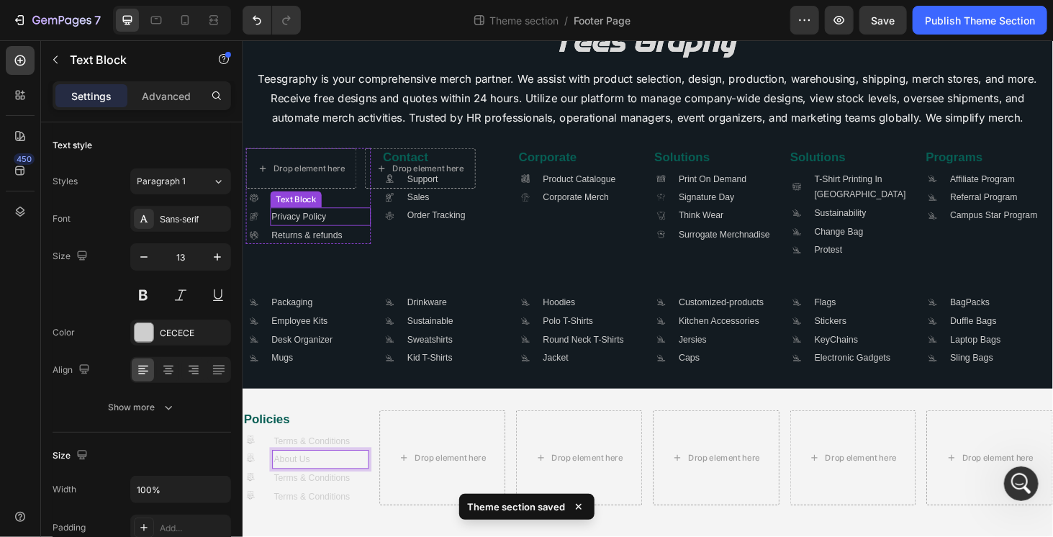
click at [335, 228] on p "Privacy Policy" at bounding box center [325, 228] width 104 height 17
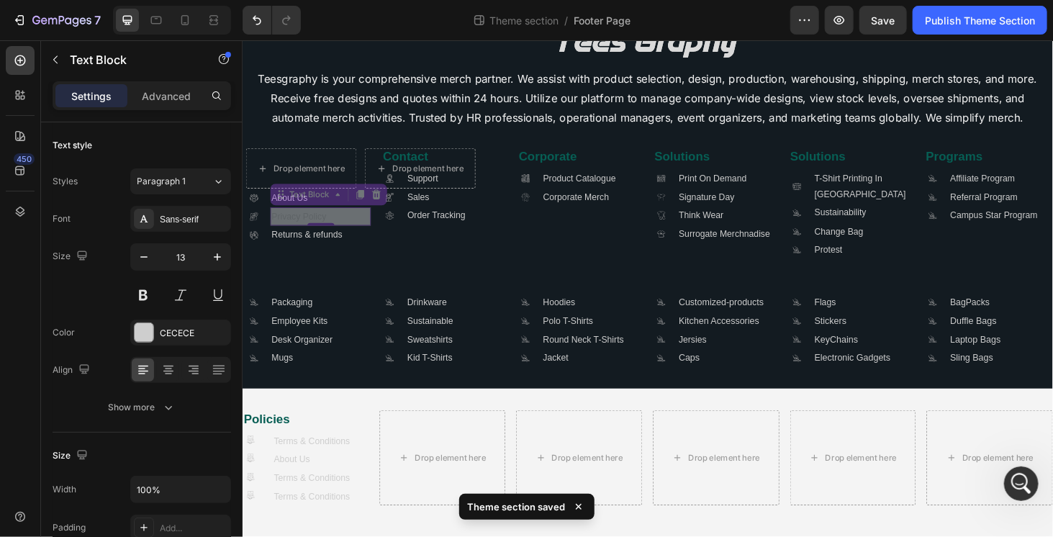
drag, startPoint x: 335, startPoint y: 228, endPoint x: 327, endPoint y: 231, distance: 7.8
click at [326, 232] on div "0" at bounding box center [325, 238] width 14 height 12
click at [332, 227] on p "Privacy Policy" at bounding box center [325, 228] width 104 height 17
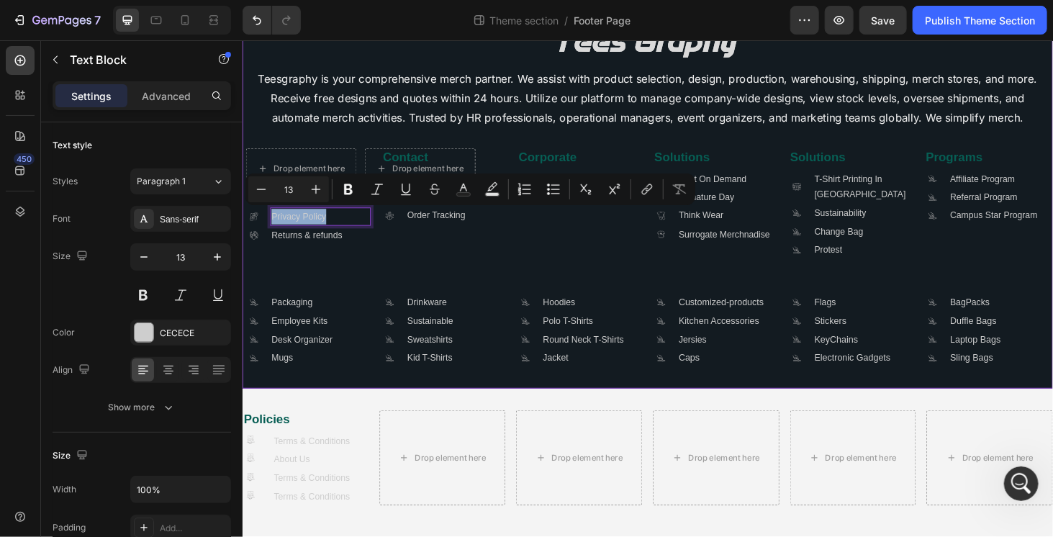
copy p "Privacy Policy"
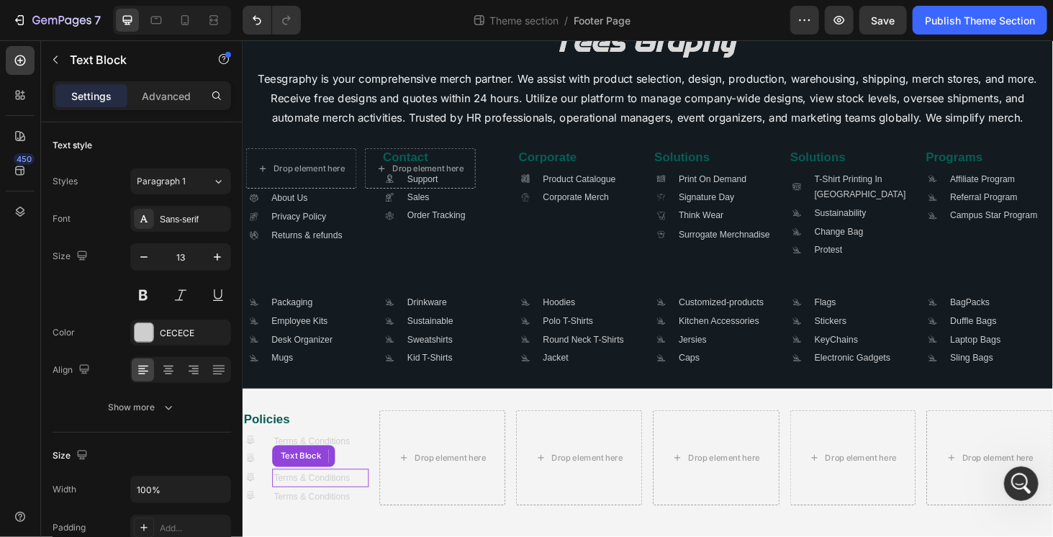
click at [318, 502] on p "Terms & Conditions" at bounding box center [324, 506] width 99 height 17
click at [313, 240] on p "Returns & refunds" at bounding box center [325, 247] width 104 height 17
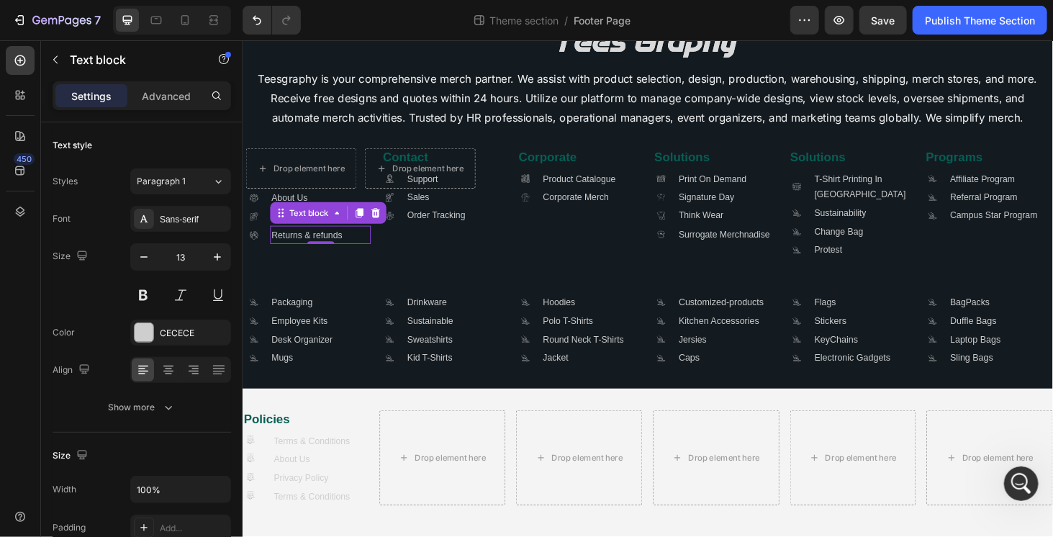
drag, startPoint x: 312, startPoint y: 240, endPoint x: 292, endPoint y: 241, distance: 19.4
click at [308, 241] on p "Returns & refunds" at bounding box center [325, 247] width 104 height 17
click at [309, 241] on p "Returns & refunds" at bounding box center [325, 247] width 104 height 17
click at [309, 247] on p "Returns & refunds" at bounding box center [325, 247] width 104 height 17
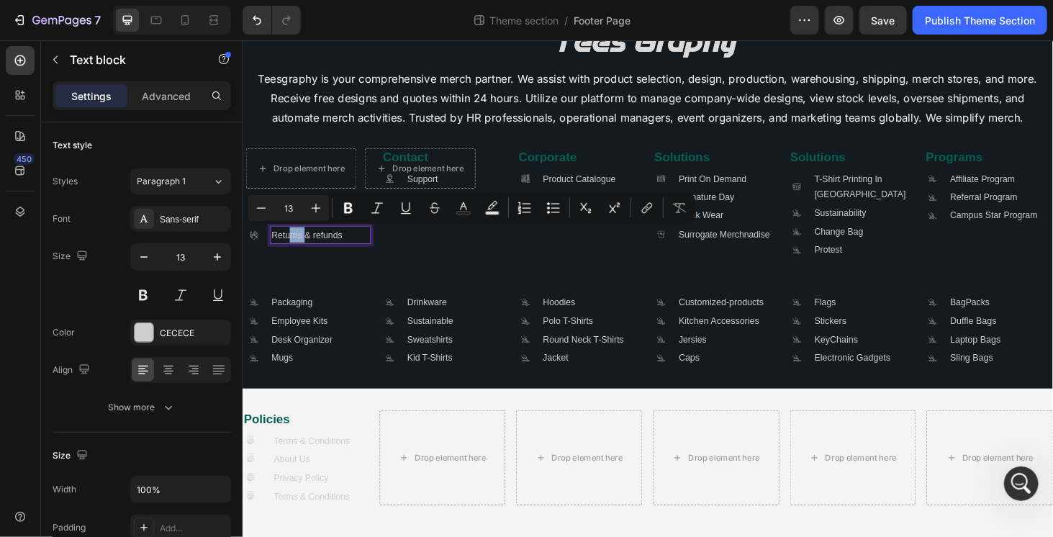
click at [309, 247] on p "Returns & refunds" at bounding box center [325, 247] width 104 height 17
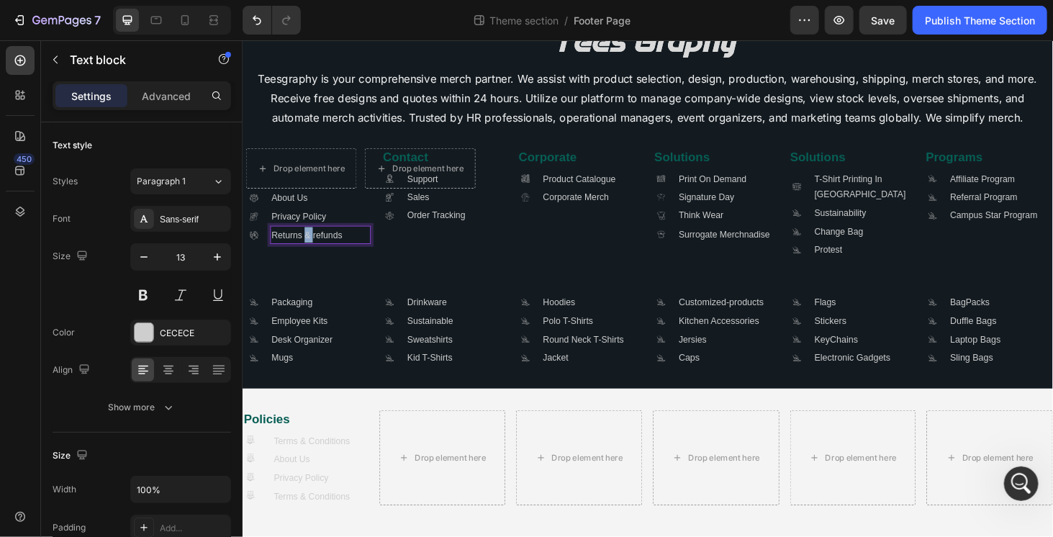
click at [309, 247] on p "Returns & refunds" at bounding box center [325, 247] width 104 height 17
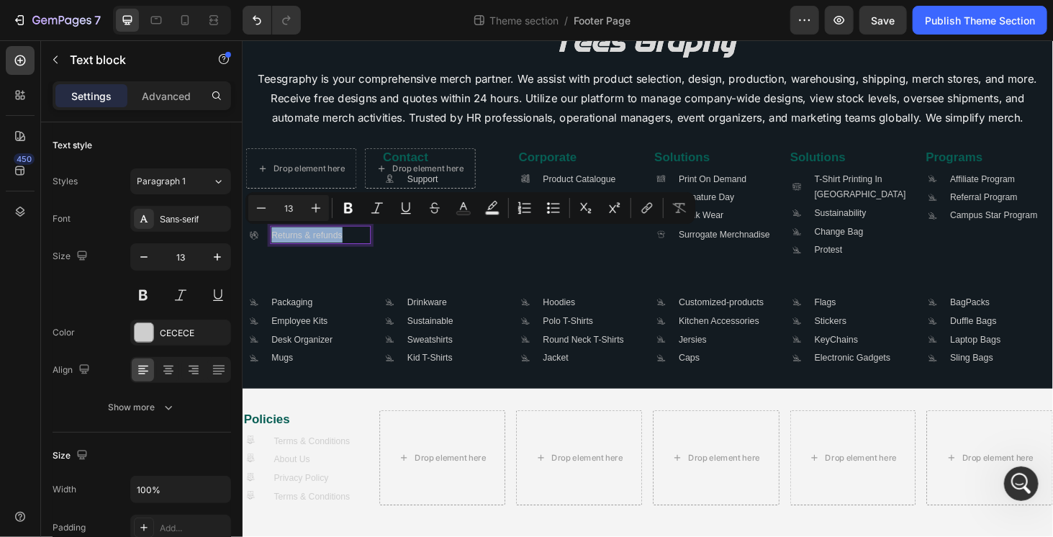
click at [309, 247] on p "Returns & refunds" at bounding box center [325, 247] width 104 height 17
copy p "Returns & refunds"
click at [338, 516] on div "Terms & Conditions" at bounding box center [324, 525] width 102 height 19
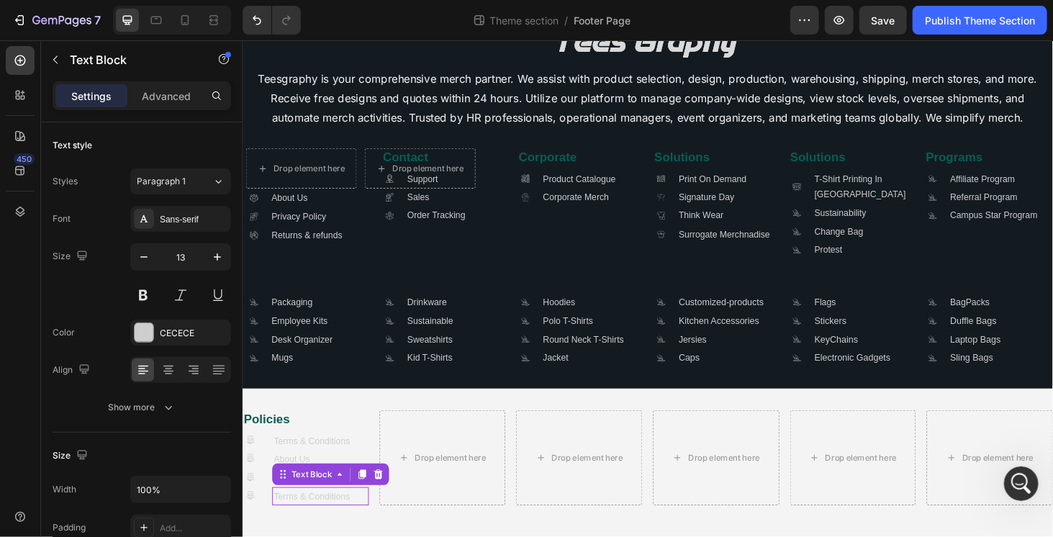
click at [338, 516] on div "Terms & Conditions" at bounding box center [324, 525] width 102 height 19
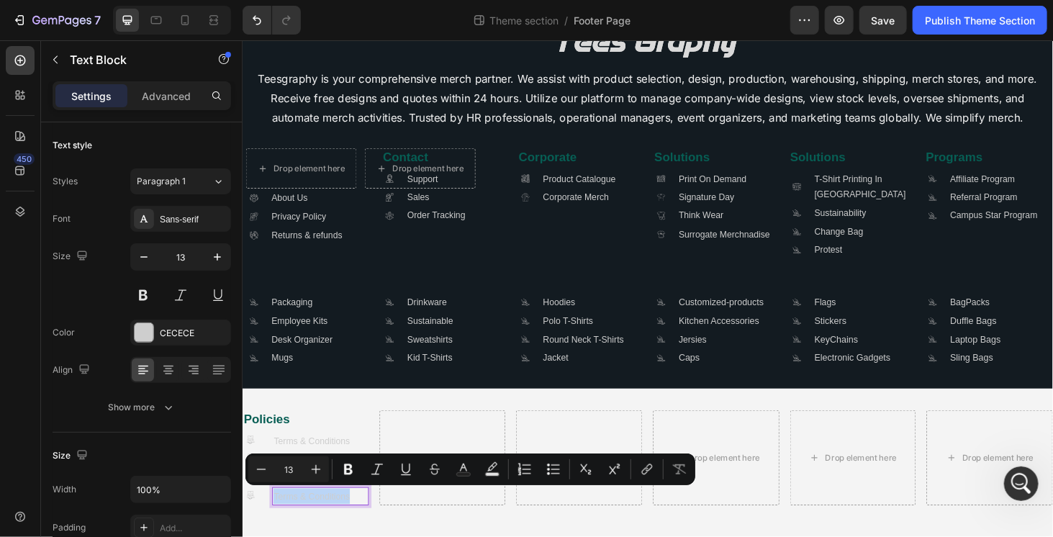
click at [338, 516] on div "Terms & Conditions" at bounding box center [324, 525] width 102 height 19
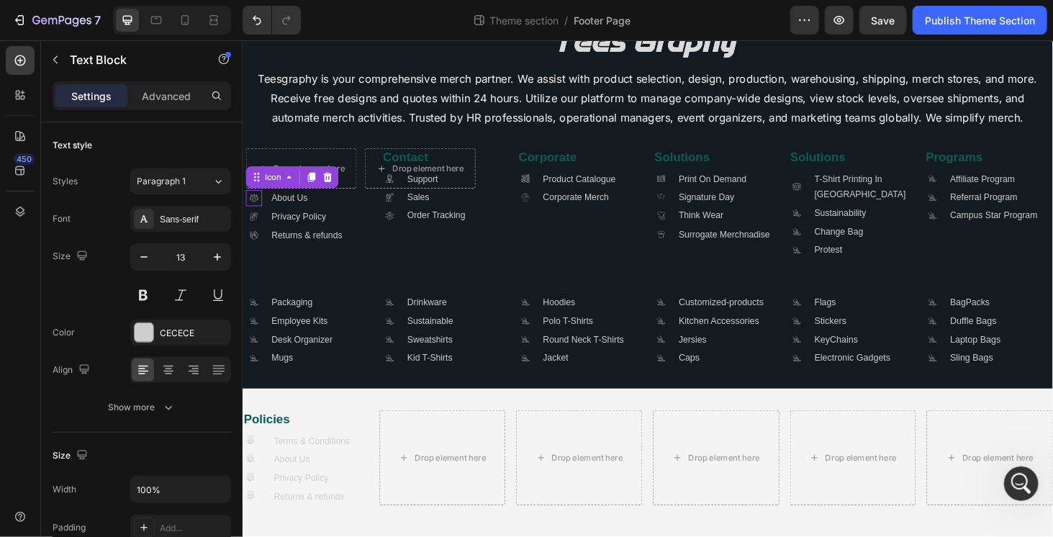
click at [253, 210] on icon at bounding box center [254, 210] width 4 height 4
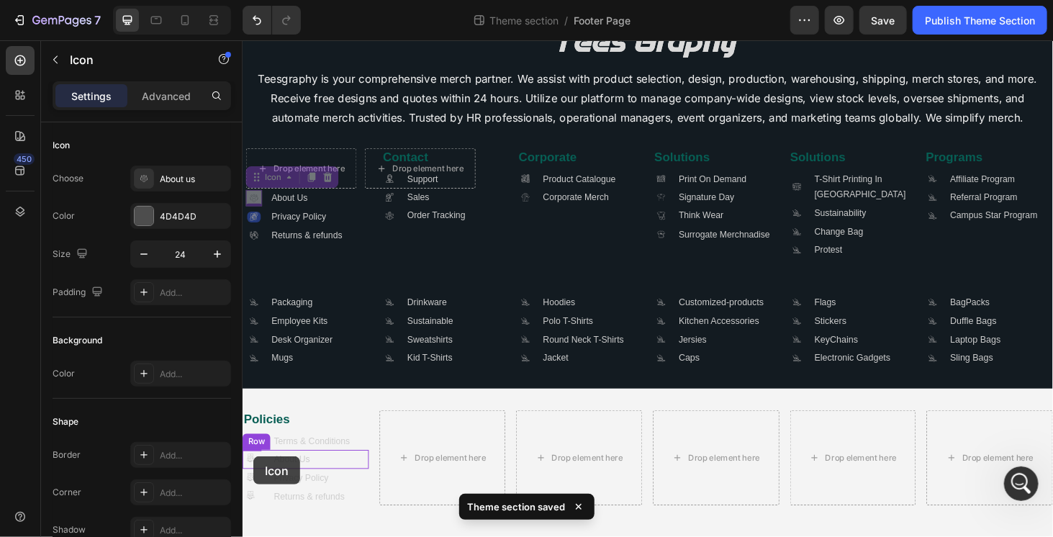
drag, startPoint x: 273, startPoint y: 186, endPoint x: 253, endPoint y: 483, distance: 297.2
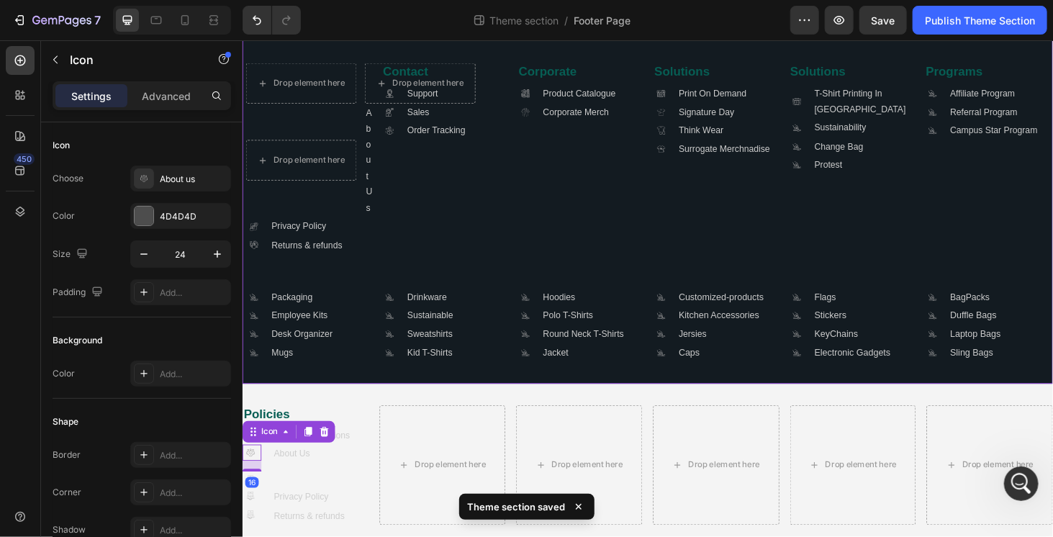
scroll to position [188, 0]
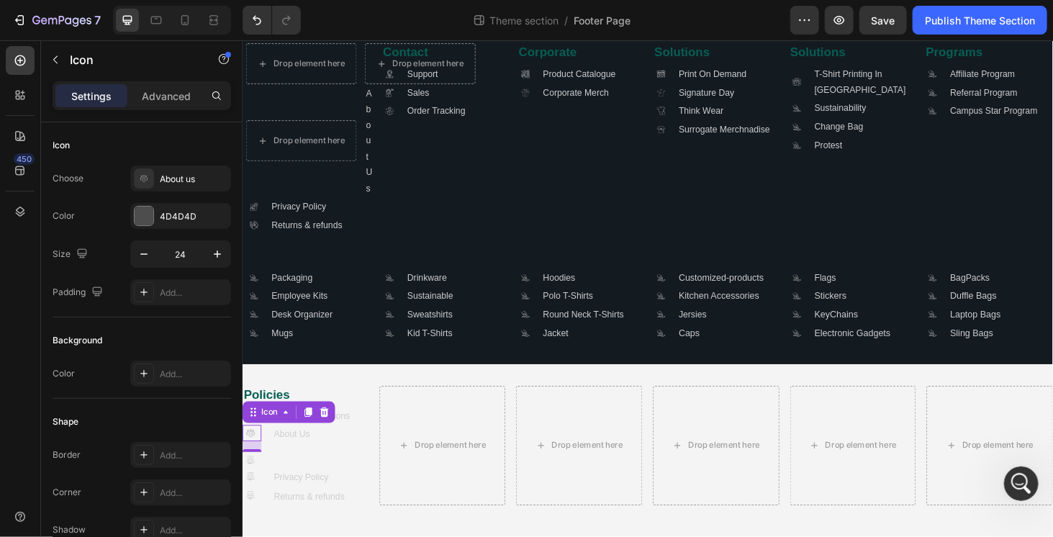
click at [245, 487] on div "16" at bounding box center [252, 490] width 14 height 12
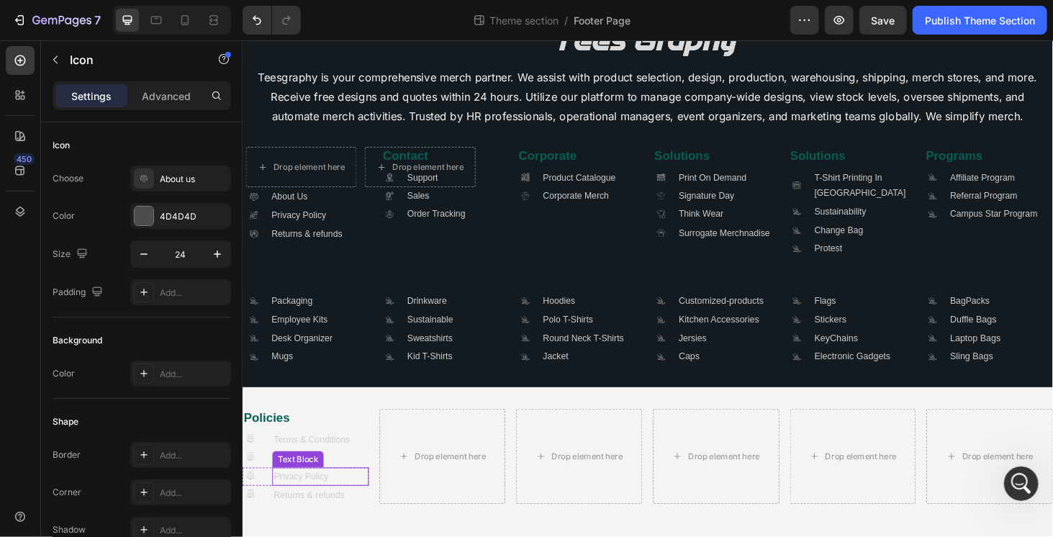
scroll to position [76, 0]
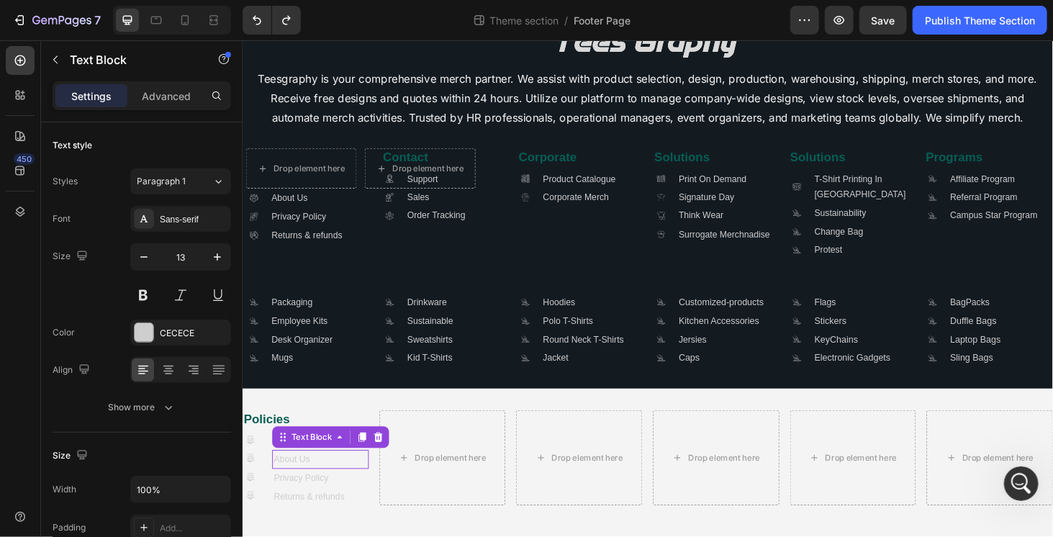
click at [352, 482] on p "About Us" at bounding box center [324, 486] width 99 height 17
click at [368, 497] on div "Privacy Policy" at bounding box center [324, 506] width 102 height 19
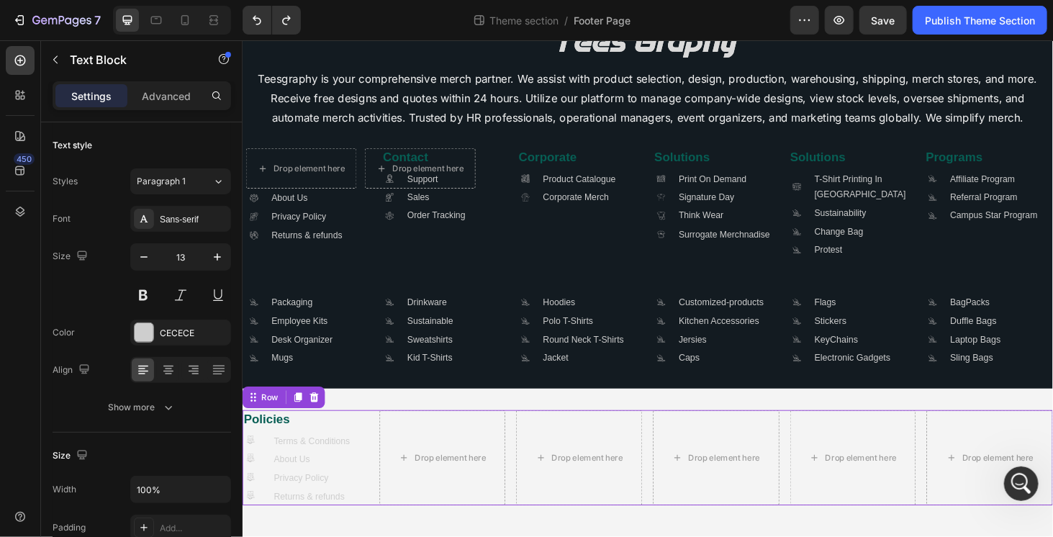
click at [376, 519] on div "Policies Heading .id581904572247704160 .cls-1 { fill: #a8a7a7; stroke-width: 0p…" at bounding box center [674, 484] width 864 height 101
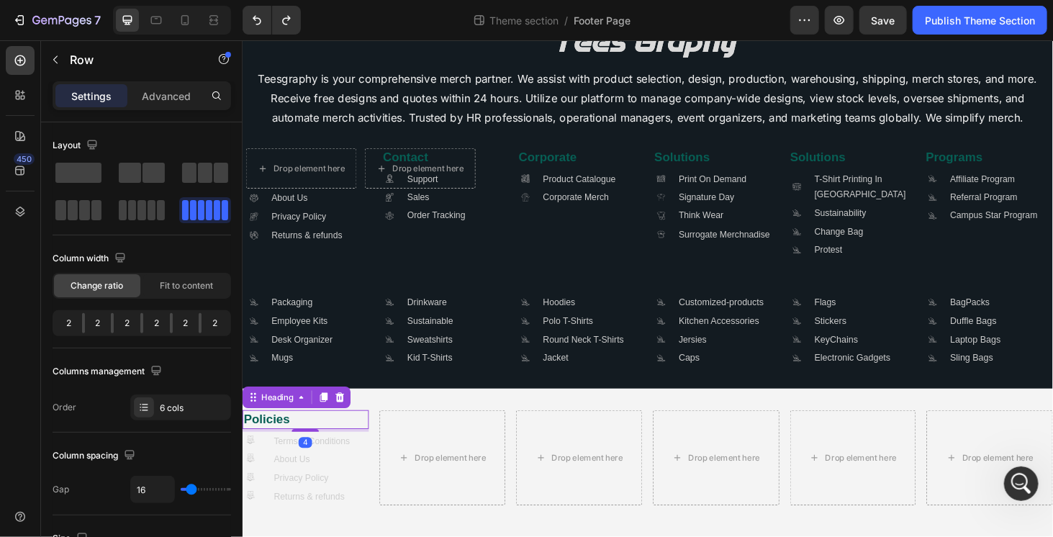
click at [368, 445] on h2 "Policies" at bounding box center [309, 443] width 135 height 19
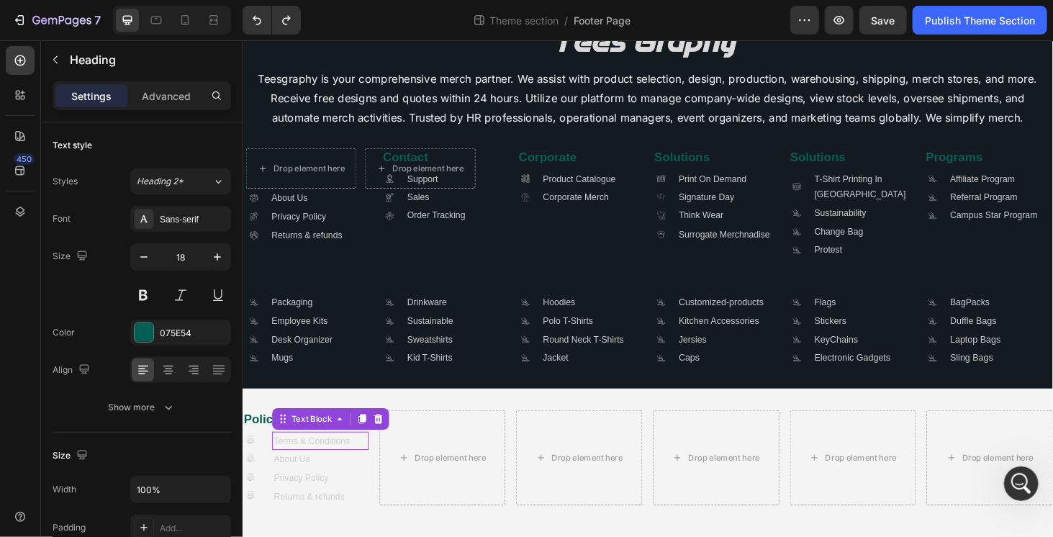
click at [373, 460] on div "Terms & Conditions" at bounding box center [324, 466] width 102 height 19
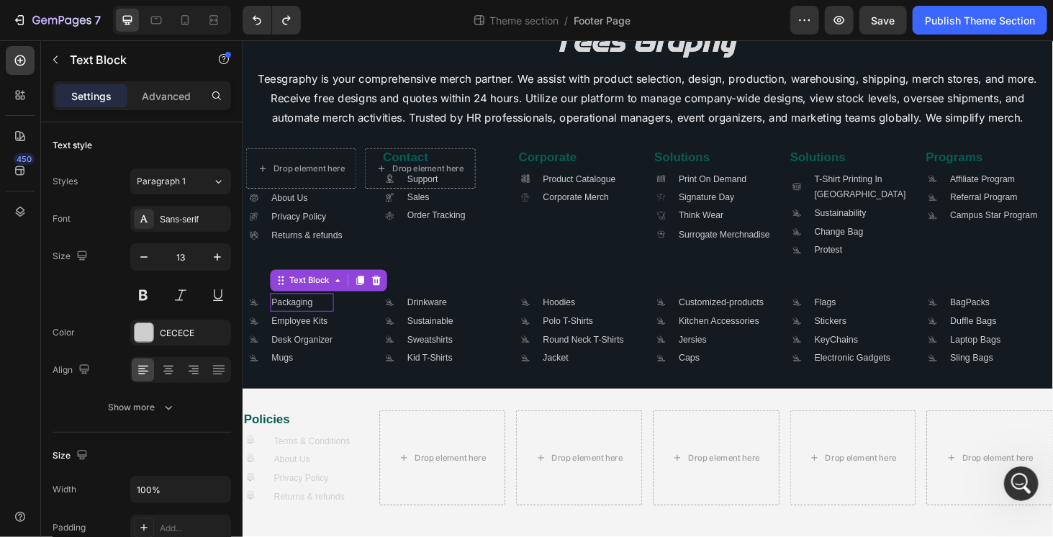
click at [284, 317] on link "Packaging" at bounding box center [295, 319] width 44 height 11
click at [365, 315] on div ".id581668665934479914 .cls-1 { fill: #a8a7a7; } Icon Packaging Text Block 0 .id…" at bounding box center [311, 348] width 133 height 79
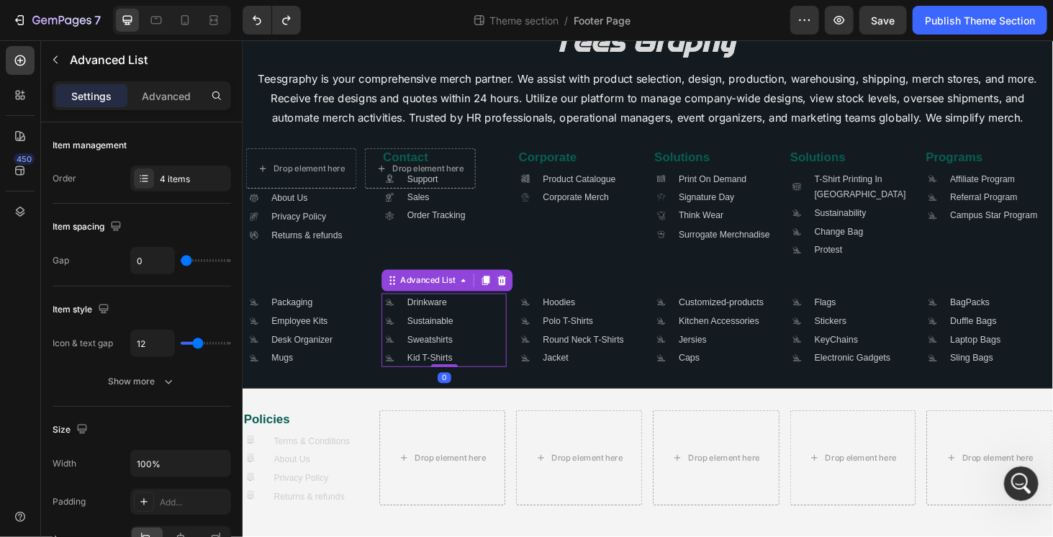
click at [499, 329] on div ".id581668665934479914 .cls-1 { fill: #a8a7a7; } Icon Drinkware Text Block .id58…" at bounding box center [456, 348] width 133 height 79
click at [1003, 489] on div "Open Intercom Messenger" at bounding box center [1018, 481] width 47 height 47
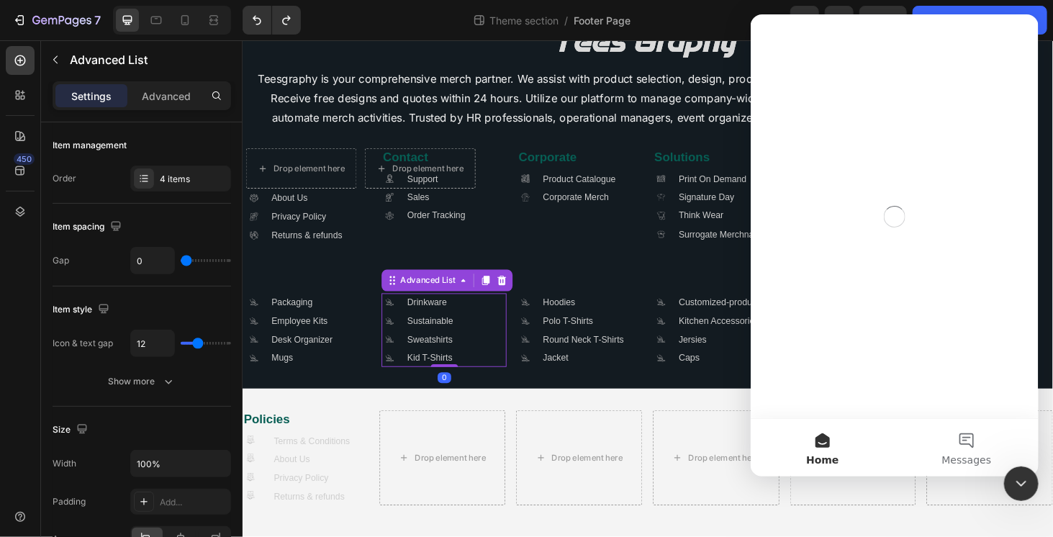
scroll to position [0, 0]
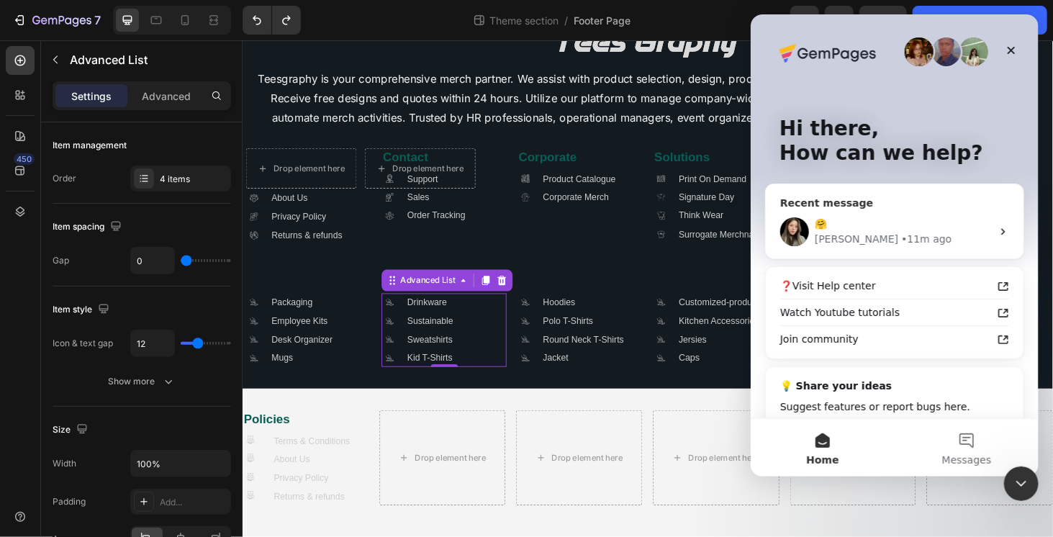
click at [820, 227] on span "🤗" at bounding box center [820, 224] width 12 height 12
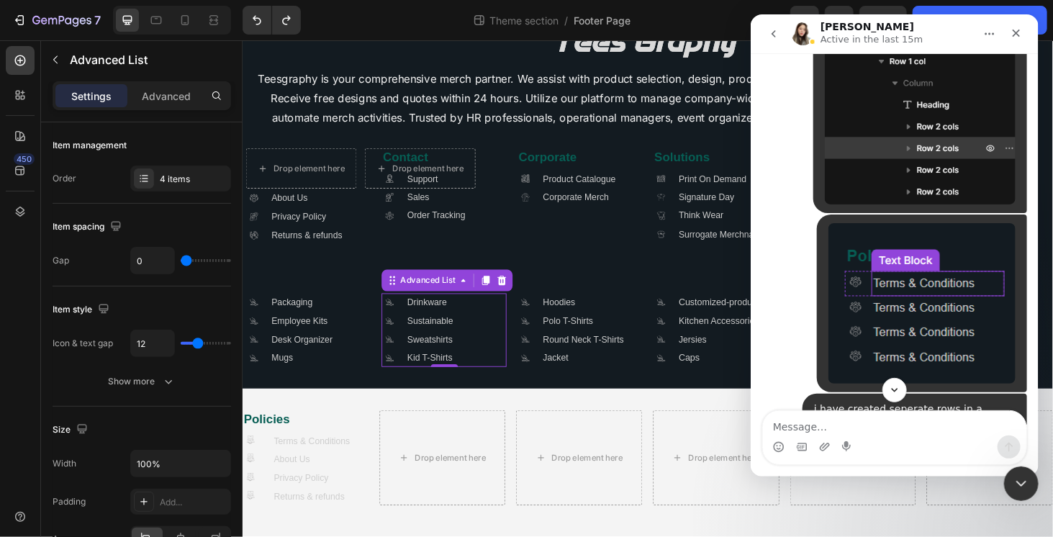
scroll to position [2556, 0]
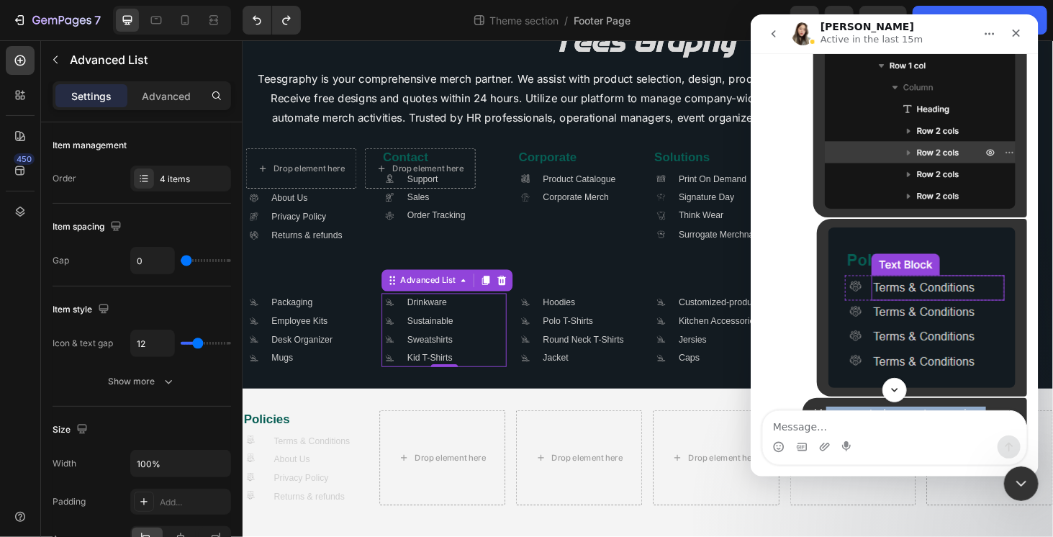
drag, startPoint x: 826, startPoint y: 291, endPoint x: 987, endPoint y: 290, distance: 161.2
click at [987, 407] on div "i have created seperate rows in a single row" at bounding box center [914, 421] width 202 height 28
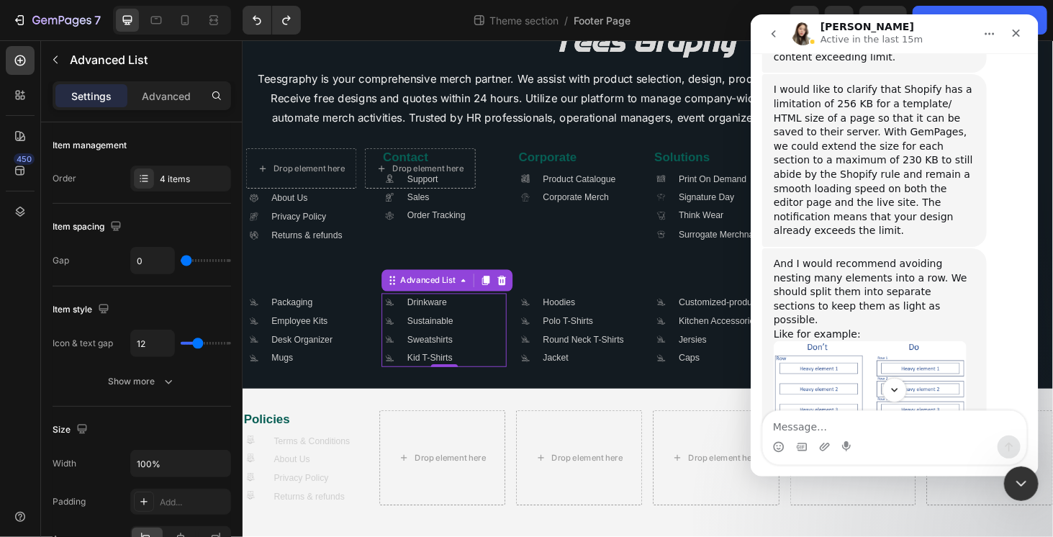
scroll to position [1693, 0]
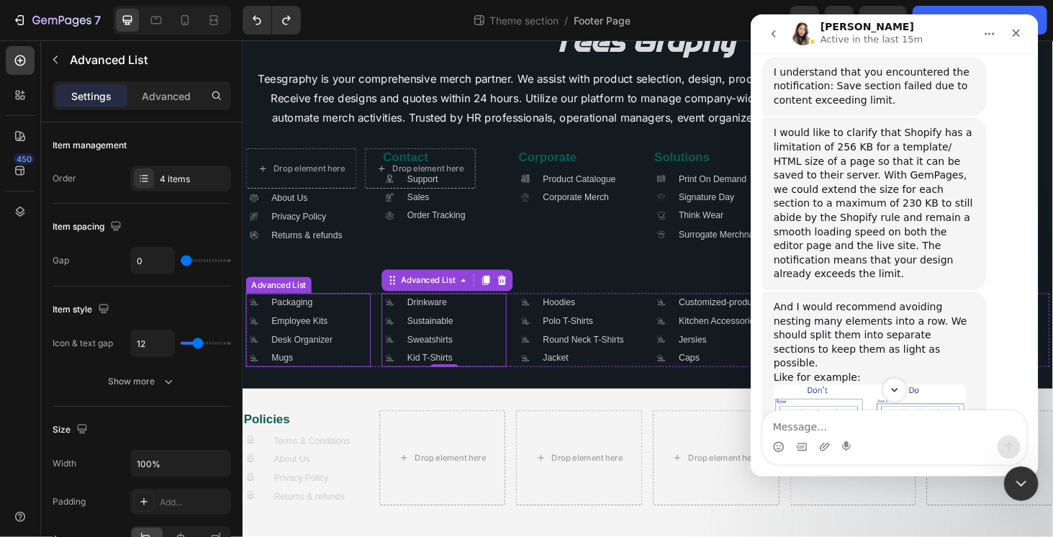
click at [350, 316] on div ".id581668665934479914 .cls-1 { fill: #a8a7a7; } Icon Packaging Text Block .id58…" at bounding box center [311, 348] width 133 height 79
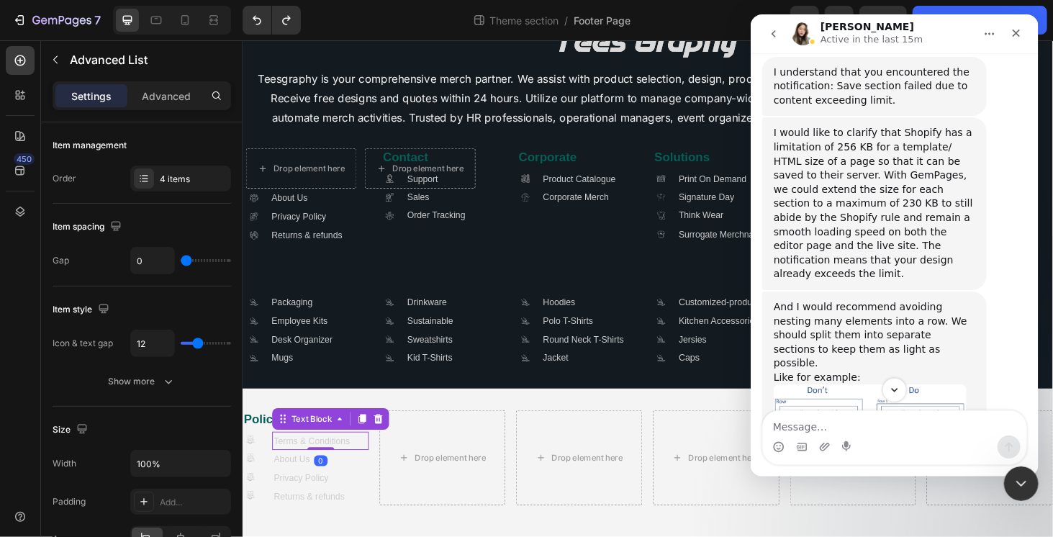
click at [317, 463] on p "Terms & Conditions" at bounding box center [324, 466] width 99 height 17
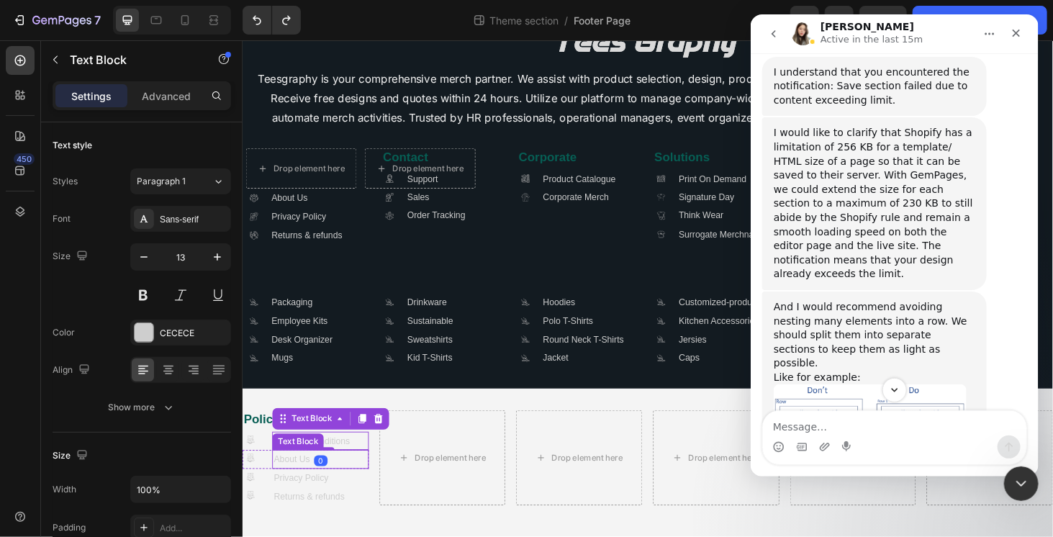
click at [353, 486] on p "About Us" at bounding box center [324, 486] width 99 height 17
click at [269, 487] on div ".id581904572247704160 .cls-1 { fill: #a8a7a7; stroke-width: 0px; } Icon About U…" at bounding box center [309, 485] width 135 height 19
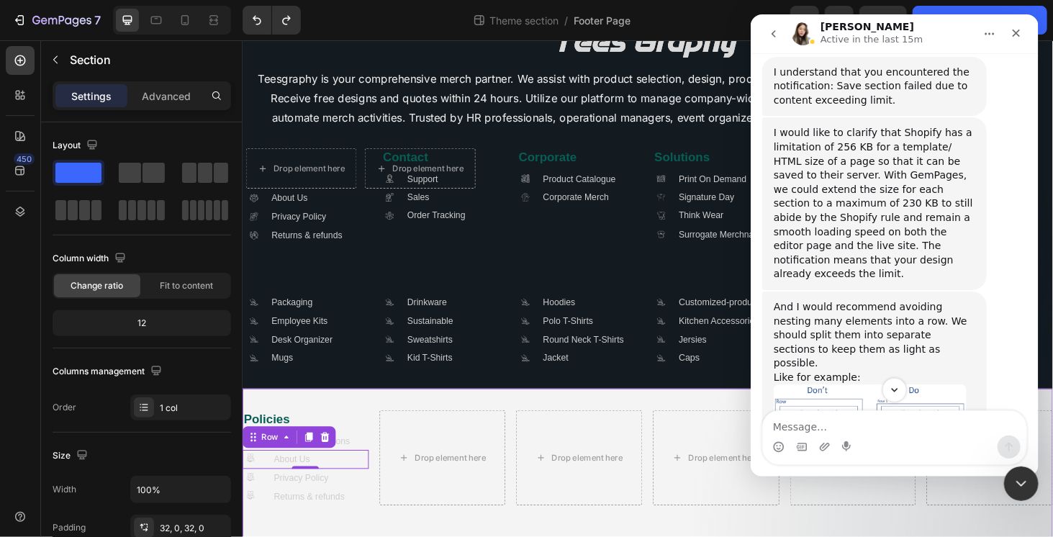
click at [528, 536] on div "Policies Heading .id581904572247704160 .cls-1 { fill: #a8a7a7; stroke-width: 0p…" at bounding box center [674, 490] width 864 height 159
click at [525, 528] on div "Policies Heading .id581904572247704160 .cls-1 { fill: #a8a7a7; stroke-width: 0p…" at bounding box center [674, 484] width 864 height 101
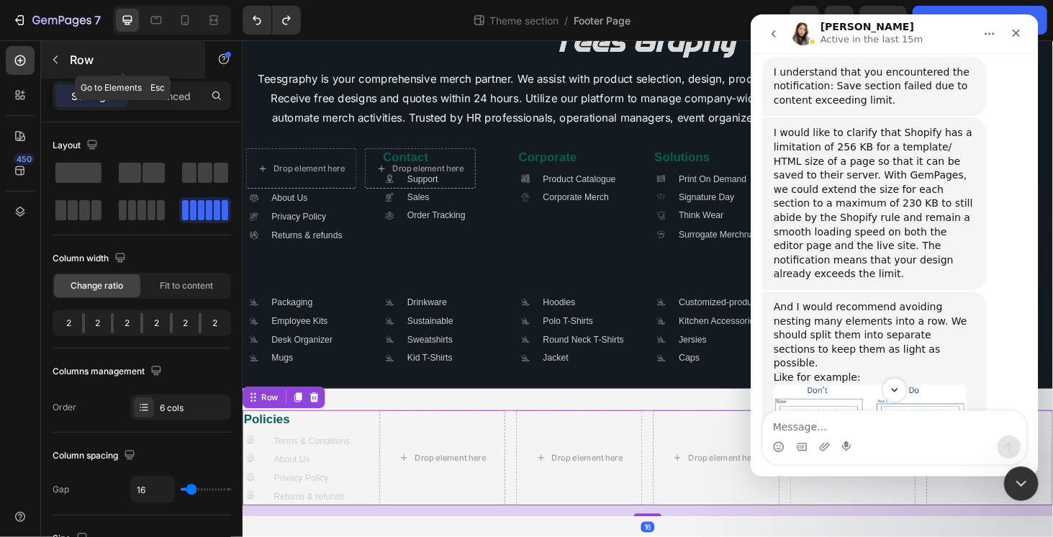
click at [75, 58] on p "Row" at bounding box center [131, 59] width 122 height 17
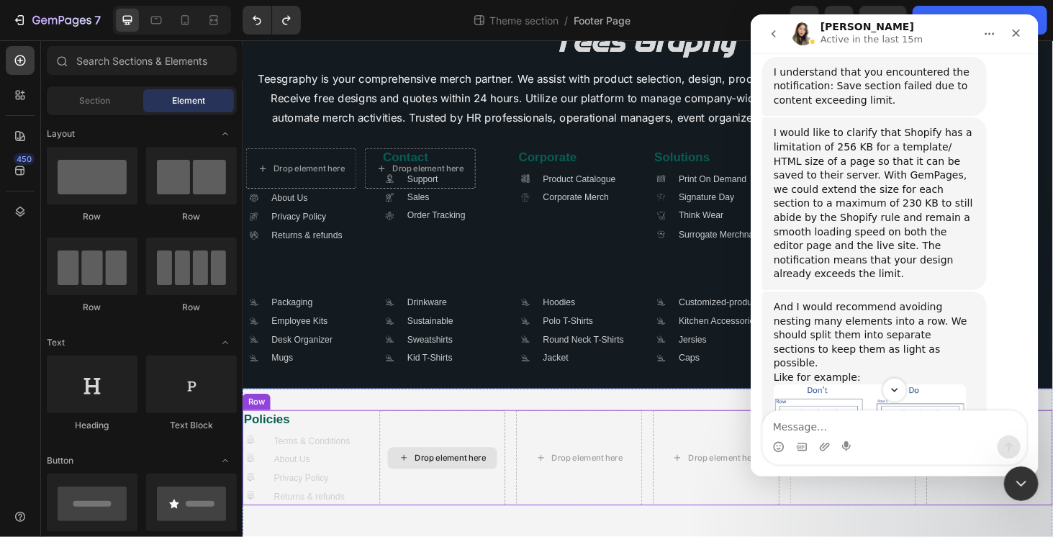
click at [414, 522] on div "Drop element here" at bounding box center [455, 484] width 135 height 101
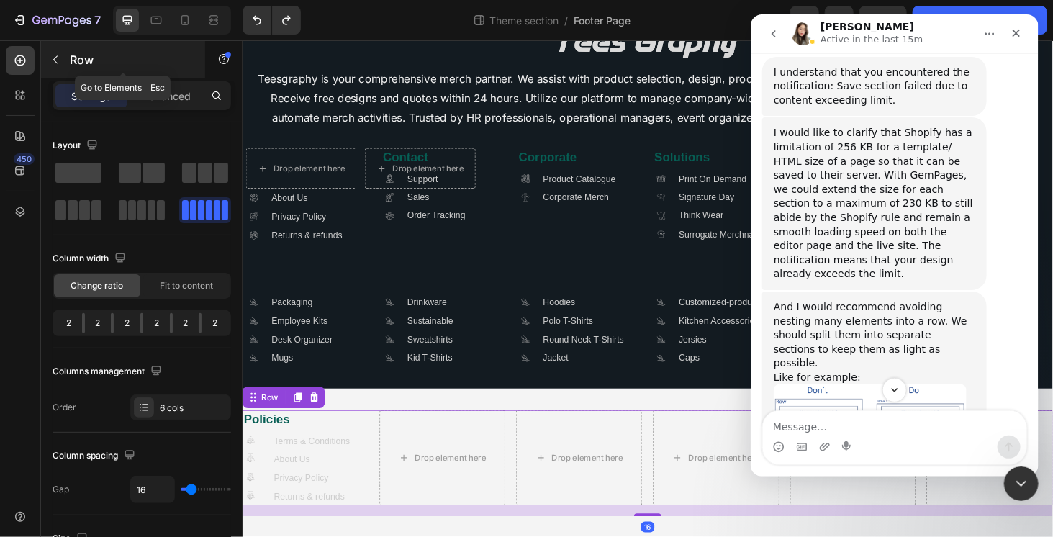
click at [57, 57] on icon "button" at bounding box center [56, 60] width 12 height 12
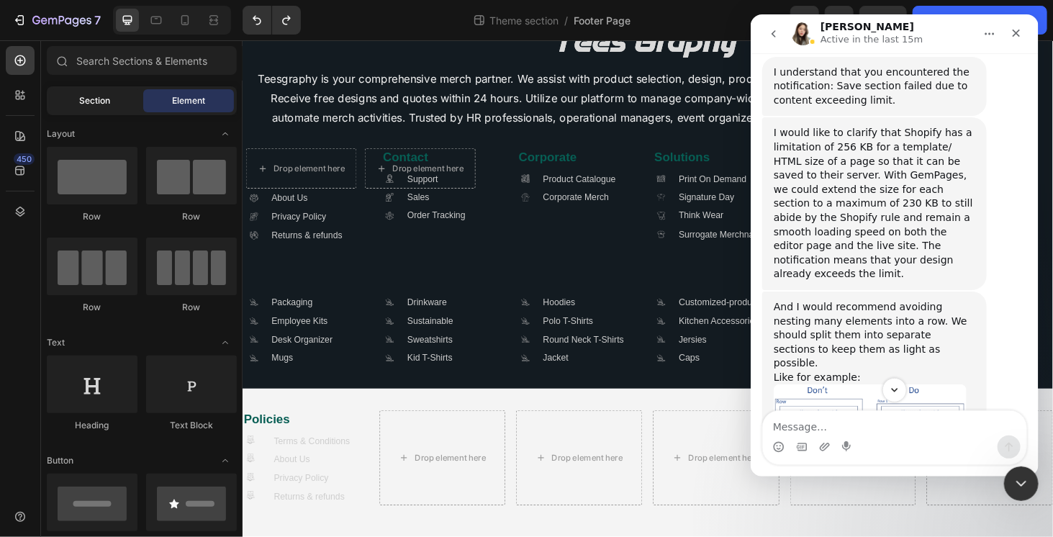
click at [120, 96] on div "Section" at bounding box center [95, 100] width 91 height 23
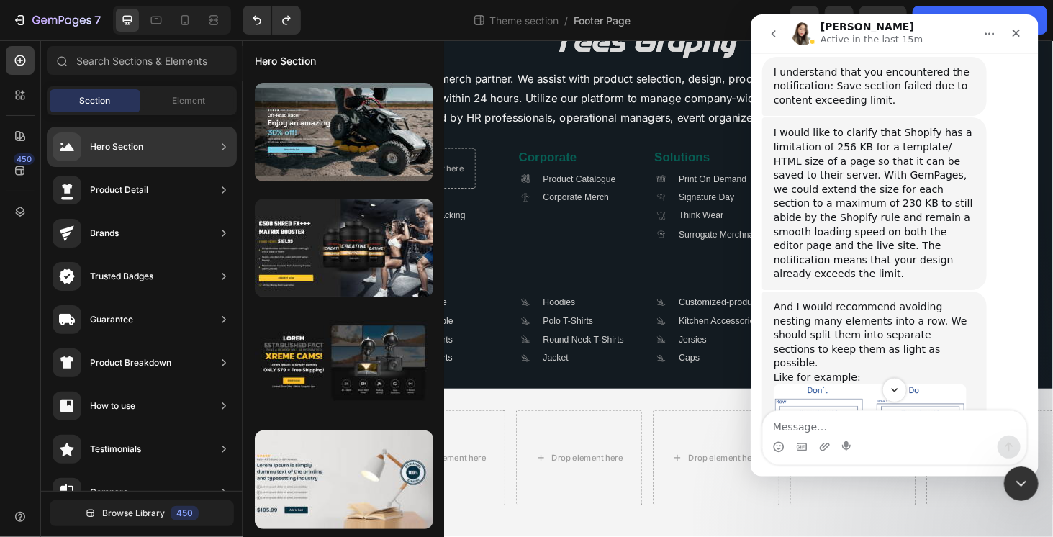
click at [217, 118] on div "Hero Section Product Detail Brands Trusted Badges Guarantee Product Breakdown H…" at bounding box center [142, 532] width 202 height 835
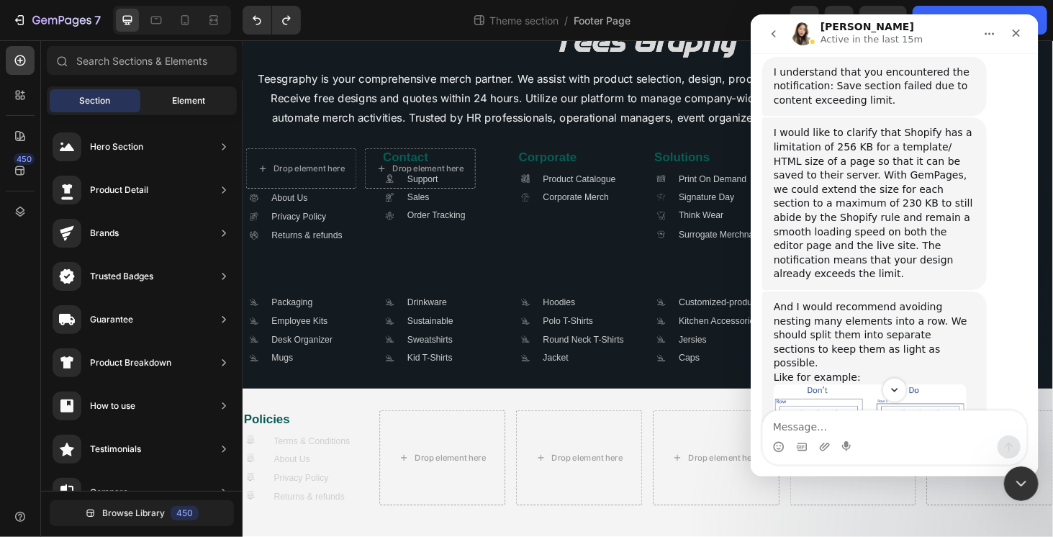
click at [204, 98] on span "Element" at bounding box center [188, 100] width 33 height 13
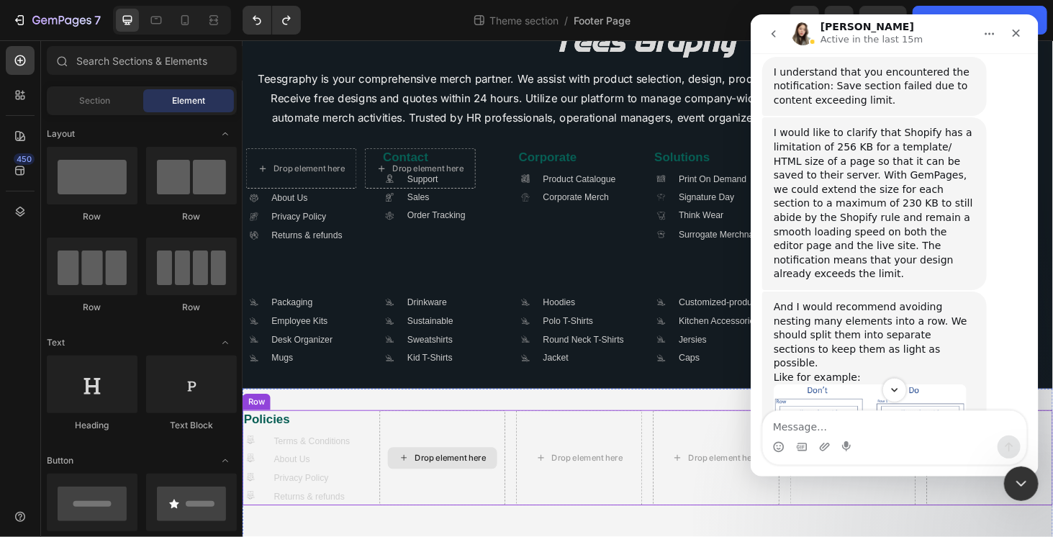
click at [392, 529] on div "Drop element here" at bounding box center [455, 484] width 135 height 101
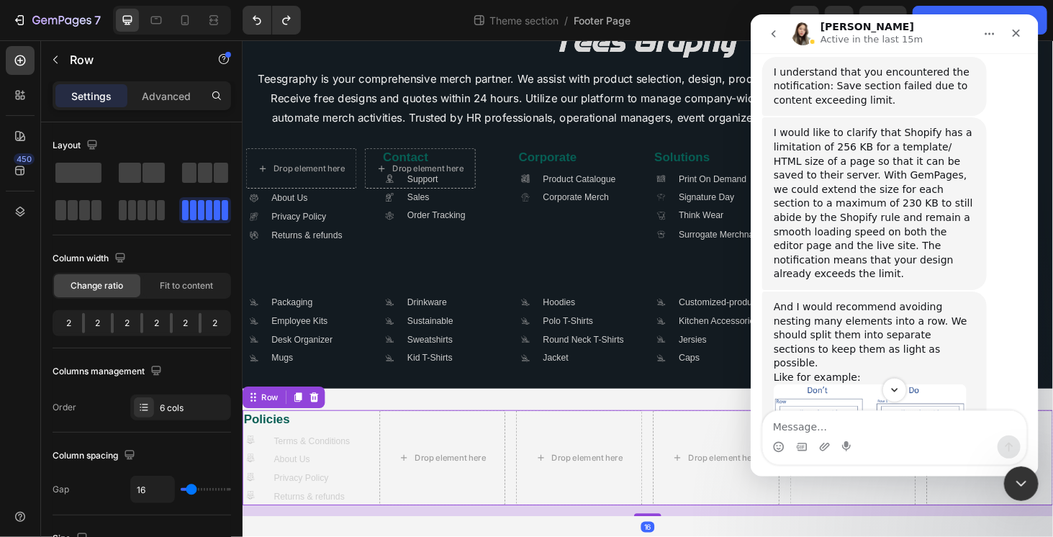
click at [97, 90] on p "Settings" at bounding box center [91, 96] width 40 height 15
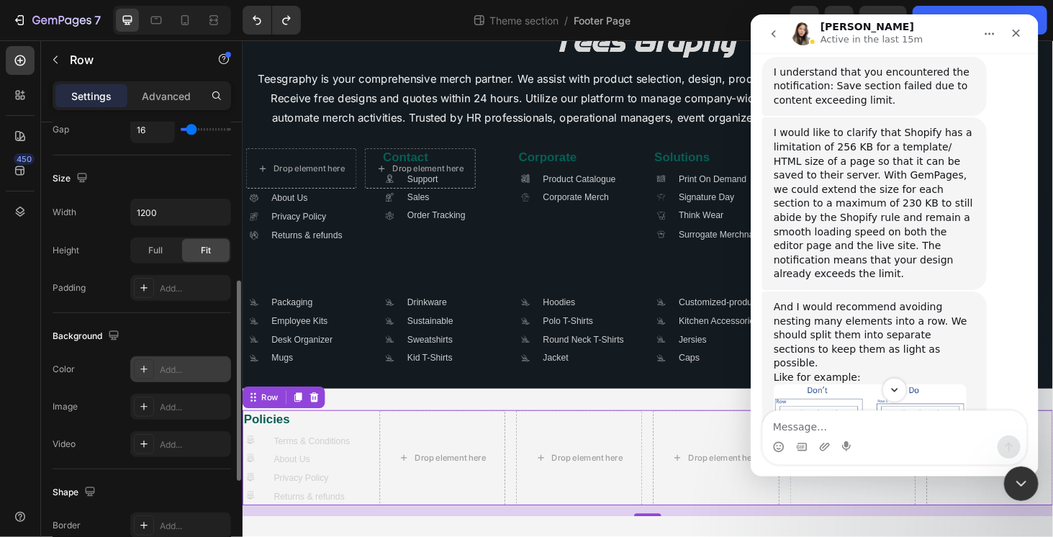
scroll to position [432, 0]
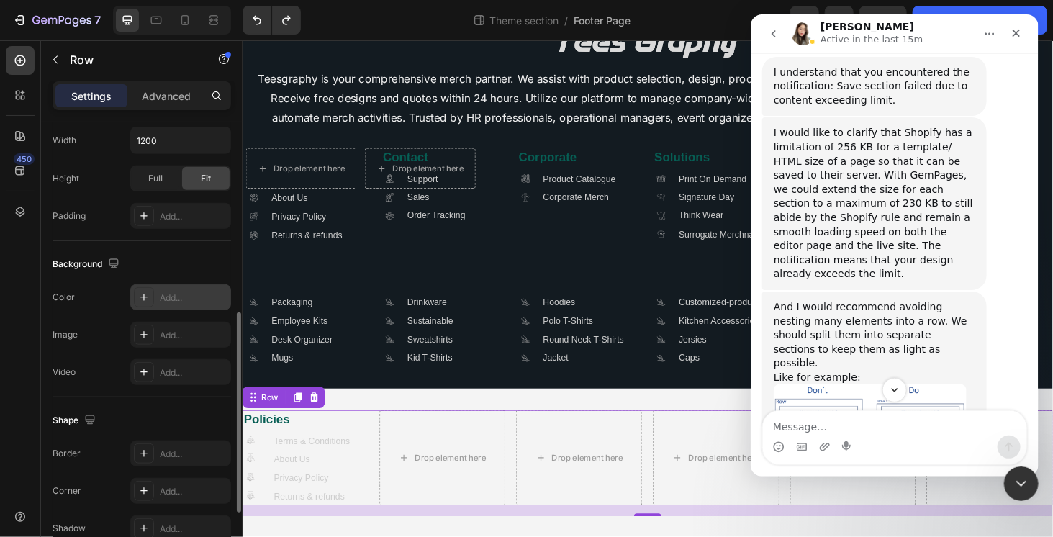
click at [155, 284] on div "Add..." at bounding box center [180, 297] width 101 height 26
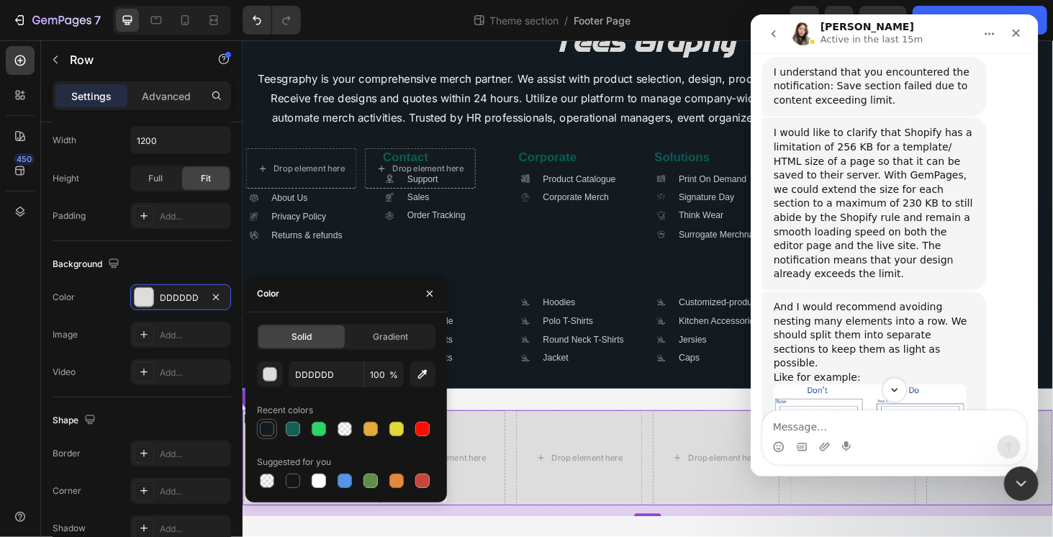
click at [272, 430] on div at bounding box center [267, 429] width 14 height 14
type input "131B21"
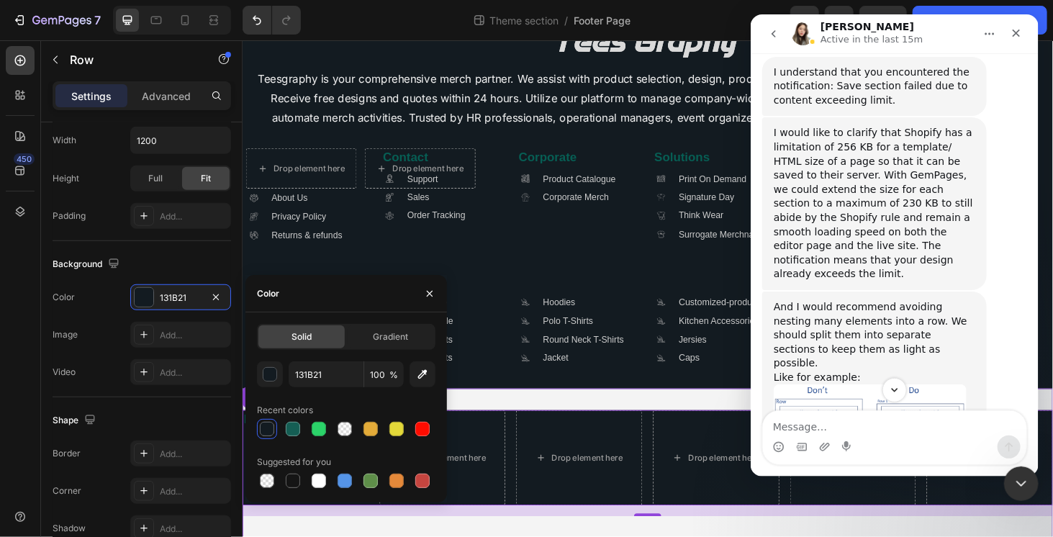
click at [572, 536] on div "Policies Heading .id581904572247704160 .cls-1 { fill: #a8a7a7; stroke-width: 0p…" at bounding box center [674, 490] width 864 height 159
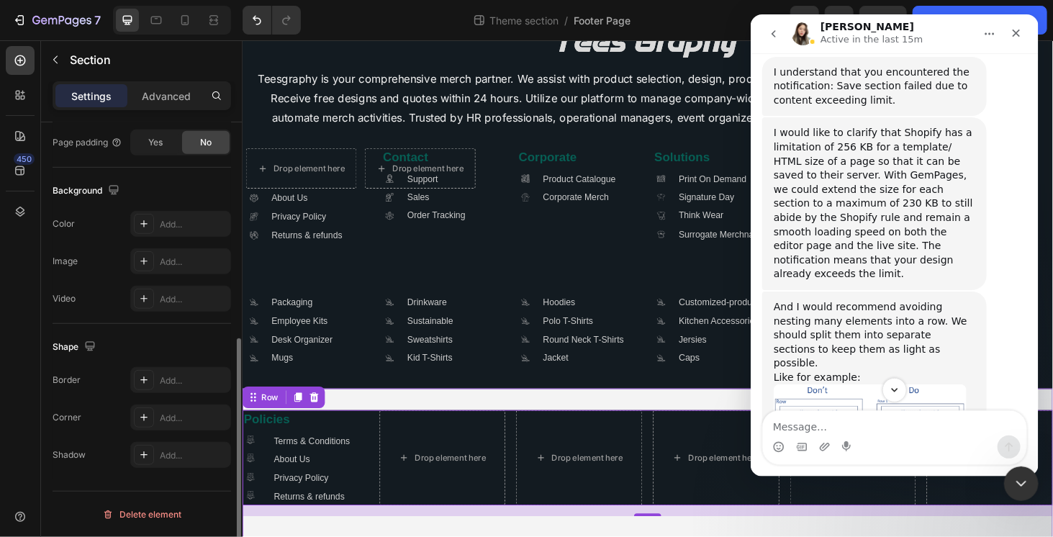
scroll to position [0, 0]
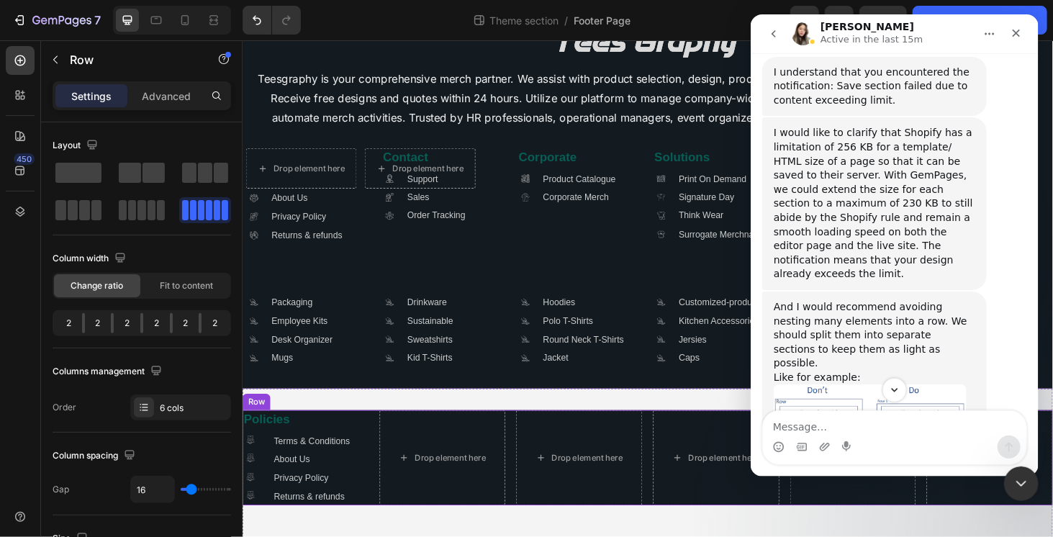
click at [376, 505] on div "Policies Heading .id581904572247704160 .cls-1 { fill: #a8a7a7; stroke-width: 0p…" at bounding box center [674, 484] width 864 height 101
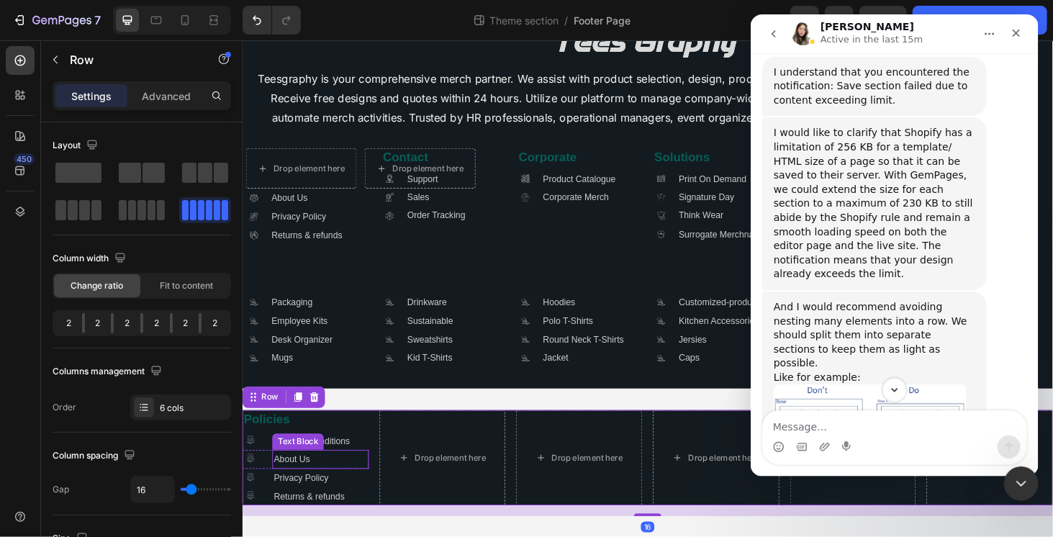
click at [345, 476] on div "About Us" at bounding box center [324, 485] width 102 height 19
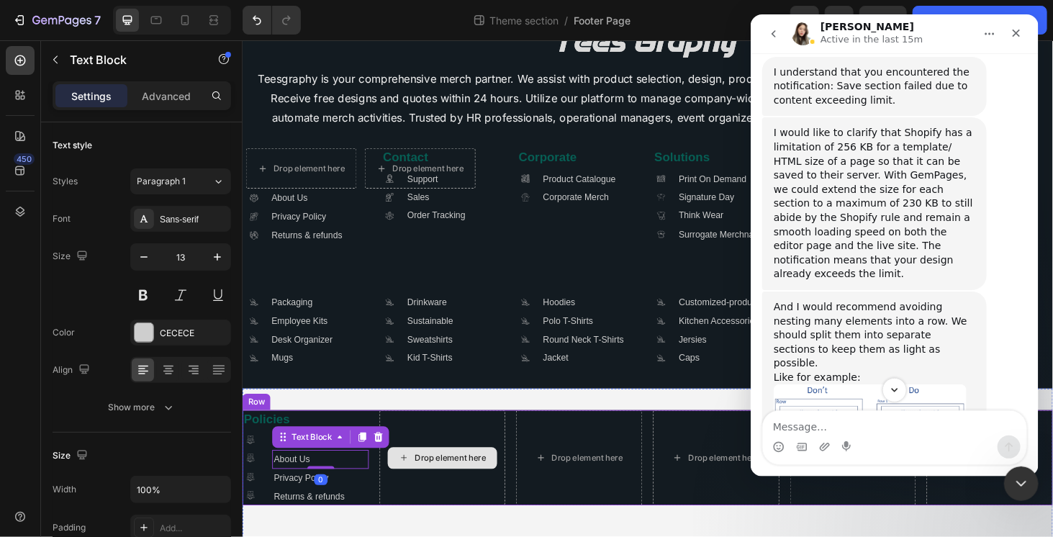
click at [479, 510] on div "Drop element here" at bounding box center [455, 484] width 135 height 101
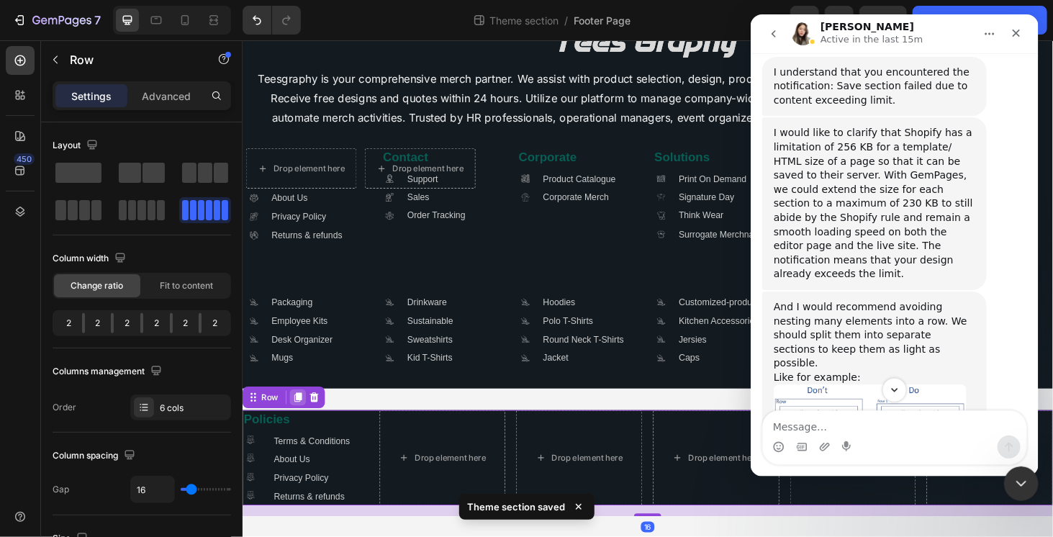
click at [301, 423] on icon at bounding box center [301, 421] width 12 height 12
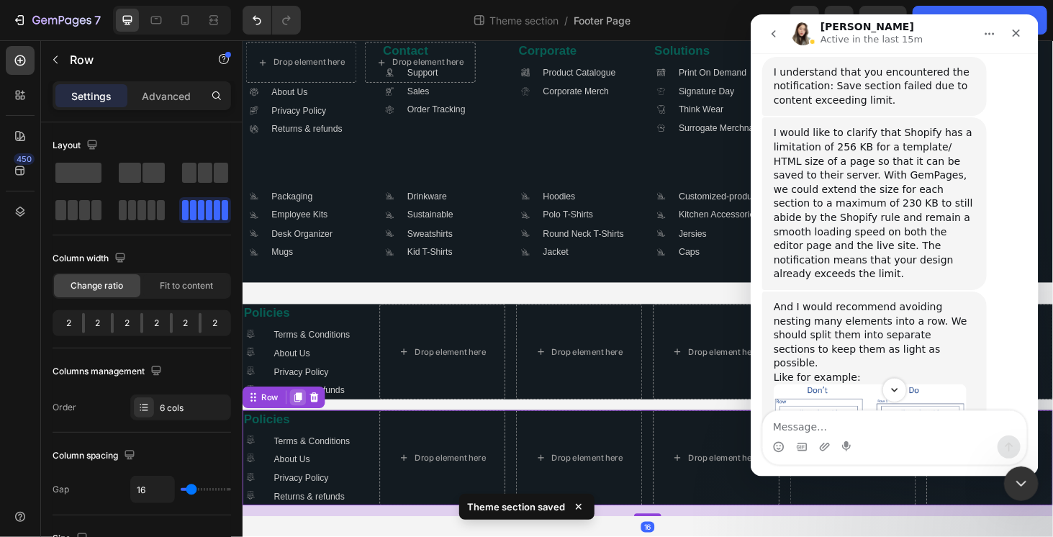
scroll to position [190, 0]
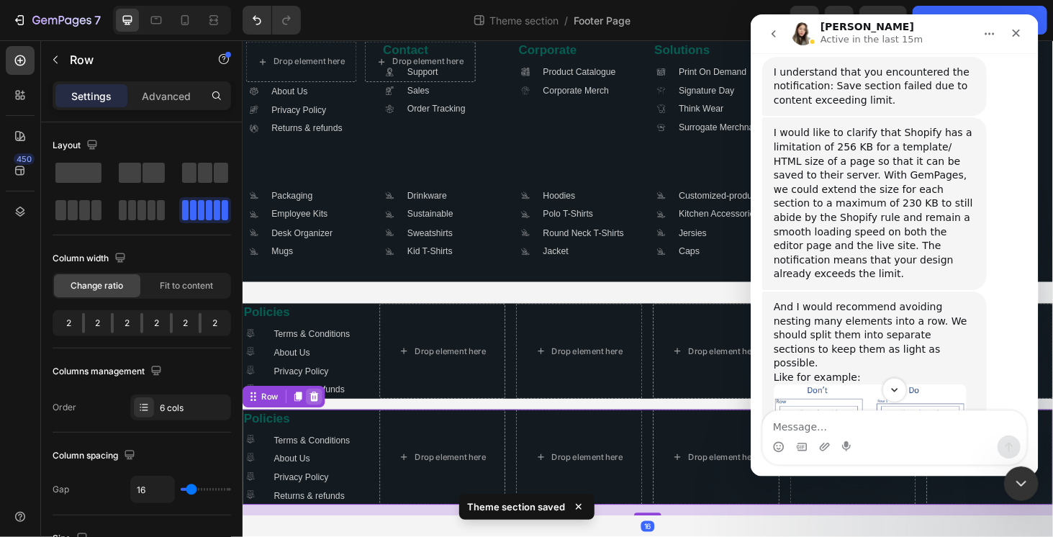
click at [325, 415] on div at bounding box center [317, 419] width 17 height 17
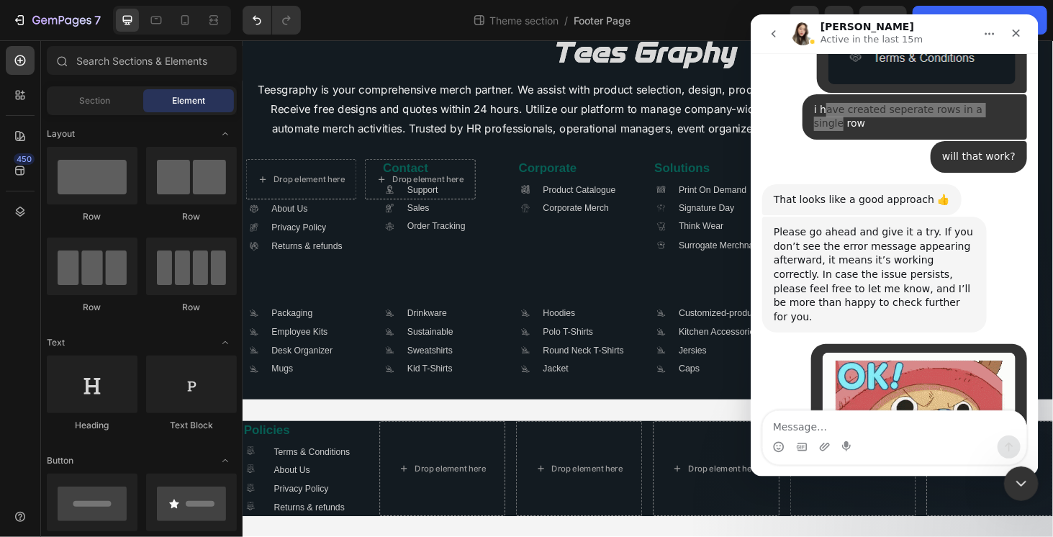
scroll to position [2844, 0]
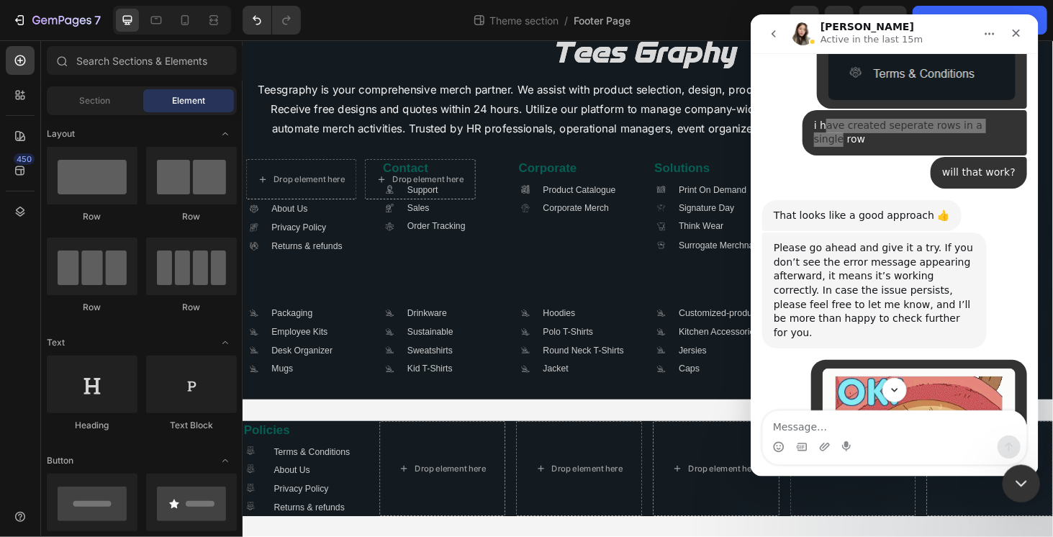
click at [1027, 479] on icon "Close Intercom Messenger" at bounding box center [1018, 481] width 17 height 17
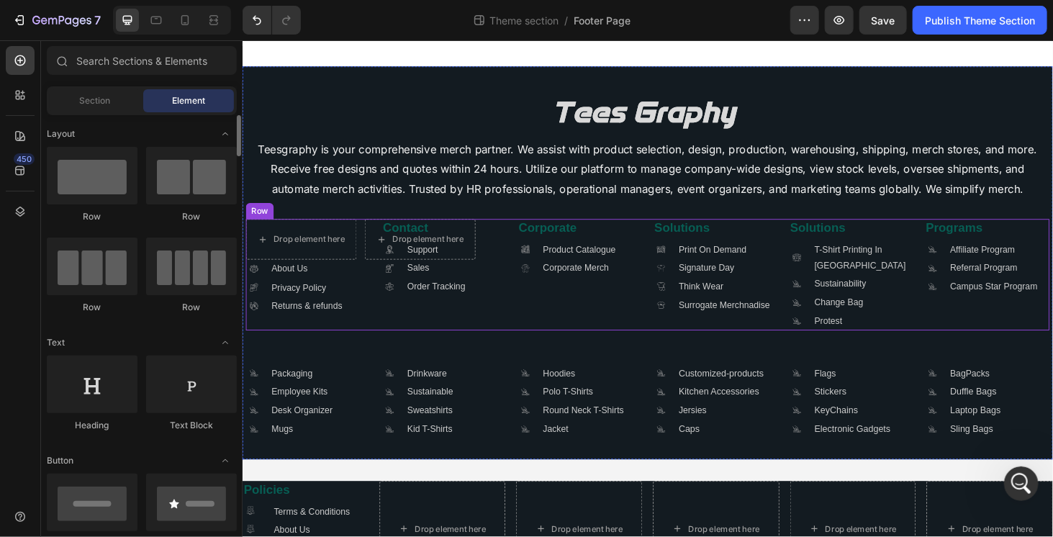
scroll to position [0, 0]
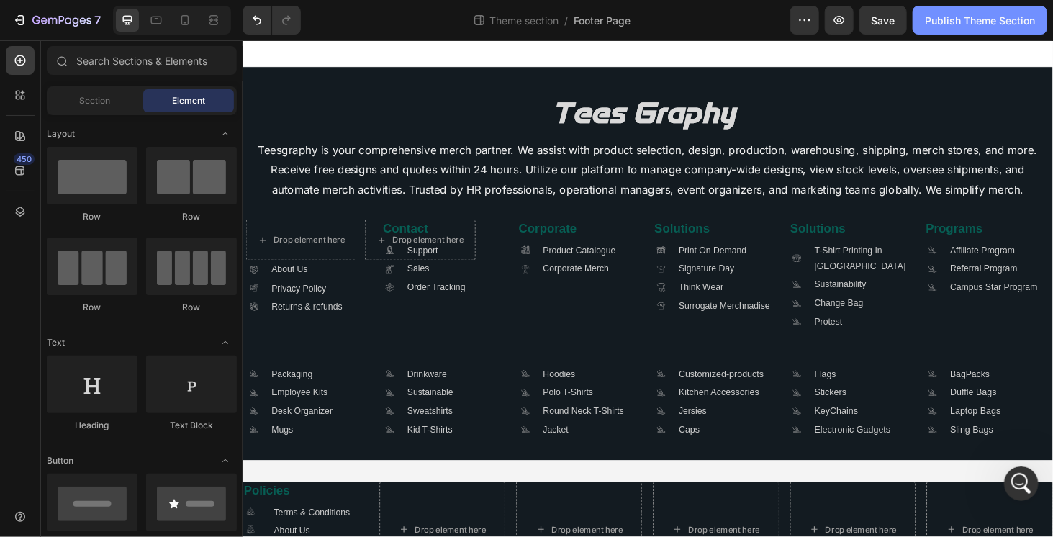
click at [943, 20] on div "Publish Theme Section" at bounding box center [980, 20] width 110 height 15
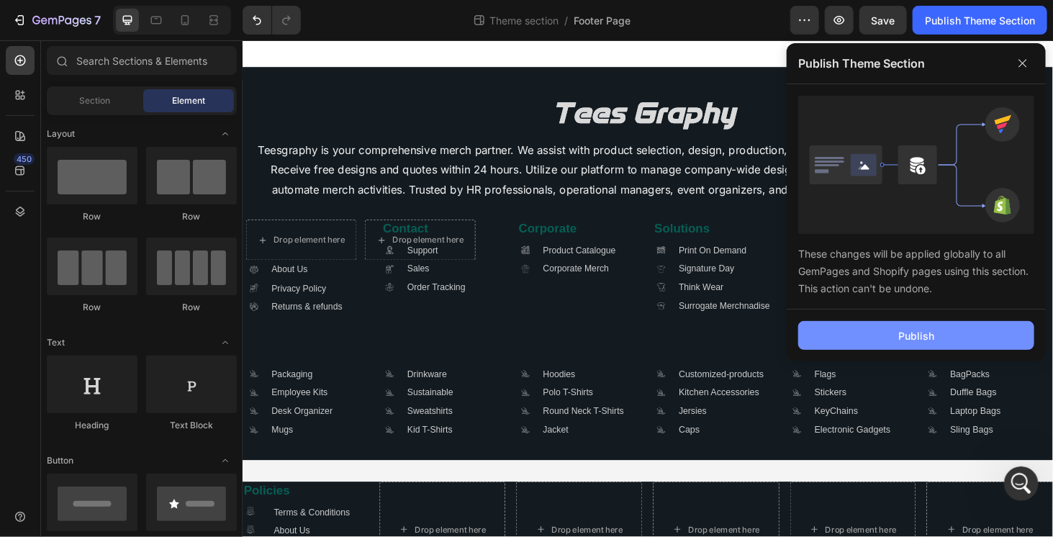
click at [933, 335] on div "Publish" at bounding box center [916, 335] width 36 height 15
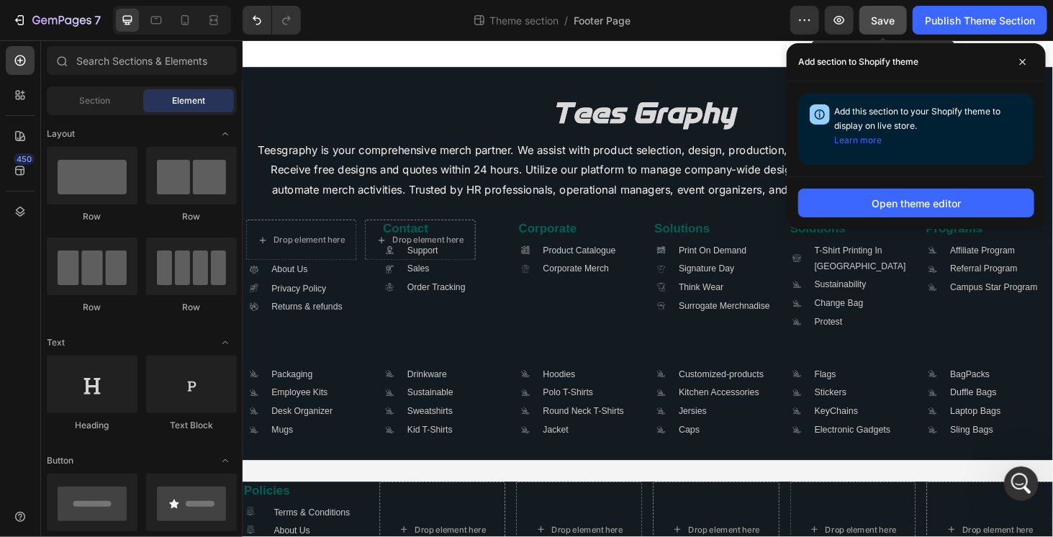
click at [881, 19] on span "Save" at bounding box center [884, 20] width 24 height 12
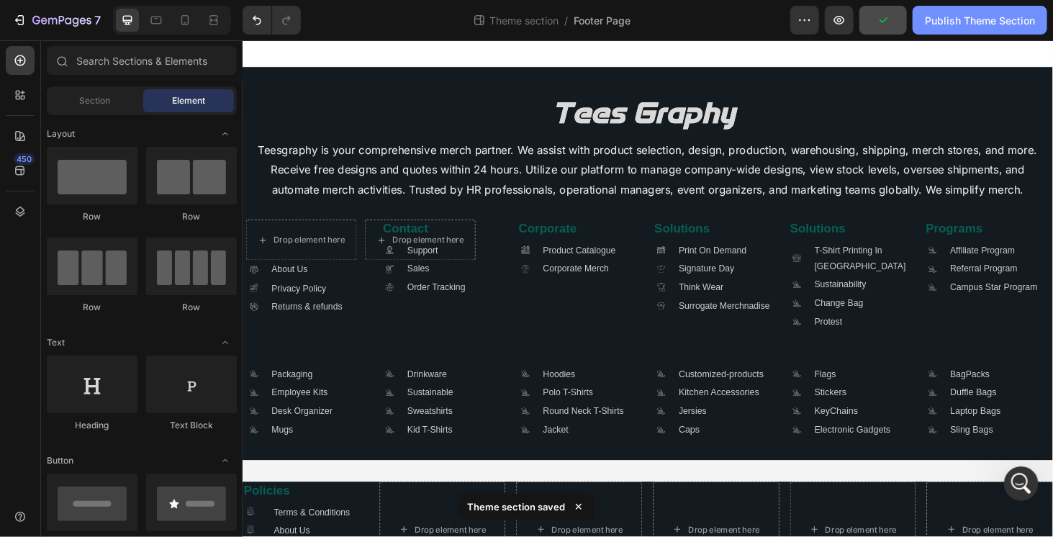
click at [938, 14] on div "Publish Theme Section" at bounding box center [980, 20] width 110 height 15
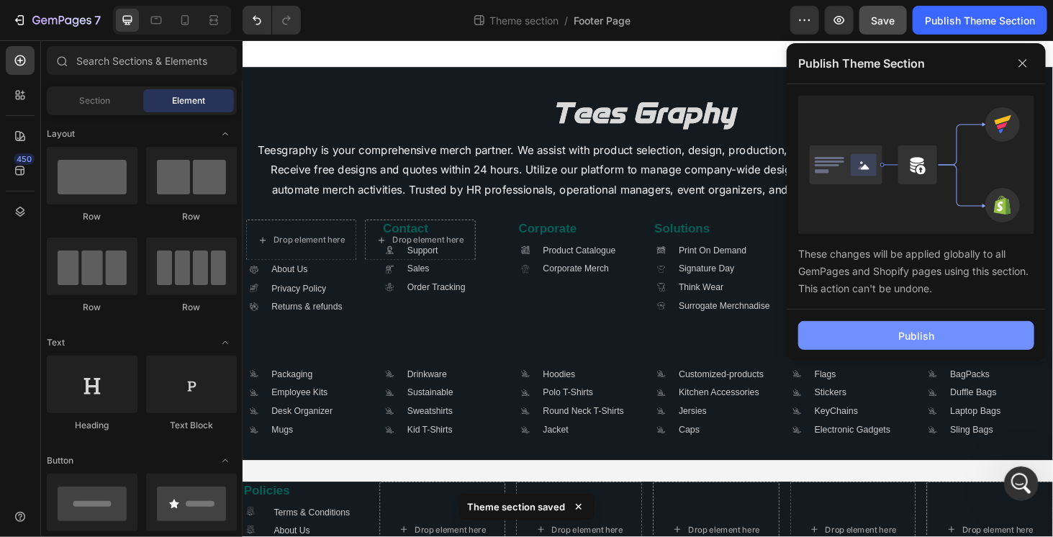
click at [935, 325] on button "Publish" at bounding box center [916, 335] width 236 height 29
